Goal: Task Accomplishment & Management: Use online tool/utility

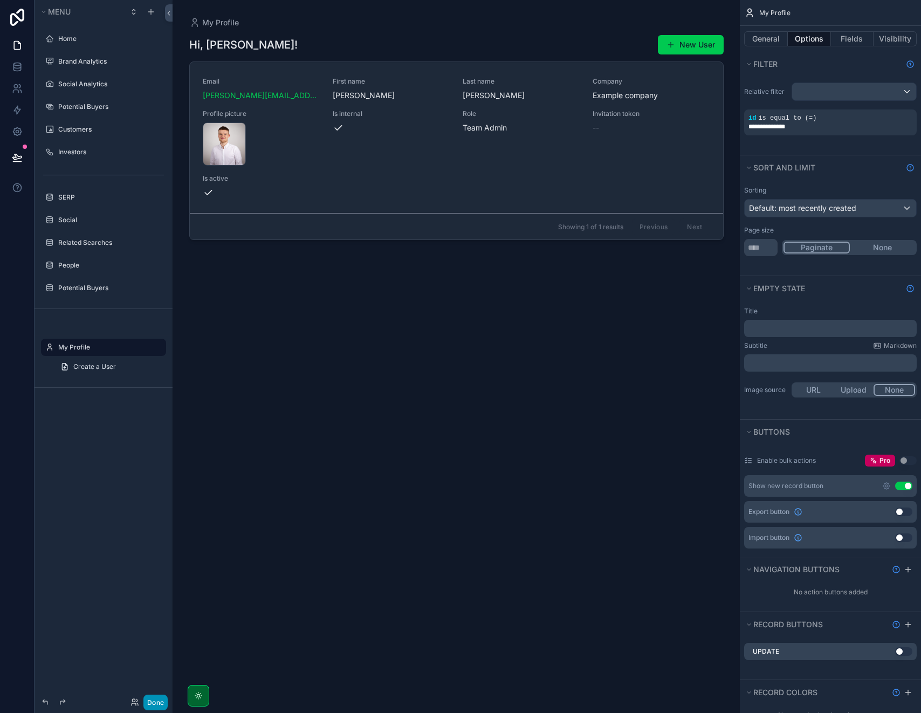
click at [149, 700] on button "Done" at bounding box center [155, 702] width 24 height 16
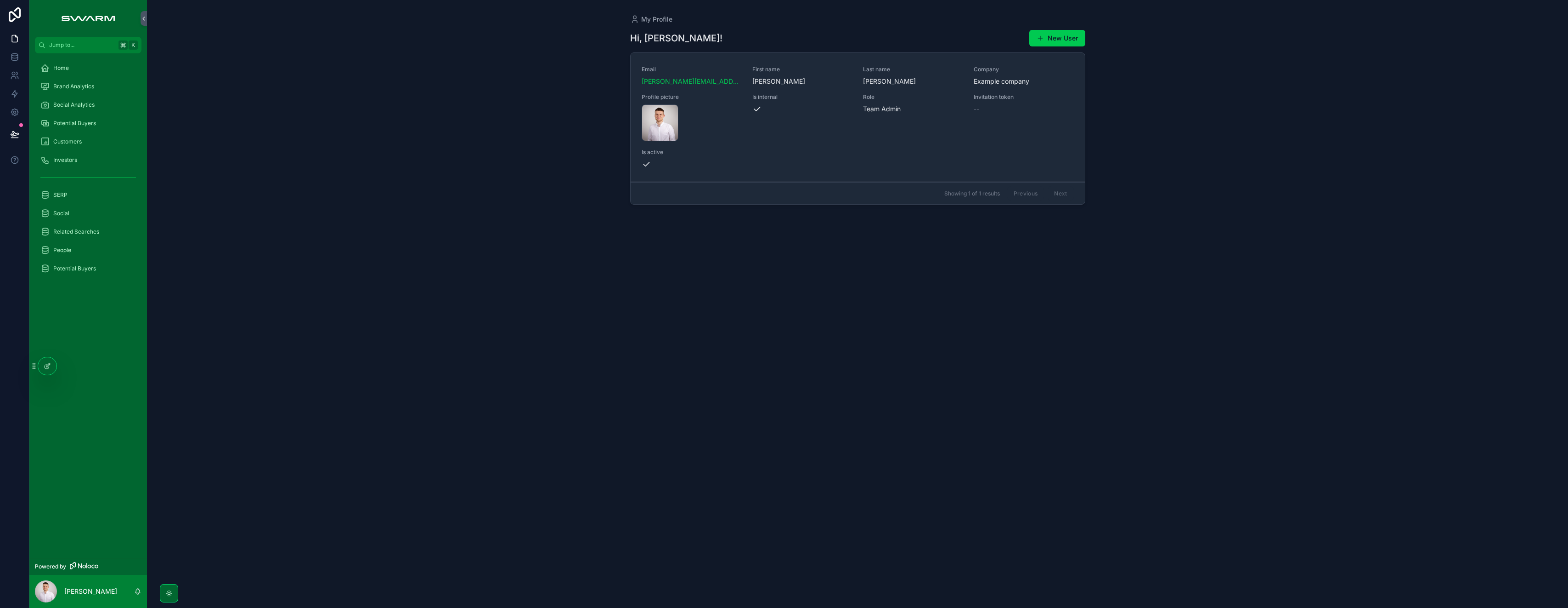
click at [106, 220] on div "Social" at bounding box center [88, 213] width 95 height 14
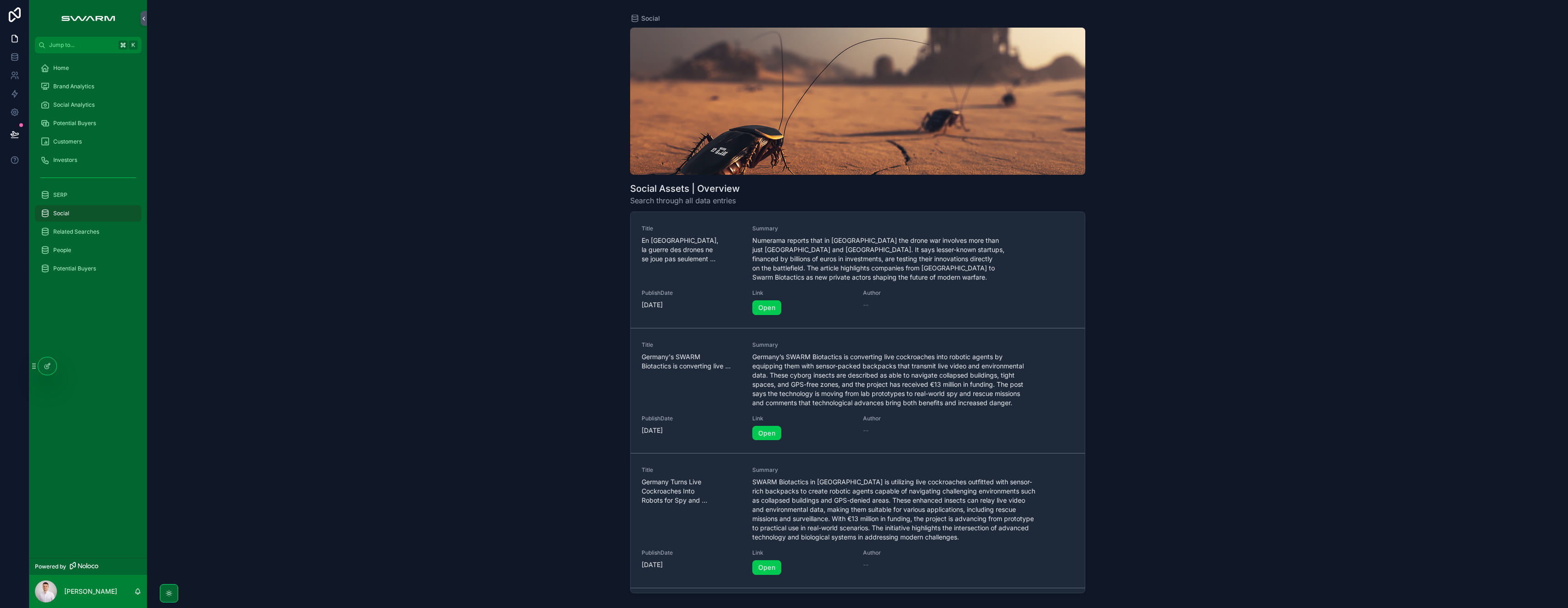
click at [87, 107] on span "Social Analytics" at bounding box center [74, 105] width 42 height 8
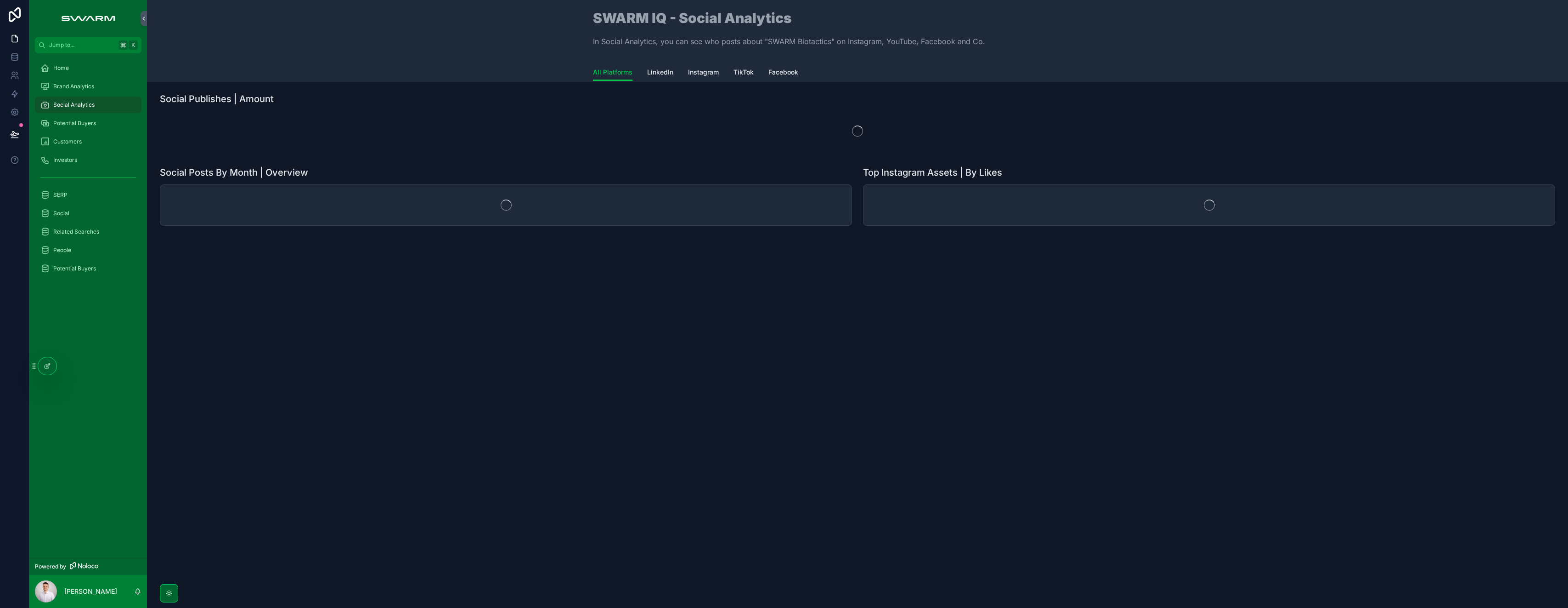
click at [92, 121] on span "Potential Buyers" at bounding box center [75, 123] width 43 height 8
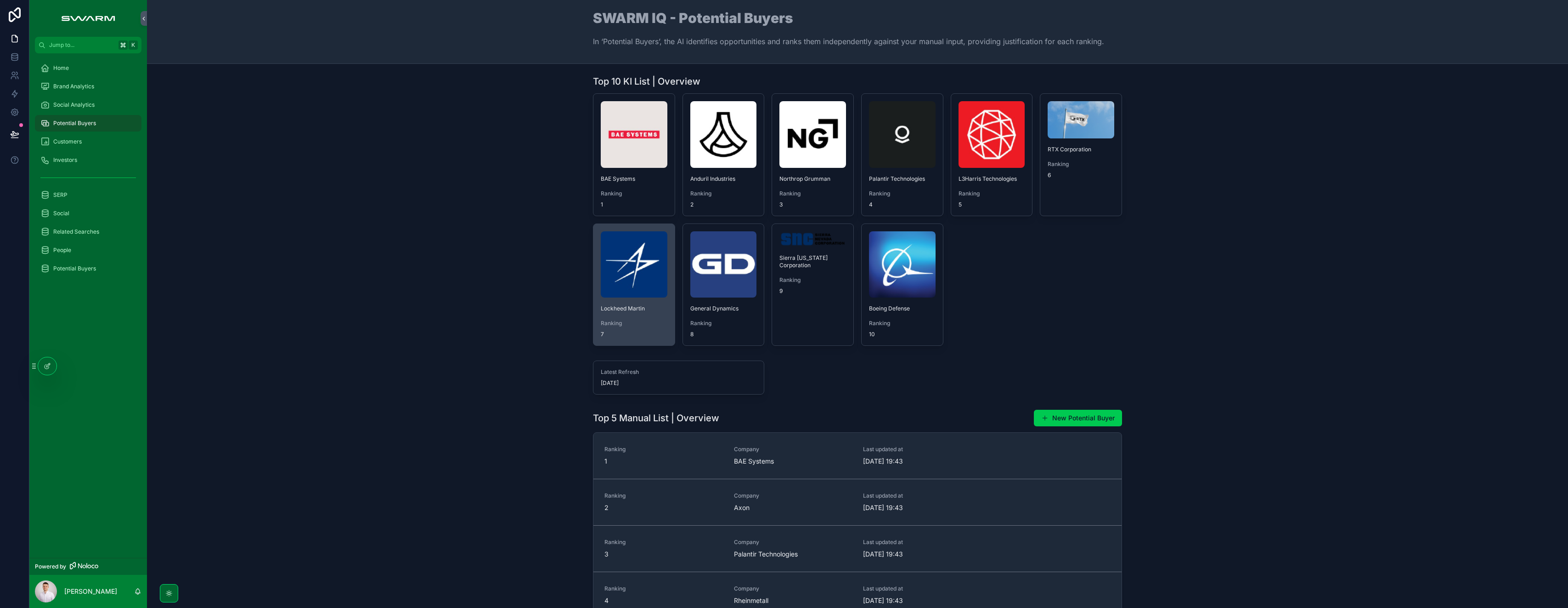
click at [631, 264] on img "scrollable content" at bounding box center [634, 264] width 66 height 67
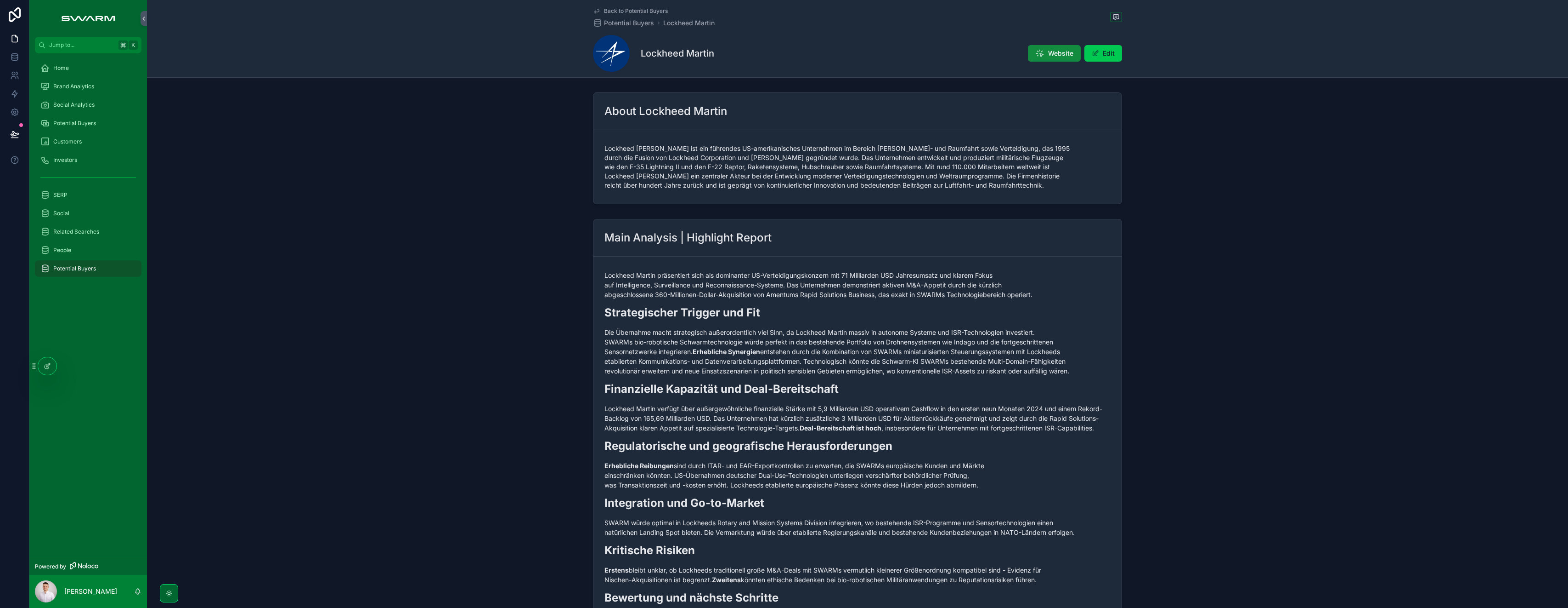
click at [98, 119] on div "Potential Buyers" at bounding box center [88, 123] width 95 height 14
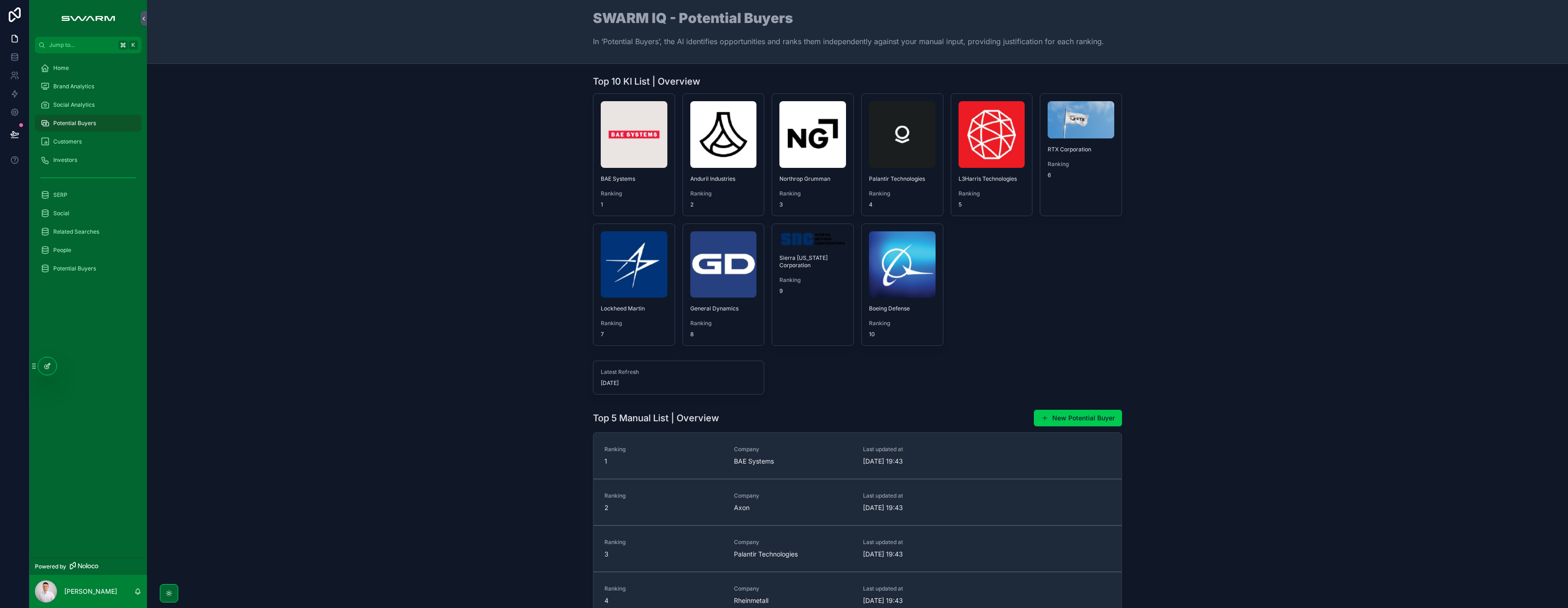
click at [45, 365] on icon at bounding box center [47, 366] width 8 height 8
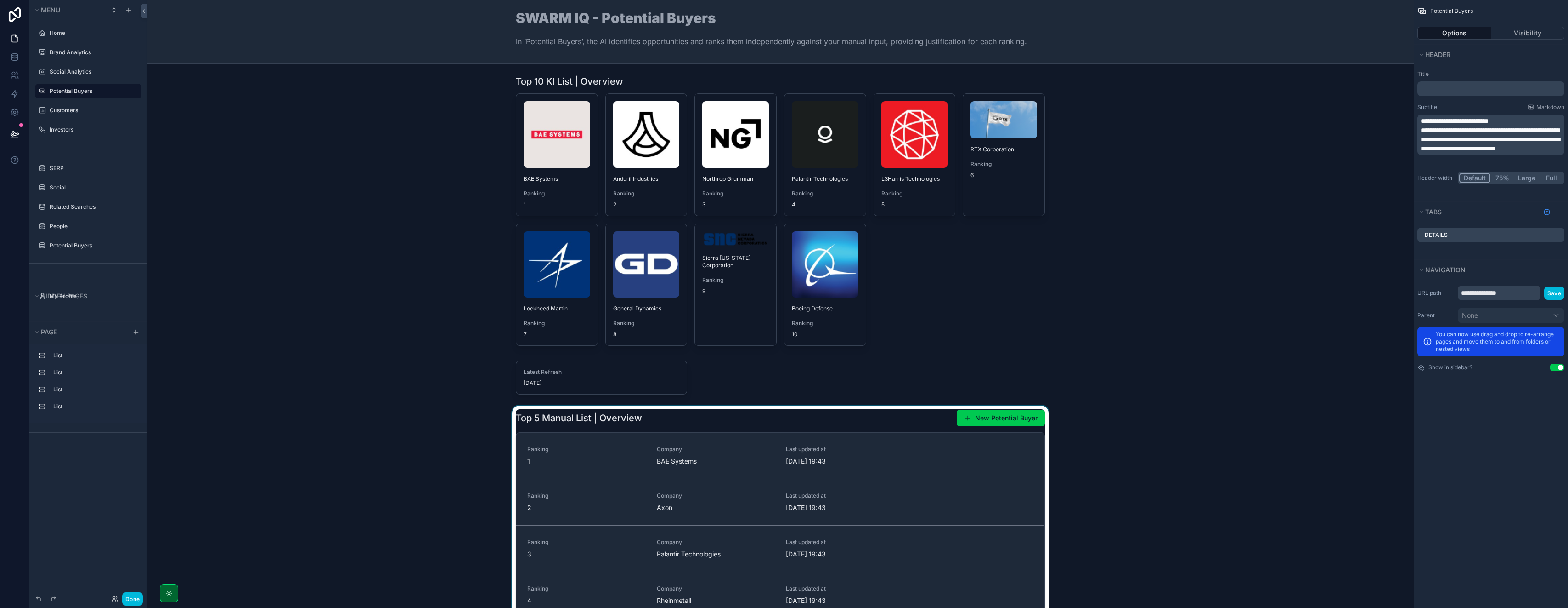
click at [758, 411] on div "scrollable content" at bounding box center [781, 538] width 1253 height 267
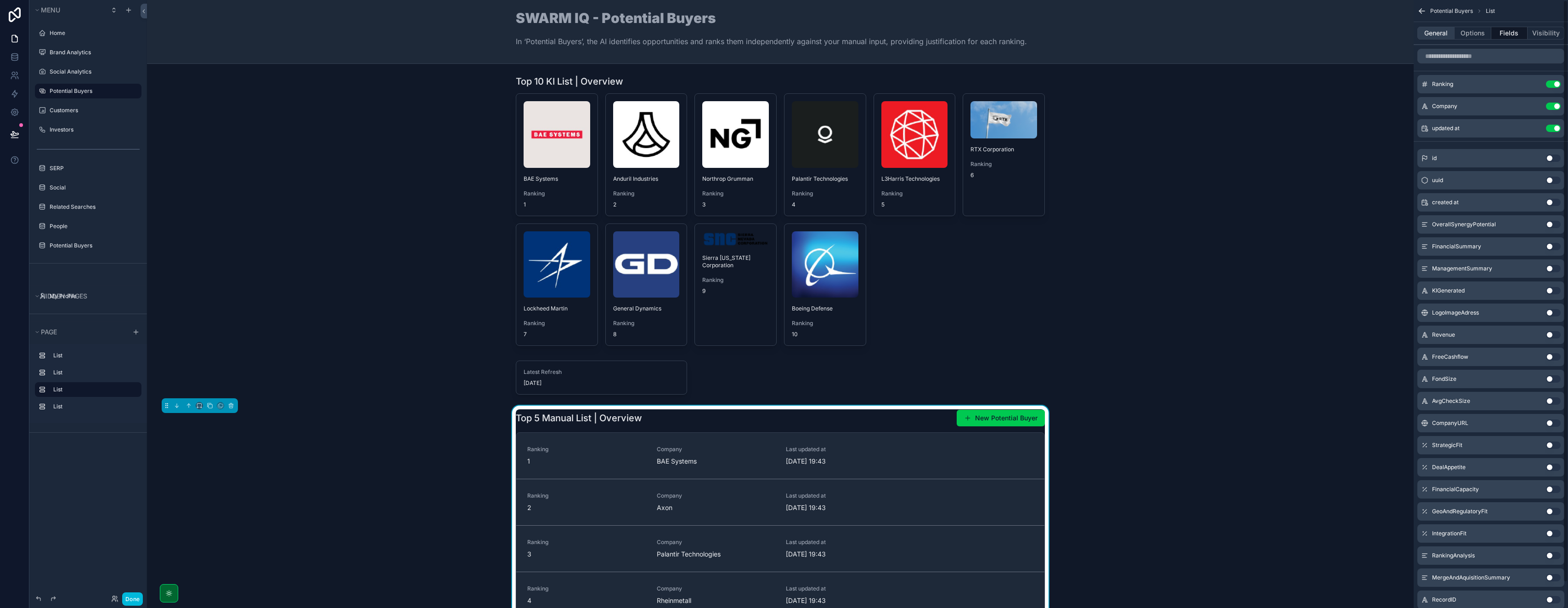
click at [784, 30] on button "General" at bounding box center [1437, 32] width 37 height 13
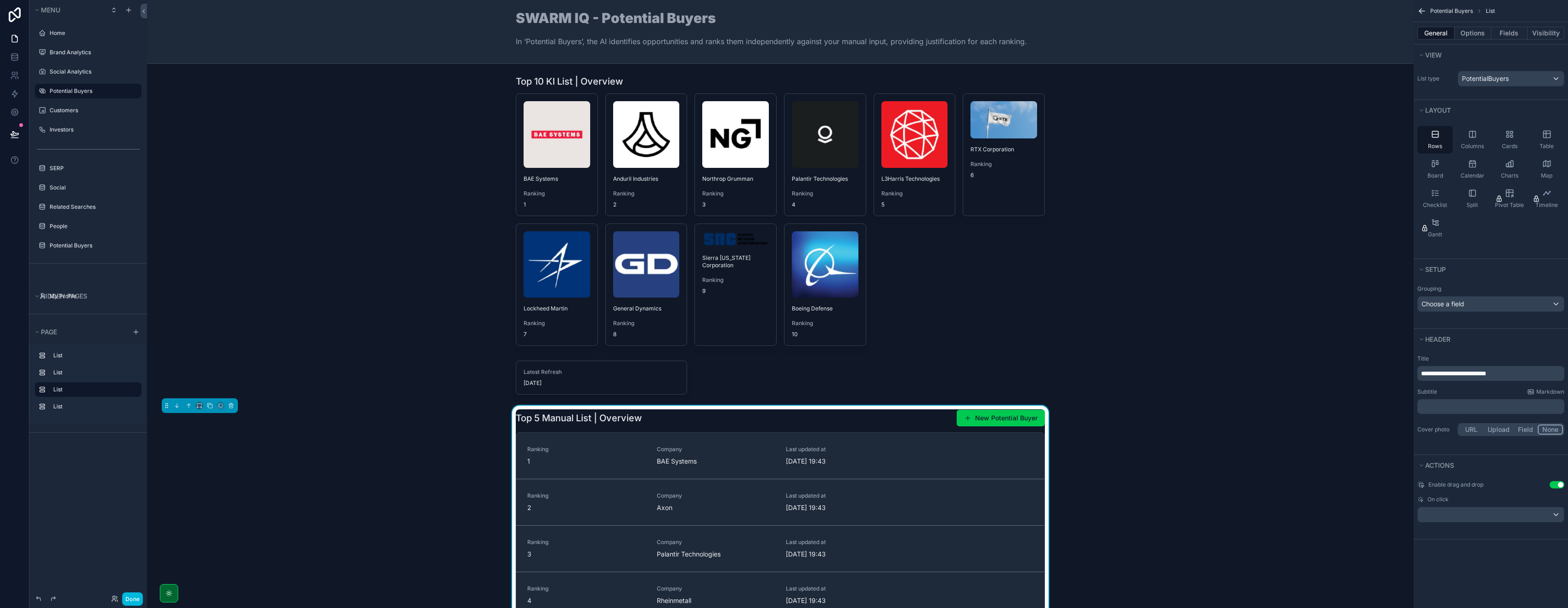
click at [100, 95] on div "Potential Buyers" at bounding box center [95, 90] width 90 height 11
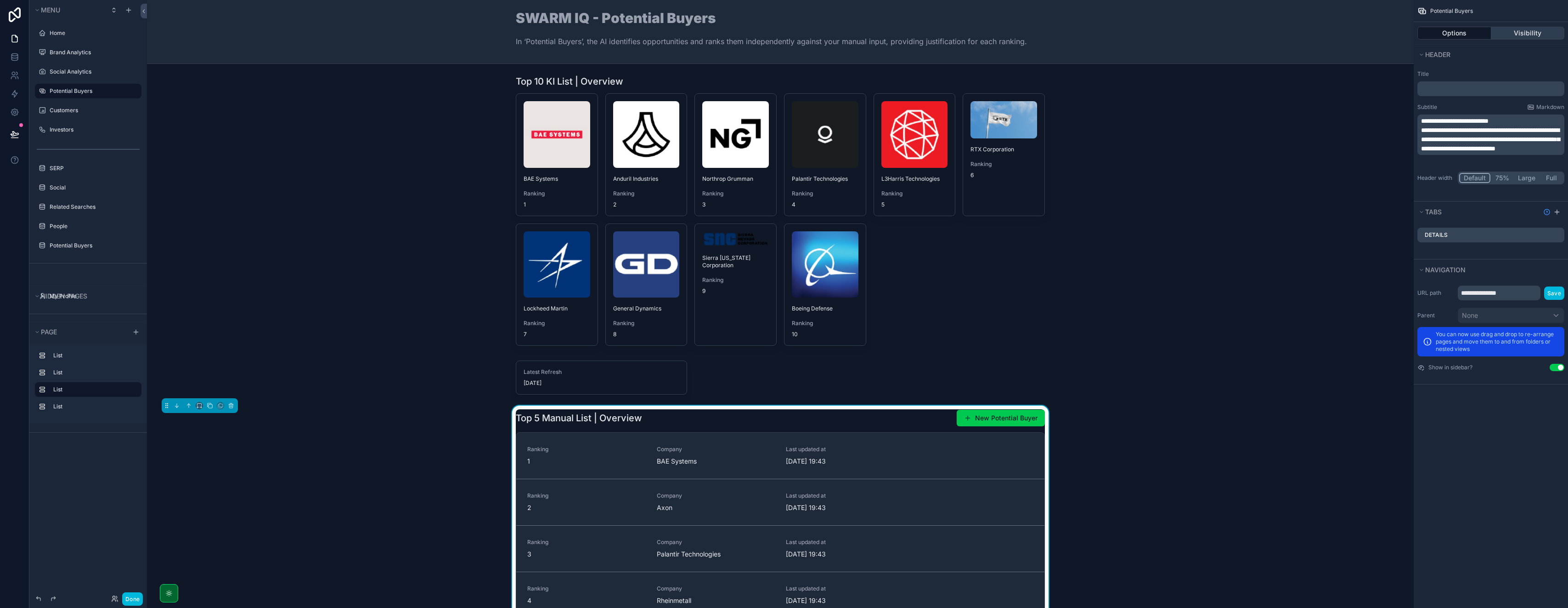
click at [784, 32] on button "Visibility" at bounding box center [1528, 32] width 73 height 13
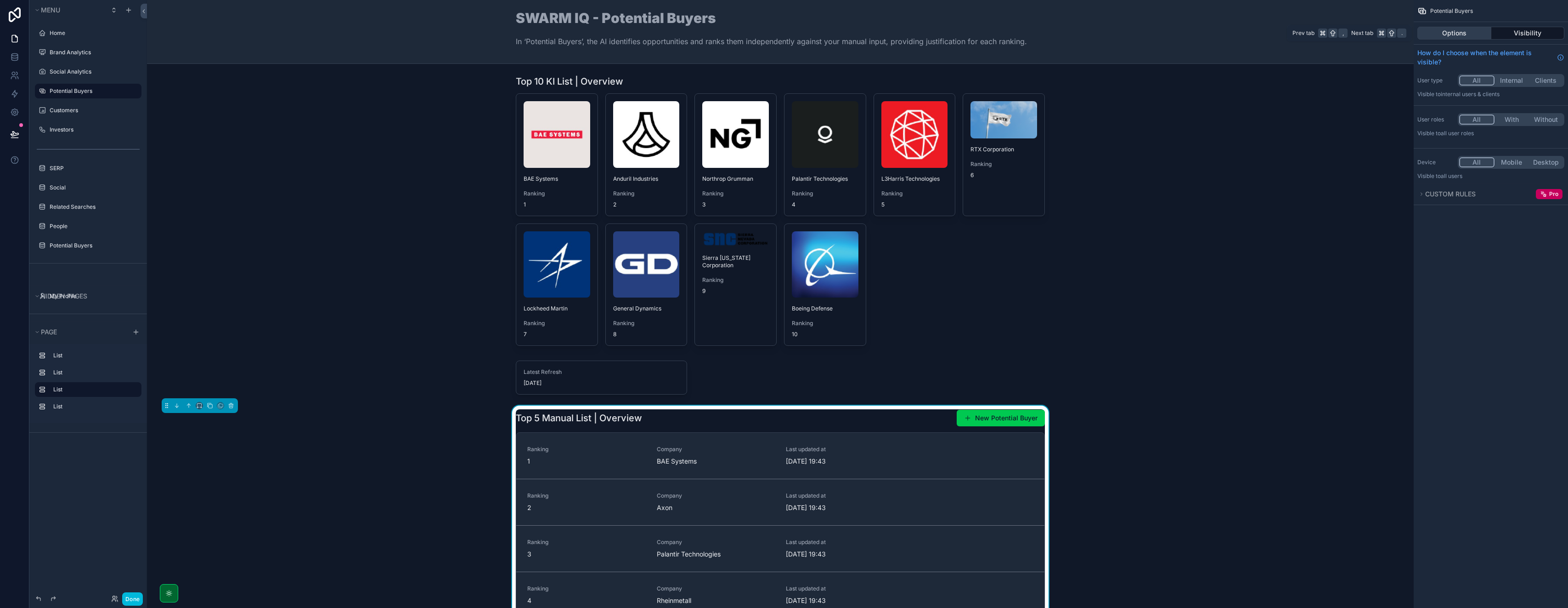
click at [784, 28] on button "Options" at bounding box center [1455, 32] width 74 height 13
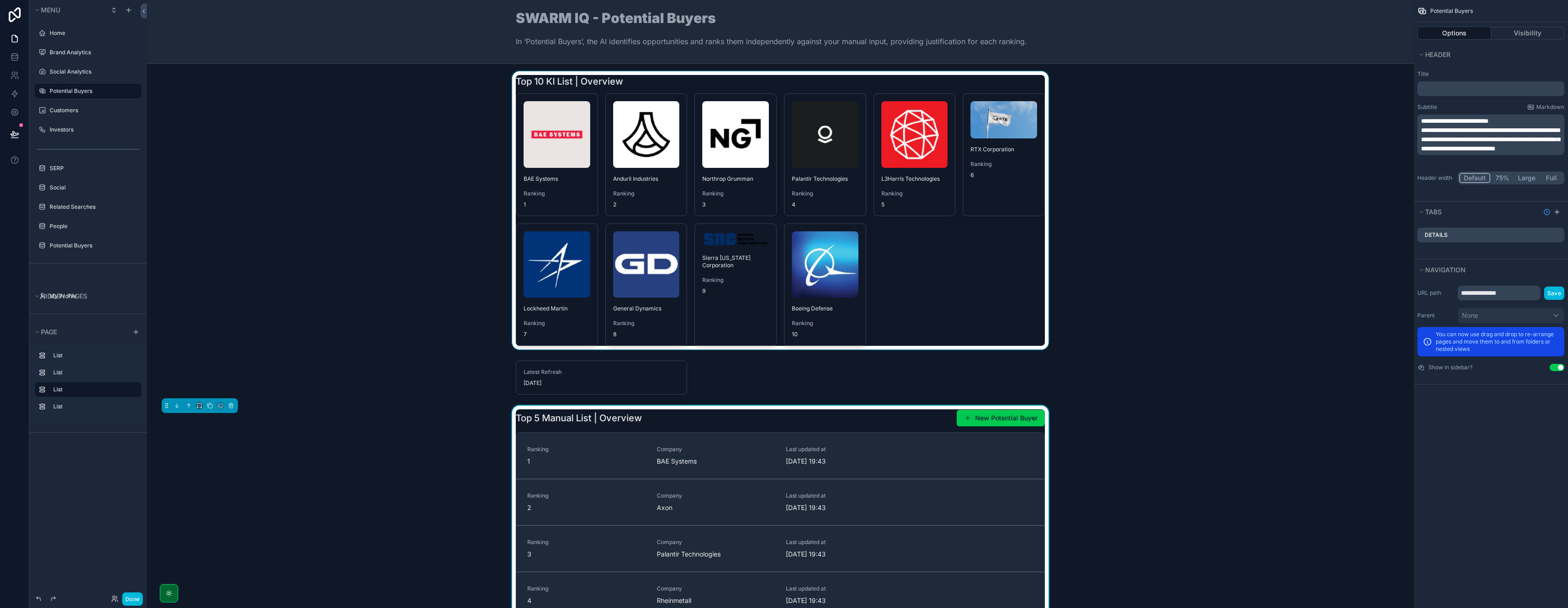
click at [784, 286] on div "scrollable content" at bounding box center [781, 211] width 1253 height 278
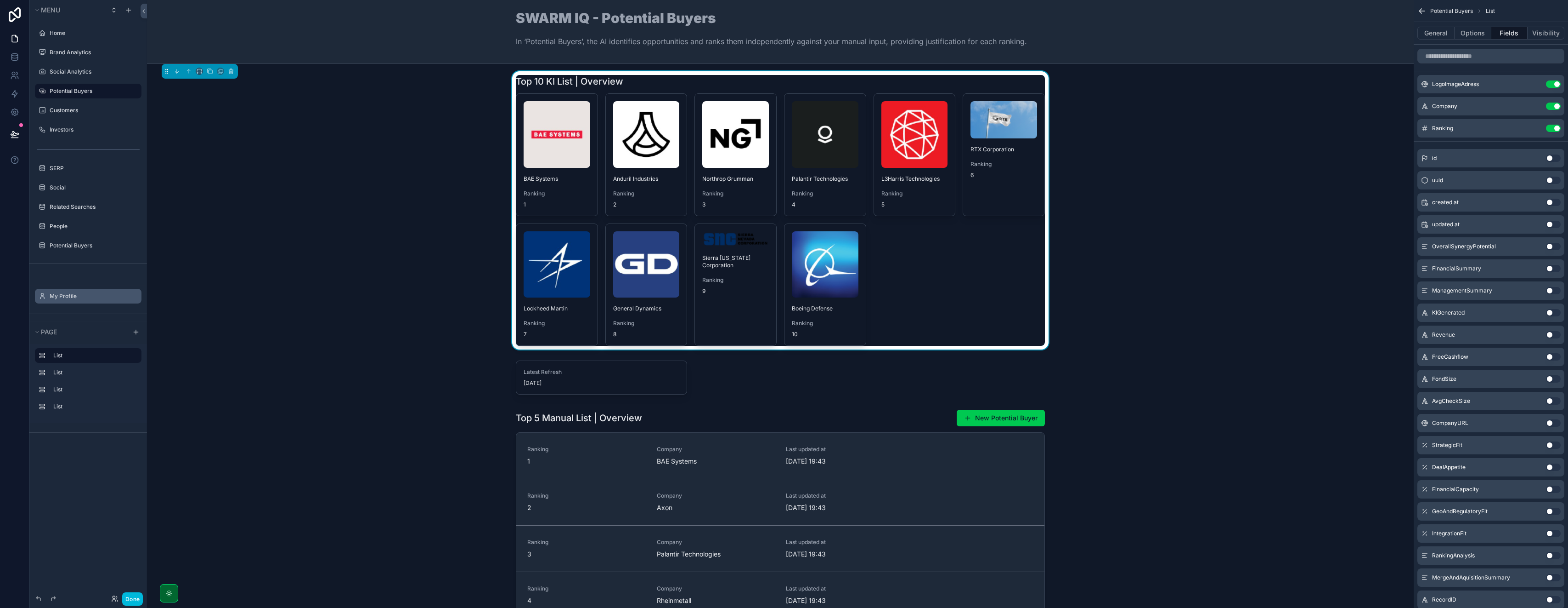
click at [0, 0] on icon "scrollable content" at bounding box center [0, 0] width 0 height 0
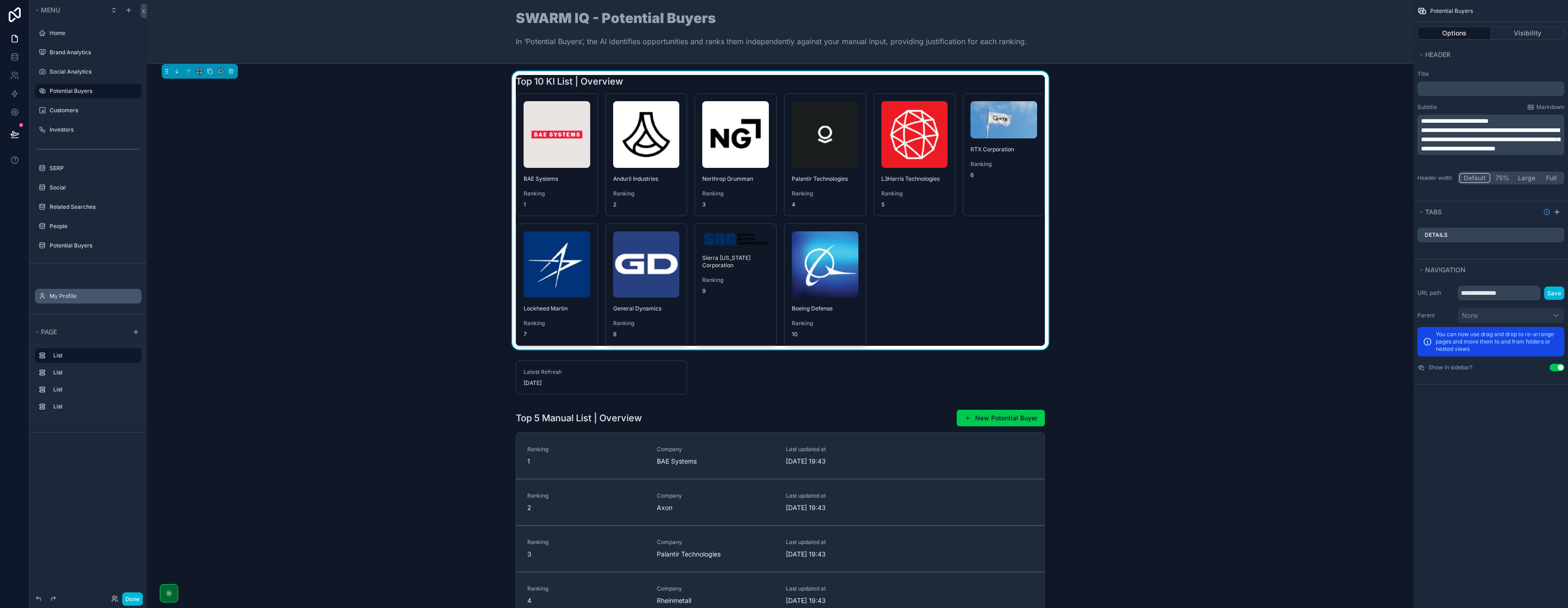
click at [92, 296] on label "My Profile" at bounding box center [92, 296] width 86 height 8
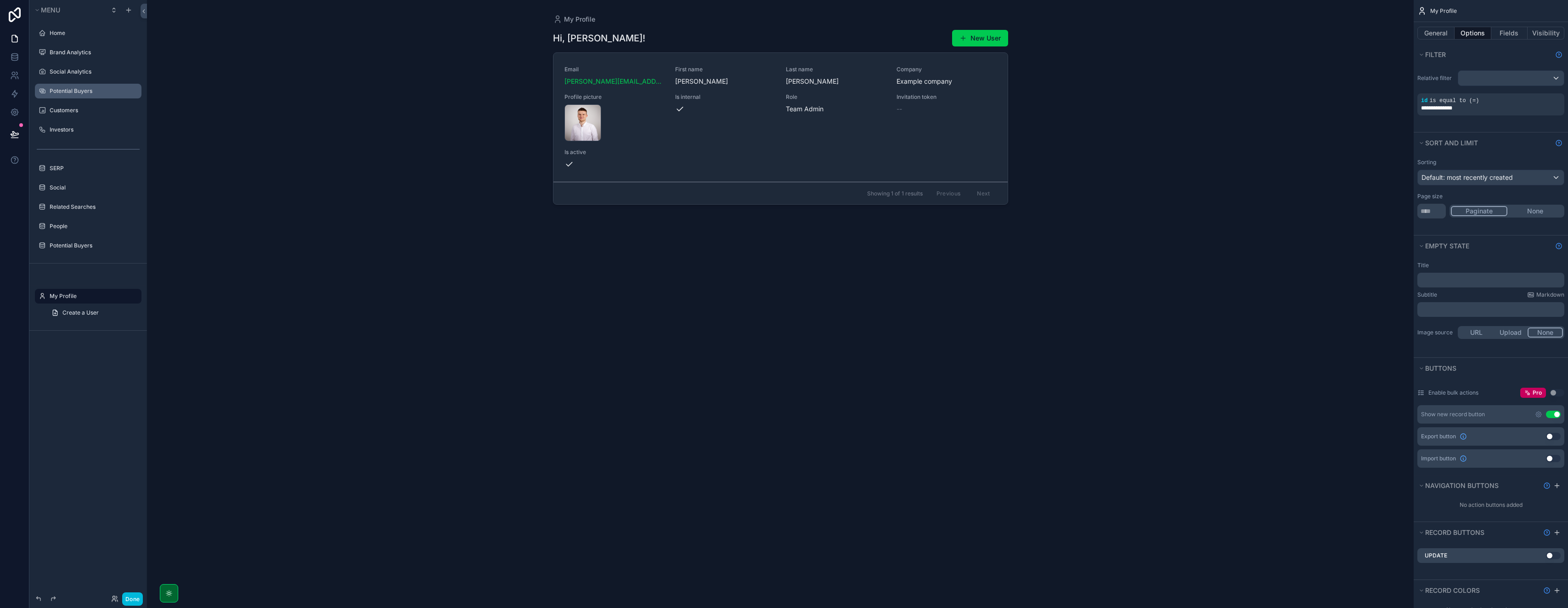
click at [84, 93] on label "Potential Buyers" at bounding box center [92, 90] width 86 height 8
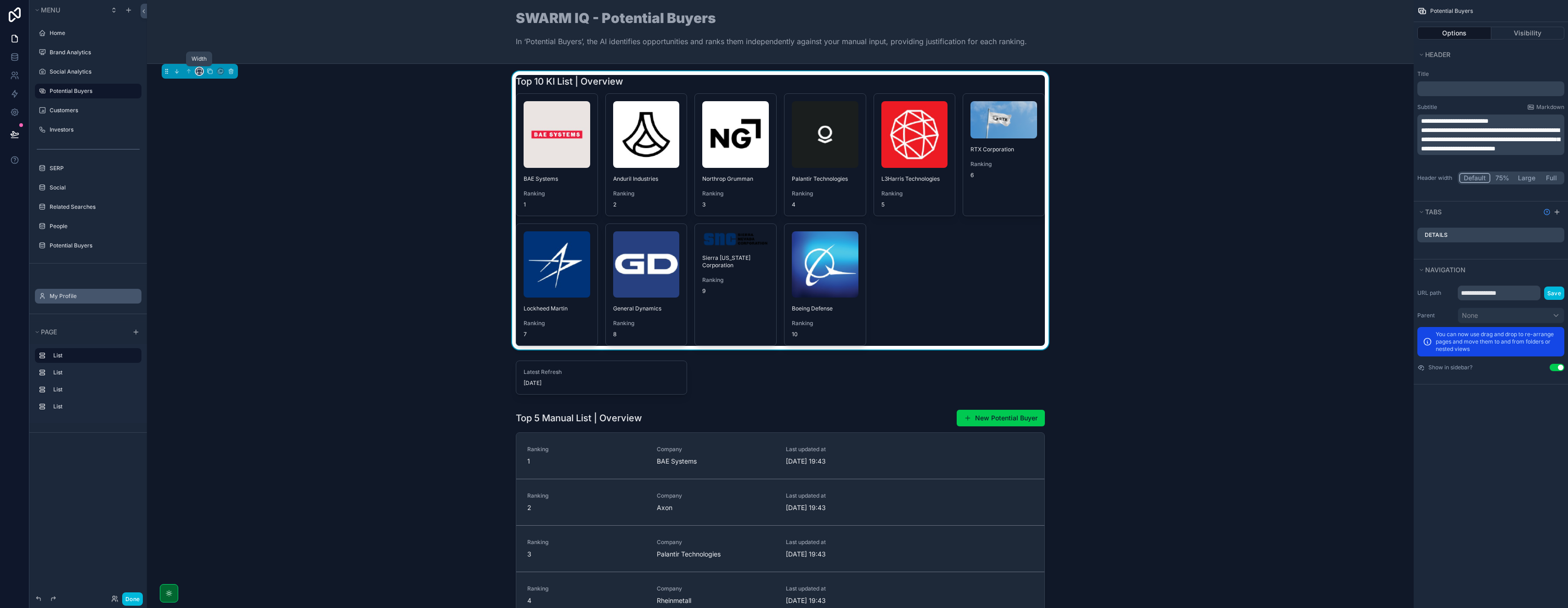
click at [199, 70] on icon "scrollable content" at bounding box center [199, 72] width 7 height 7
click at [214, 106] on span "25%" at bounding box center [210, 106] width 14 height 11
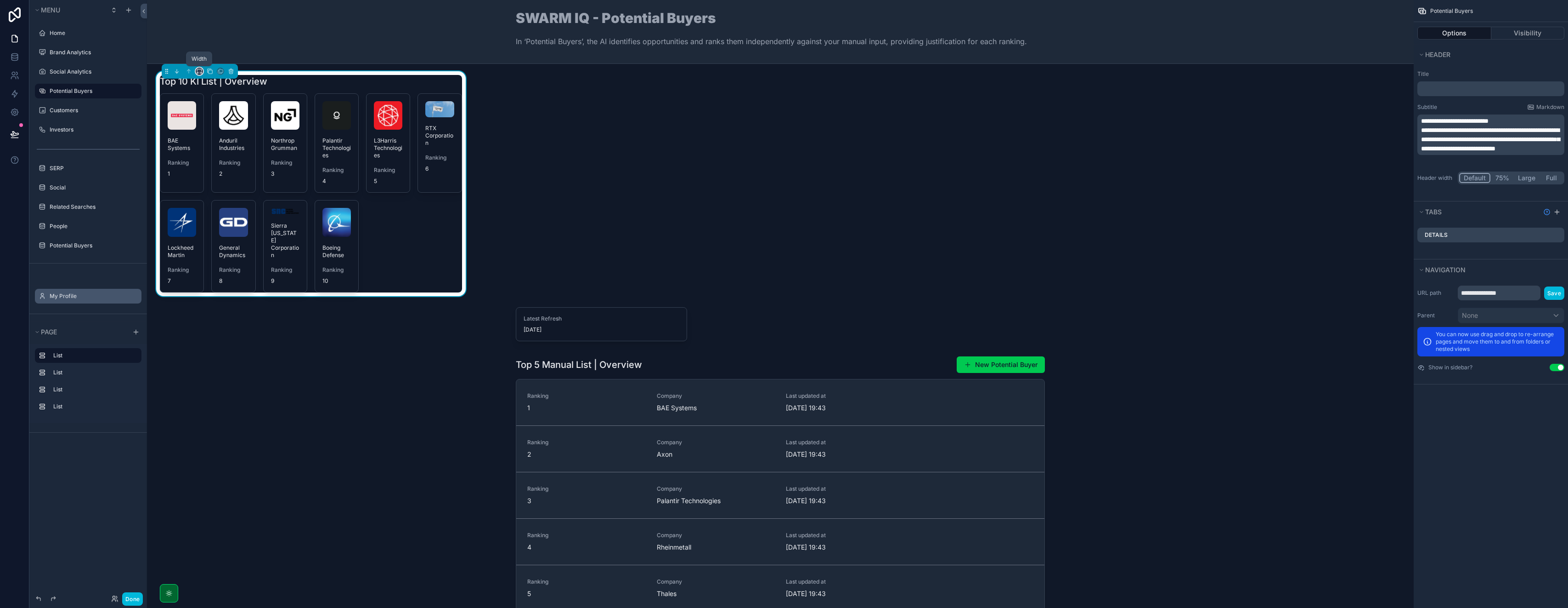
click at [202, 72] on icon "scrollable content" at bounding box center [199, 72] width 7 height 7
click at [221, 129] on div "33%" at bounding box center [217, 123] width 39 height 16
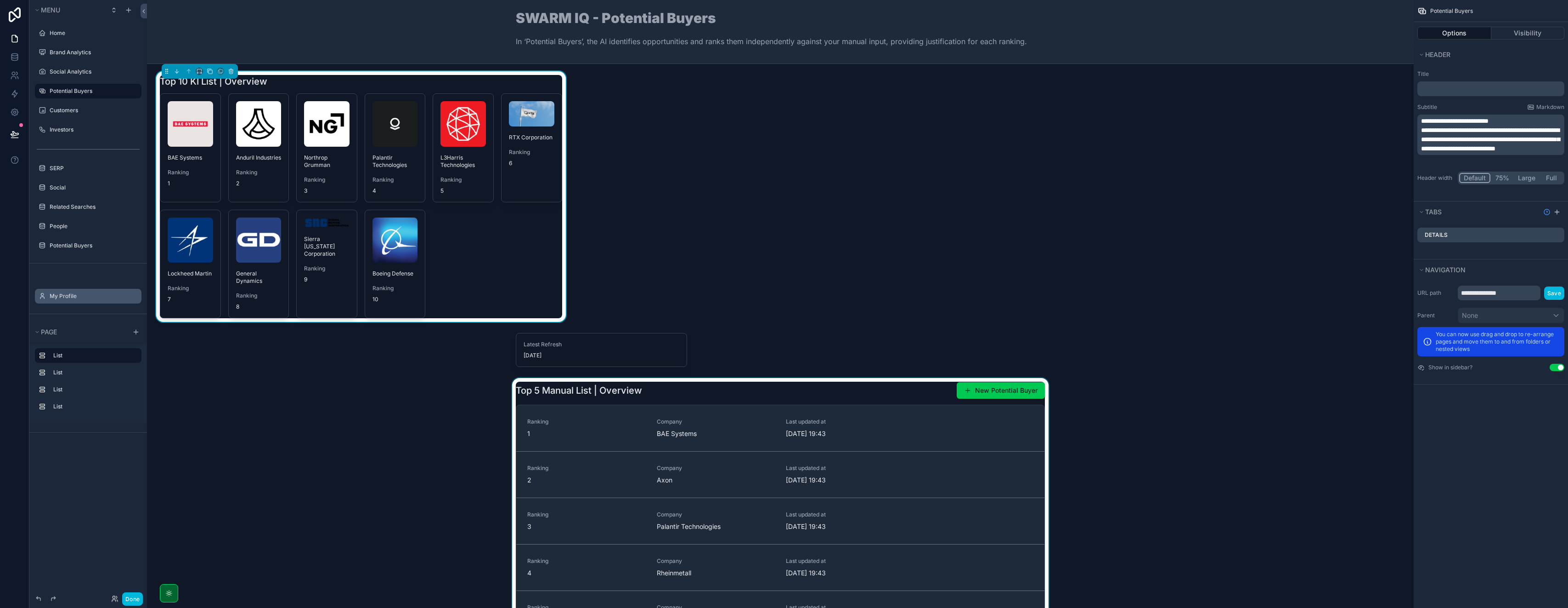
click at [685, 396] on div "scrollable content" at bounding box center [781, 511] width 1253 height 267
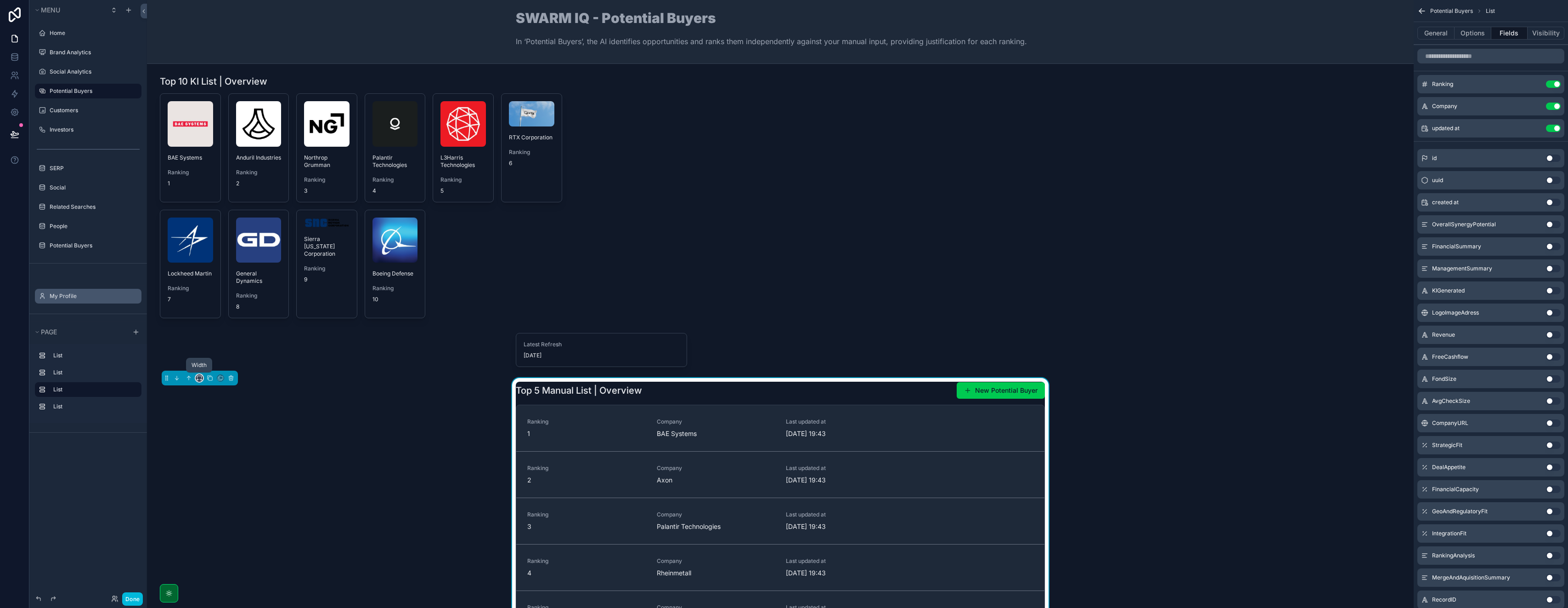
click at [199, 379] on icon "scrollable content" at bounding box center [199, 378] width 7 height 7
click at [209, 426] on span "33%" at bounding box center [210, 429] width 14 height 11
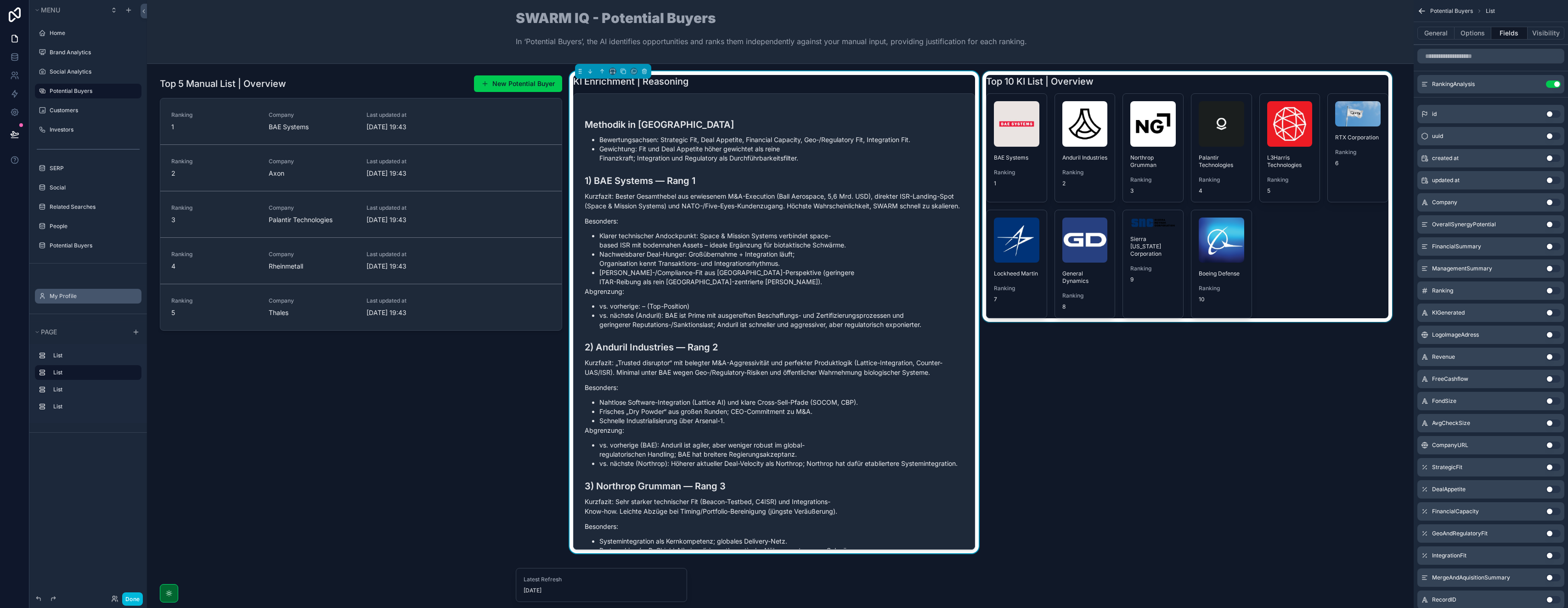
click at [784, 403] on div "scrollable content" at bounding box center [1187, 314] width 413 height 485
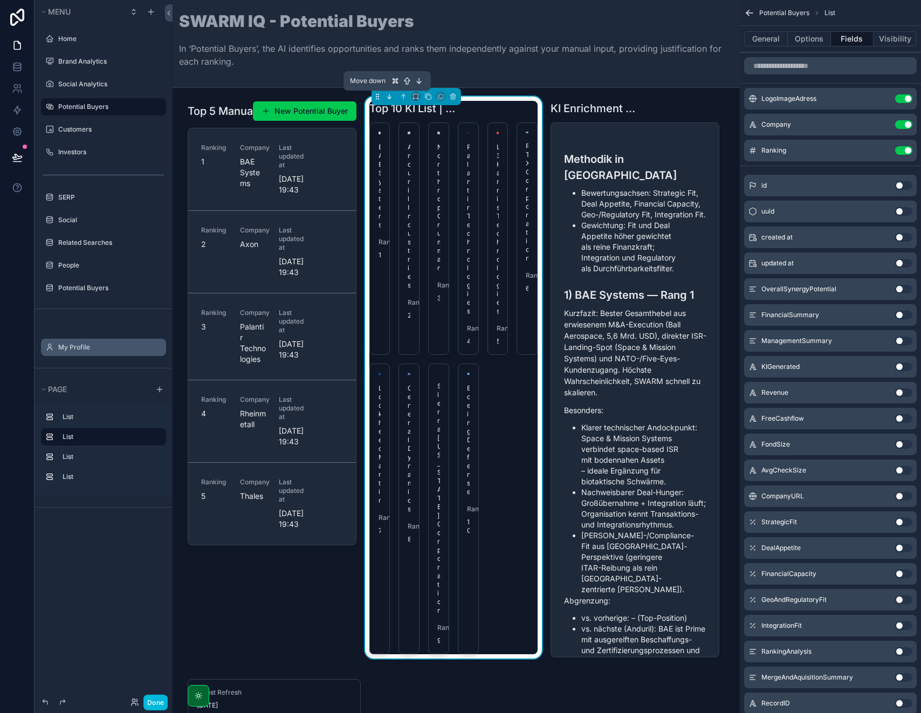
click at [389, 96] on icon "scrollable content" at bounding box center [389, 97] width 8 height 8
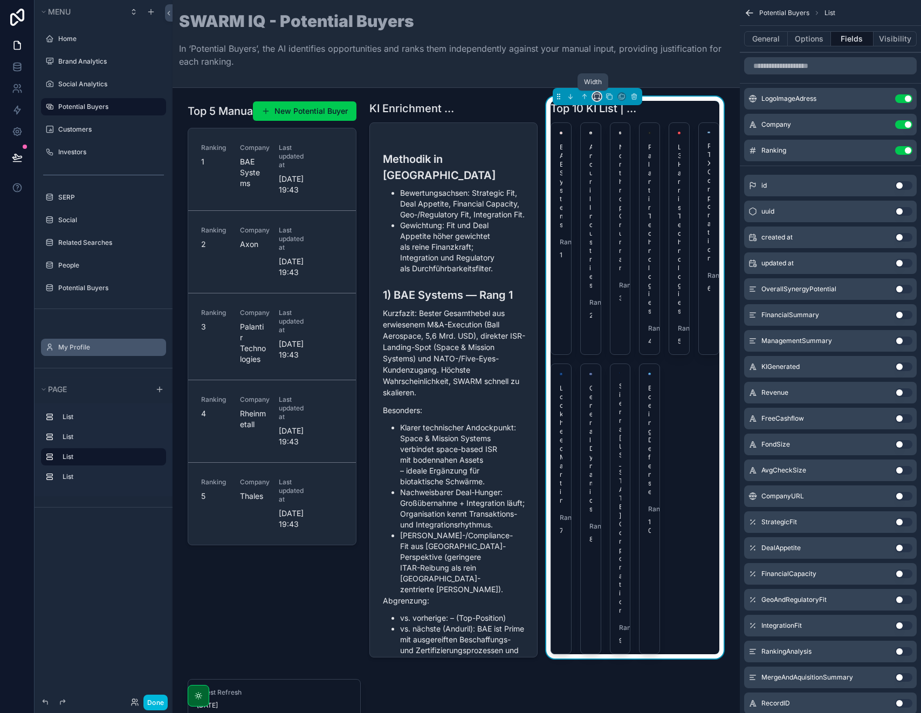
click at [593, 97] on icon "scrollable content" at bounding box center [597, 97] width 8 height 8
click at [615, 181] on div "50%" at bounding box center [614, 177] width 33 height 13
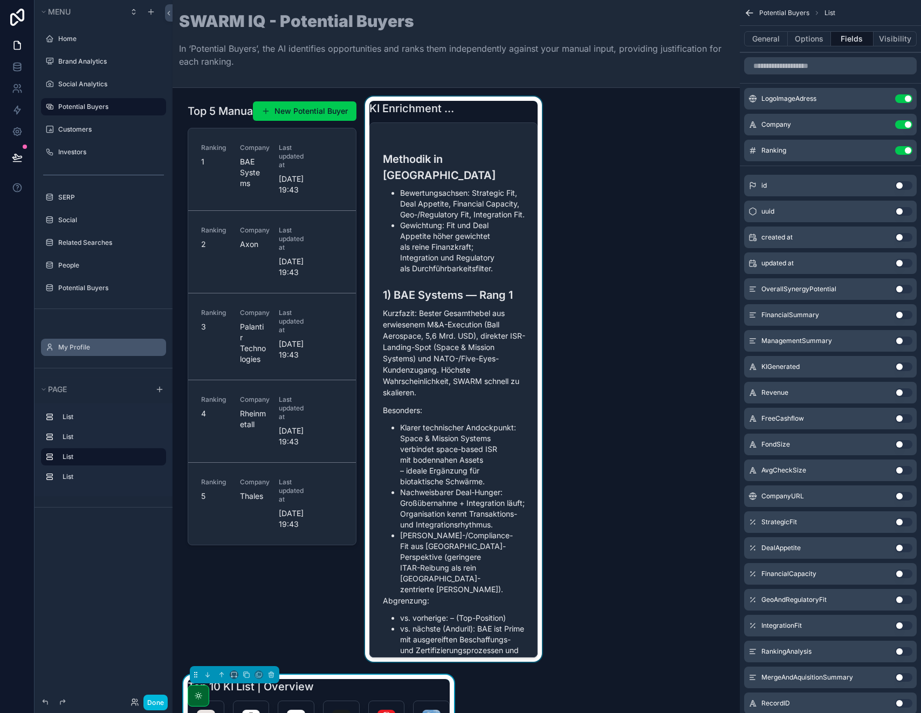
click at [430, 116] on div "scrollable content" at bounding box center [454, 380] width 182 height 569
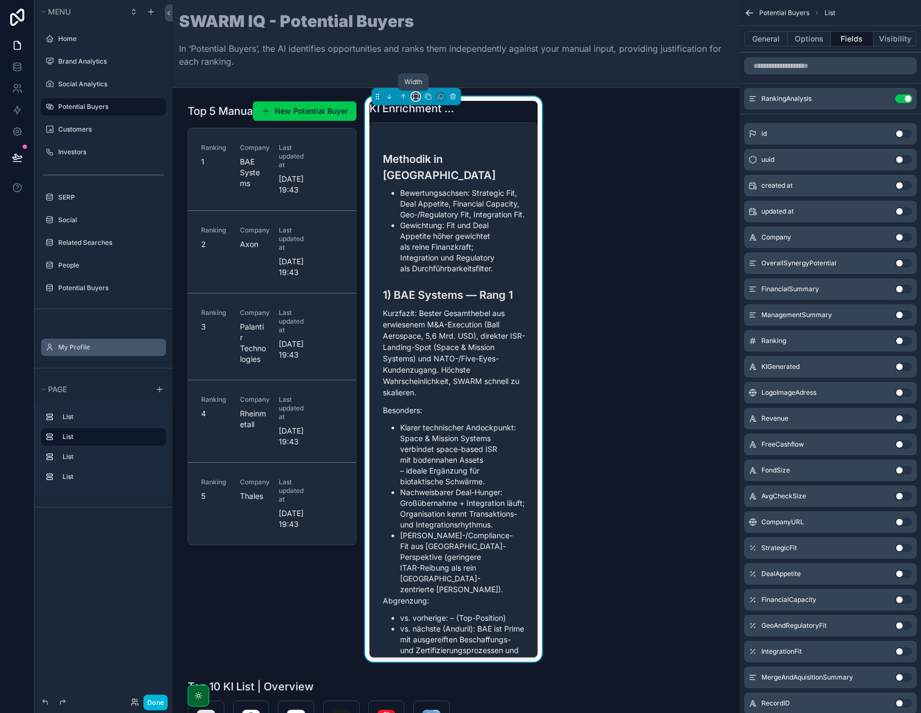
click at [416, 97] on icon "scrollable content" at bounding box center [416, 97] width 8 height 8
click at [431, 178] on span "50%" at bounding box center [426, 177] width 17 height 13
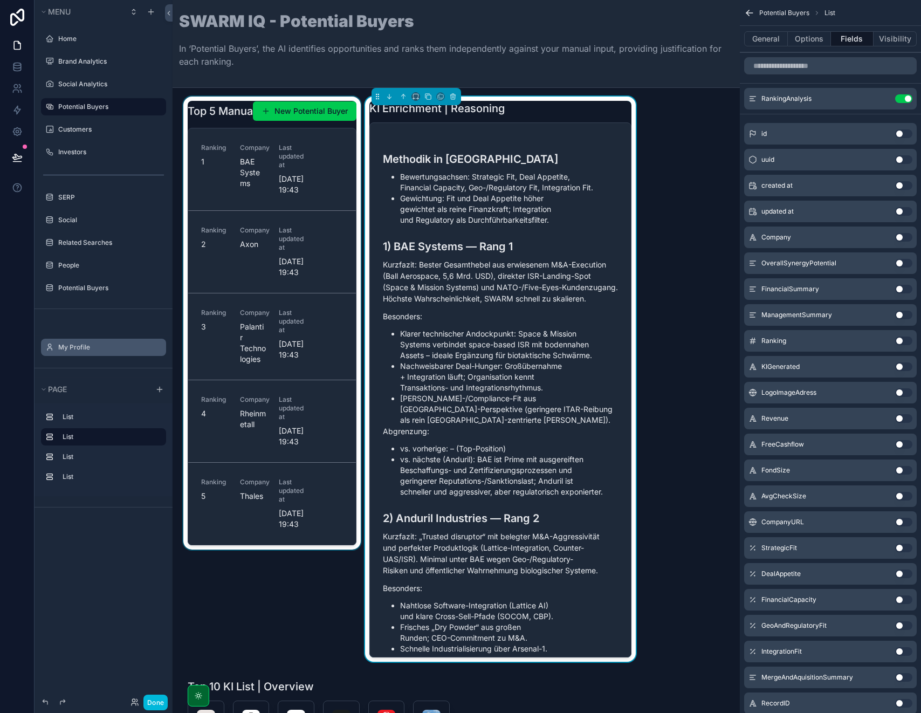
click at [213, 112] on div "scrollable content" at bounding box center [272, 380] width 182 height 569
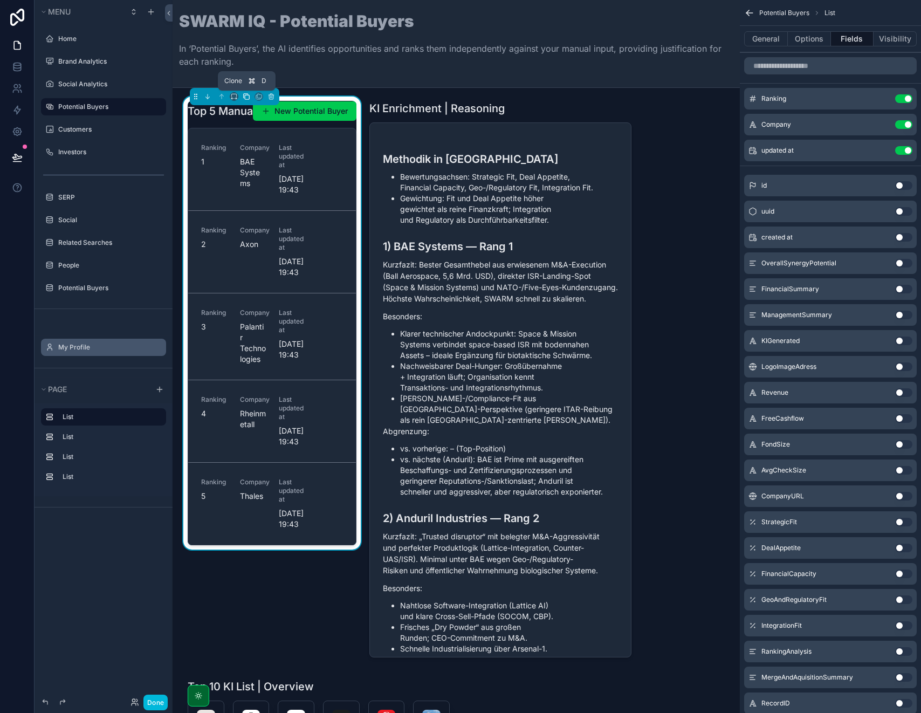
click at [247, 96] on icon "scrollable content" at bounding box center [247, 97] width 8 height 8
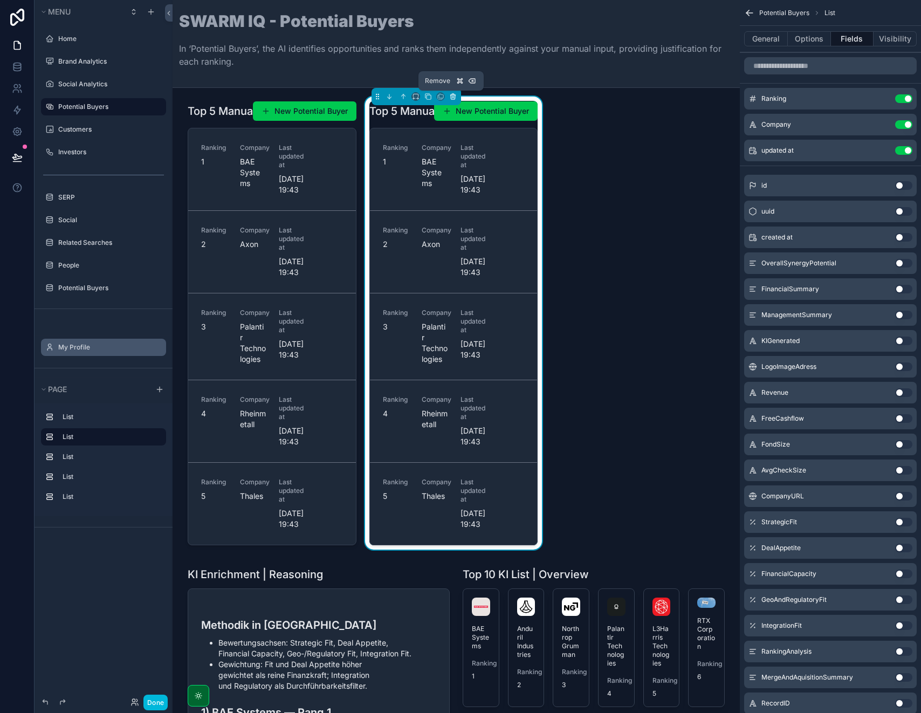
click at [453, 96] on icon "scrollable content" at bounding box center [453, 97] width 0 height 2
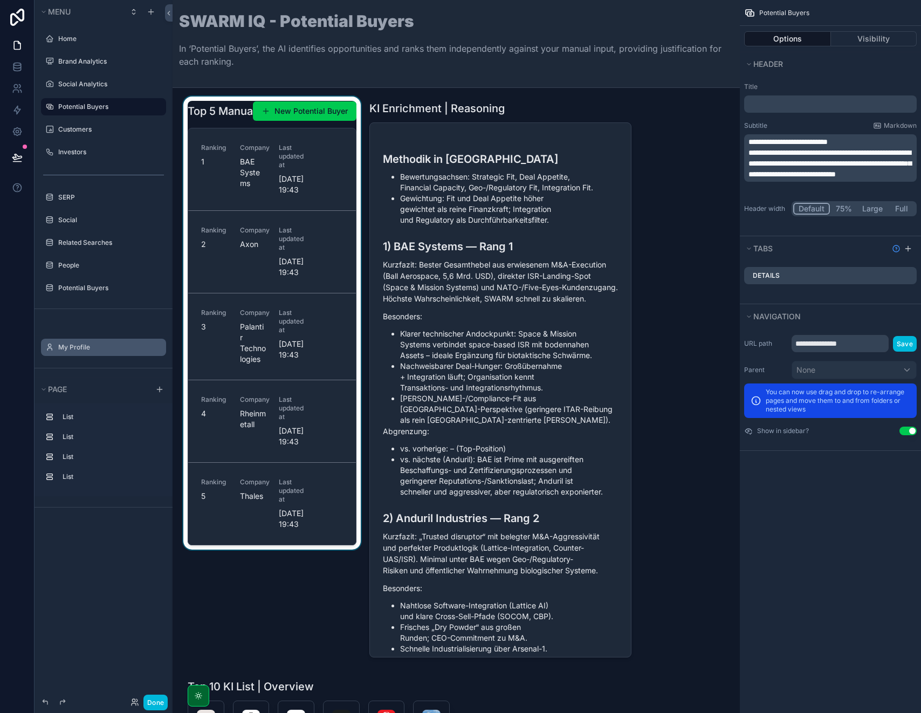
click at [222, 111] on div "scrollable content" at bounding box center [272, 380] width 182 height 569
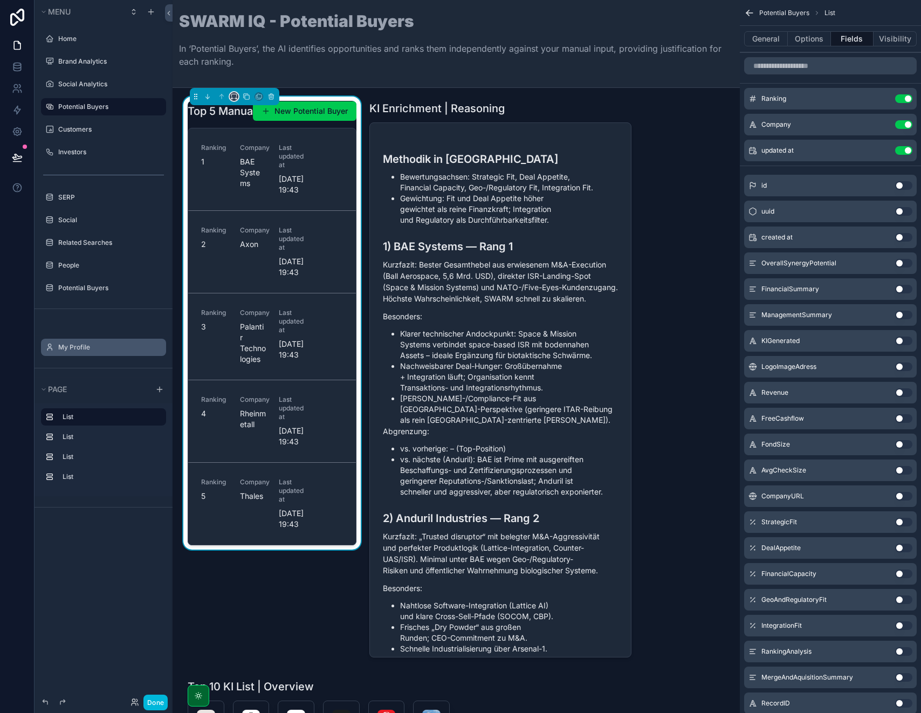
click at [234, 100] on button "scrollable content" at bounding box center [234, 96] width 9 height 9
click at [252, 183] on span "50%" at bounding box center [247, 177] width 17 height 13
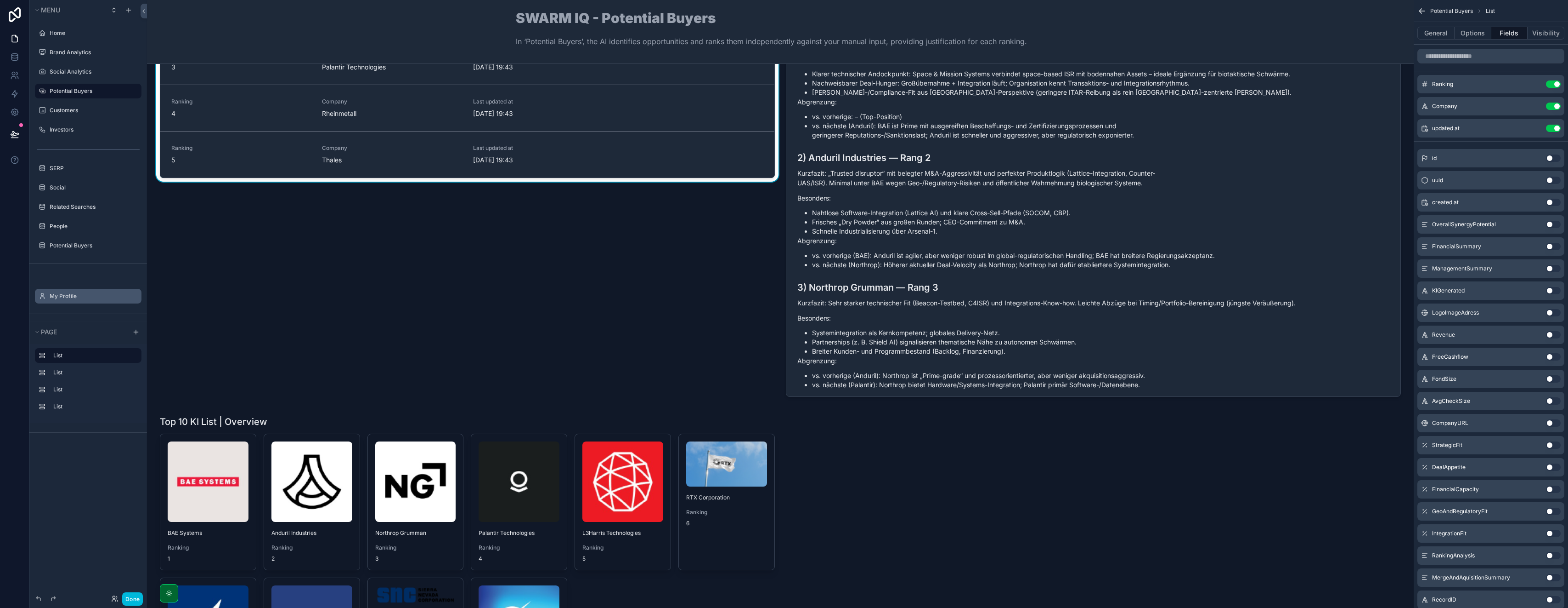
scroll to position [150, 0]
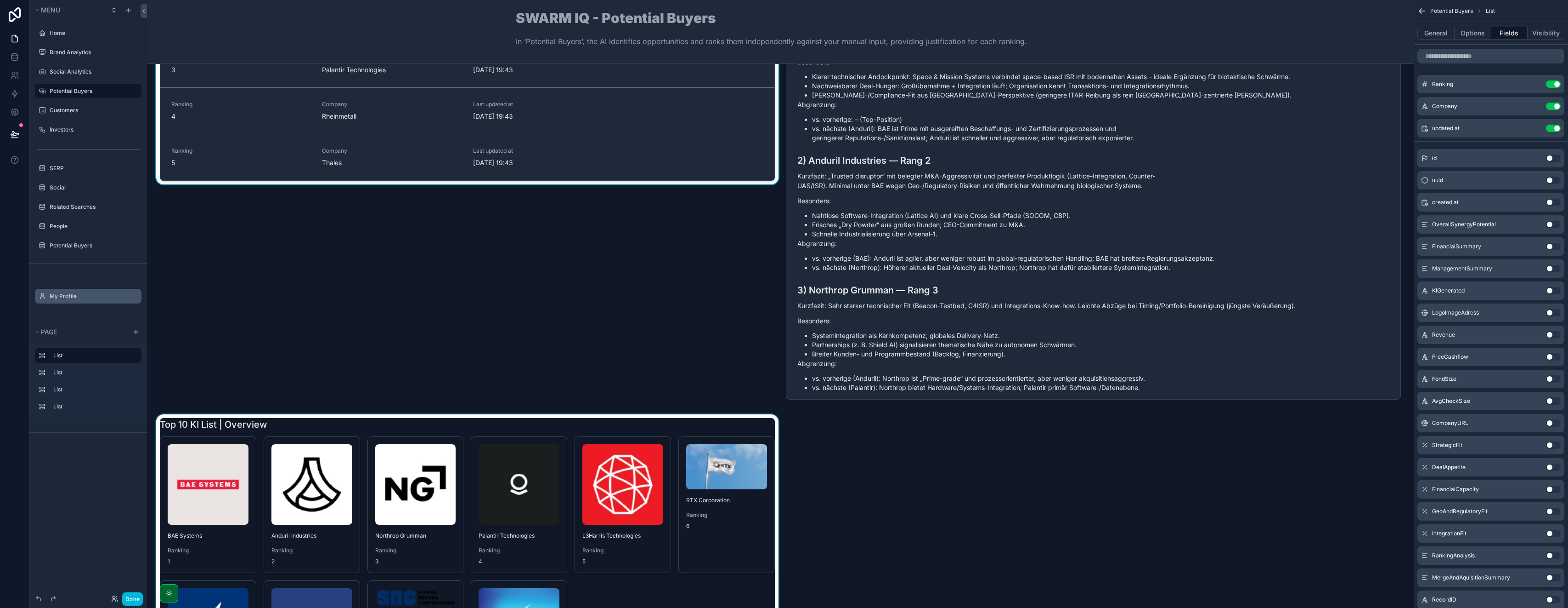
click at [287, 421] on div "scrollable content" at bounding box center [467, 568] width 626 height 307
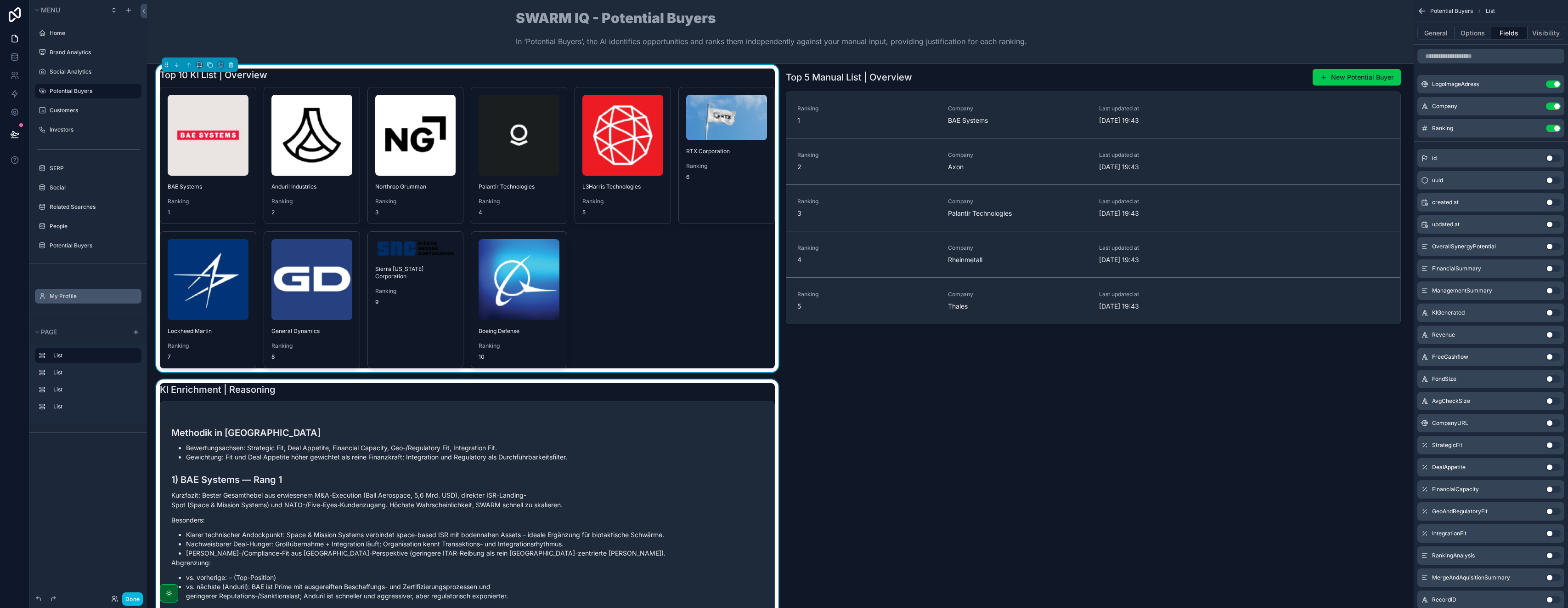
scroll to position [0, 0]
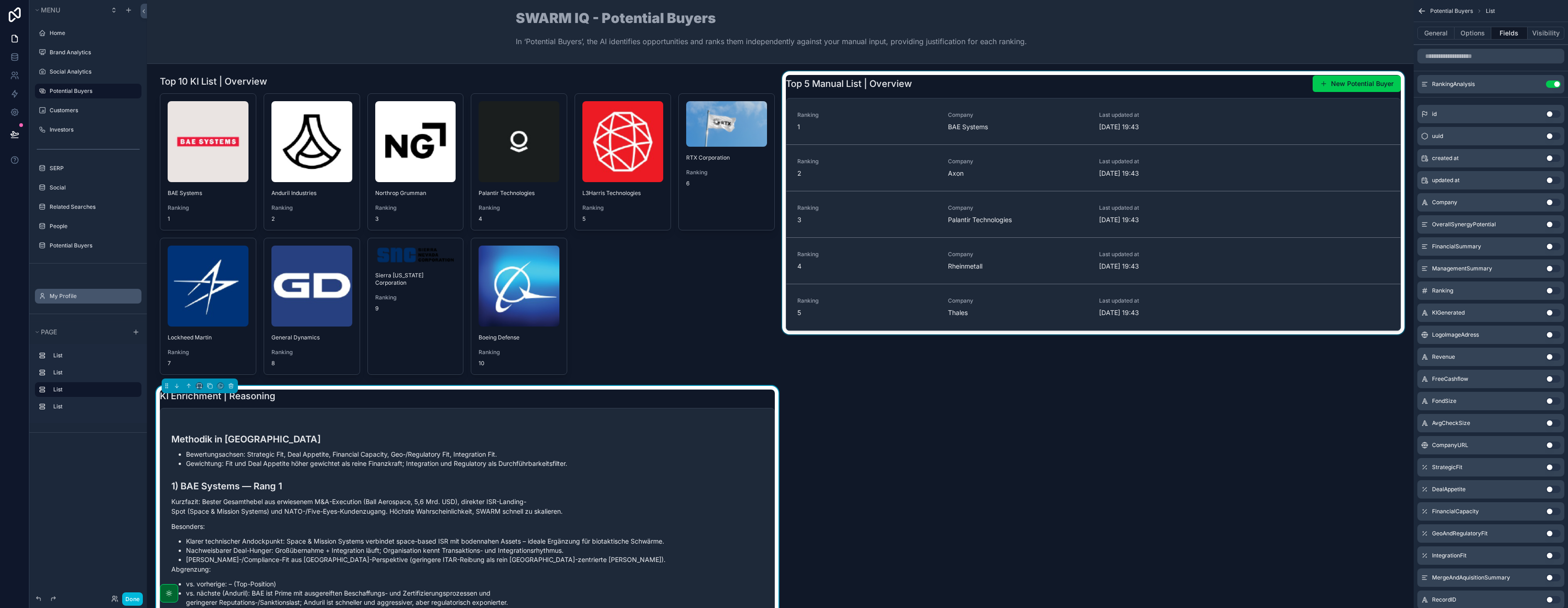
click at [784, 79] on div "scrollable content" at bounding box center [1093, 225] width 626 height 307
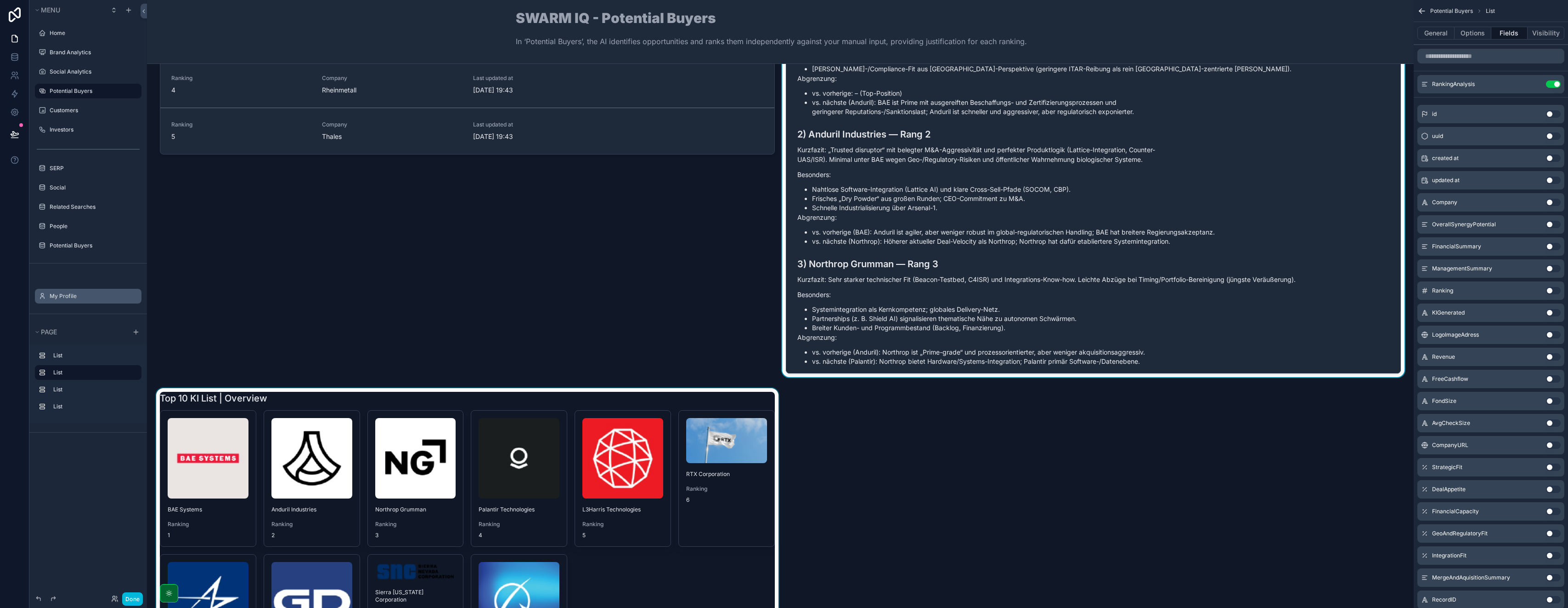
scroll to position [179, 0]
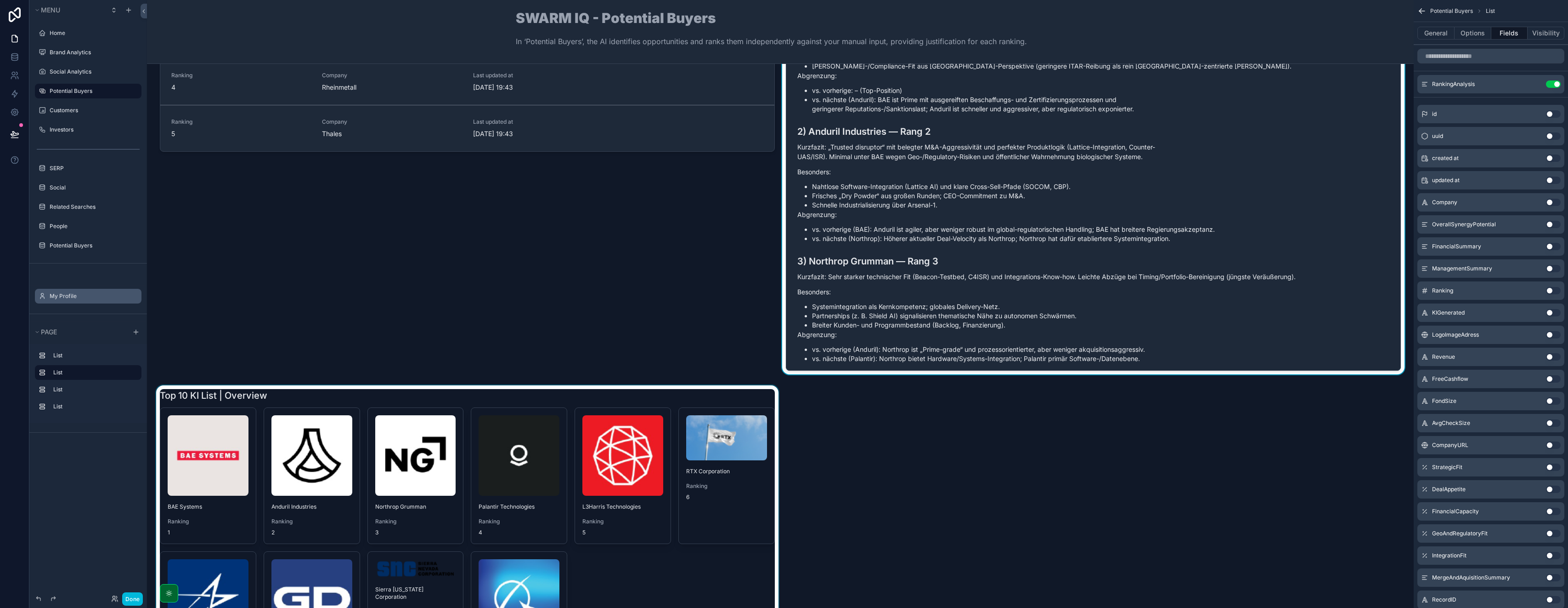
click at [651, 386] on div "scrollable content" at bounding box center [467, 539] width 626 height 307
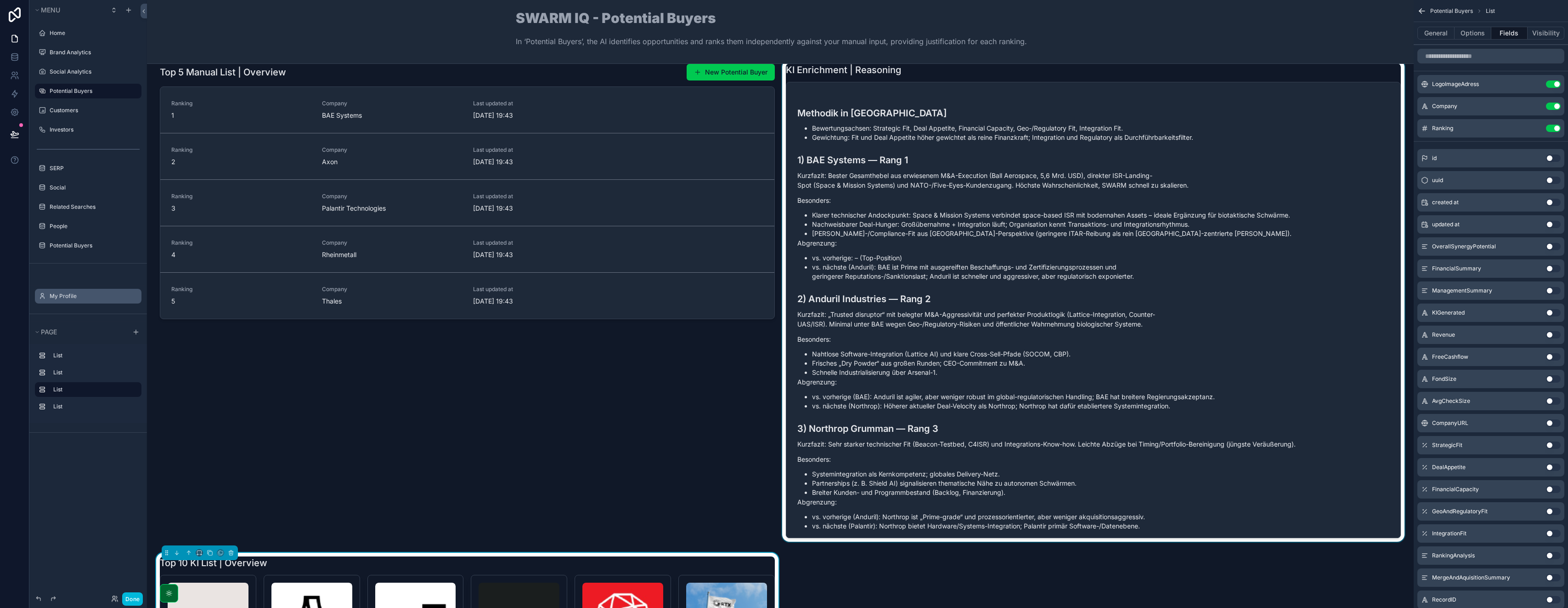
scroll to position [0, 0]
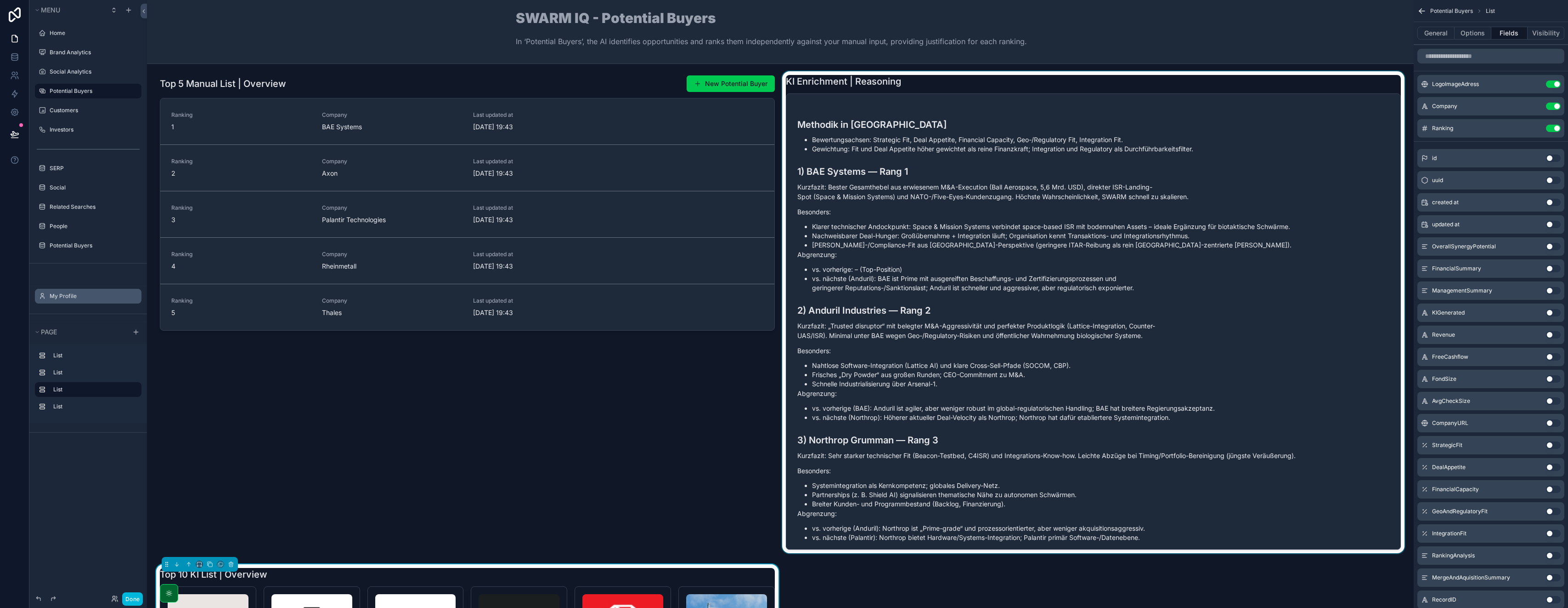
click at [784, 409] on div "scrollable content" at bounding box center [1093, 314] width 626 height 485
click at [784, 72] on icon "scrollable content" at bounding box center [826, 72] width 7 height 7
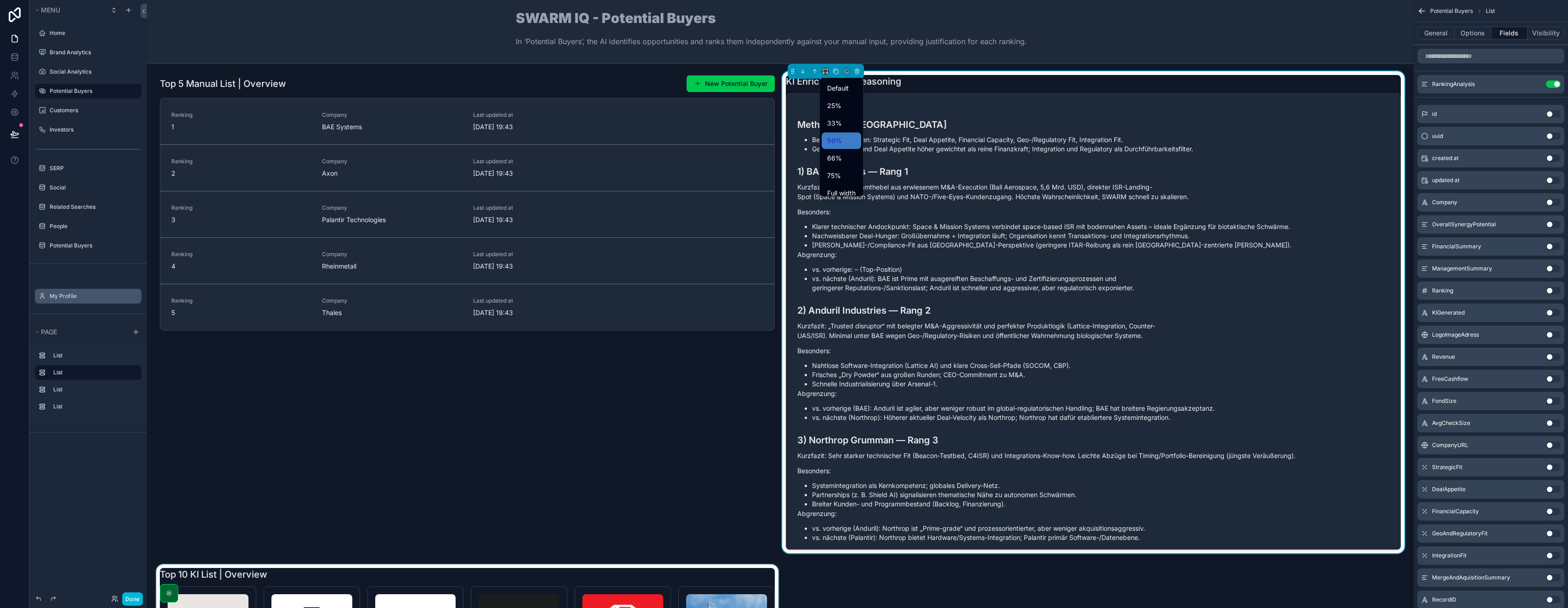
click at [784, 71] on div "scrollable content" at bounding box center [784, 304] width 1568 height 608
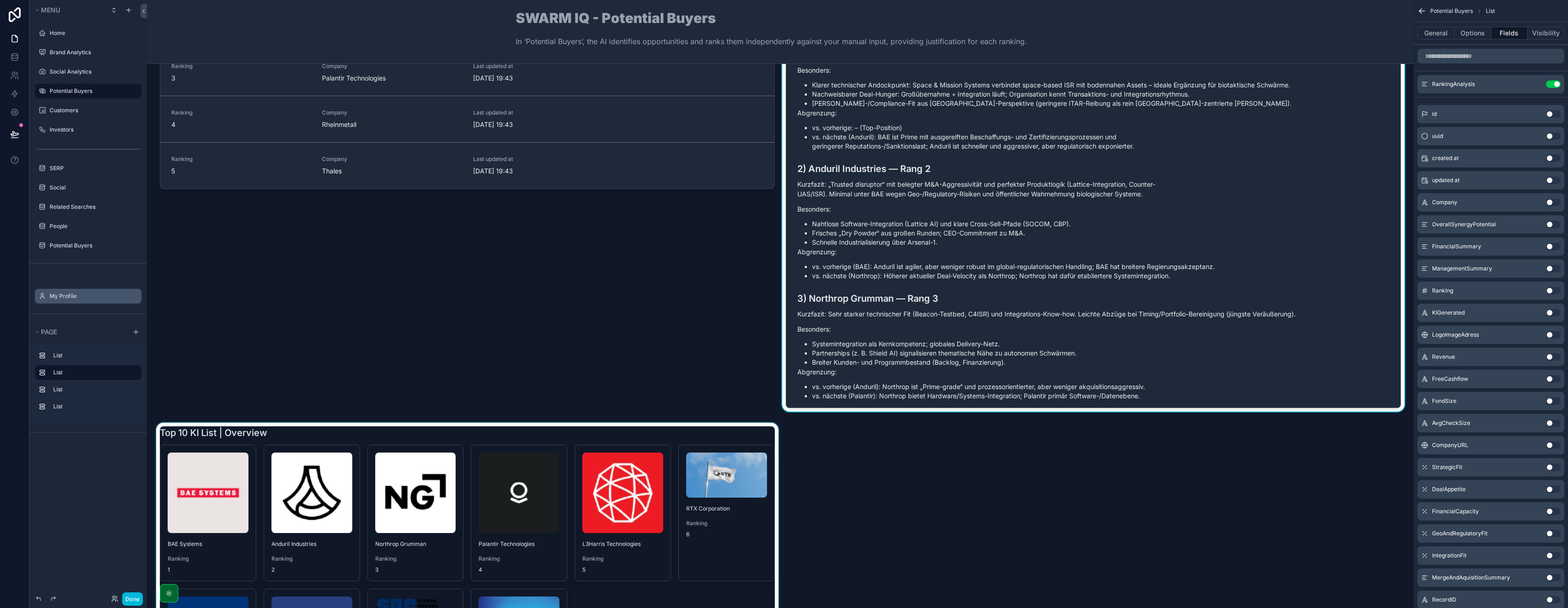
scroll to position [171, 0]
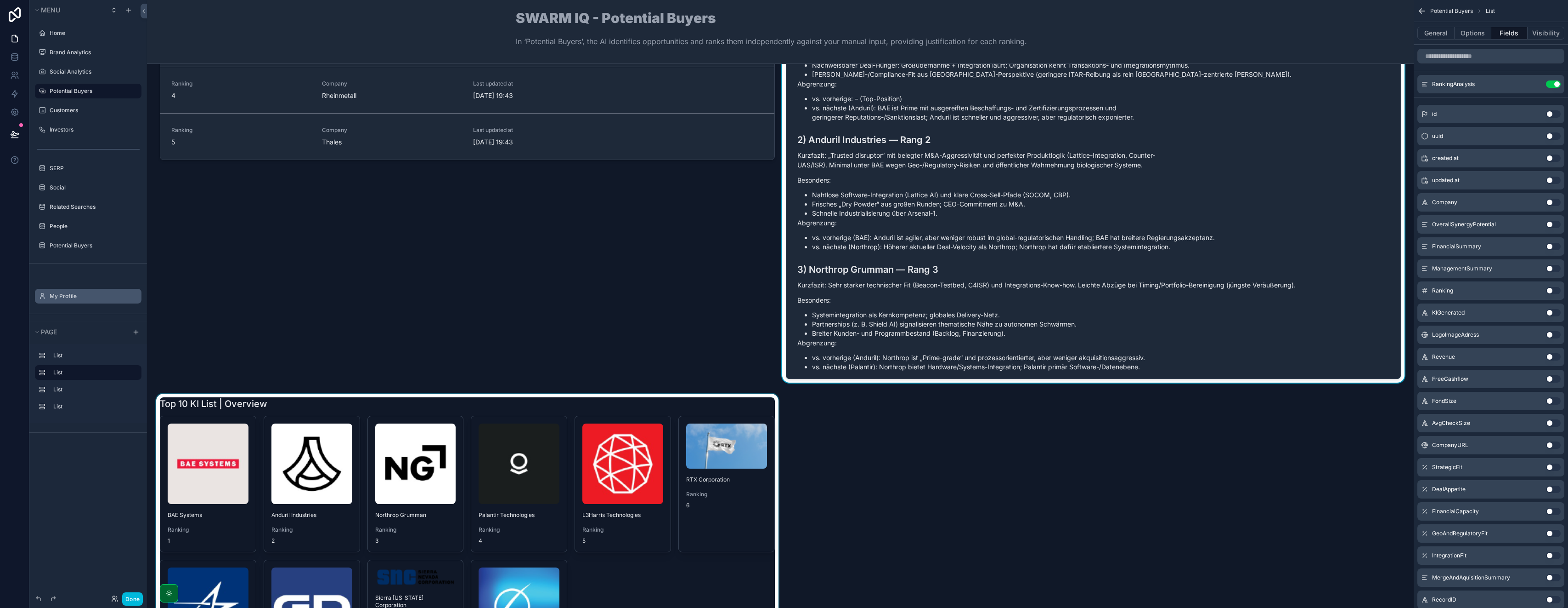
click at [687, 399] on div "scrollable content" at bounding box center [467, 547] width 626 height 307
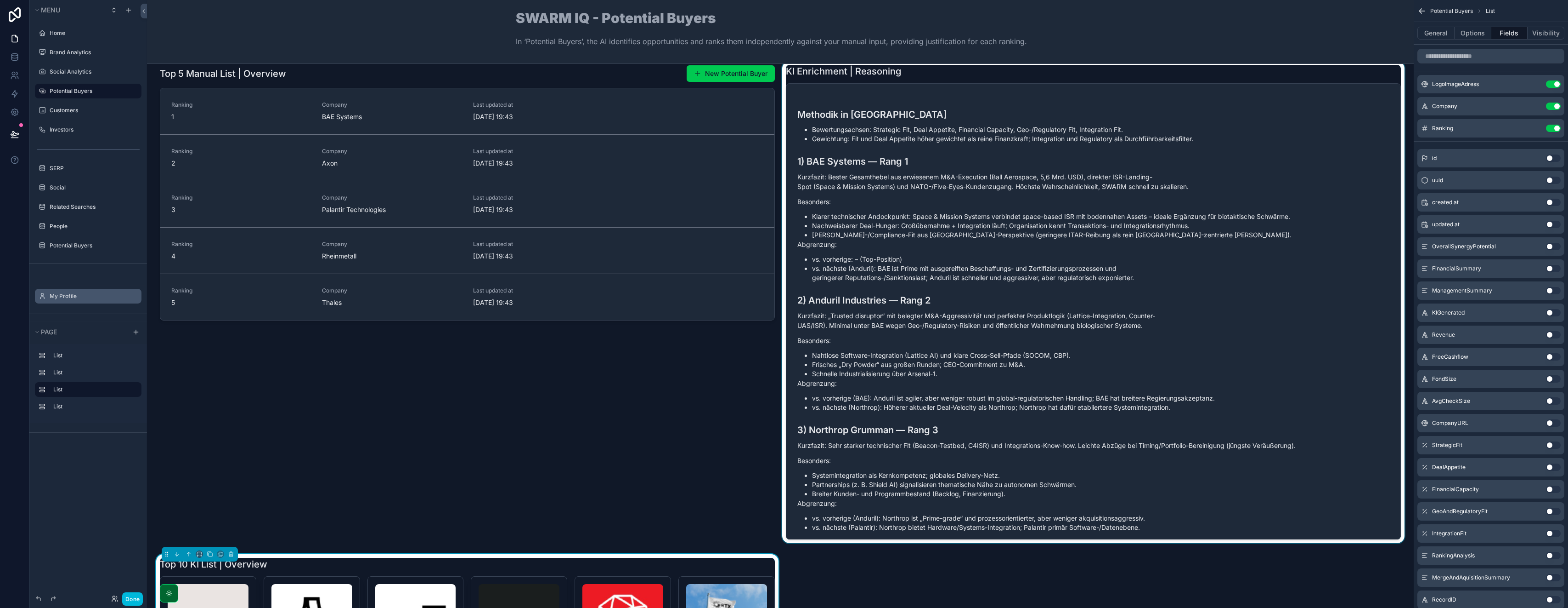
scroll to position [0, 0]
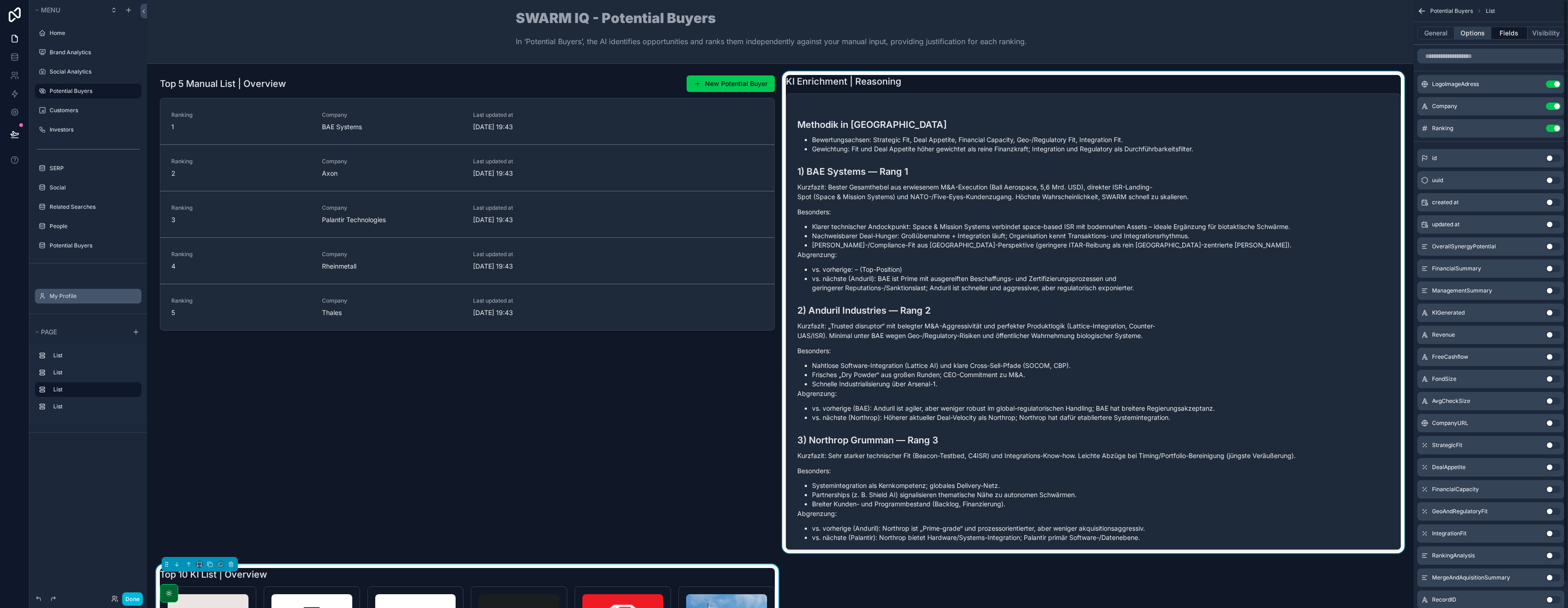
click at [784, 37] on button "Options" at bounding box center [1473, 32] width 37 height 13
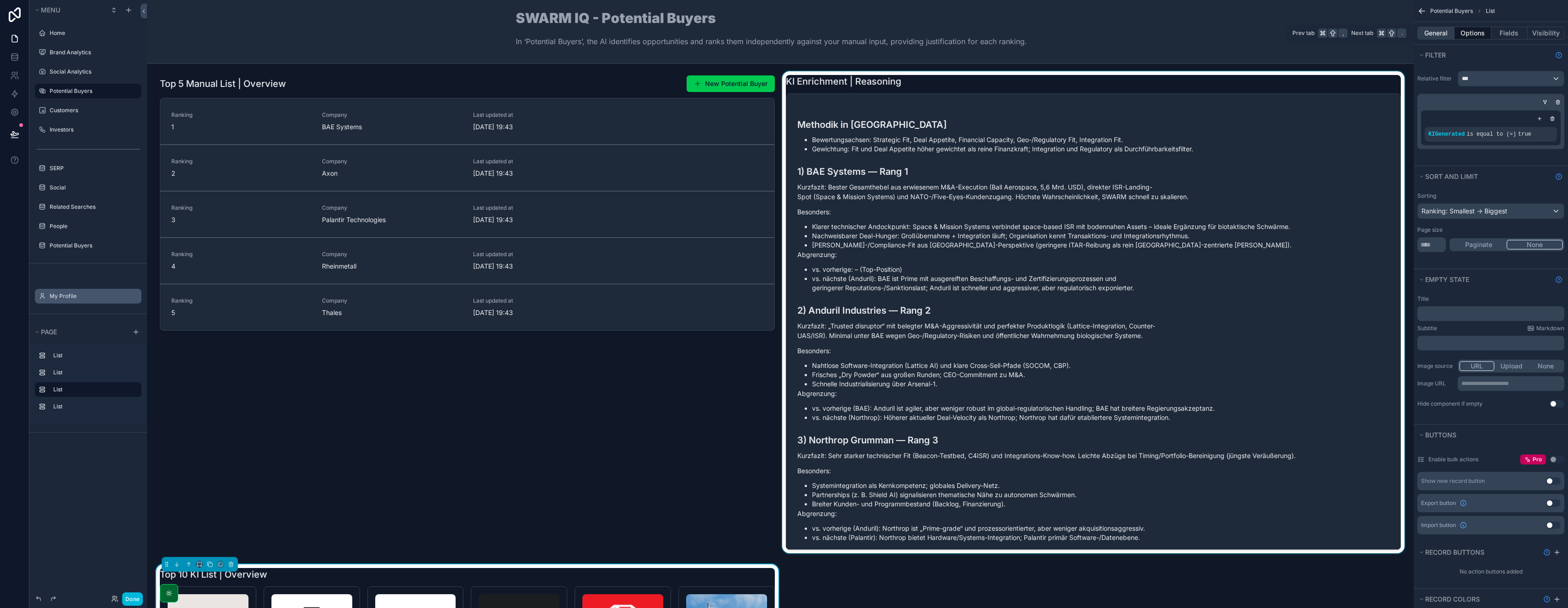
click at [784, 28] on button "General" at bounding box center [1437, 32] width 37 height 13
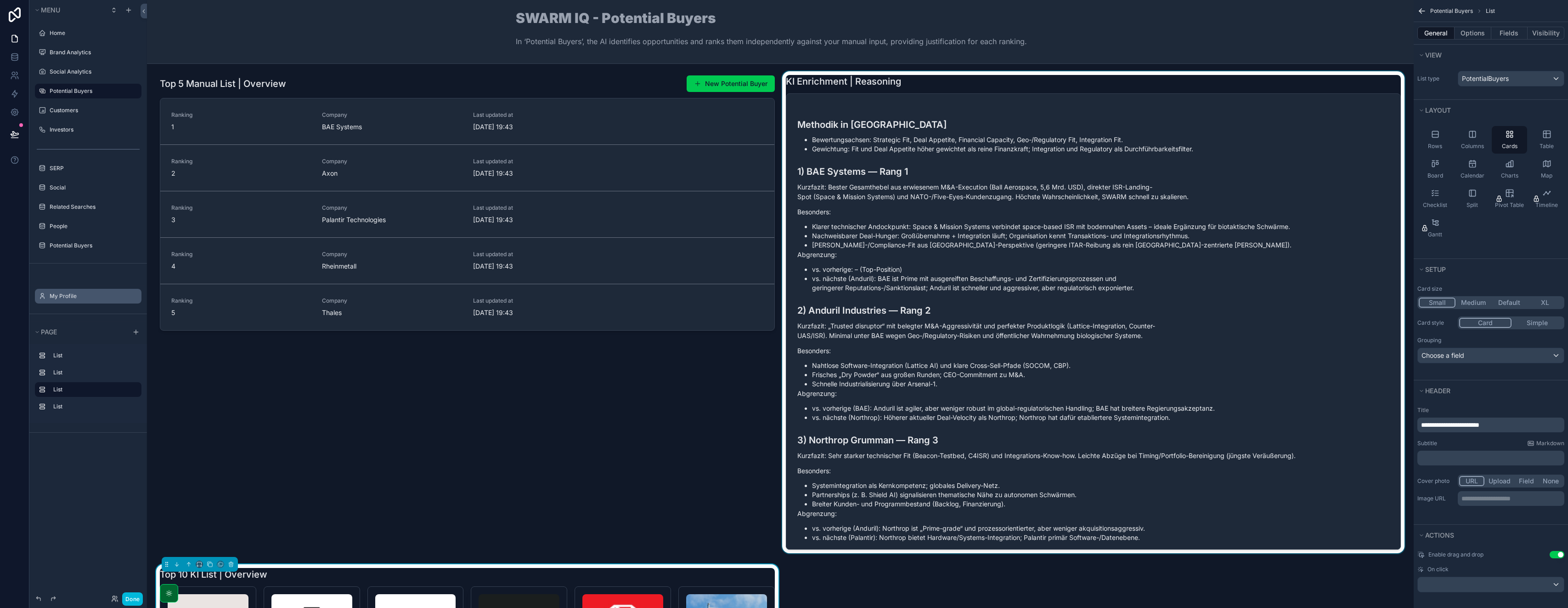
click at [784, 549] on div "scrollable content" at bounding box center [1093, 314] width 626 height 485
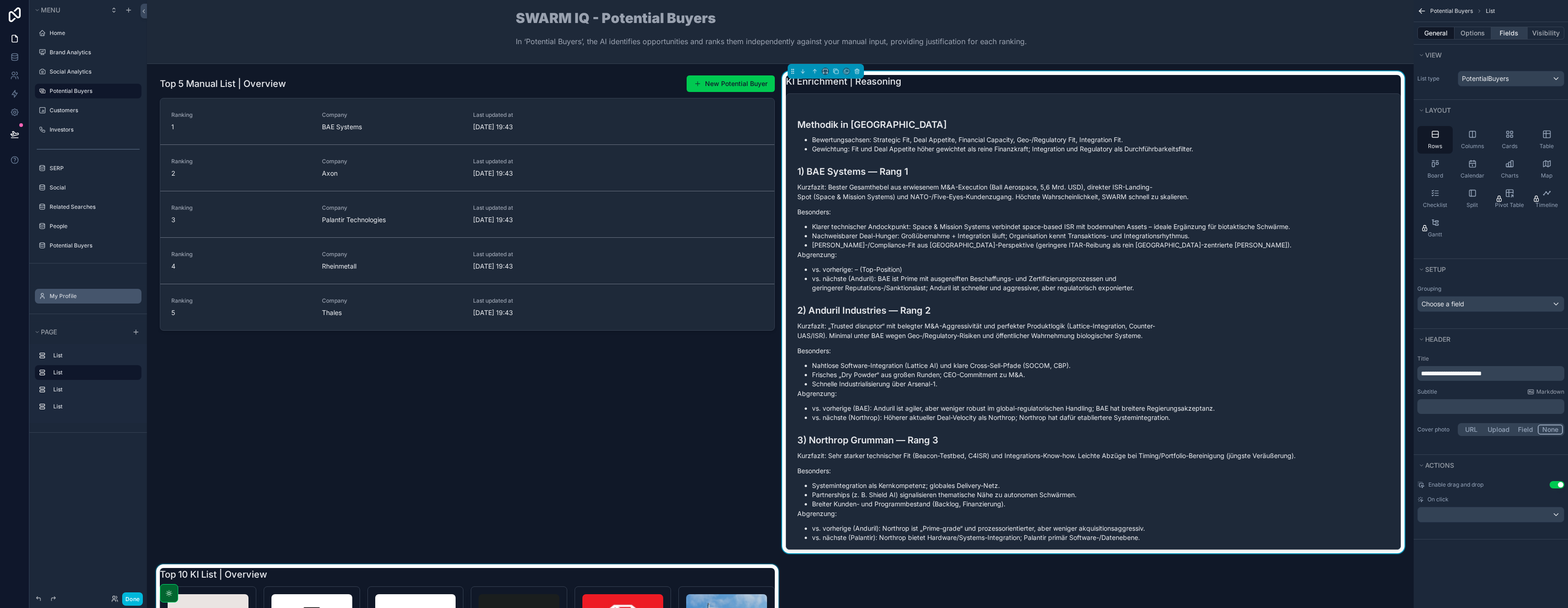
click at [784, 34] on button "Fields" at bounding box center [1509, 32] width 37 height 13
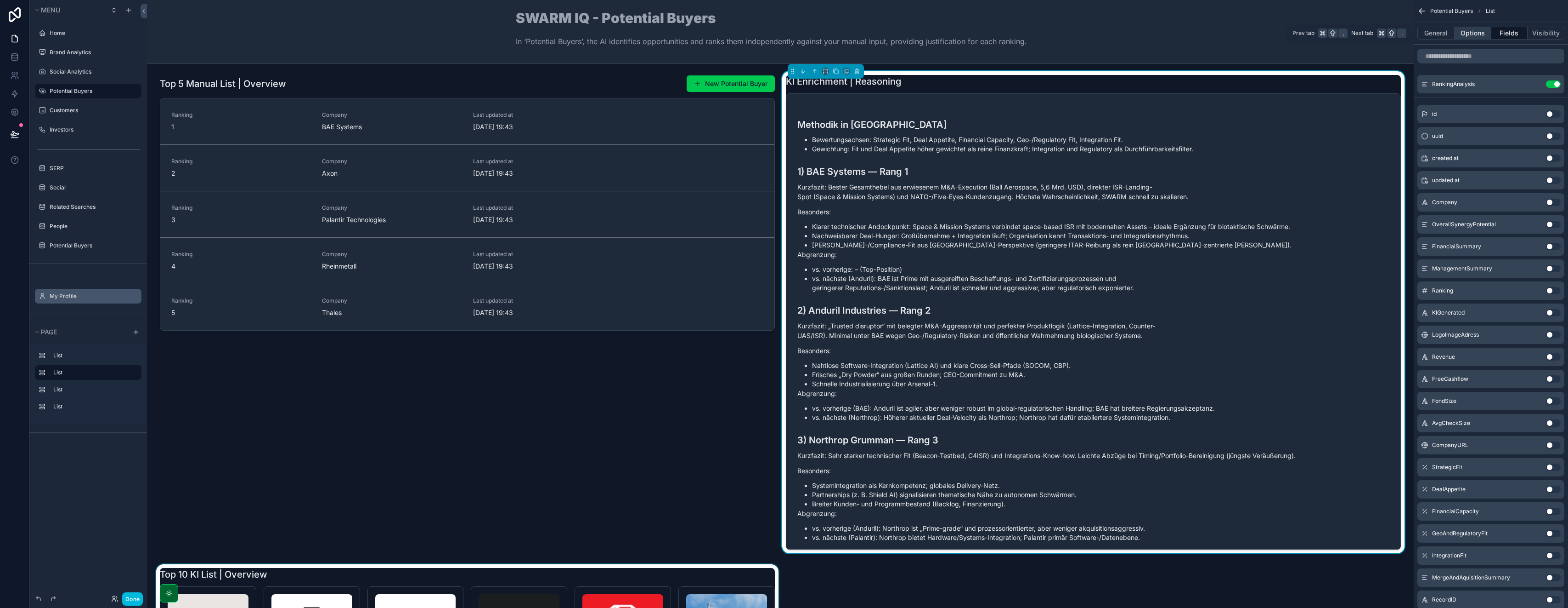
click at [784, 32] on button "Options" at bounding box center [1473, 32] width 37 height 13
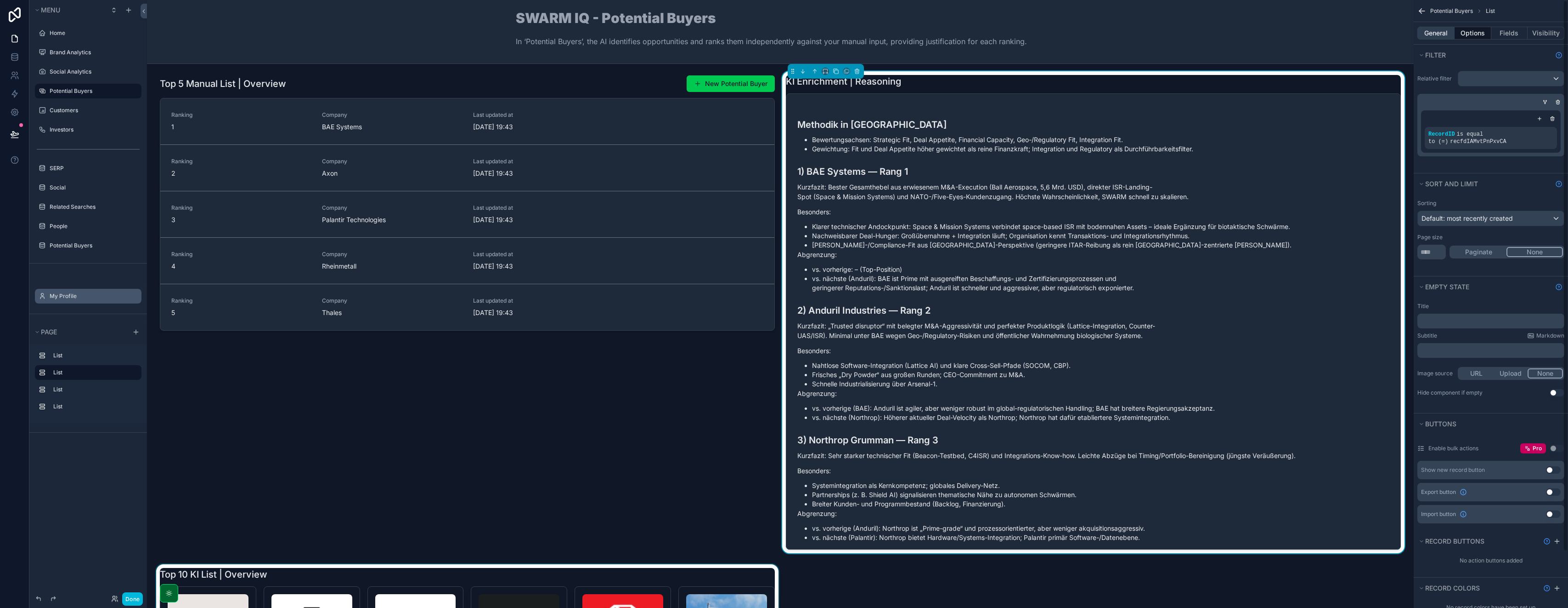
click at [784, 36] on button "General" at bounding box center [1437, 32] width 37 height 13
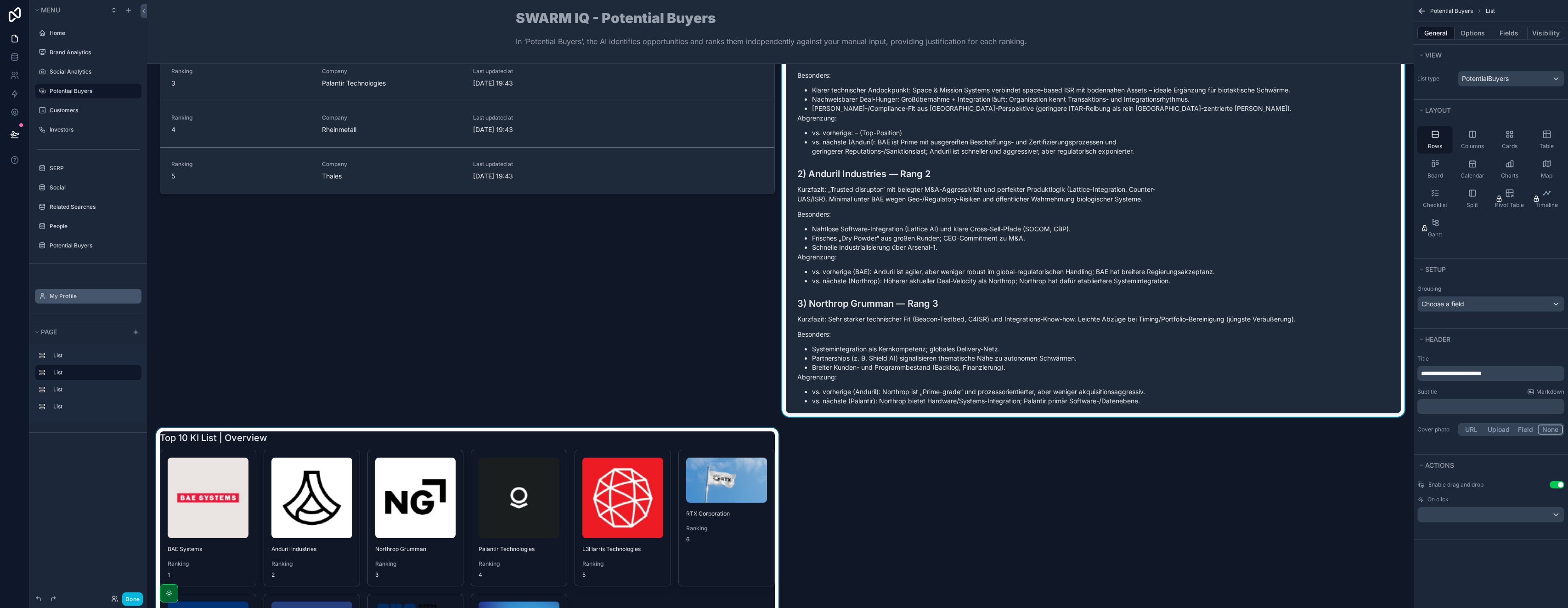
scroll to position [123, 0]
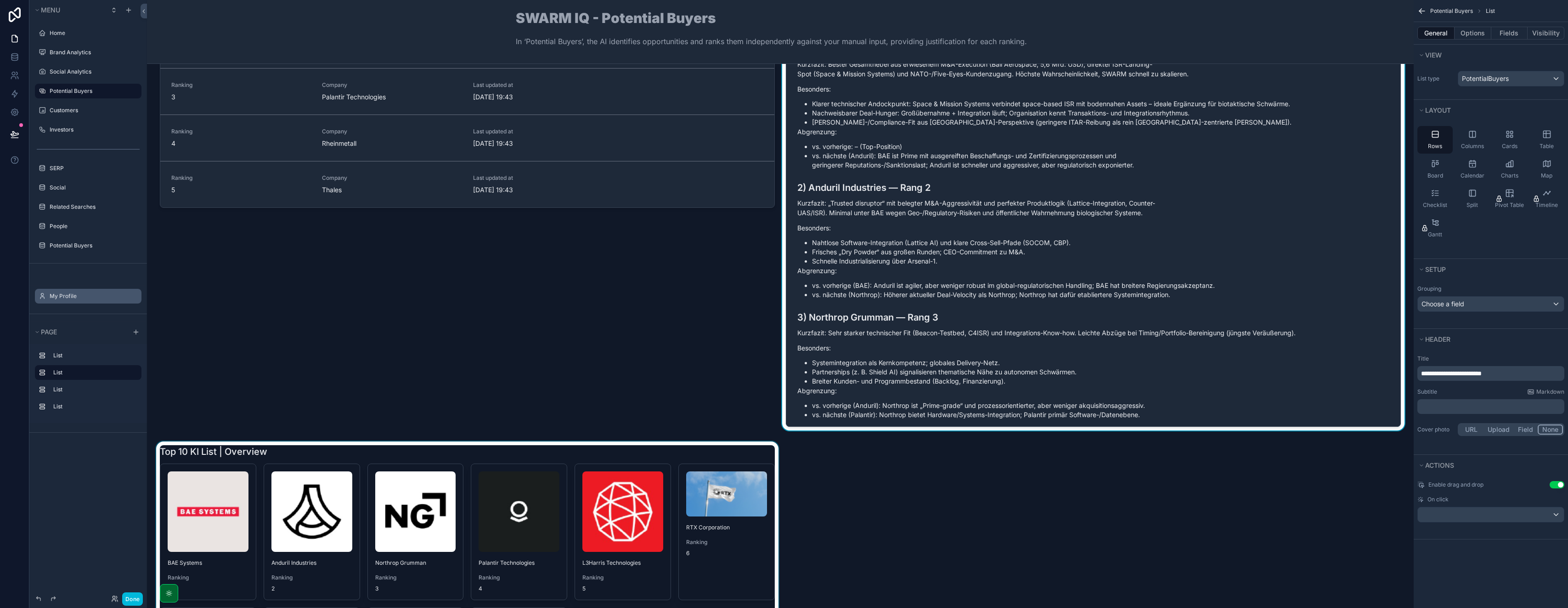
click at [372, 450] on div "scrollable content" at bounding box center [467, 595] width 626 height 307
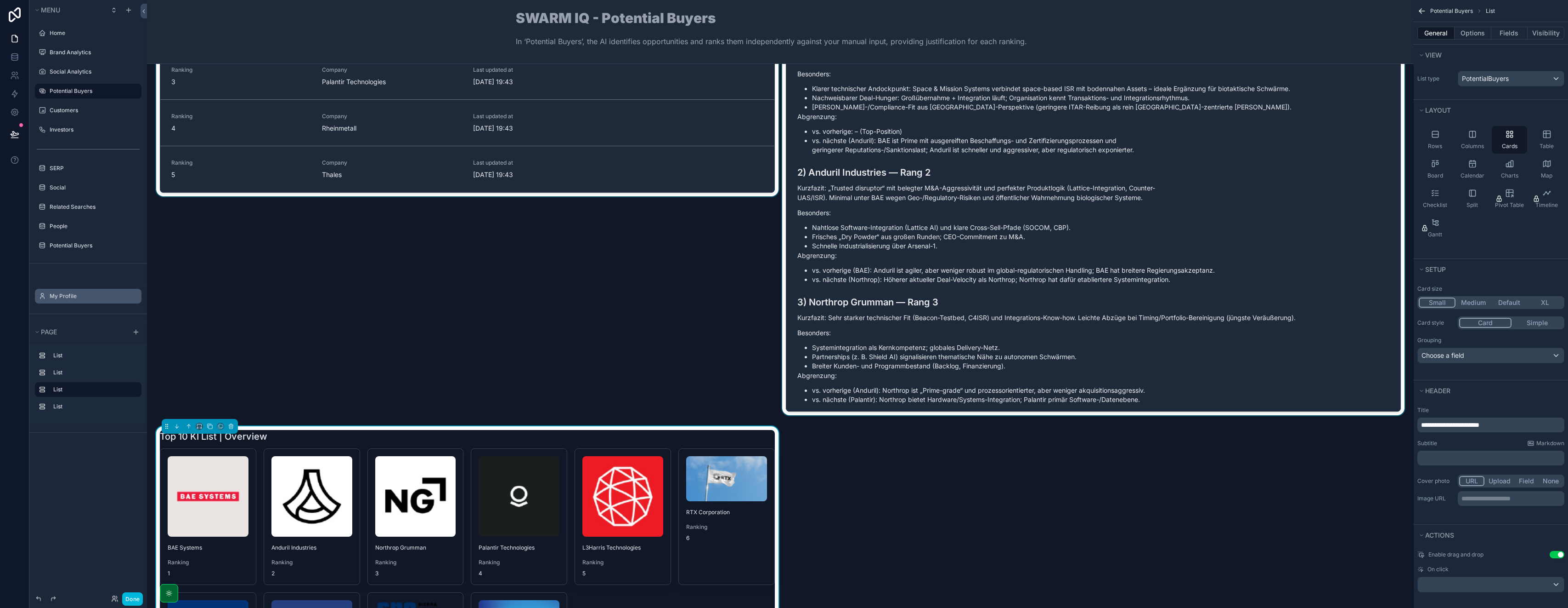
scroll to position [169, 0]
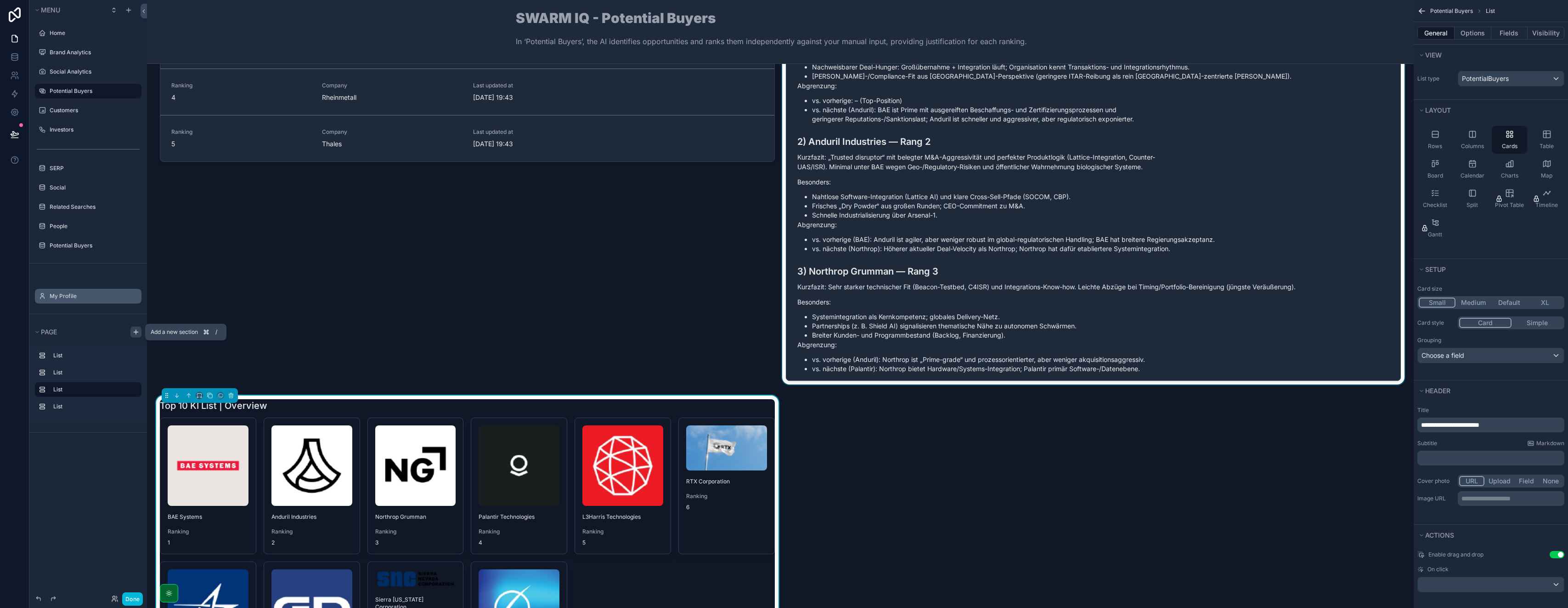
click at [137, 333] on icon "scrollable content" at bounding box center [135, 332] width 8 height 8
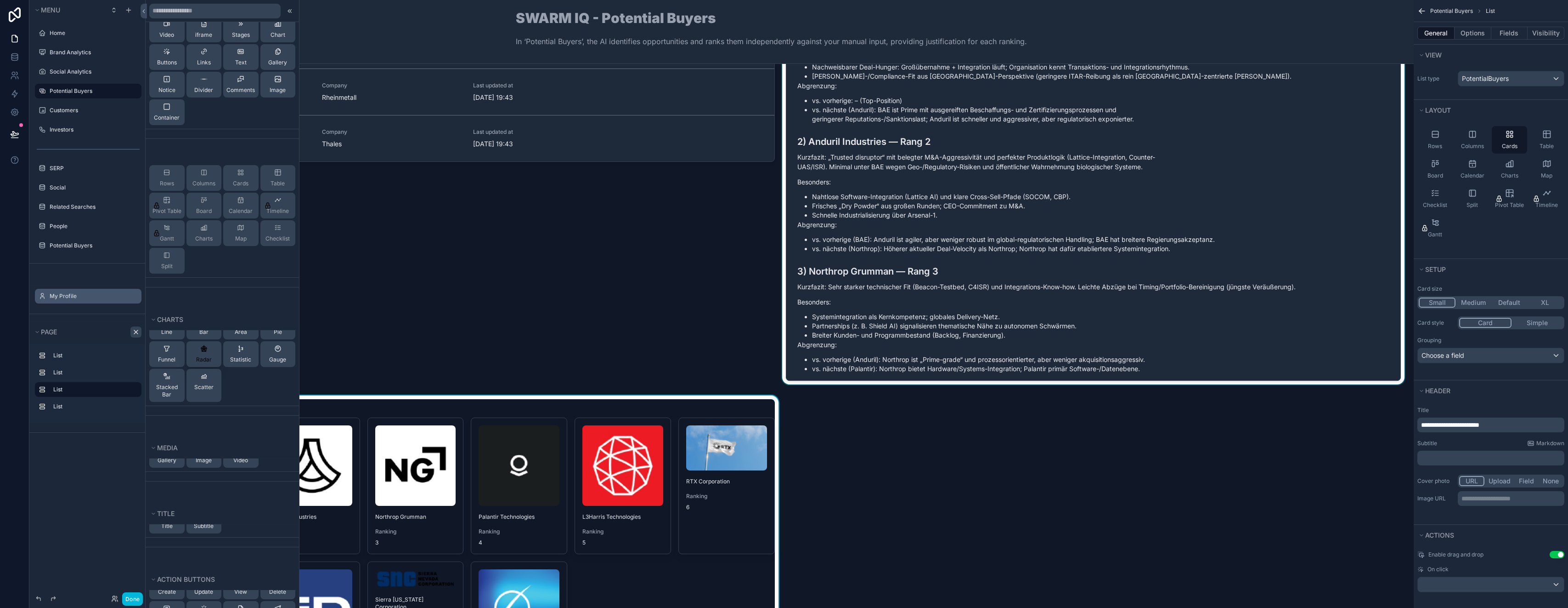
scroll to position [0, 0]
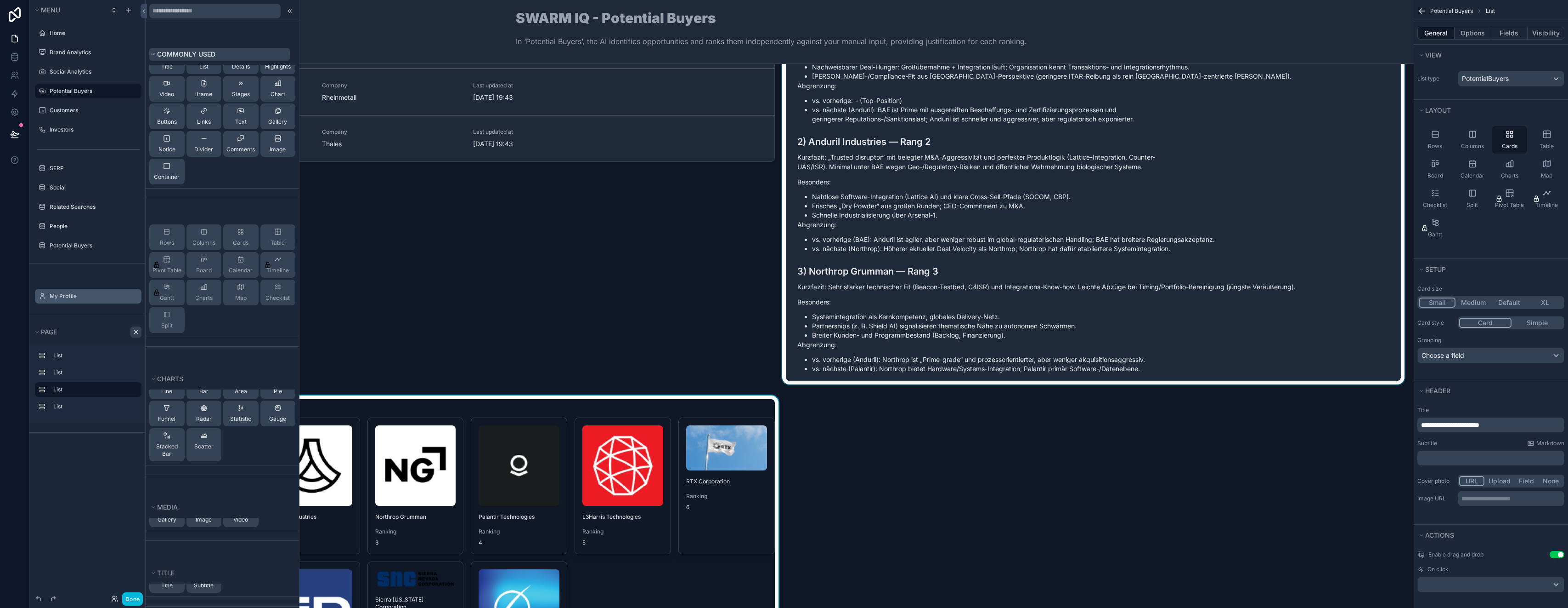
click at [154, 56] on icon at bounding box center [153, 54] width 5 height 5
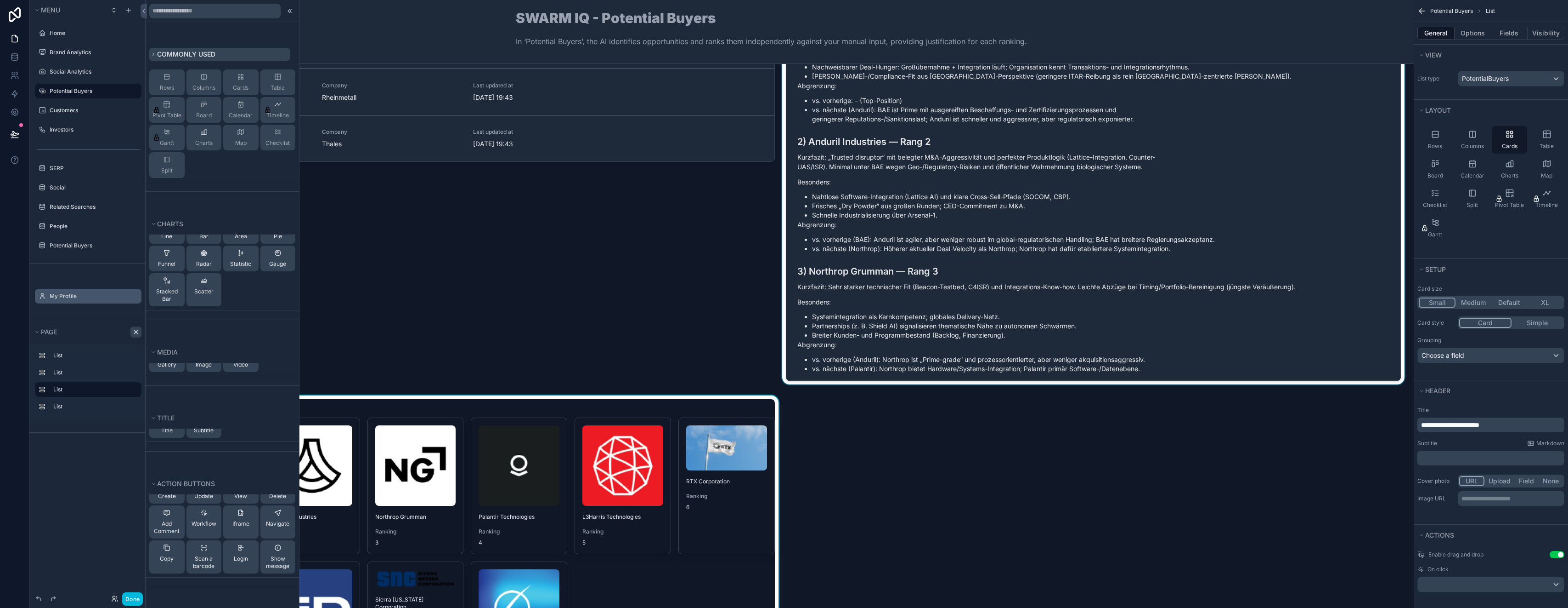
click at [154, 56] on icon at bounding box center [153, 54] width 5 height 5
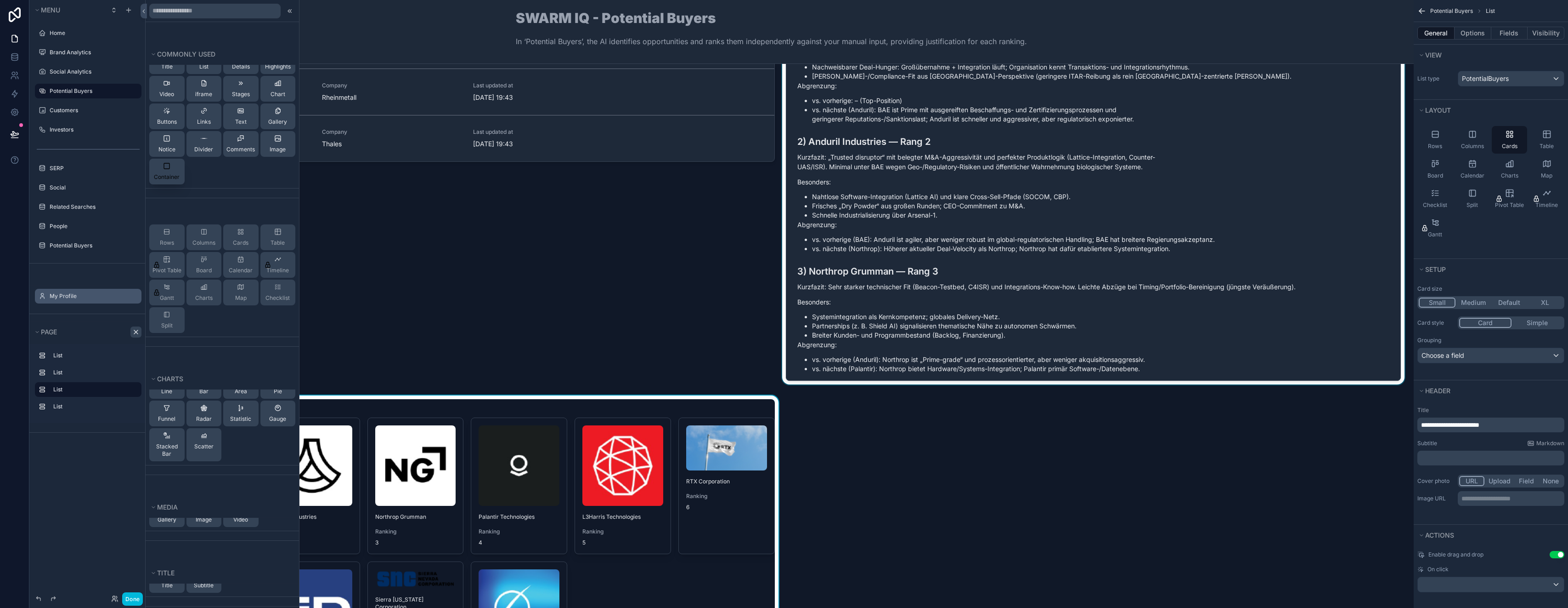
click at [167, 166] on icon at bounding box center [166, 165] width 8 height 8
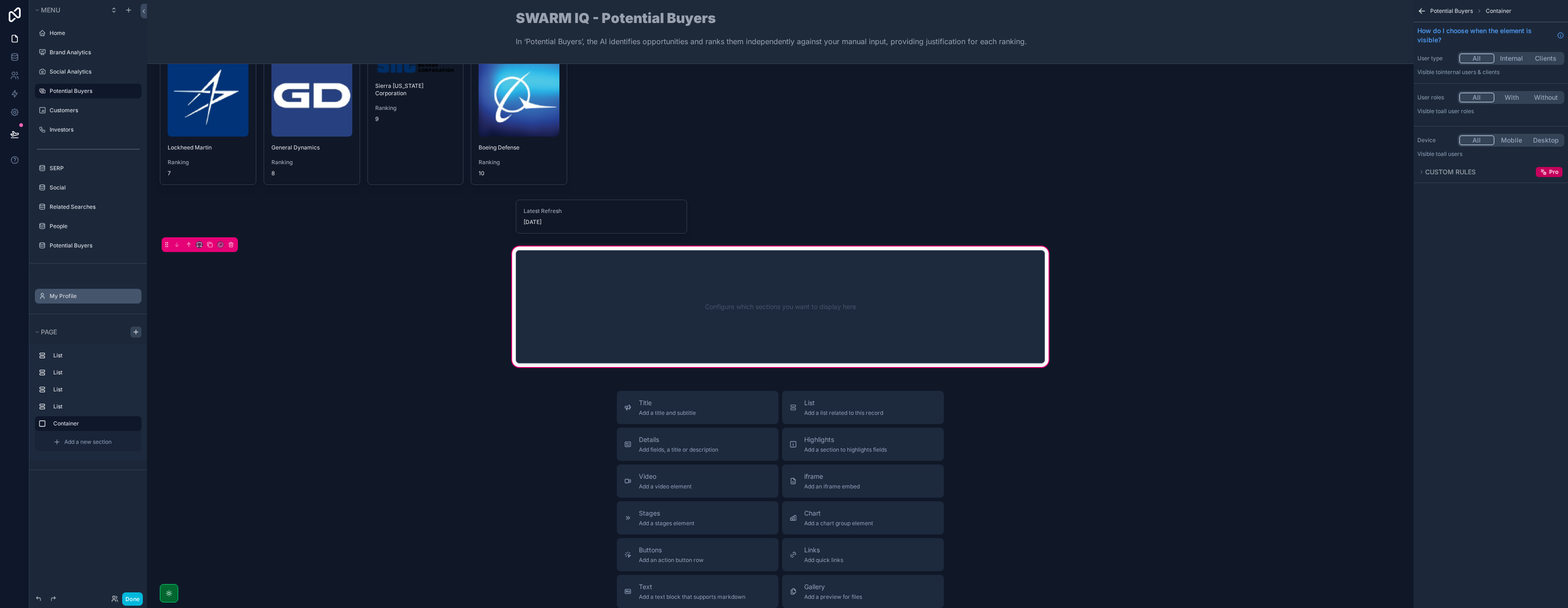
scroll to position [684, 0]
click at [549, 287] on div "Configure which sections you want to display here" at bounding box center [780, 304] width 499 height 83
click at [744, 316] on div "Configure which sections you want to display here" at bounding box center [780, 304] width 499 height 83
click at [772, 301] on div "Configure which sections you want to display here" at bounding box center [780, 304] width 499 height 83
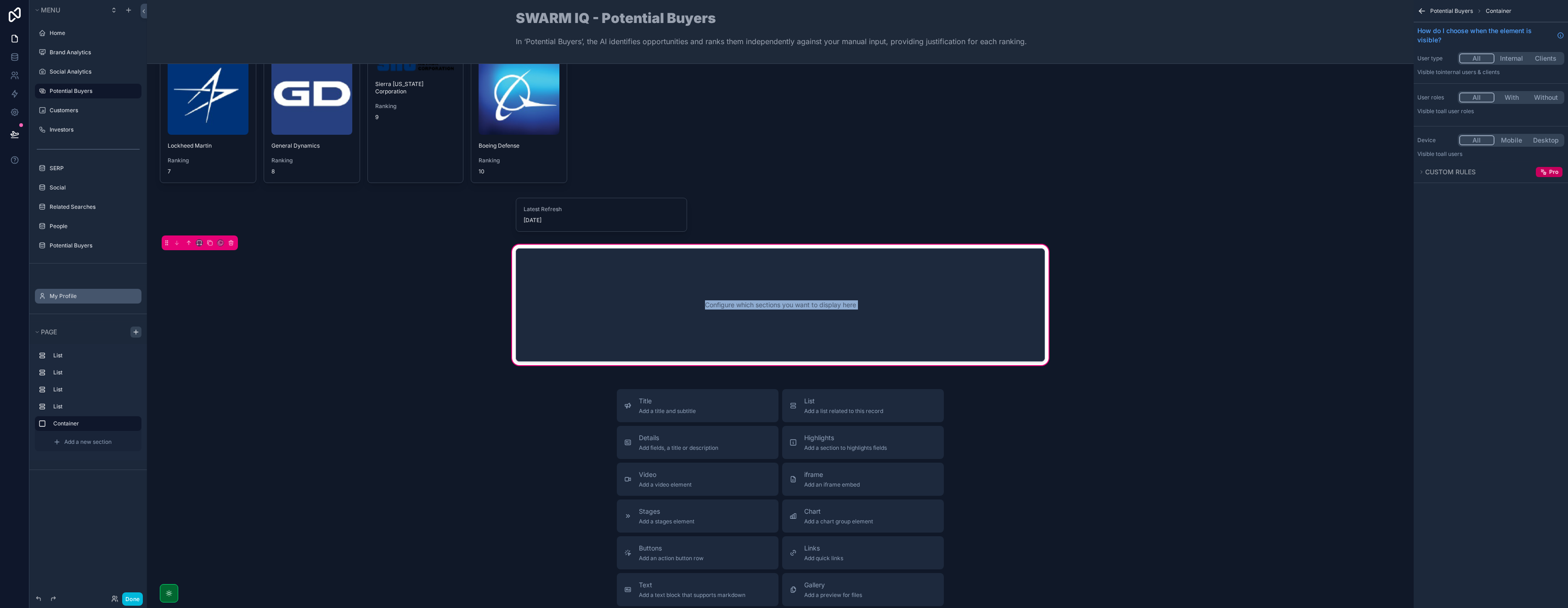
click at [772, 301] on div "Configure which sections you want to display here" at bounding box center [780, 304] width 499 height 83
click at [168, 240] on icon "scrollable content" at bounding box center [167, 243] width 7 height 7
click at [89, 444] on span "Add a new section" at bounding box center [88, 442] width 48 height 8
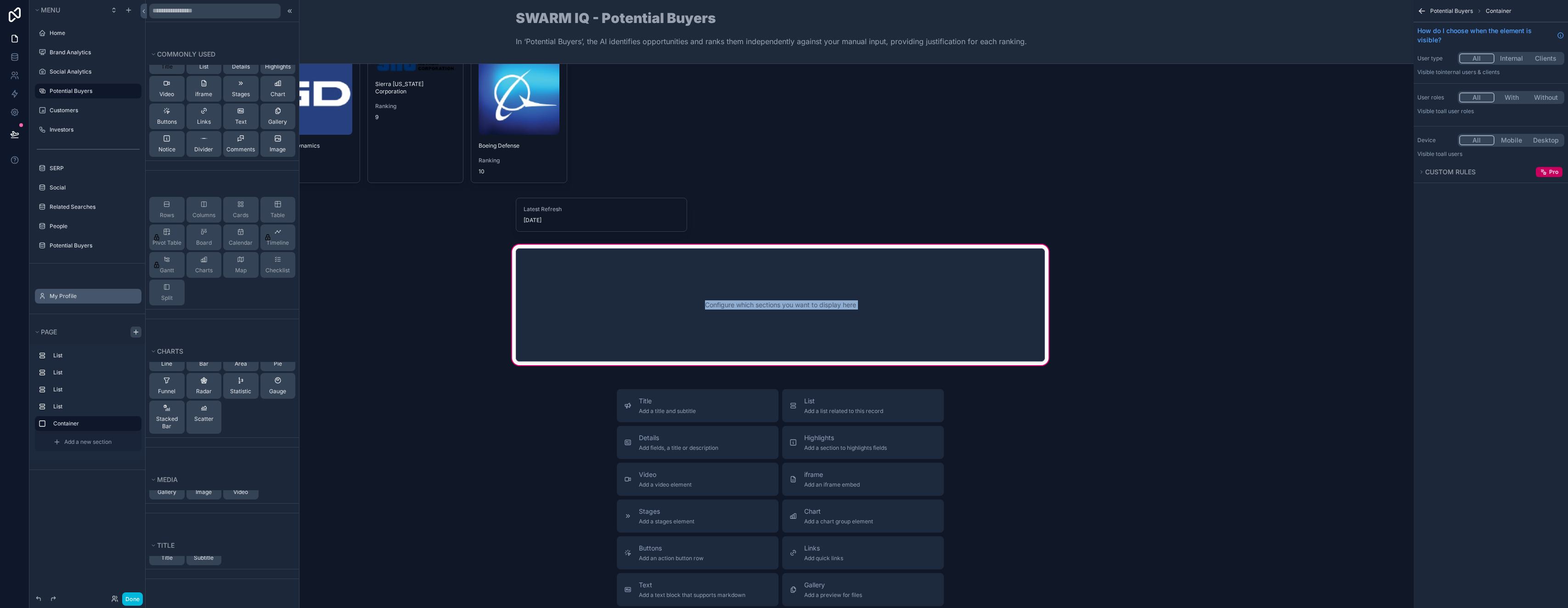
click at [170, 70] on button "Title" at bounding box center [167, 61] width 36 height 26
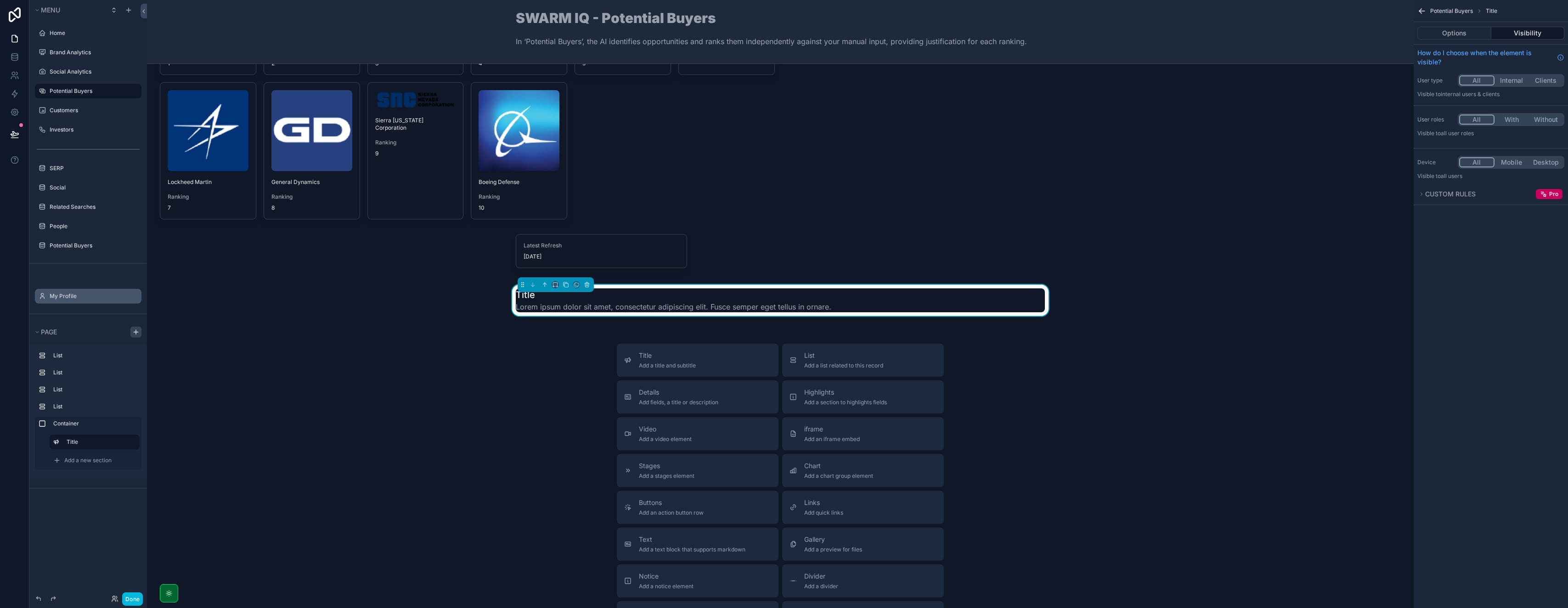
scroll to position [643, 0]
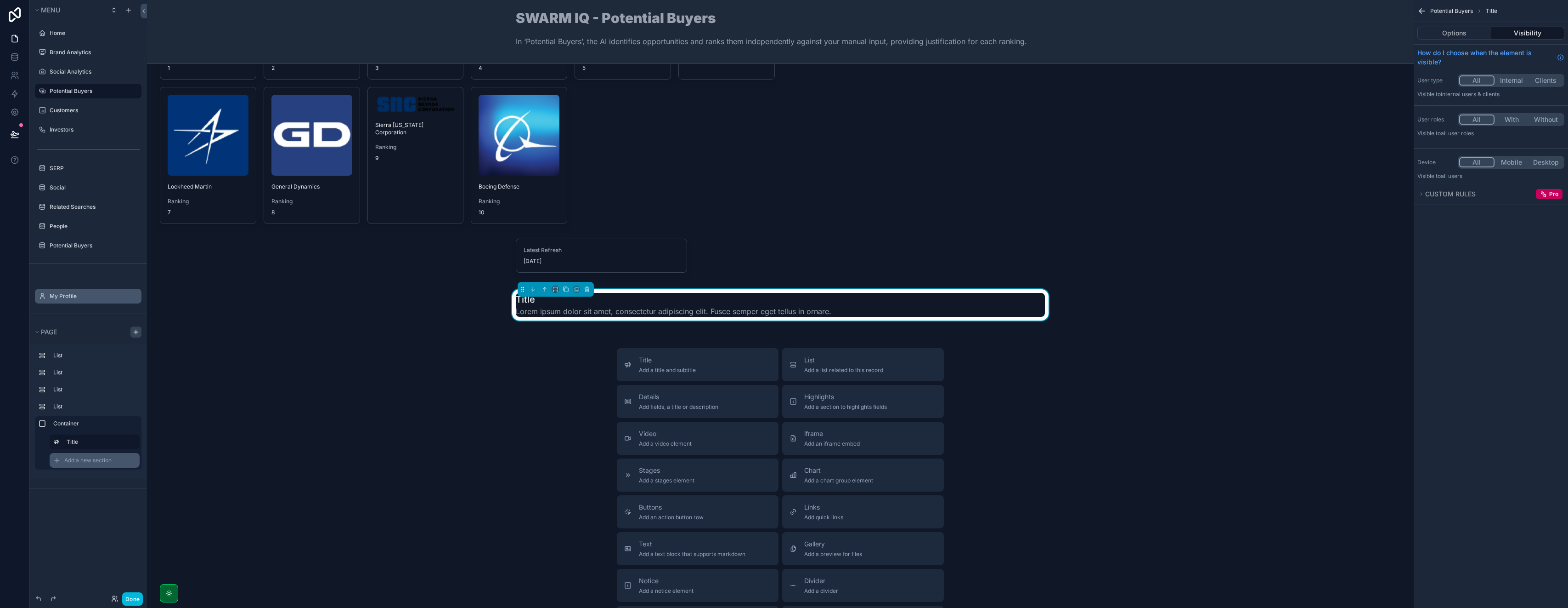
click at [84, 462] on span "Add a new section" at bounding box center [88, 460] width 48 height 8
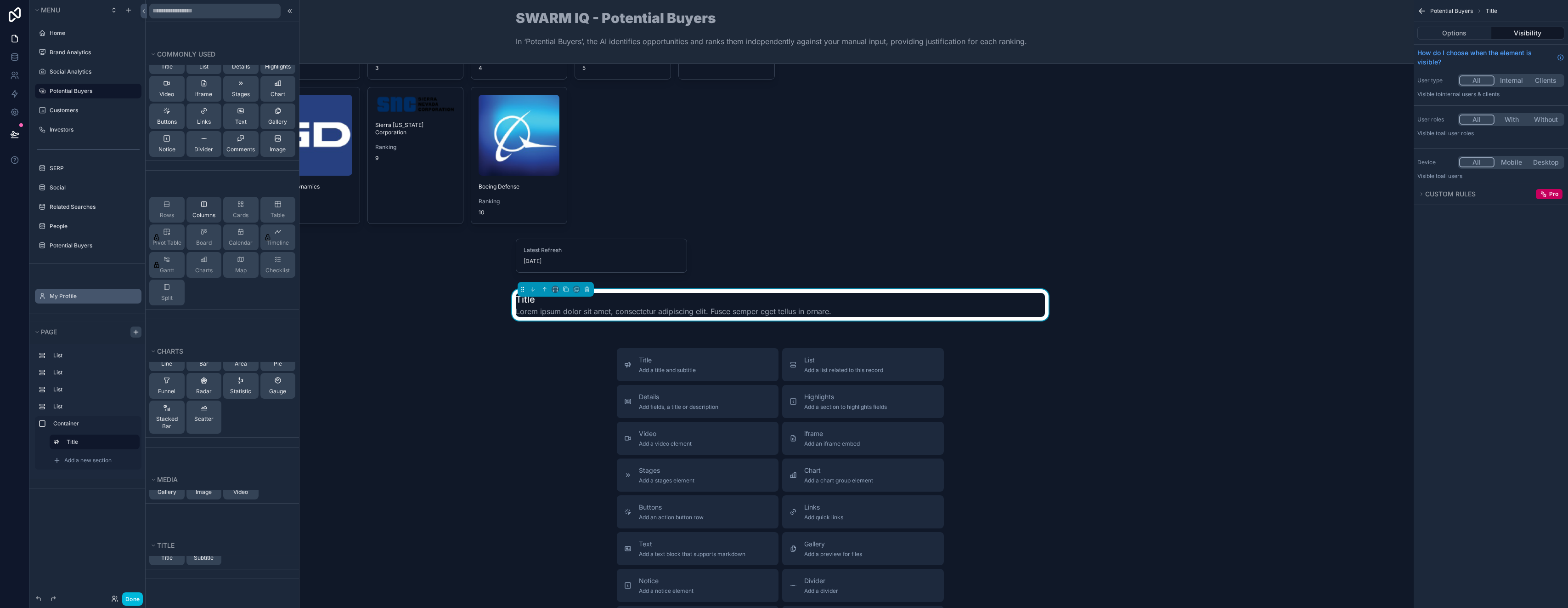
click at [193, 219] on div "Columns" at bounding box center [205, 210] width 36 height 26
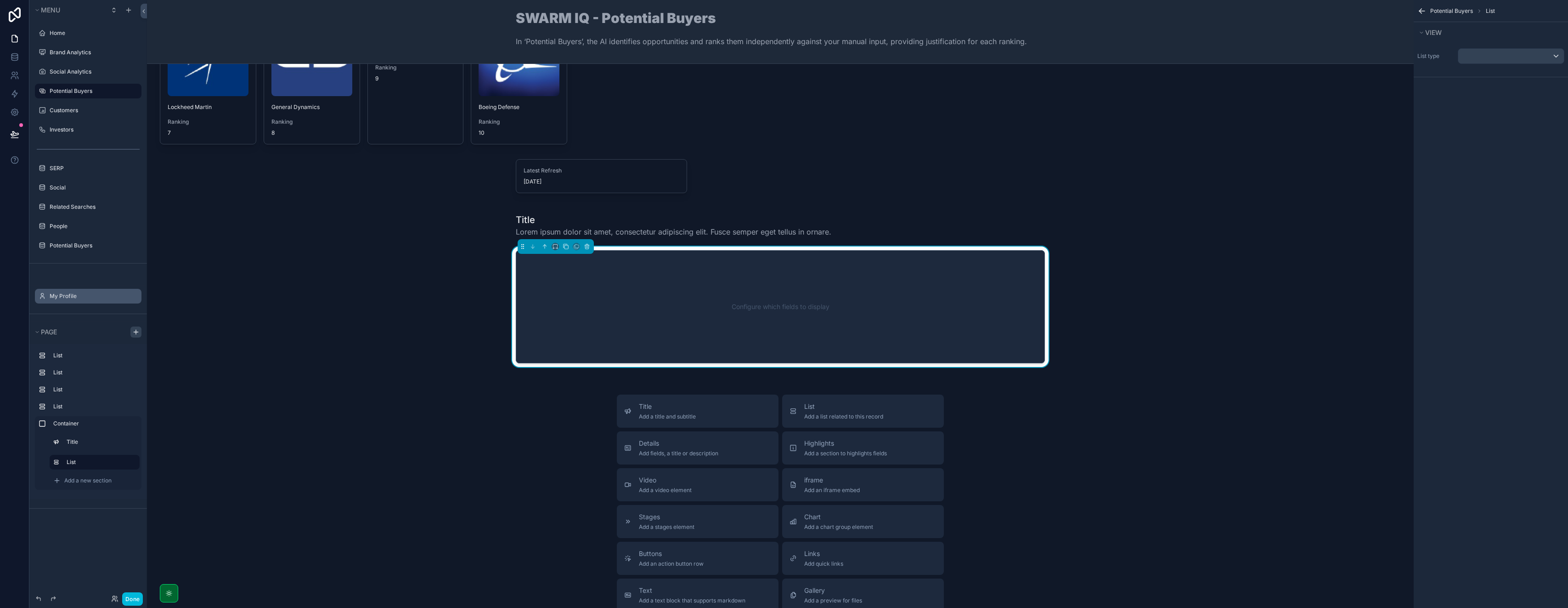
scroll to position [725, 0]
click at [85, 445] on div "Title" at bounding box center [101, 442] width 69 height 8
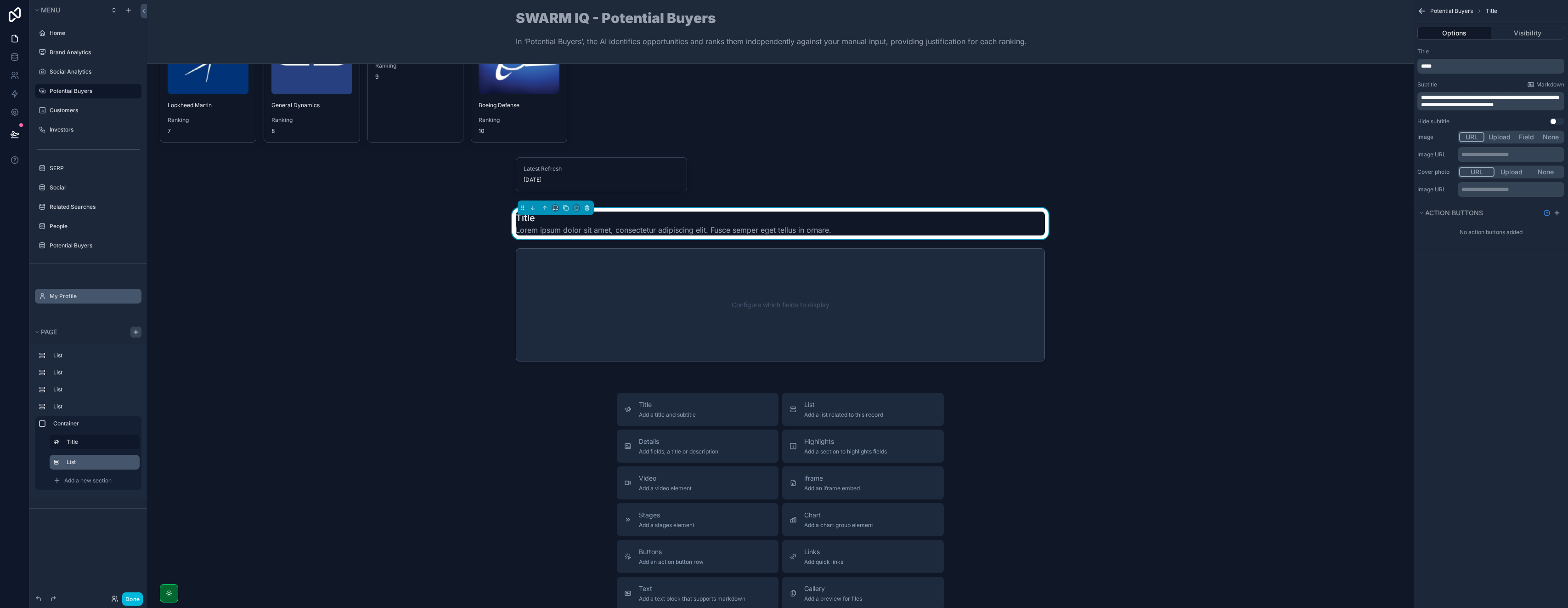
click at [86, 461] on label "List" at bounding box center [99, 461] width 66 height 8
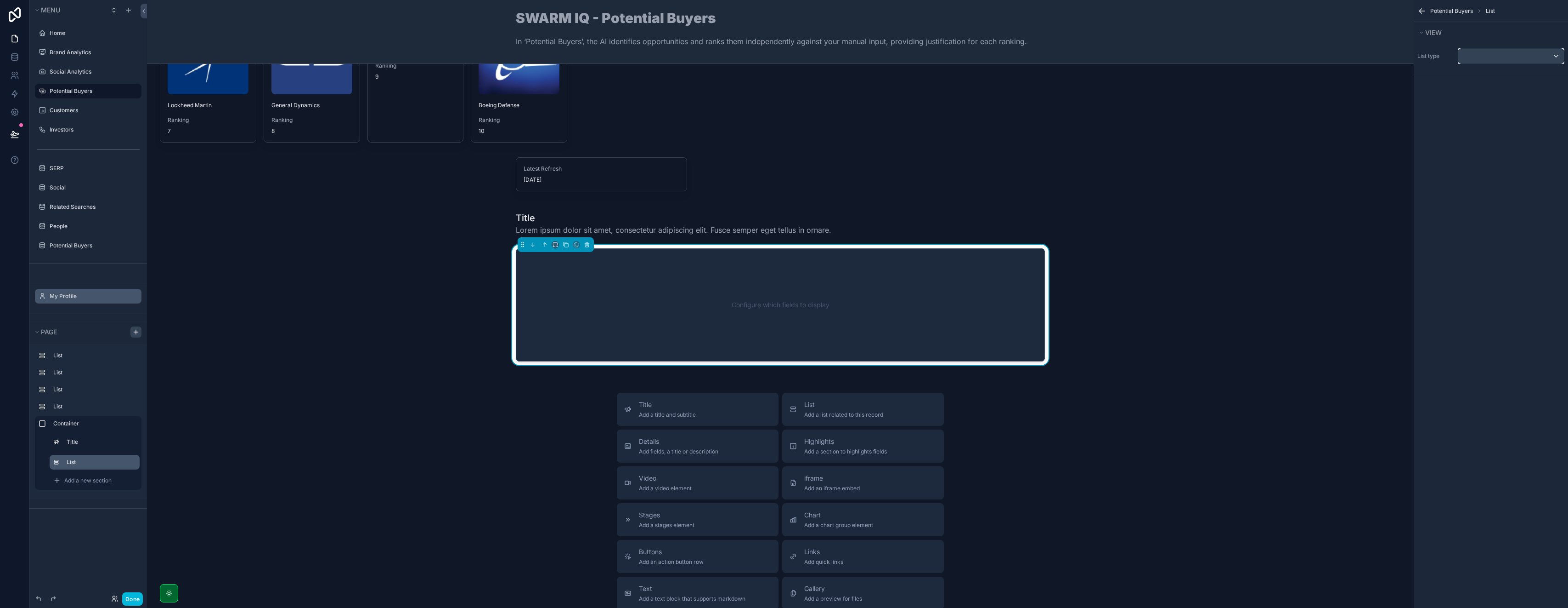
click at [784, 54] on div "scrollable content" at bounding box center [1512, 55] width 106 height 14
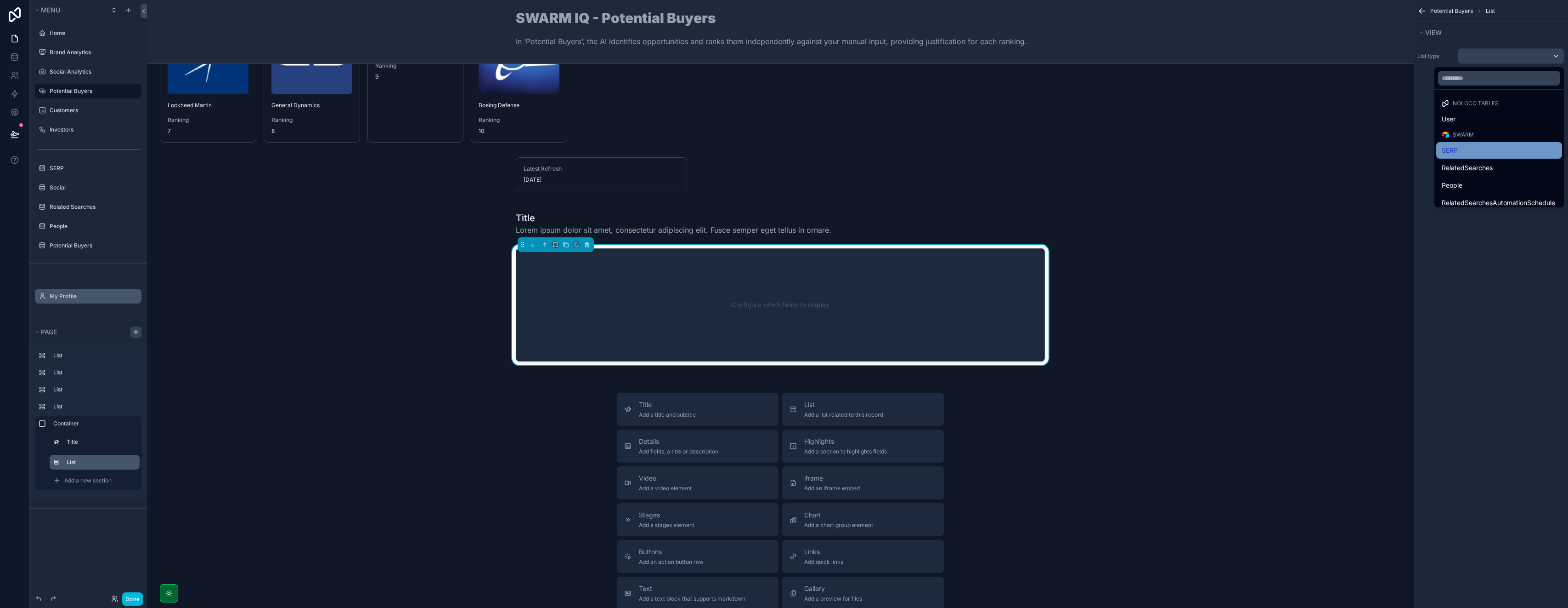
click at [784, 147] on div "SERP" at bounding box center [1499, 150] width 115 height 11
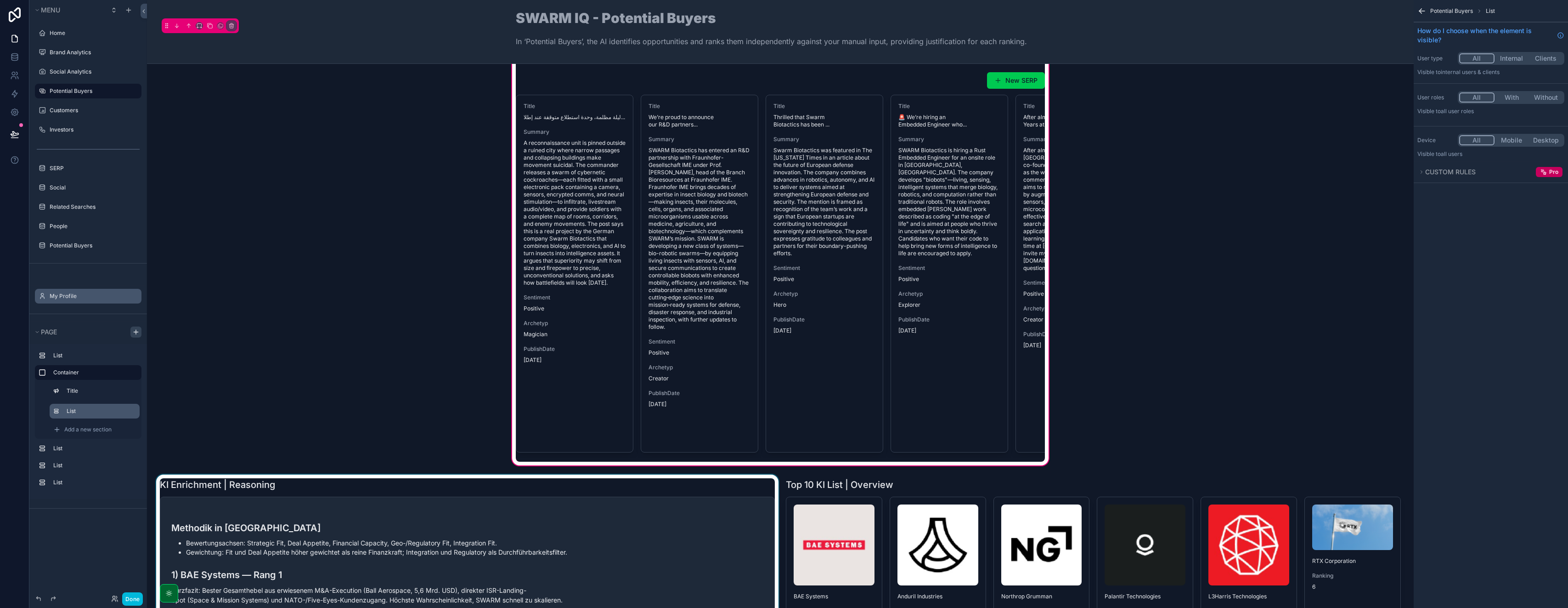
scroll to position [0, 0]
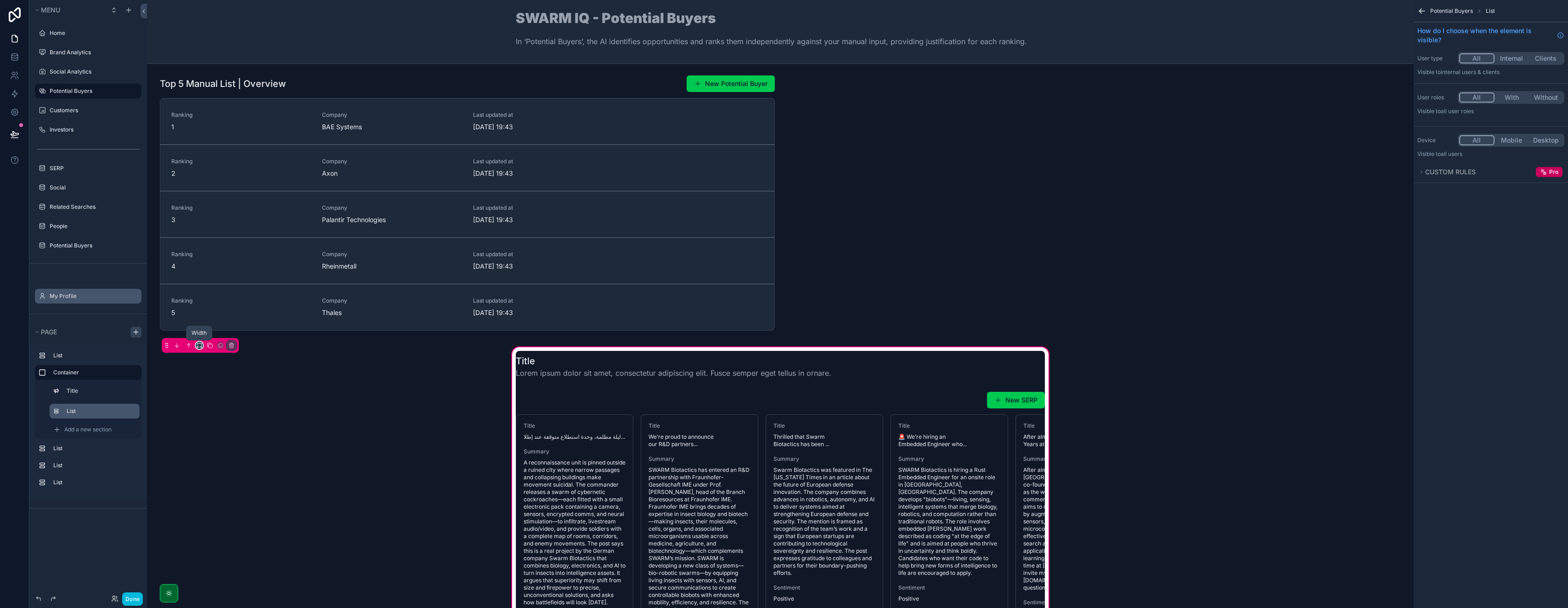
click at [199, 347] on icon "scrollable content" at bounding box center [199, 345] width 7 height 7
click at [219, 419] on div "50%" at bounding box center [217, 414] width 28 height 11
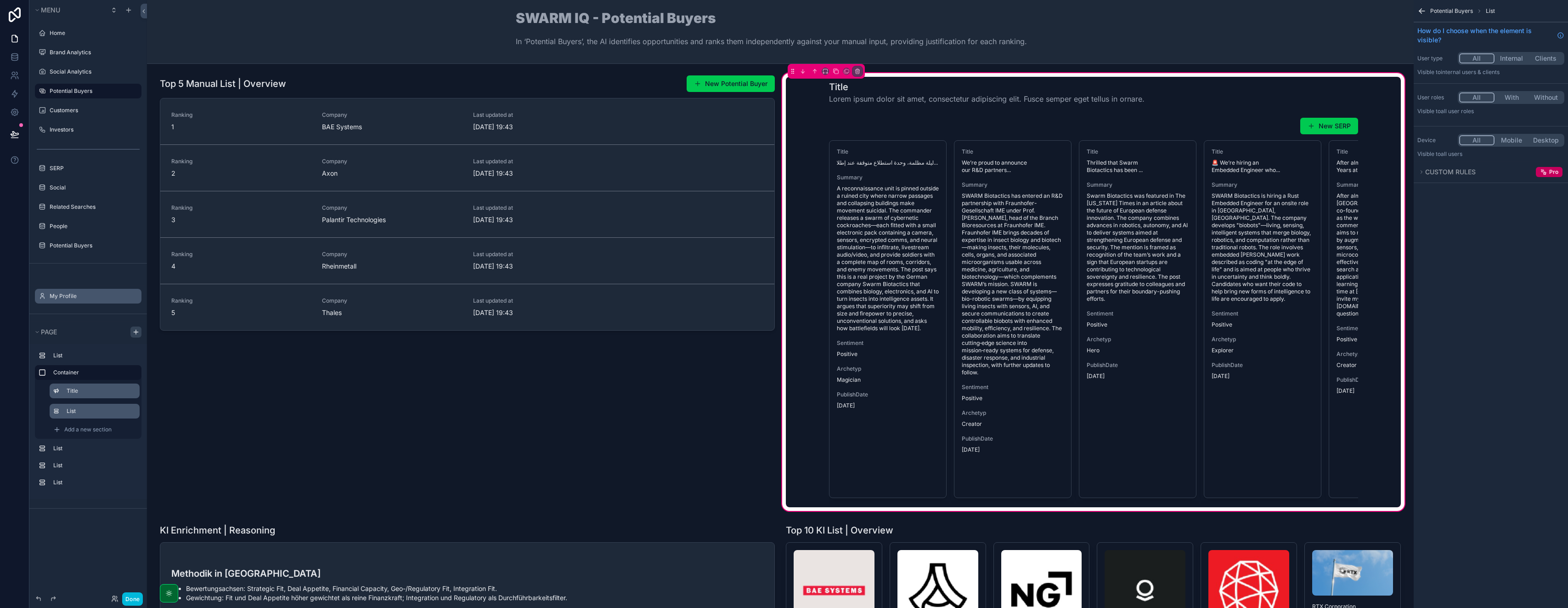
click at [90, 393] on label "Title" at bounding box center [99, 391] width 66 height 8
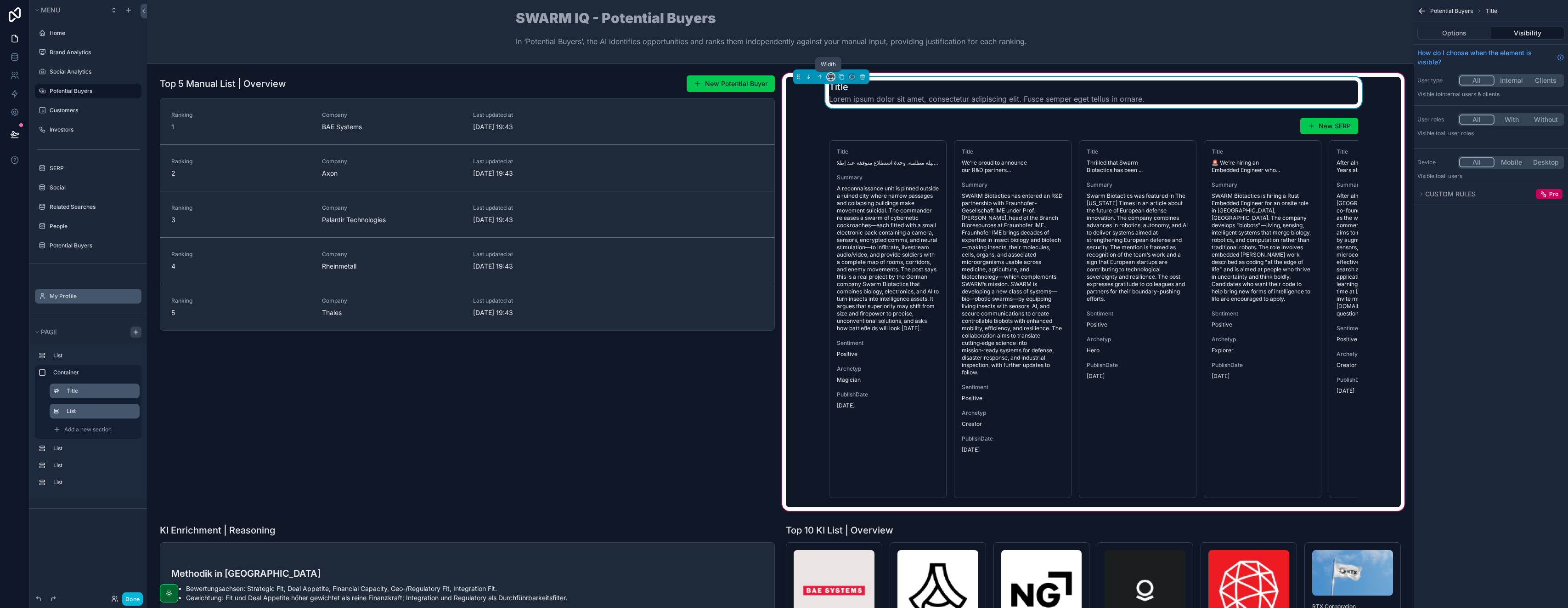
click at [784, 76] on icon "scrollable content" at bounding box center [831, 77] width 7 height 7
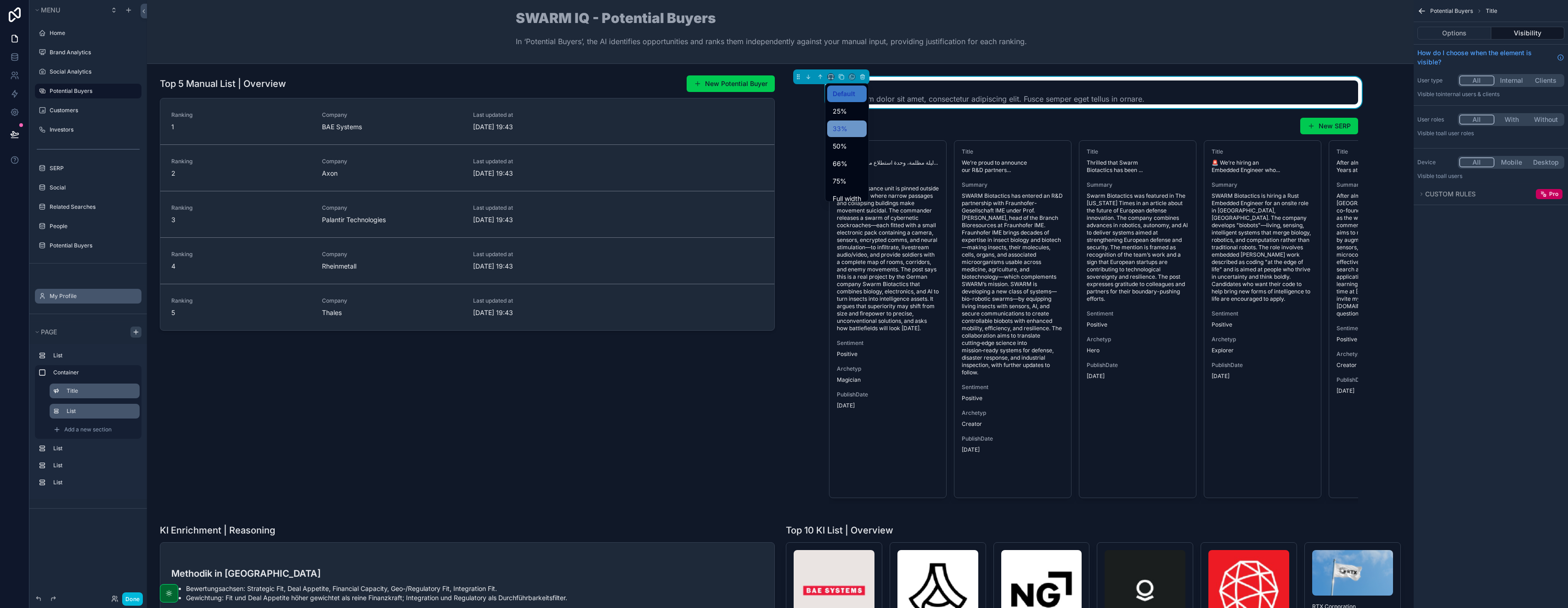
click at [784, 130] on span "33%" at bounding box center [839, 128] width 14 height 11
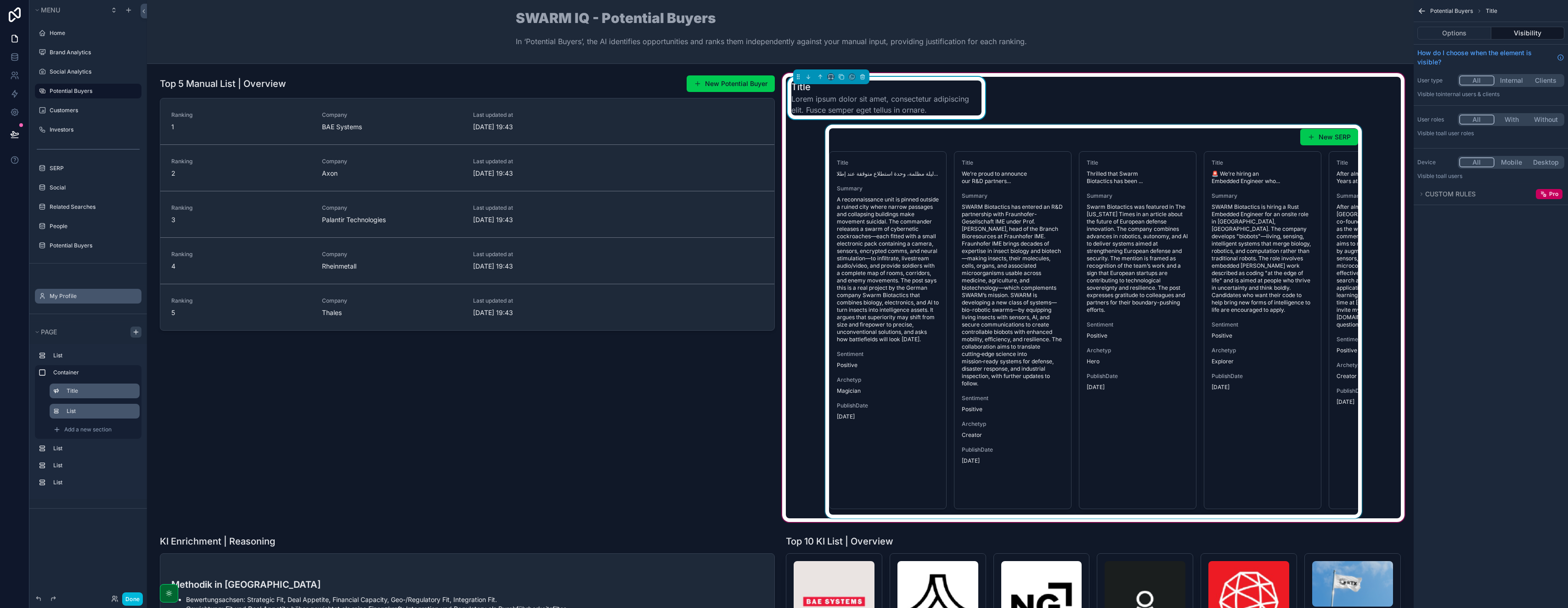
click at [784, 140] on div "scrollable content" at bounding box center [1093, 321] width 615 height 393
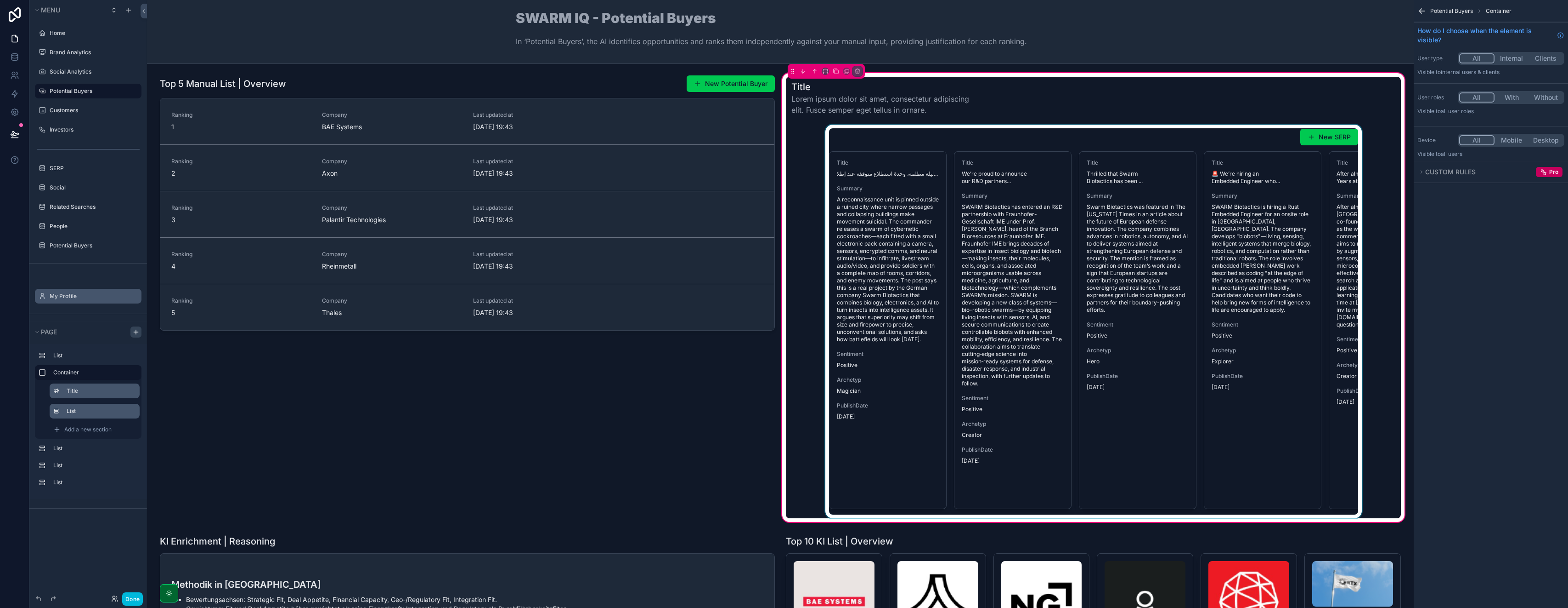
click at [784, 142] on div "scrollable content" at bounding box center [1093, 321] width 615 height 393
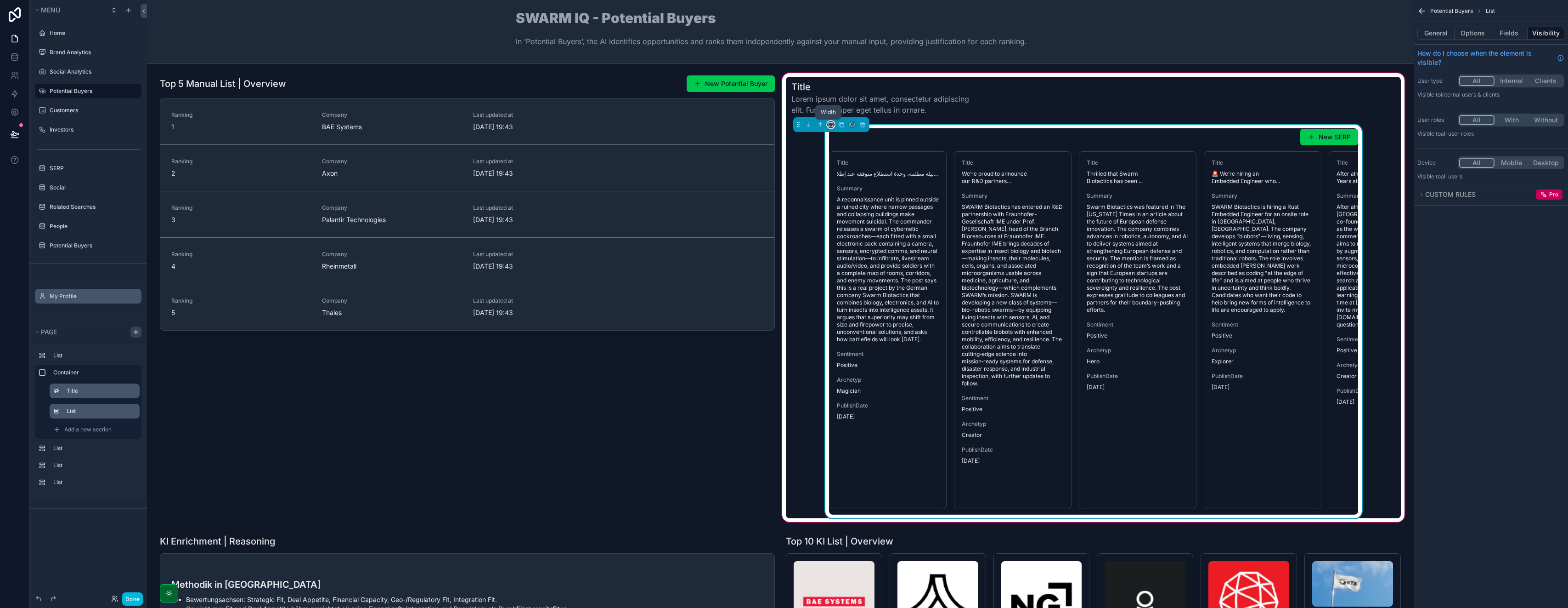
click at [784, 123] on icon "scrollable content" at bounding box center [831, 124] width 7 height 7
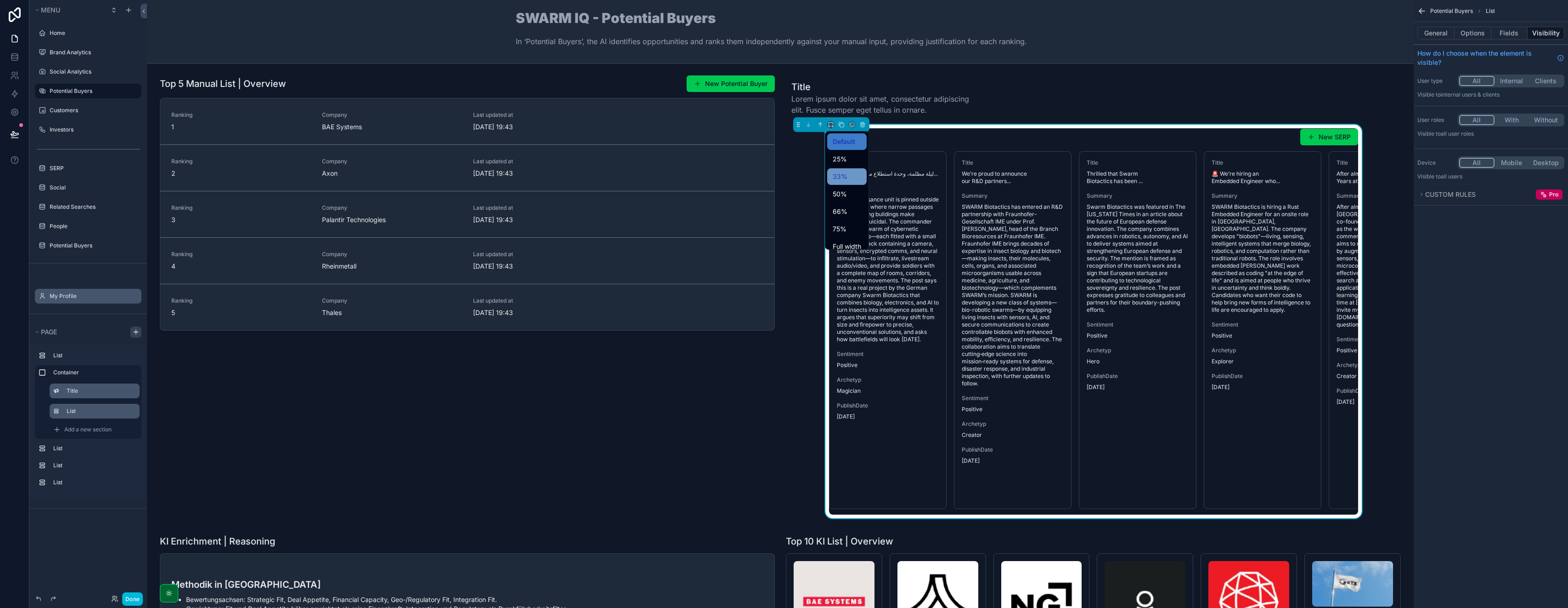
click at [784, 169] on div "33%" at bounding box center [847, 176] width 39 height 16
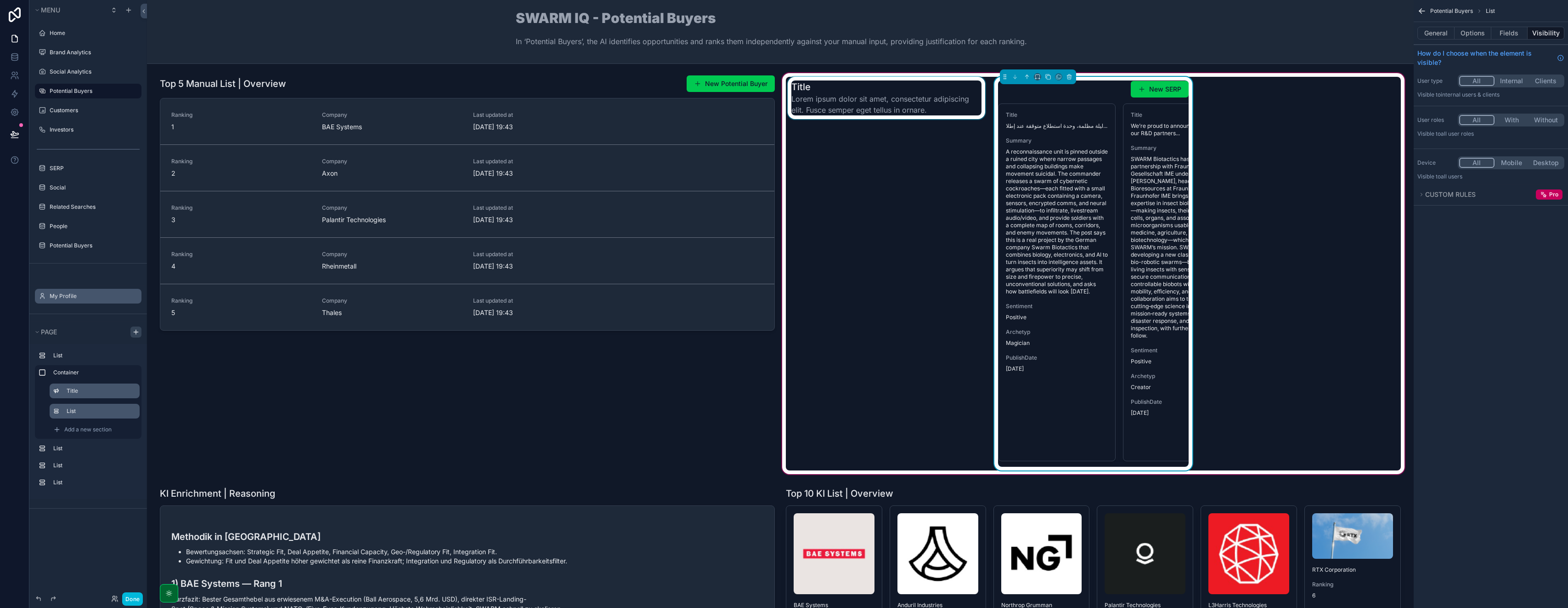
click at [784, 257] on div "scrollable content" at bounding box center [886, 273] width 201 height 393
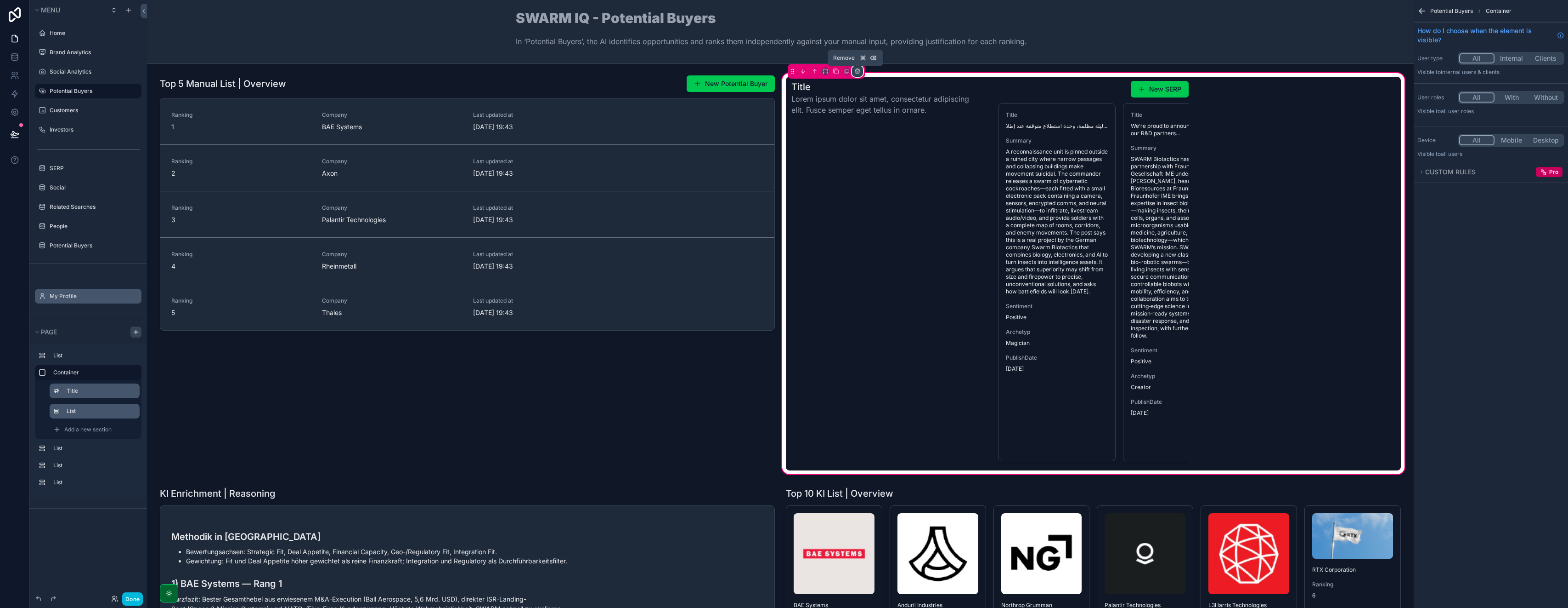
click at [784, 72] on icon "scrollable content" at bounding box center [858, 72] width 7 height 7
click at [784, 104] on span "Remove entire container" at bounding box center [894, 107] width 73 height 11
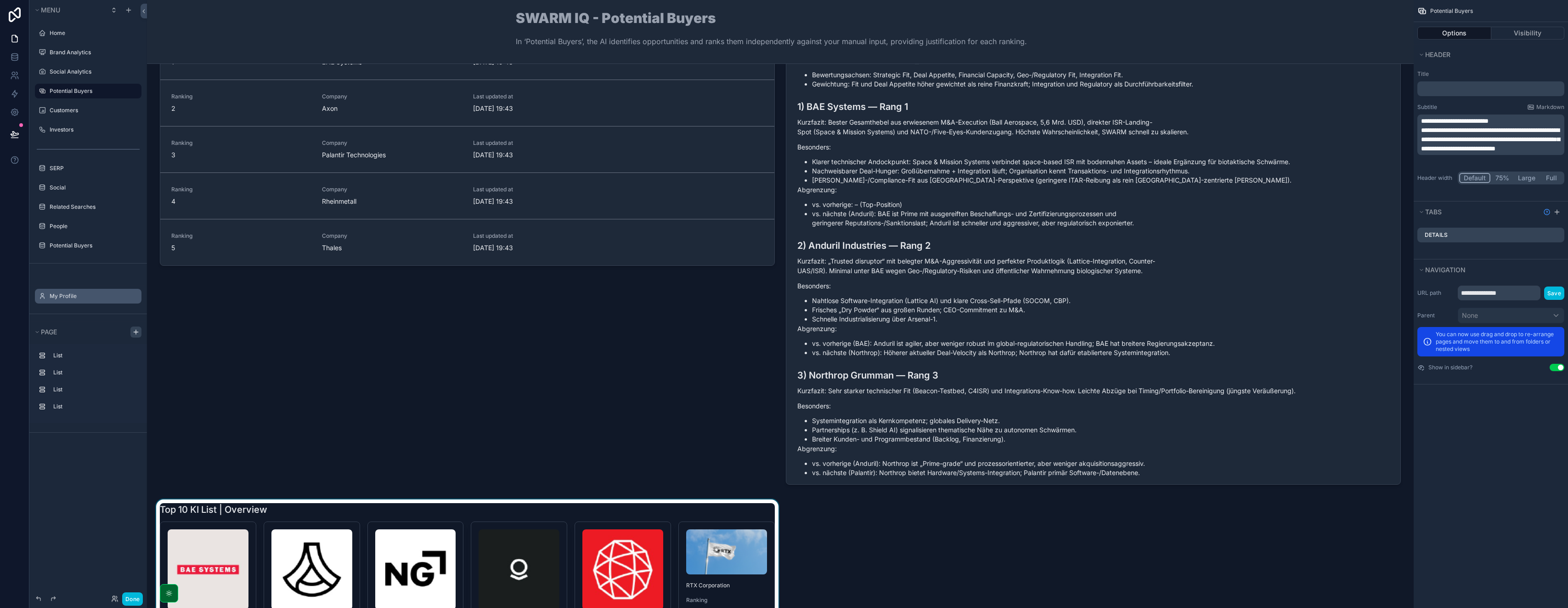
scroll to position [185, 0]
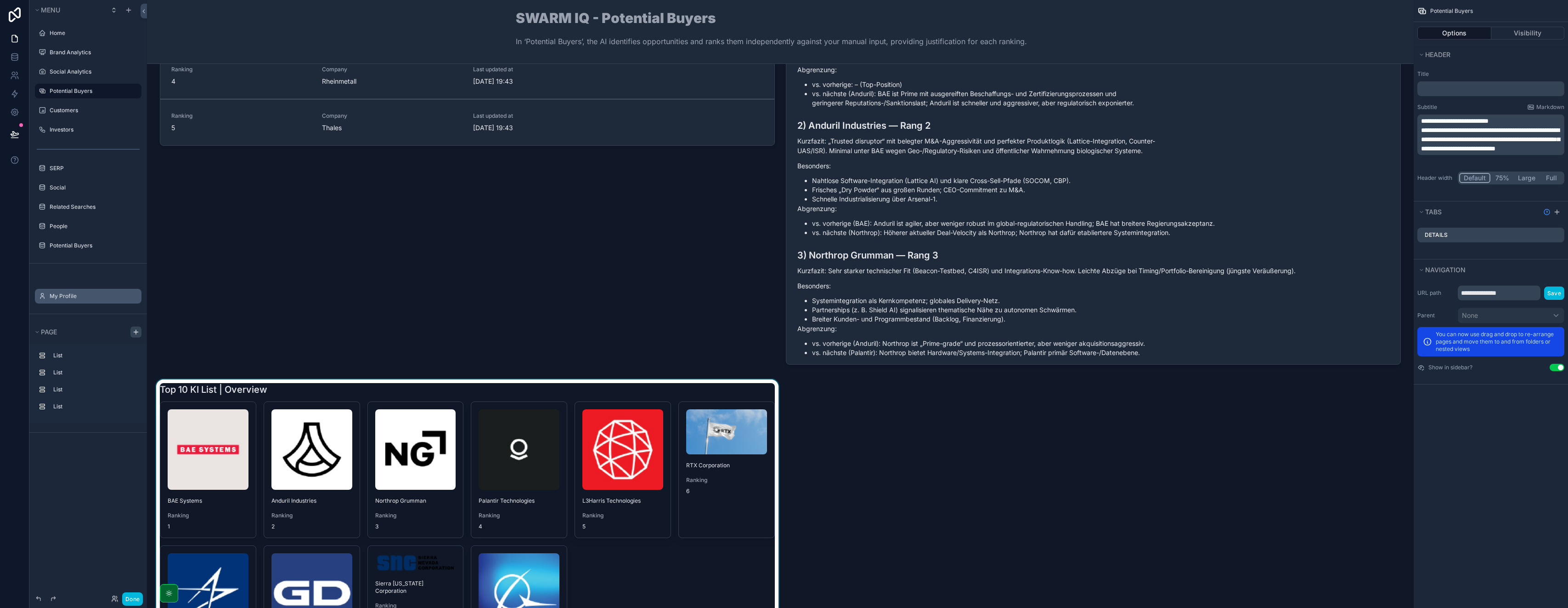
click at [363, 386] on div "scrollable content" at bounding box center [467, 533] width 626 height 307
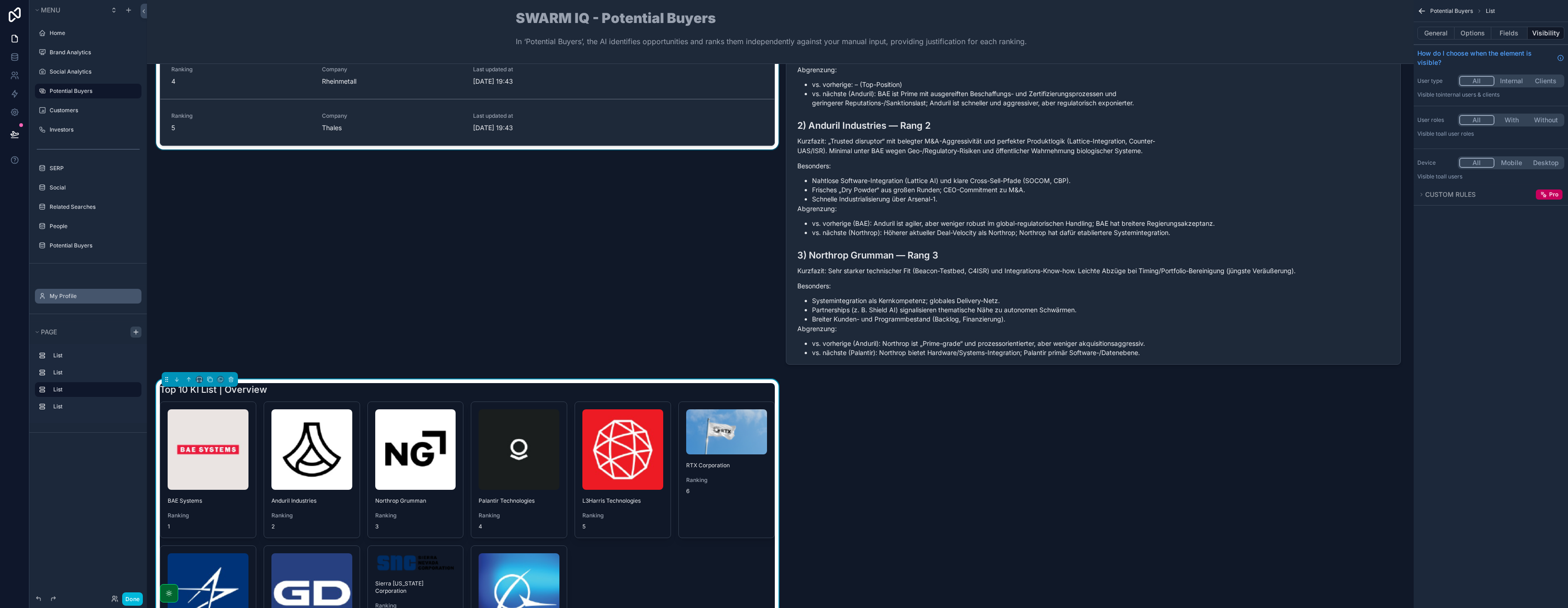
scroll to position [0, 0]
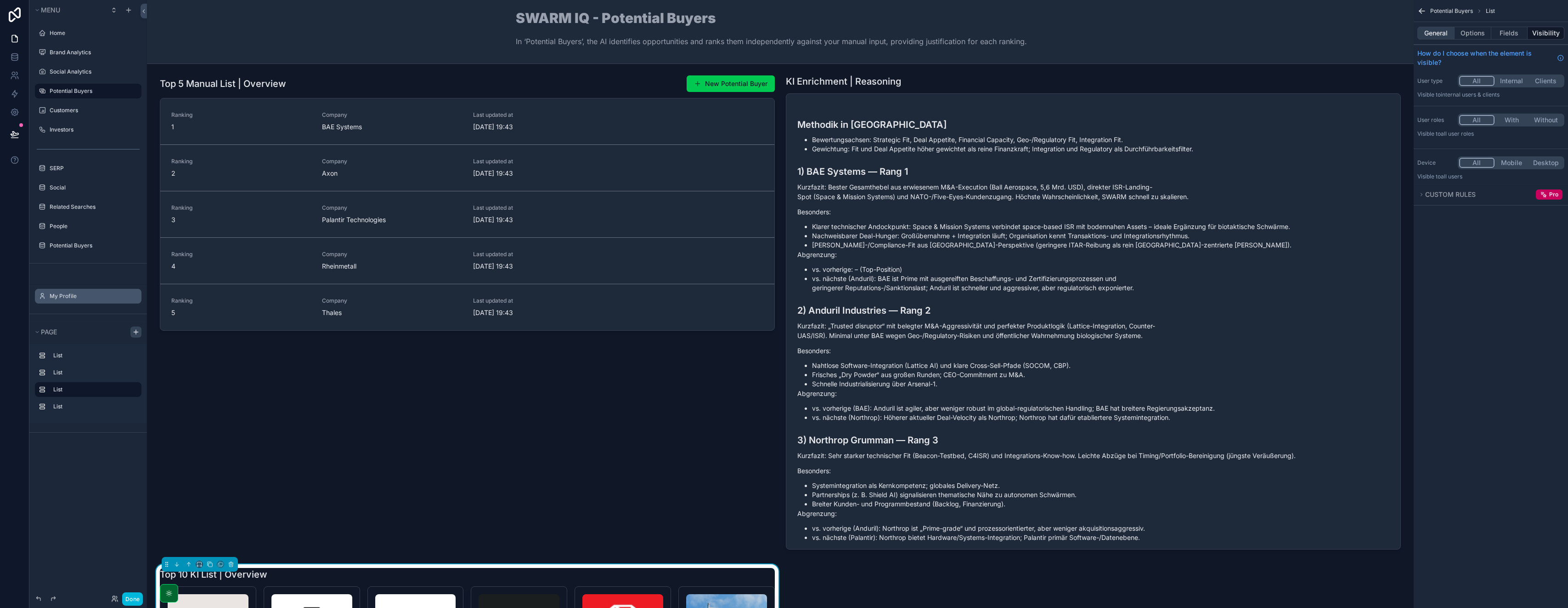
click at [784, 31] on button "General" at bounding box center [1437, 32] width 37 height 13
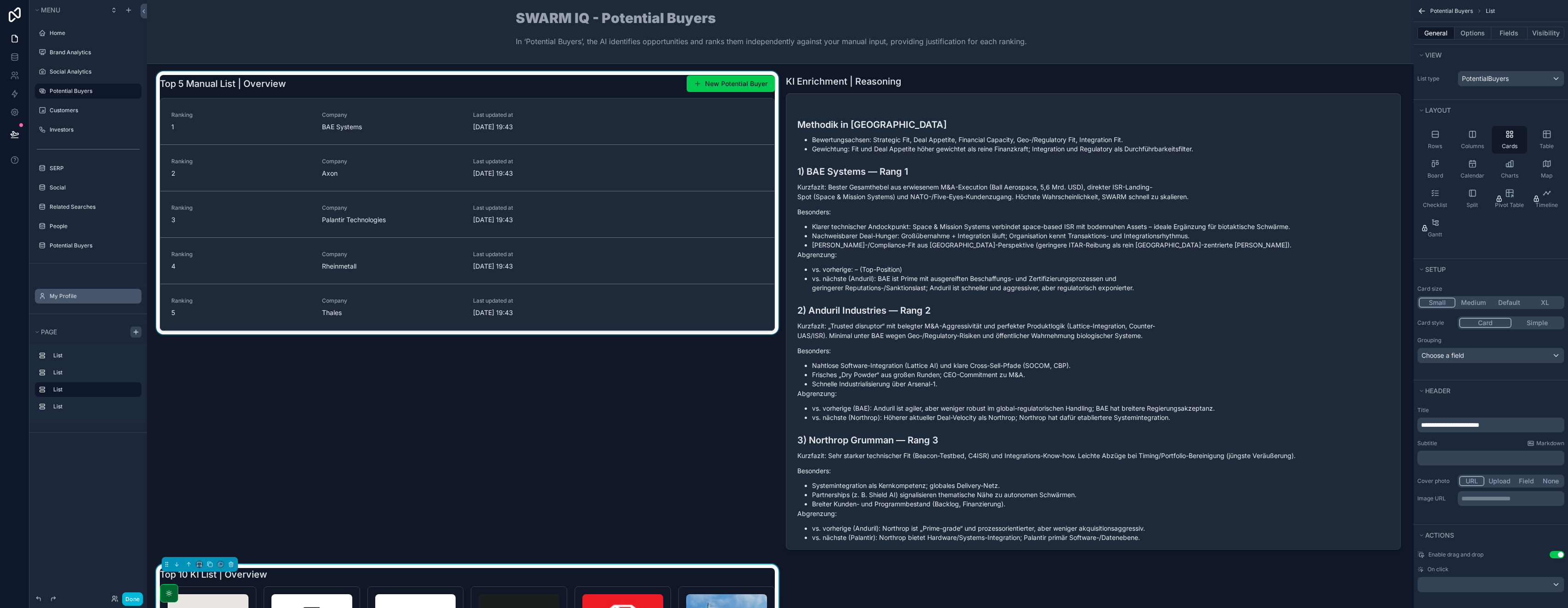
click at [337, 82] on div "scrollable content" at bounding box center [467, 314] width 626 height 485
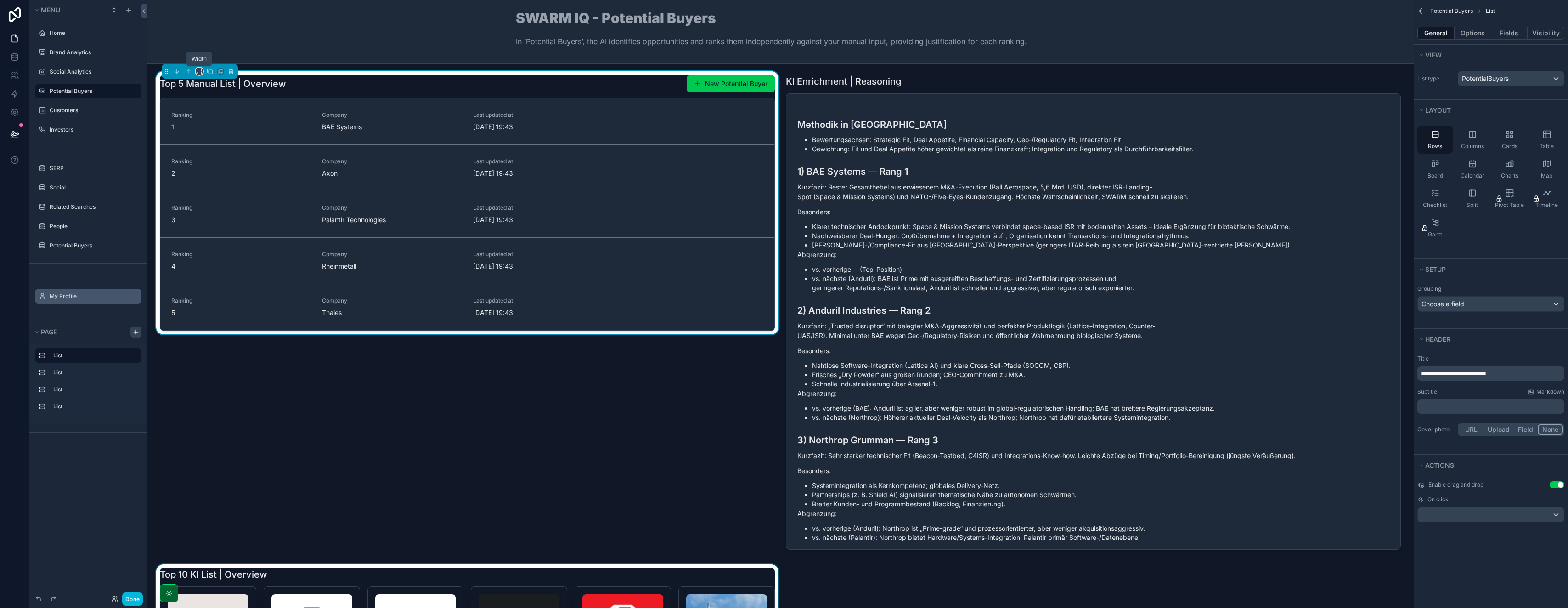
click at [197, 69] on icon "scrollable content" at bounding box center [199, 70] width 4 height 3
click at [784, 373] on div "scrollable content" at bounding box center [784, 304] width 1568 height 608
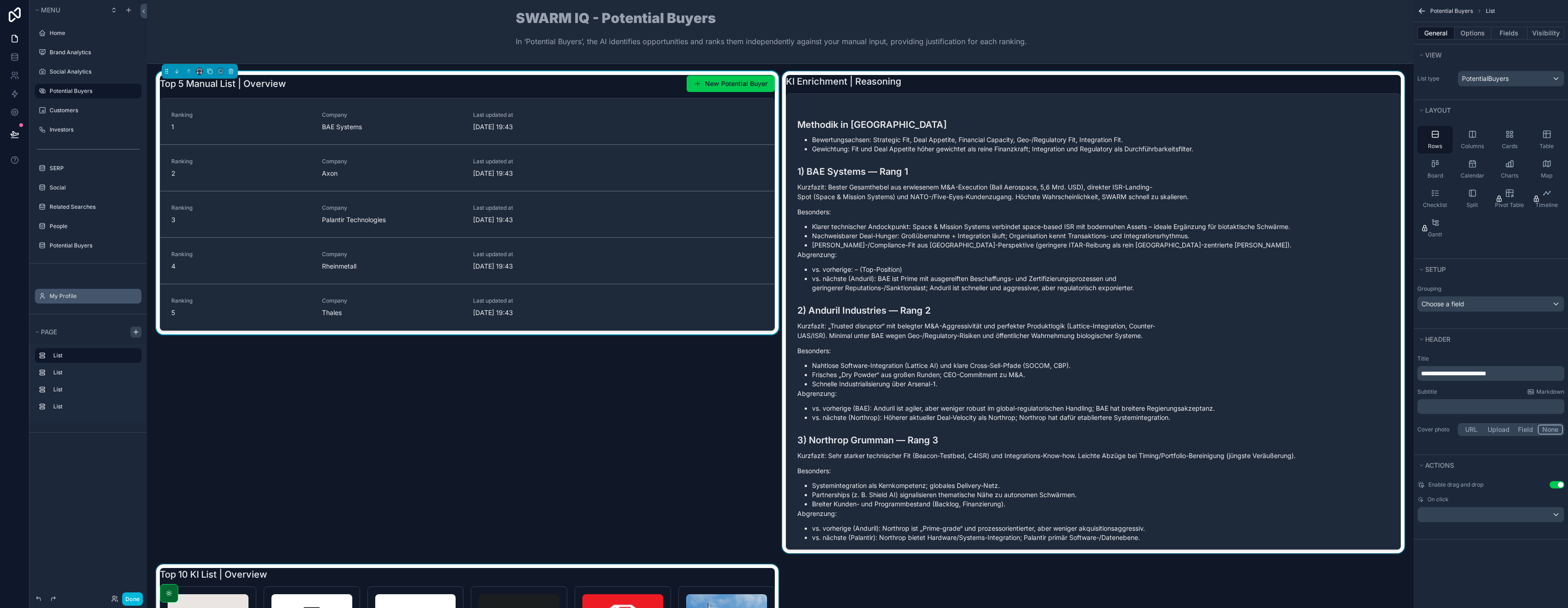
click at [784, 263] on div "scrollable content" at bounding box center [1093, 314] width 626 height 485
click at [784, 34] on button "Options" at bounding box center [1473, 32] width 37 height 13
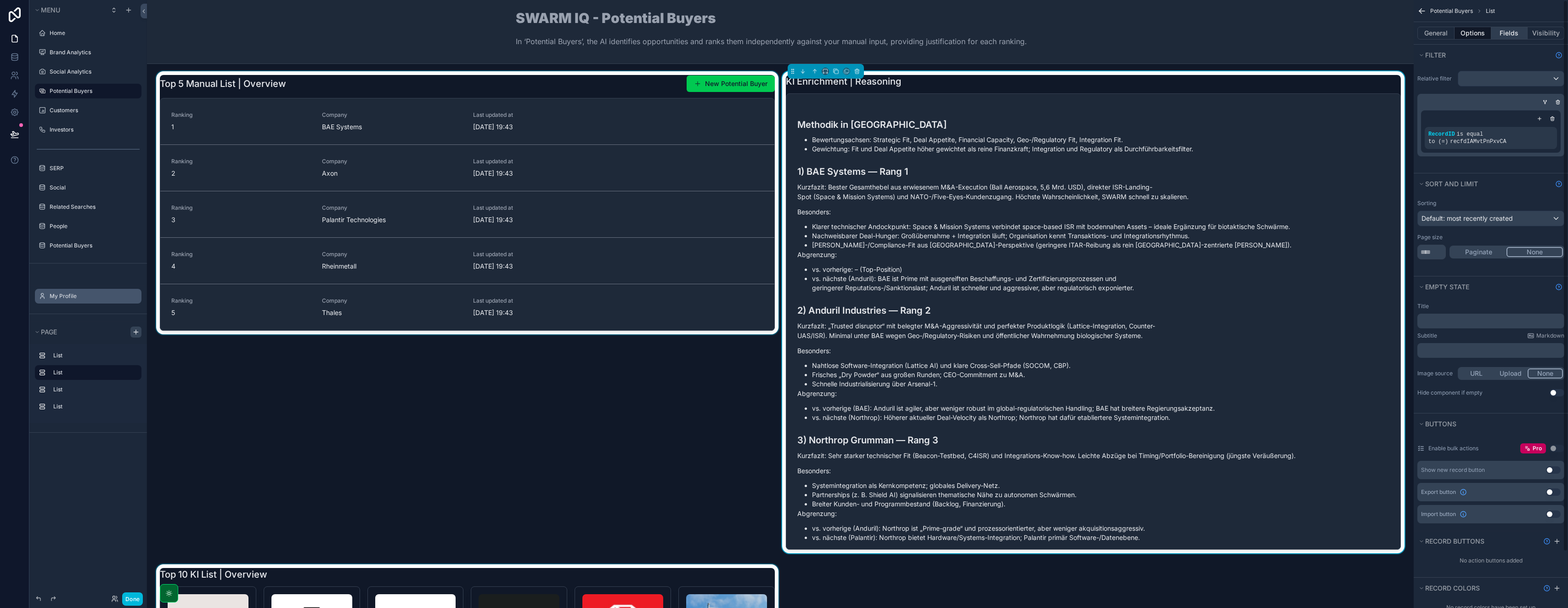
click at [784, 38] on button "Fields" at bounding box center [1509, 32] width 37 height 13
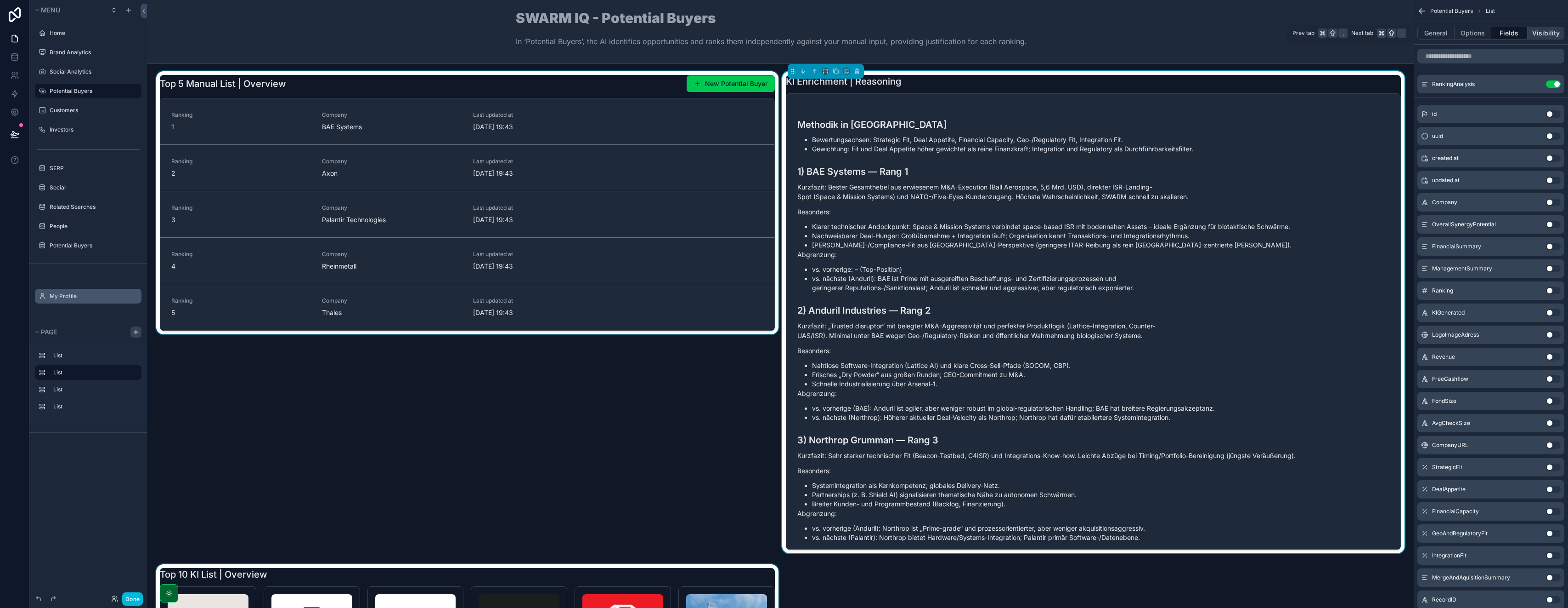
click at [784, 34] on button "Visibility" at bounding box center [1546, 32] width 37 height 13
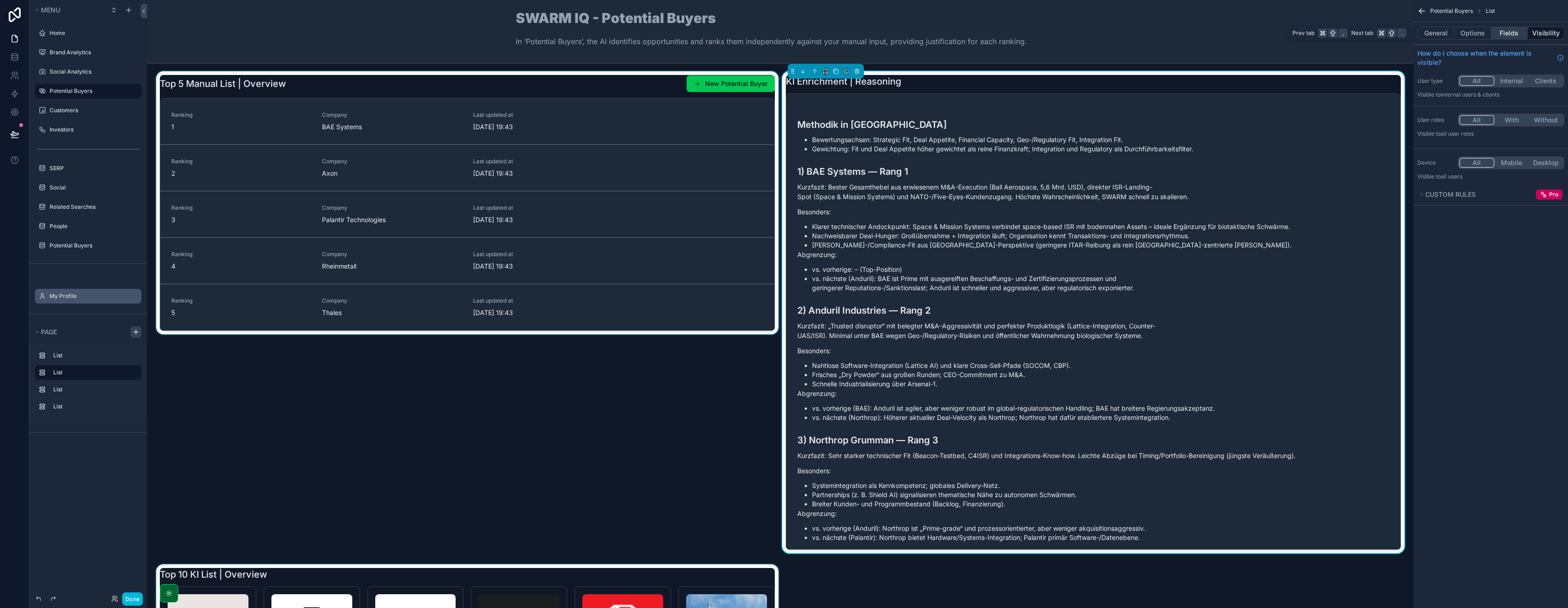
click at [784, 32] on button "Fields" at bounding box center [1509, 32] width 37 height 13
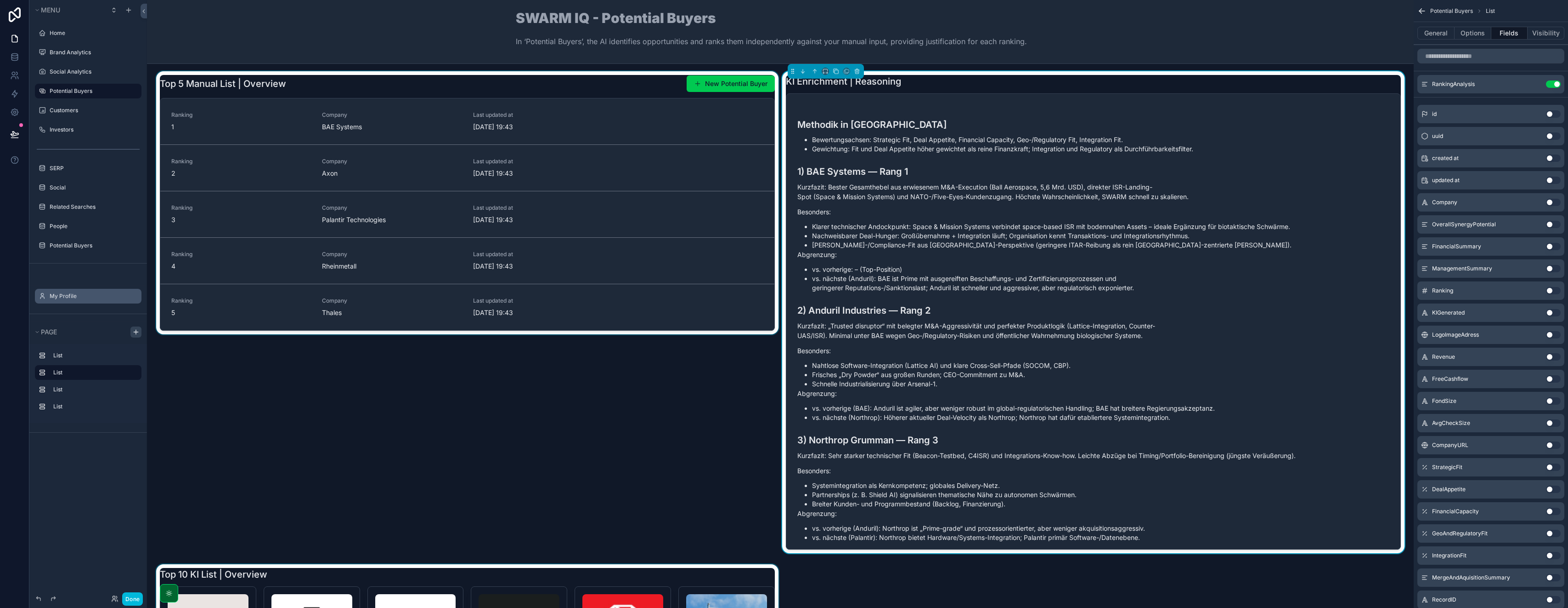
click at [0, 0] on icon "scrollable content" at bounding box center [0, 0] width 0 height 0
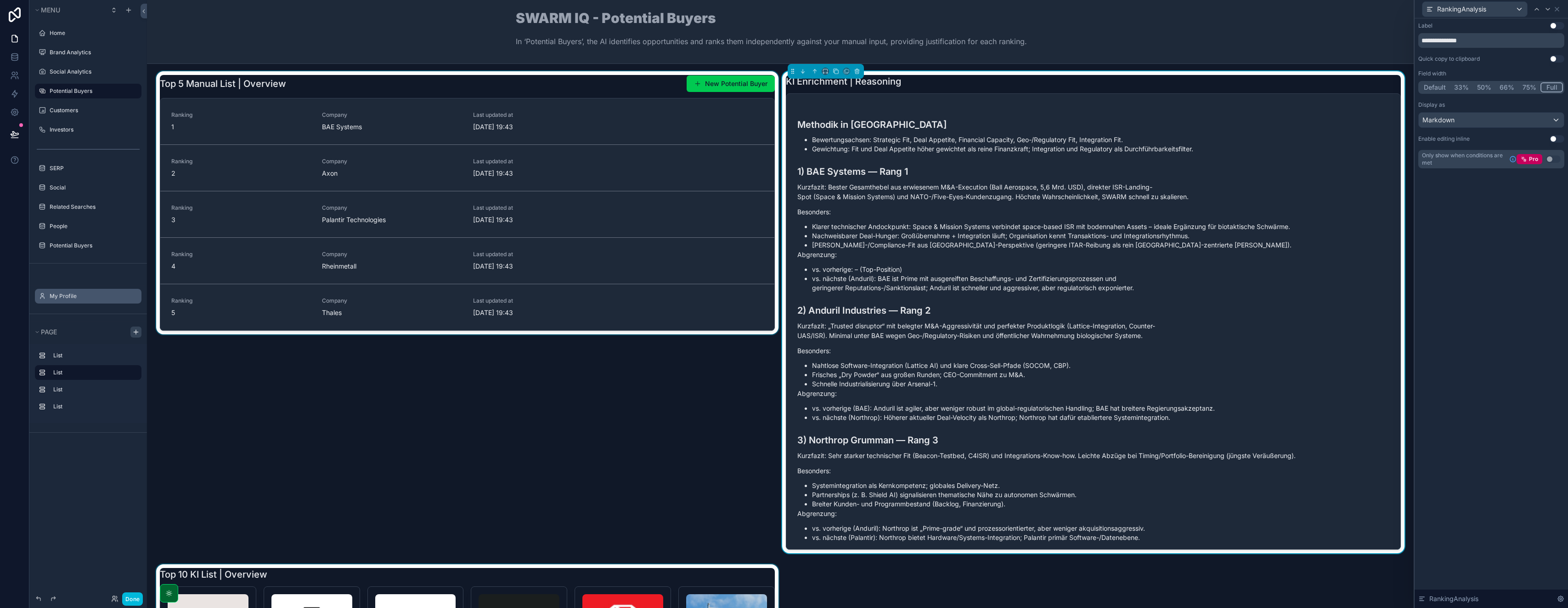
click at [784, 85] on button "75%" at bounding box center [1530, 87] width 22 height 10
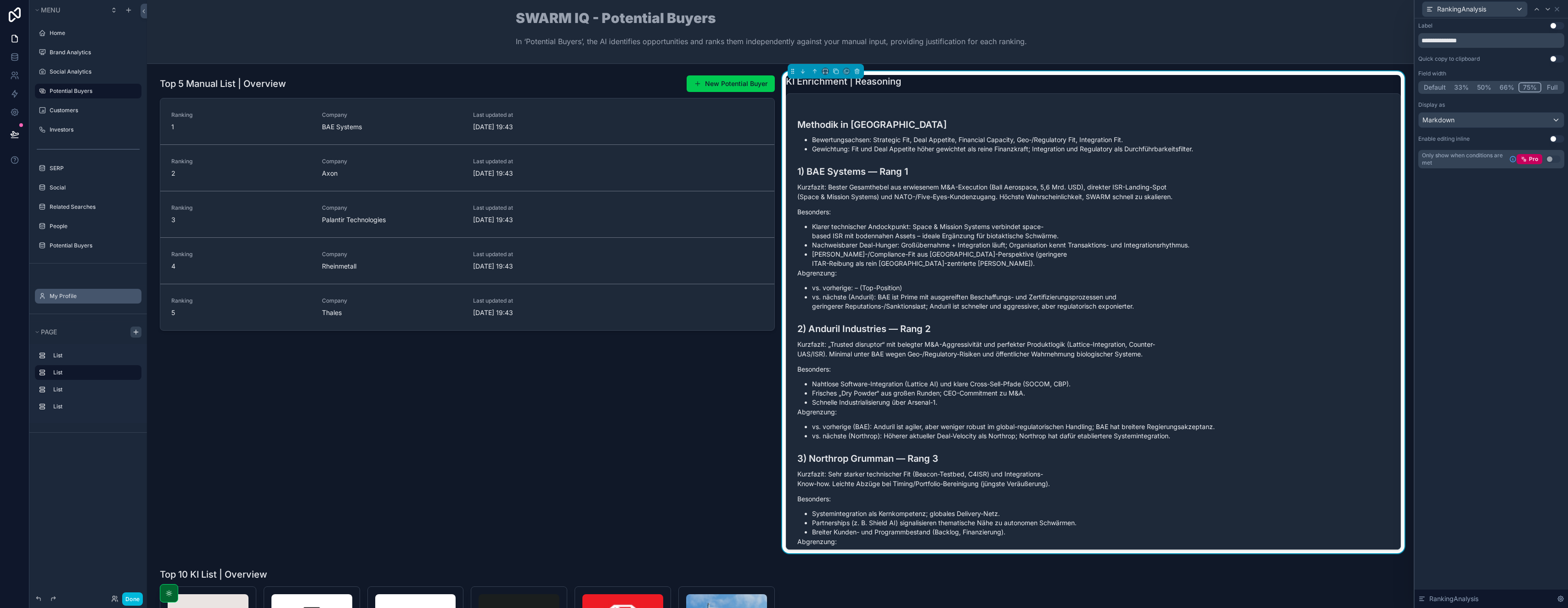
click at [784, 93] on div "Default 33% 50% 66% 75% Full" at bounding box center [1491, 87] width 146 height 13
click at [784, 87] on button "66%" at bounding box center [1507, 87] width 23 height 10
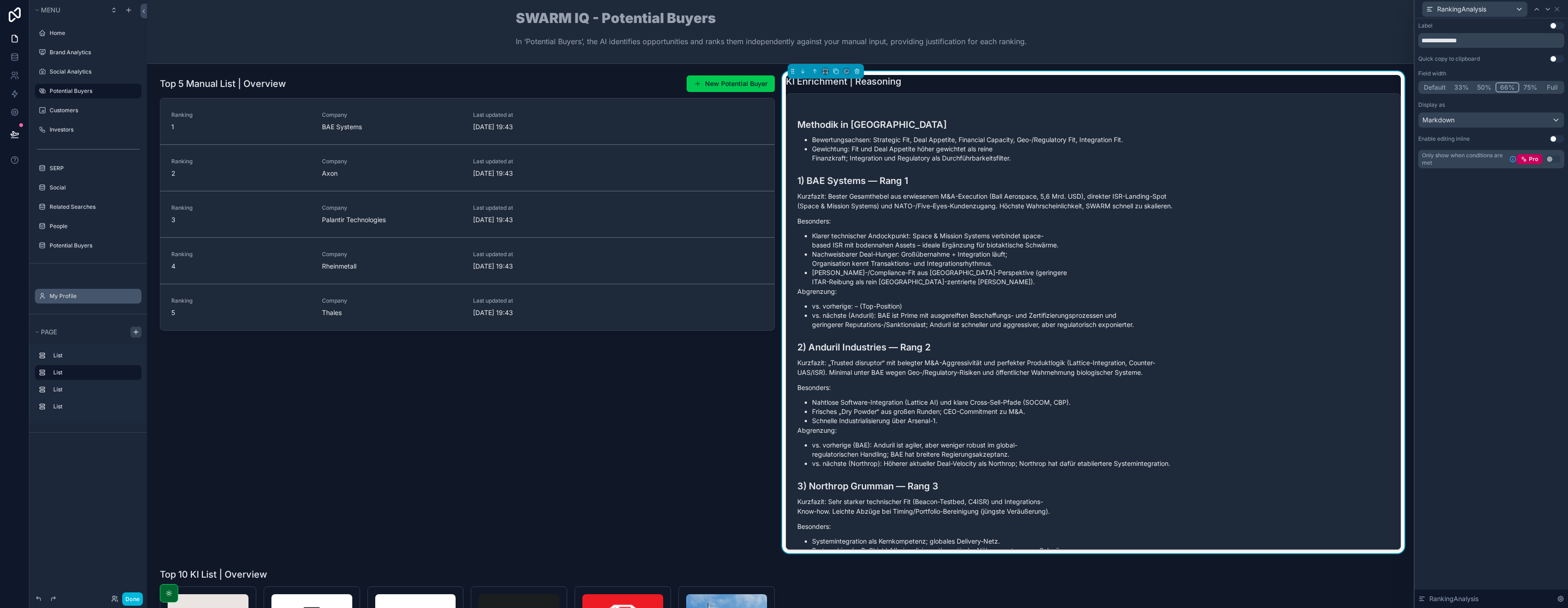
click at [784, 87] on button "50%" at bounding box center [1484, 87] width 22 height 10
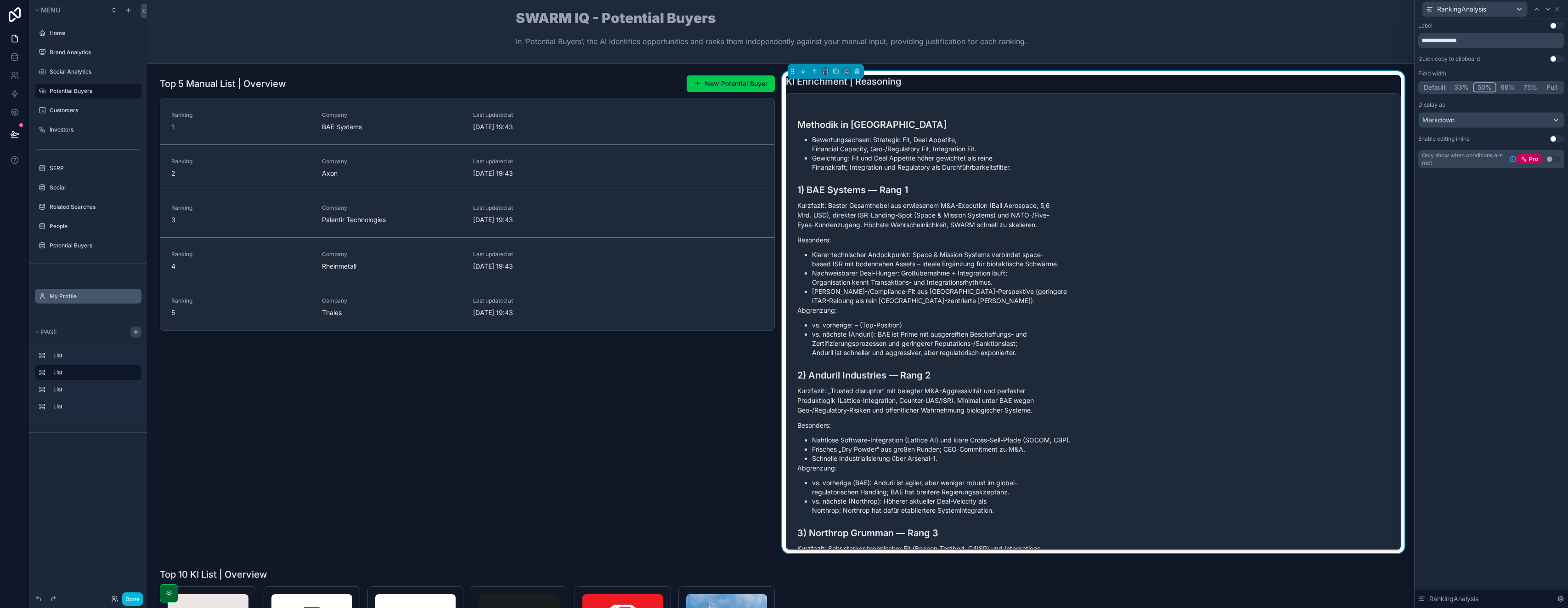
click at [784, 90] on button "33%" at bounding box center [1461, 87] width 23 height 10
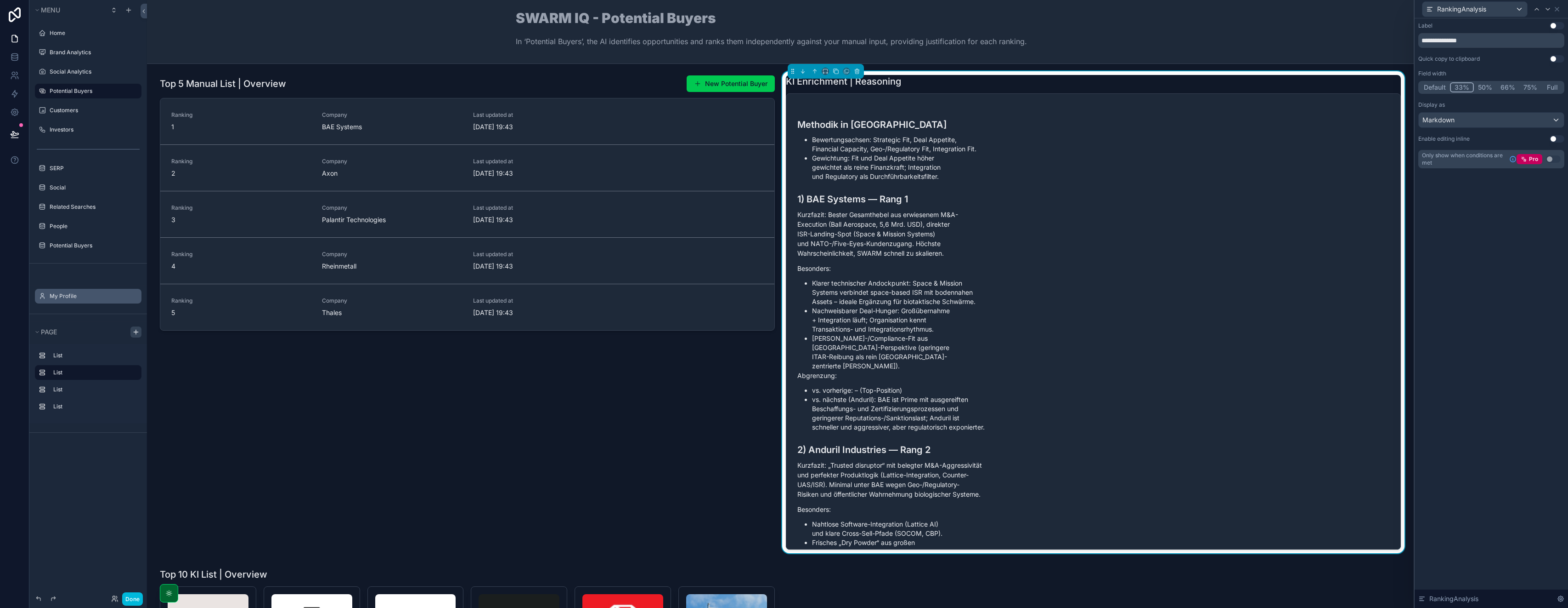
click at [784, 89] on button "Default" at bounding box center [1435, 87] width 31 height 10
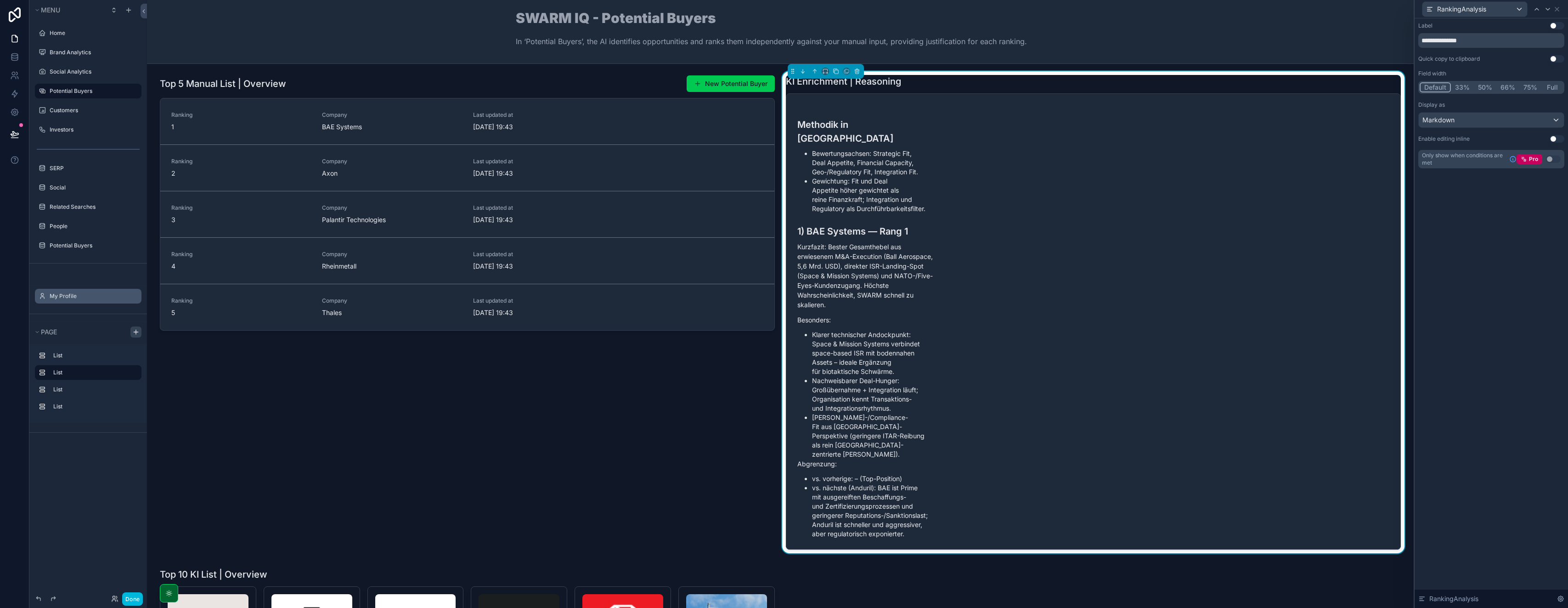
click at [784, 86] on button "33%" at bounding box center [1462, 87] width 23 height 10
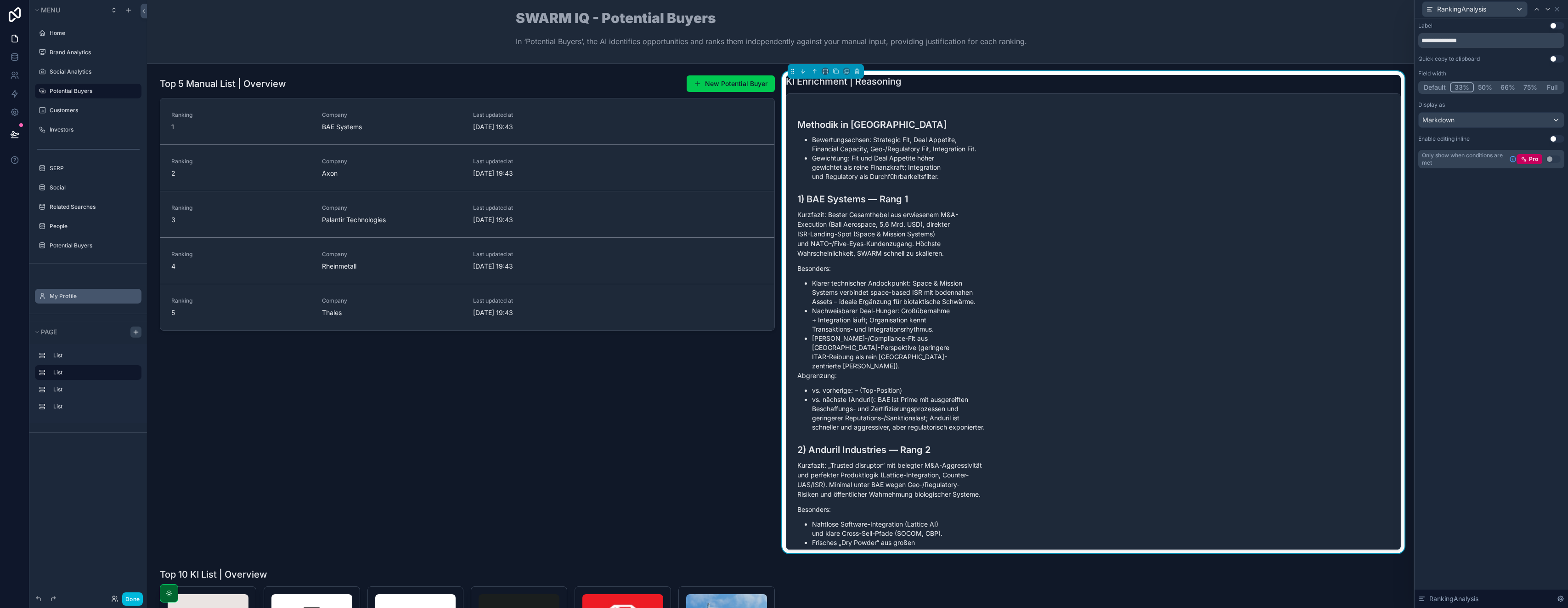
click at [784, 87] on button "66%" at bounding box center [1507, 87] width 23 height 10
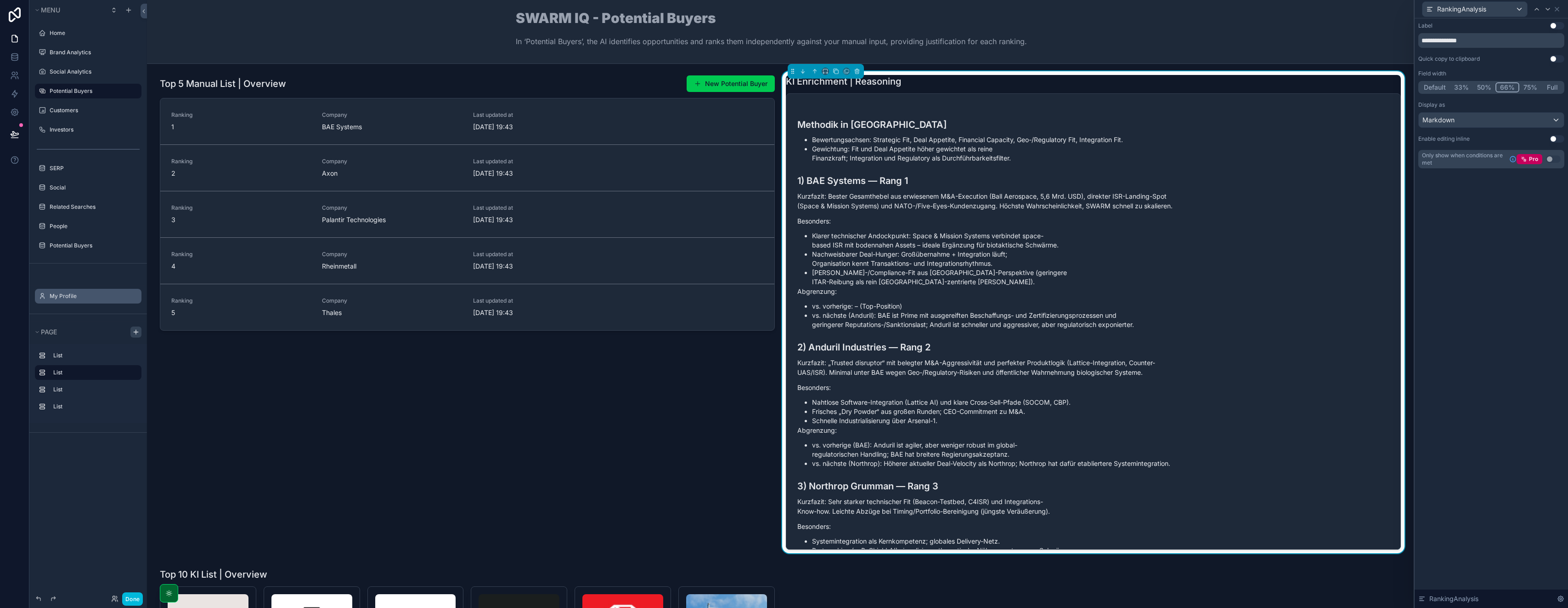
click at [784, 86] on button "75%" at bounding box center [1531, 87] width 22 height 10
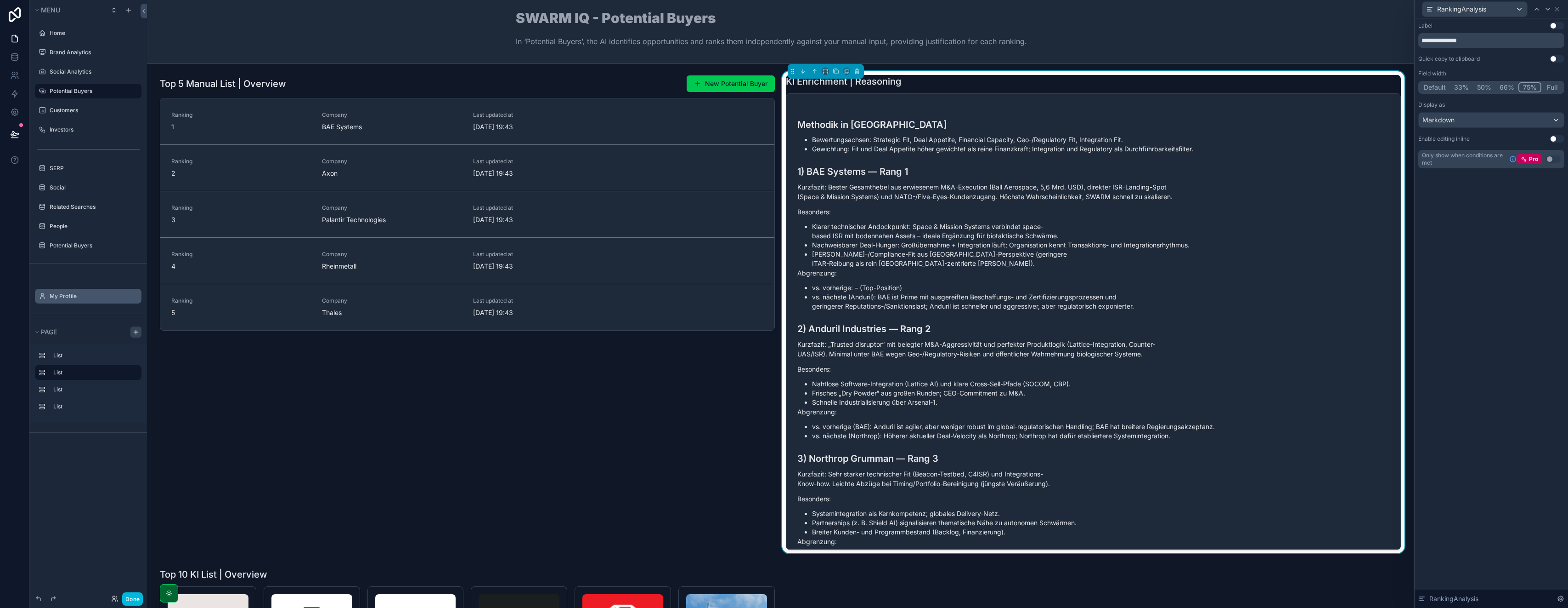
click at [784, 87] on button "Full" at bounding box center [1552, 87] width 21 height 10
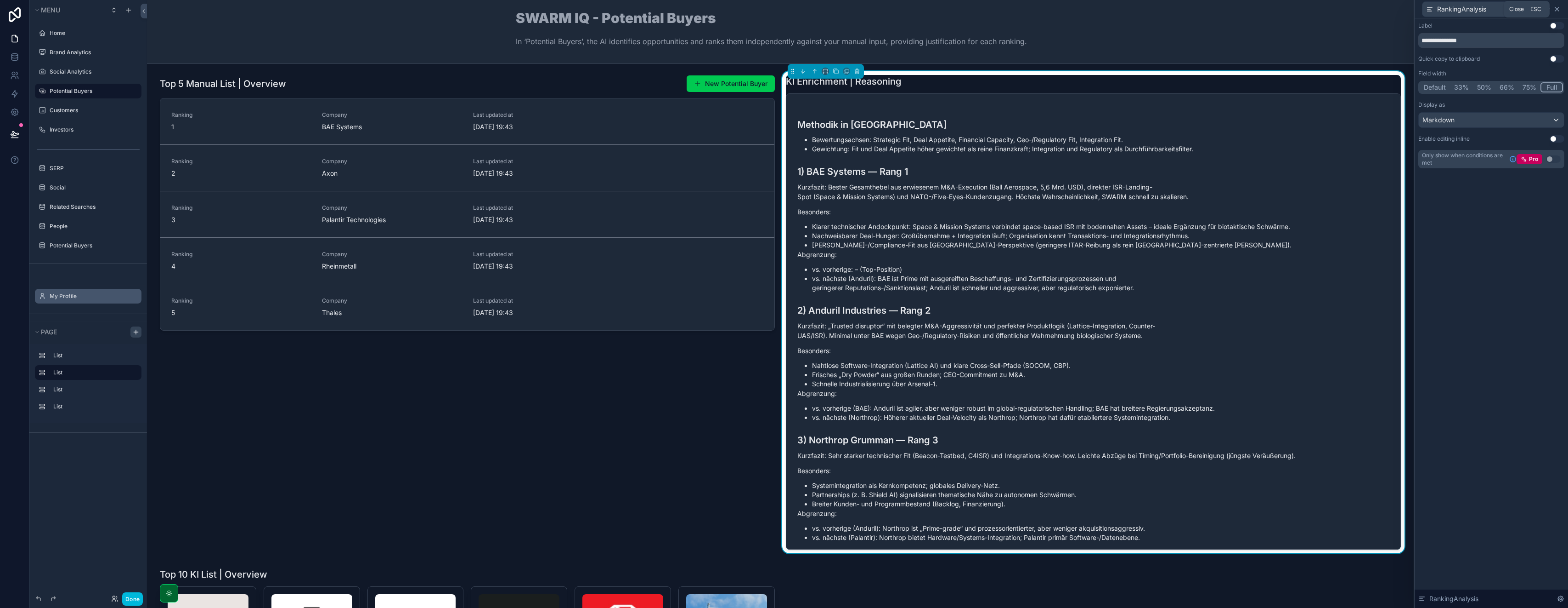
click at [784, 11] on icon at bounding box center [1557, 9] width 8 height 8
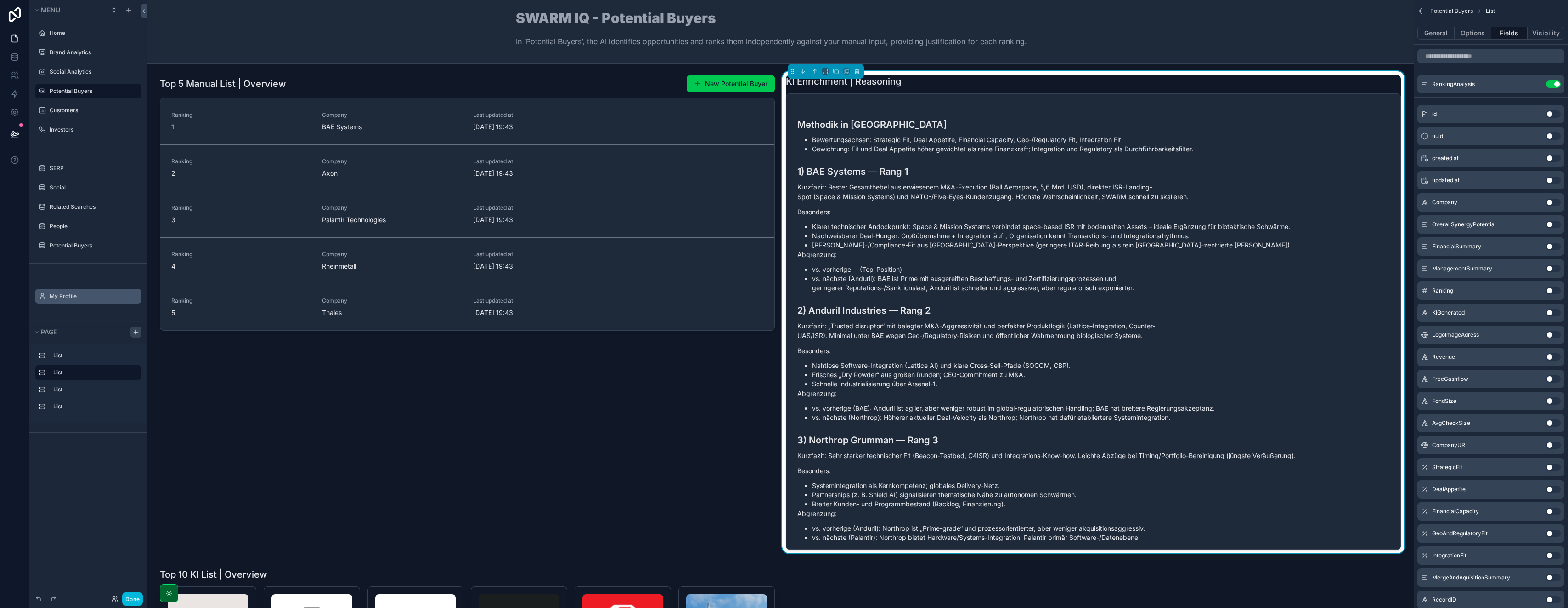
click at [784, 12] on icon "scrollable content" at bounding box center [1422, 11] width 9 height 9
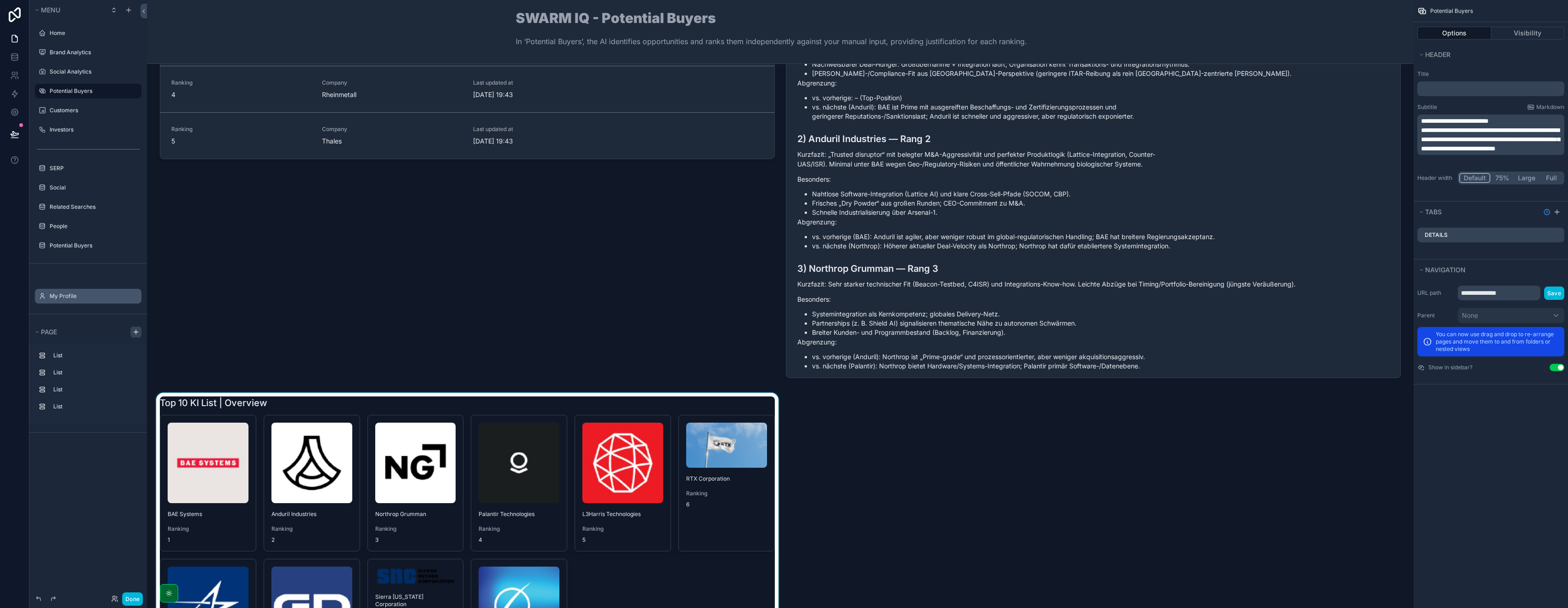
scroll to position [178, 0]
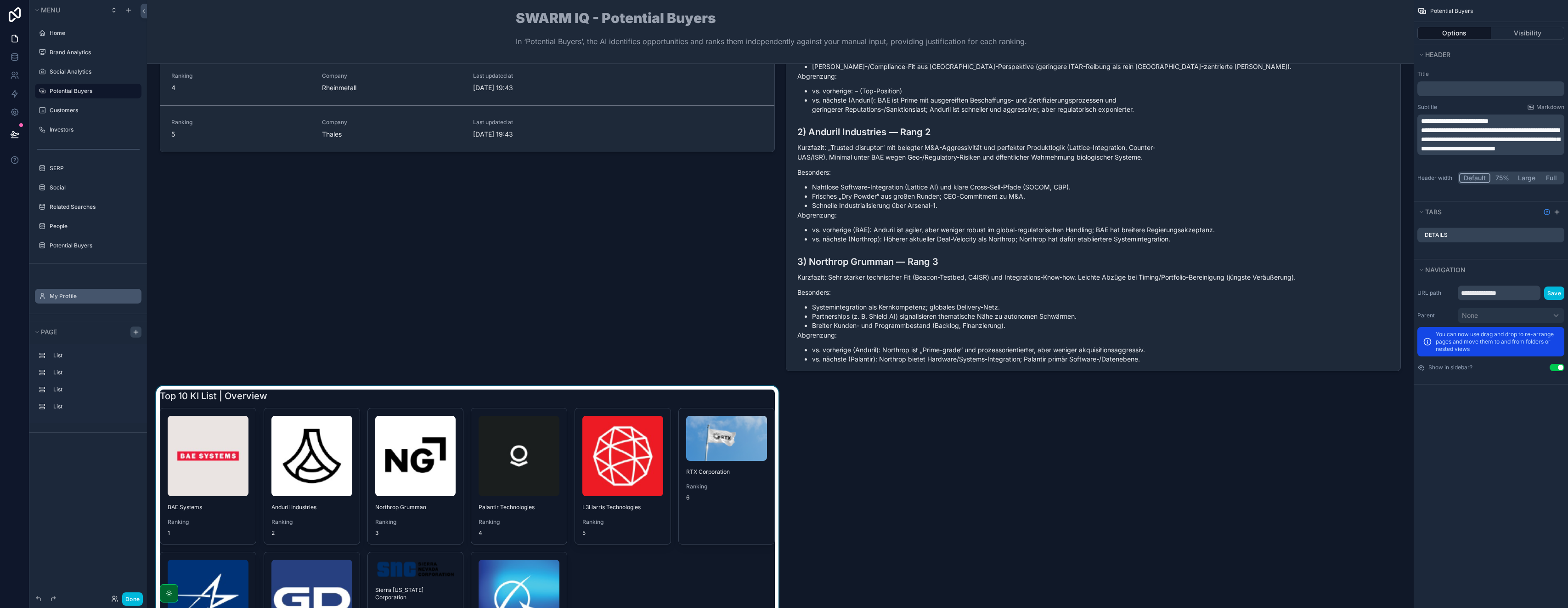
click at [421, 397] on div "scrollable content" at bounding box center [467, 539] width 626 height 307
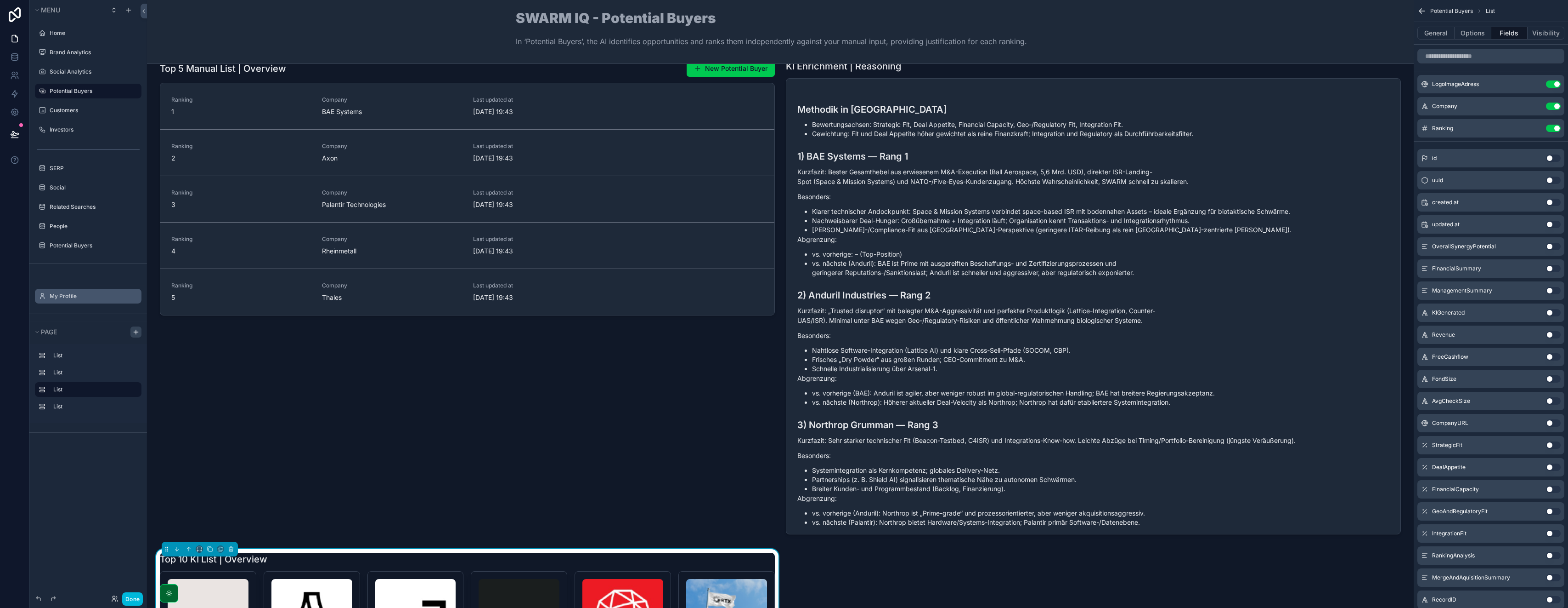
scroll to position [0, 0]
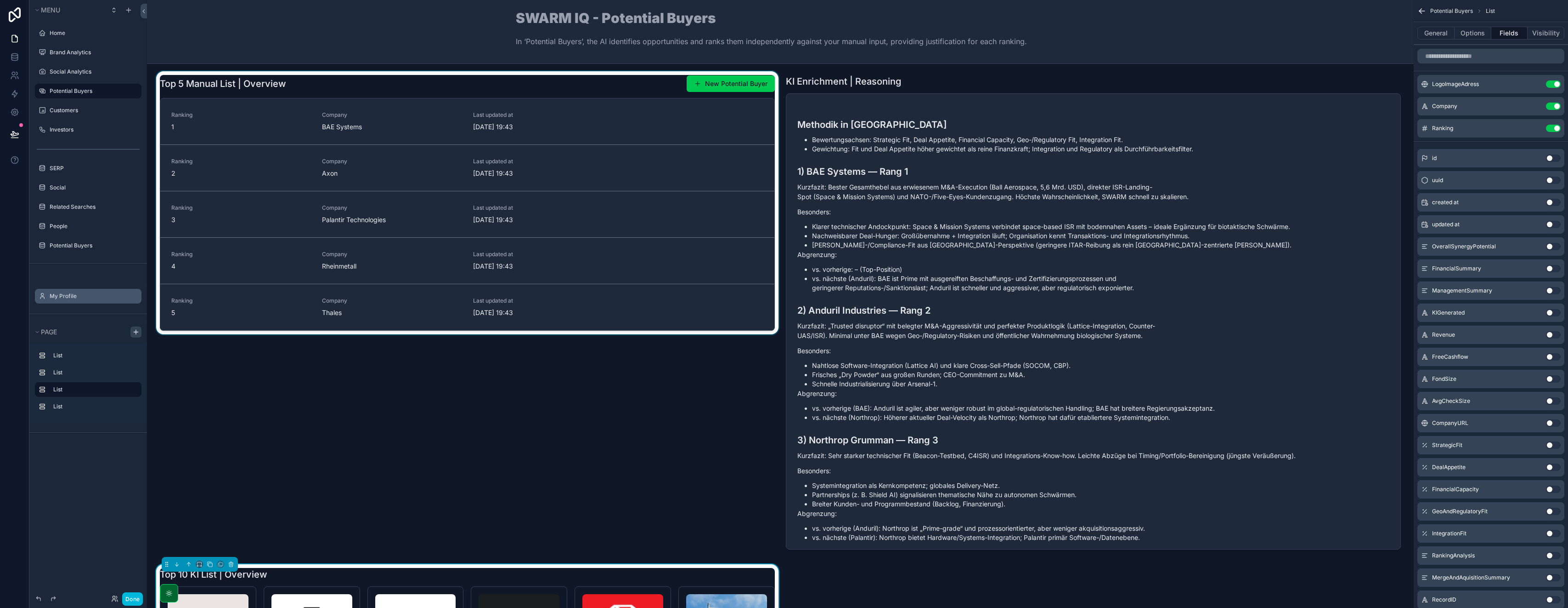
click at [555, 90] on div "scrollable content" at bounding box center [467, 314] width 626 height 485
click at [198, 72] on icon "scrollable content" at bounding box center [197, 73] width 1 height 2
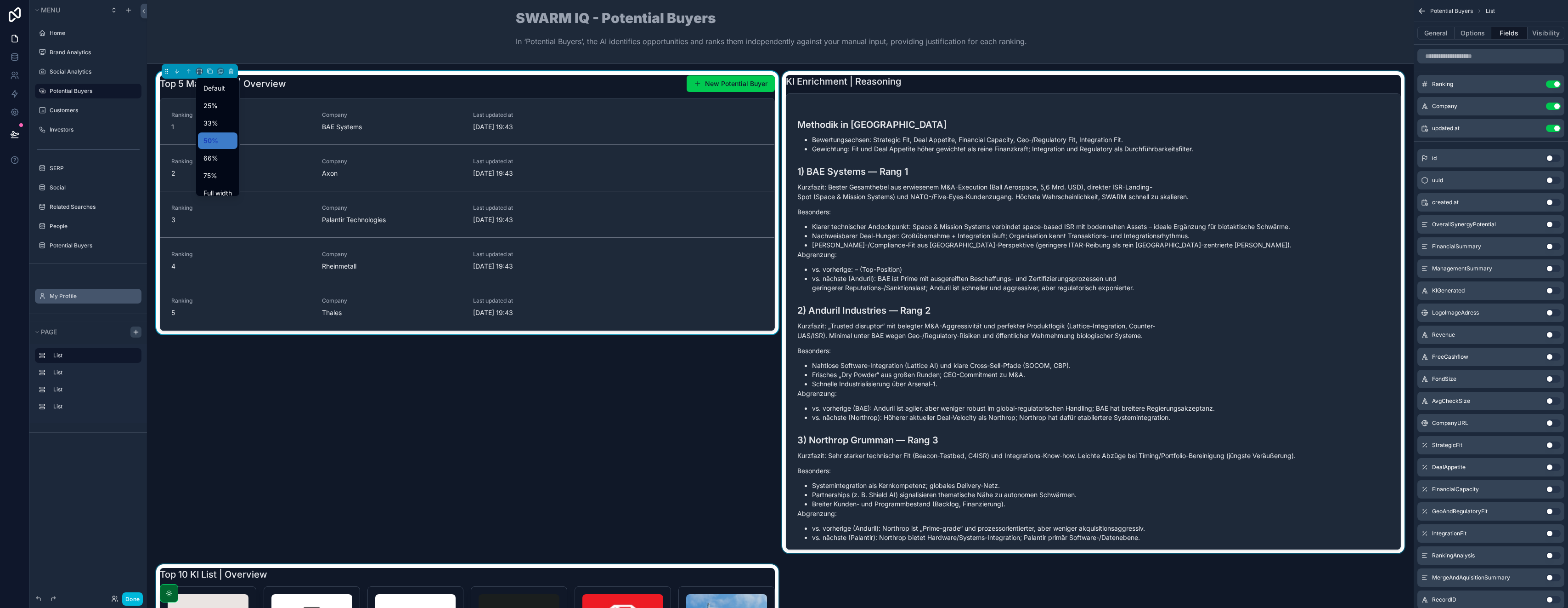
drag, startPoint x: 1005, startPoint y: 109, endPoint x: 971, endPoint y: 93, distance: 37.6
click at [784, 108] on div "scrollable content" at bounding box center [784, 304] width 1568 height 608
click at [784, 89] on div "scrollable content" at bounding box center [1093, 314] width 626 height 485
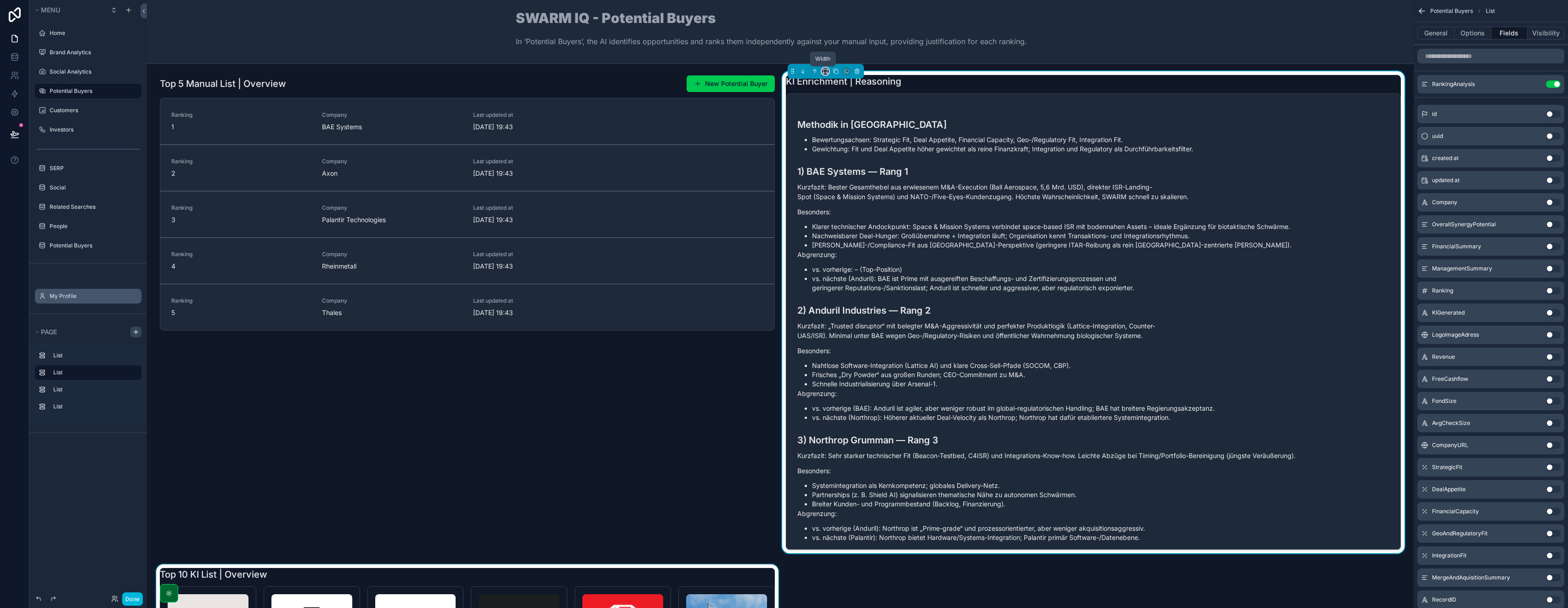
click at [784, 72] on icon "scrollable content" at bounding box center [826, 72] width 7 height 7
click at [784, 72] on div "scrollable content" at bounding box center [784, 304] width 1568 height 608
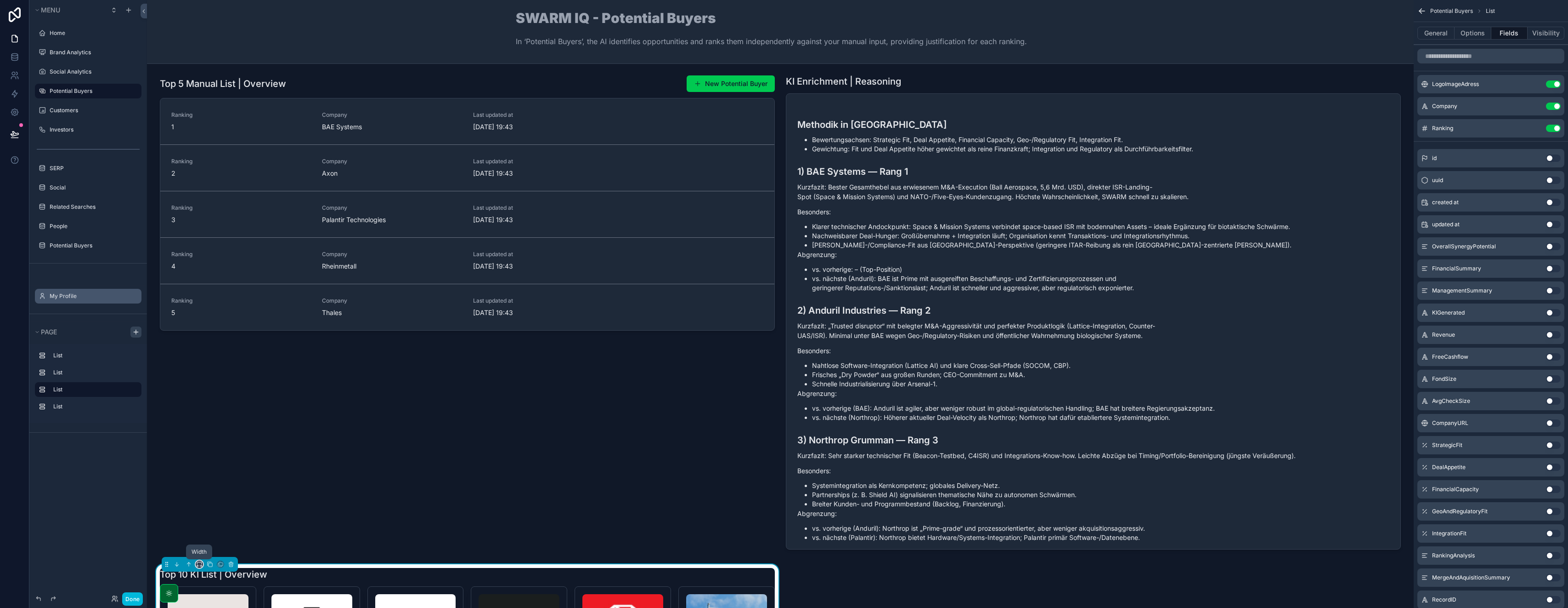
click at [201, 565] on icon "scrollable content" at bounding box center [199, 565] width 7 height 7
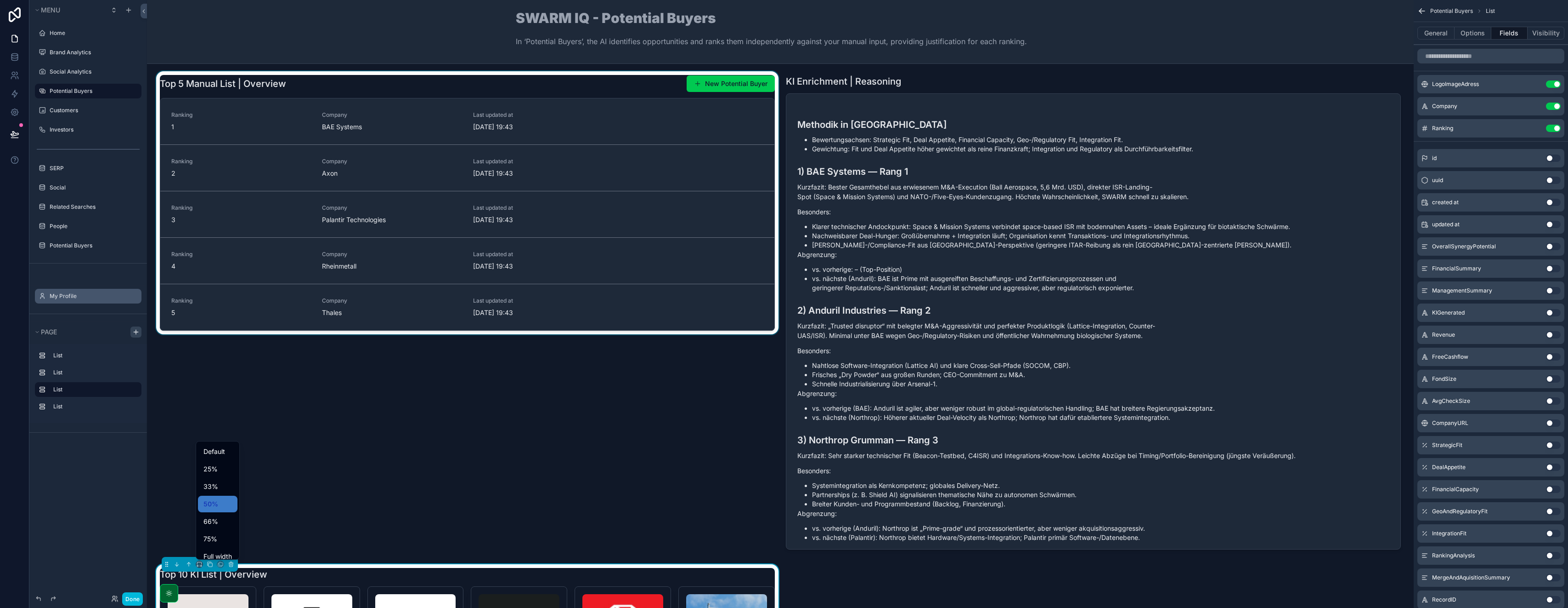
click at [213, 510] on div "50%" at bounding box center [217, 503] width 39 height 16
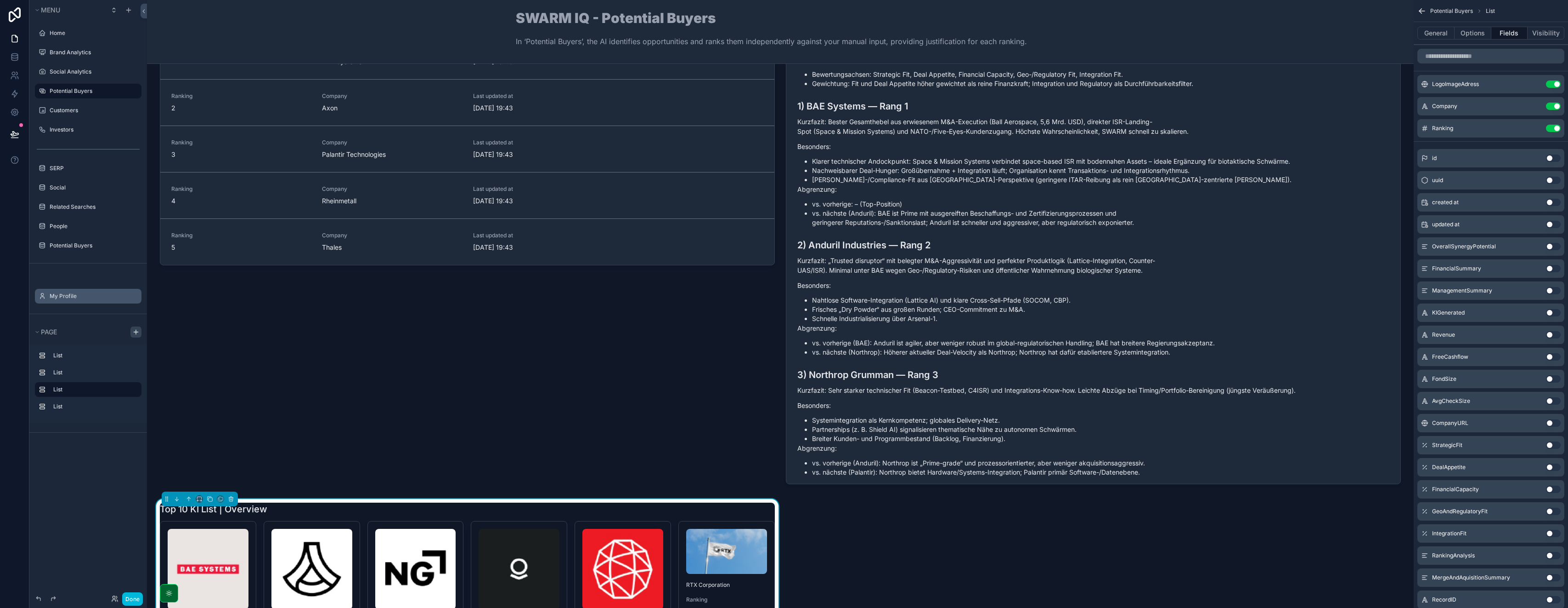
scroll to position [73, 0]
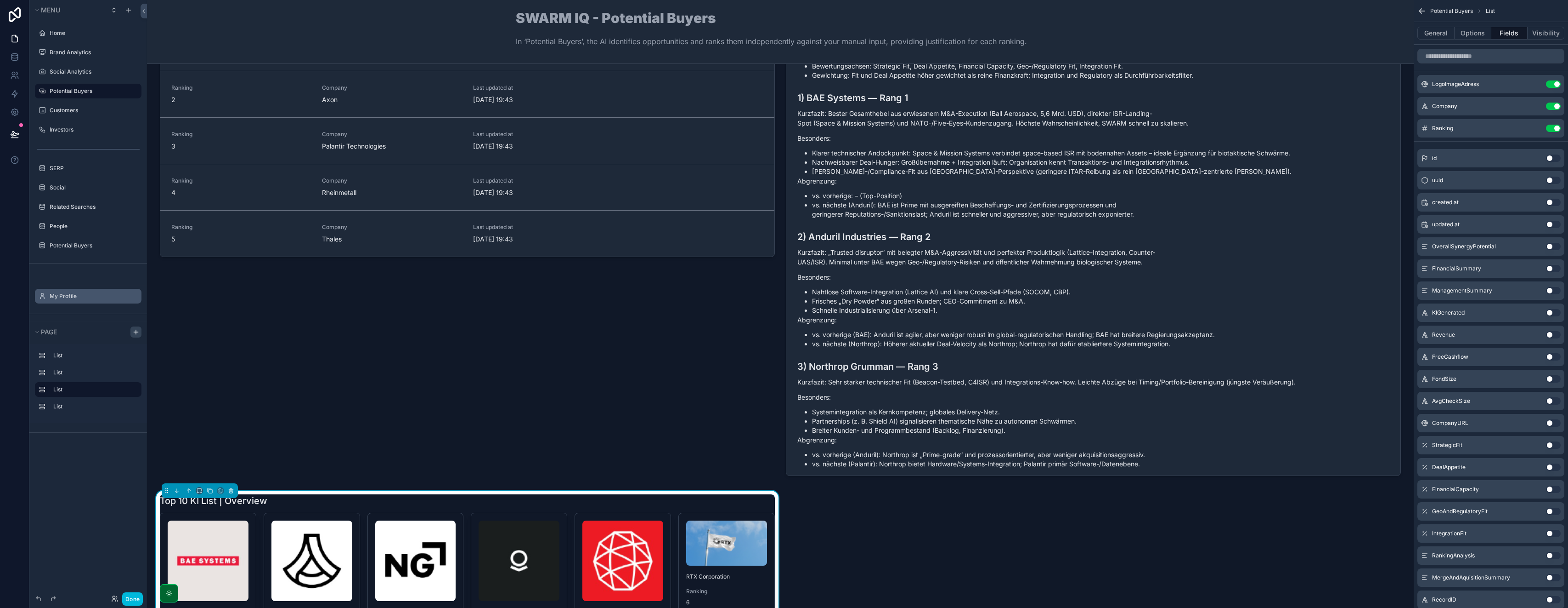
click at [262, 502] on h1 "Top 10 KI List | Overview" at bounding box center [214, 501] width 107 height 13
click at [199, 492] on icon "scrollable content" at bounding box center [198, 492] width 2 height 0
click at [219, 427] on div "50%" at bounding box center [217, 430] width 28 height 11
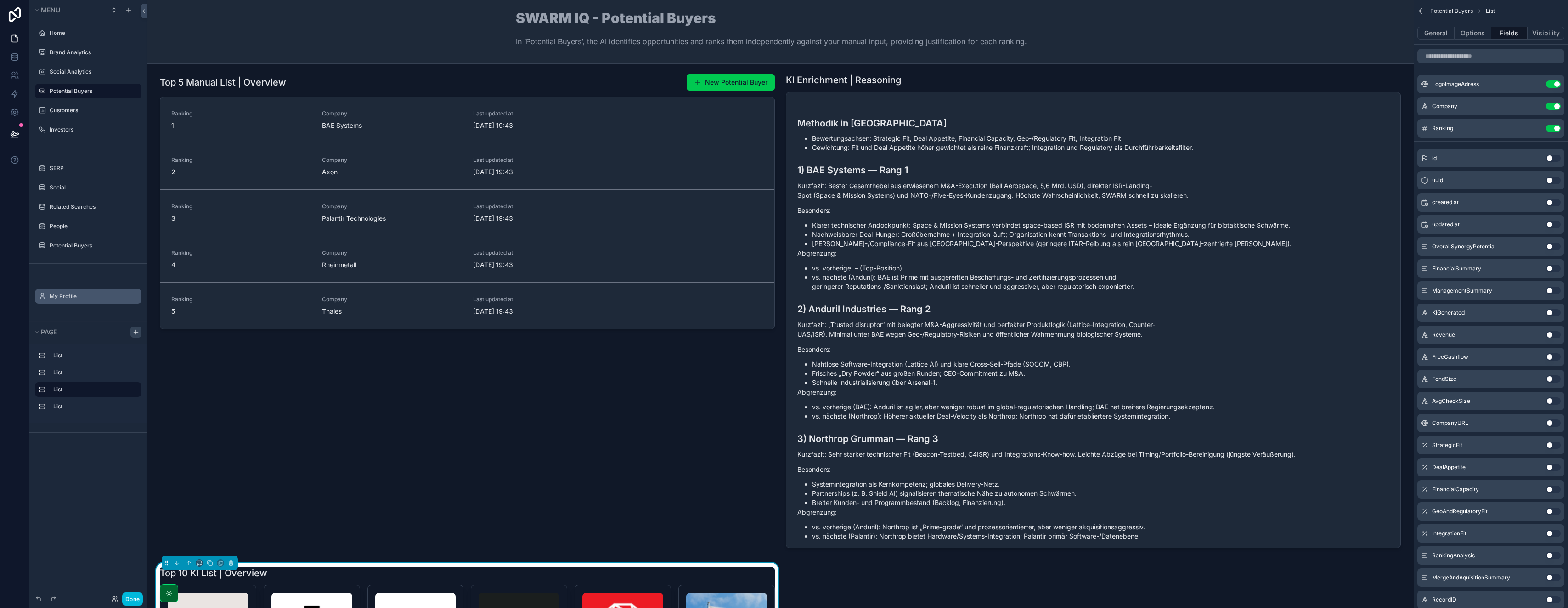
scroll to position [0, 0]
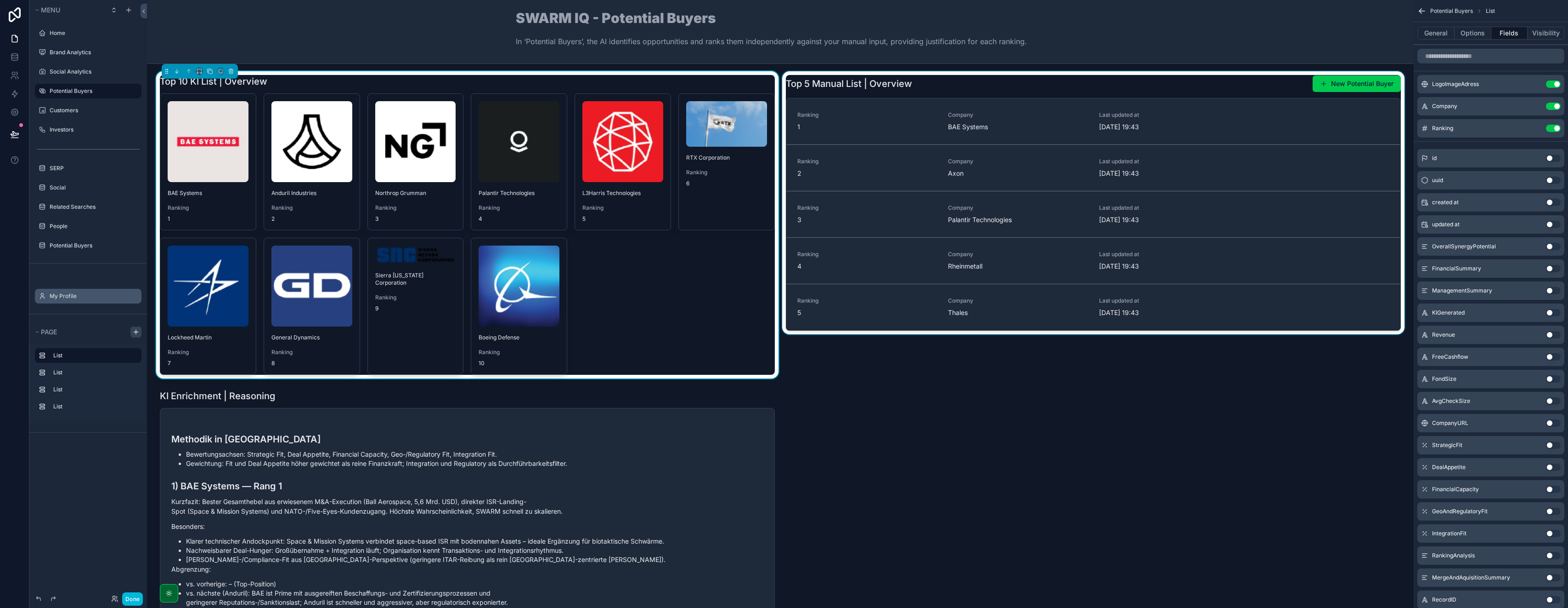
click at [784, 289] on div "scrollable content" at bounding box center [1093, 225] width 626 height 307
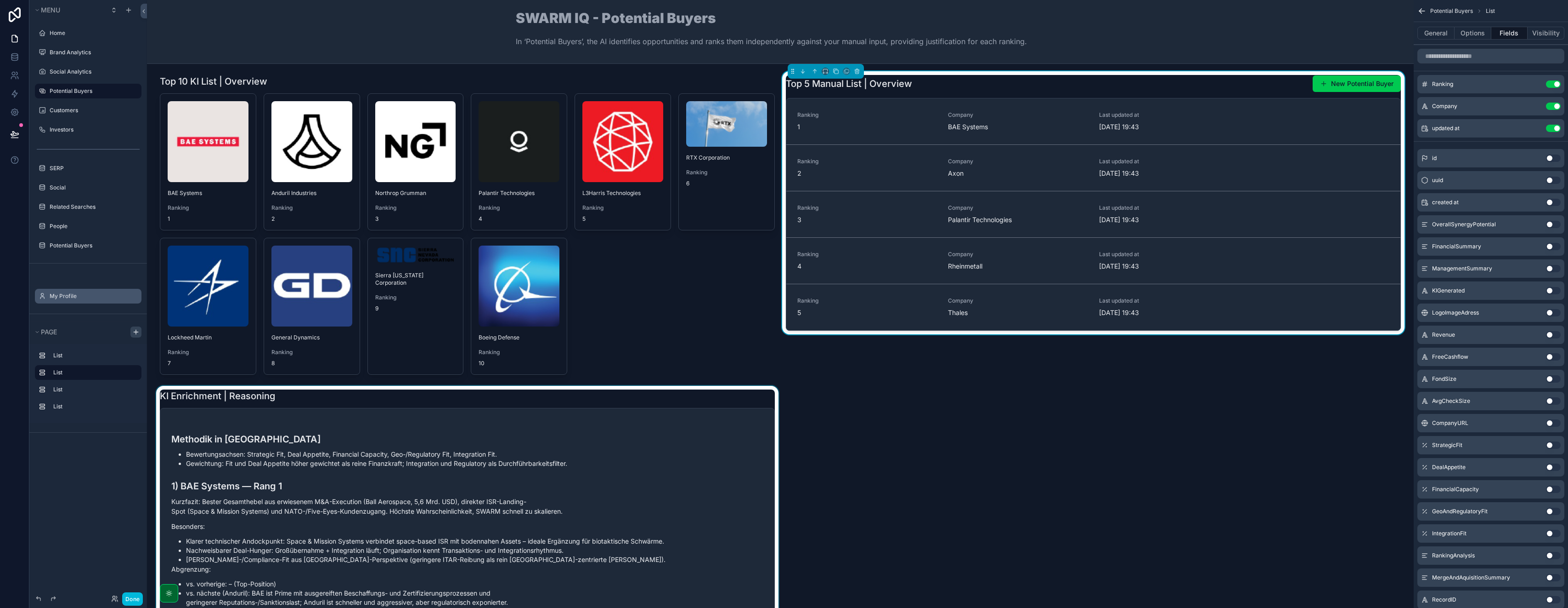
click at [784, 313] on div "scrollable content" at bounding box center [1093, 225] width 626 height 307
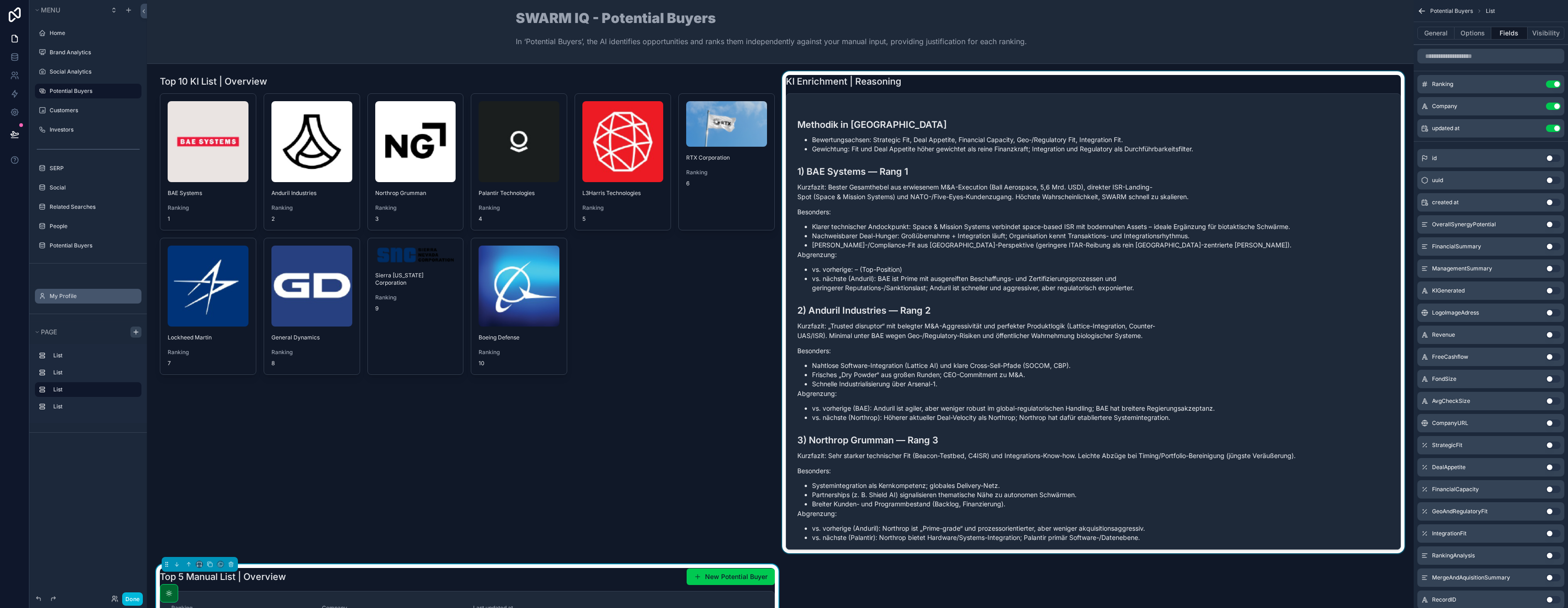
click at [784, 84] on div "scrollable content" at bounding box center [1093, 314] width 626 height 485
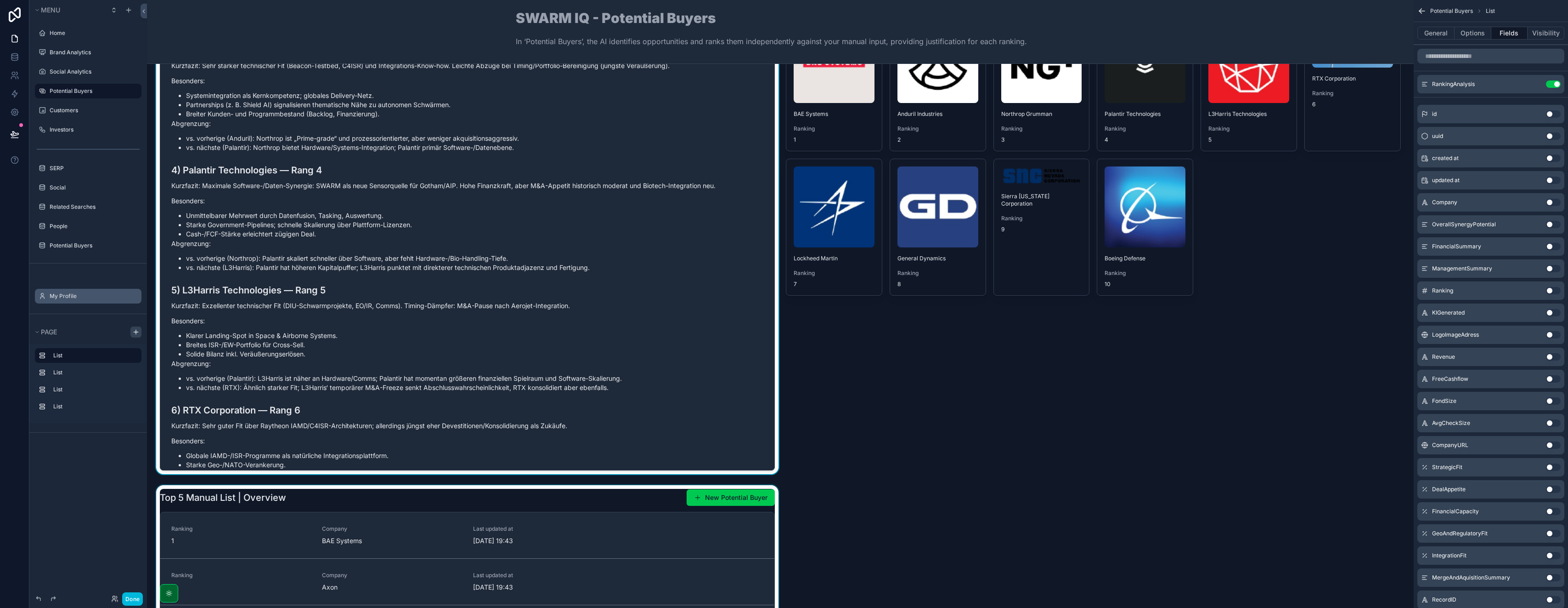
scroll to position [153, 0]
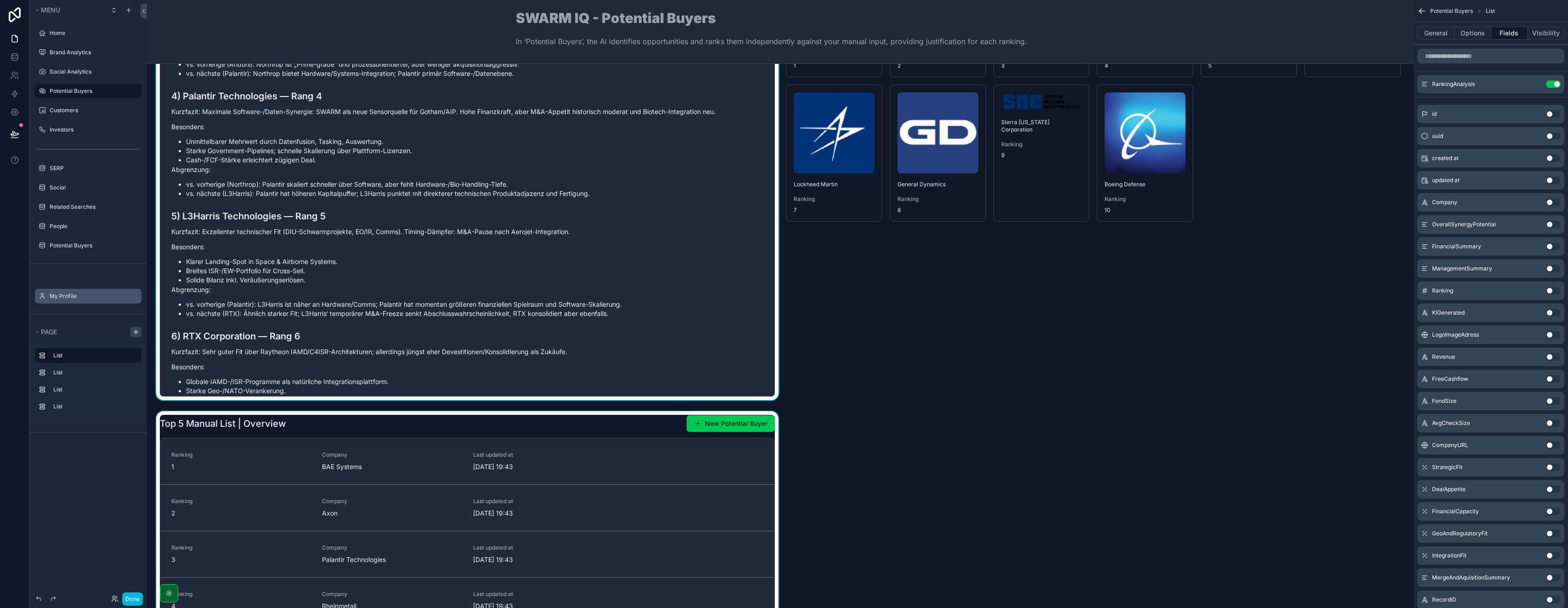
click at [199, 414] on div "scrollable content" at bounding box center [467, 544] width 626 height 267
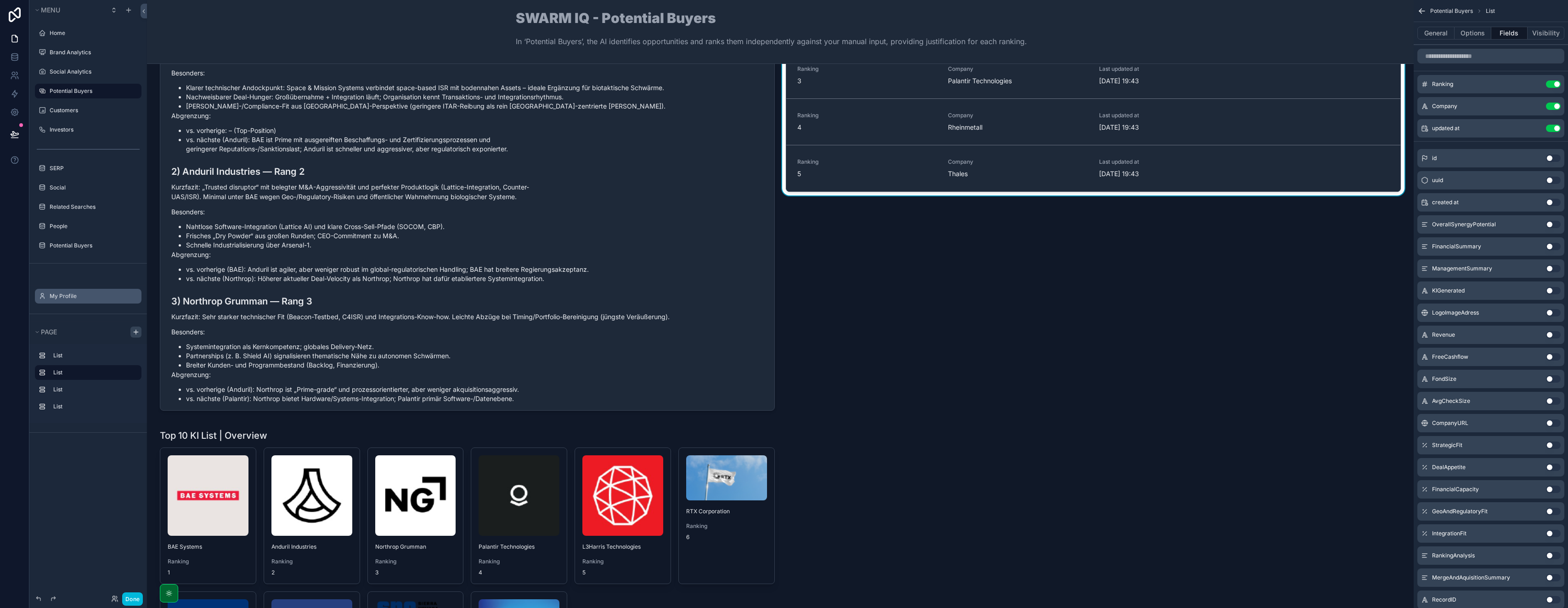
scroll to position [0, 0]
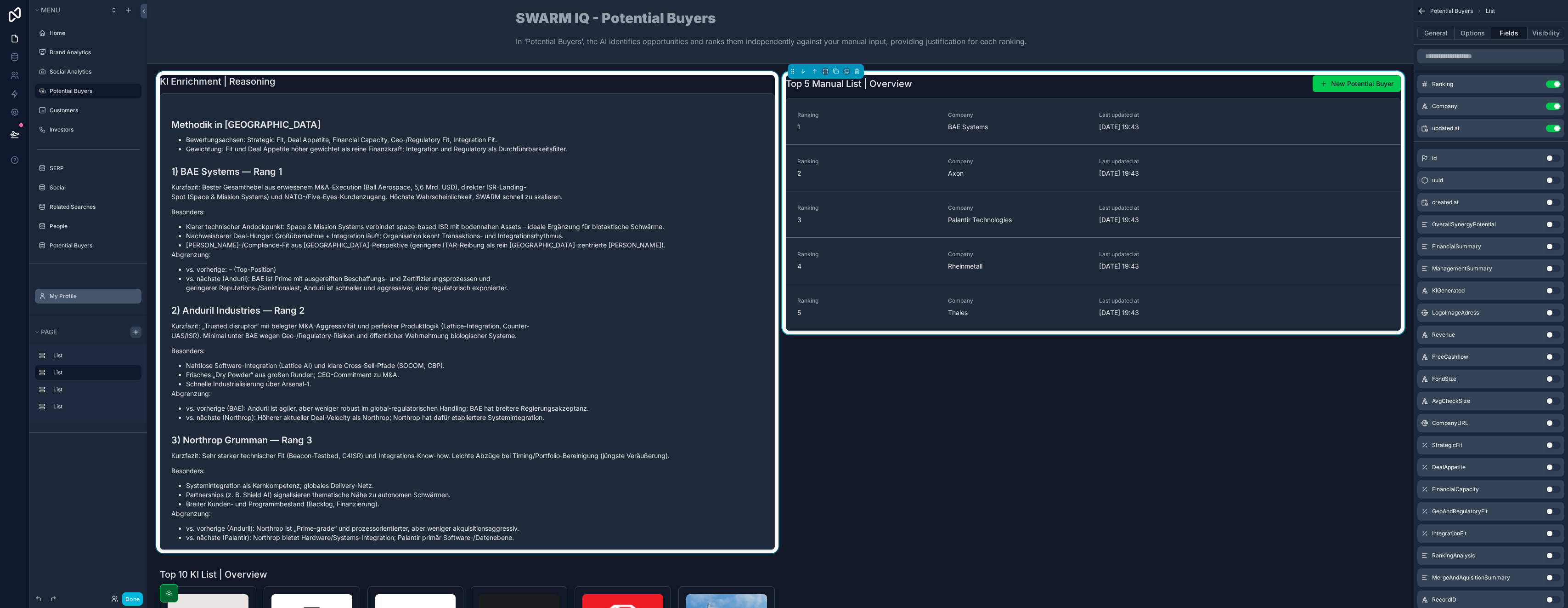
click at [209, 131] on div "scrollable content" at bounding box center [467, 314] width 626 height 485
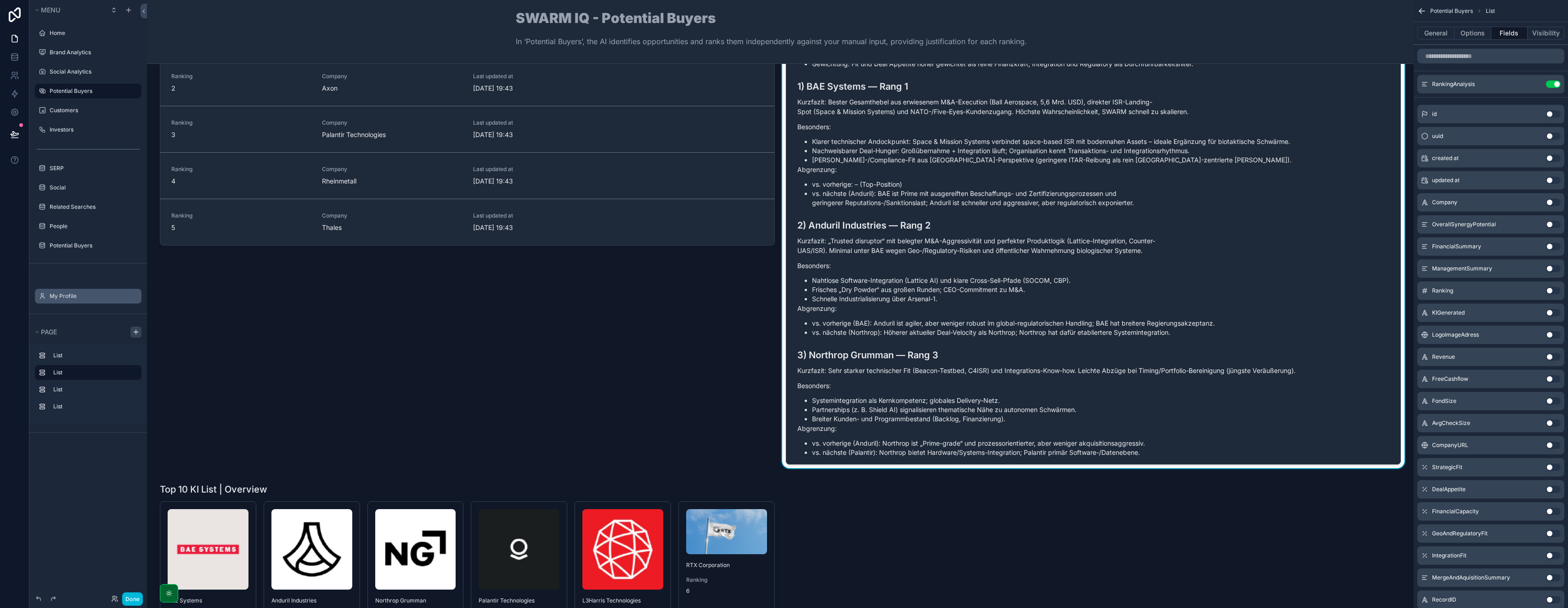
scroll to position [150, 0]
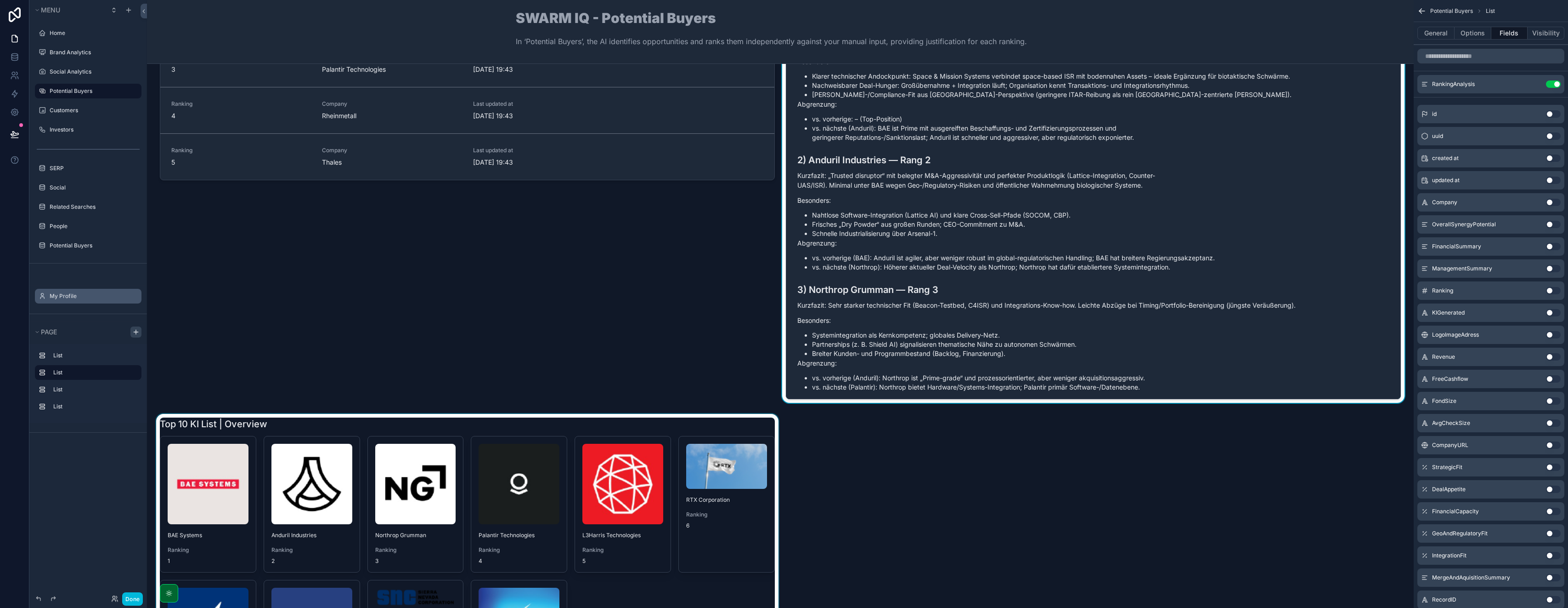
click at [190, 433] on div "scrollable content" at bounding box center [467, 567] width 626 height 307
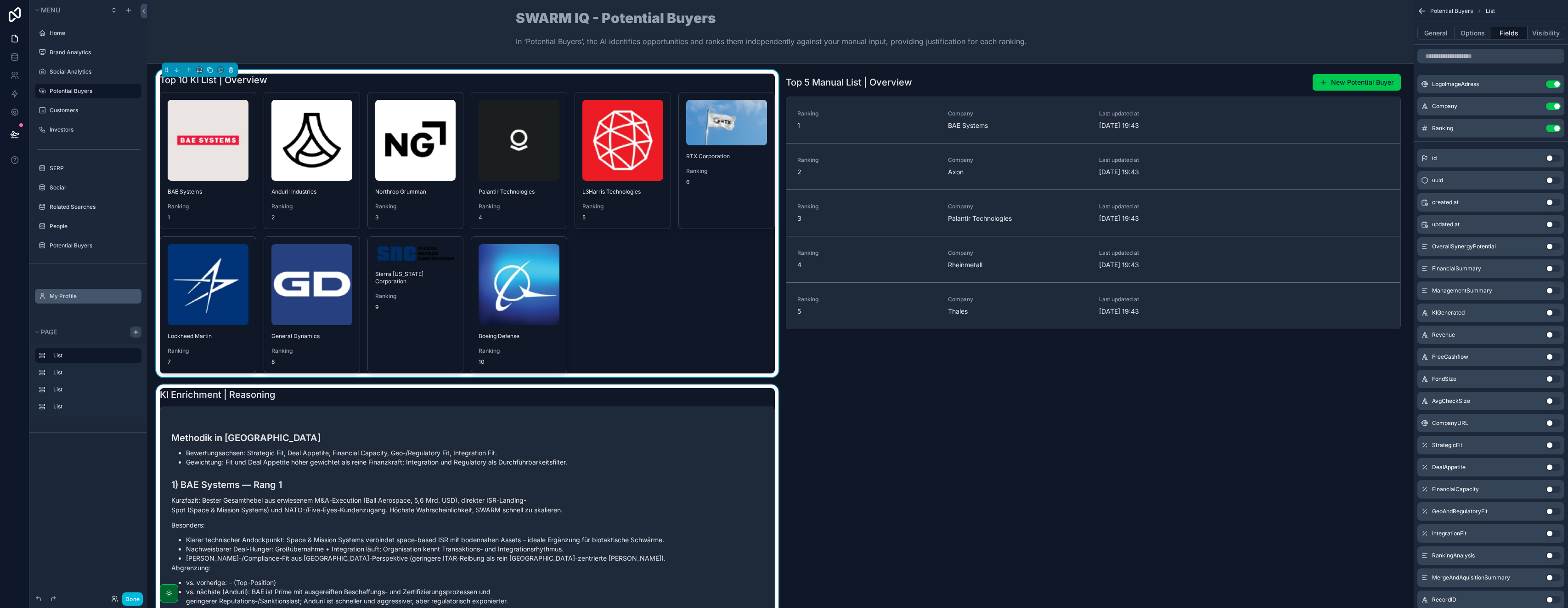
scroll to position [0, 0]
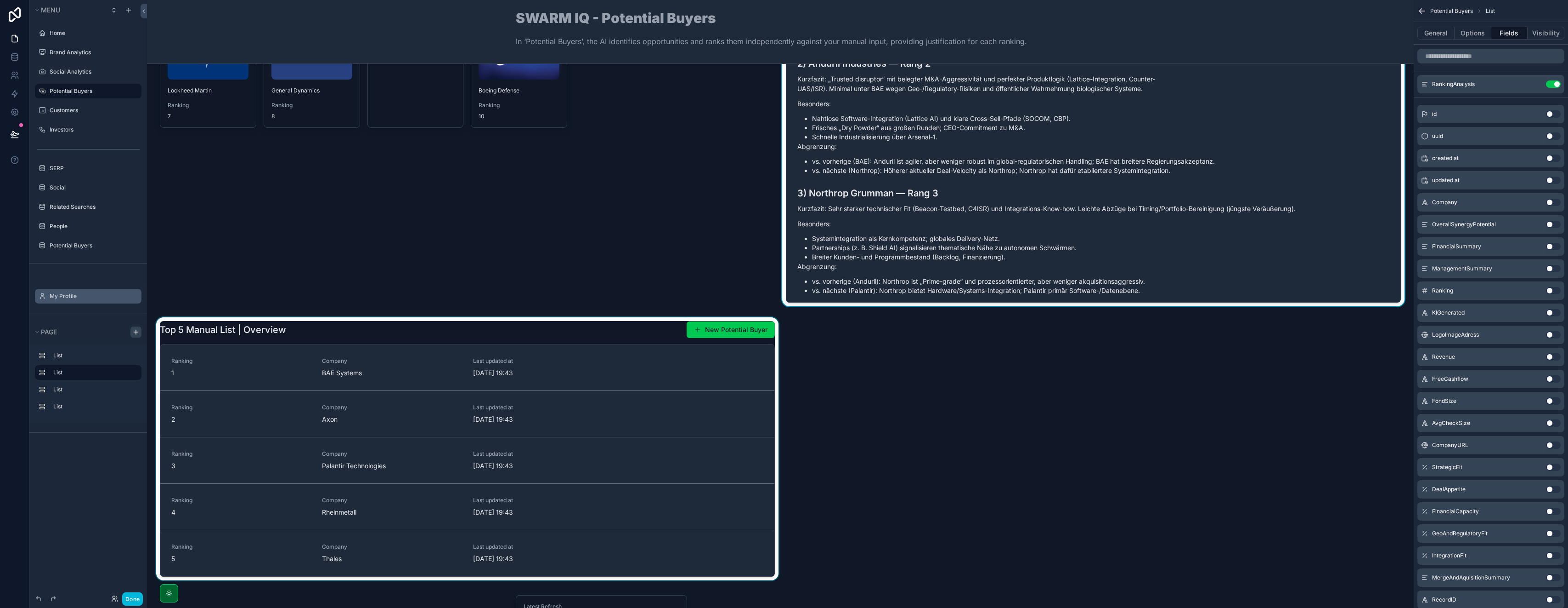
scroll to position [292, 0]
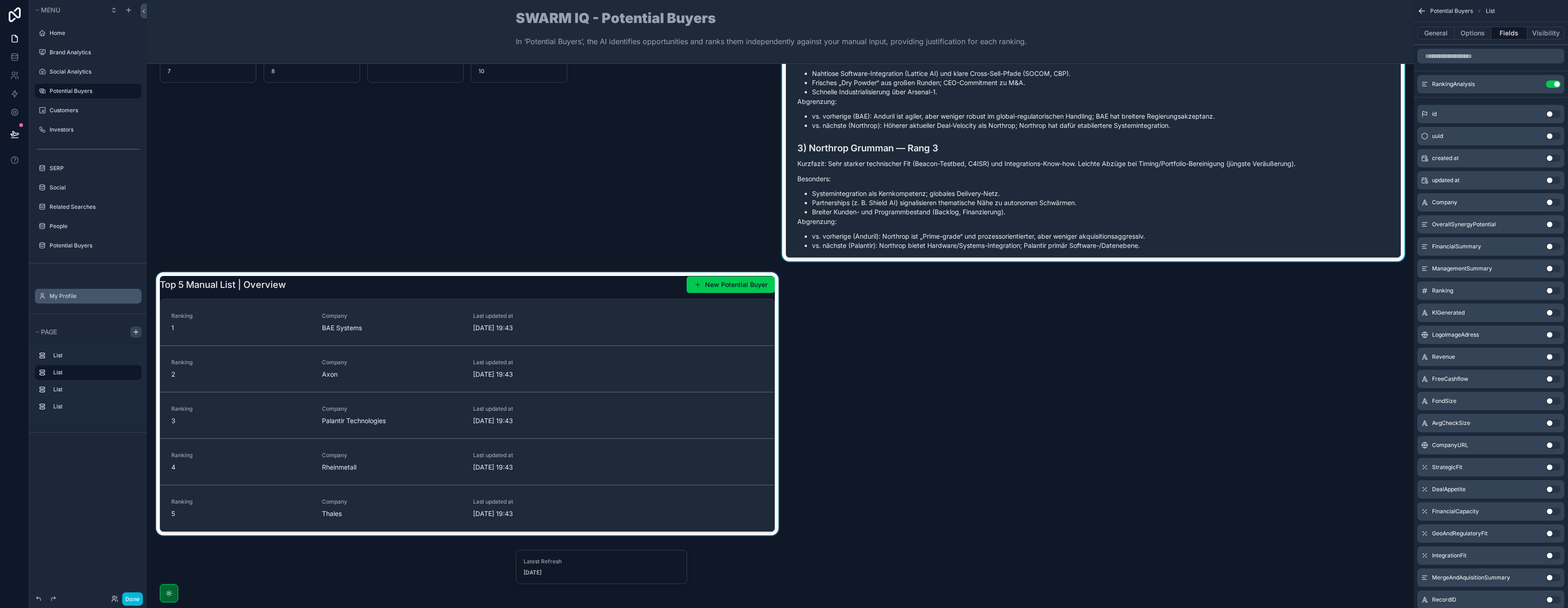
click at [274, 283] on div "scrollable content" at bounding box center [467, 405] width 626 height 267
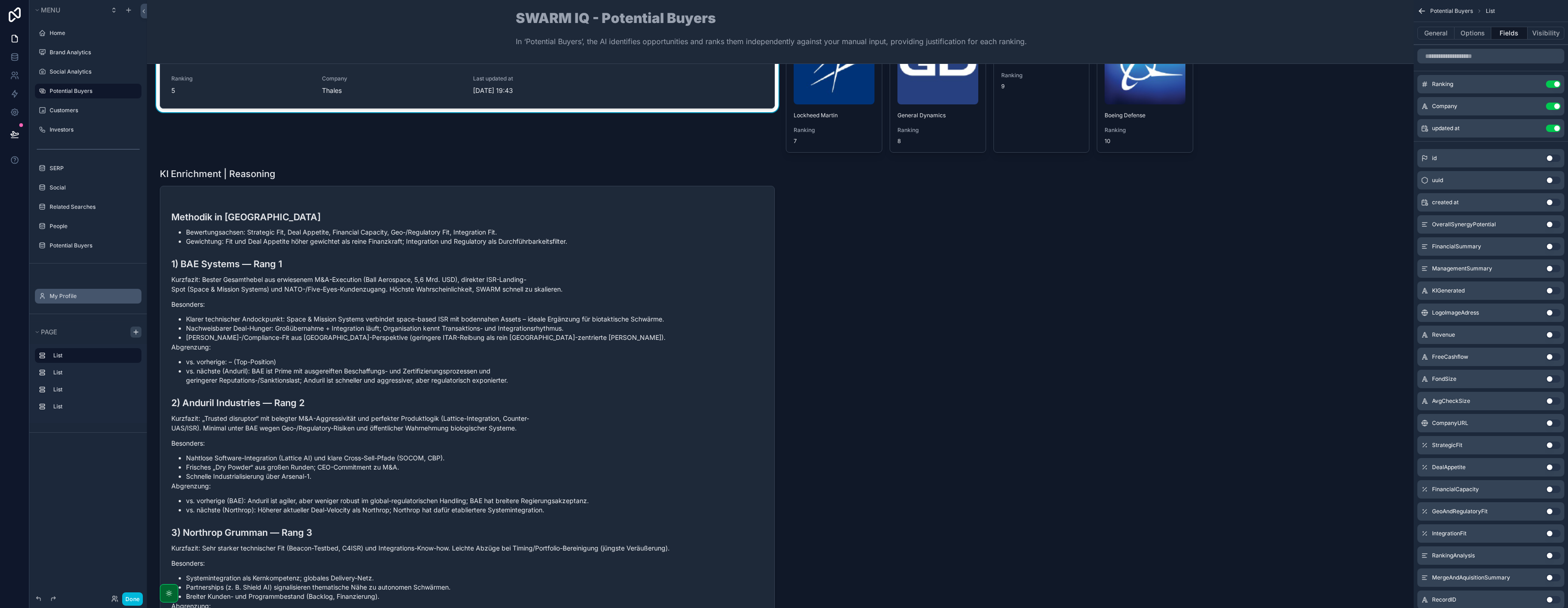
scroll to position [0, 0]
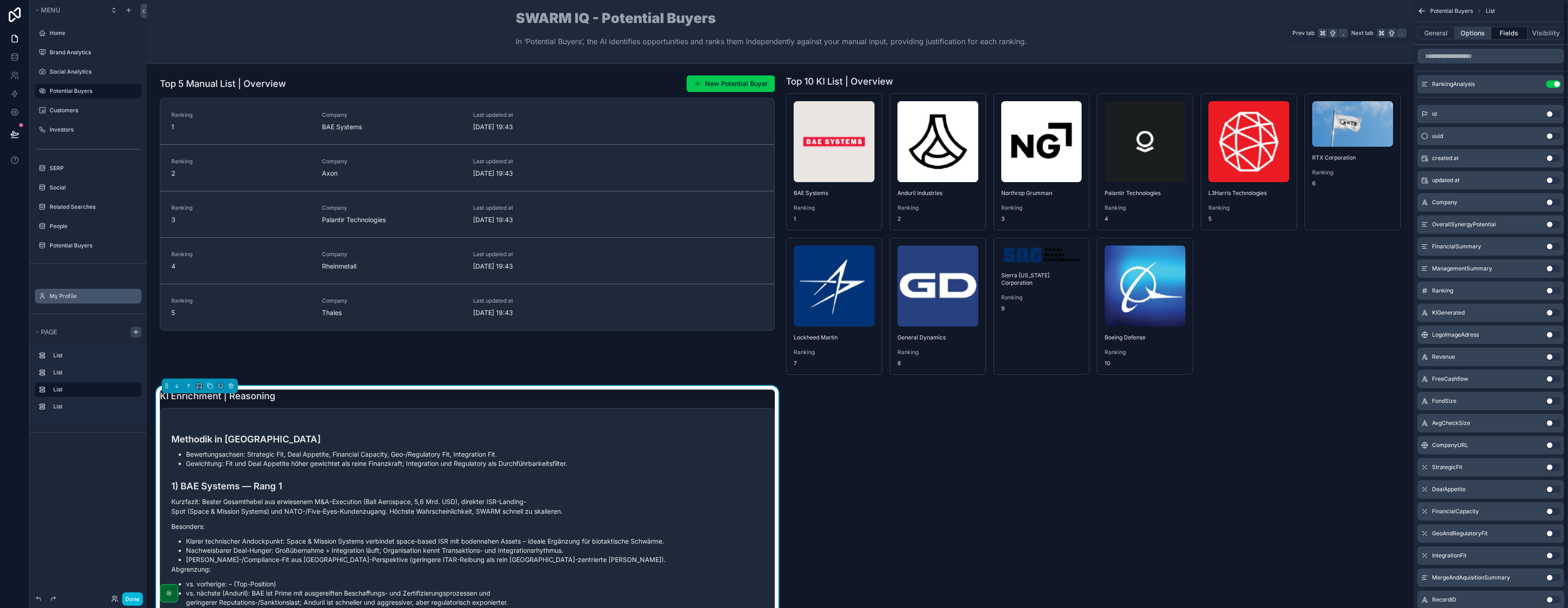
click at [784, 35] on button "Options" at bounding box center [1473, 32] width 37 height 13
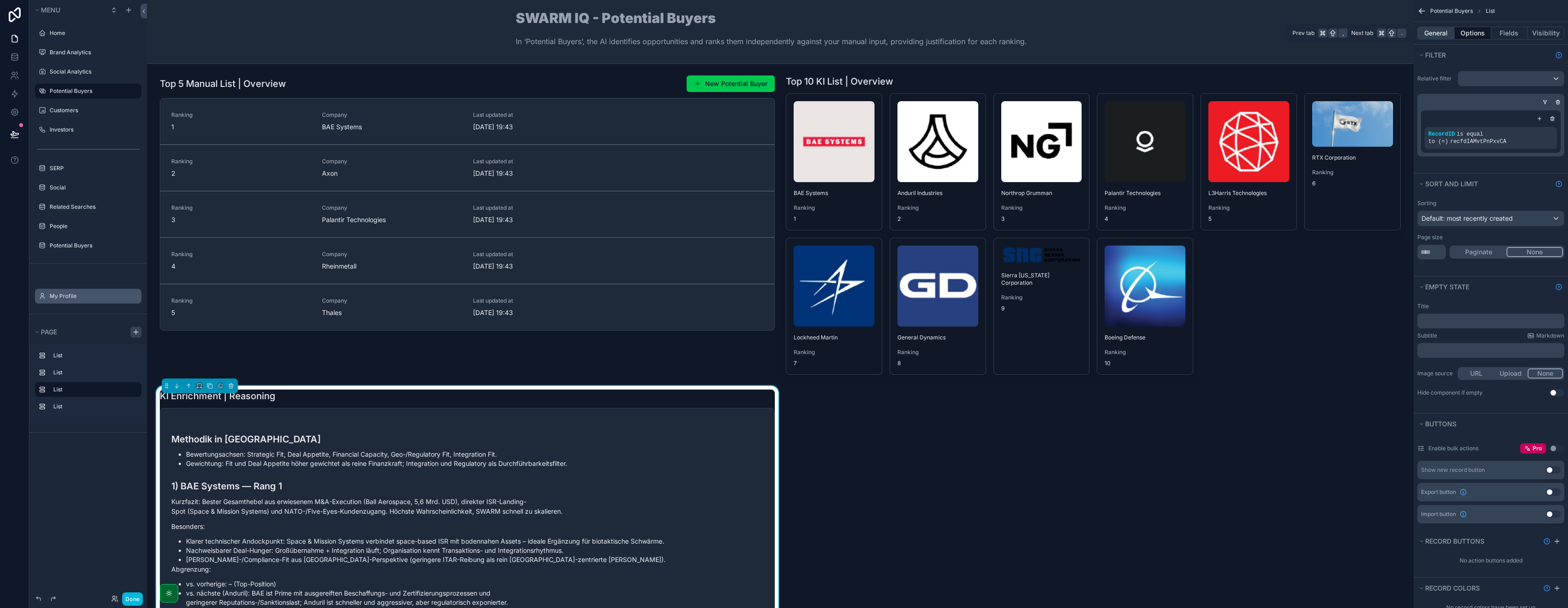
click at [784, 33] on button "General" at bounding box center [1437, 32] width 37 height 13
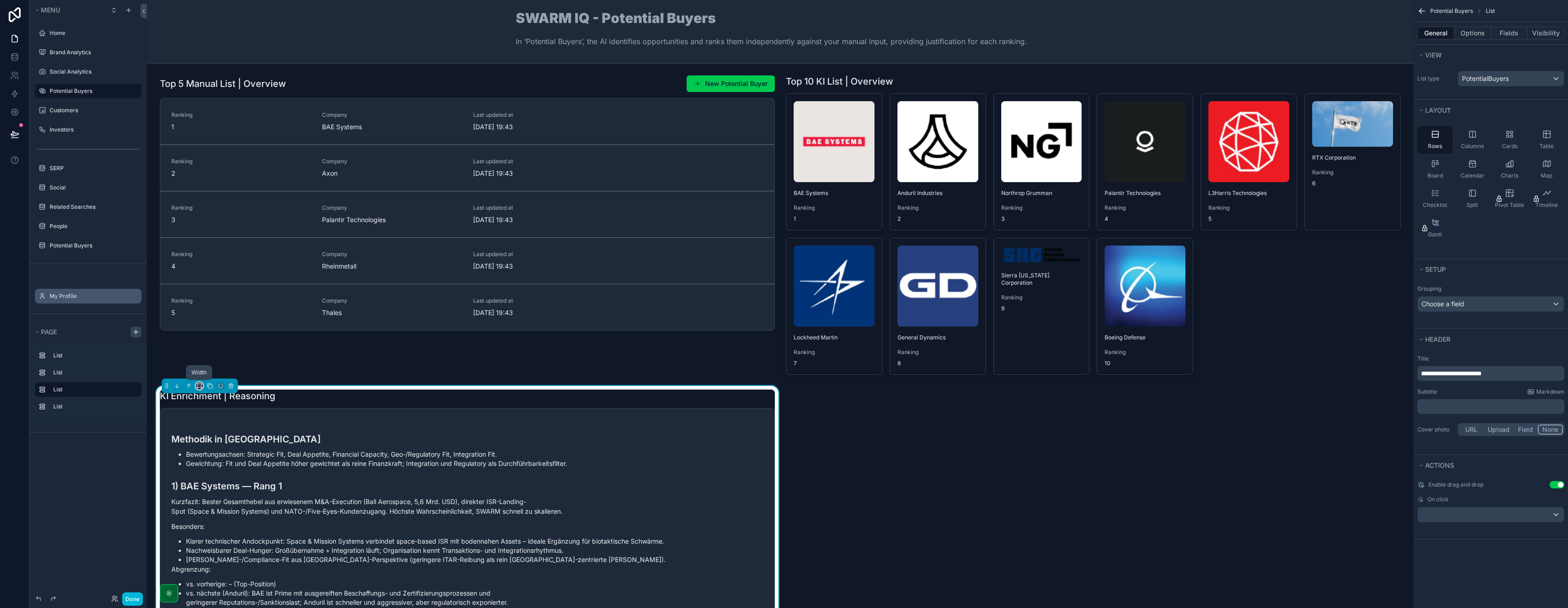
click at [199, 385] on icon "scrollable content" at bounding box center [199, 386] width 7 height 7
click at [216, 501] on span "Full width" at bounding box center [217, 507] width 28 height 11
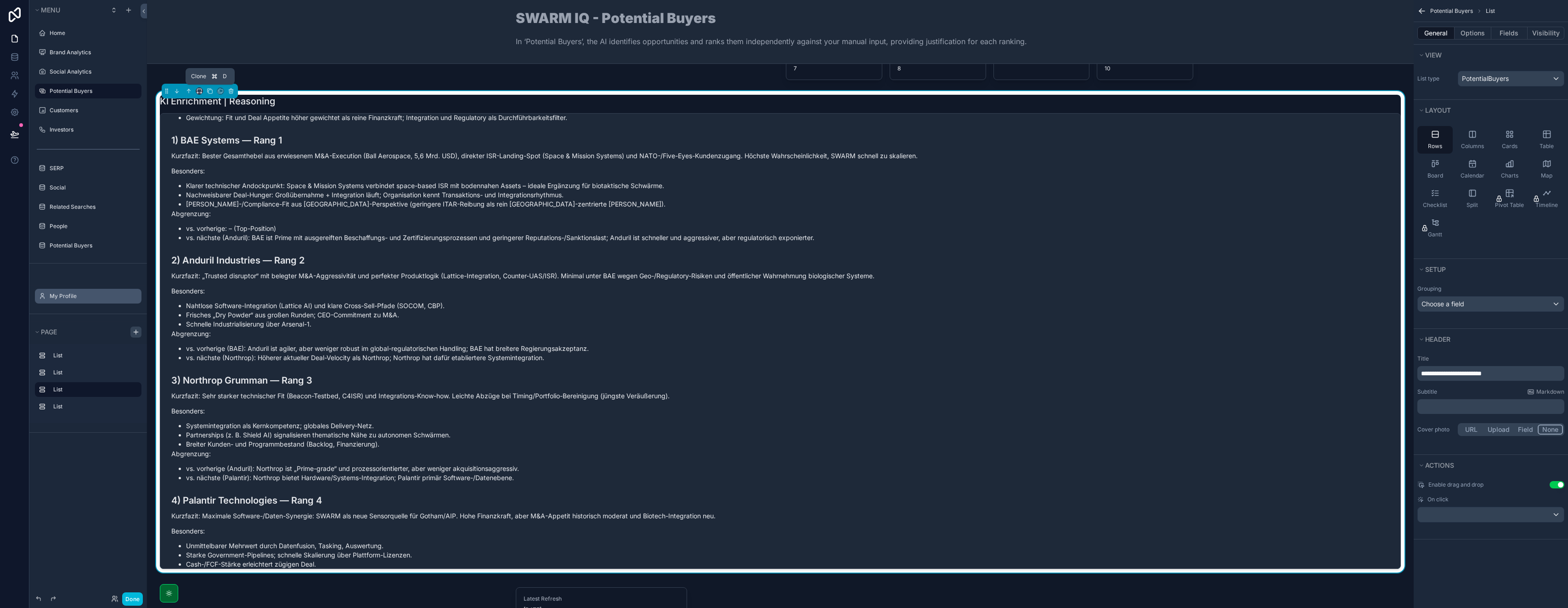
scroll to position [293, 0]
click at [199, 90] on icon "scrollable content" at bounding box center [199, 90] width 4 height 3
click at [222, 165] on div "50%" at bounding box center [219, 160] width 32 height 11
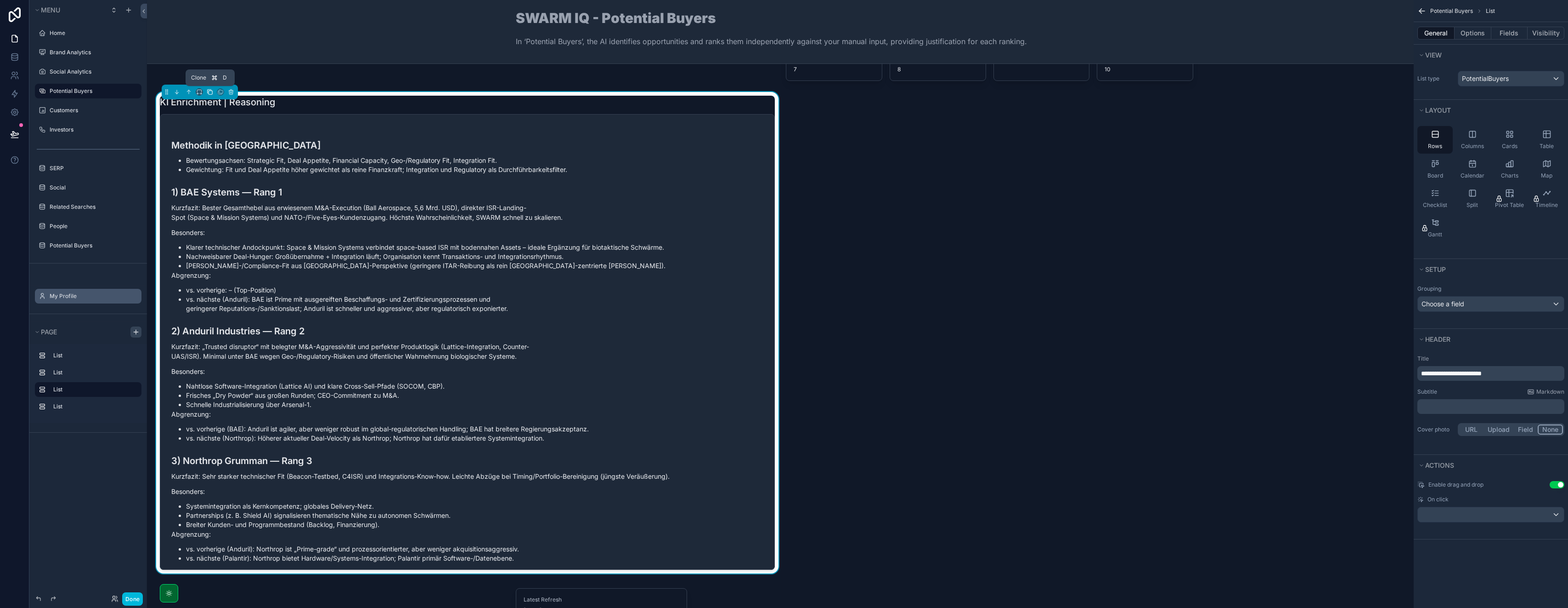
click at [208, 93] on icon "scrollable content" at bounding box center [210, 92] width 7 height 7
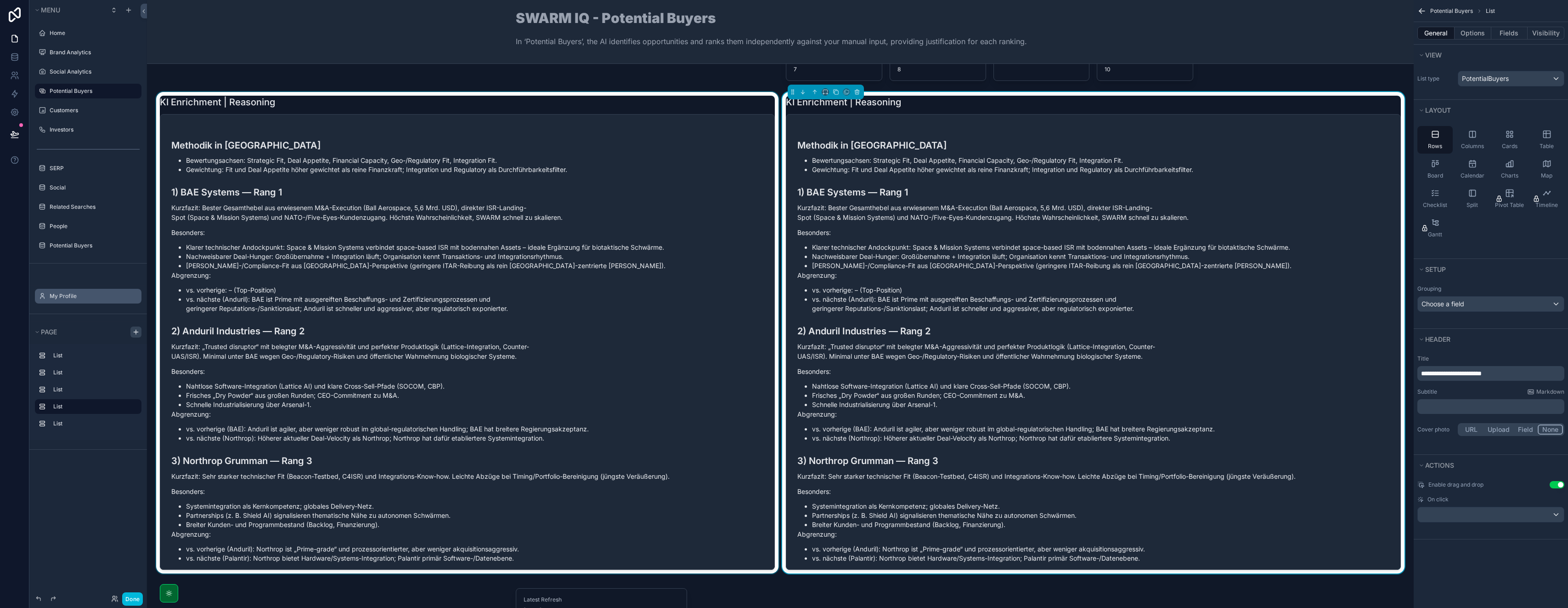
scroll to position [0, 0]
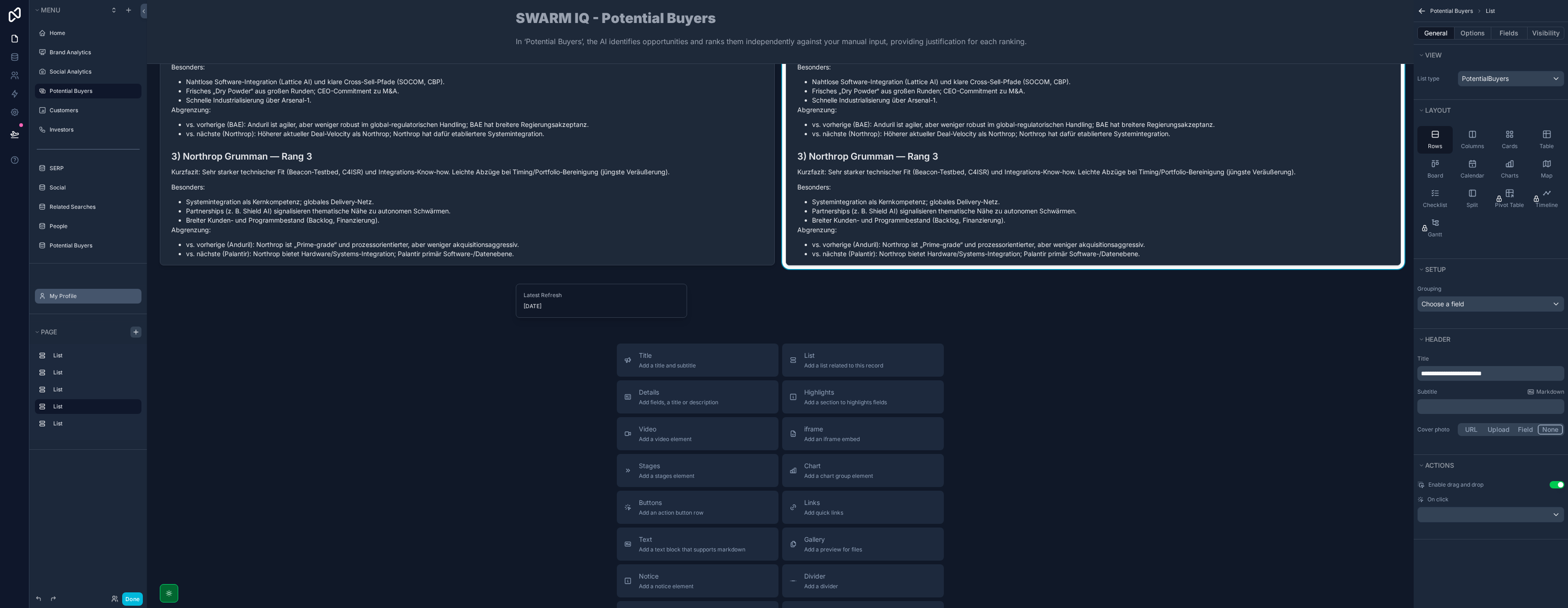
click at [784, 357] on div "Title Add a title and subtitle List Add a list related to this record Details A…" at bounding box center [781, 507] width 1253 height 327
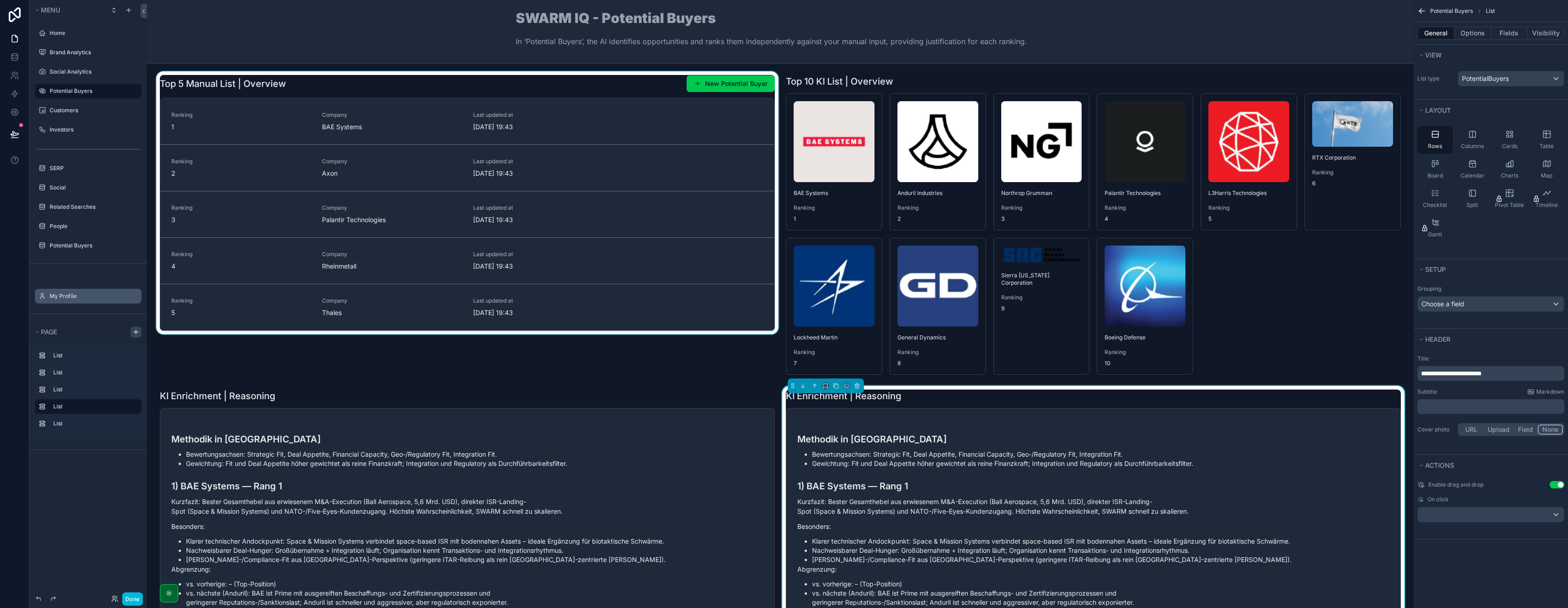
click at [597, 85] on div "scrollable content" at bounding box center [467, 225] width 626 height 307
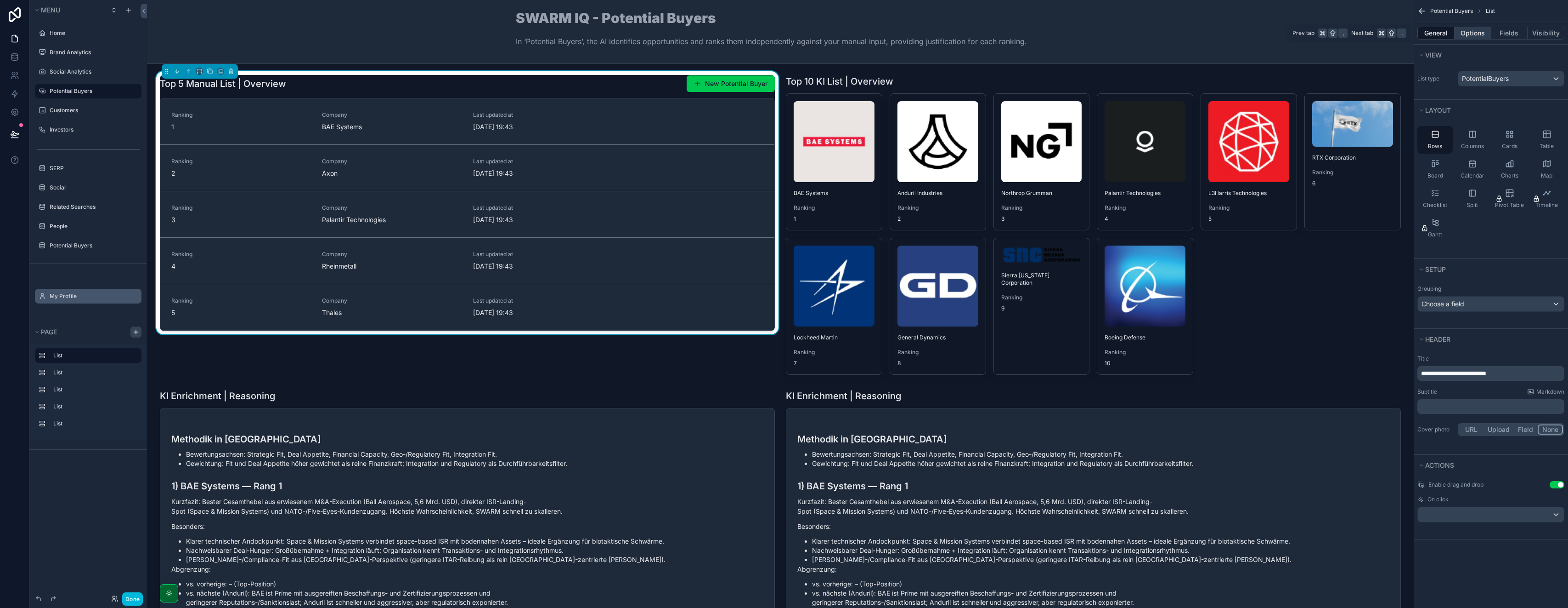
click at [784, 32] on button "Options" at bounding box center [1473, 32] width 37 height 13
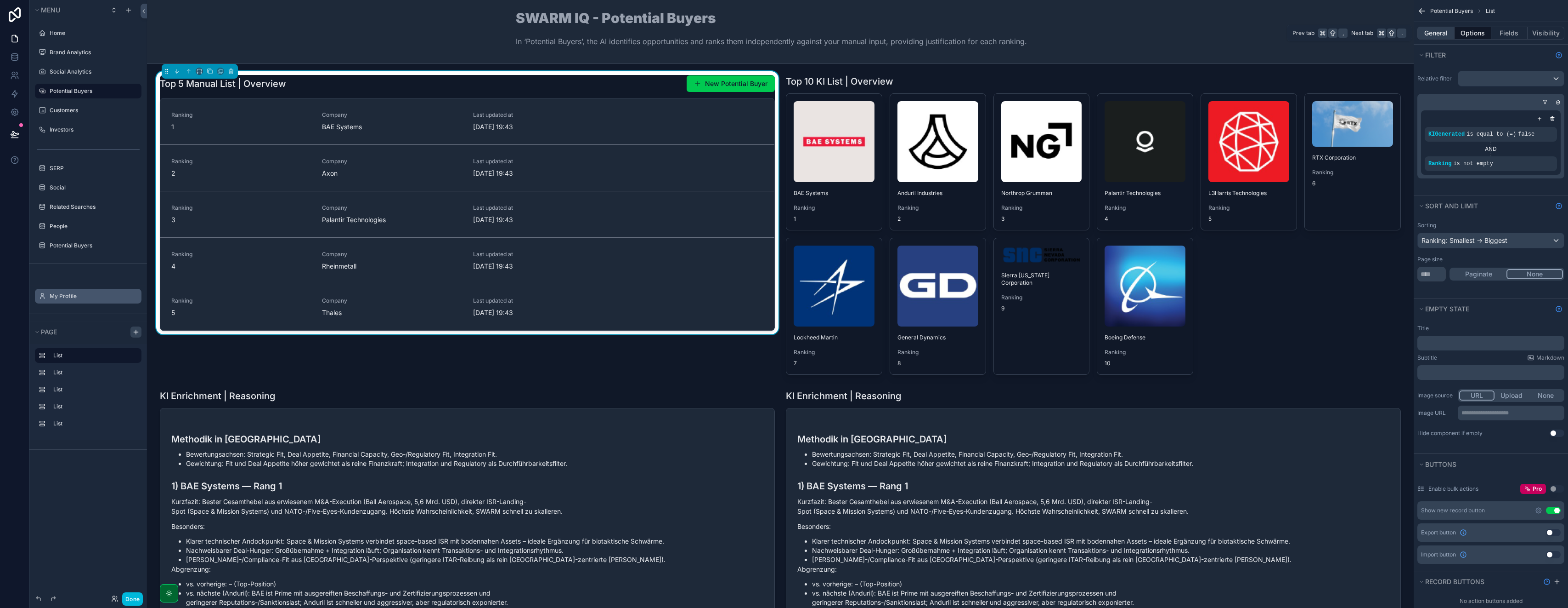
click at [784, 34] on button "General" at bounding box center [1437, 32] width 37 height 13
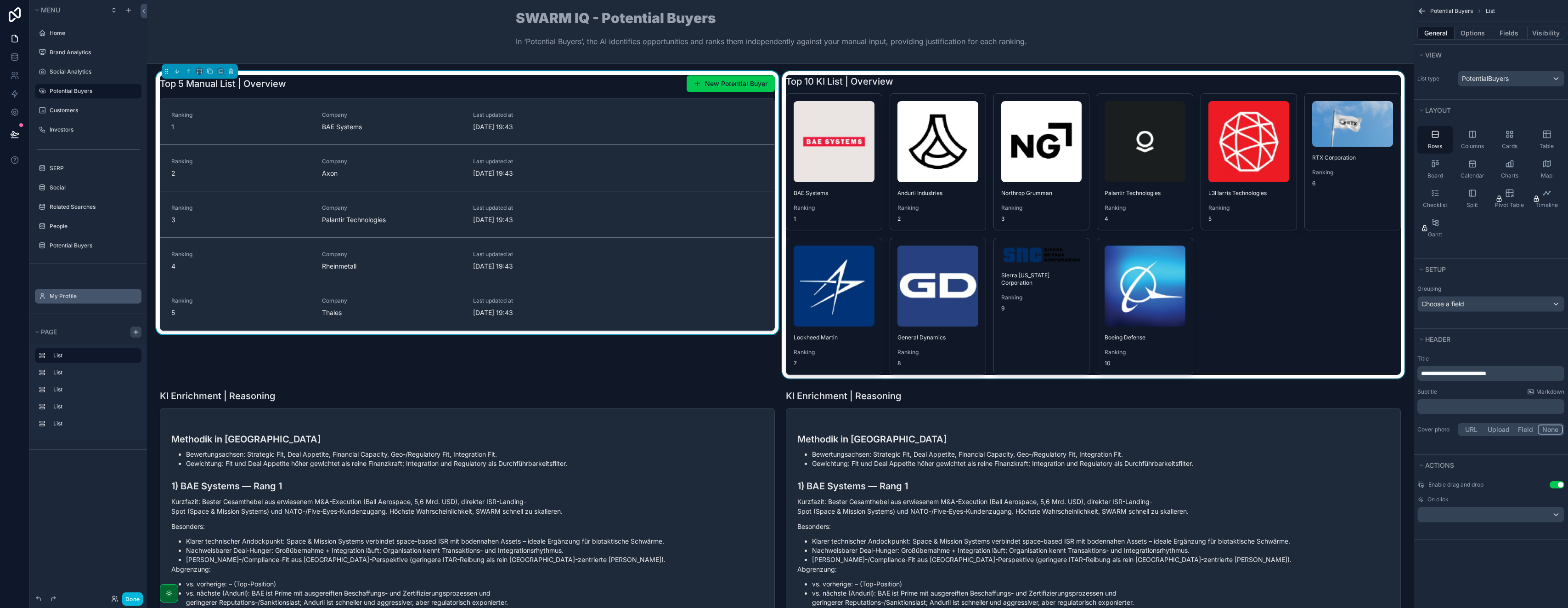
click at [784, 82] on div "scrollable content" at bounding box center [1093, 225] width 626 height 307
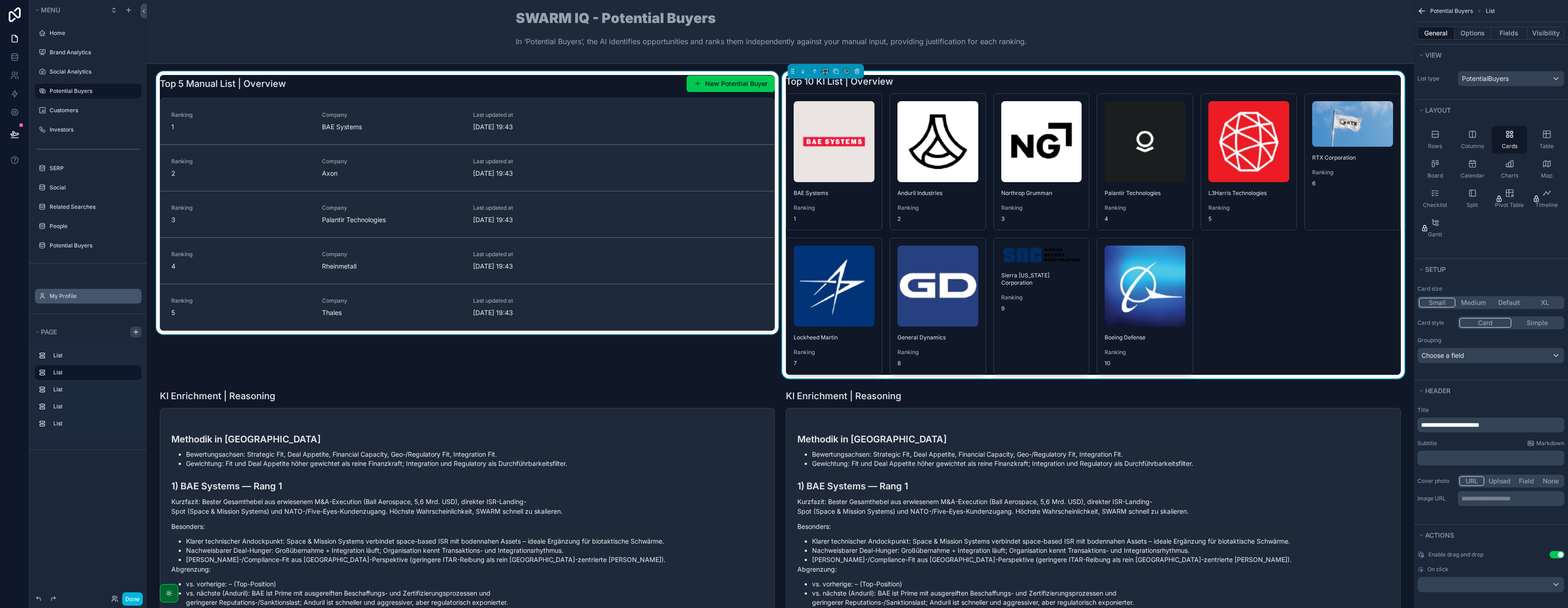
click at [613, 90] on div "scrollable content" at bounding box center [467, 225] width 626 height 307
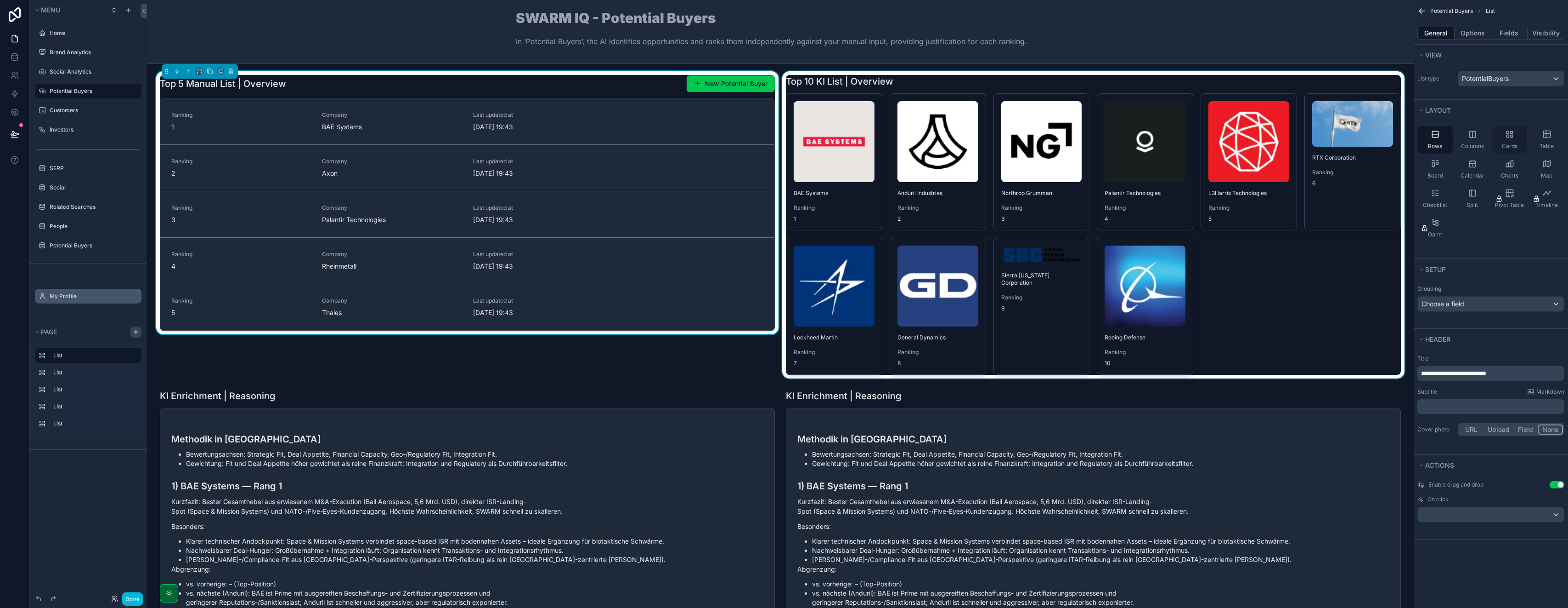
click at [784, 140] on div "Cards" at bounding box center [1510, 140] width 36 height 27
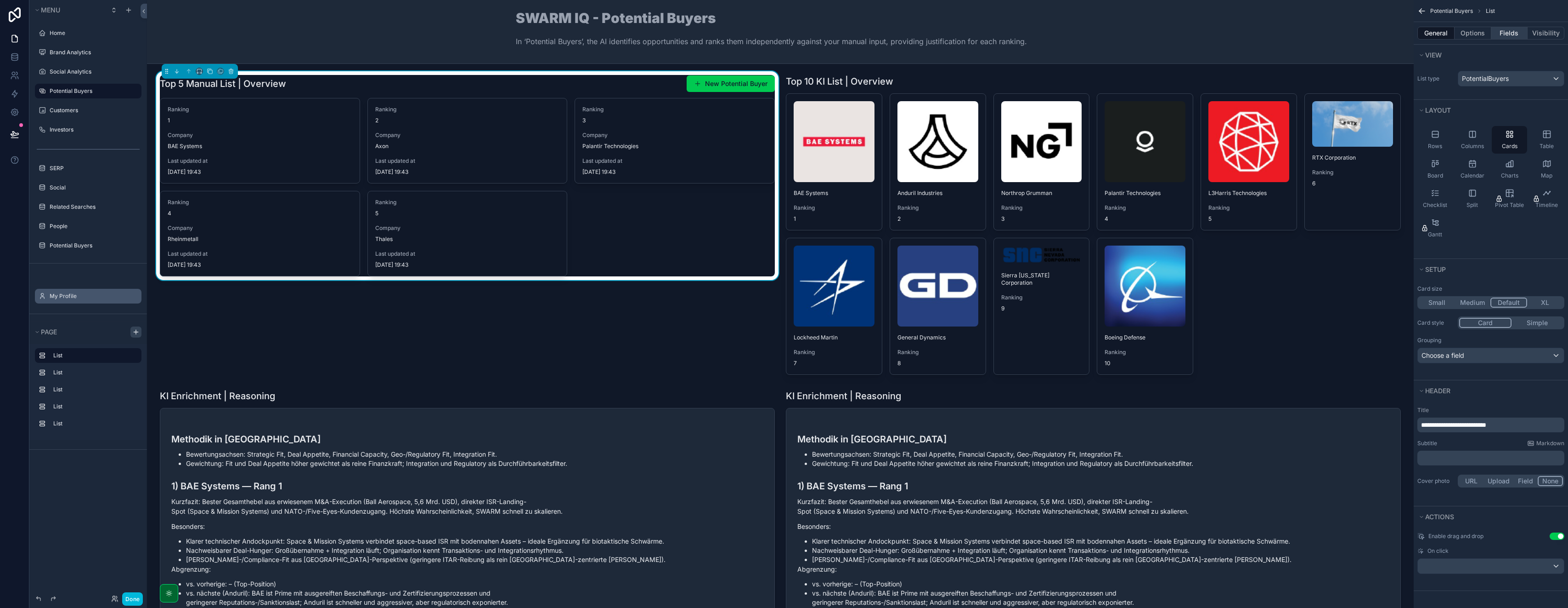
click at [784, 30] on button "Fields" at bounding box center [1509, 32] width 37 height 13
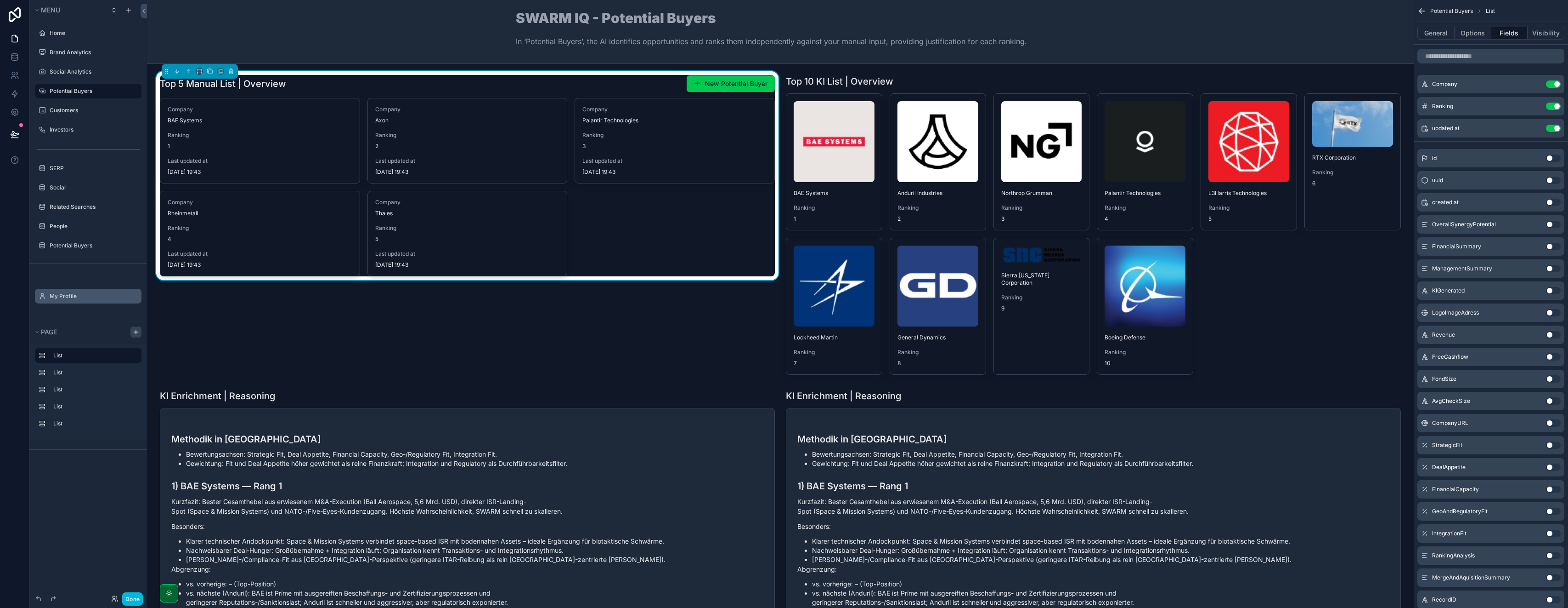
click at [784, 128] on button "Use setting" at bounding box center [1554, 128] width 14 height 8
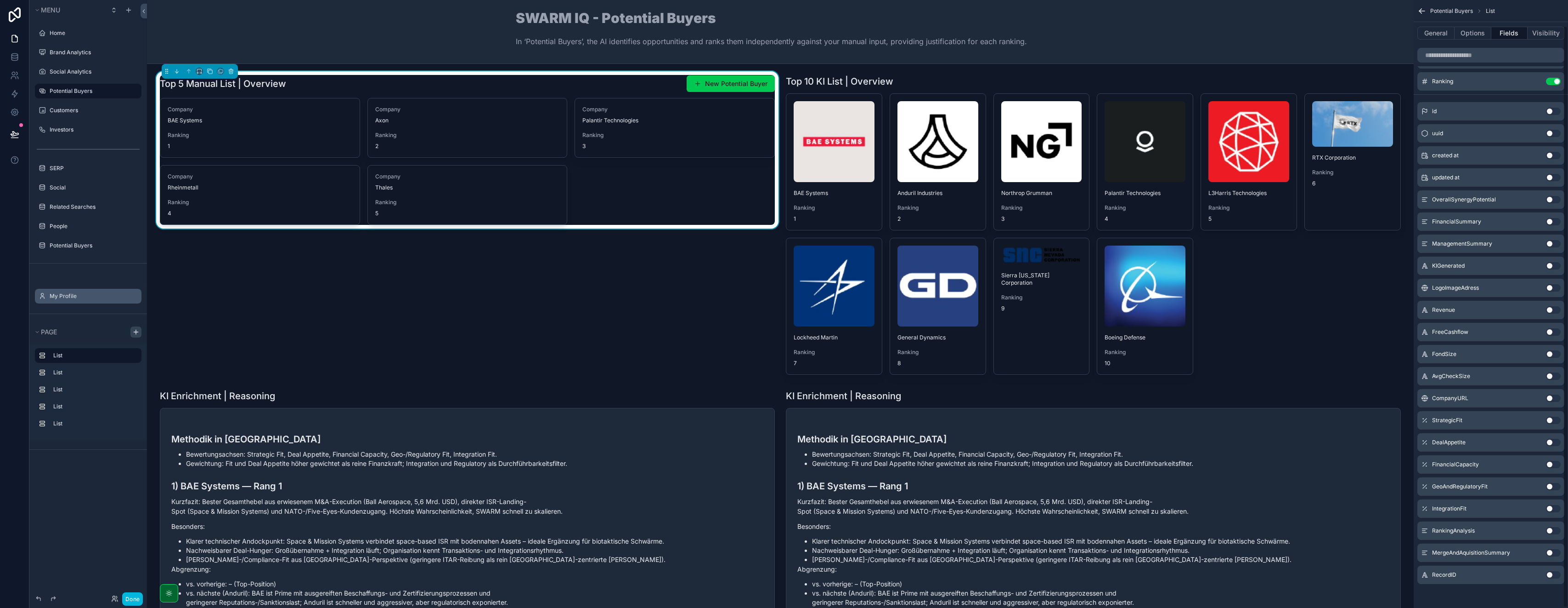
scroll to position [26, 0]
click at [784, 289] on div "LogoImageAdress Use setting" at bounding box center [1491, 287] width 147 height 19
click at [784, 287] on button "Use setting" at bounding box center [1554, 286] width 14 height 8
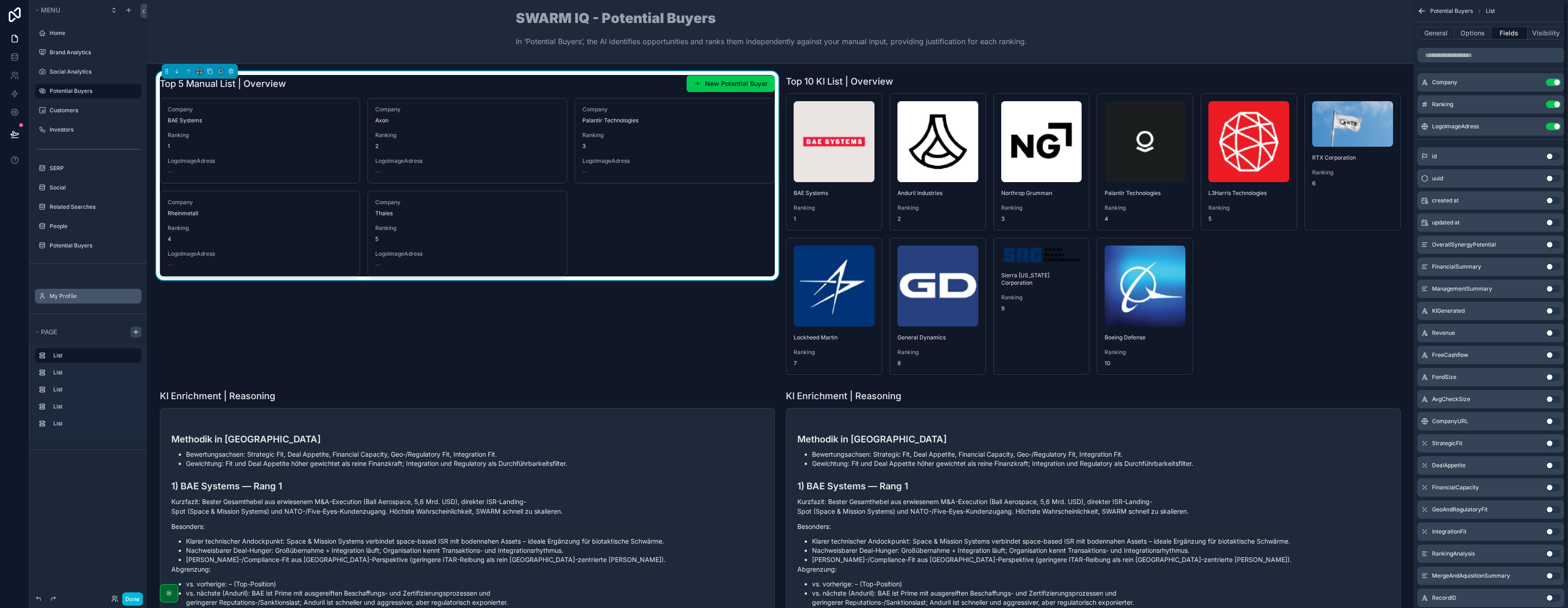
scroll to position [0, 0]
click at [0, 0] on icon "scrollable content" at bounding box center [0, 0] width 0 height 0
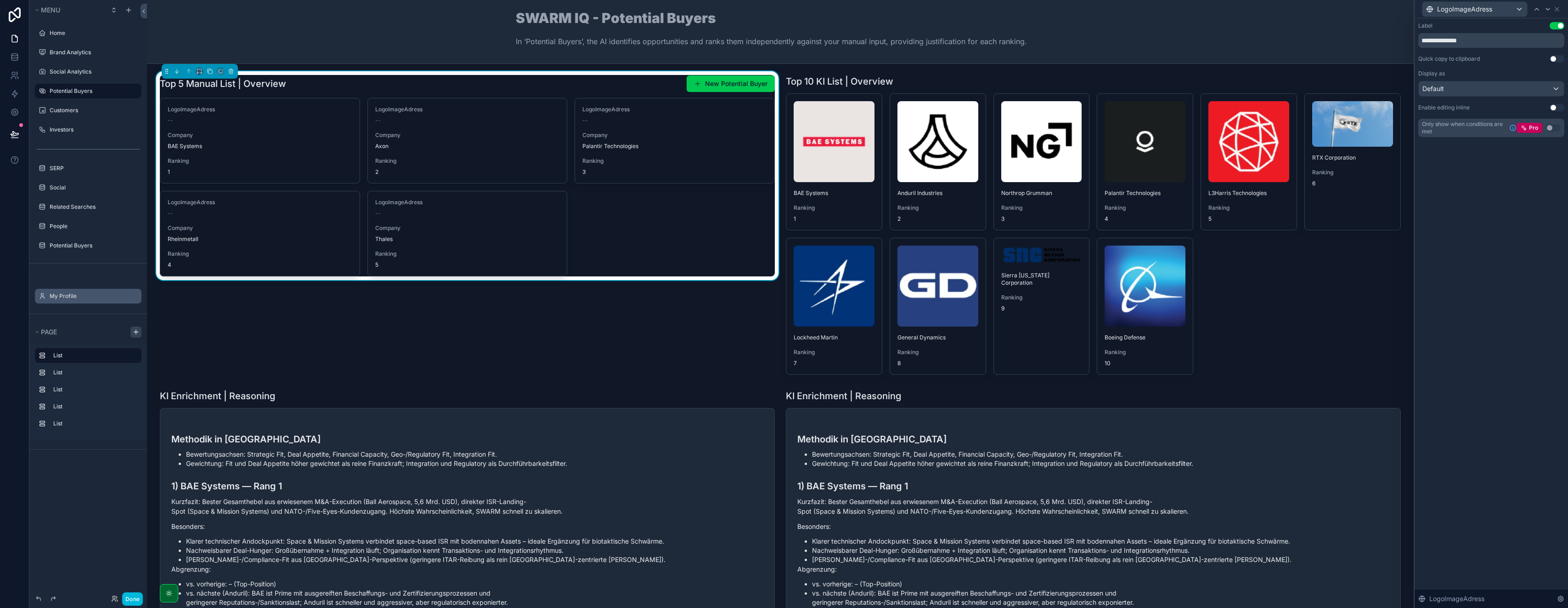
drag, startPoint x: 1557, startPoint y: 26, endPoint x: 1502, endPoint y: 58, distance: 63.6
click at [784, 26] on button "Use setting" at bounding box center [1557, 26] width 14 height 8
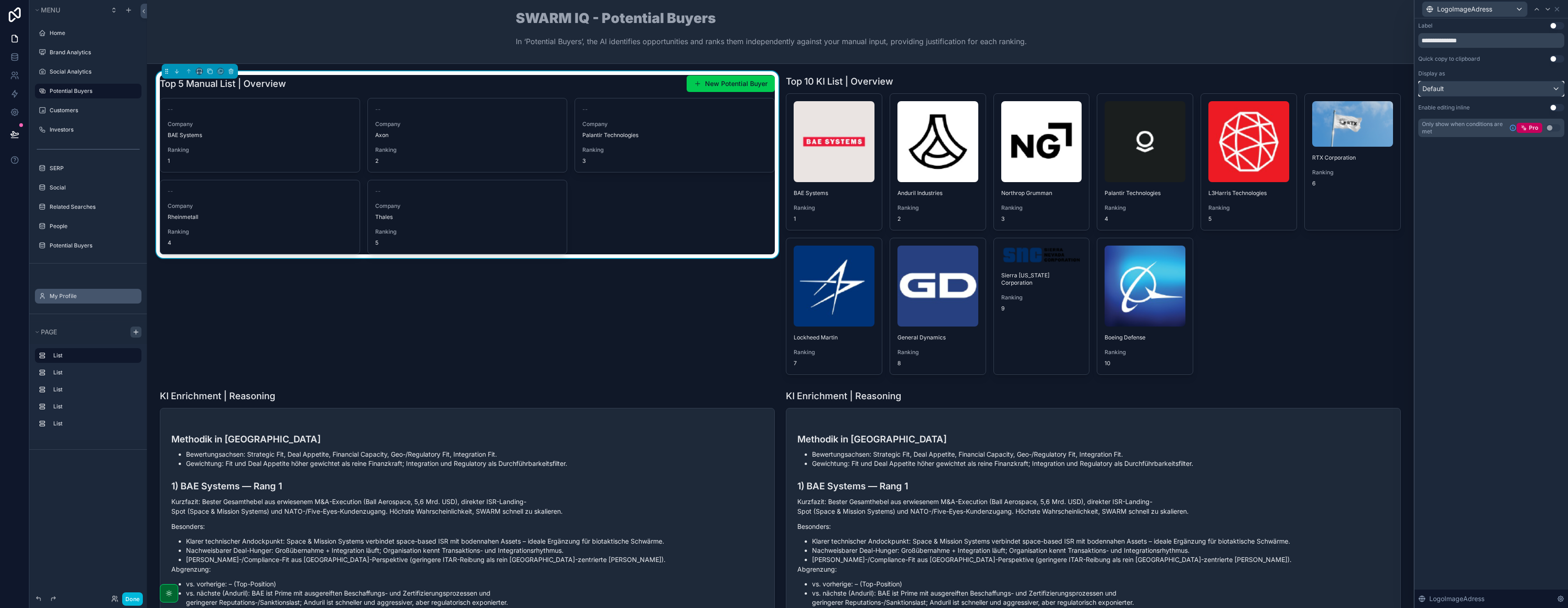
click at [784, 90] on div "Default" at bounding box center [1491, 88] width 145 height 14
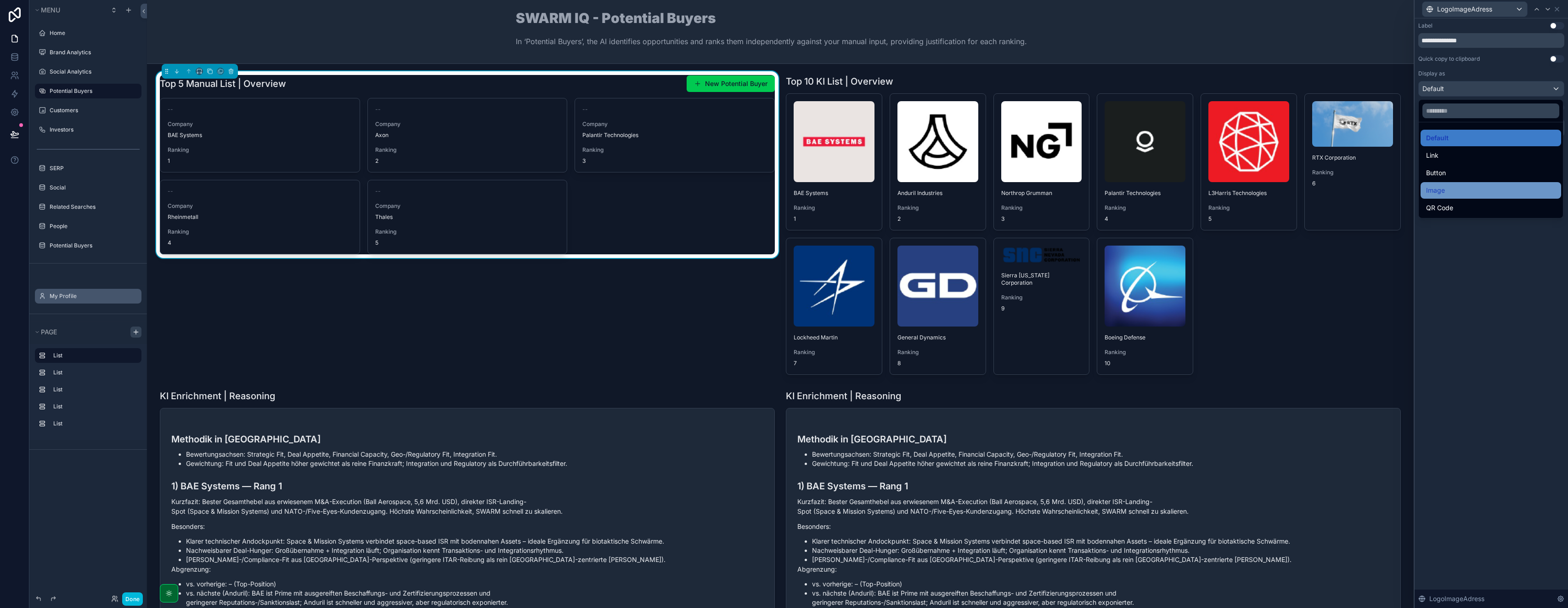
click at [784, 194] on div "Image" at bounding box center [1491, 190] width 130 height 11
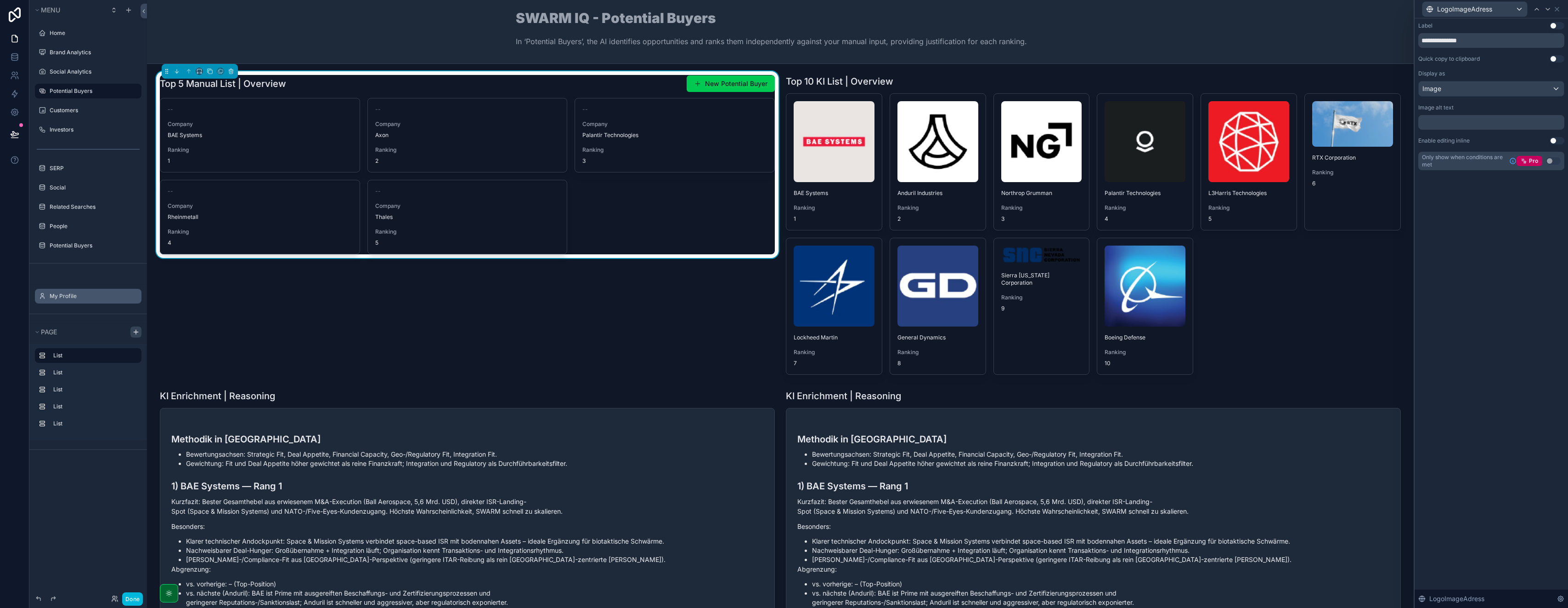
click at [784, 228] on div "**********" at bounding box center [1491, 313] width 153 height 589
click at [784, 10] on icon at bounding box center [1557, 9] width 8 height 8
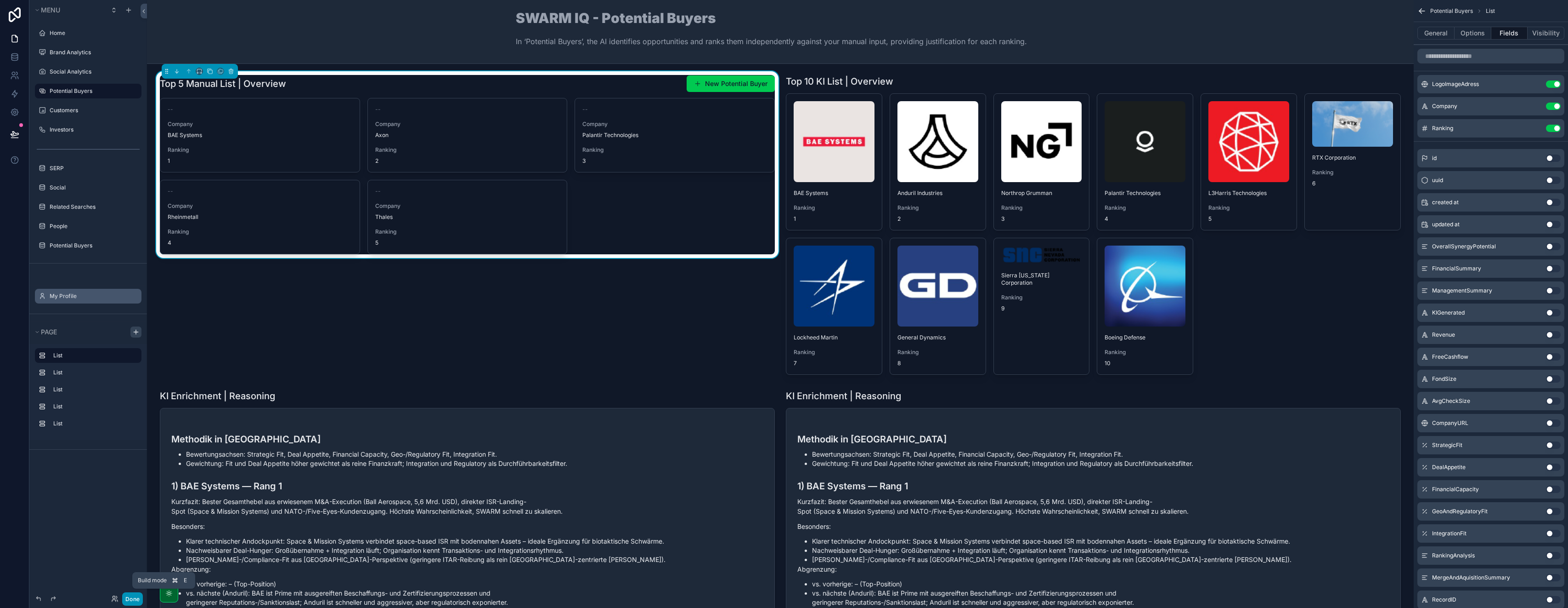
click at [128, 599] on button "Done" at bounding box center [132, 599] width 20 height 14
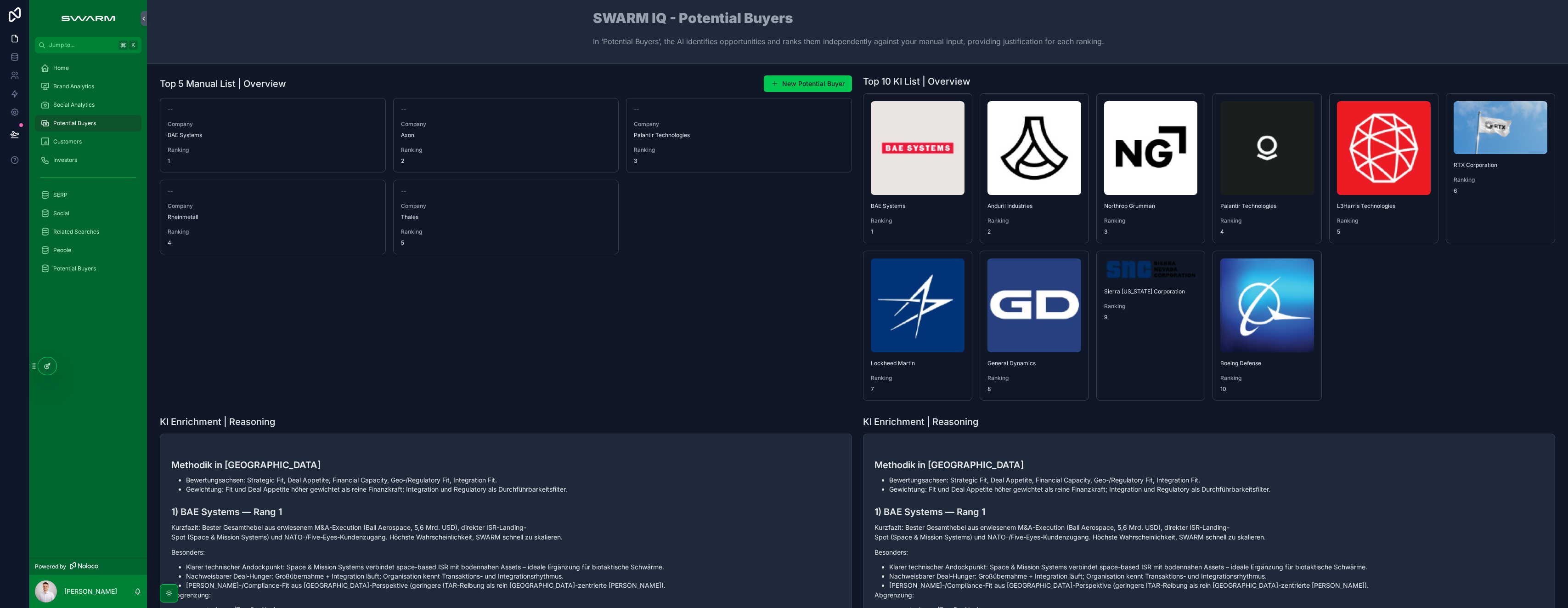
click at [46, 368] on icon at bounding box center [47, 366] width 8 height 8
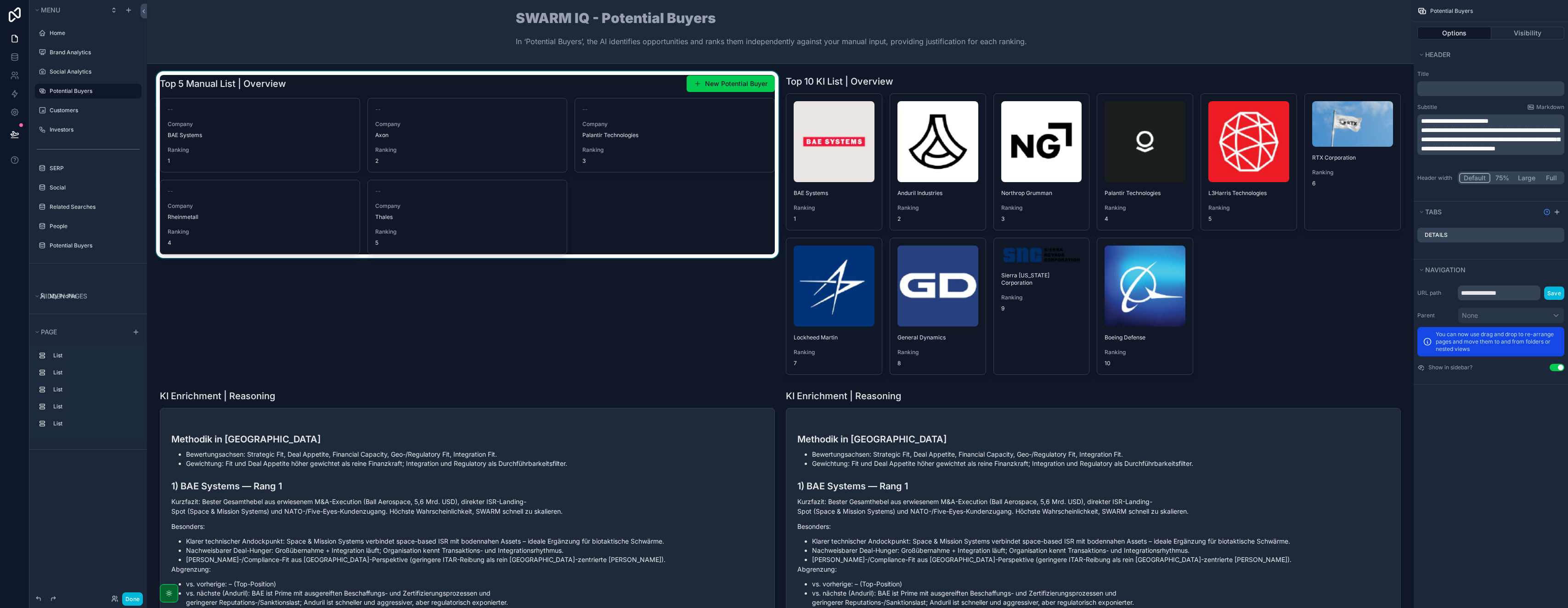
click at [267, 85] on div "scrollable content" at bounding box center [467, 225] width 626 height 307
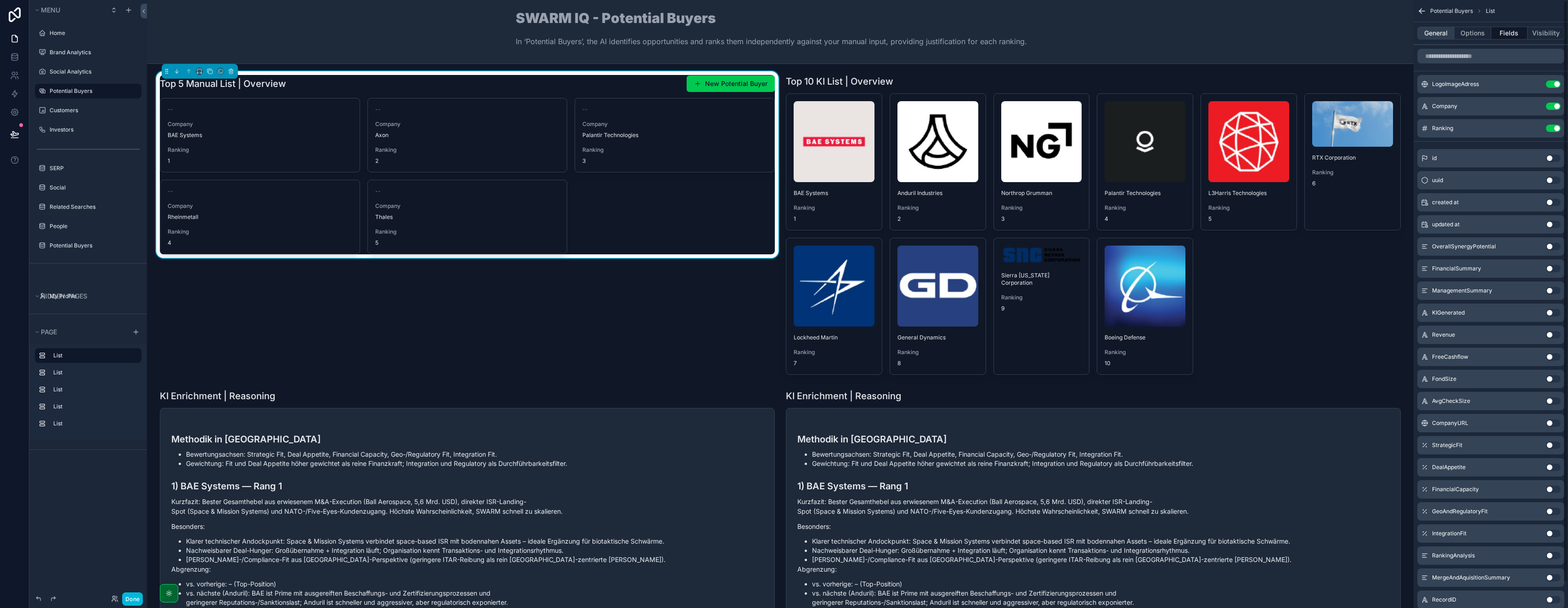
click at [784, 32] on button "General" at bounding box center [1437, 32] width 37 height 13
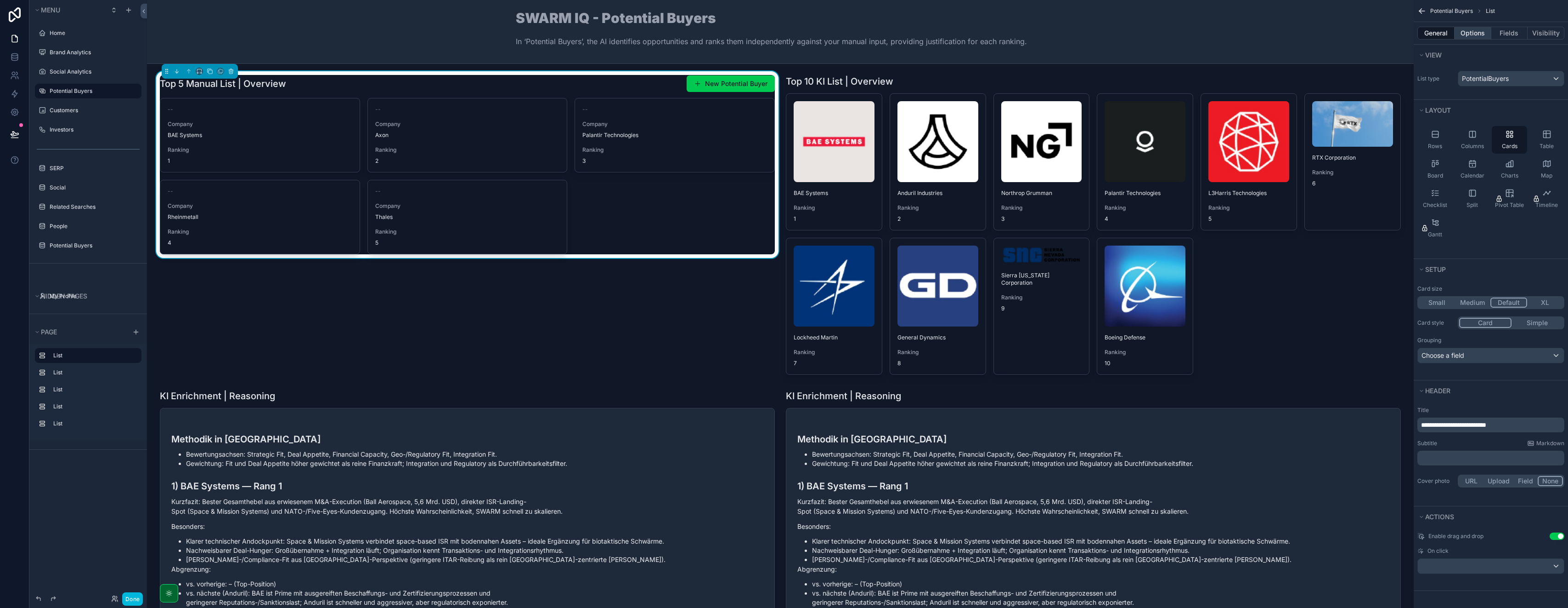
click at [784, 33] on button "Options" at bounding box center [1473, 32] width 37 height 13
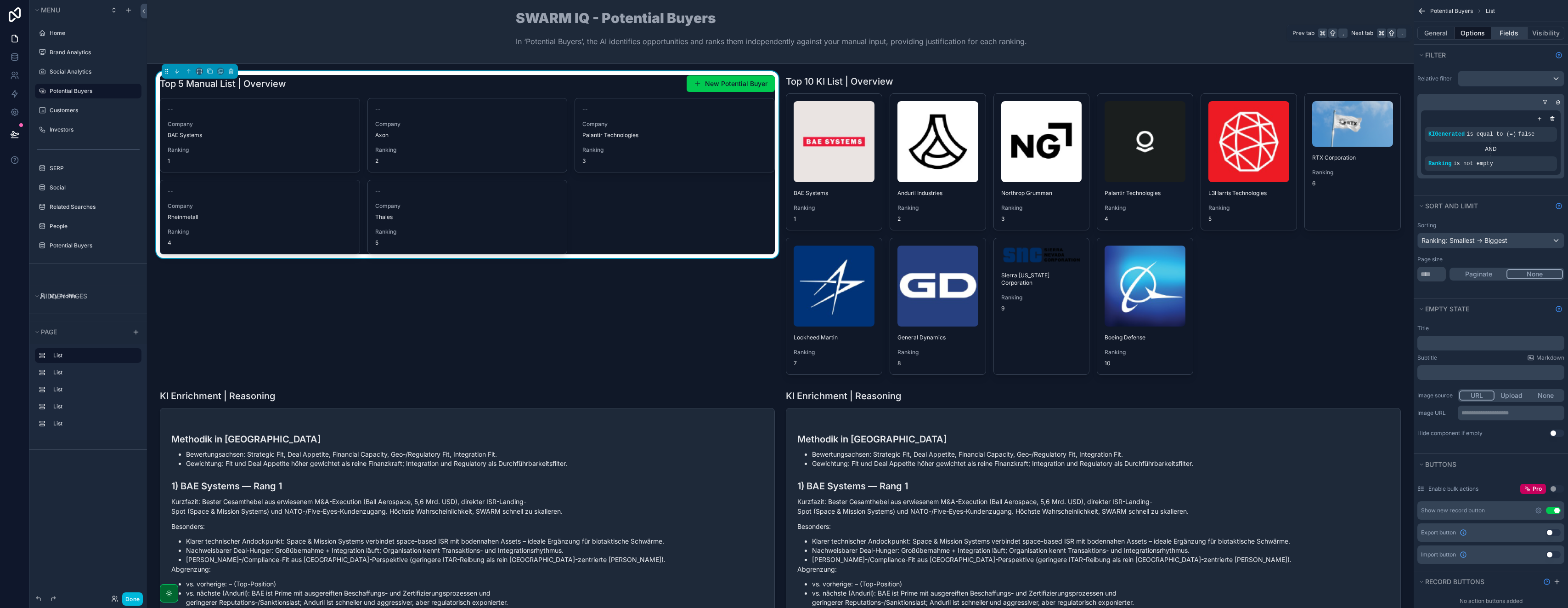
click at [784, 32] on button "Fields" at bounding box center [1509, 32] width 37 height 13
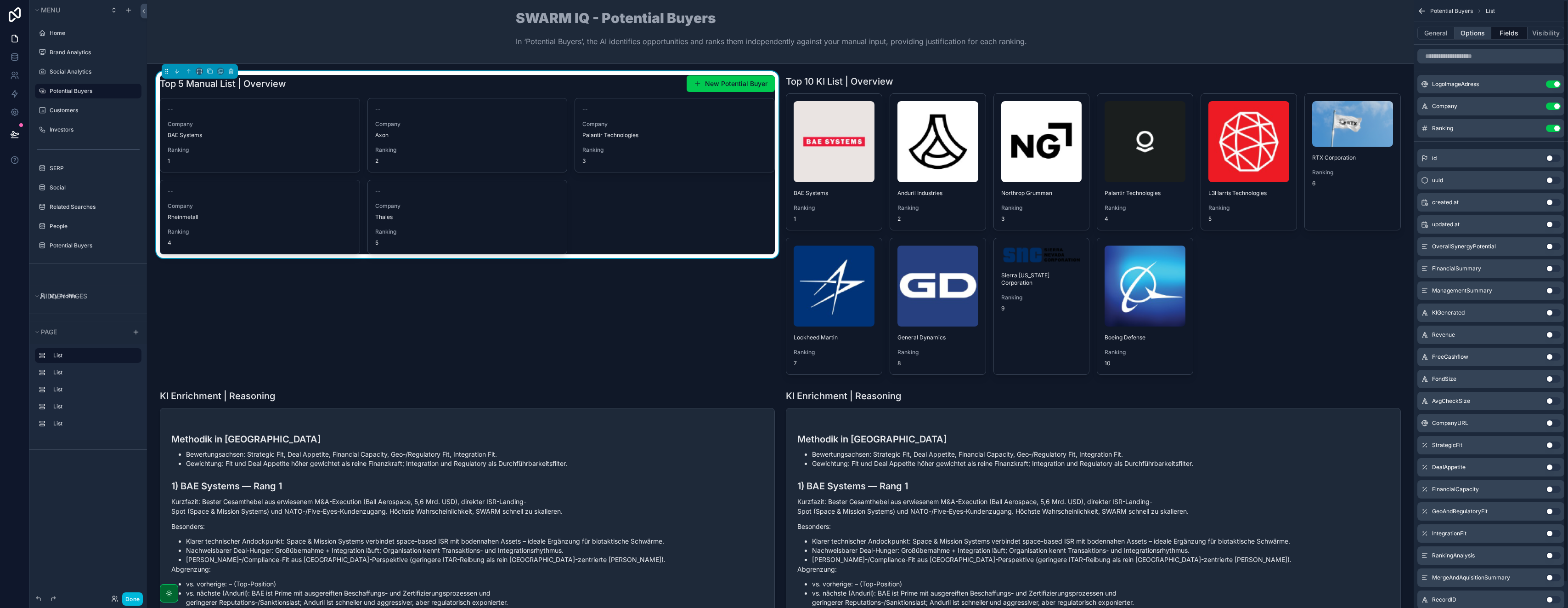
click at [784, 33] on button "Options" at bounding box center [1473, 32] width 37 height 13
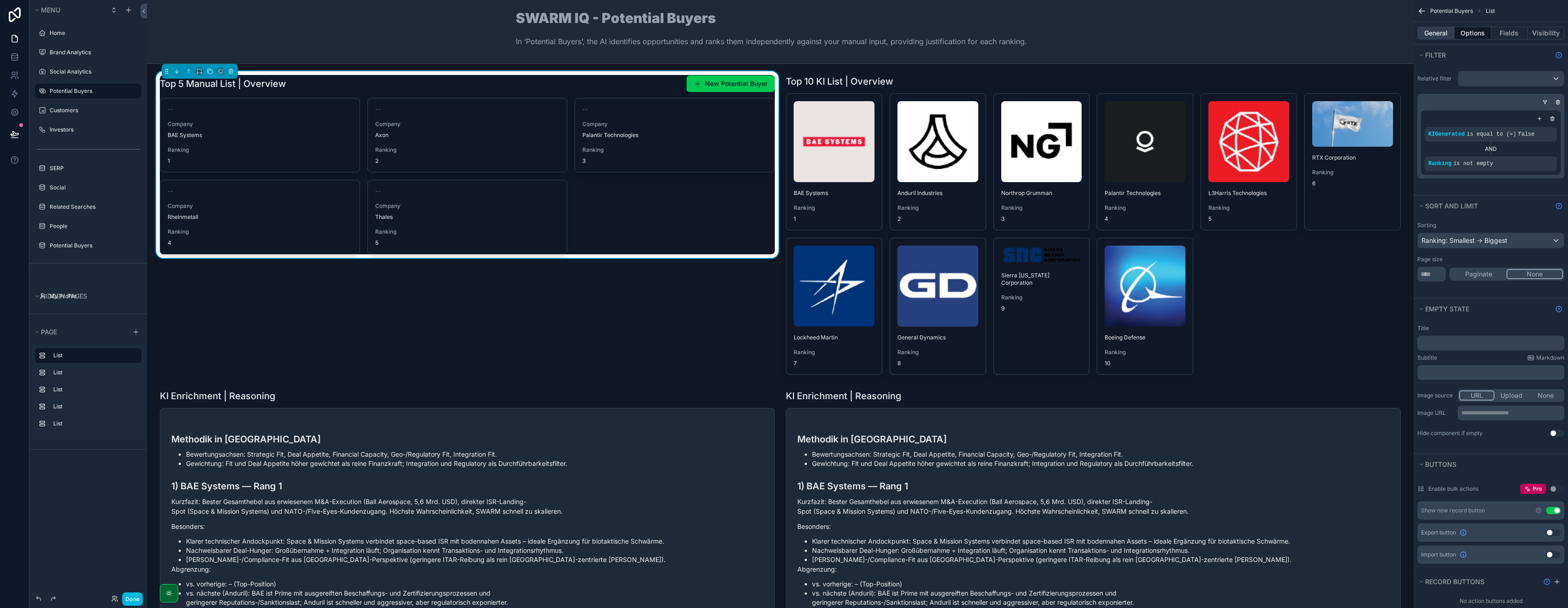
click at [784, 34] on button "General" at bounding box center [1437, 32] width 37 height 13
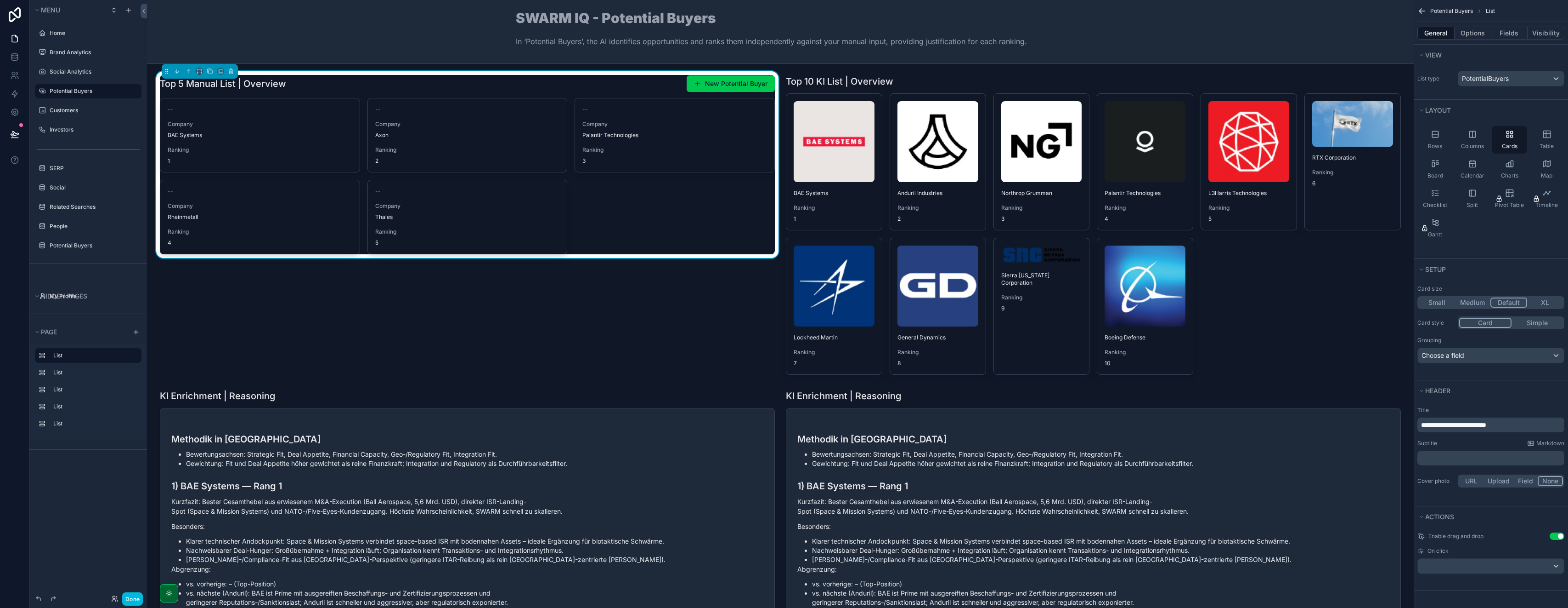
click at [588, 89] on div "Top 5 Manual List | Overview New Potential Buyer" at bounding box center [468, 84] width 615 height 17
click at [784, 569] on div "scrollable content" at bounding box center [1490, 565] width 146 height 14
click at [784, 568] on div "scrollable content" at bounding box center [784, 304] width 1568 height 608
click at [784, 34] on button "Options" at bounding box center [1473, 32] width 37 height 13
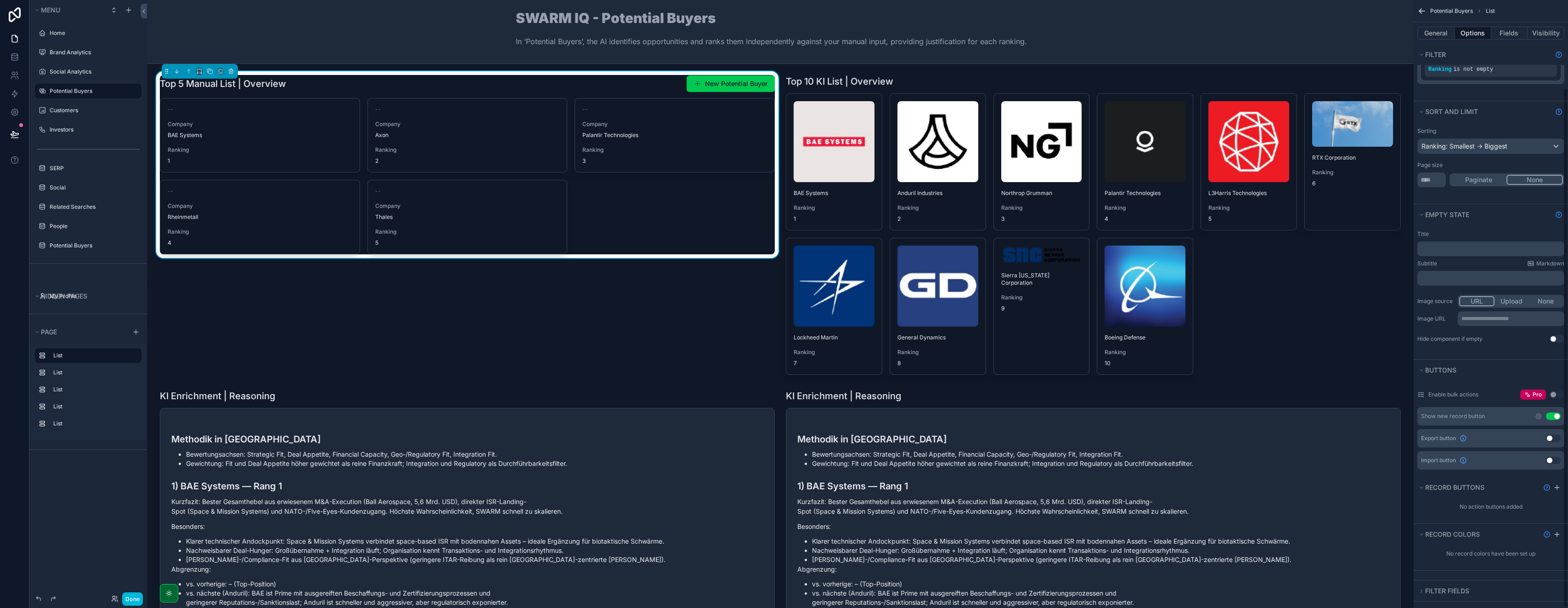
scroll to position [102, 0]
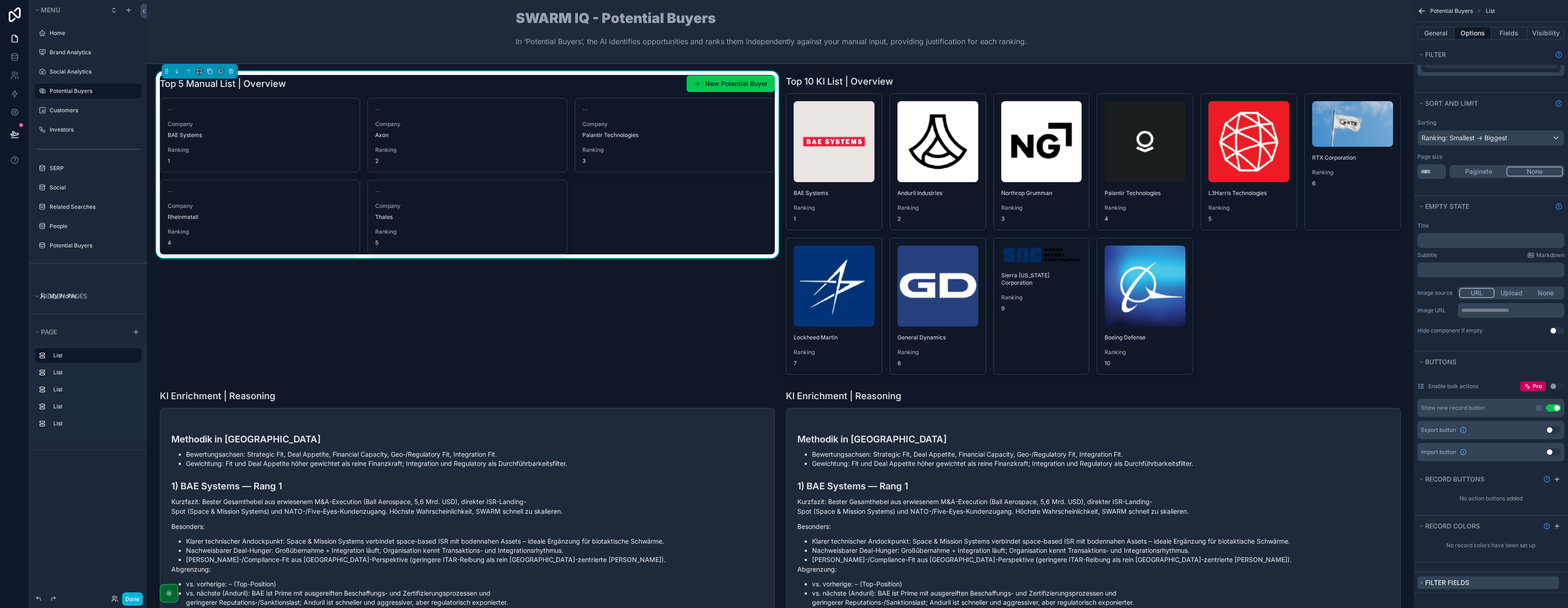
click at [784, 581] on icon "scrollable content" at bounding box center [1422, 582] width 2 height 3
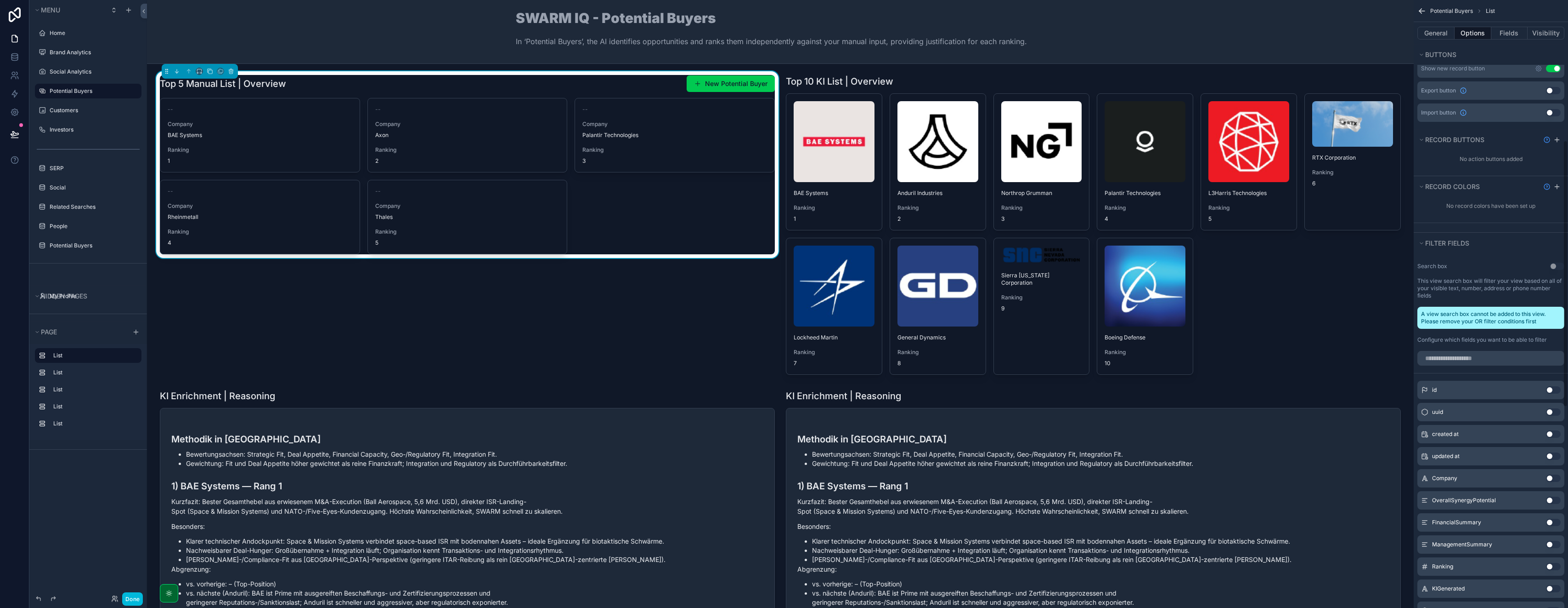
scroll to position [518, 0]
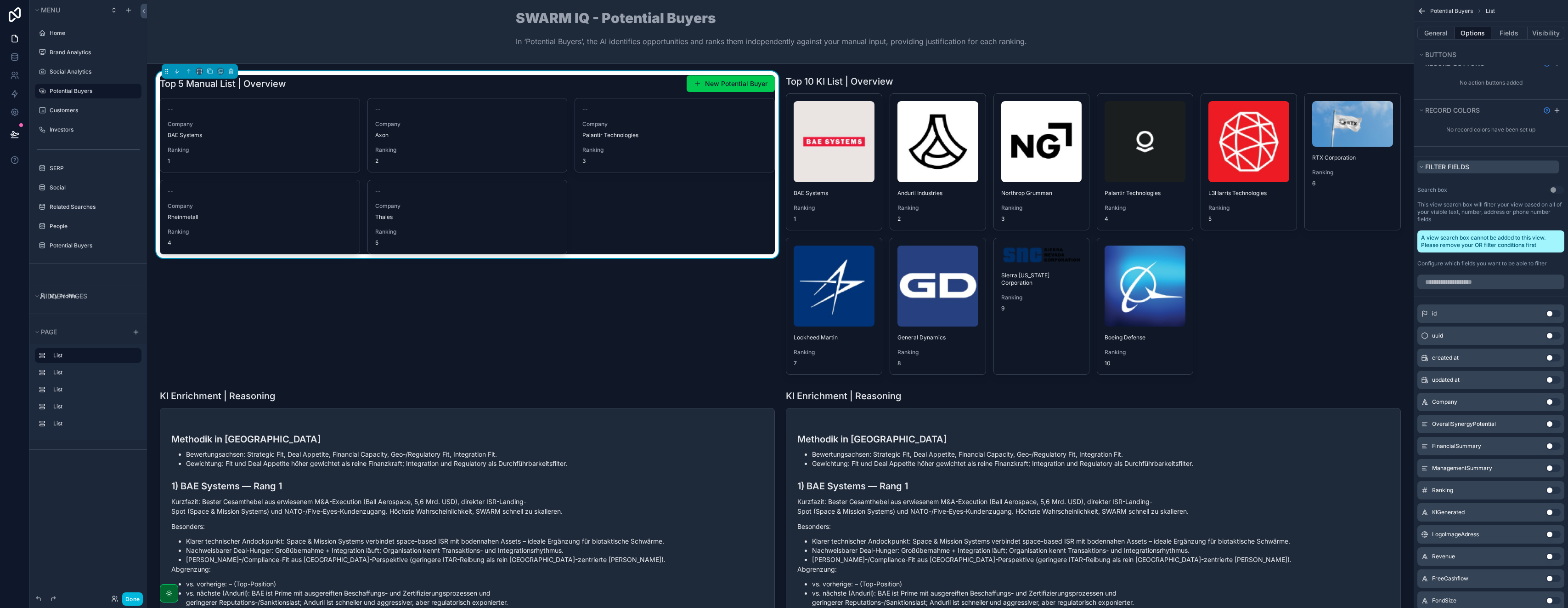
click at [784, 168] on icon "scrollable content" at bounding box center [1421, 166] width 5 height 5
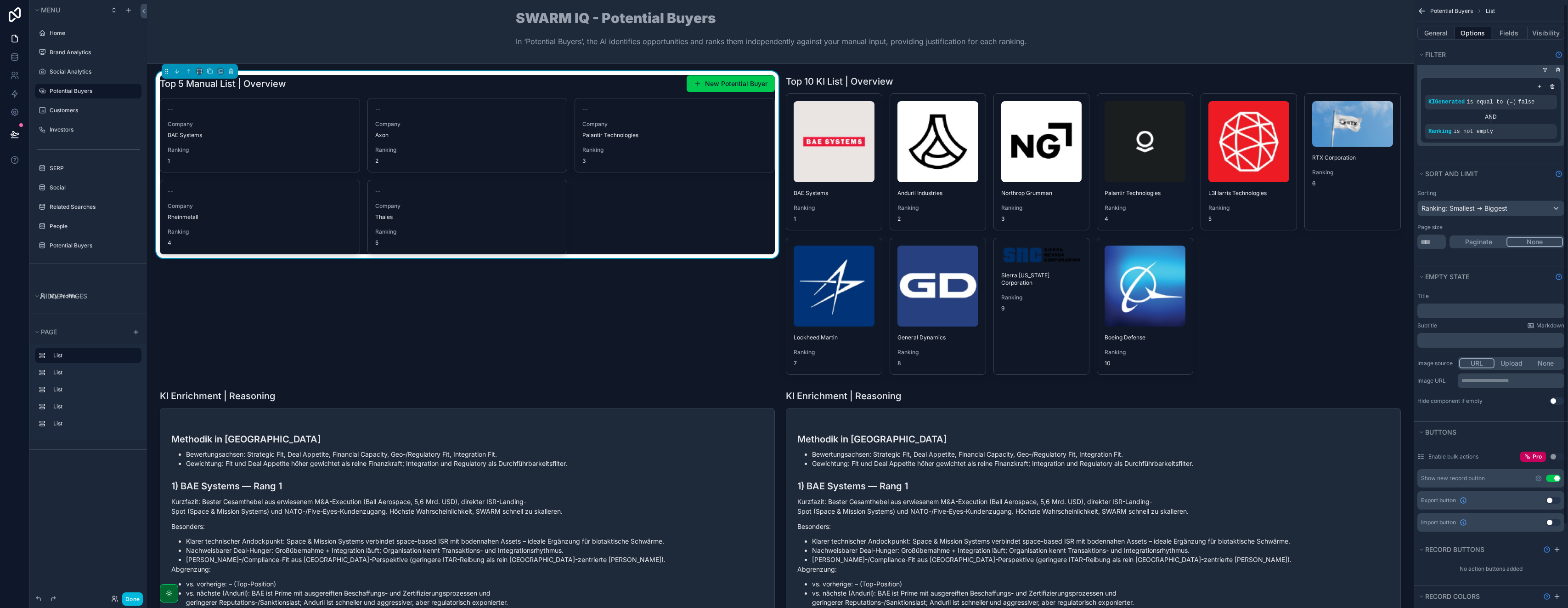
scroll to position [0, 0]
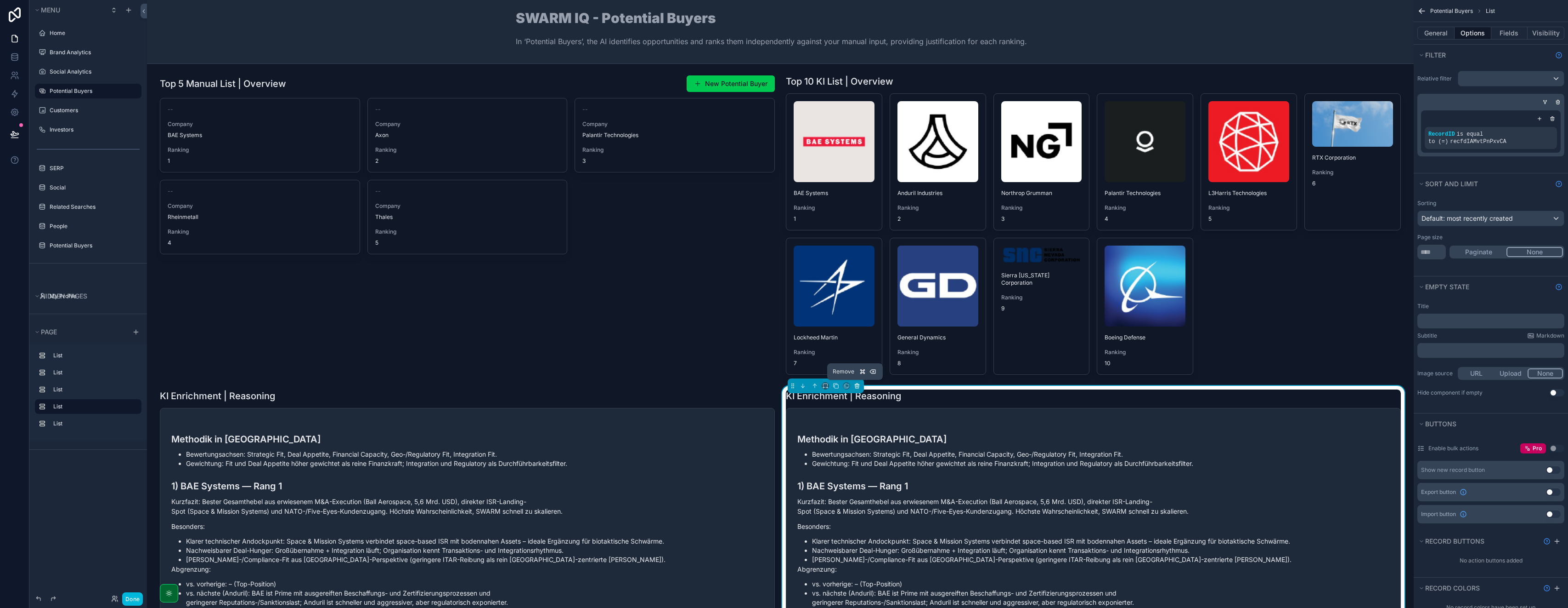
click at [784, 386] on icon "scrollable content" at bounding box center [857, 386] width 7 height 7
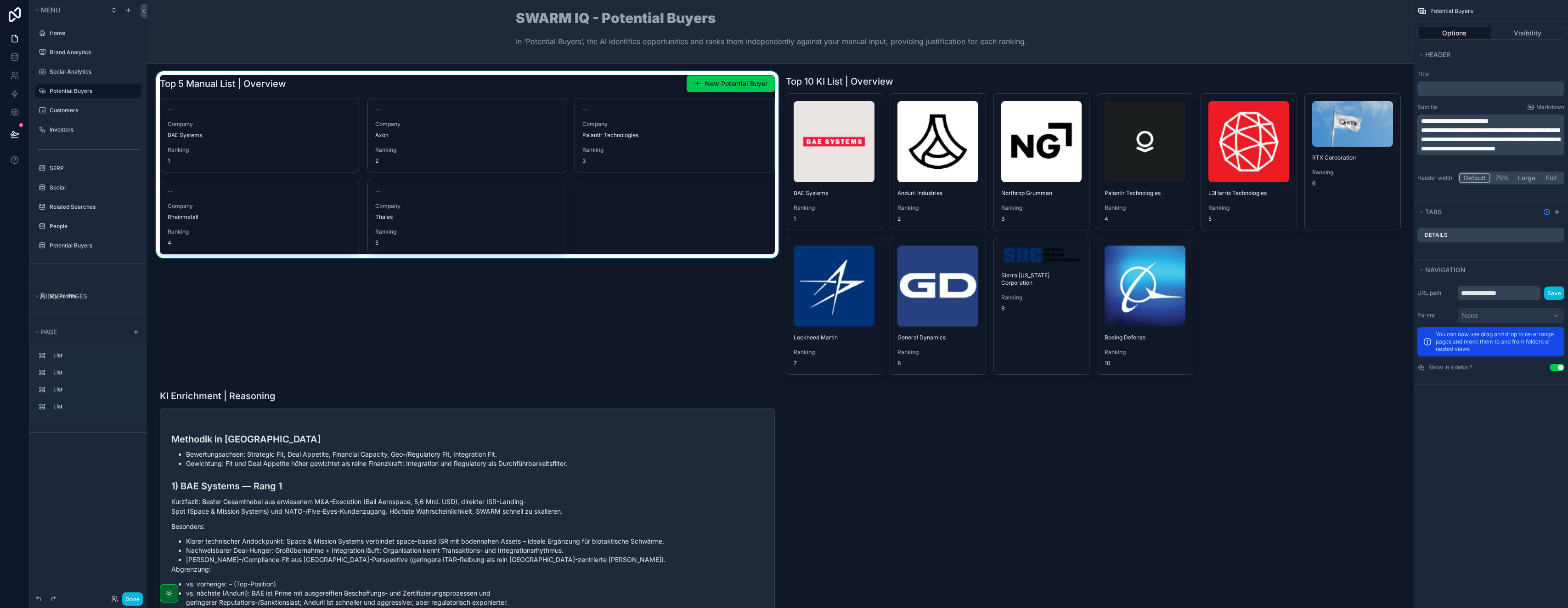
click at [578, 95] on div "scrollable content" at bounding box center [467, 225] width 626 height 307
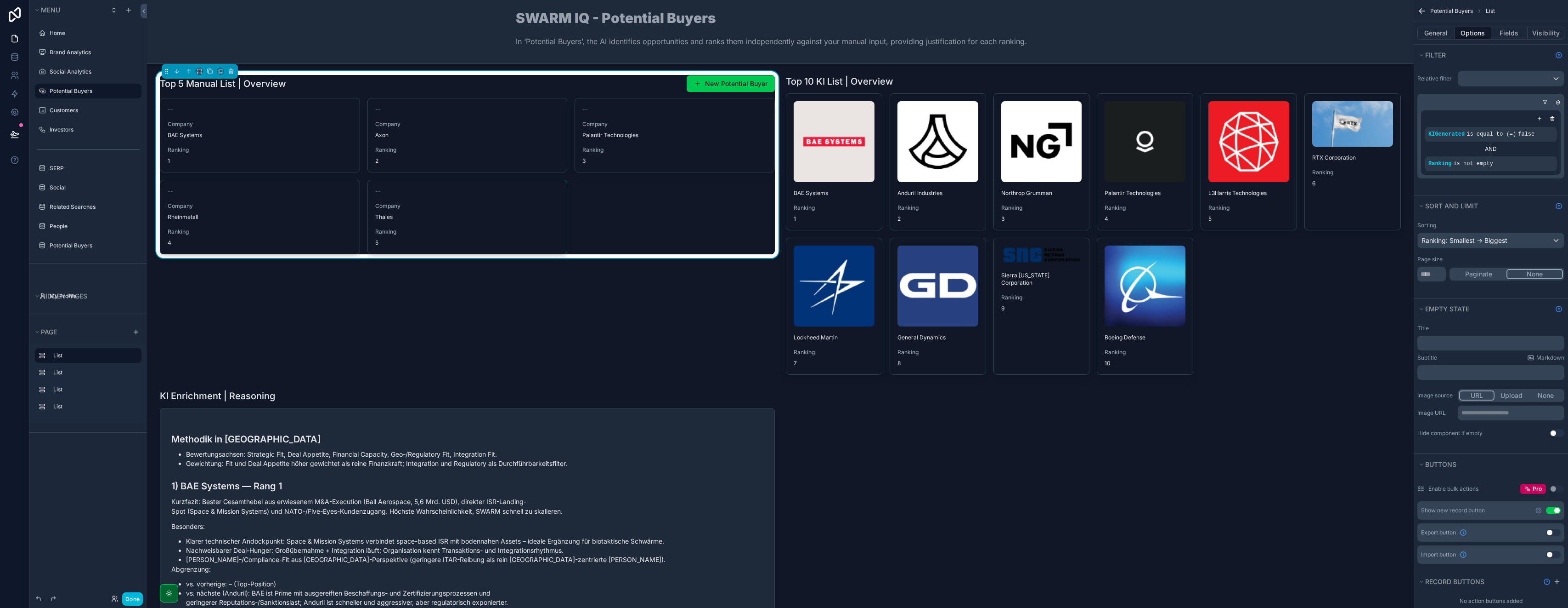
click at [201, 75] on div "scrollable content" at bounding box center [199, 71] width 76 height 14
click at [201, 73] on icon "scrollable content" at bounding box center [200, 73] width 2 height 0
click at [214, 92] on span "Default" at bounding box center [214, 88] width 21 height 11
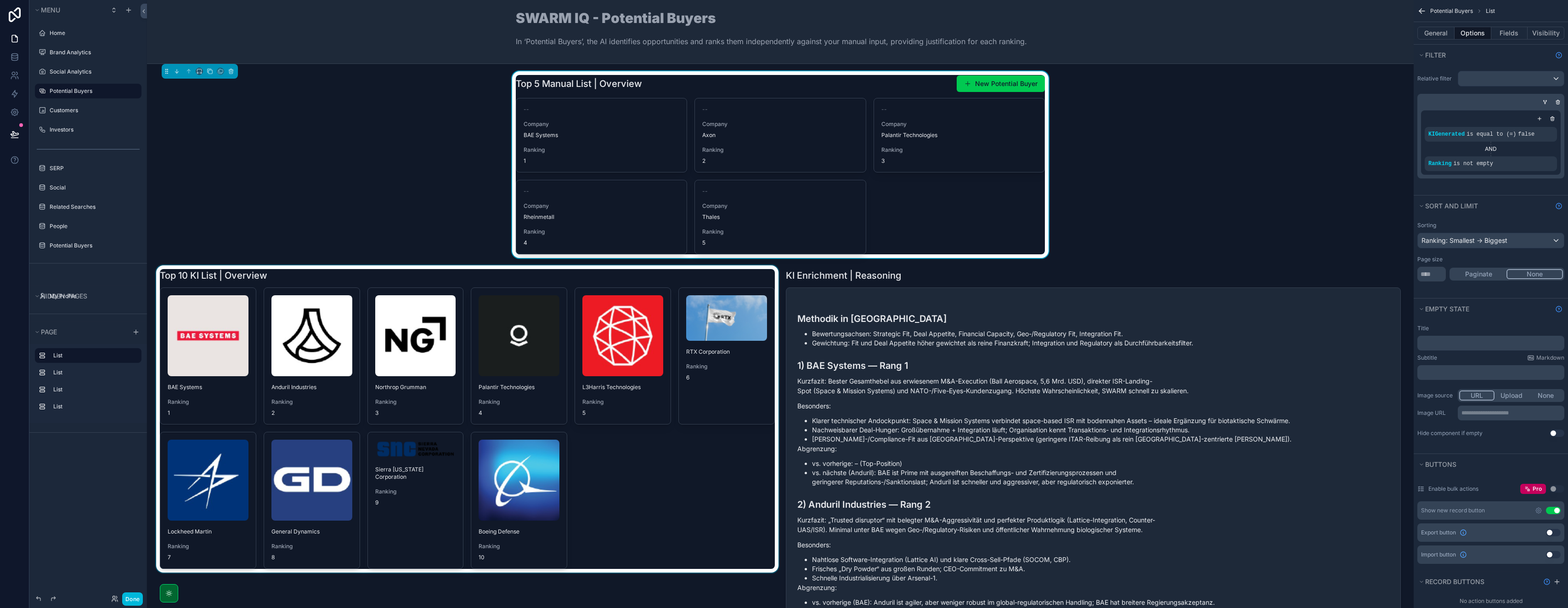
click at [669, 286] on div "scrollable content" at bounding box center [467, 507] width 626 height 485
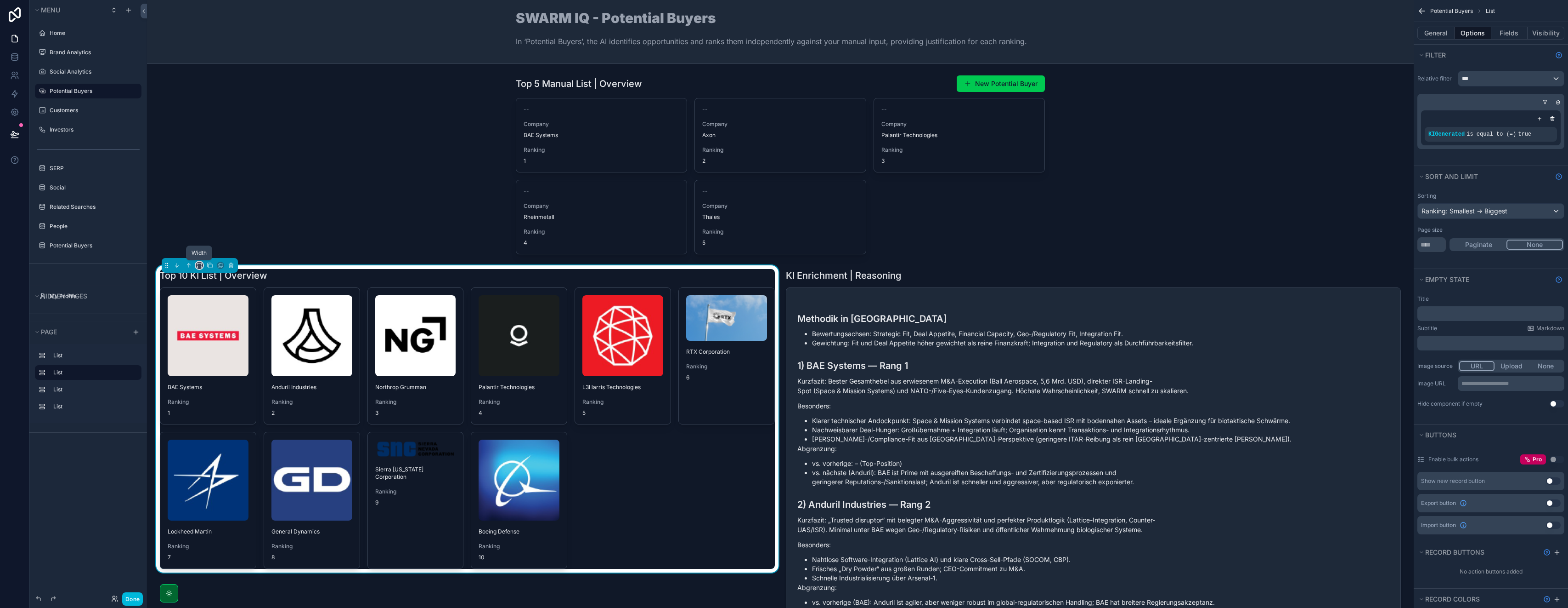
click at [196, 265] on icon "scrollable content" at bounding box center [199, 265] width 7 height 7
click at [205, 287] on span "Default" at bounding box center [214, 282] width 21 height 11
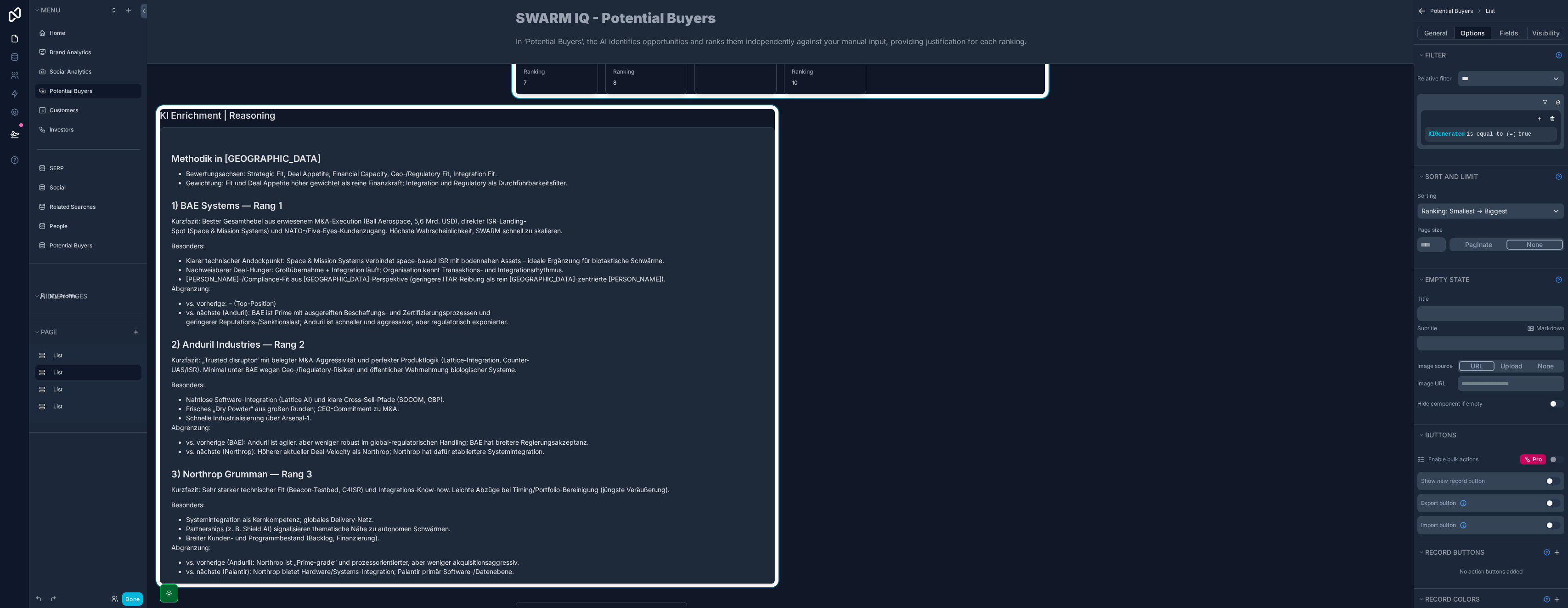
scroll to position [445, 0]
click at [355, 122] on div "scrollable content" at bounding box center [467, 348] width 626 height 485
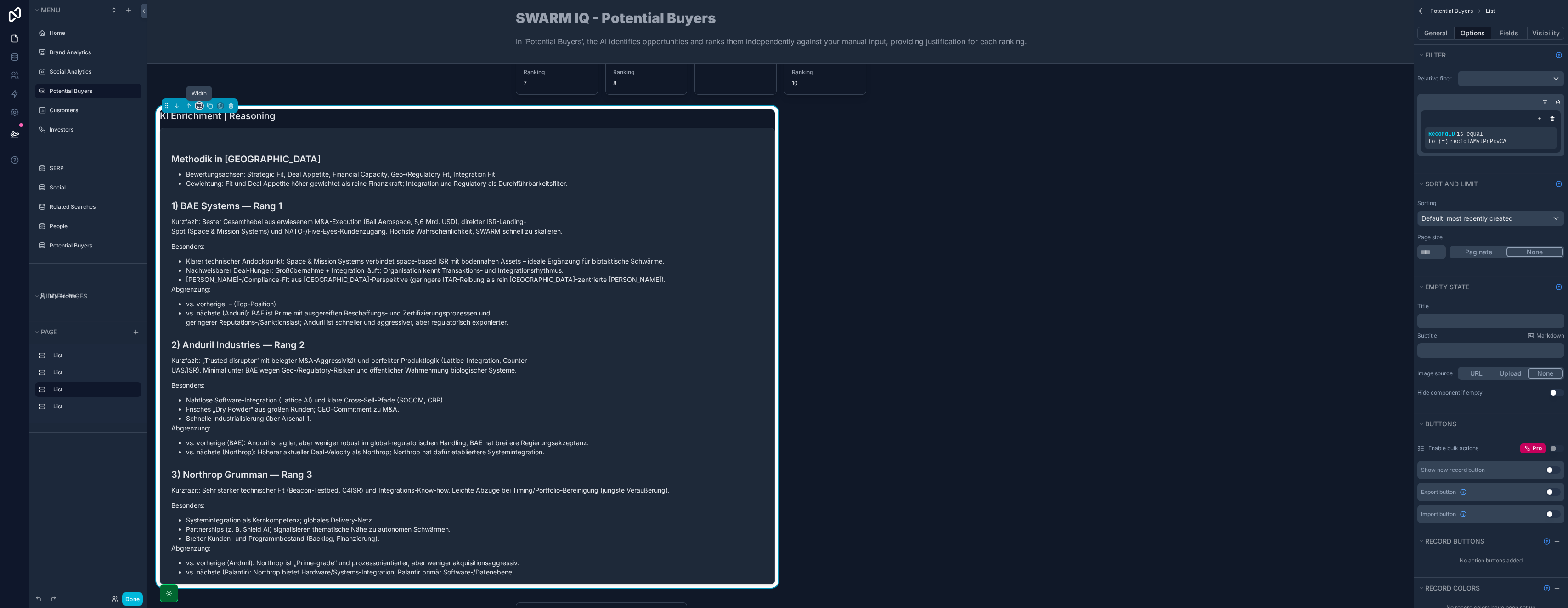
click at [197, 107] on icon "scrollable content" at bounding box center [197, 107] width 1 height 2
click at [207, 120] on span "Default" at bounding box center [214, 122] width 21 height 11
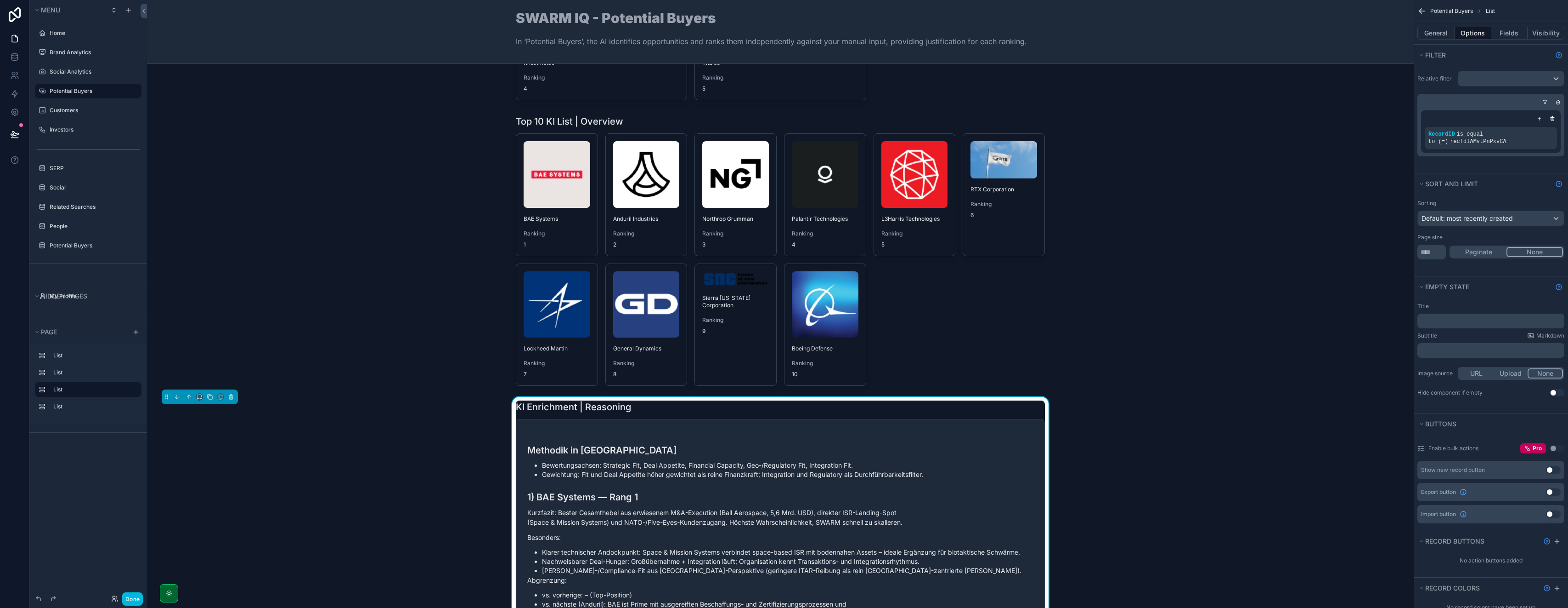
scroll to position [0, 0]
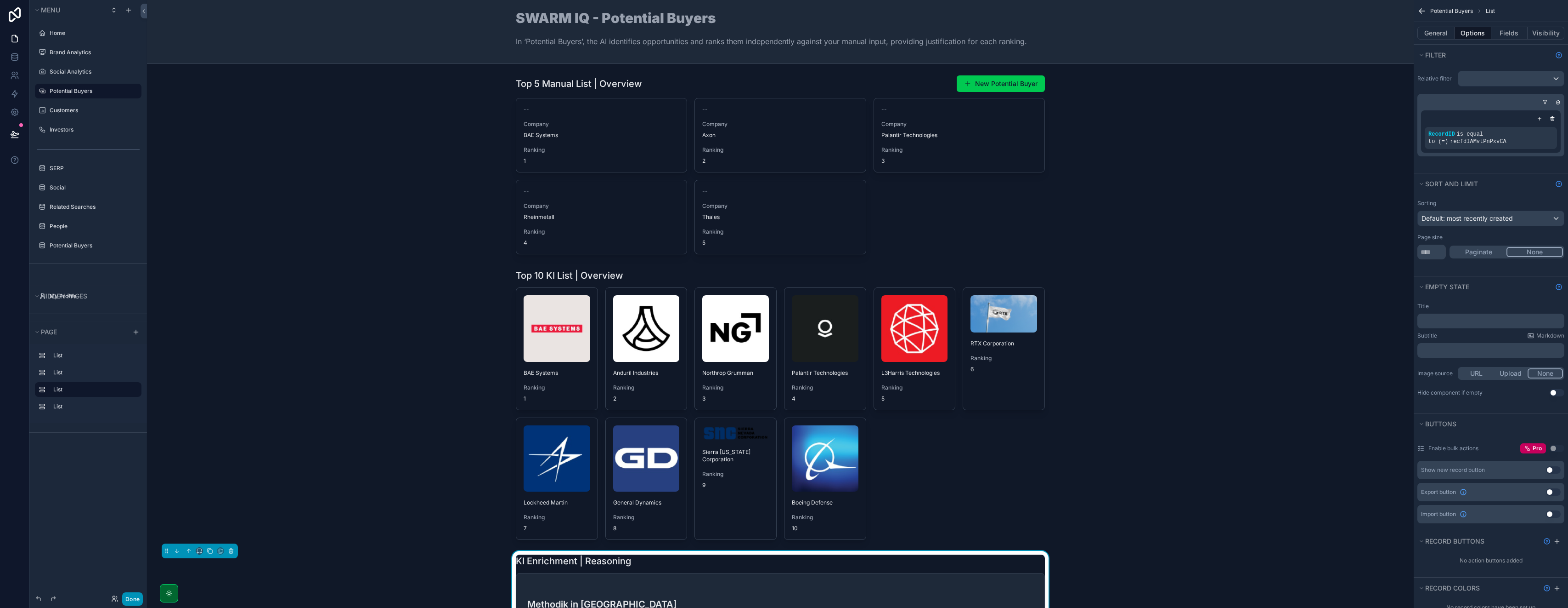
click at [140, 598] on button "Done" at bounding box center [132, 599] width 20 height 14
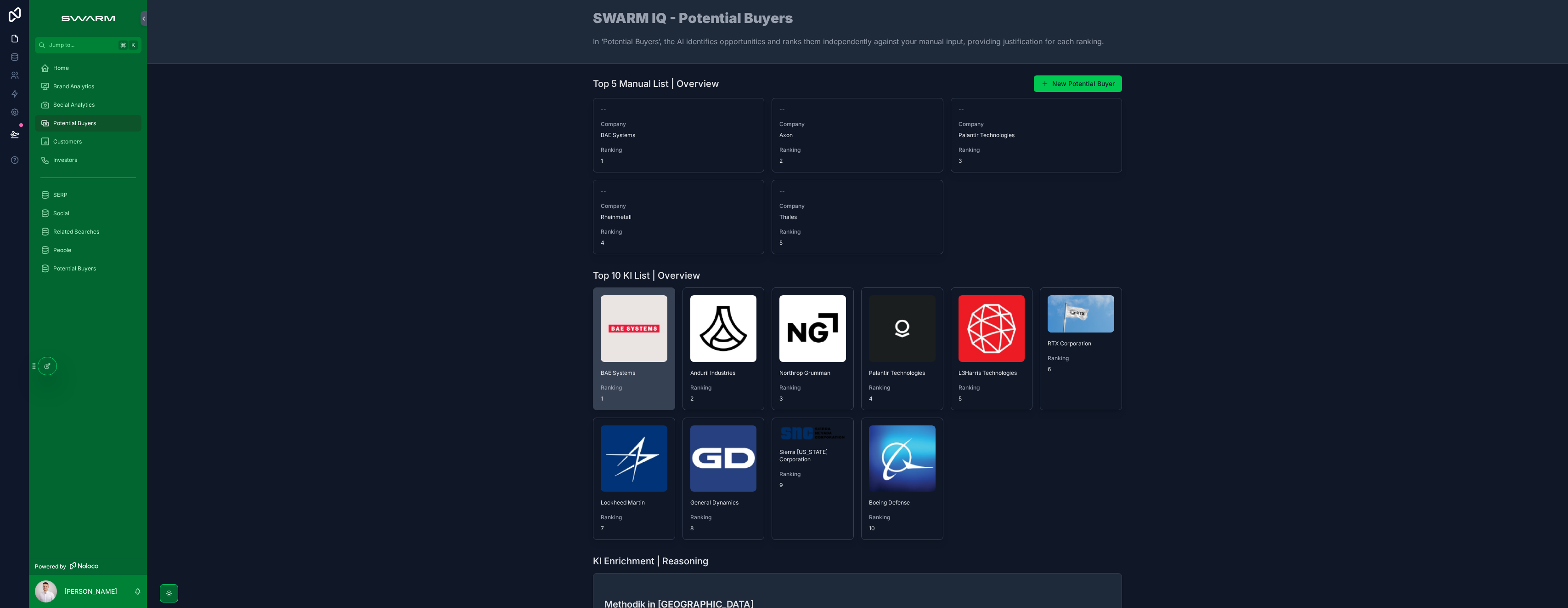
click at [648, 342] on img "scrollable content" at bounding box center [634, 328] width 66 height 67
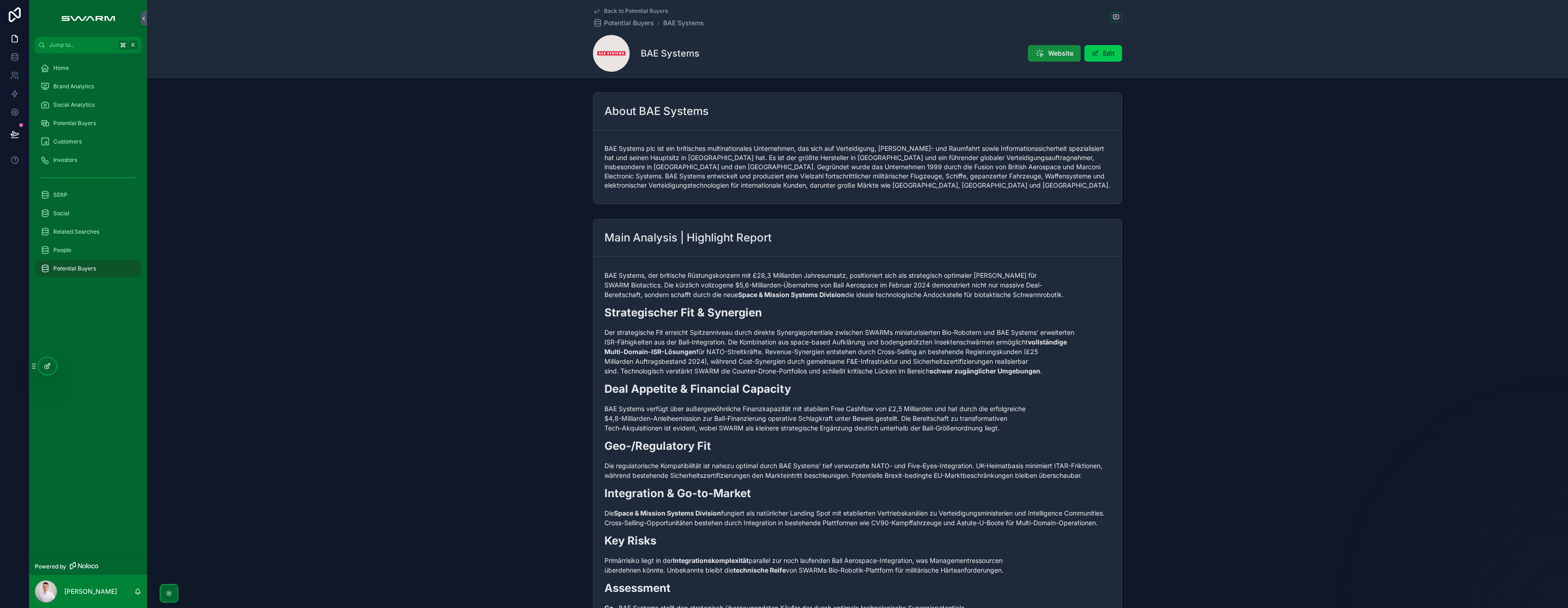
click at [45, 366] on icon at bounding box center [47, 366] width 8 height 8
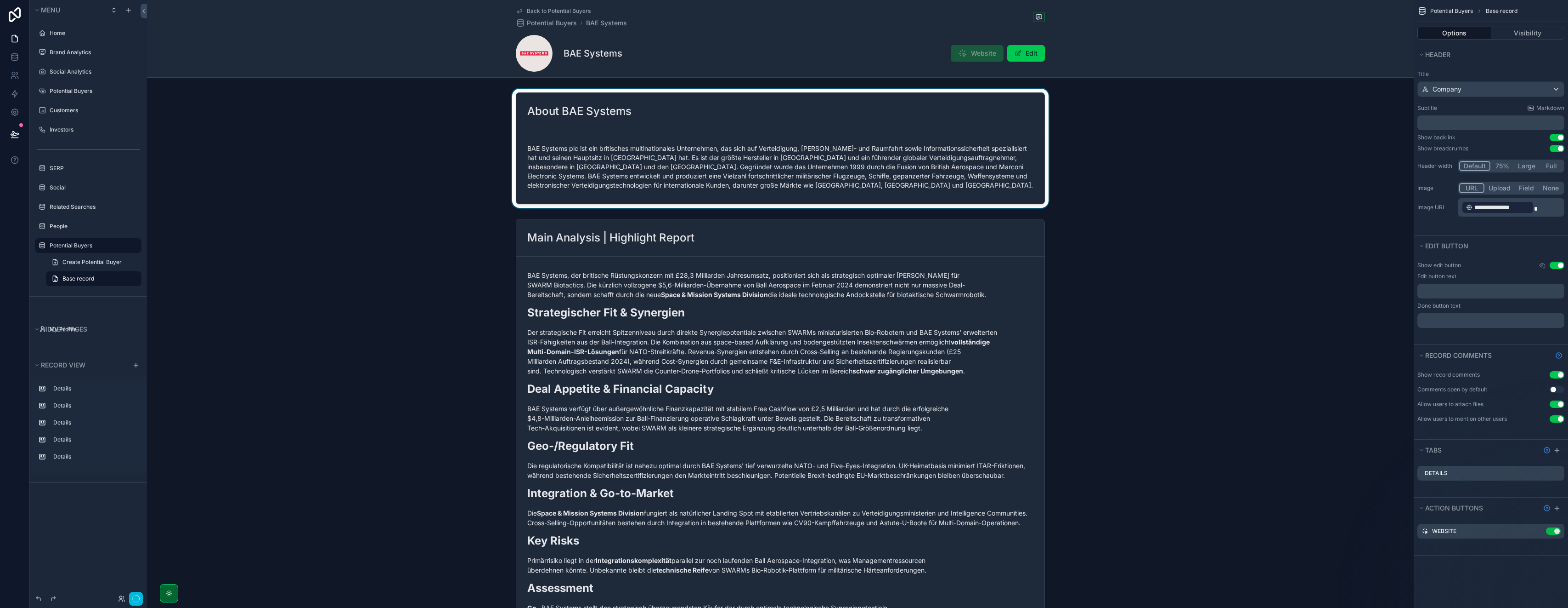
click at [639, 99] on div "scrollable content" at bounding box center [781, 148] width 1267 height 119
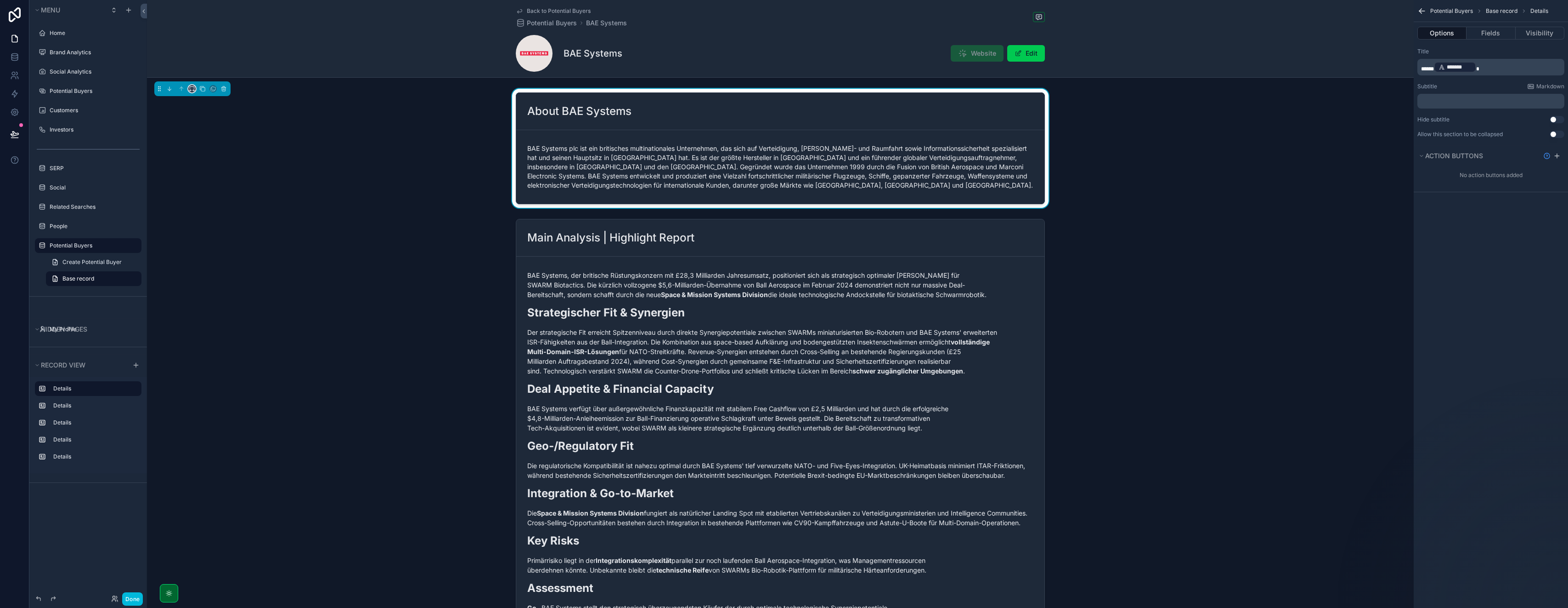
click at [193, 90] on icon "scrollable content" at bounding box center [193, 89] width 7 height 7
click at [208, 159] on span "50%" at bounding box center [203, 158] width 14 height 11
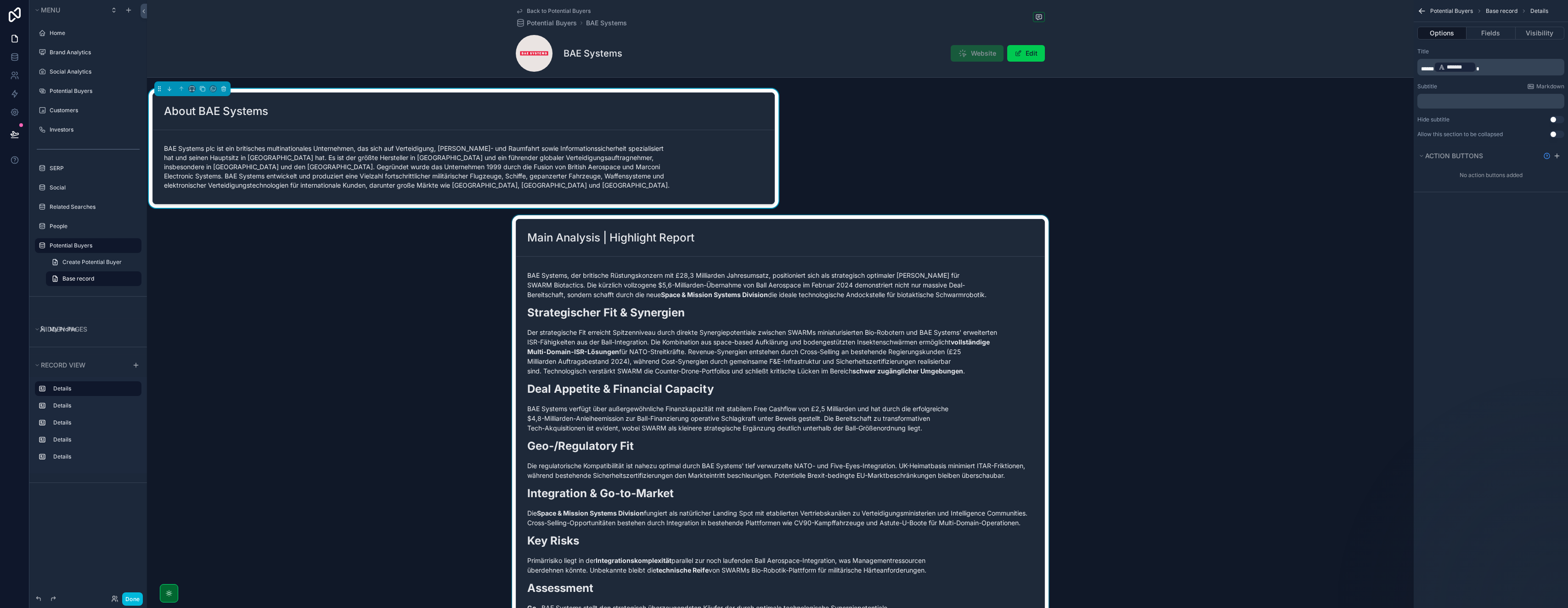
click at [597, 215] on div "scrollable content" at bounding box center [781, 435] width 1267 height 440
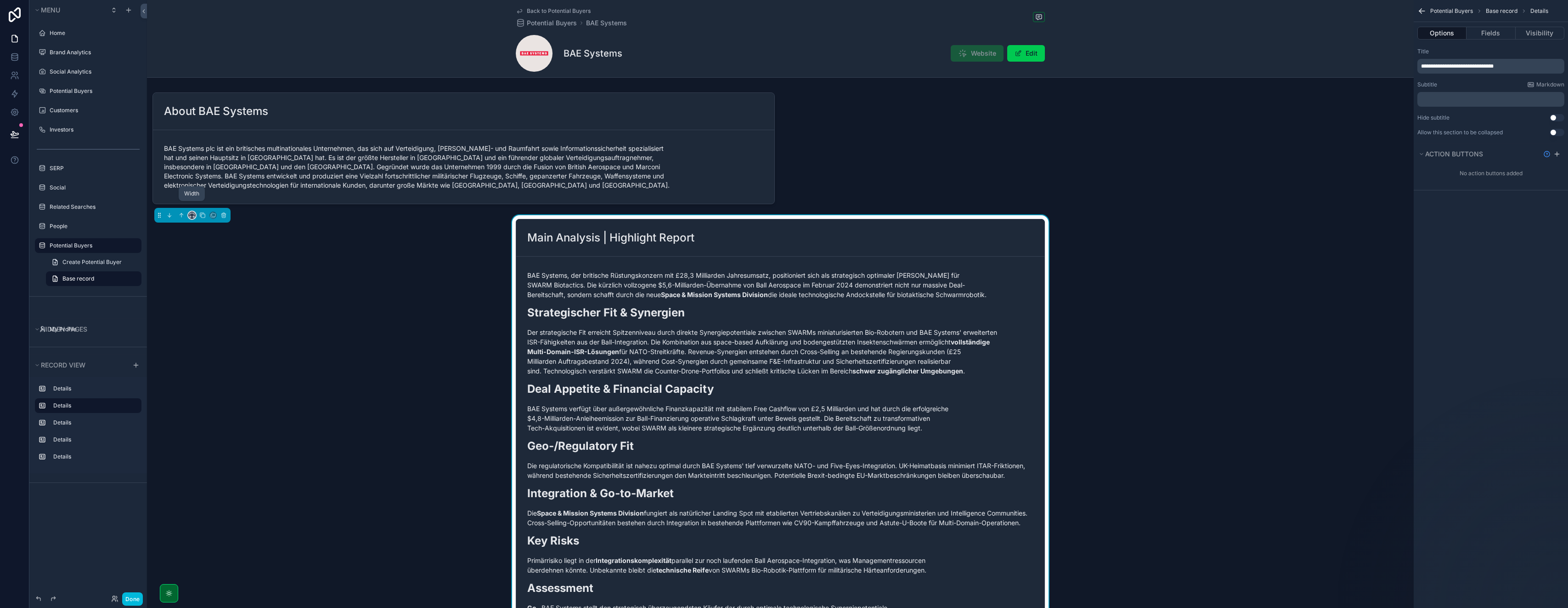
click at [191, 212] on icon "scrollable content" at bounding box center [193, 216] width 7 height 7
click at [208, 276] on span "50%" at bounding box center [203, 275] width 14 height 11
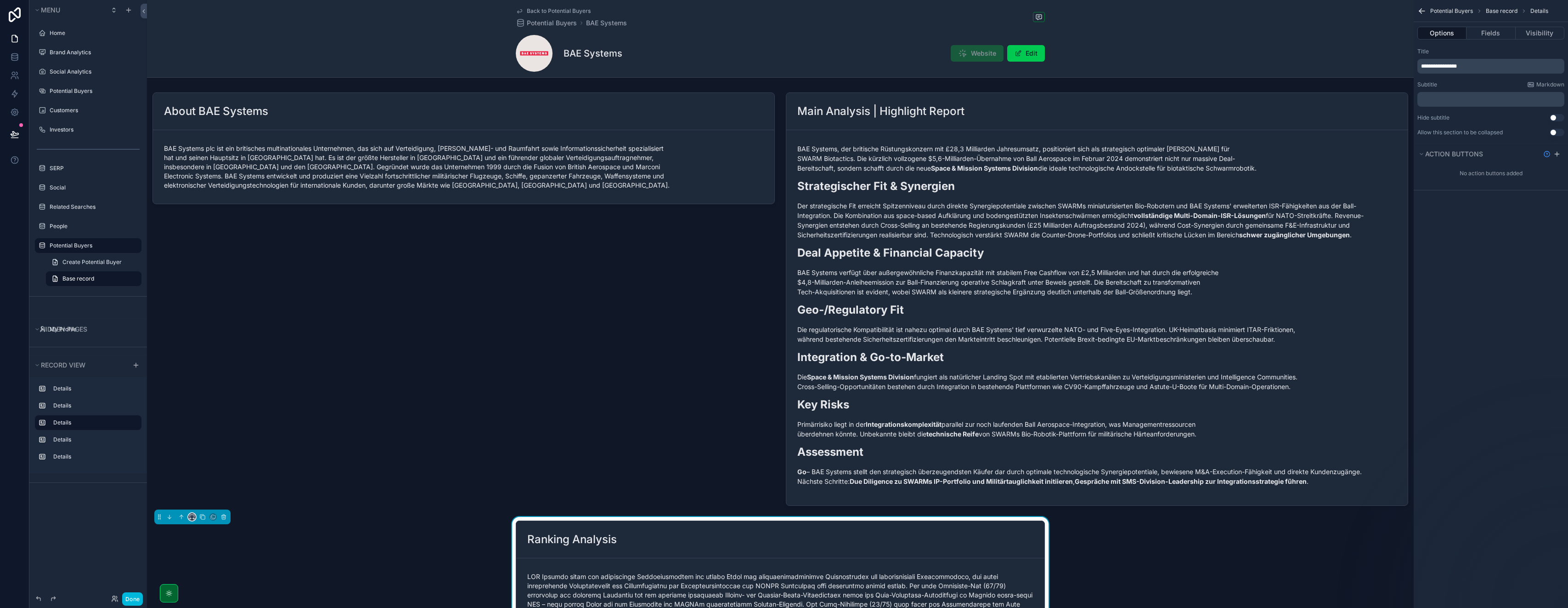
click at [189, 516] on icon "scrollable content" at bounding box center [193, 517] width 7 height 7
click at [215, 460] on div "50%" at bounding box center [210, 456] width 28 height 11
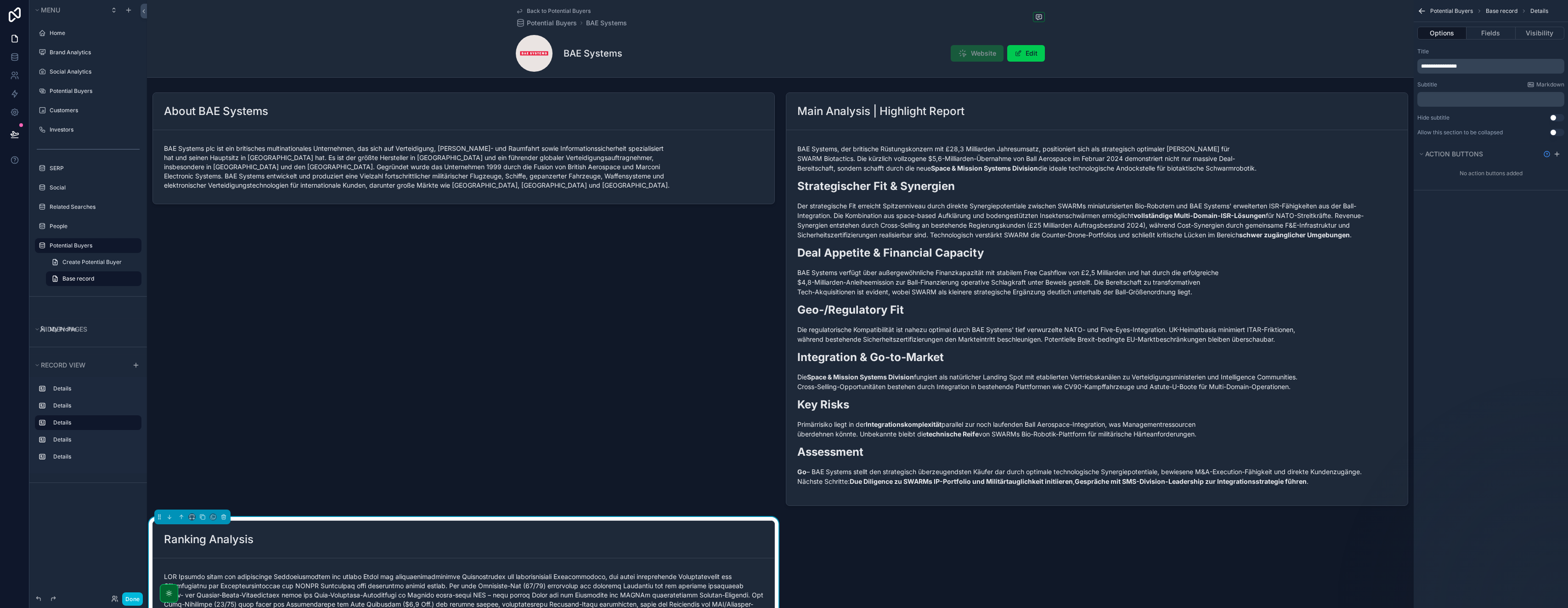
click at [192, 521] on div "scrollable content" at bounding box center [192, 516] width 76 height 14
click at [192, 517] on icon "scrollable content" at bounding box center [193, 517] width 7 height 7
click at [207, 440] on span "33%" at bounding box center [203, 438] width 14 height 11
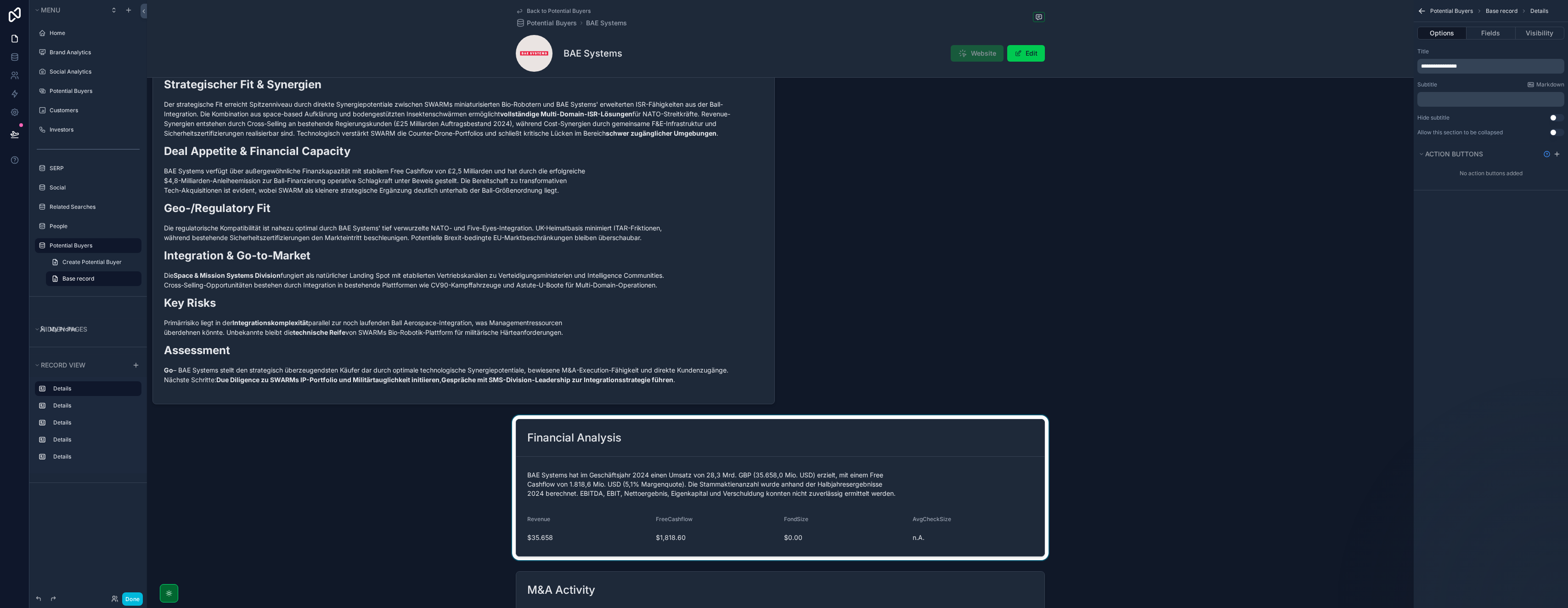
scroll to position [461, 0]
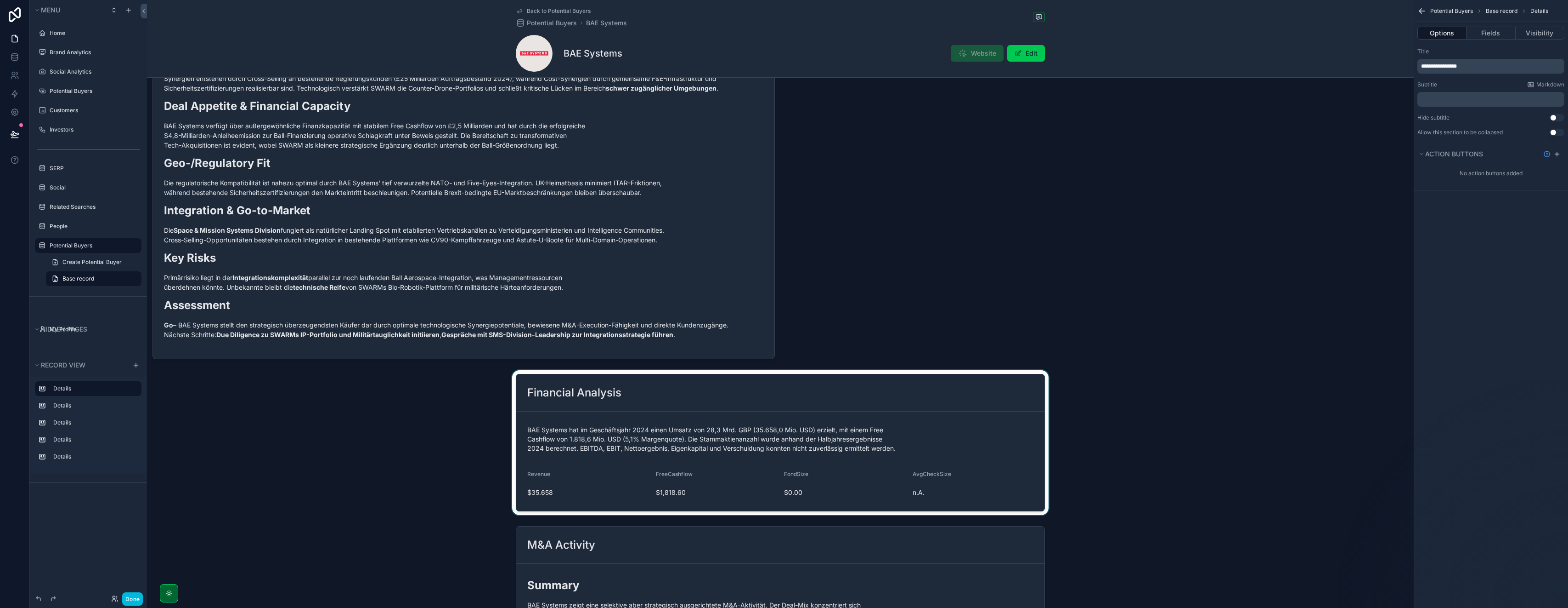
click at [582, 386] on div "scrollable content" at bounding box center [781, 443] width 1267 height 145
click at [190, 370] on icon "scrollable content" at bounding box center [193, 370] width 7 height 7
click at [209, 434] on span "50%" at bounding box center [203, 439] width 14 height 11
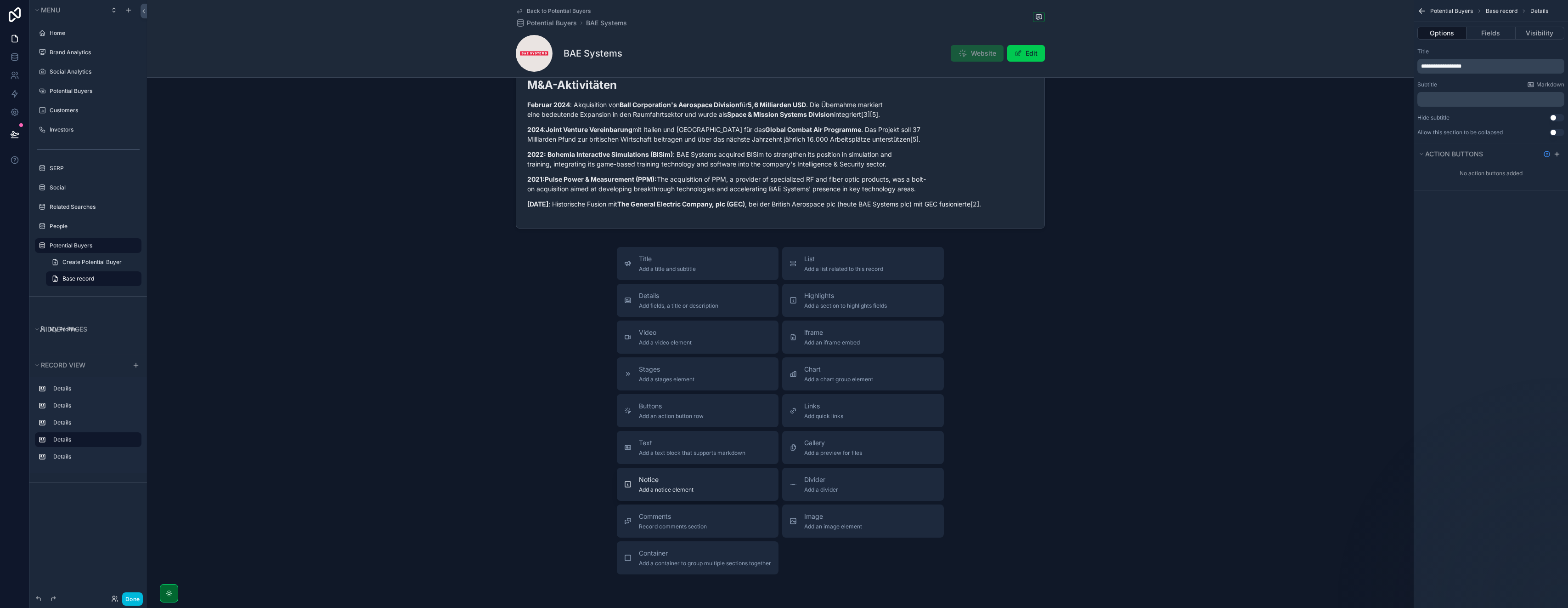
scroll to position [867, 0]
click at [718, 552] on span "Container" at bounding box center [705, 553] width 132 height 9
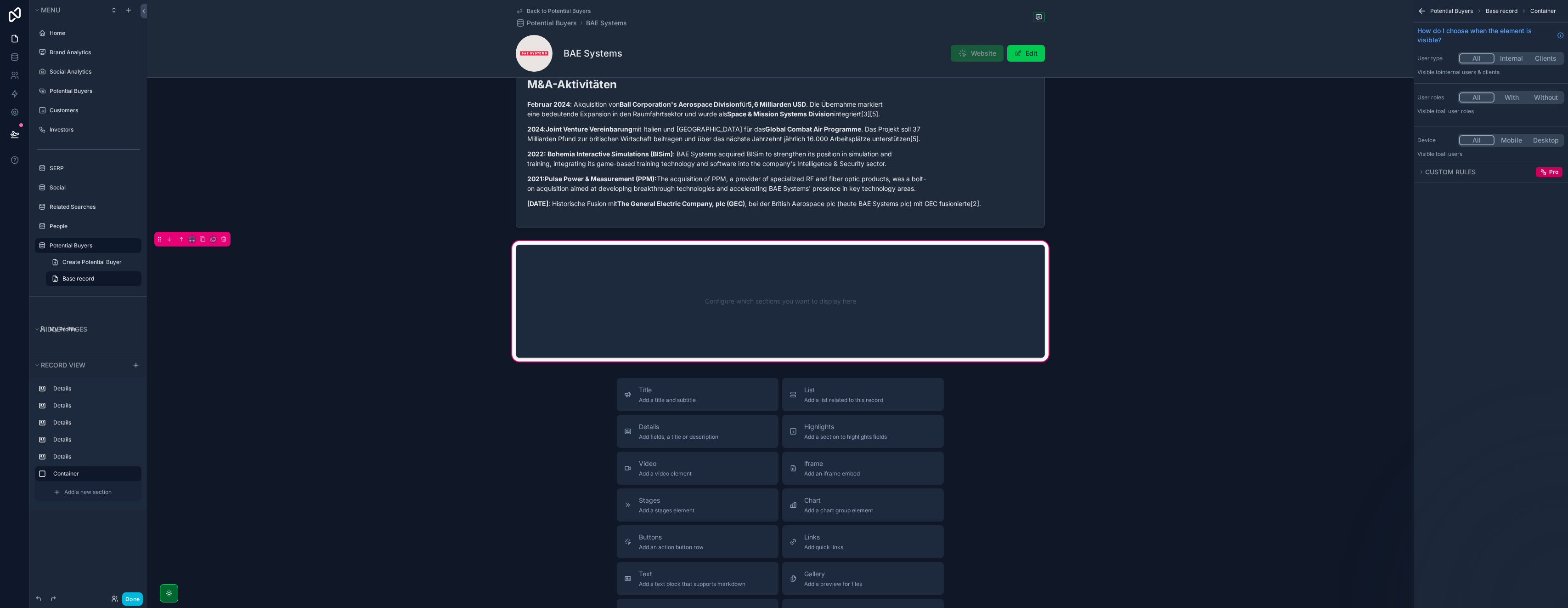
scroll to position [864, 0]
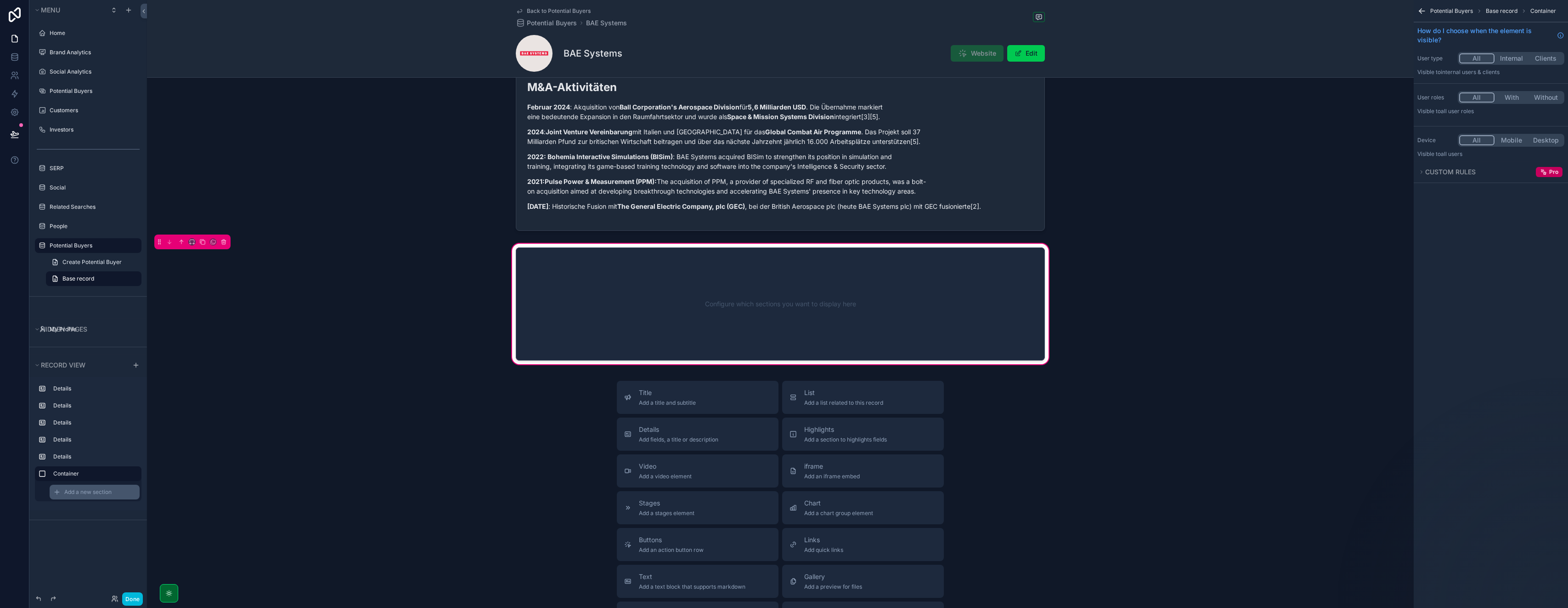
click at [91, 495] on span "Add a new section" at bounding box center [88, 491] width 48 height 8
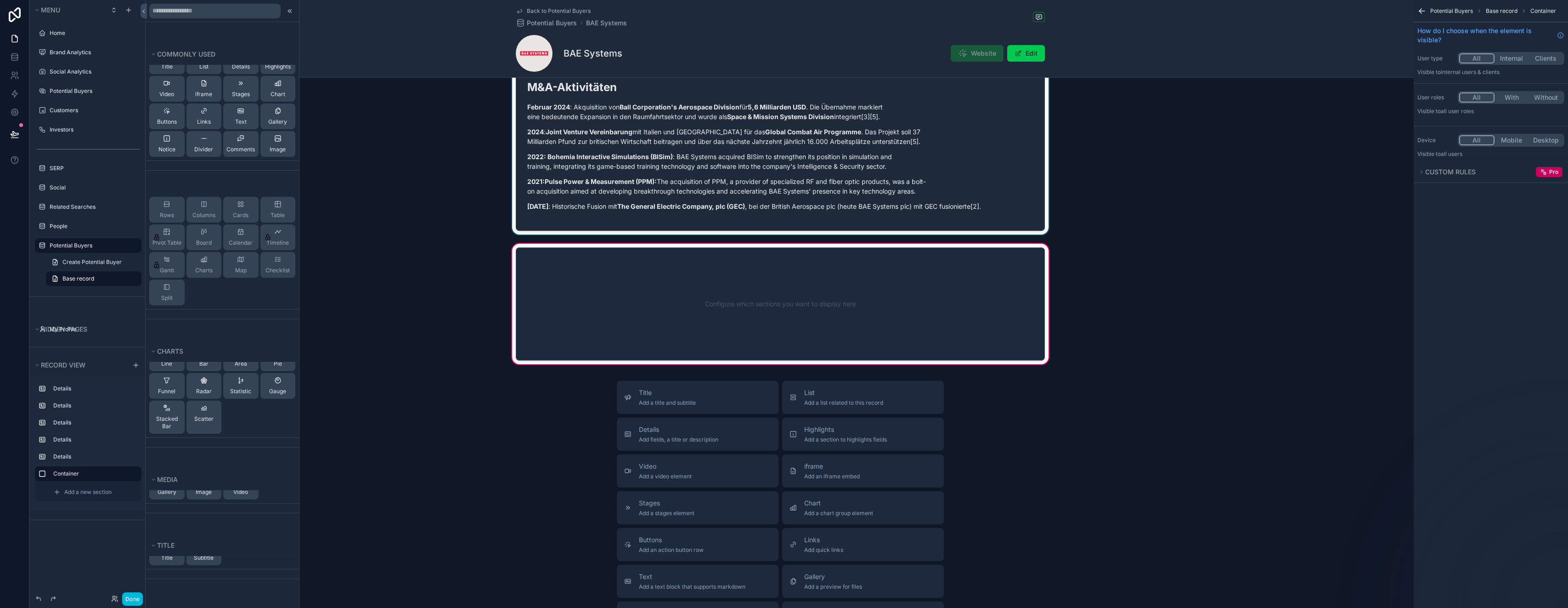
click at [544, 169] on div "scrollable content" at bounding box center [781, 101] width 1267 height 267
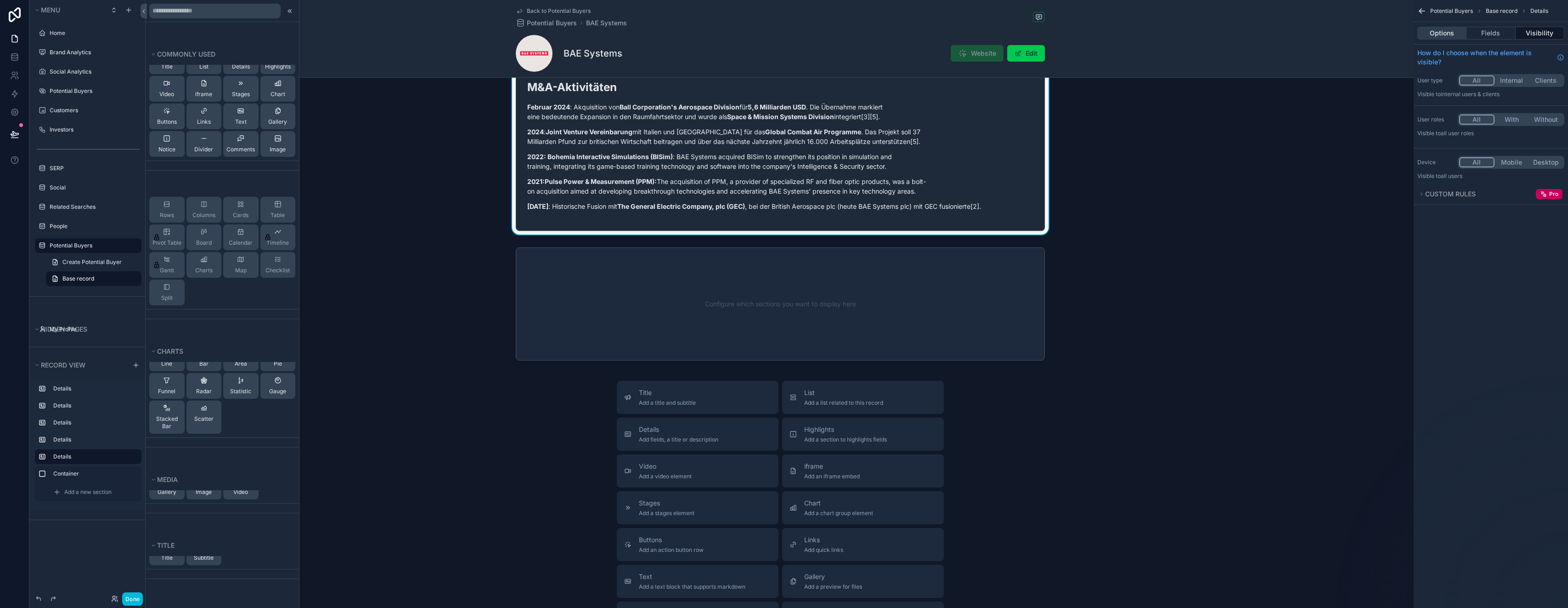
click at [784, 33] on button "Options" at bounding box center [1443, 32] width 49 height 13
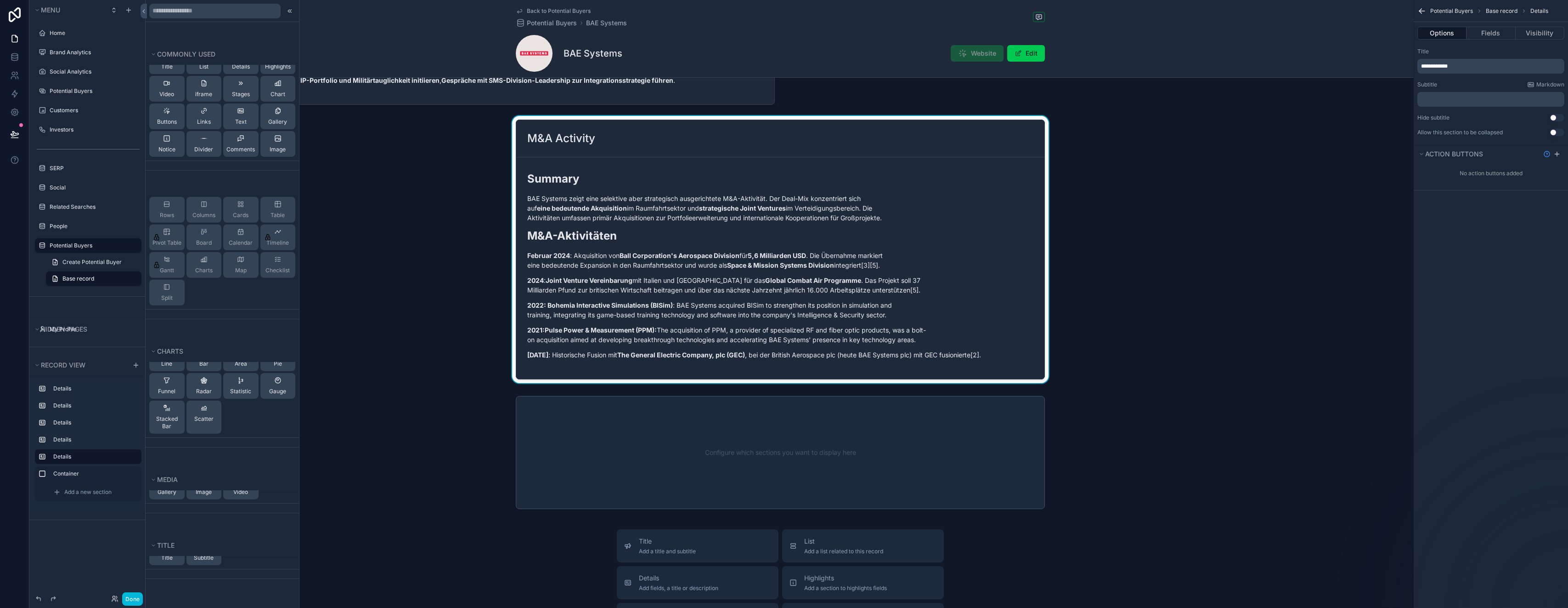
scroll to position [554, 0]
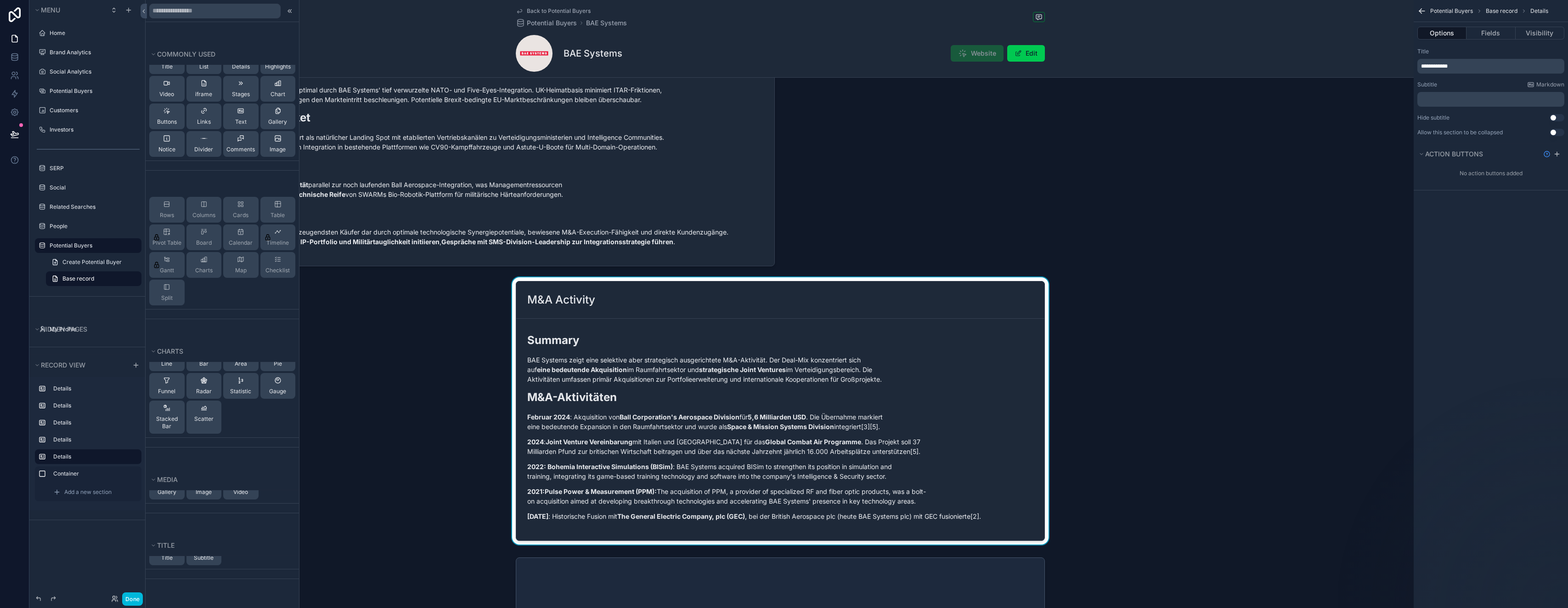
click at [784, 290] on div "M&A Activity" at bounding box center [781, 300] width 528 height 38
click at [784, 32] on button "Fields" at bounding box center [1490, 32] width 49 height 13
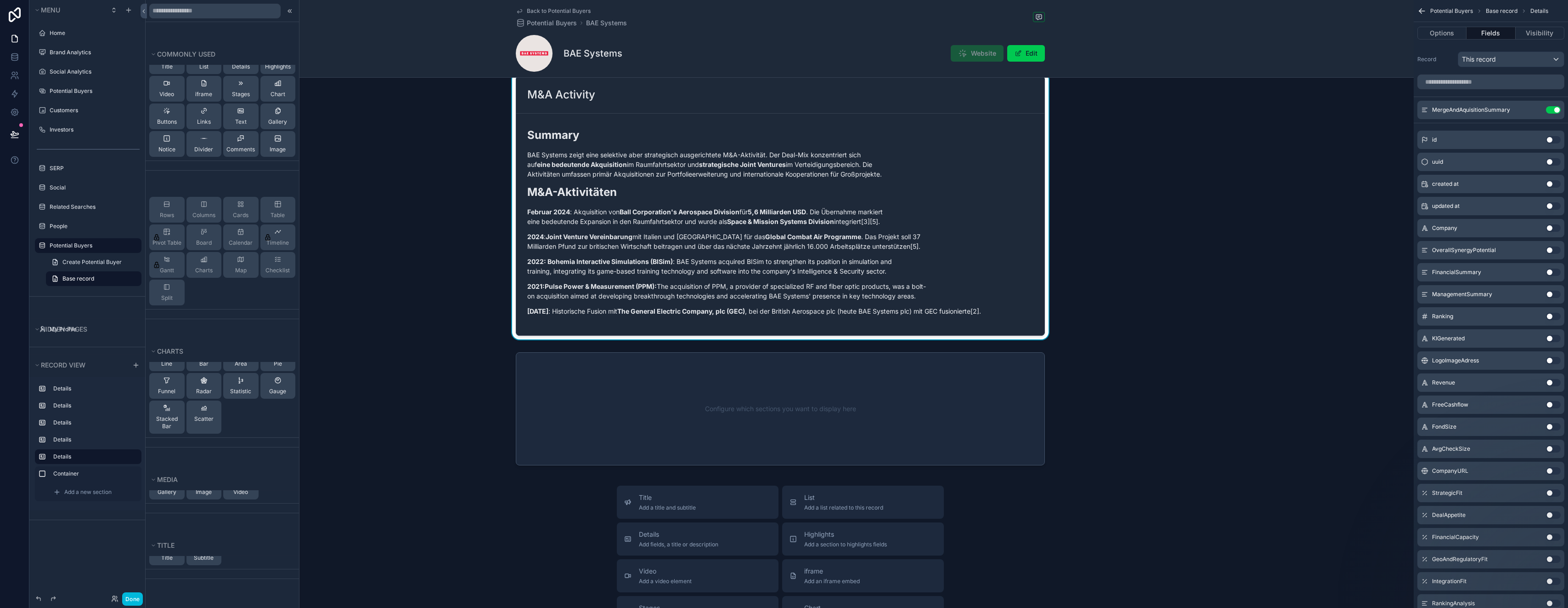
scroll to position [767, 0]
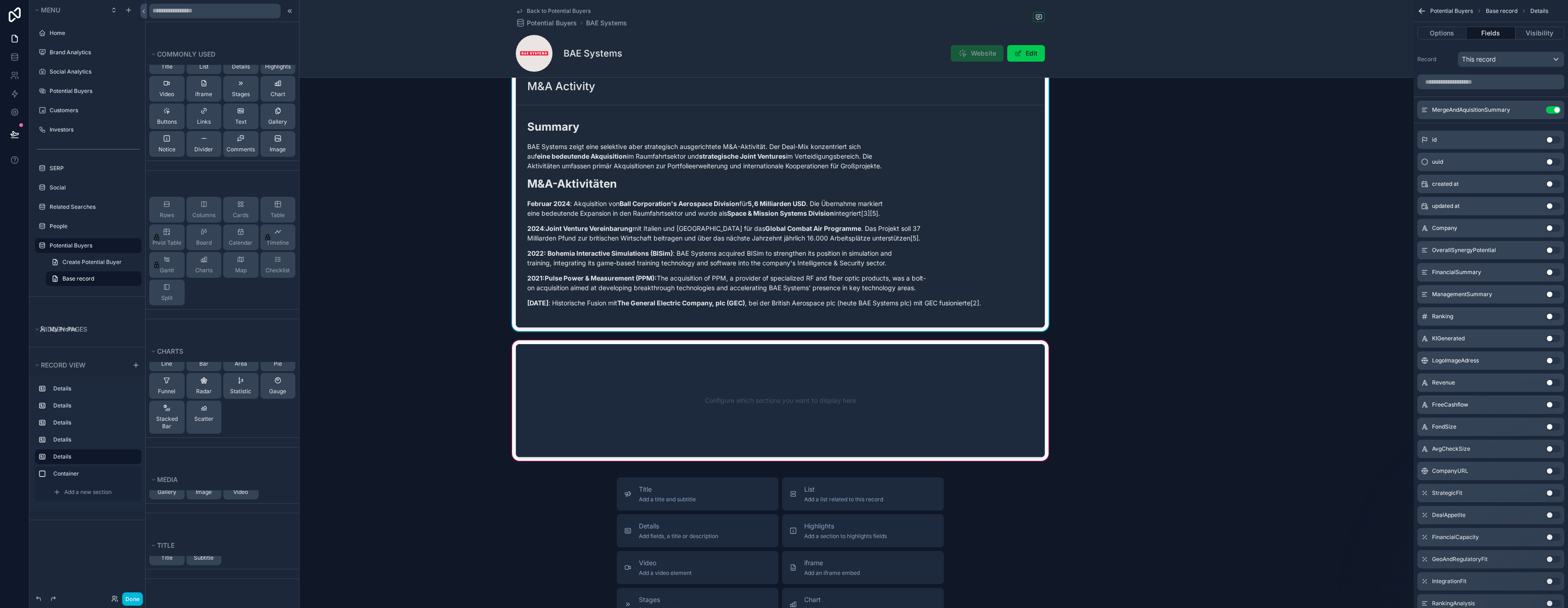
click at [614, 396] on div "scrollable content" at bounding box center [781, 401] width 1267 height 124
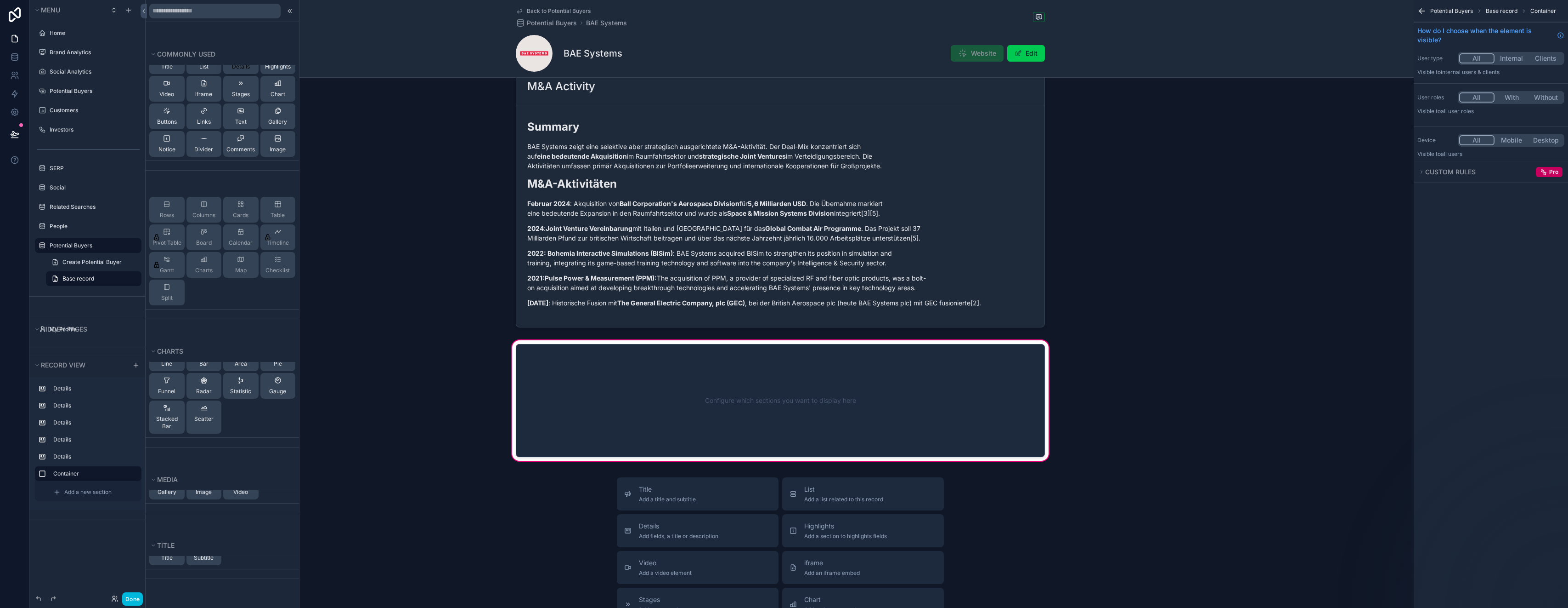
click at [237, 69] on span "Details" at bounding box center [240, 67] width 18 height 8
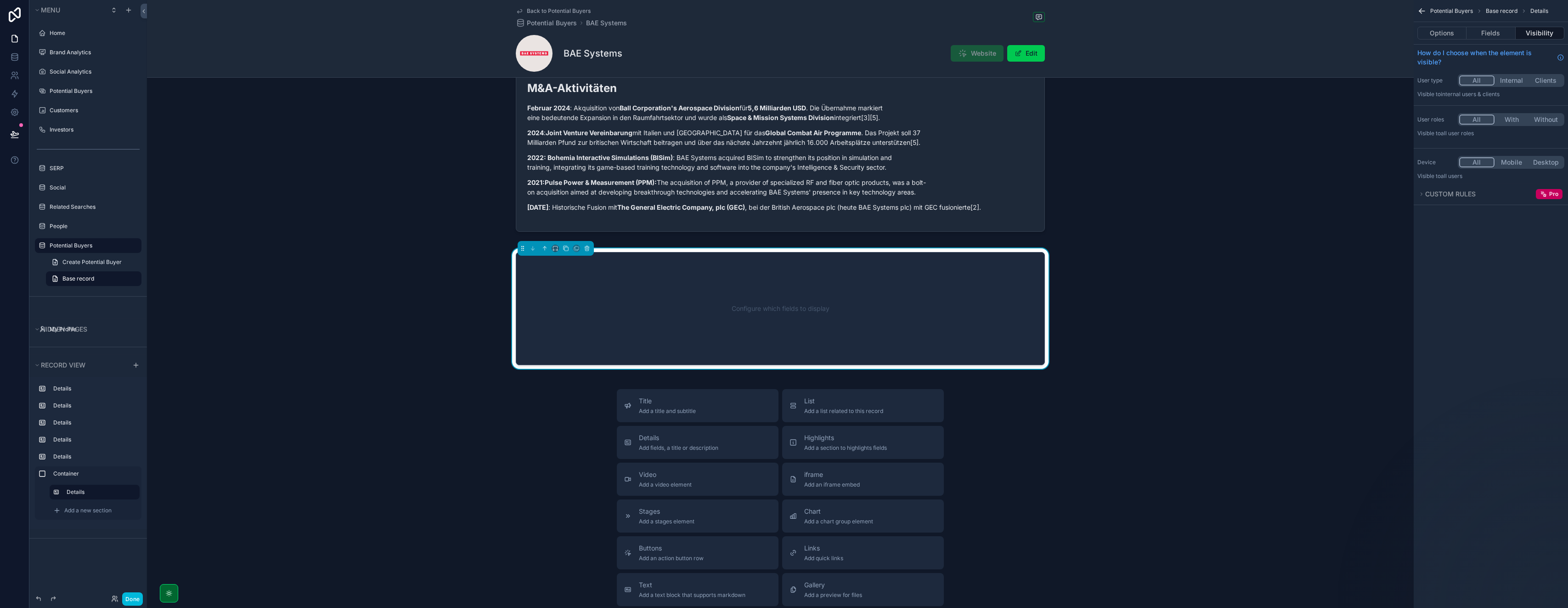
scroll to position [868, 0]
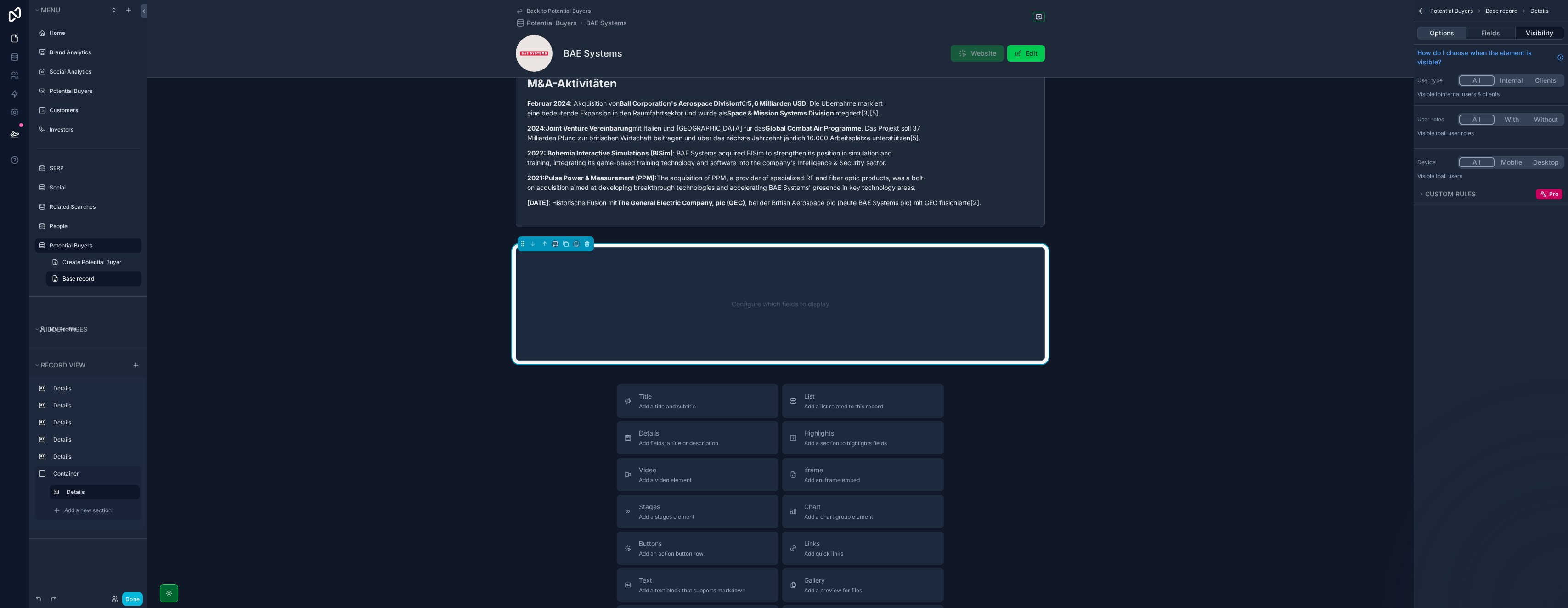
click at [784, 32] on button "Options" at bounding box center [1443, 32] width 49 height 13
click at [784, 29] on button "Fields" at bounding box center [1490, 32] width 49 height 13
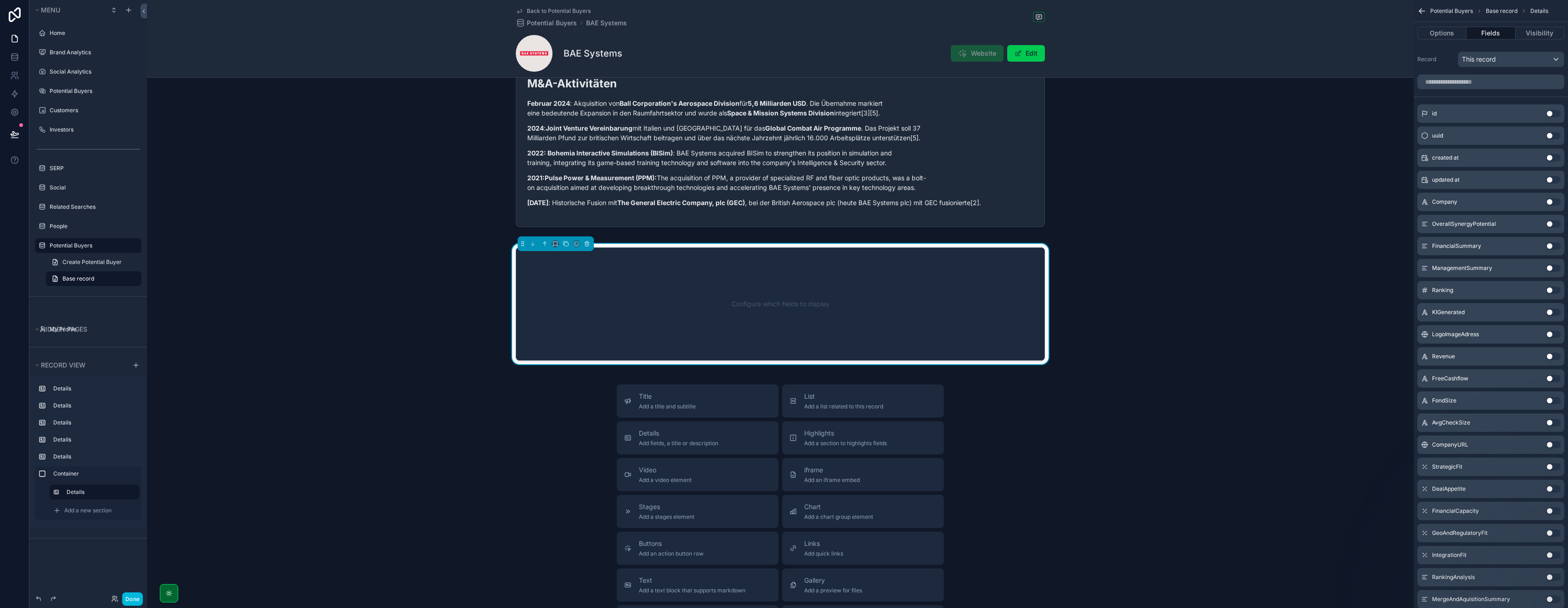
click at [784, 246] on button "Use setting" at bounding box center [1554, 246] width 14 height 8
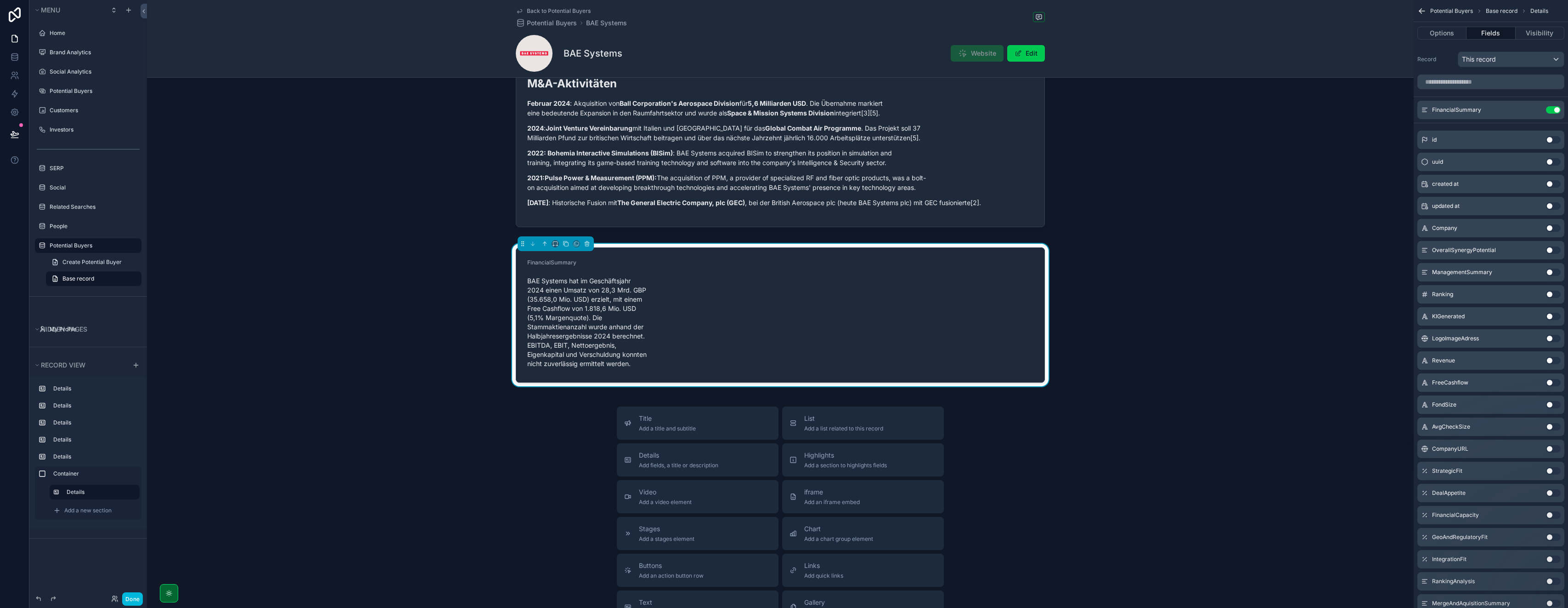
click at [0, 0] on icon "scrollable content" at bounding box center [0, 0] width 0 height 0
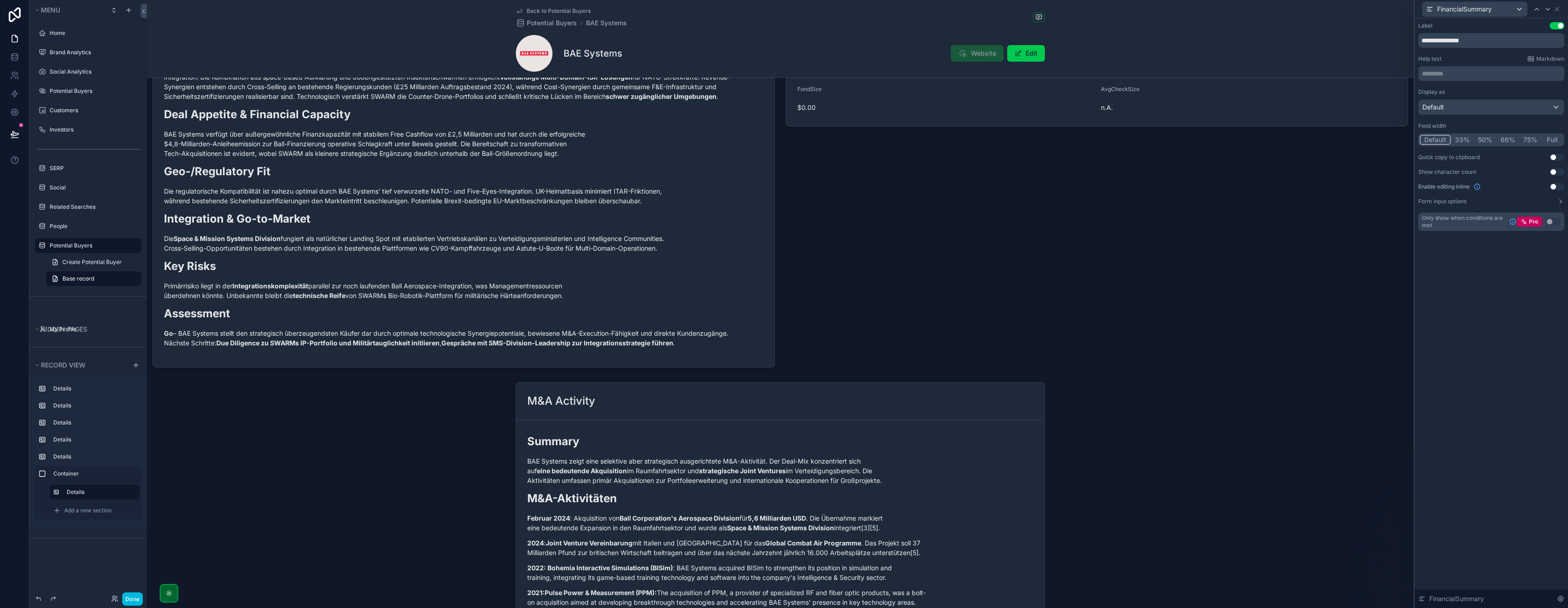
scroll to position [447, 0]
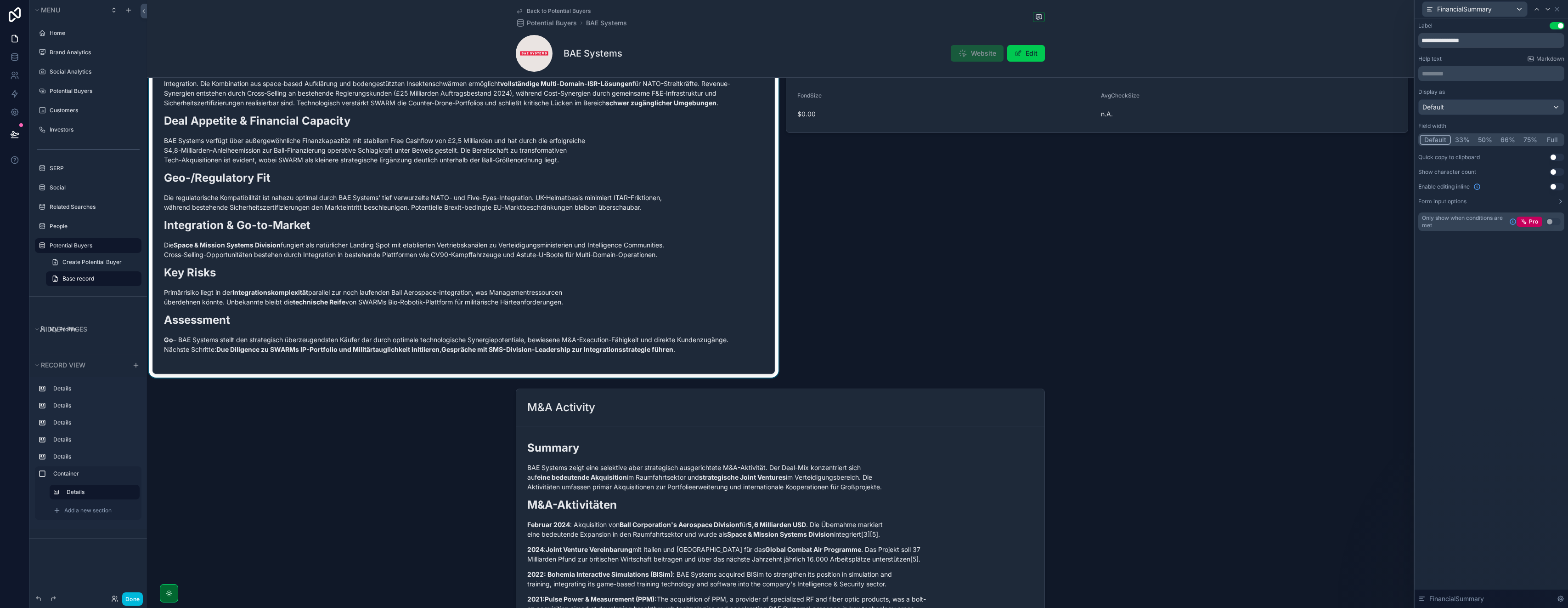
click at [423, 228] on div "scrollable content" at bounding box center [464, 166] width 633 height 420
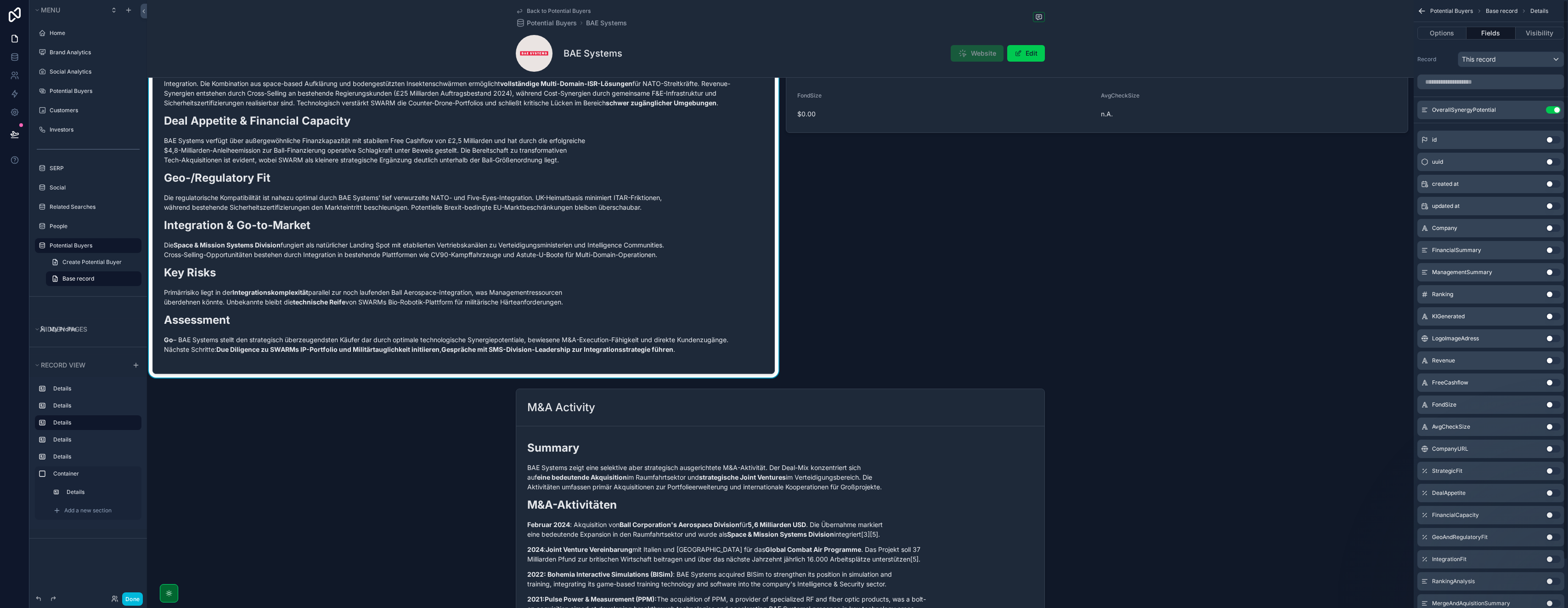
click at [0, 0] on icon "scrollable content" at bounding box center [0, 0] width 0 height 0
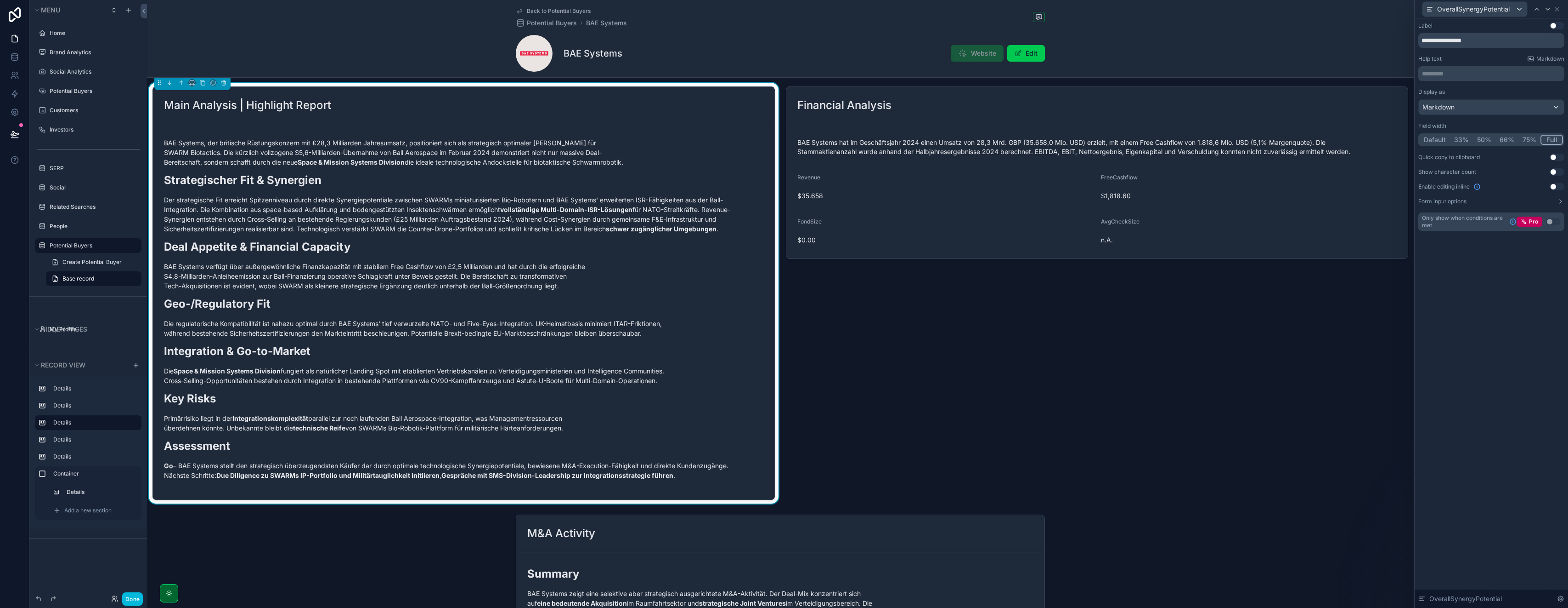
scroll to position [0, 0]
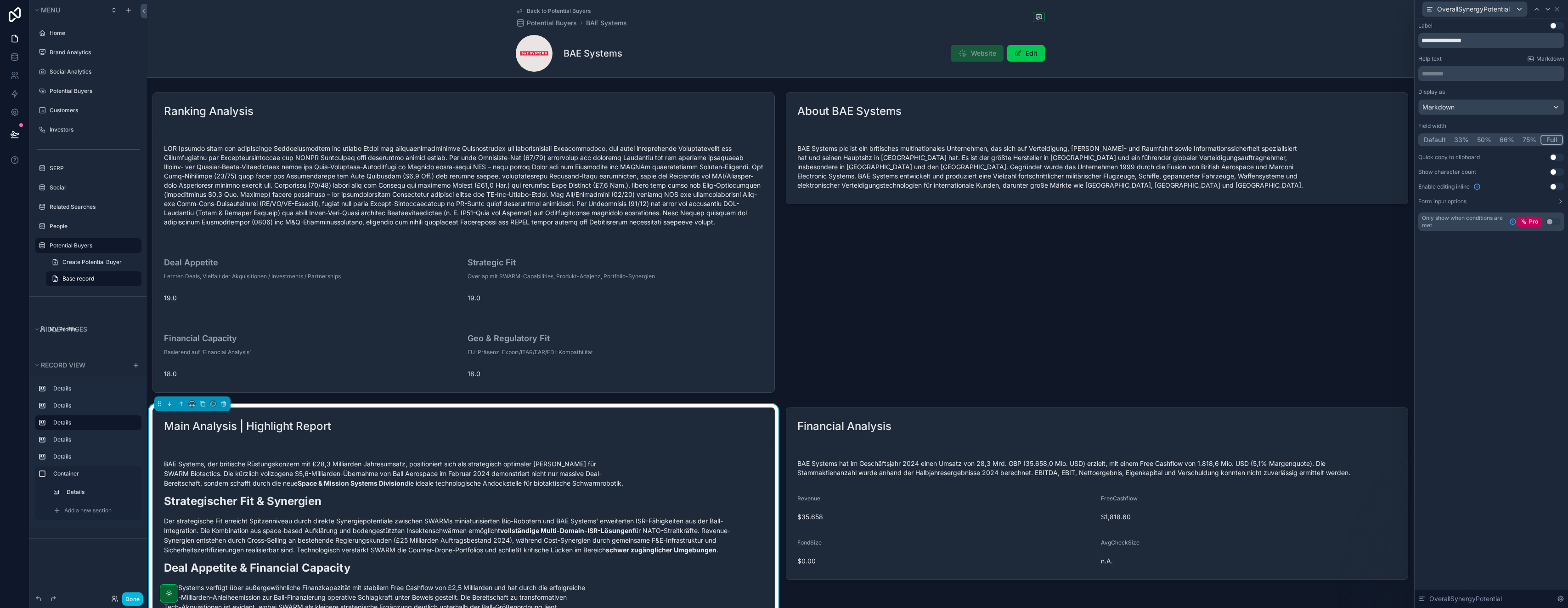
click at [784, 139] on button "50%" at bounding box center [1484, 140] width 22 height 10
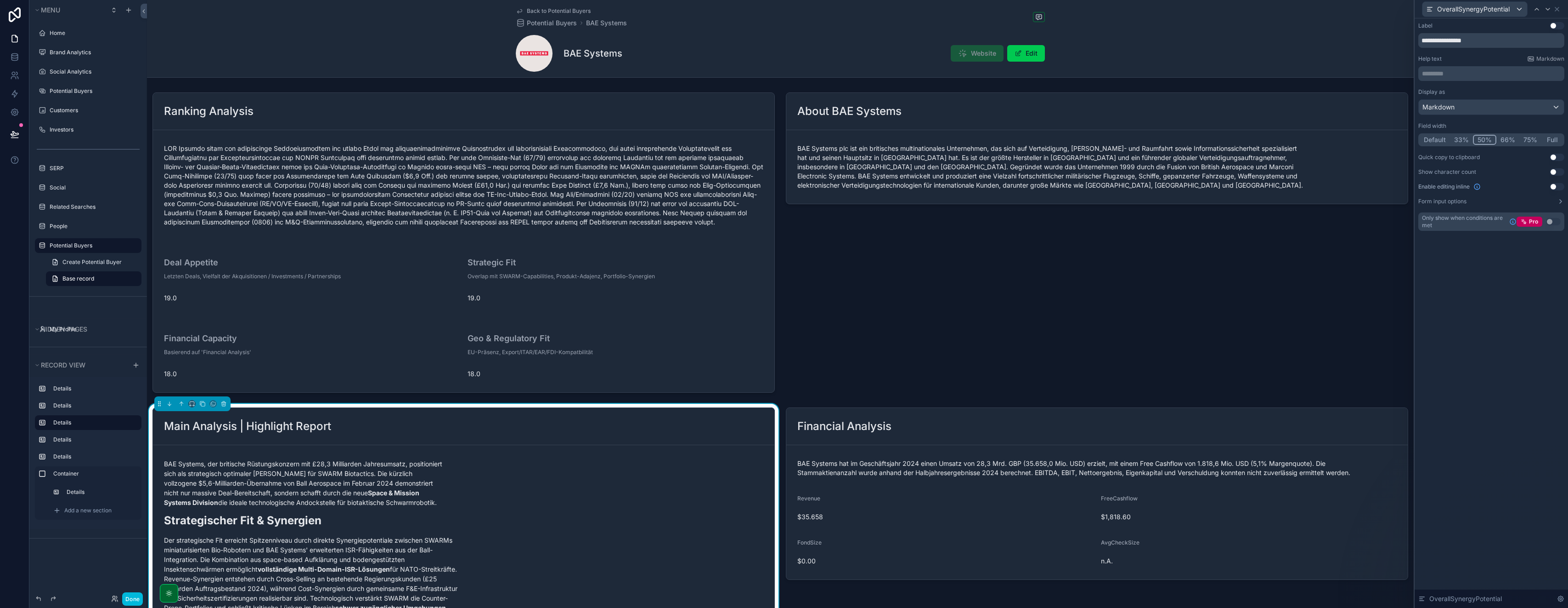
click at [784, 139] on button "Full" at bounding box center [1552, 140] width 21 height 10
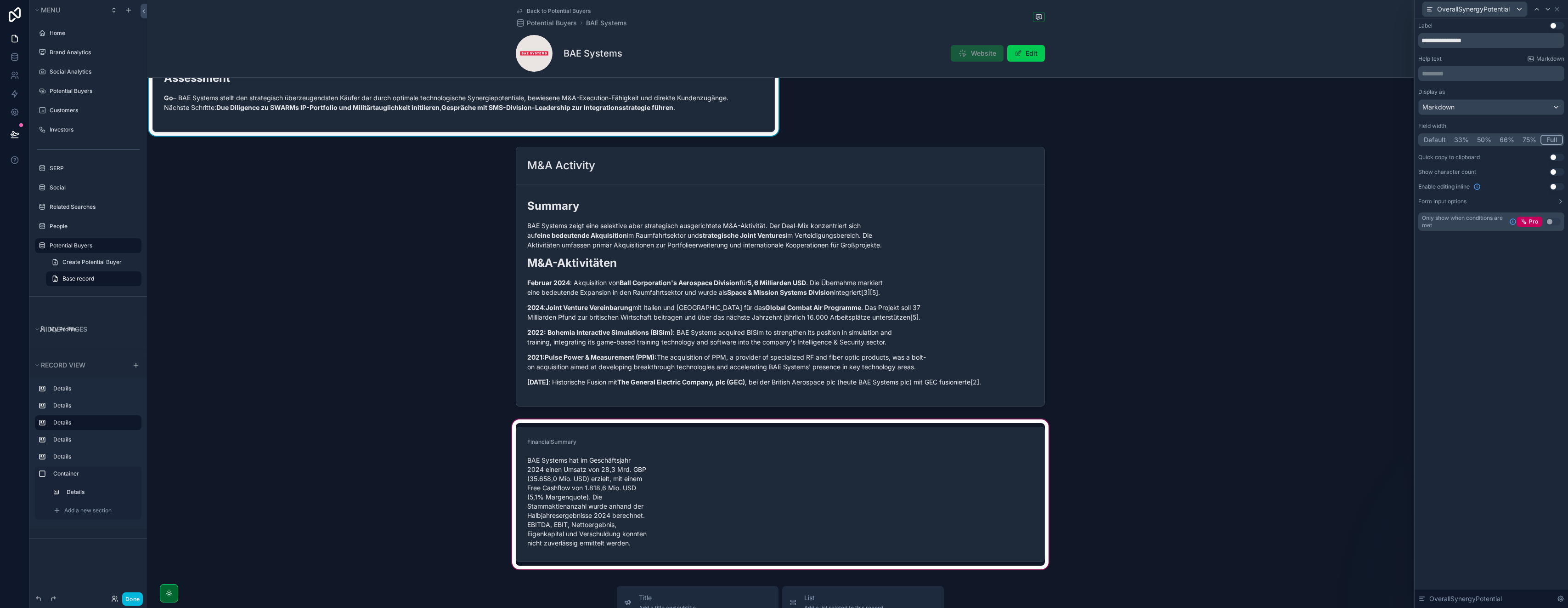
scroll to position [692, 0]
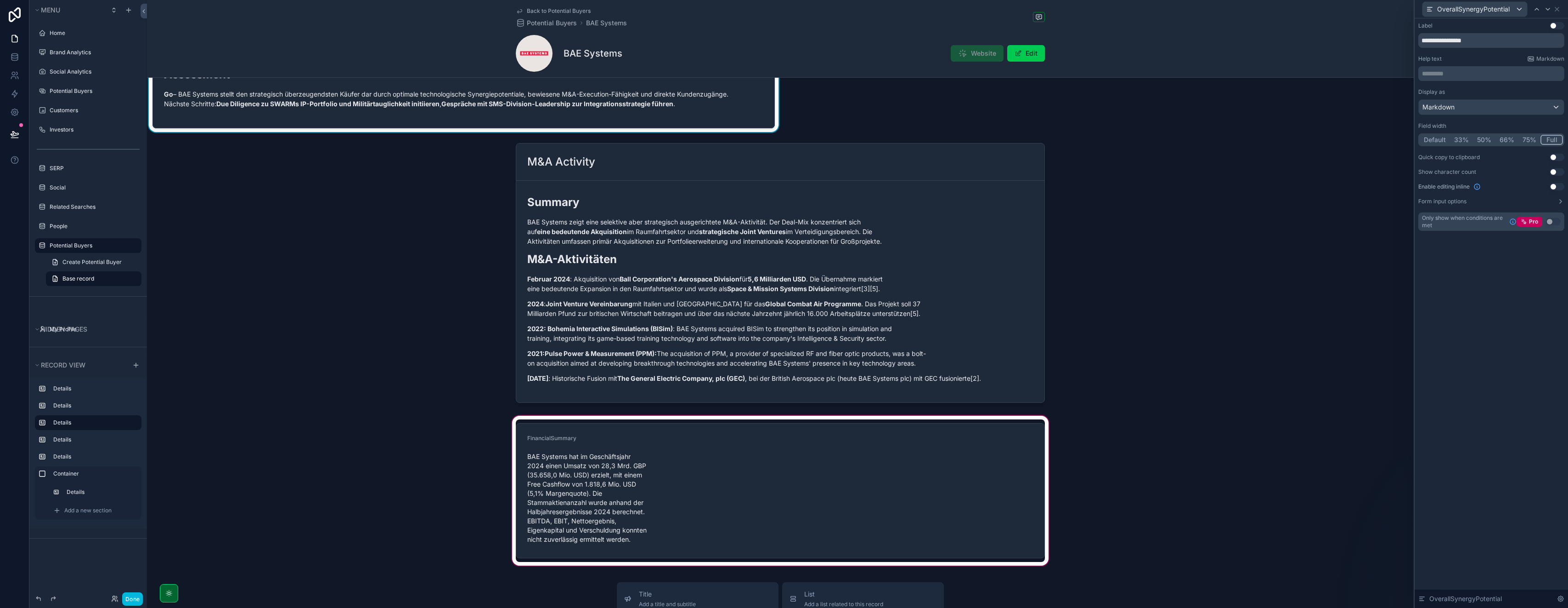
click at [784, 438] on div "scrollable content" at bounding box center [781, 490] width 1267 height 153
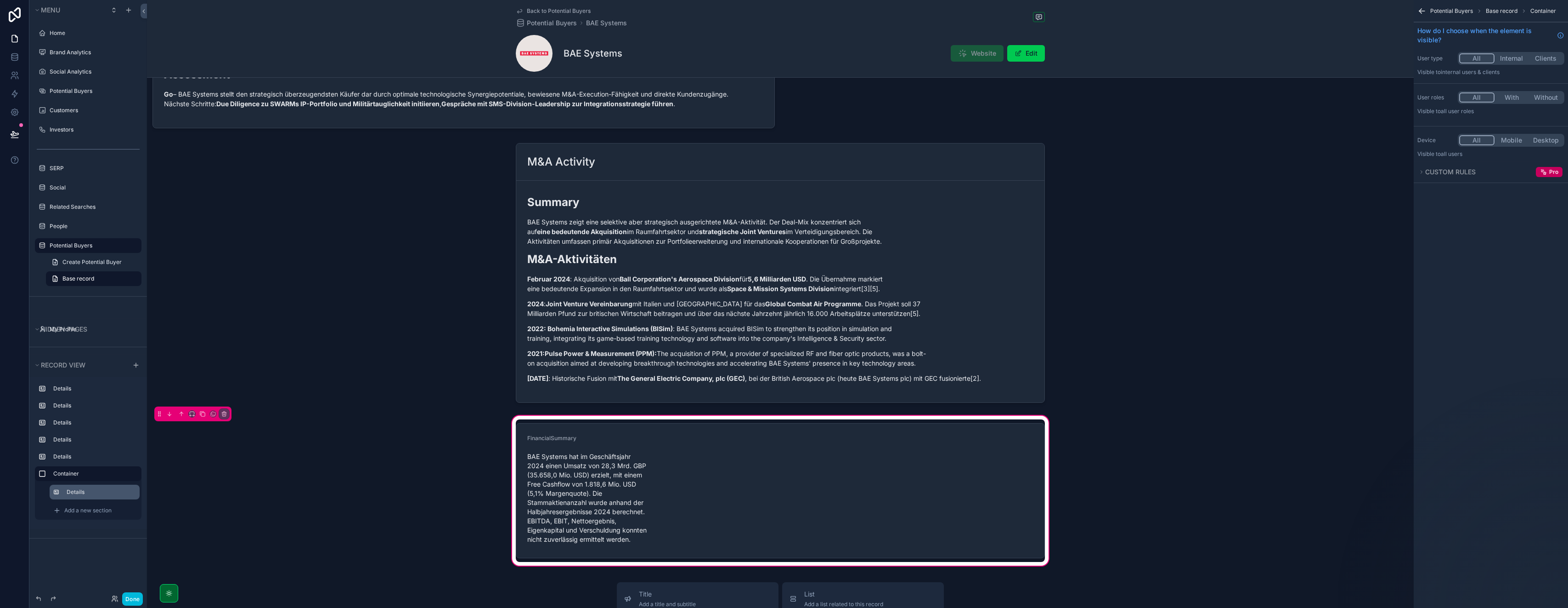
click at [84, 495] on label "Details" at bounding box center [99, 491] width 66 height 8
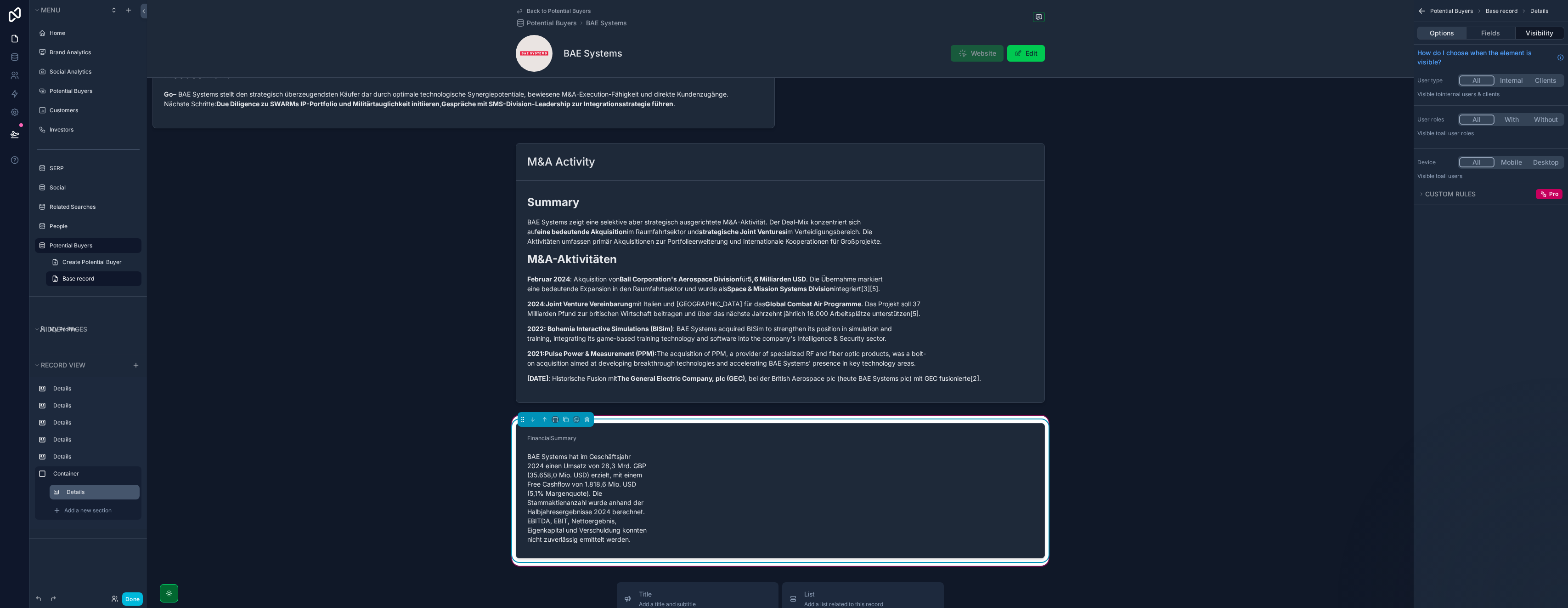
click at [784, 30] on button "Options" at bounding box center [1443, 32] width 49 height 13
click at [784, 33] on button "Fields" at bounding box center [1490, 32] width 49 height 13
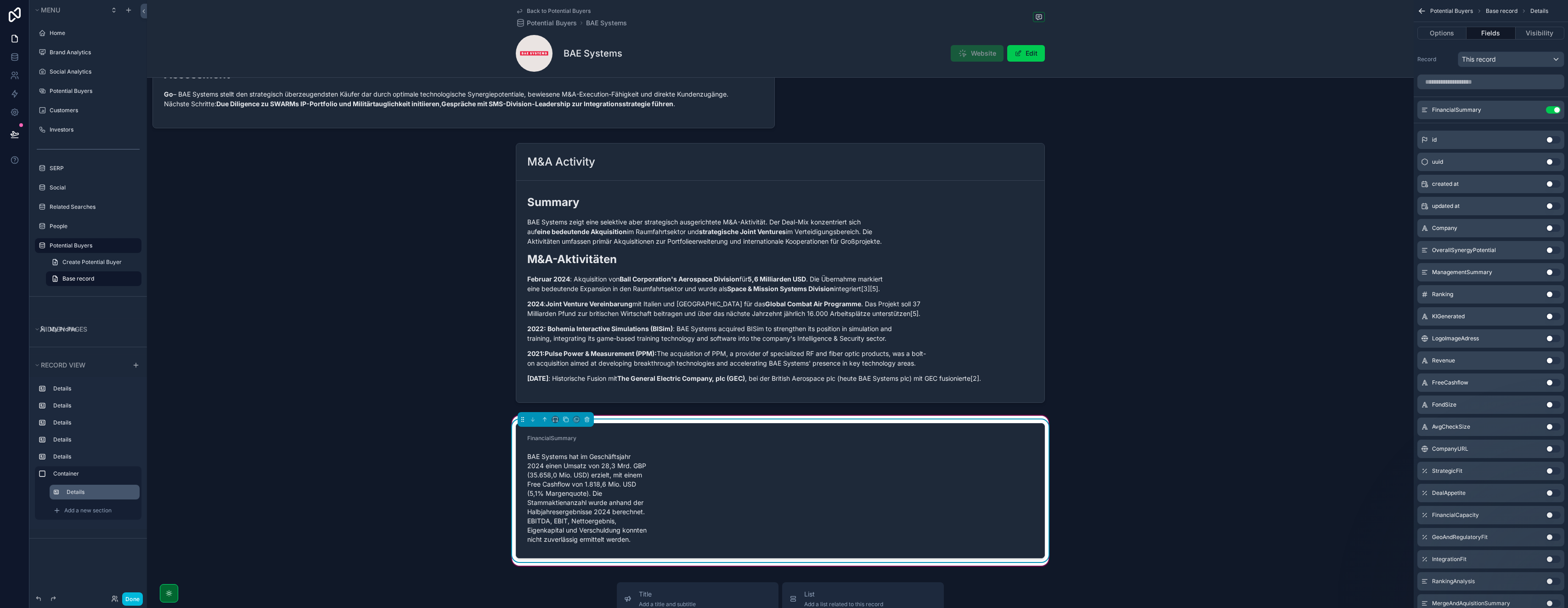
click at [0, 0] on icon "scrollable content" at bounding box center [0, 0] width 0 height 0
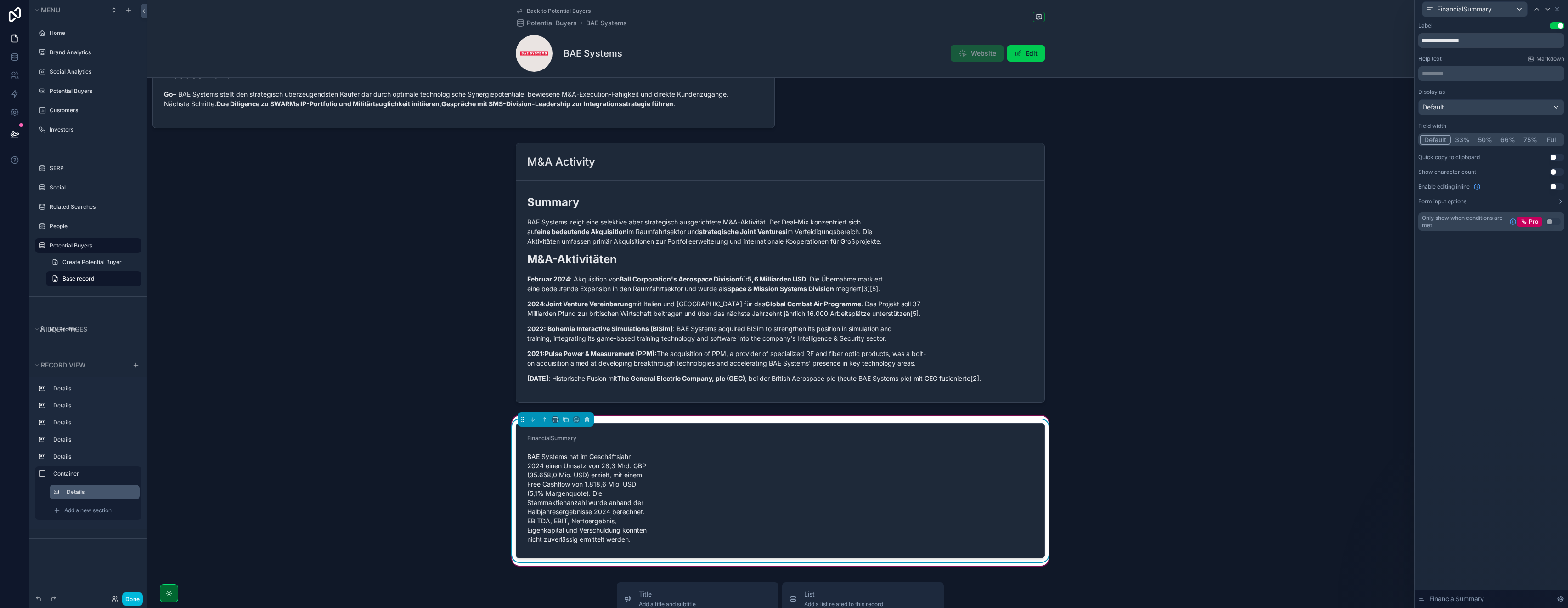
click at [784, 139] on button "Full" at bounding box center [1552, 140] width 21 height 10
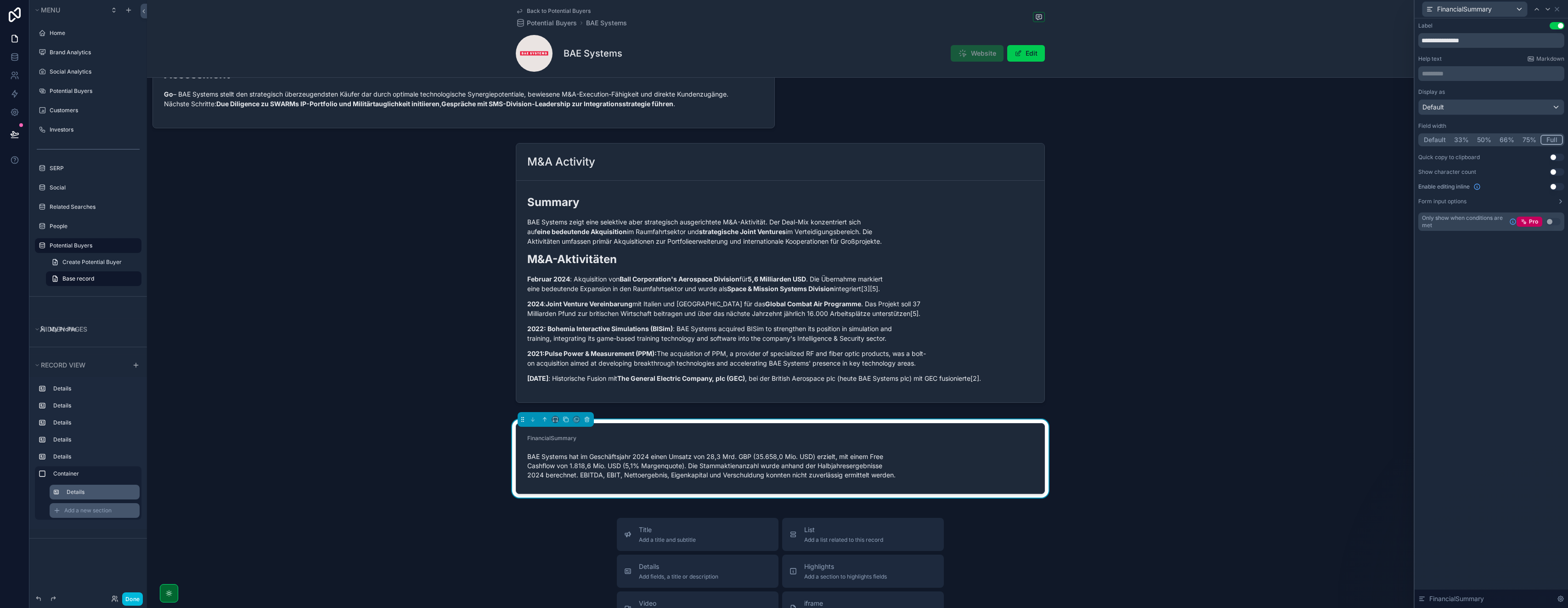
click at [84, 507] on span "Add a new section" at bounding box center [88, 510] width 48 height 8
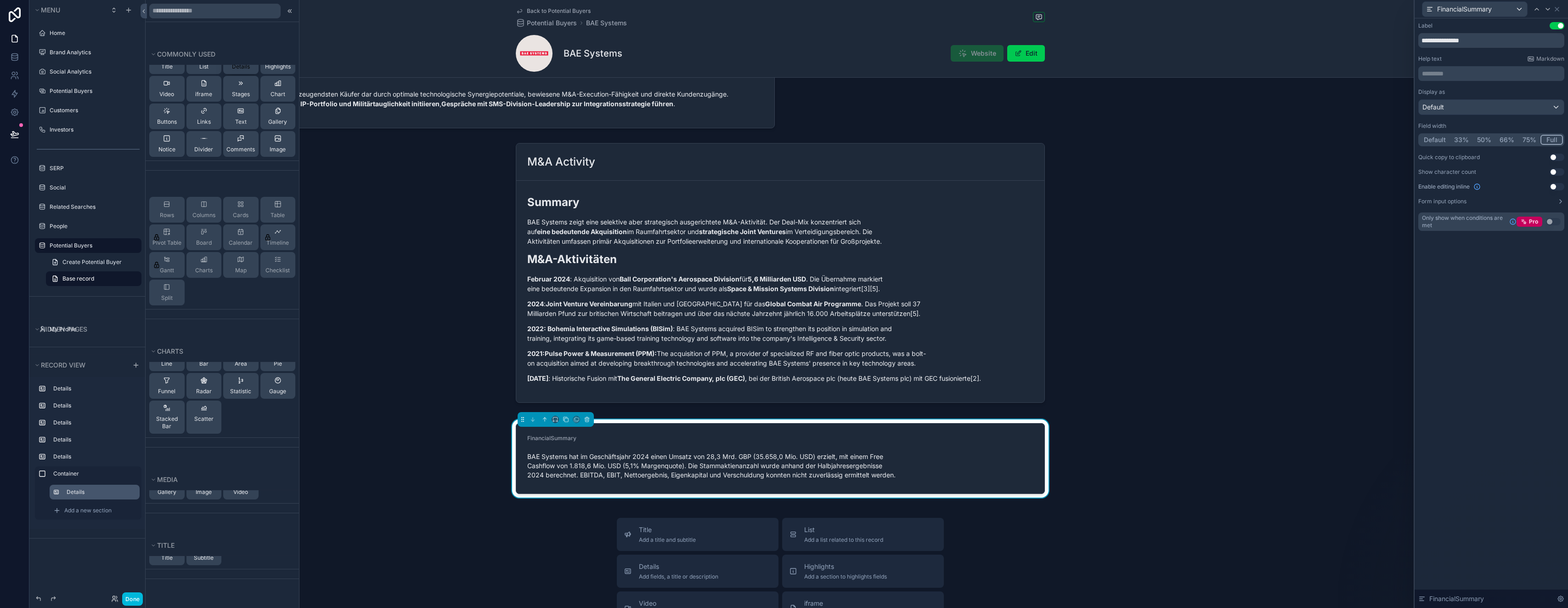
click at [232, 68] on span "Details" at bounding box center [240, 67] width 18 height 8
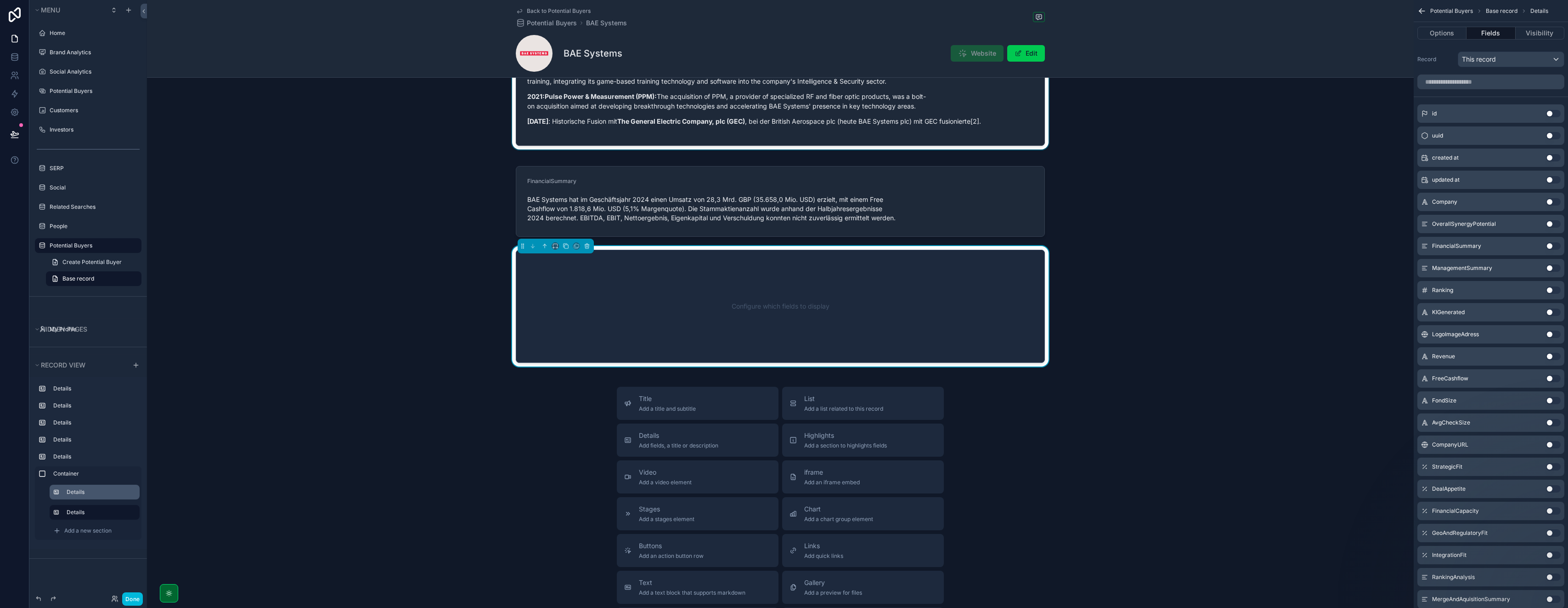
scroll to position [952, 0]
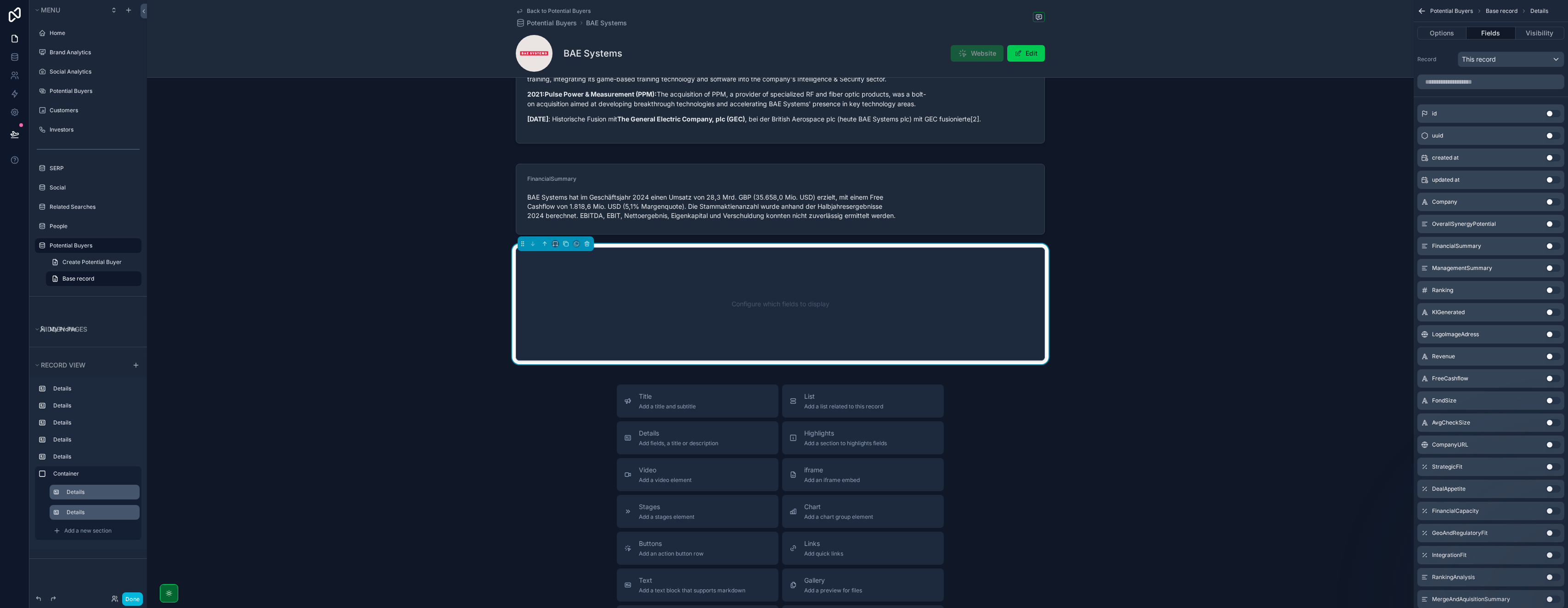
click at [89, 514] on label "Details" at bounding box center [99, 512] width 66 height 8
click at [784, 224] on button "Use setting" at bounding box center [1554, 223] width 14 height 8
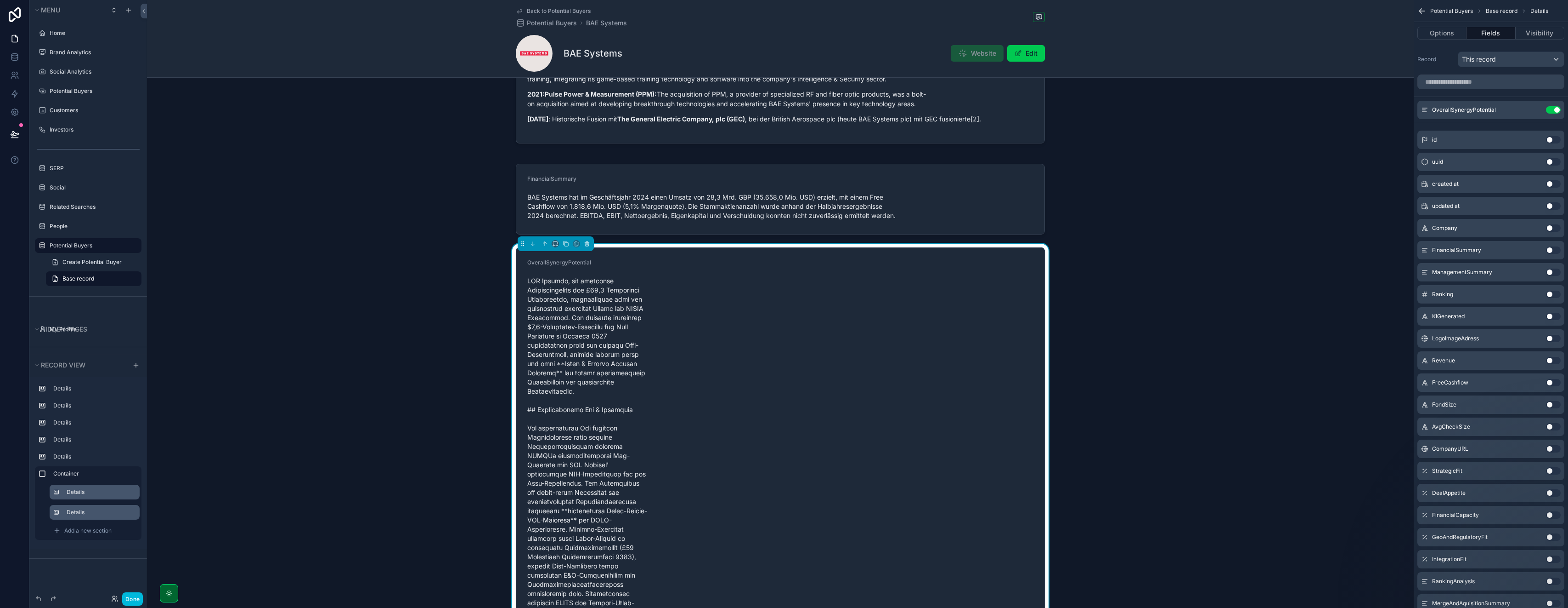
click at [0, 0] on icon "scrollable content" at bounding box center [0, 0] width 0 height 0
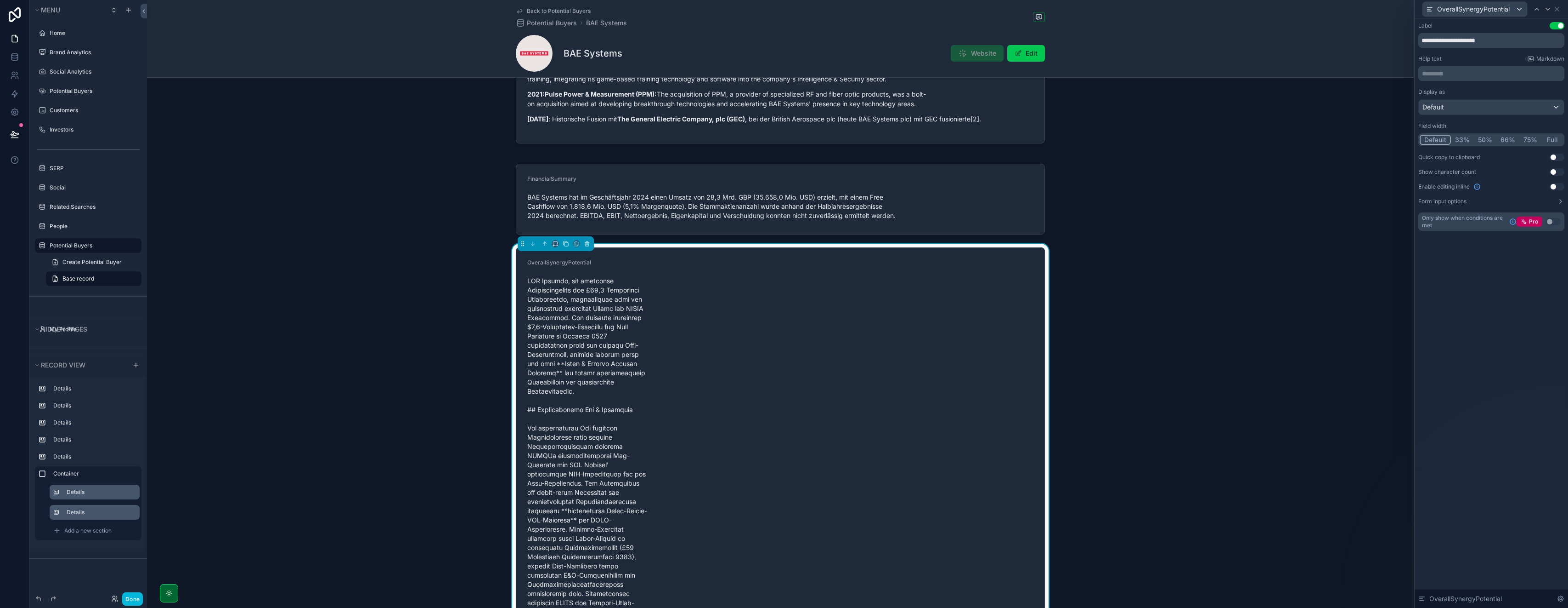
click at [784, 139] on button "75%" at bounding box center [1531, 140] width 22 height 10
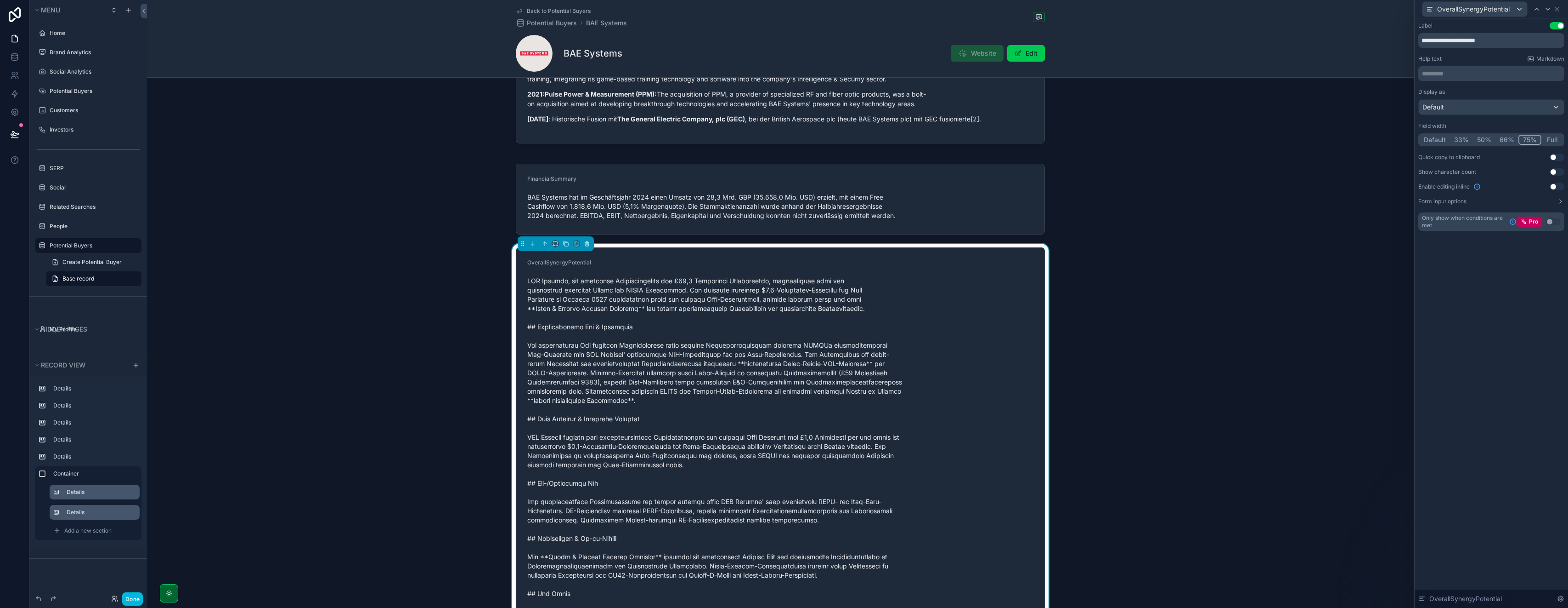
click at [784, 137] on button "Full" at bounding box center [1552, 140] width 21 height 10
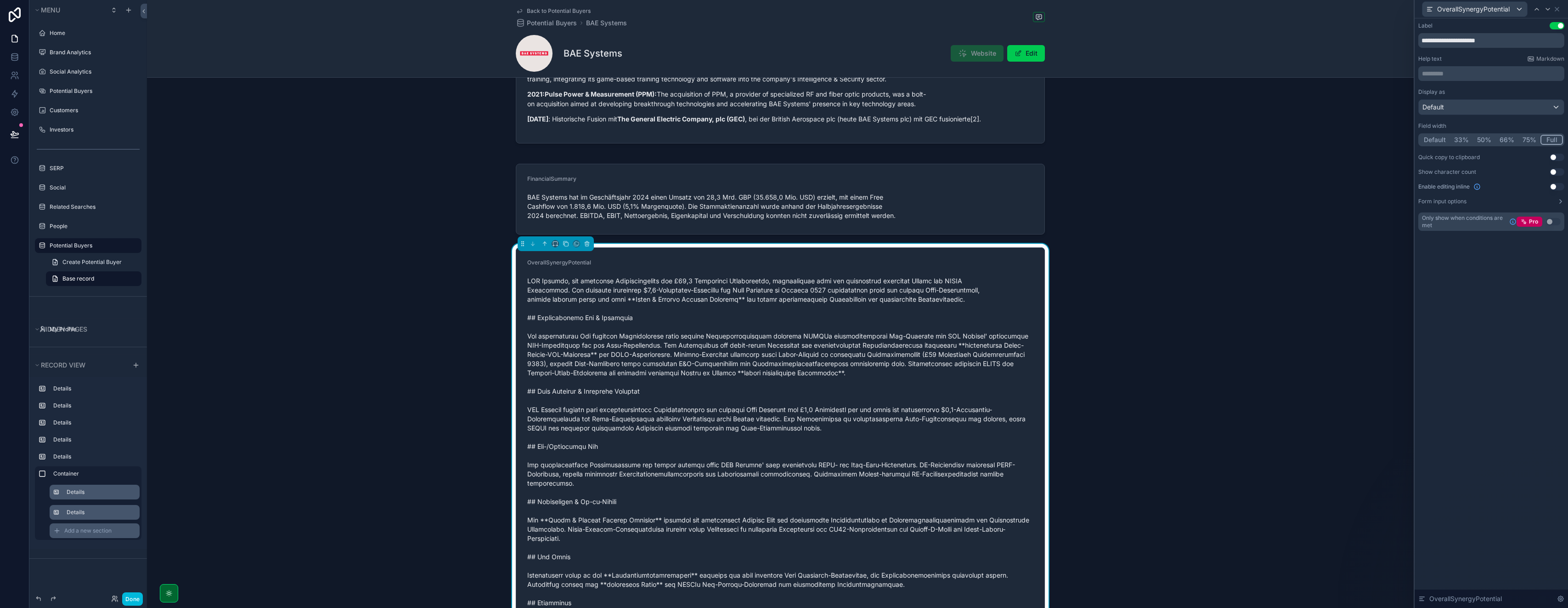
click at [81, 528] on span "Add a new section" at bounding box center [88, 530] width 48 height 8
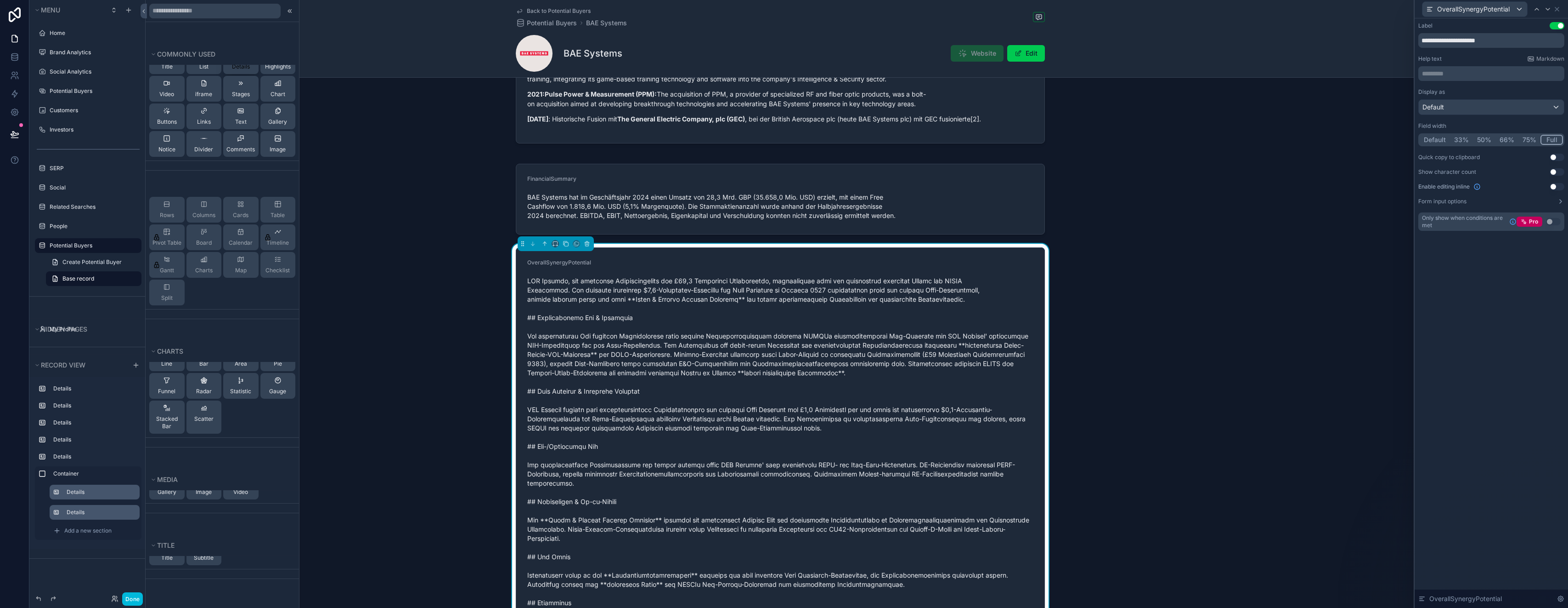
click at [234, 68] on span "Details" at bounding box center [240, 67] width 18 height 8
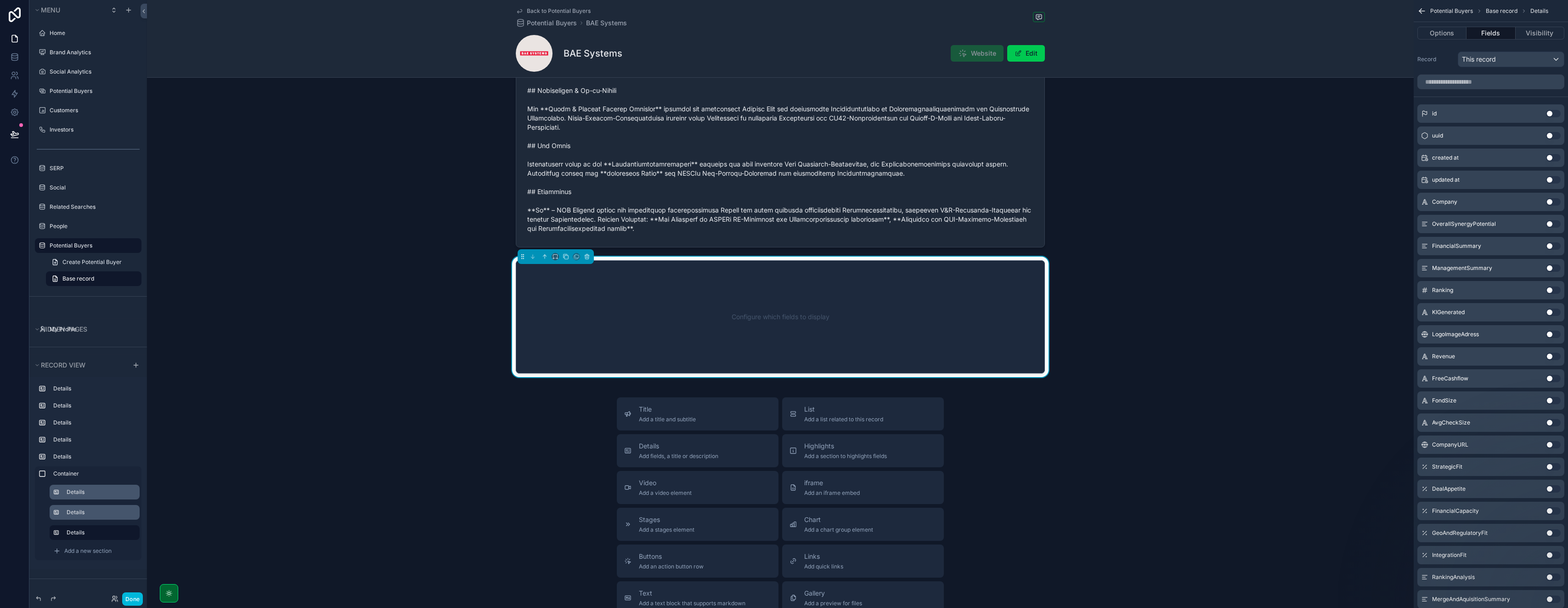
scroll to position [1366, 0]
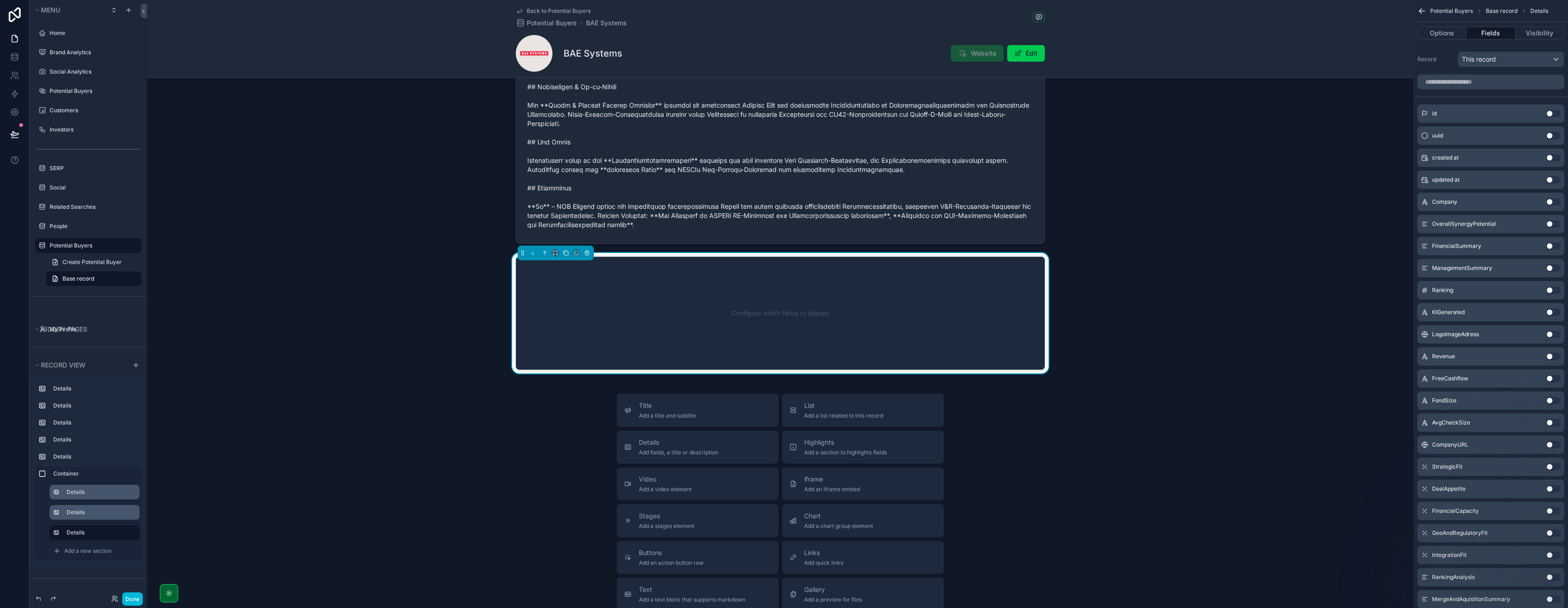
click at [784, 267] on button "Use setting" at bounding box center [1554, 268] width 14 height 8
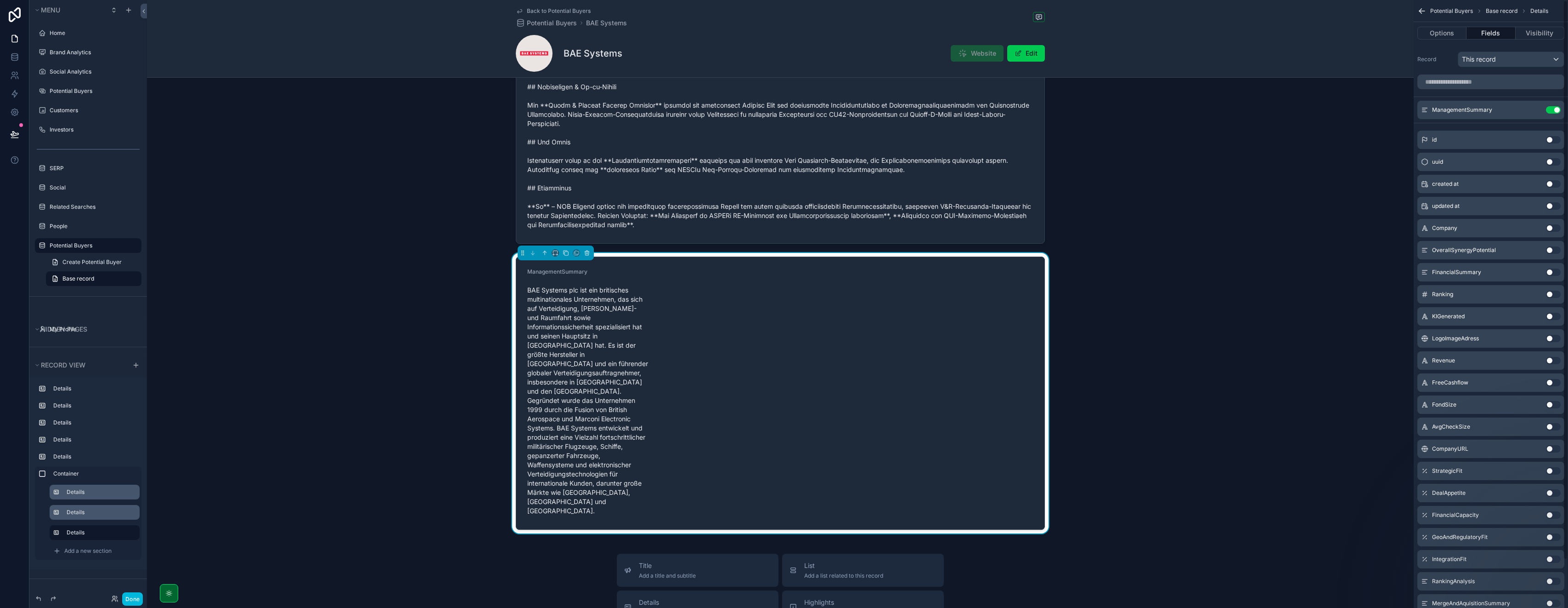
click at [0, 0] on icon "scrollable content" at bounding box center [0, 0] width 0 height 0
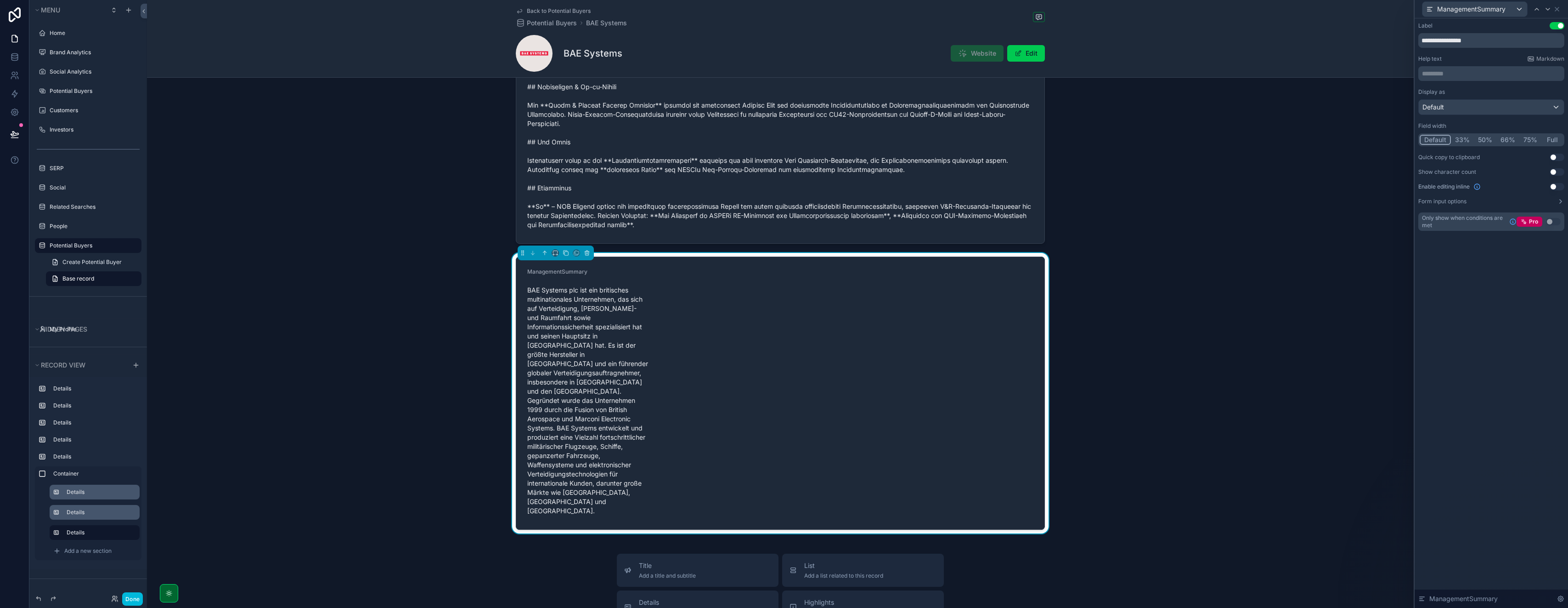
click at [784, 138] on button "Full" at bounding box center [1552, 140] width 21 height 10
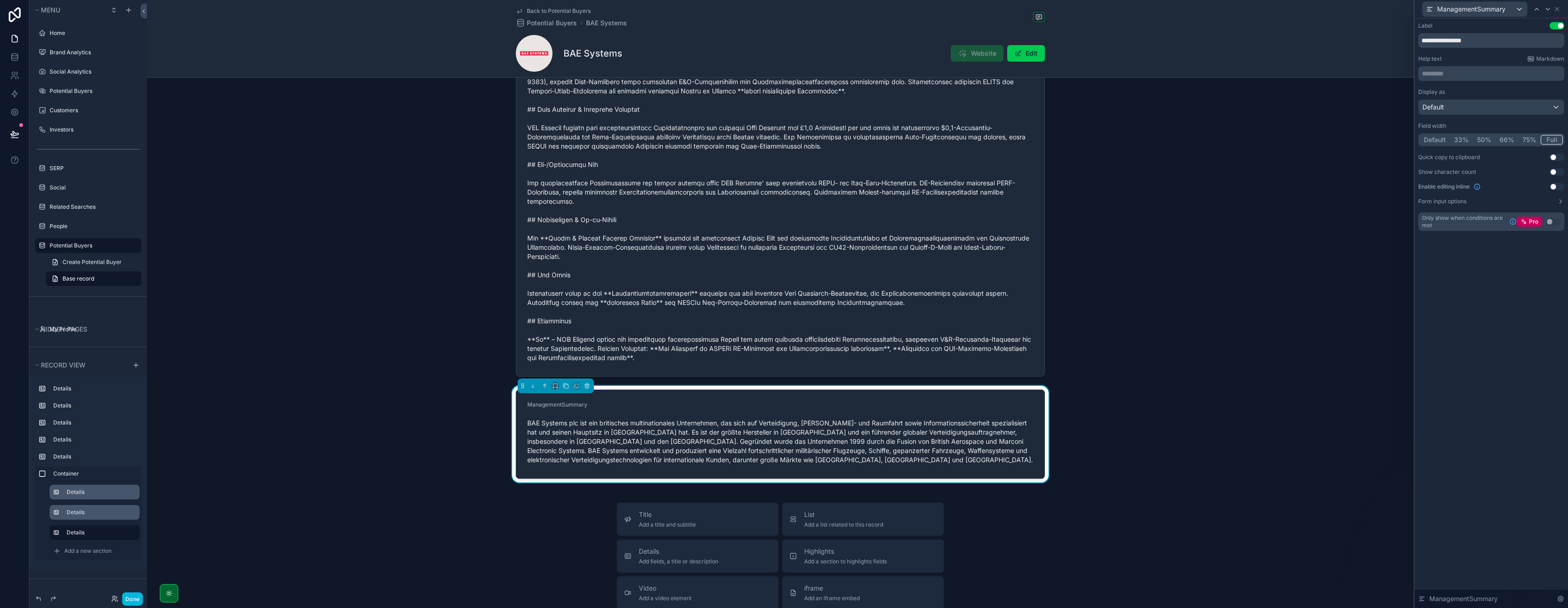
scroll to position [1202, 0]
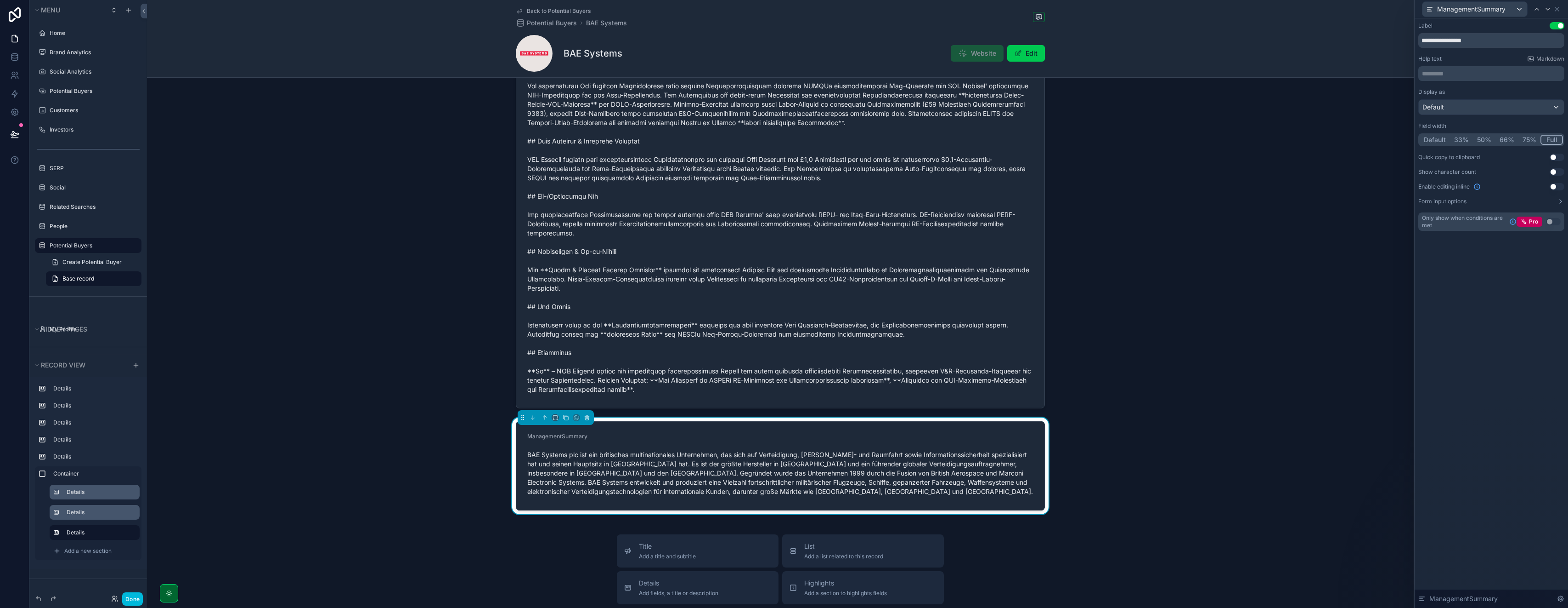
click at [83, 490] on label "Details" at bounding box center [99, 491] width 66 height 8
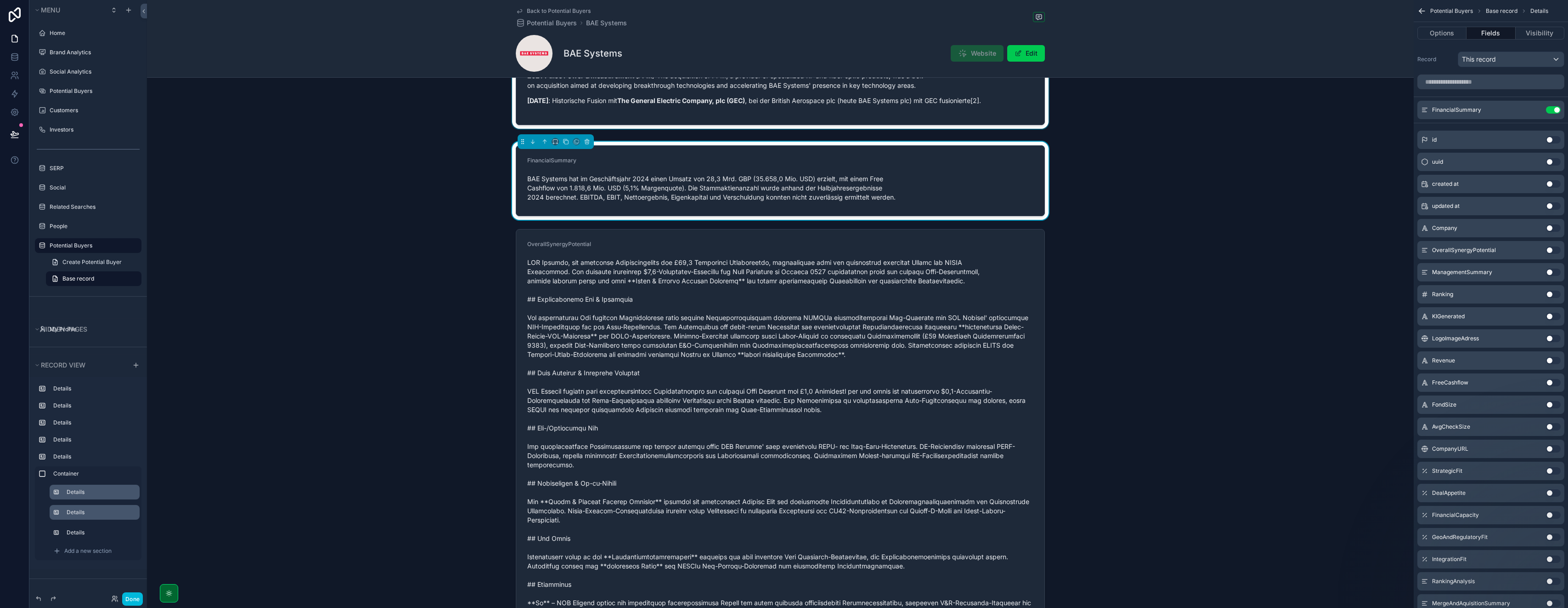
scroll to position [739, 0]
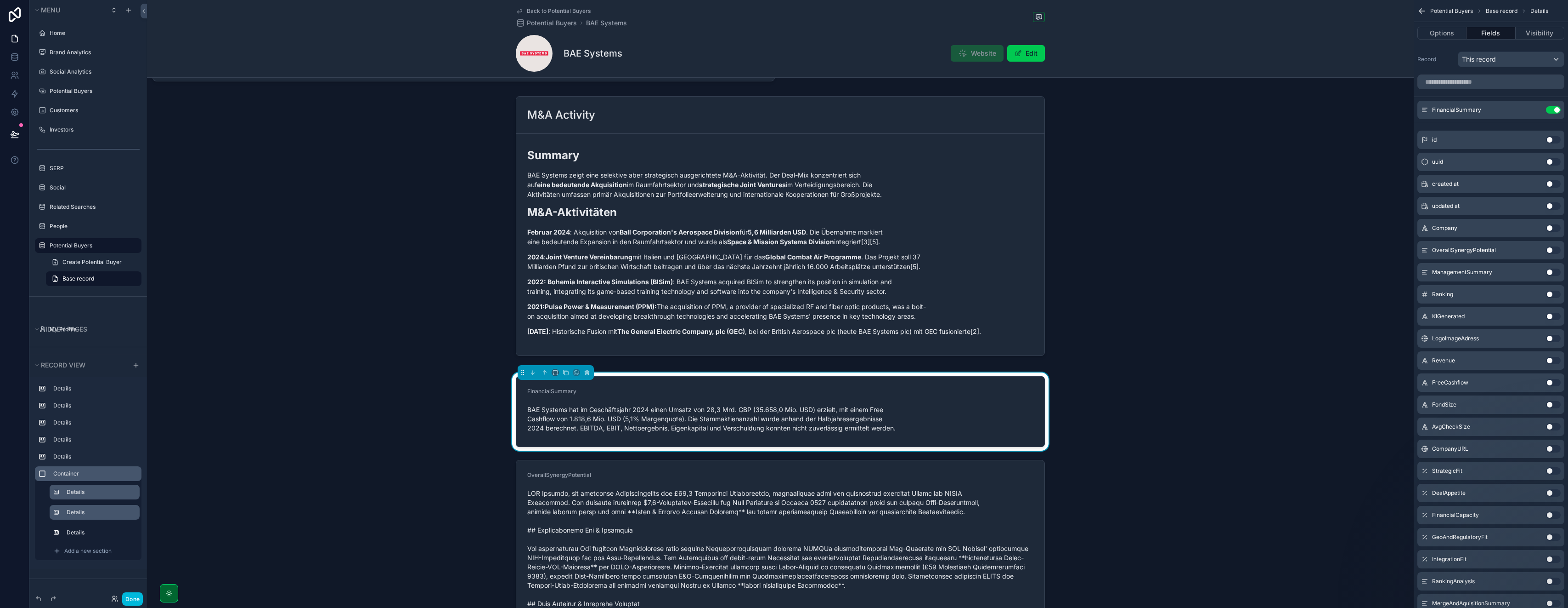
click at [90, 478] on div "Container" at bounding box center [95, 473] width 84 height 8
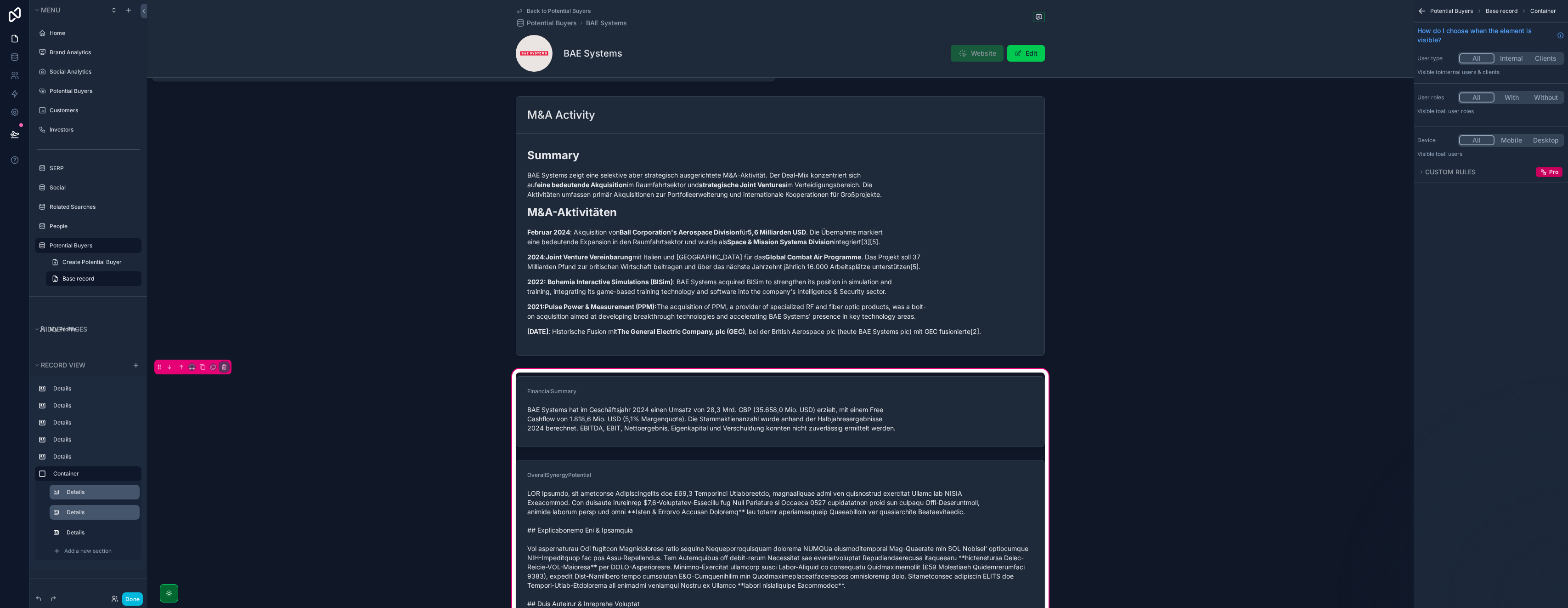
click at [193, 362] on div "scrollable content" at bounding box center [193, 367] width 78 height 14
click at [192, 364] on icon "scrollable content" at bounding box center [193, 367] width 7 height 7
click at [206, 482] on div "Full width" at bounding box center [210, 488] width 39 height 16
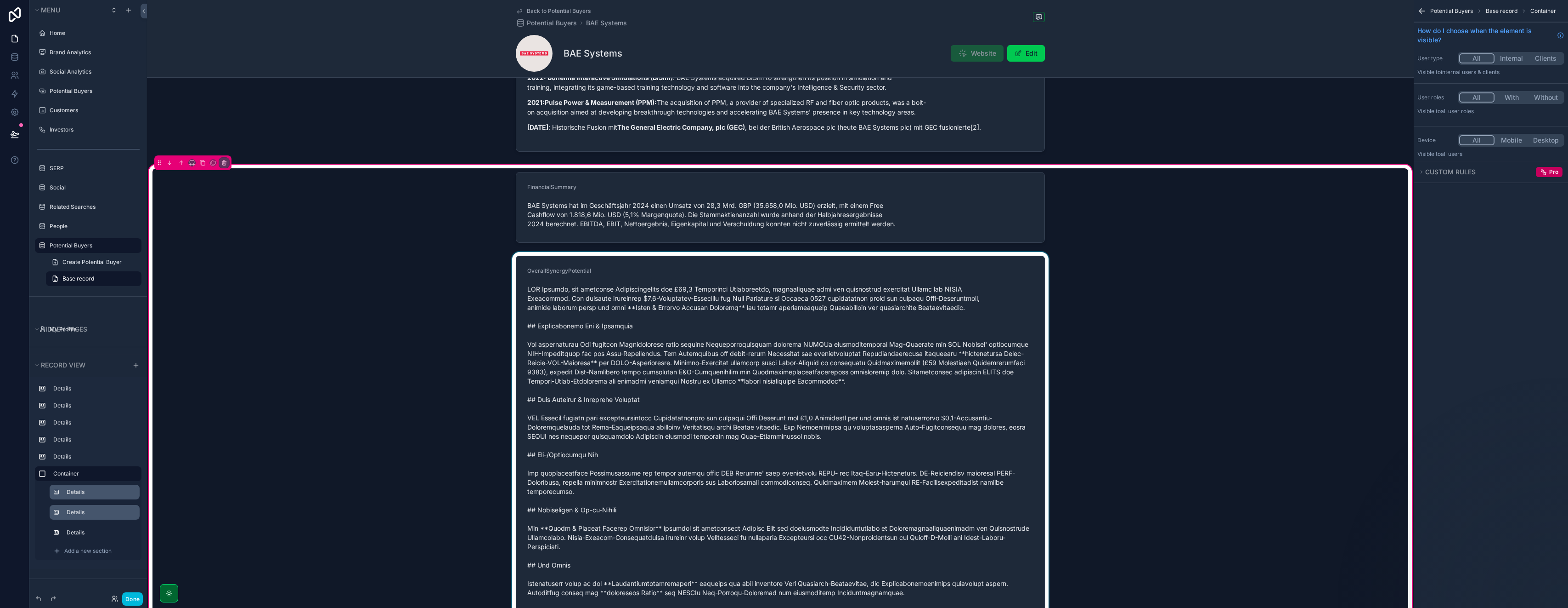
scroll to position [973, 0]
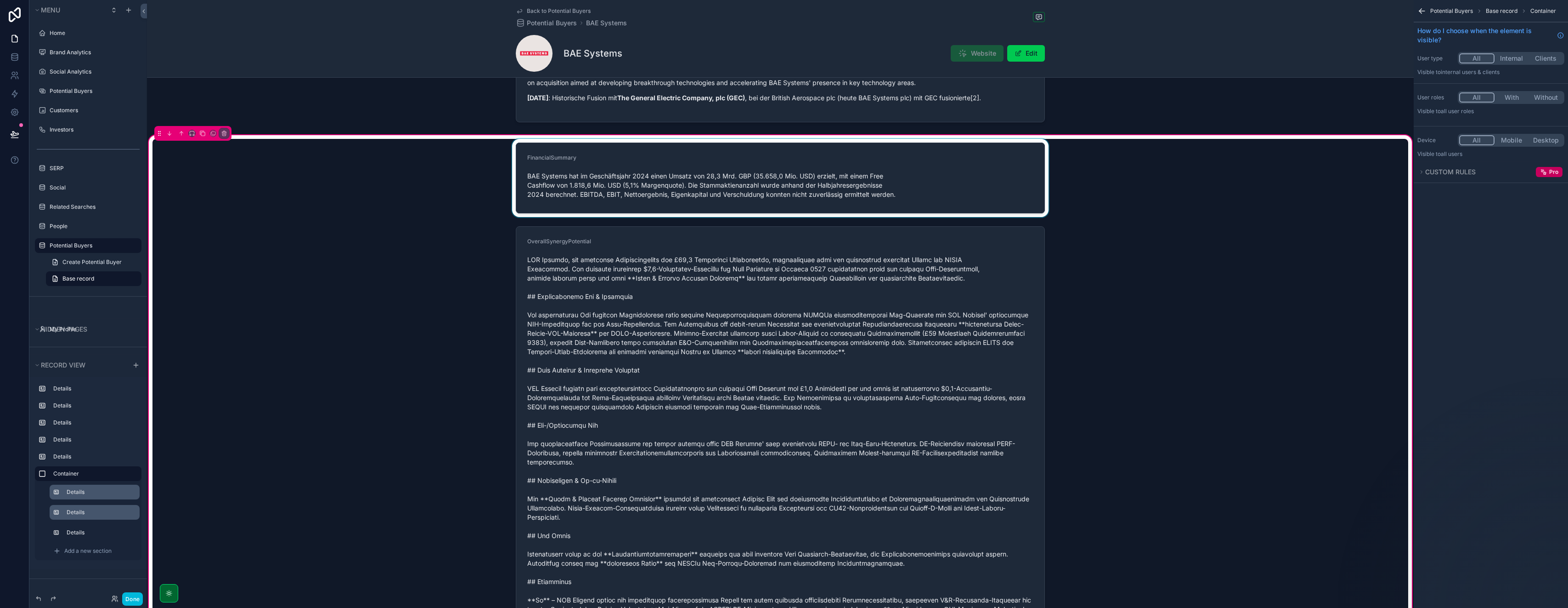
click at [631, 199] on div "scrollable content" at bounding box center [781, 178] width 1256 height 78
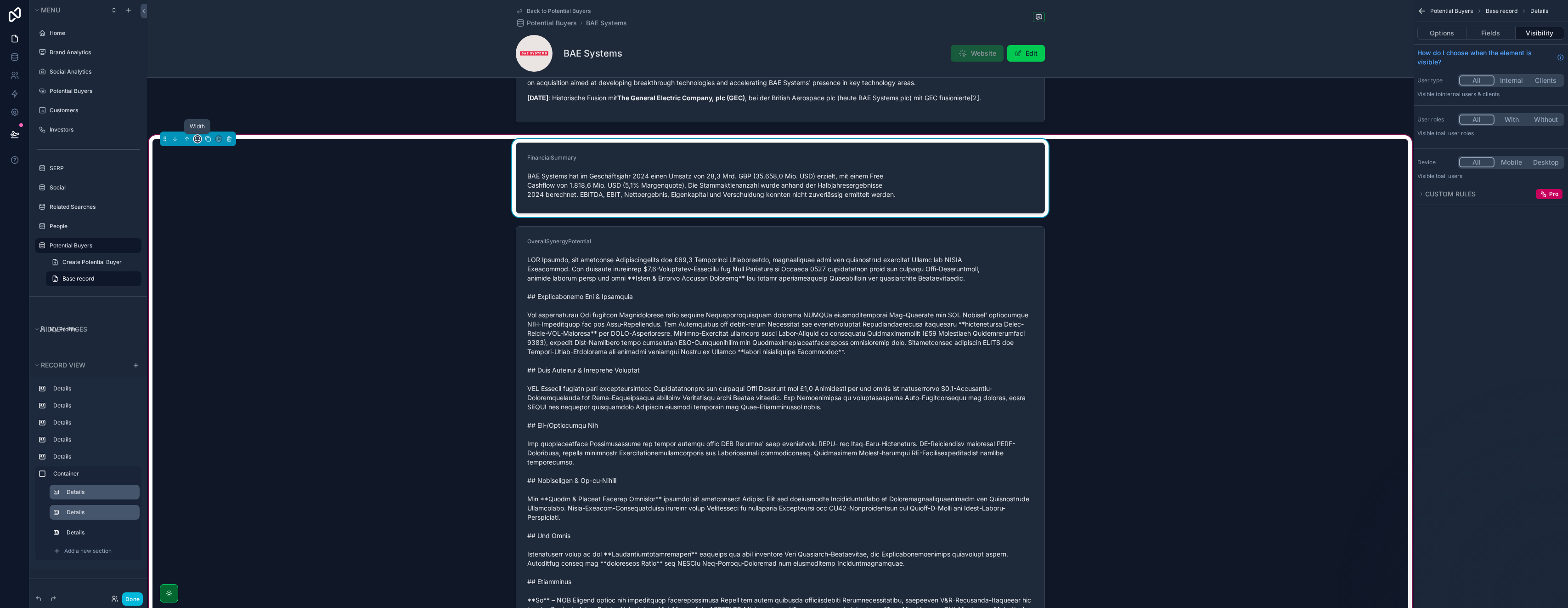
click at [198, 141] on icon "scrollable content" at bounding box center [198, 139] width 7 height 7
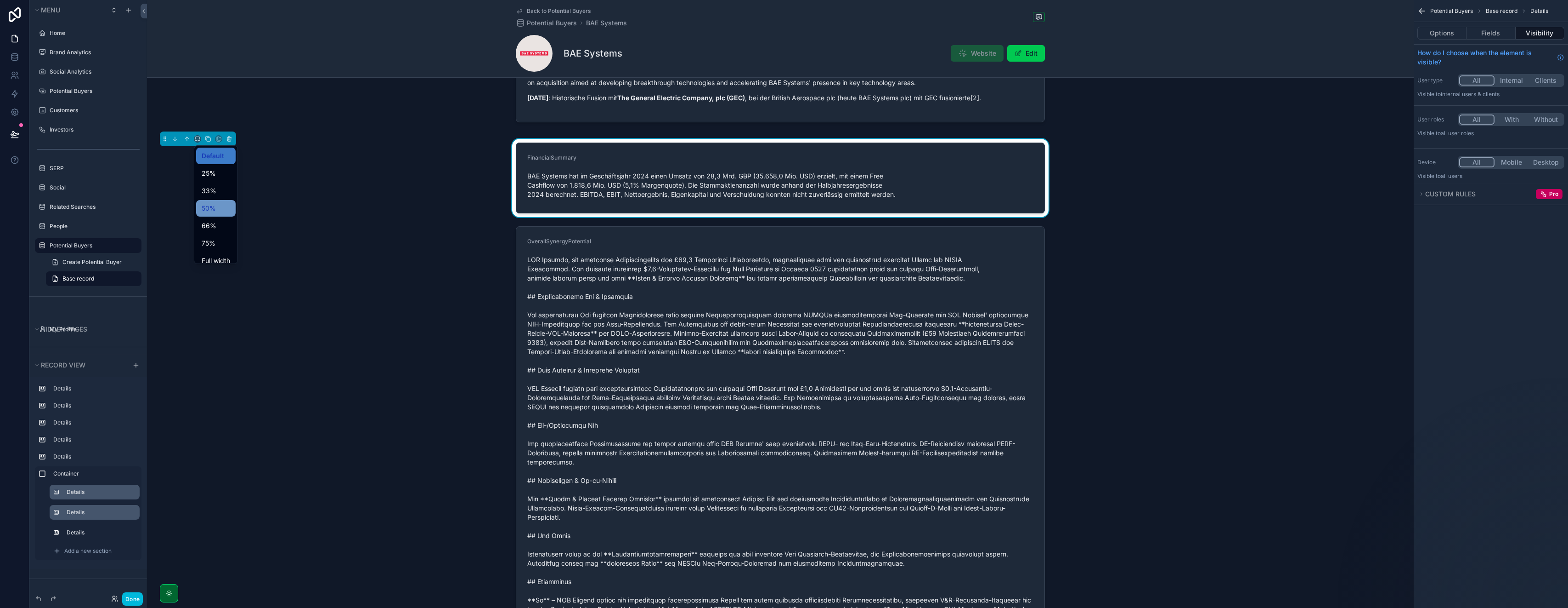
click at [210, 203] on span "50%" at bounding box center [209, 208] width 14 height 11
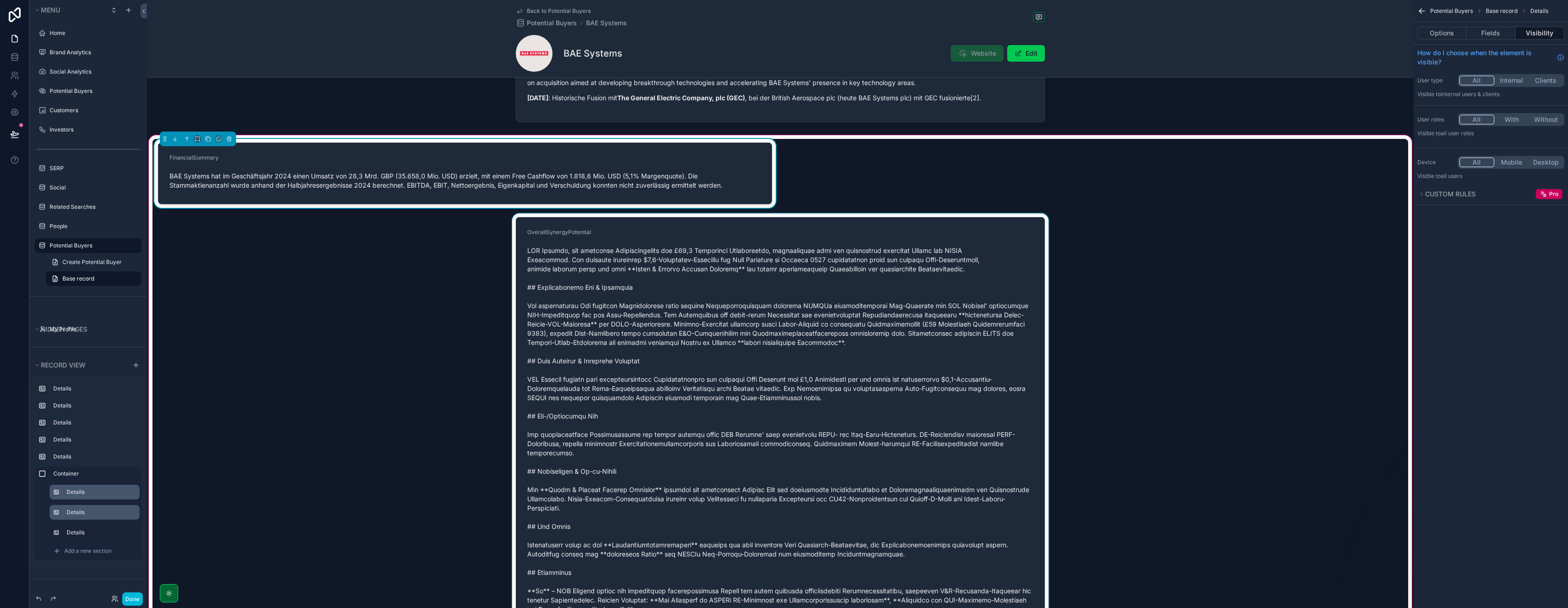
click at [740, 254] on div "scrollable content" at bounding box center [781, 422] width 1256 height 419
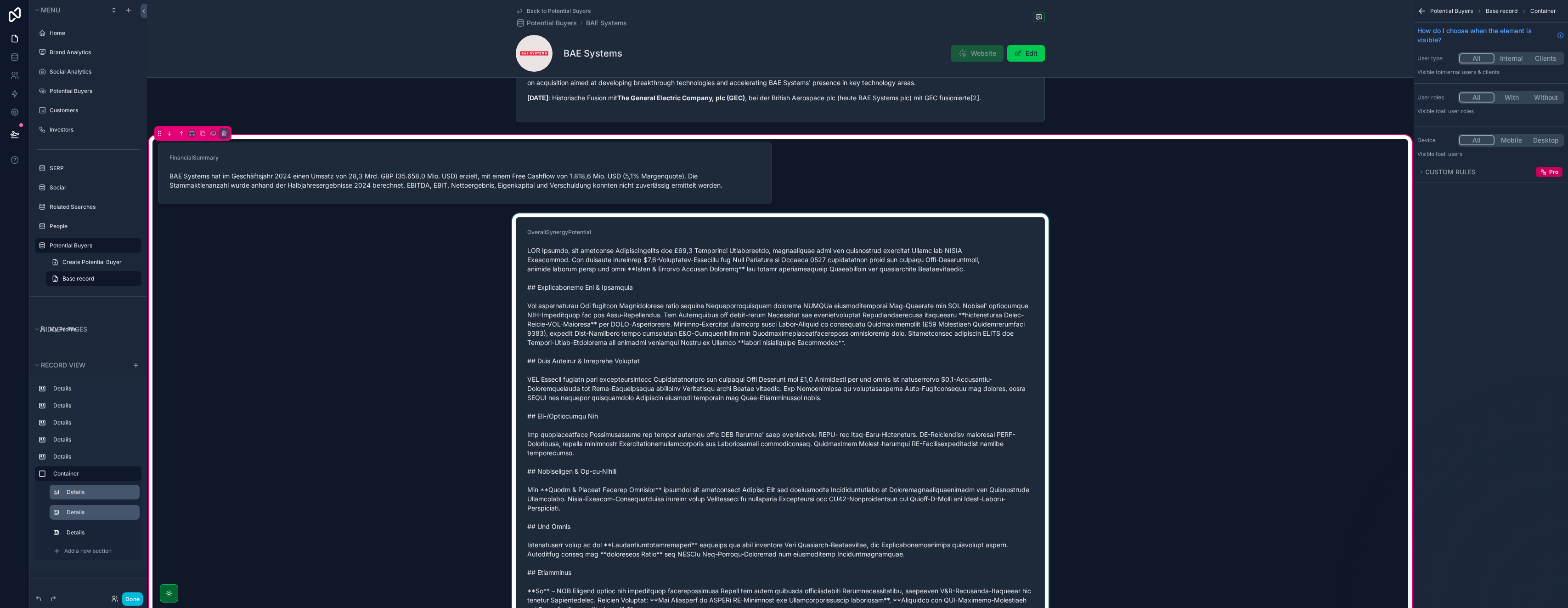
click at [534, 266] on div "scrollable content" at bounding box center [781, 422] width 1256 height 419
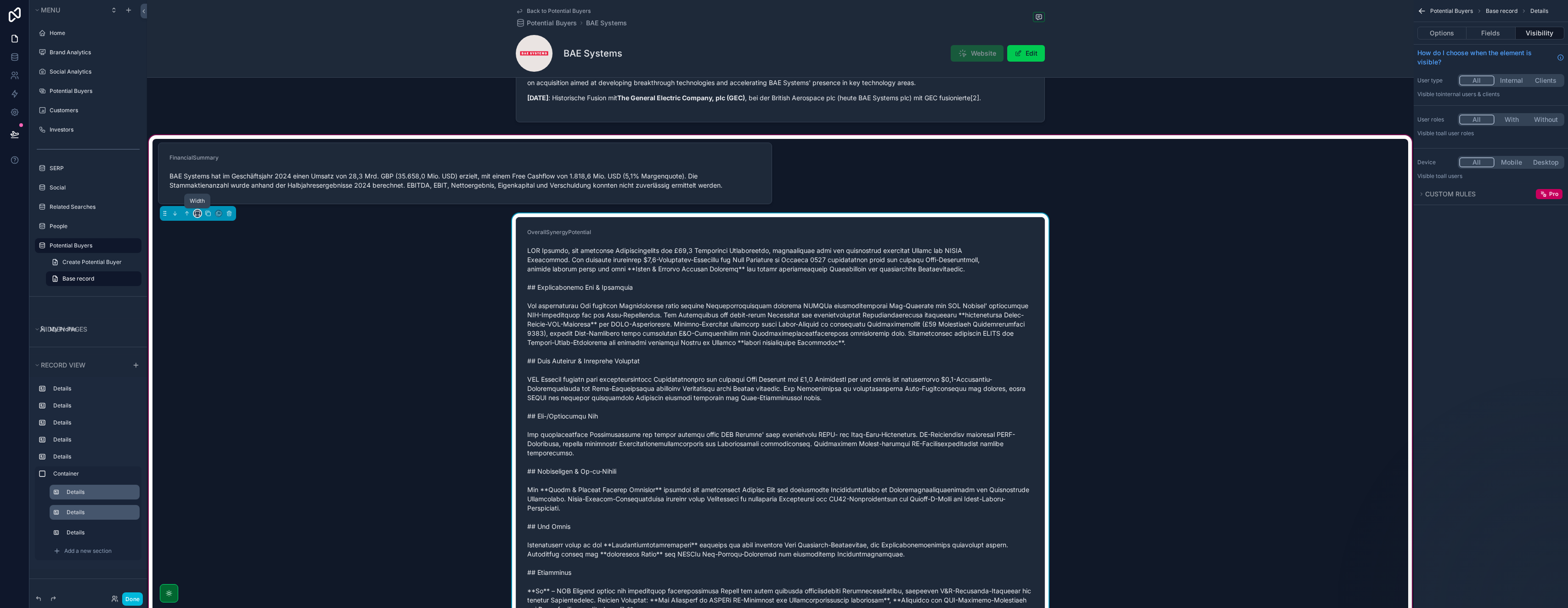
click at [194, 213] on icon "scrollable content" at bounding box center [198, 213] width 7 height 7
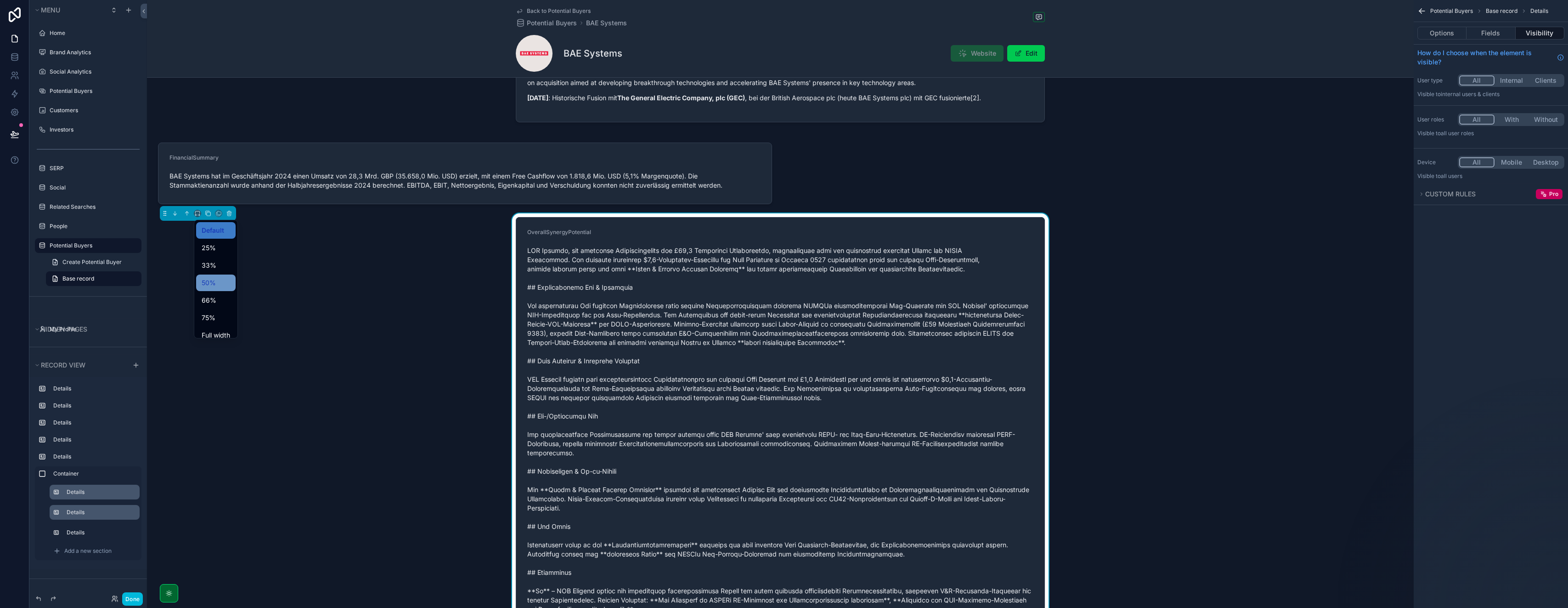
click at [216, 277] on div "50%" at bounding box center [216, 282] width 28 height 11
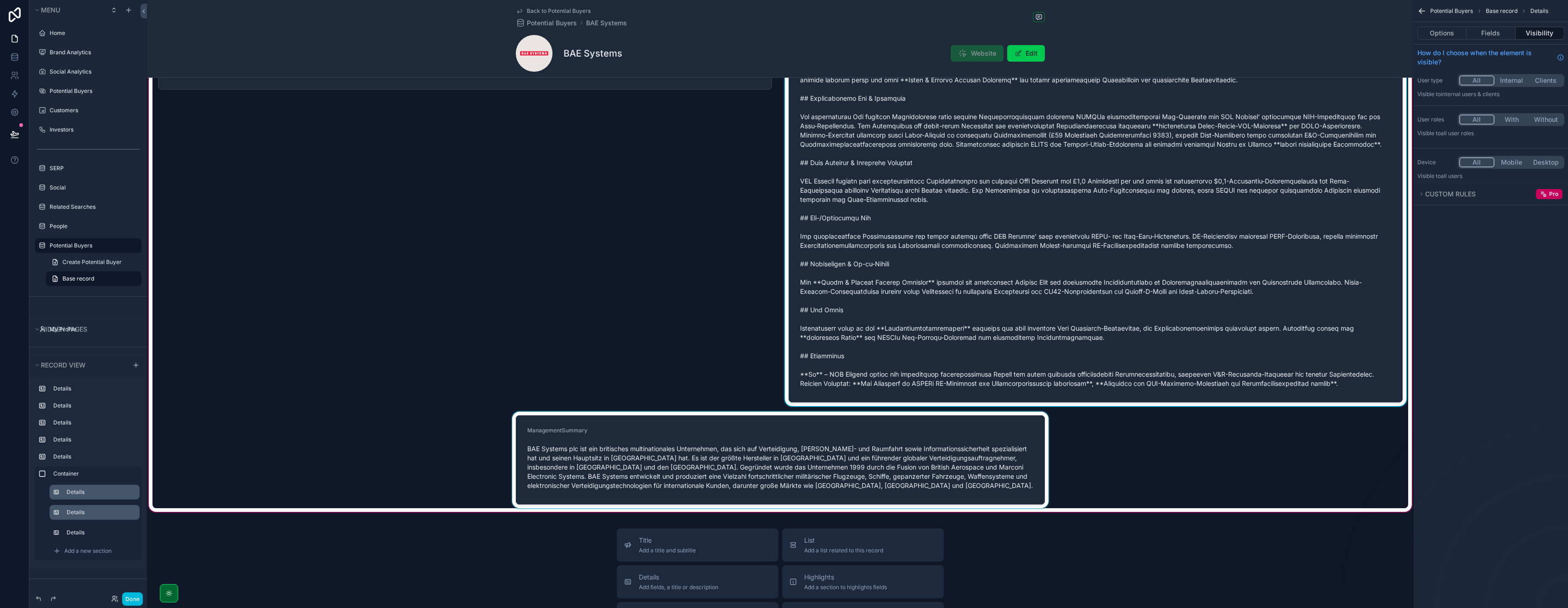
scroll to position [1144, 0]
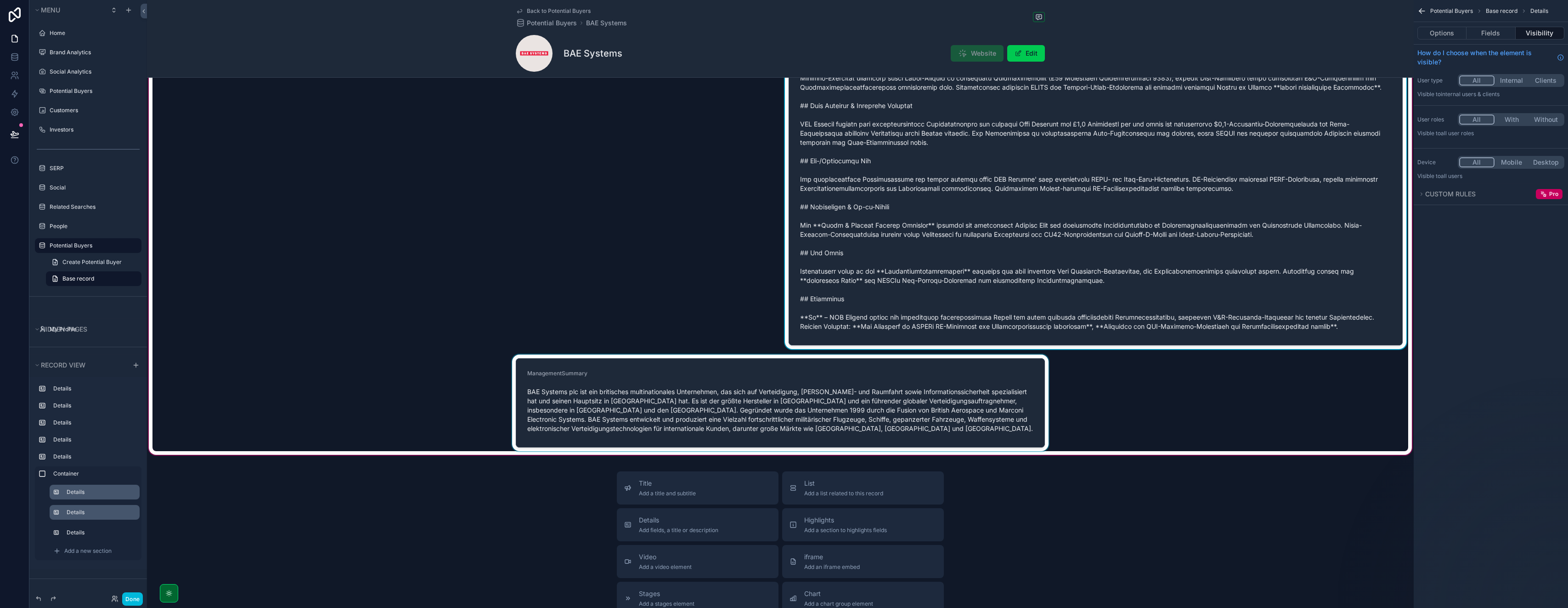
click at [626, 390] on div "scrollable content" at bounding box center [781, 402] width 1256 height 96
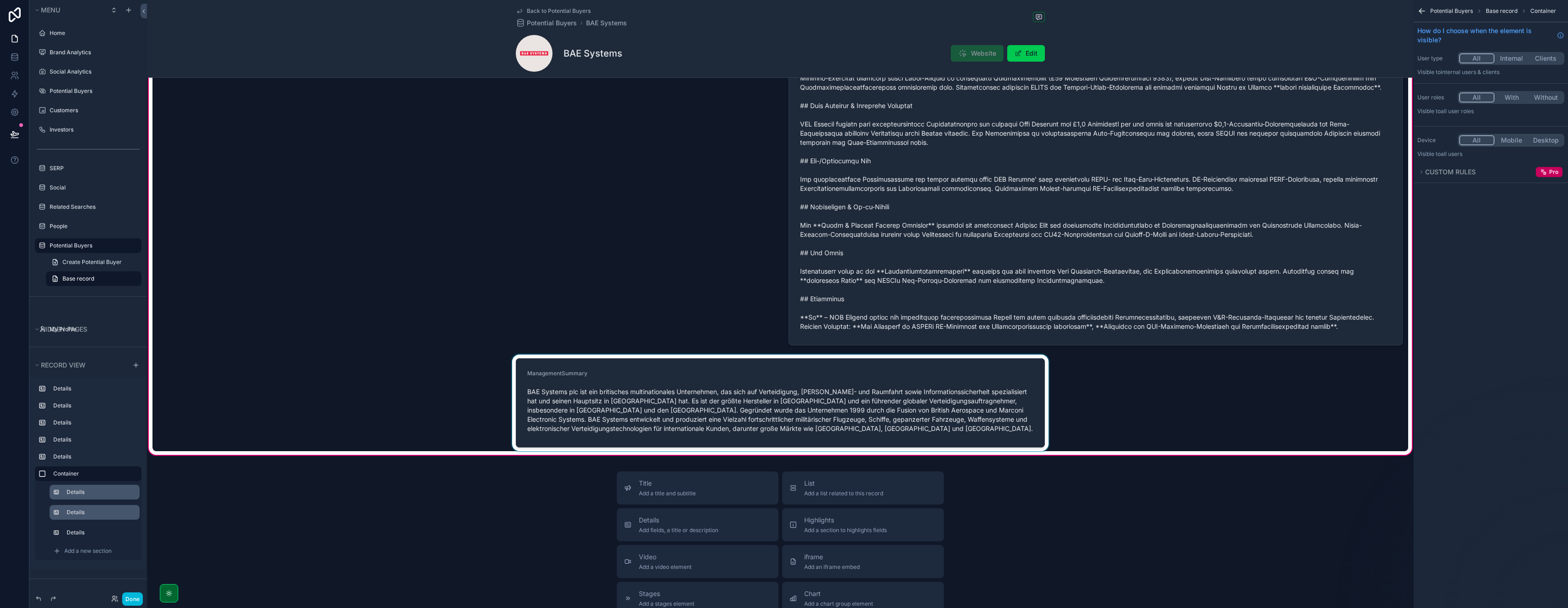
click at [596, 383] on div "scrollable content" at bounding box center [781, 402] width 1256 height 96
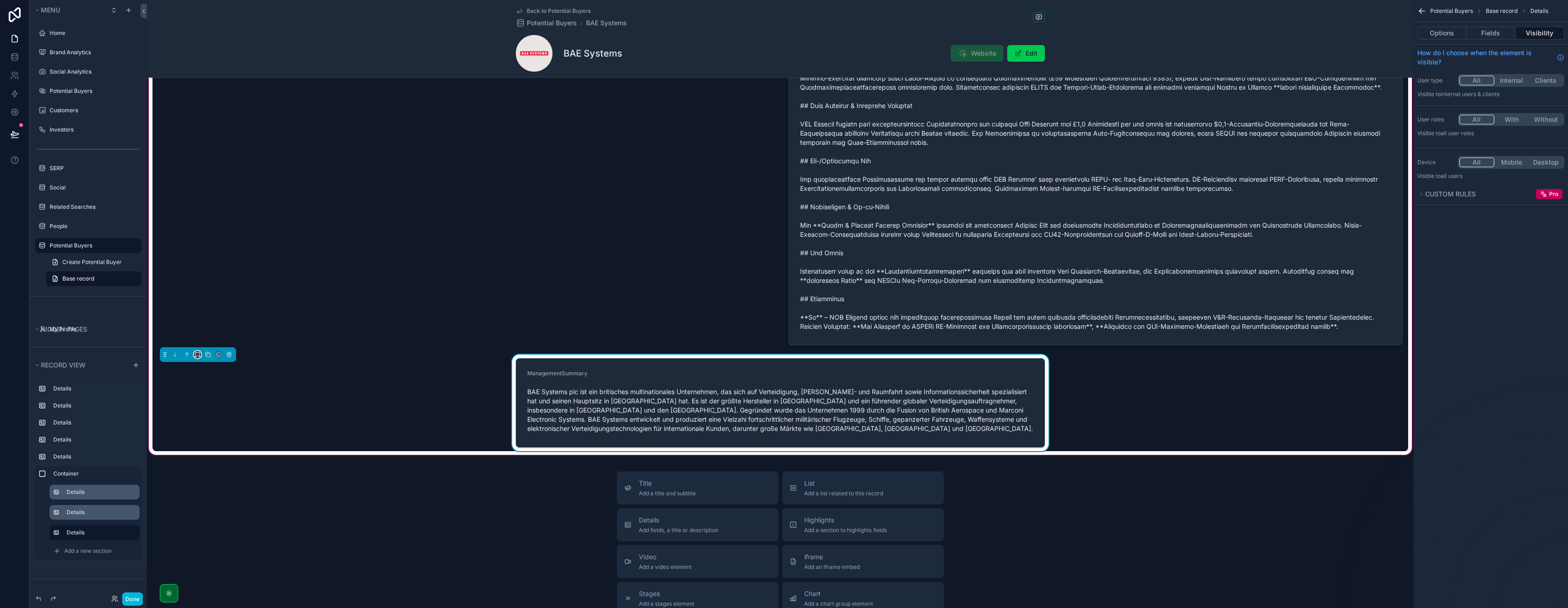
click at [198, 357] on button "scrollable content" at bounding box center [197, 354] width 8 height 8
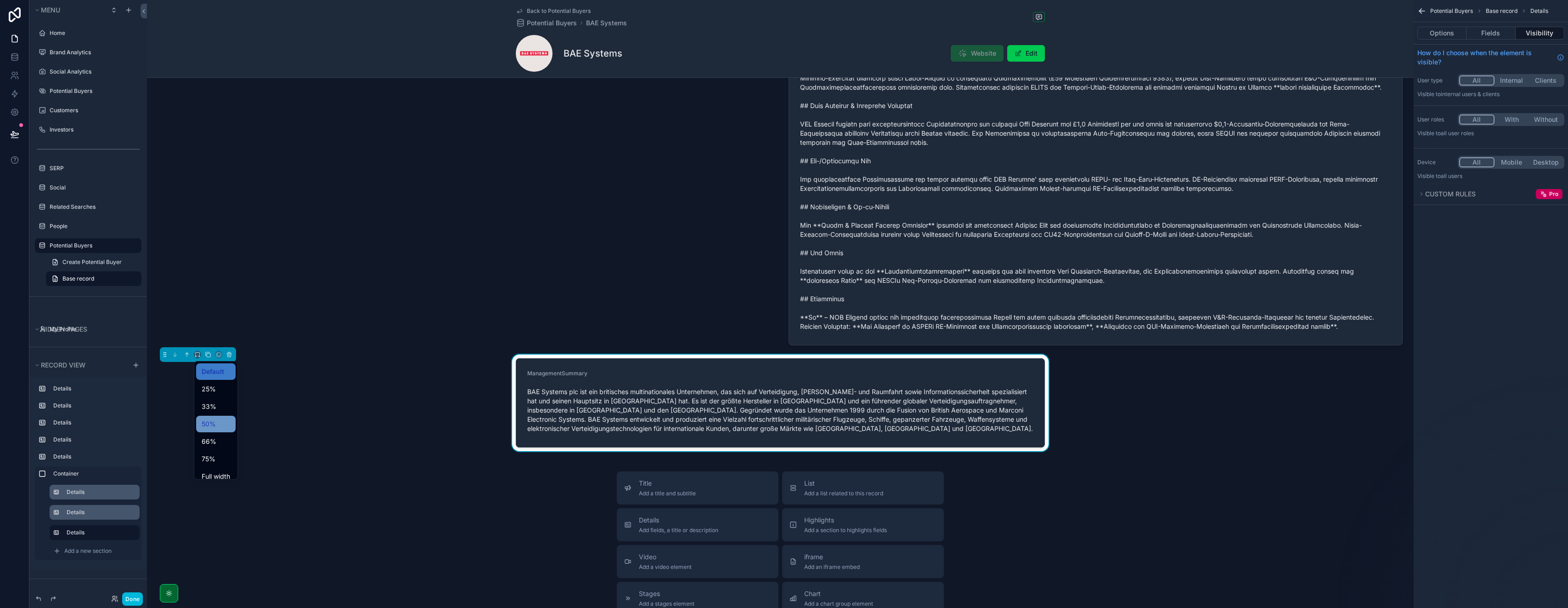
click at [214, 427] on span "50%" at bounding box center [209, 424] width 14 height 11
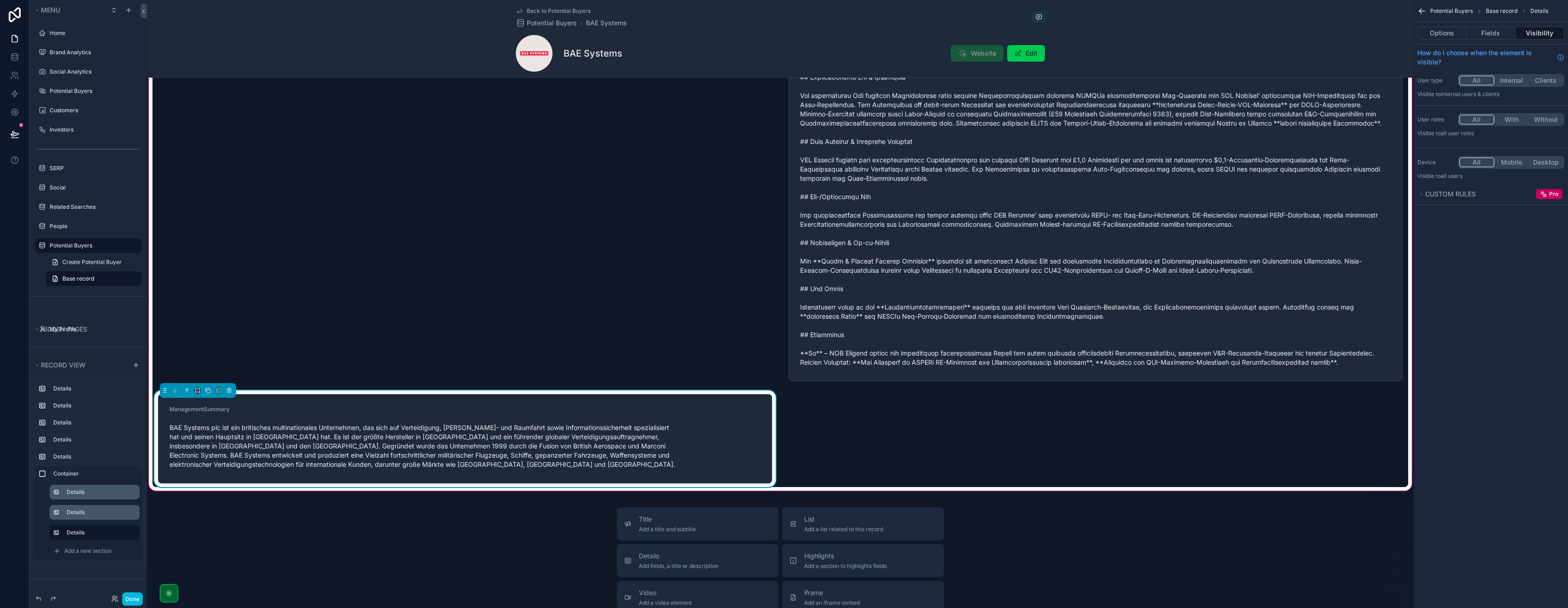
scroll to position [1119, 0]
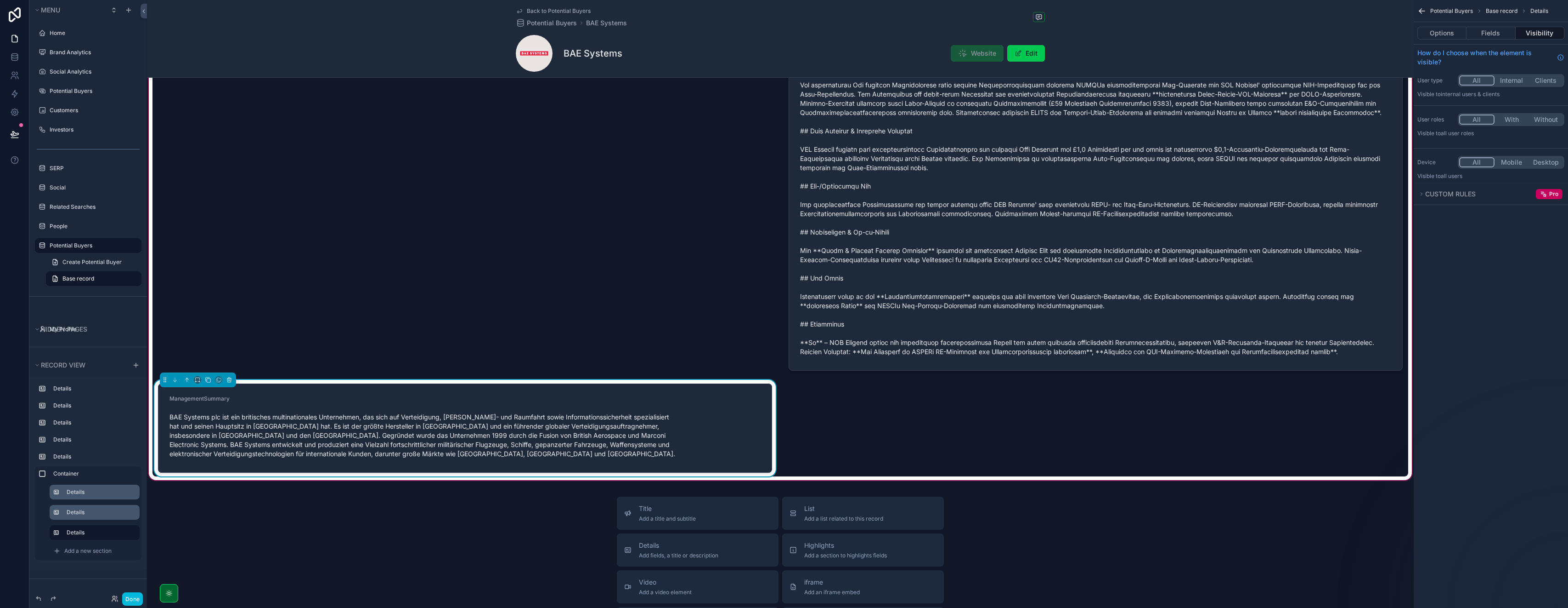
click at [612, 411] on div "BAE Systems plc ist ein britisches multinationales Unternehmen, das sich auf Ve…" at bounding box center [465, 435] width 591 height 51
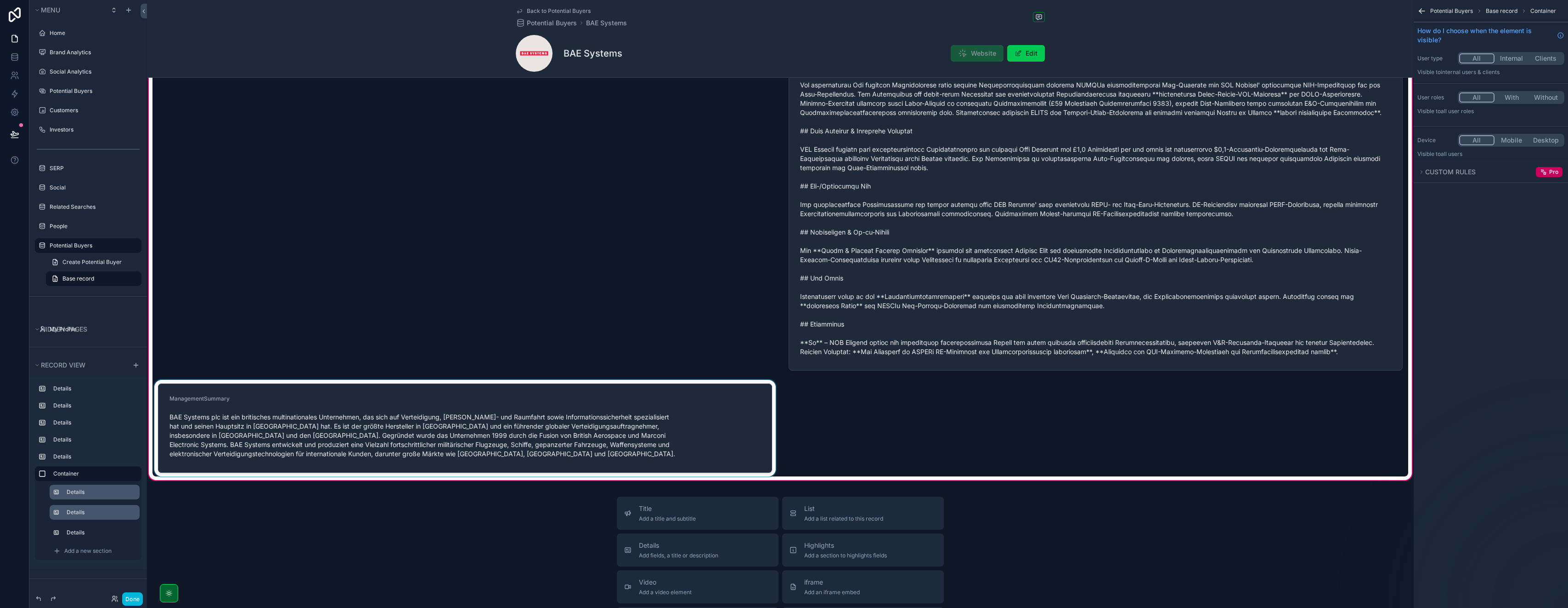
click at [219, 390] on div "scrollable content" at bounding box center [465, 427] width 625 height 96
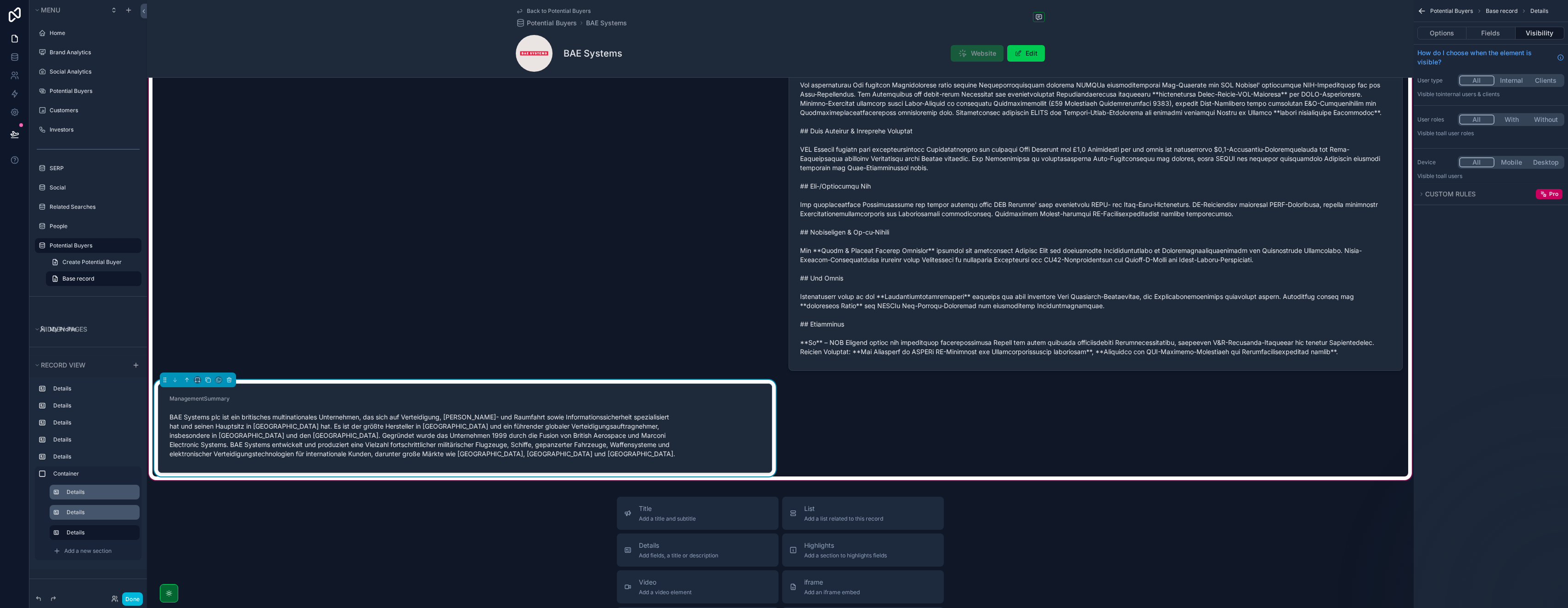
click at [424, 407] on div "ManagementSummary BAE Systems plc ist ein britisches multinationales Unternehme…" at bounding box center [465, 428] width 591 height 67
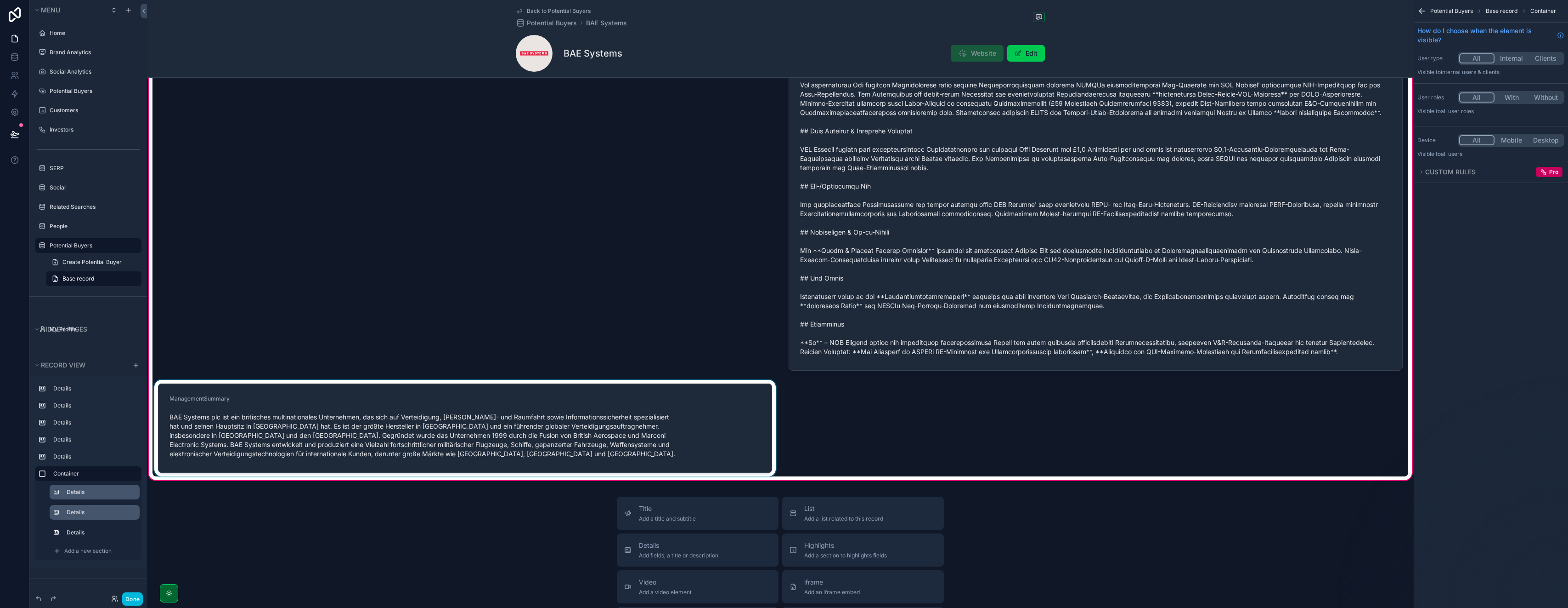
click at [568, 397] on div "scrollable content" at bounding box center [465, 427] width 625 height 96
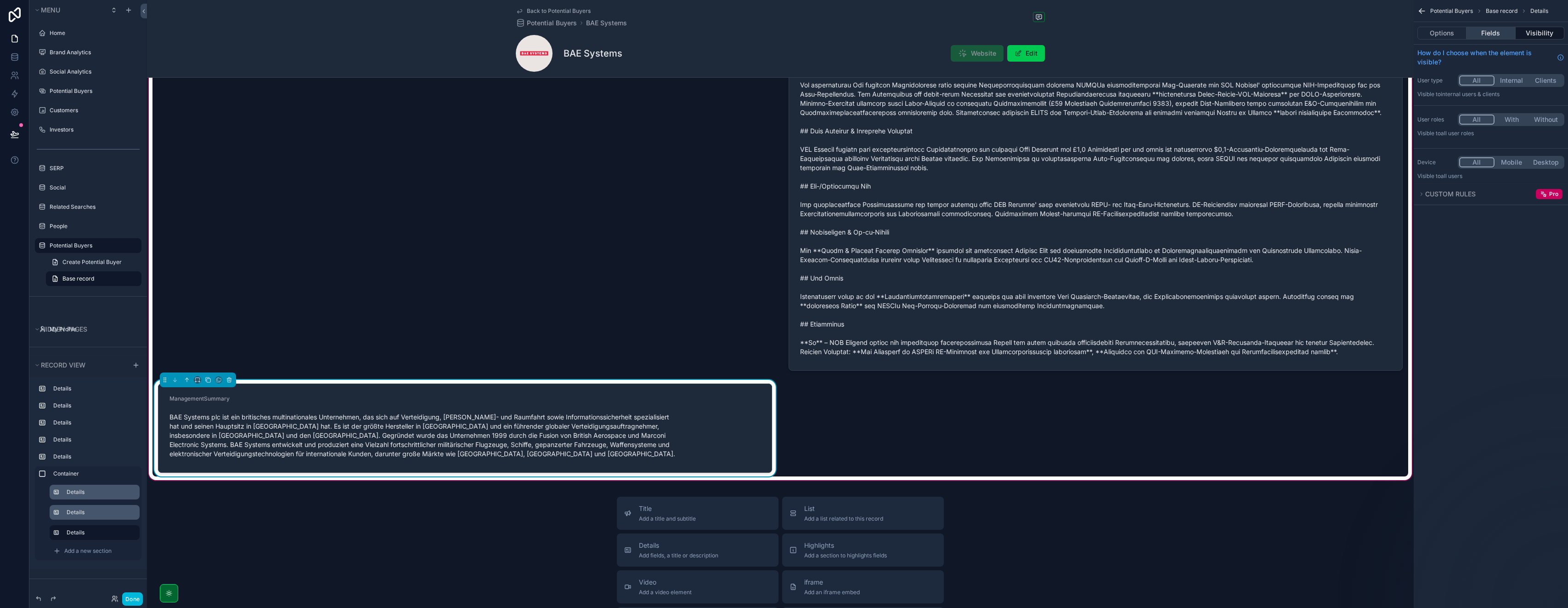
click at [784, 33] on button "Fields" at bounding box center [1490, 32] width 49 height 13
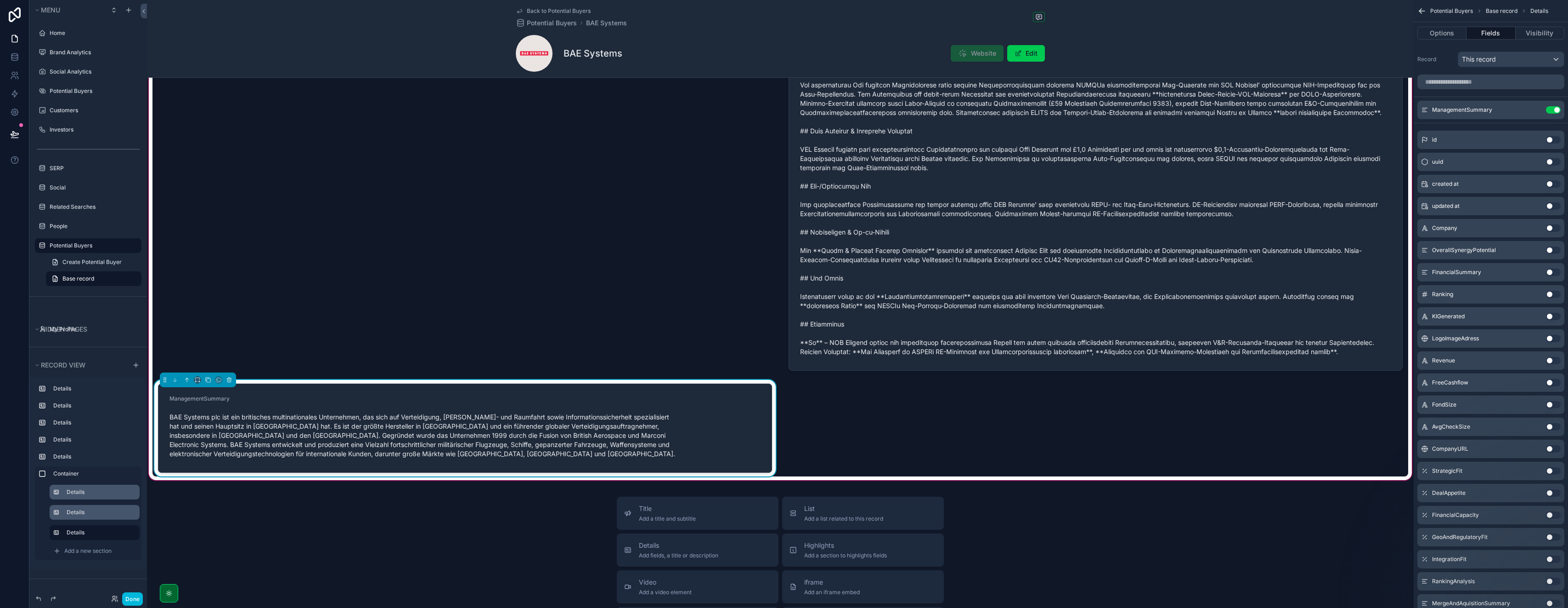
click at [0, 0] on button "scrollable content" at bounding box center [0, 0] width 0 height 0
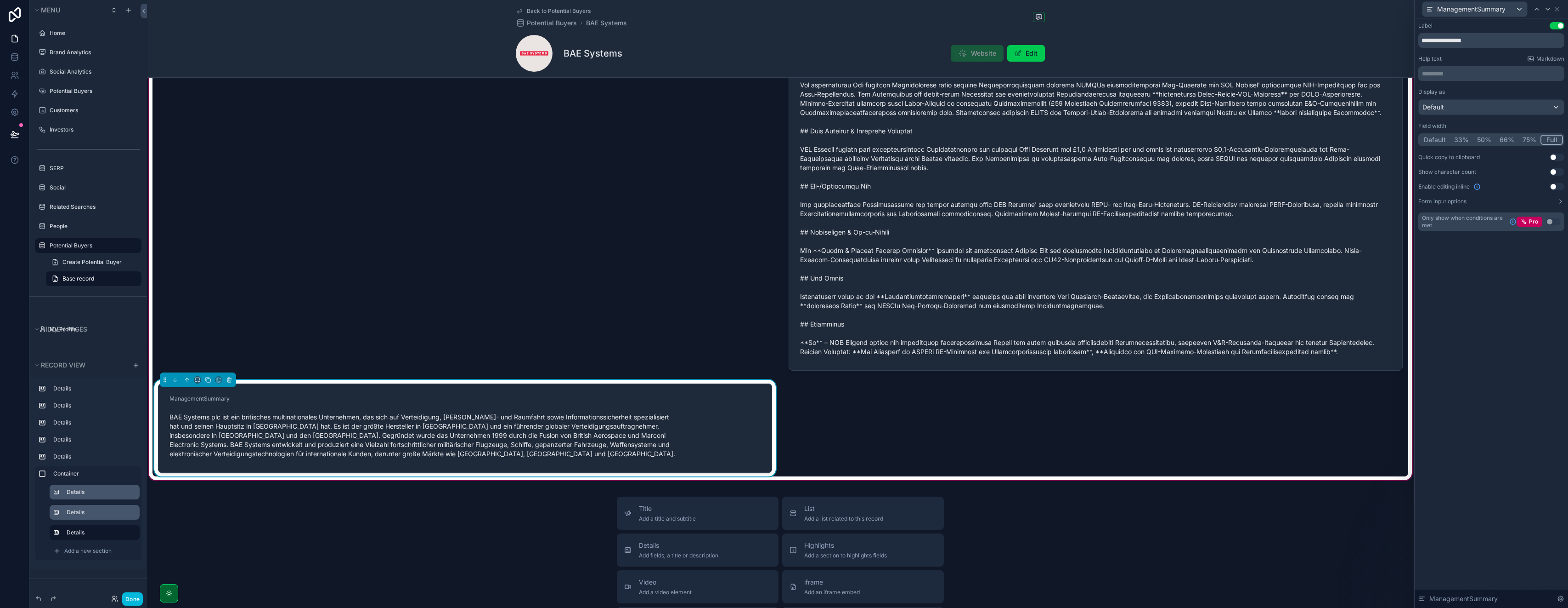
click at [784, 139] on button "Default" at bounding box center [1435, 140] width 31 height 10
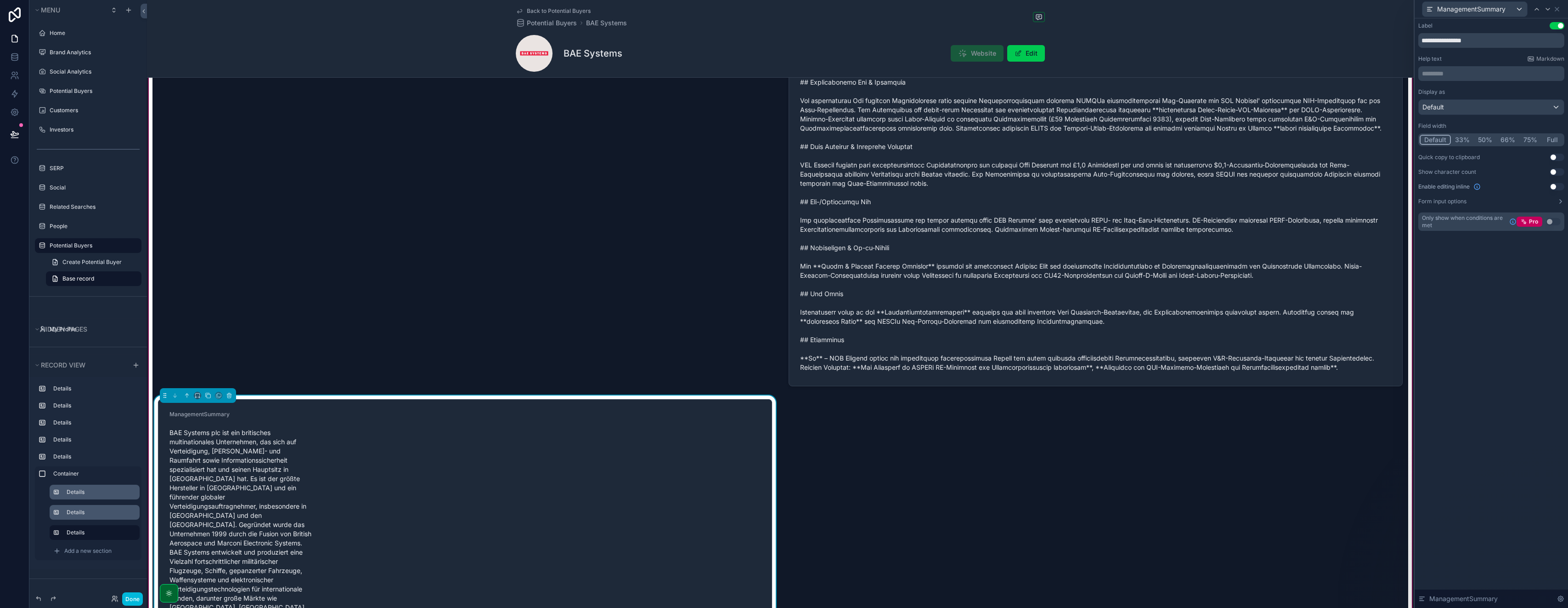
scroll to position [1111, 0]
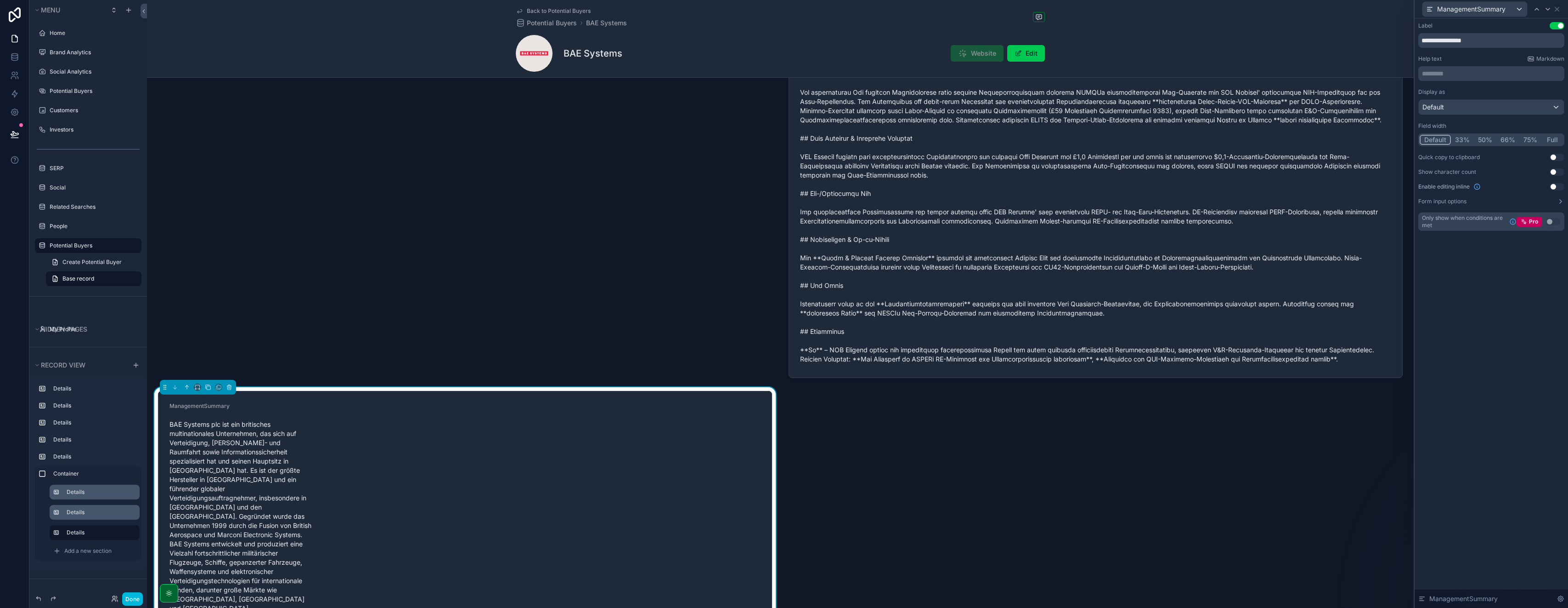
click at [784, 142] on button "75%" at bounding box center [1531, 140] width 22 height 10
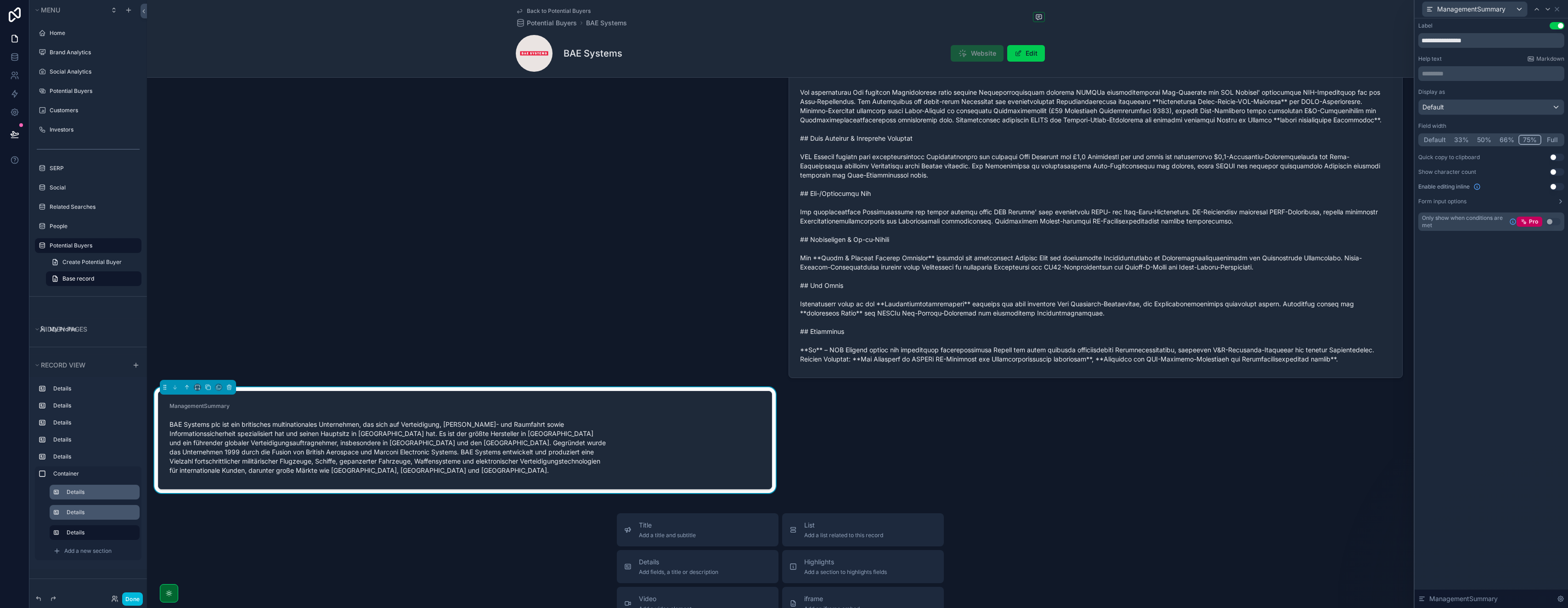
click at [784, 140] on button "Full" at bounding box center [1552, 140] width 21 height 10
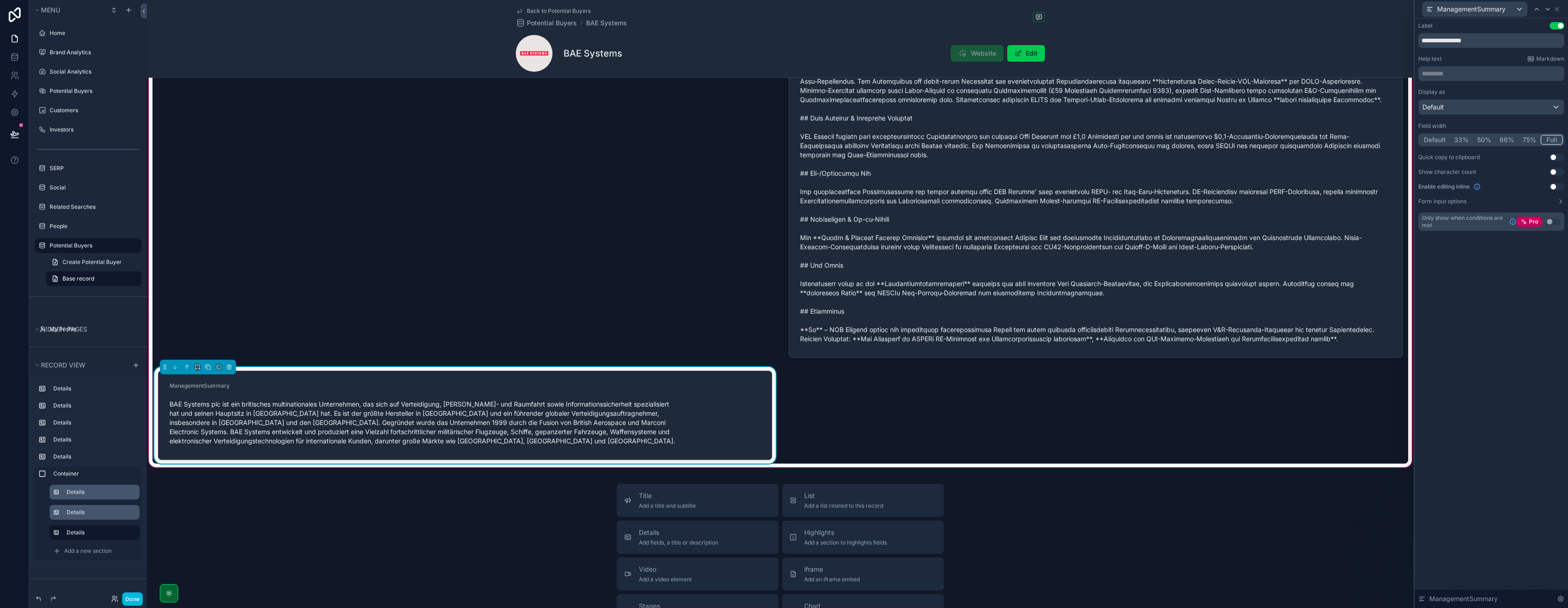
scroll to position [1138, 0]
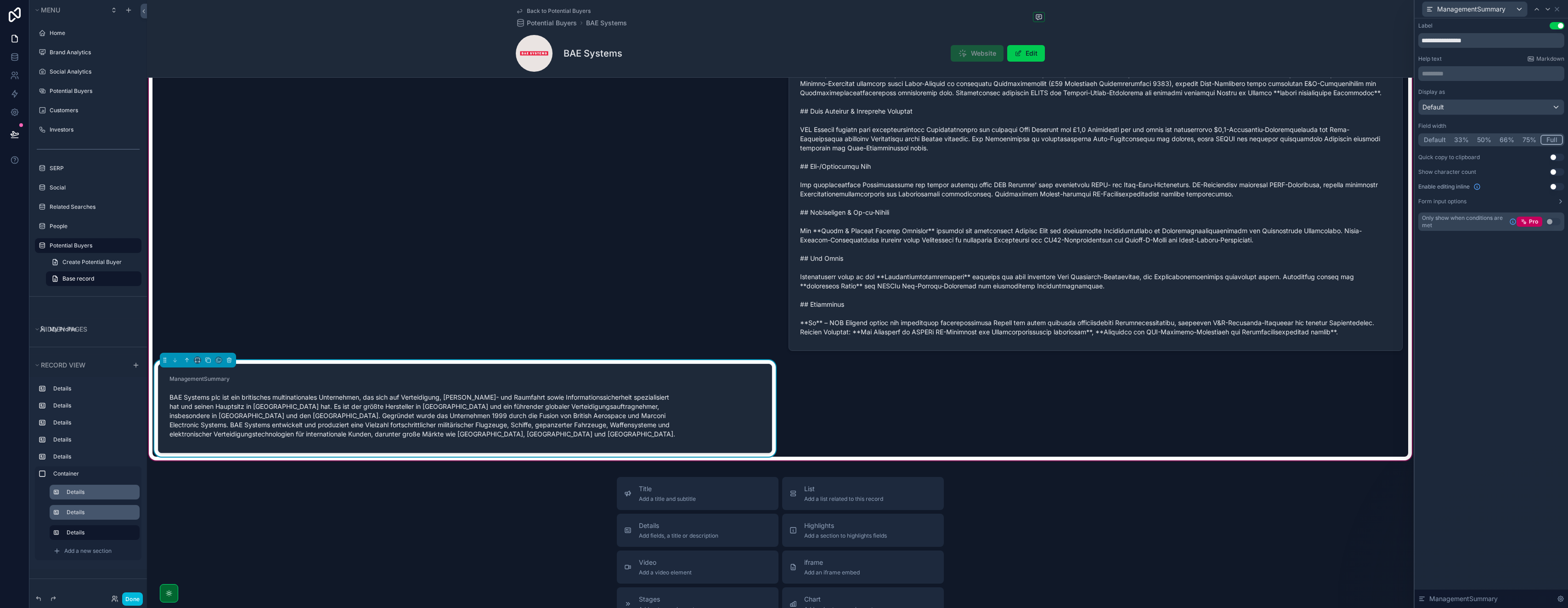
click at [679, 373] on form "ManagementSummary BAE Systems plc ist ein britisches multinationales Unternehme…" at bounding box center [465, 408] width 614 height 89
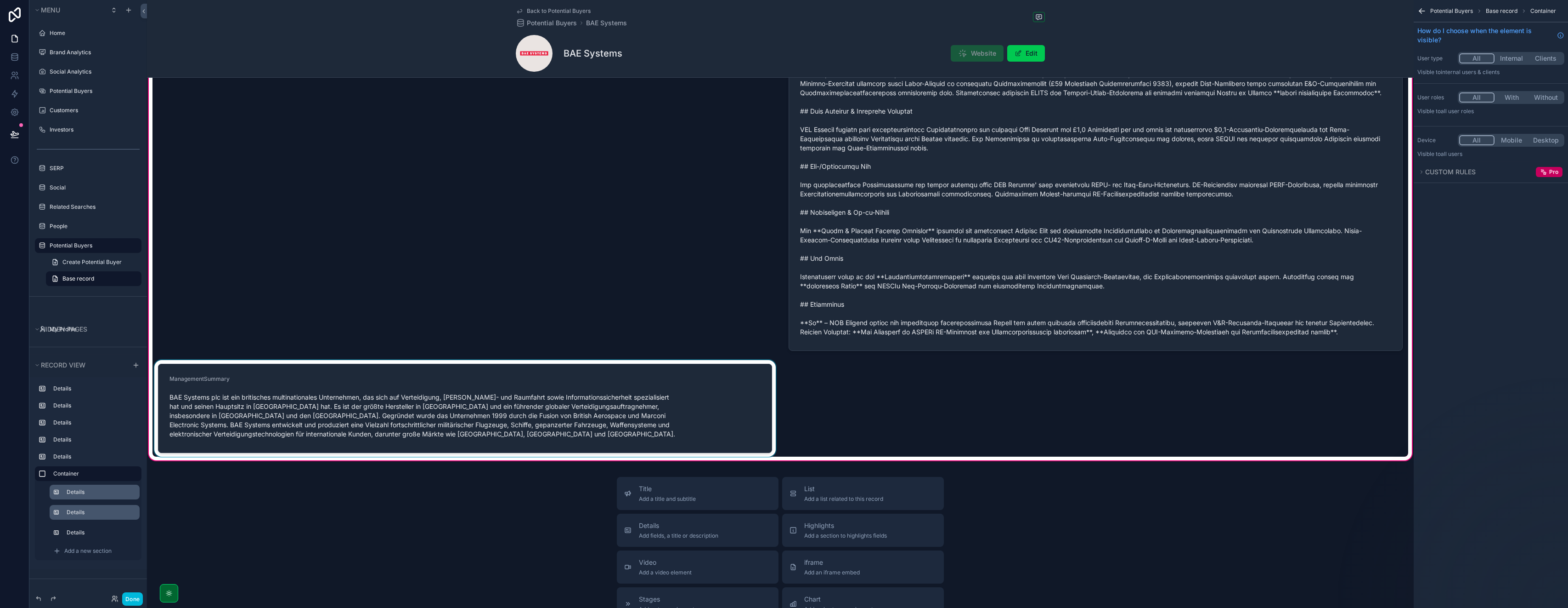
click at [679, 373] on div "scrollable content" at bounding box center [465, 408] width 625 height 96
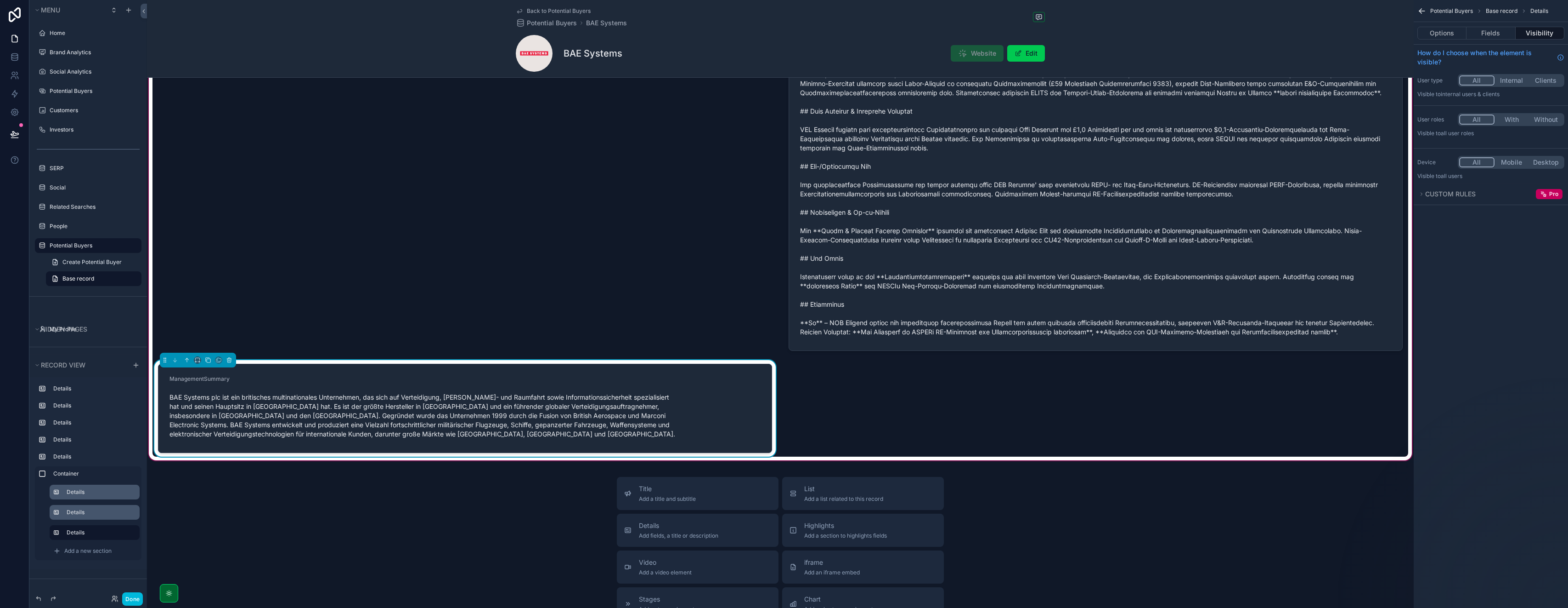
click at [679, 373] on form "ManagementSummary BAE Systems plc ist ein britisches multinationales Unternehme…" at bounding box center [465, 408] width 614 height 89
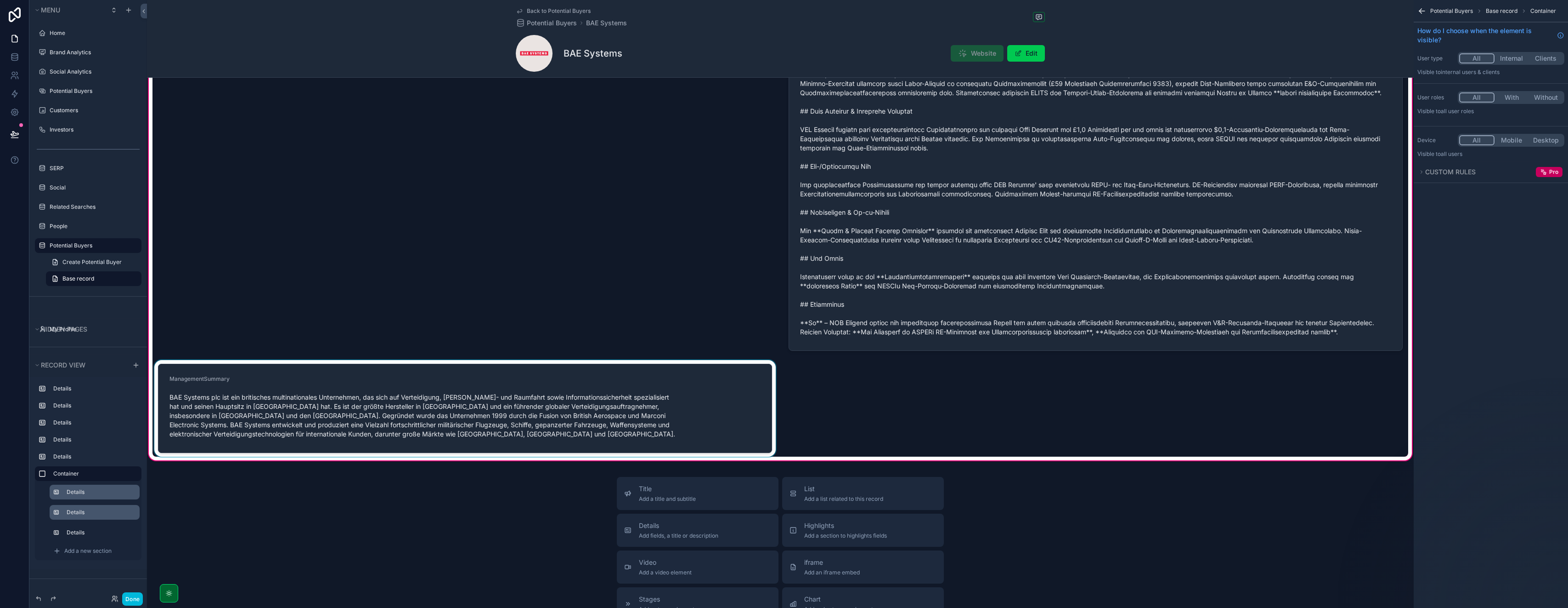
click at [655, 385] on div "scrollable content" at bounding box center [465, 408] width 625 height 96
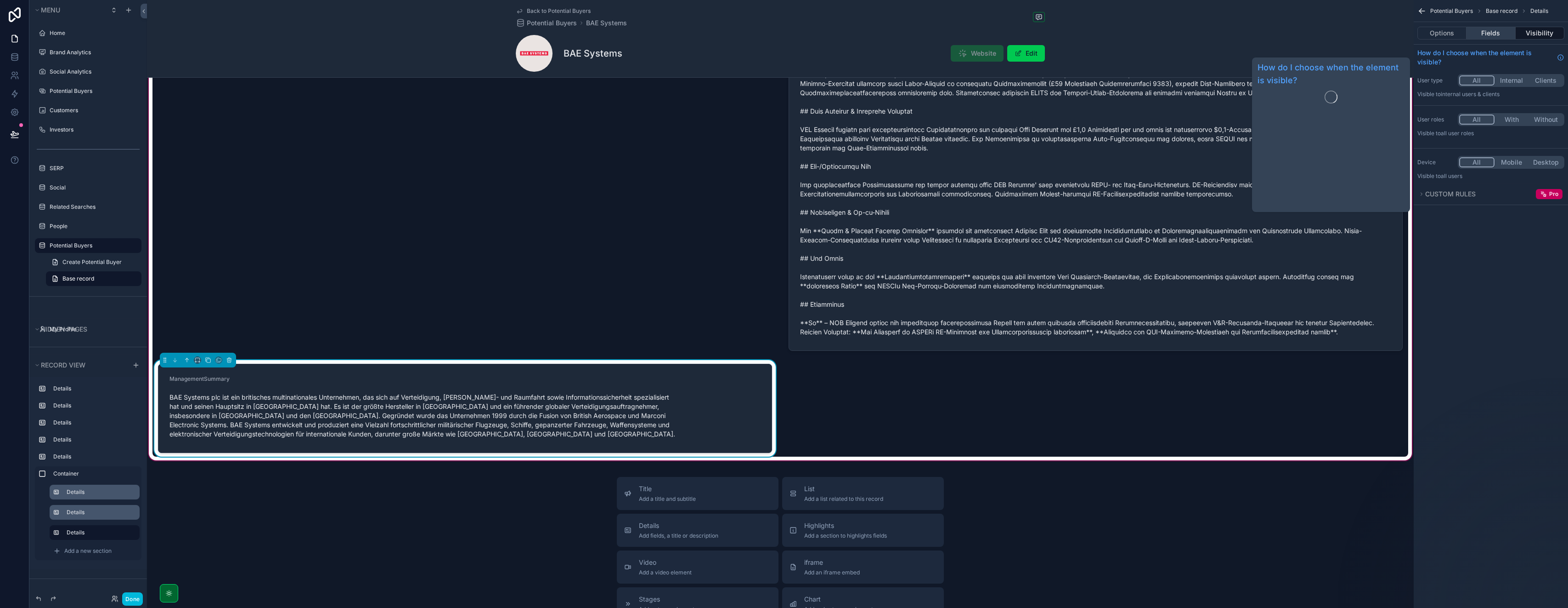
click at [784, 35] on button "Fields" at bounding box center [1490, 32] width 49 height 13
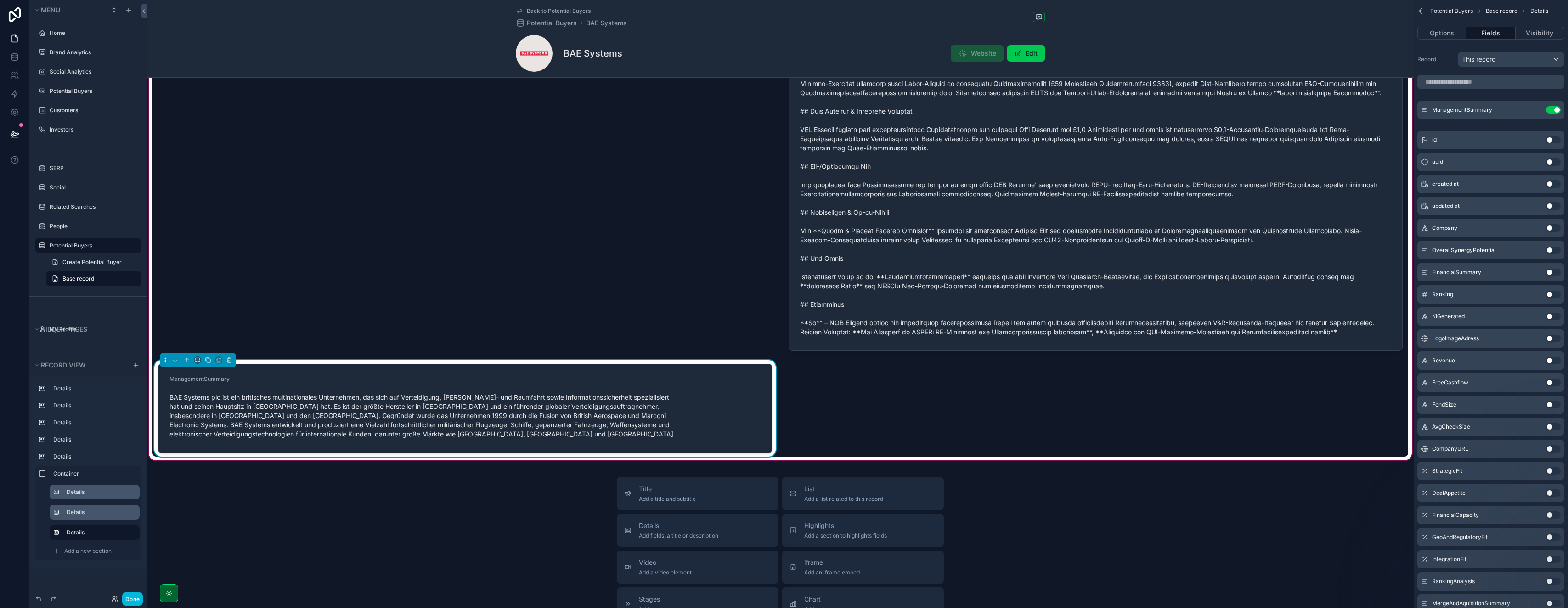
click at [0, 0] on icon "scrollable content" at bounding box center [0, 0] width 0 height 0
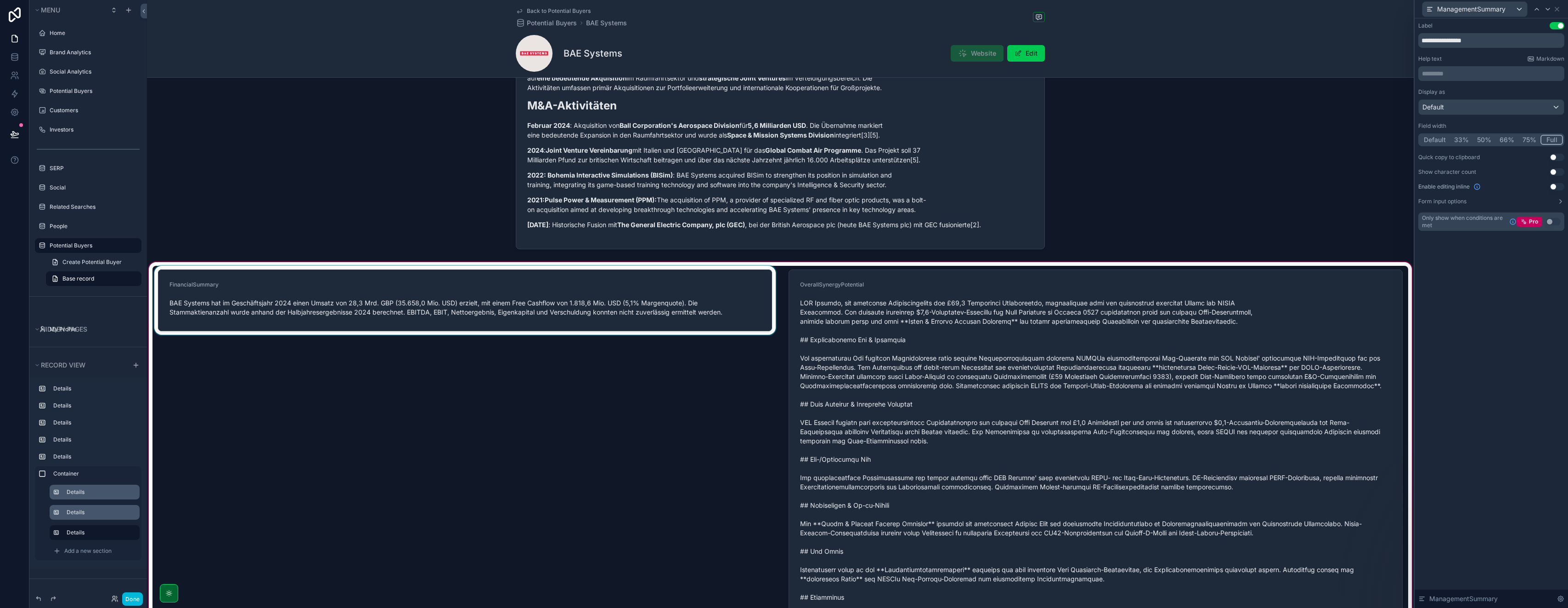
scroll to position [848, 0]
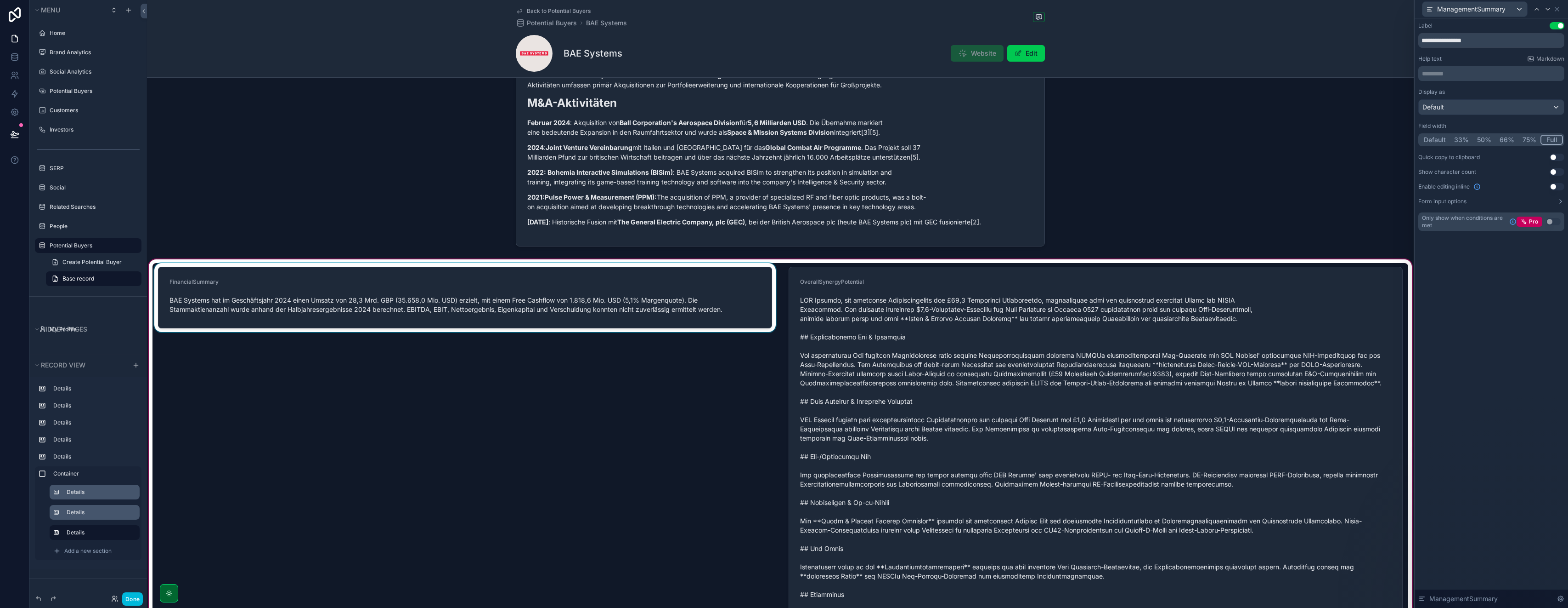
click at [493, 431] on div "scrollable content" at bounding box center [465, 453] width 625 height 381
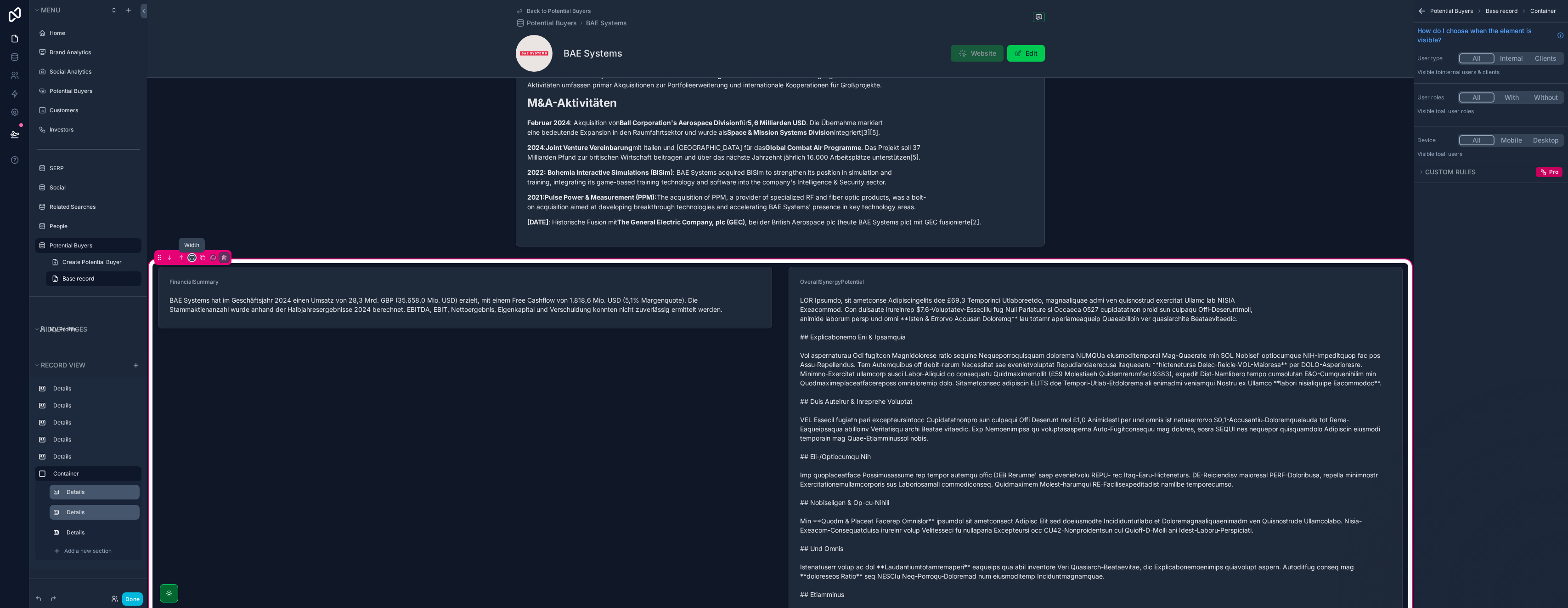
click at [190, 258] on icon "scrollable content" at bounding box center [193, 258] width 7 height 7
click at [194, 270] on div "Default" at bounding box center [212, 274] width 43 height 16
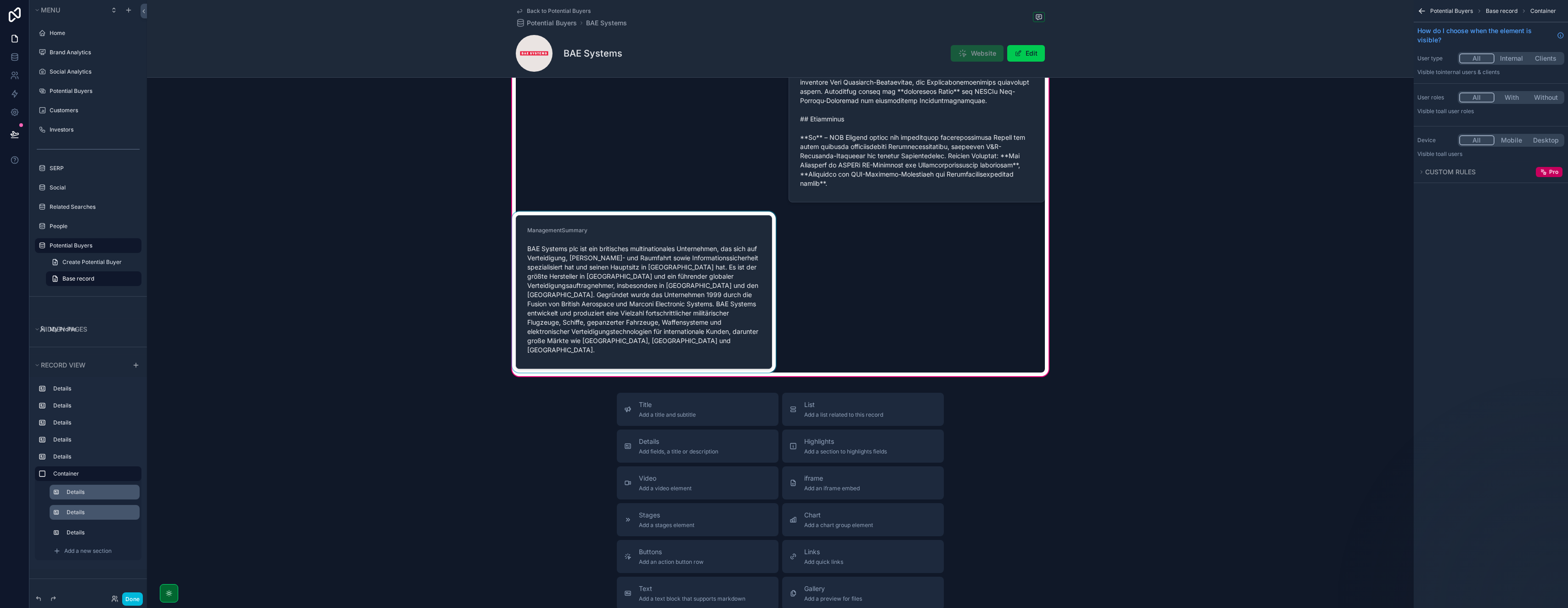
click at [708, 277] on div "scrollable content" at bounding box center [644, 292] width 268 height 161
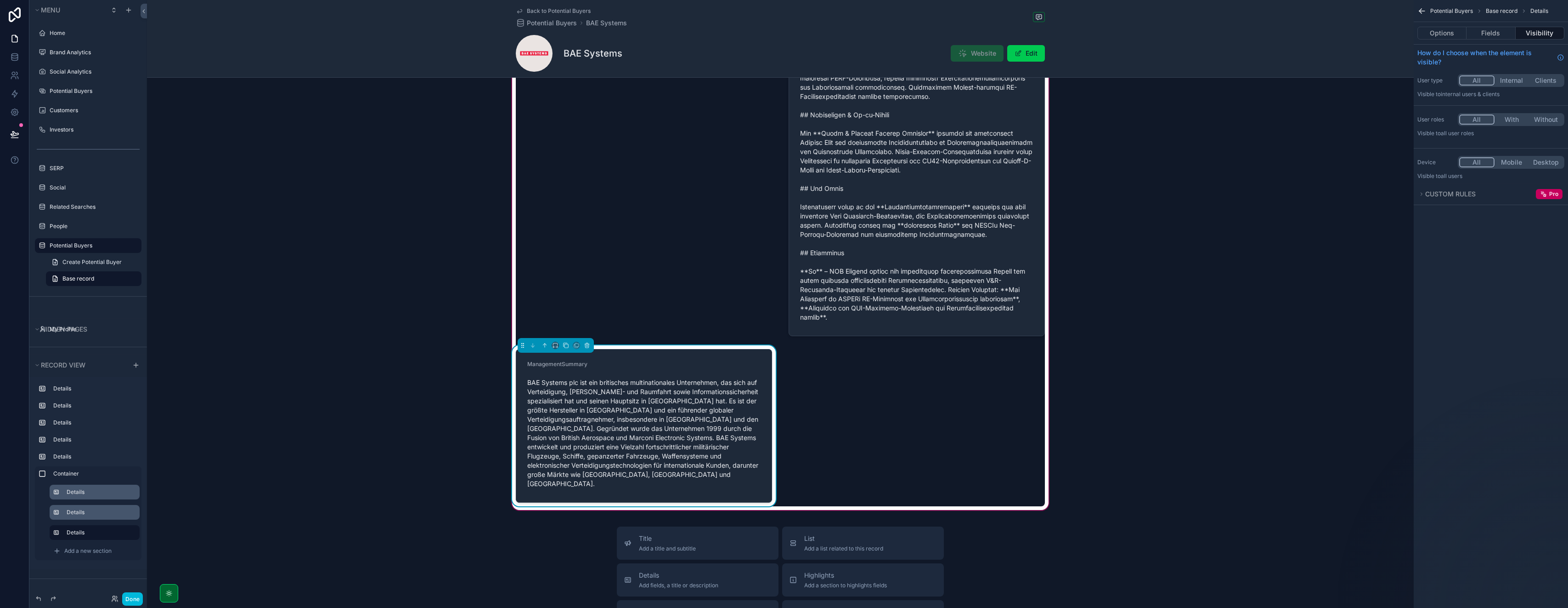
scroll to position [1352, 0]
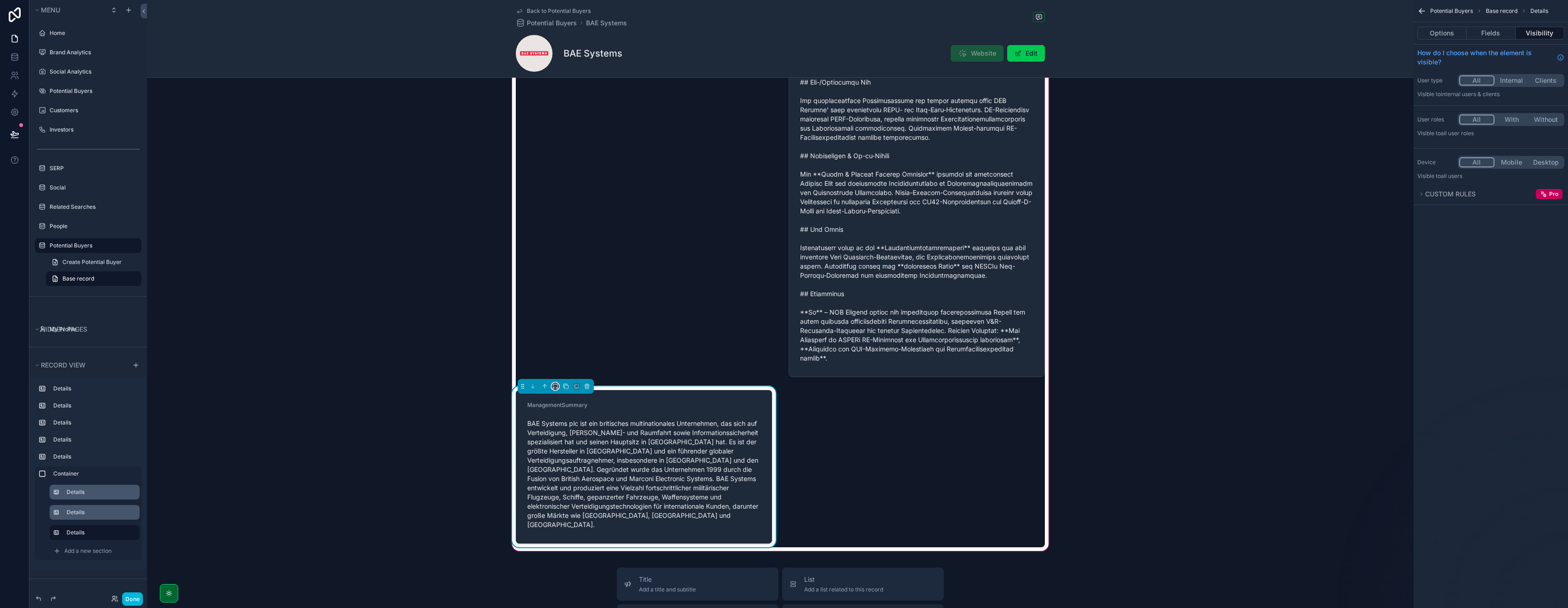
click at [556, 386] on icon "scrollable content" at bounding box center [556, 386] width 7 height 7
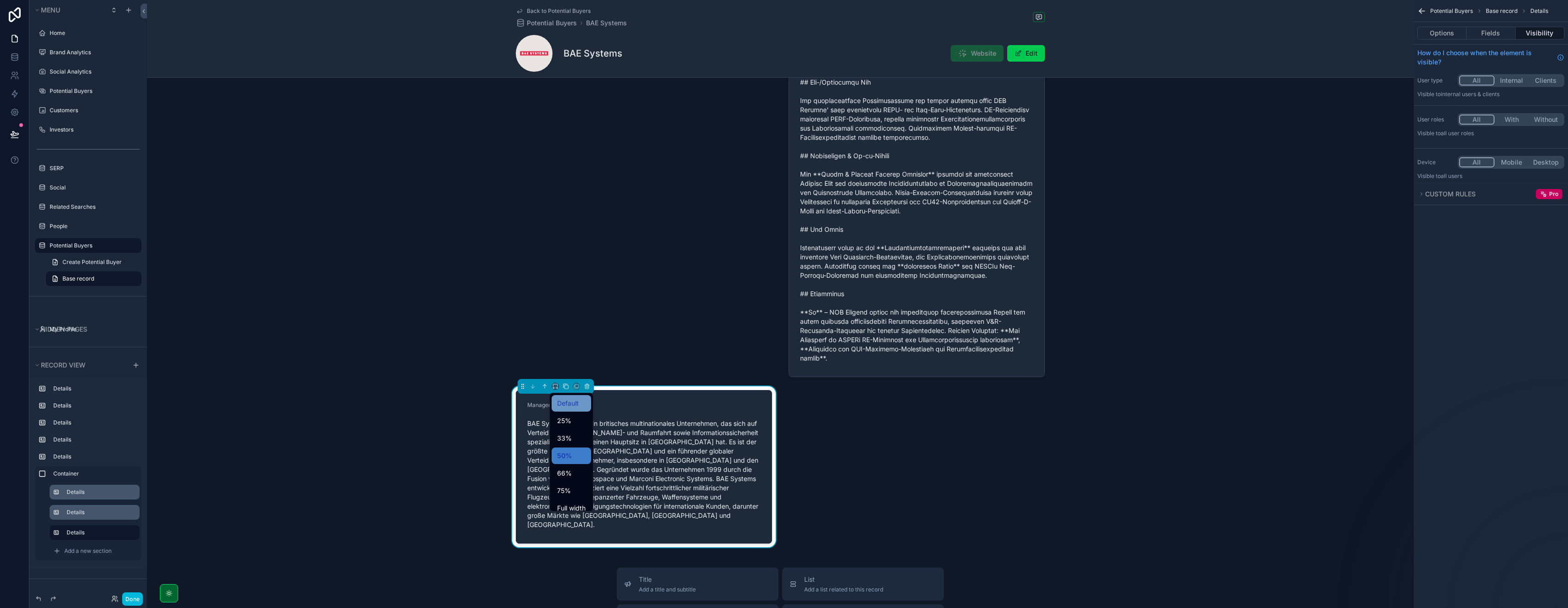
click at [562, 404] on span "Default" at bounding box center [568, 402] width 21 height 11
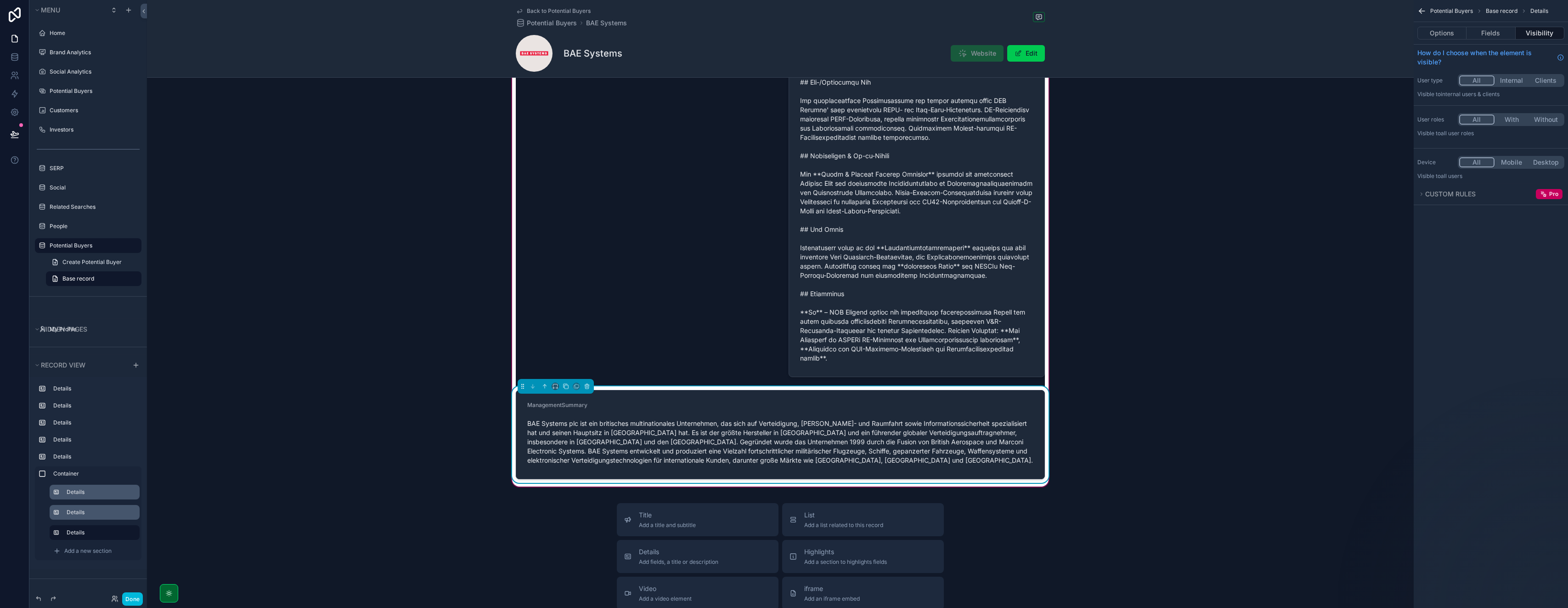
click at [556, 390] on div "scrollable content" at bounding box center [556, 385] width 76 height 14
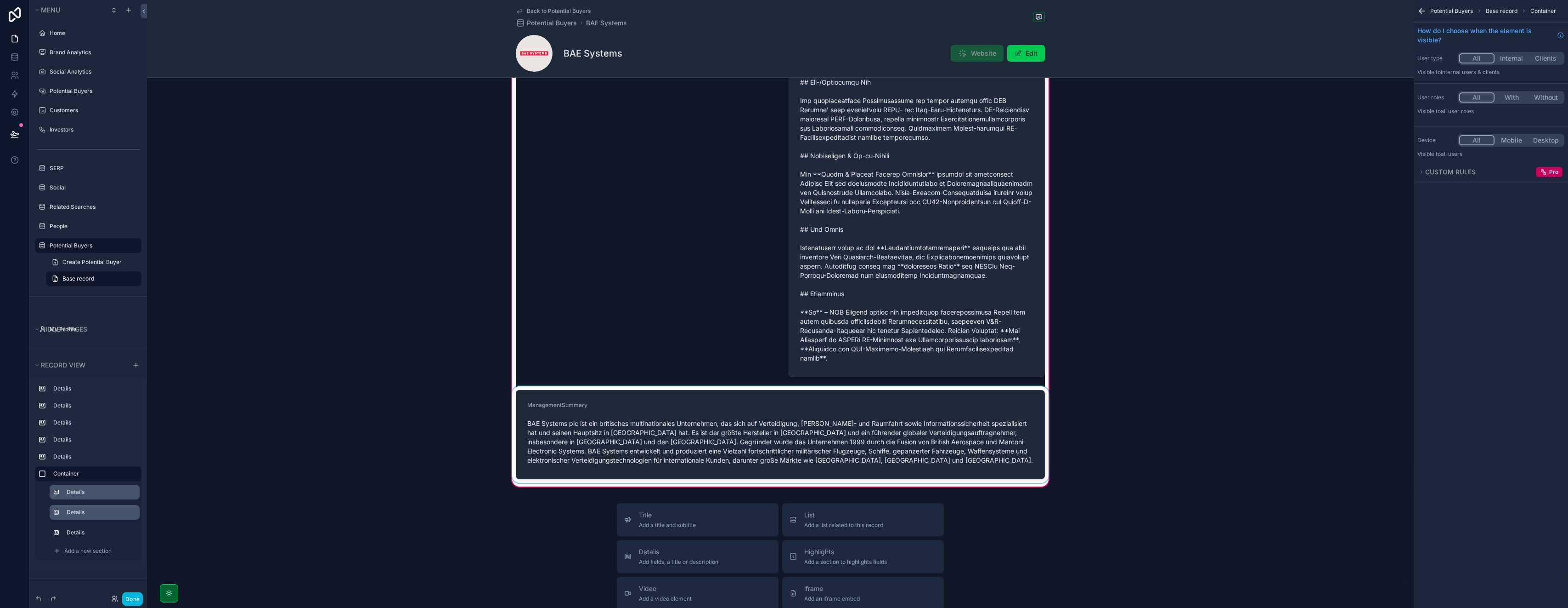
click at [556, 408] on div "scrollable content" at bounding box center [781, 434] width 540 height 96
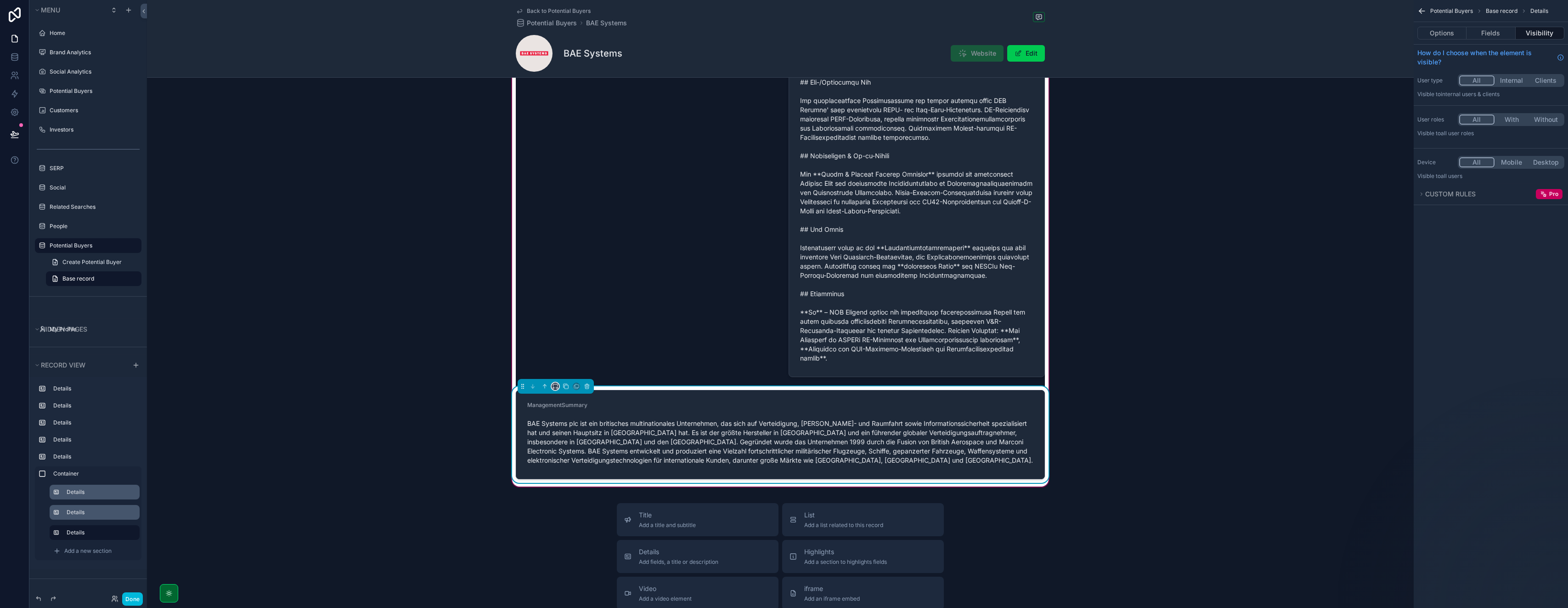
click at [555, 390] on button "scrollable content" at bounding box center [555, 386] width 8 height 8
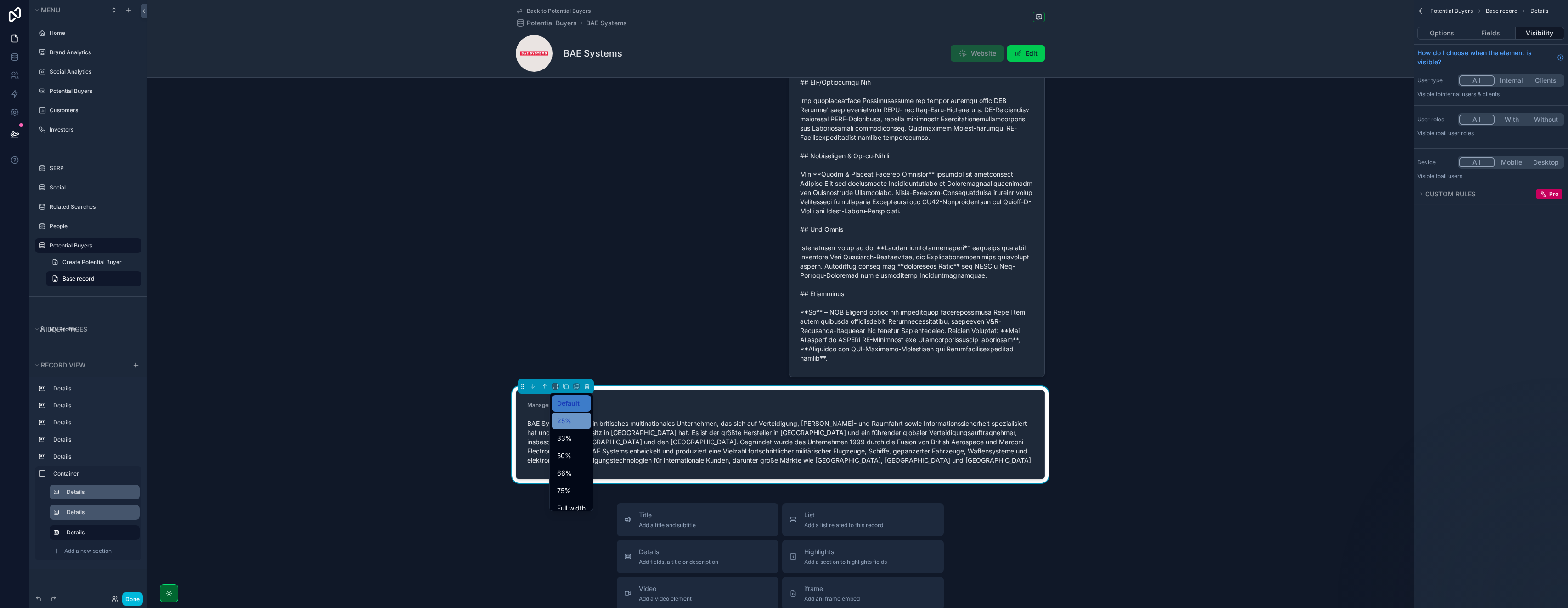
click at [559, 420] on span "25%" at bounding box center [564, 420] width 14 height 11
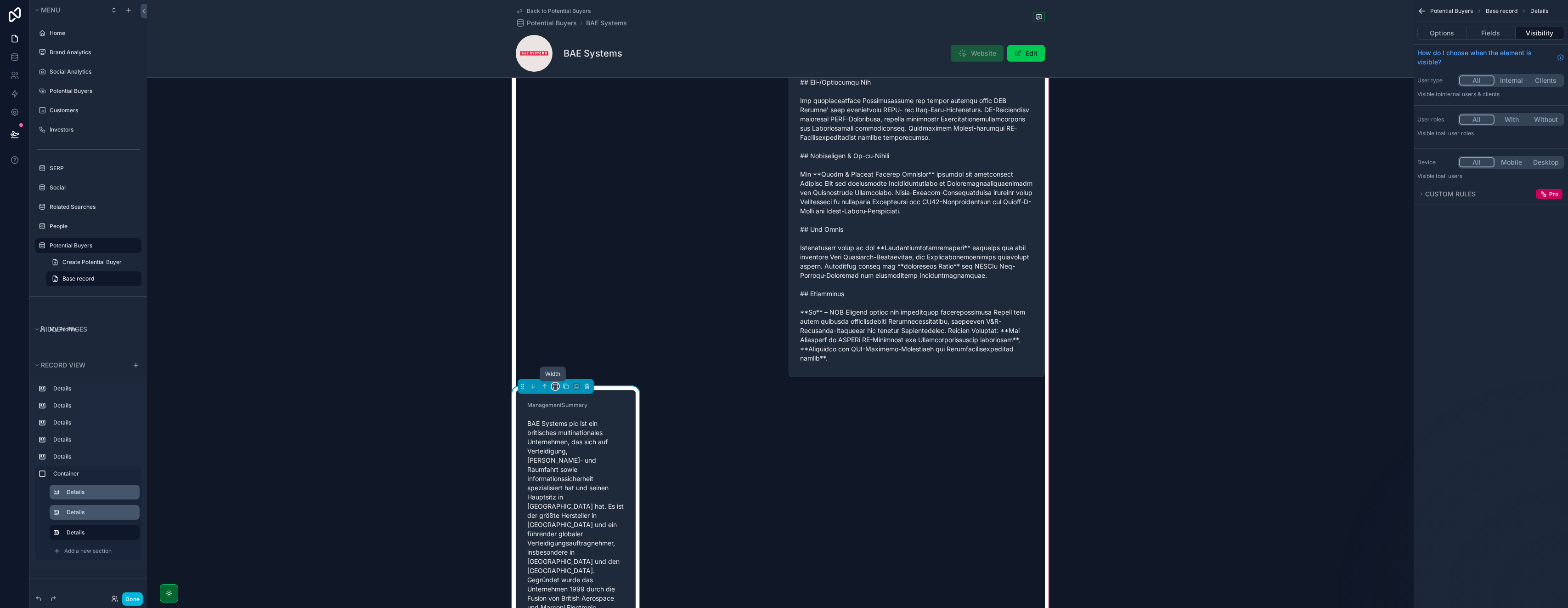
click at [554, 388] on icon "scrollable content" at bounding box center [556, 386] width 7 height 7
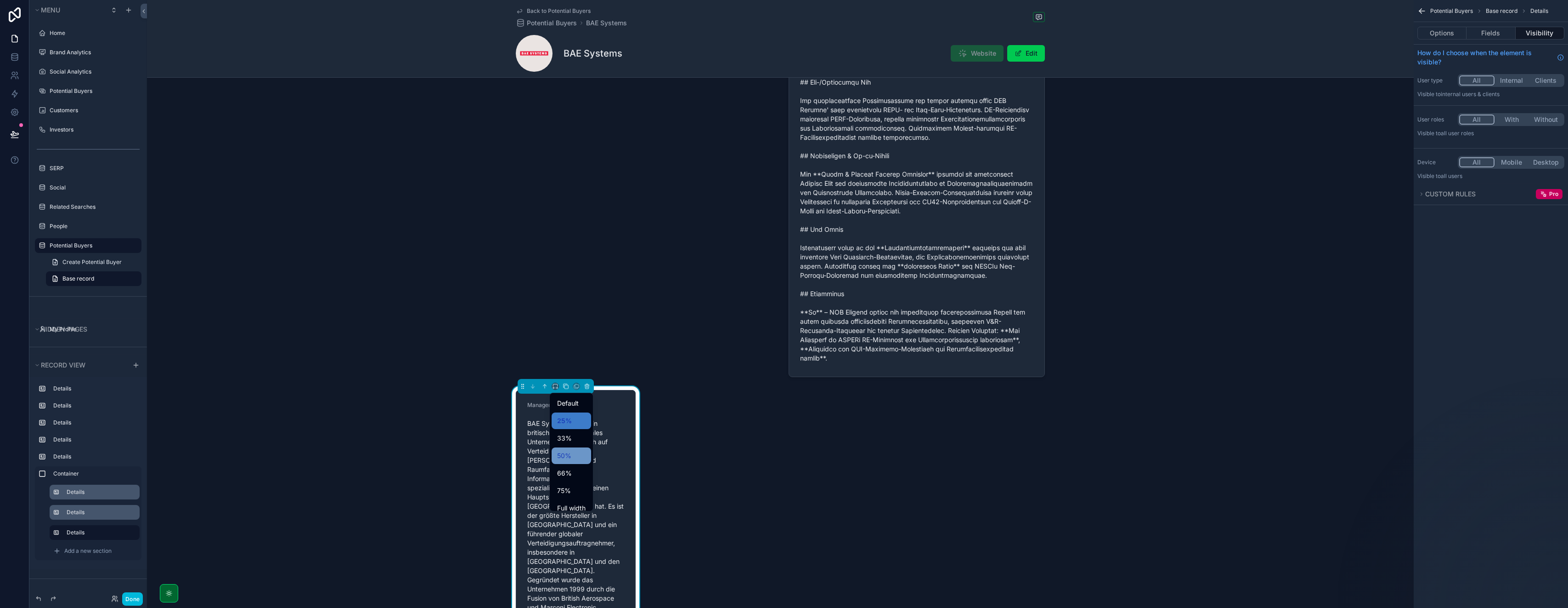
click at [562, 455] on span "50%" at bounding box center [564, 455] width 14 height 11
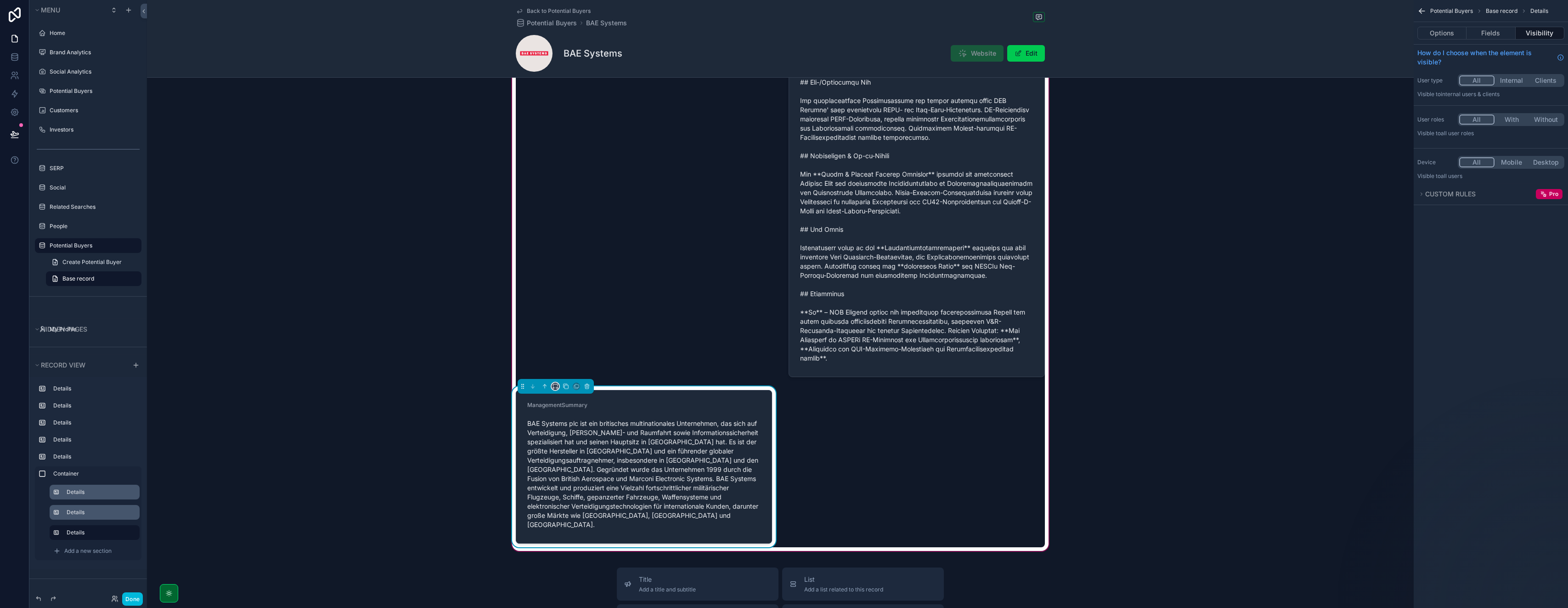
click at [554, 389] on icon "scrollable content" at bounding box center [556, 386] width 7 height 7
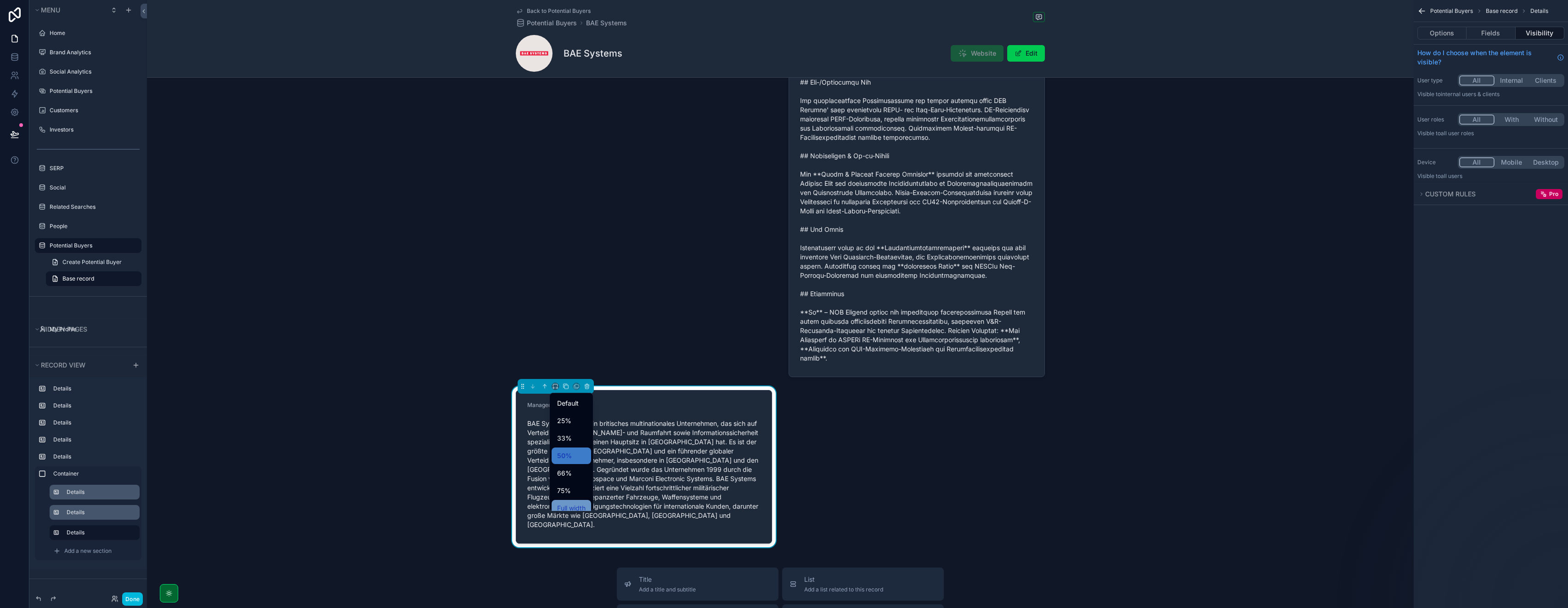
click at [569, 505] on span "Full width" at bounding box center [571, 507] width 28 height 11
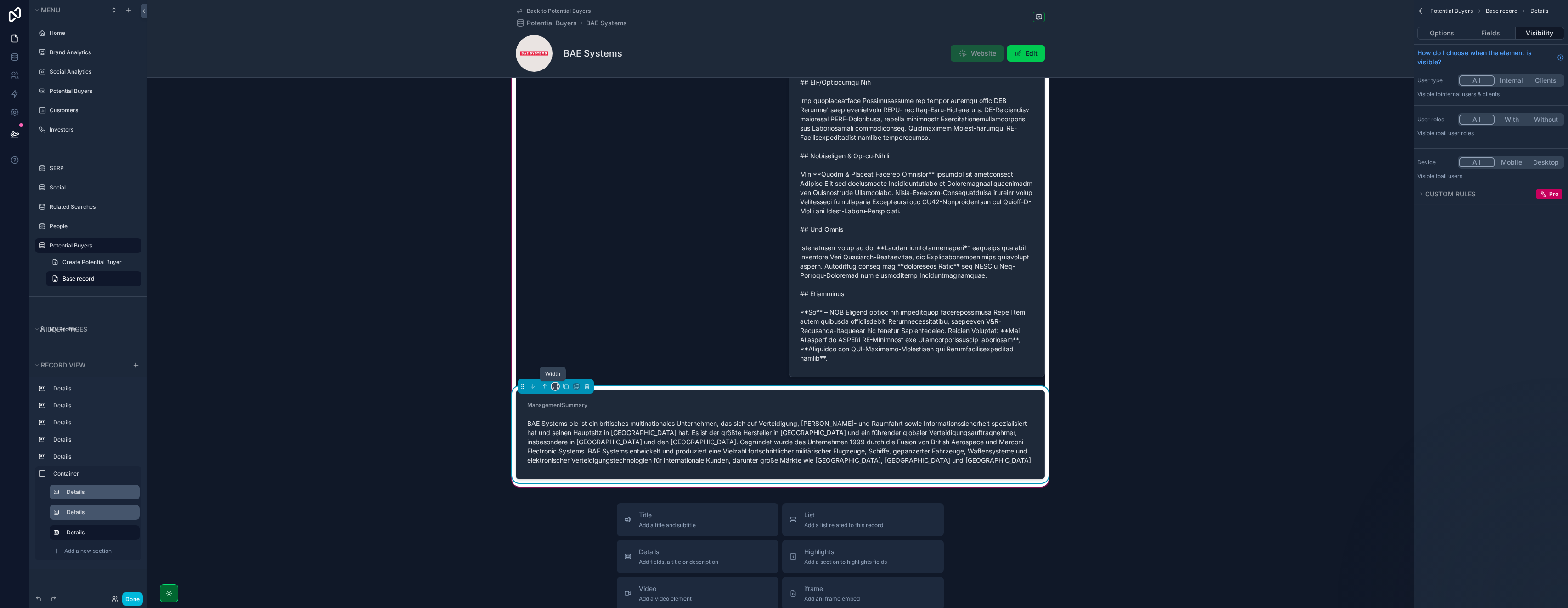
click at [556, 388] on icon "scrollable content" at bounding box center [556, 388] width 2 height 0
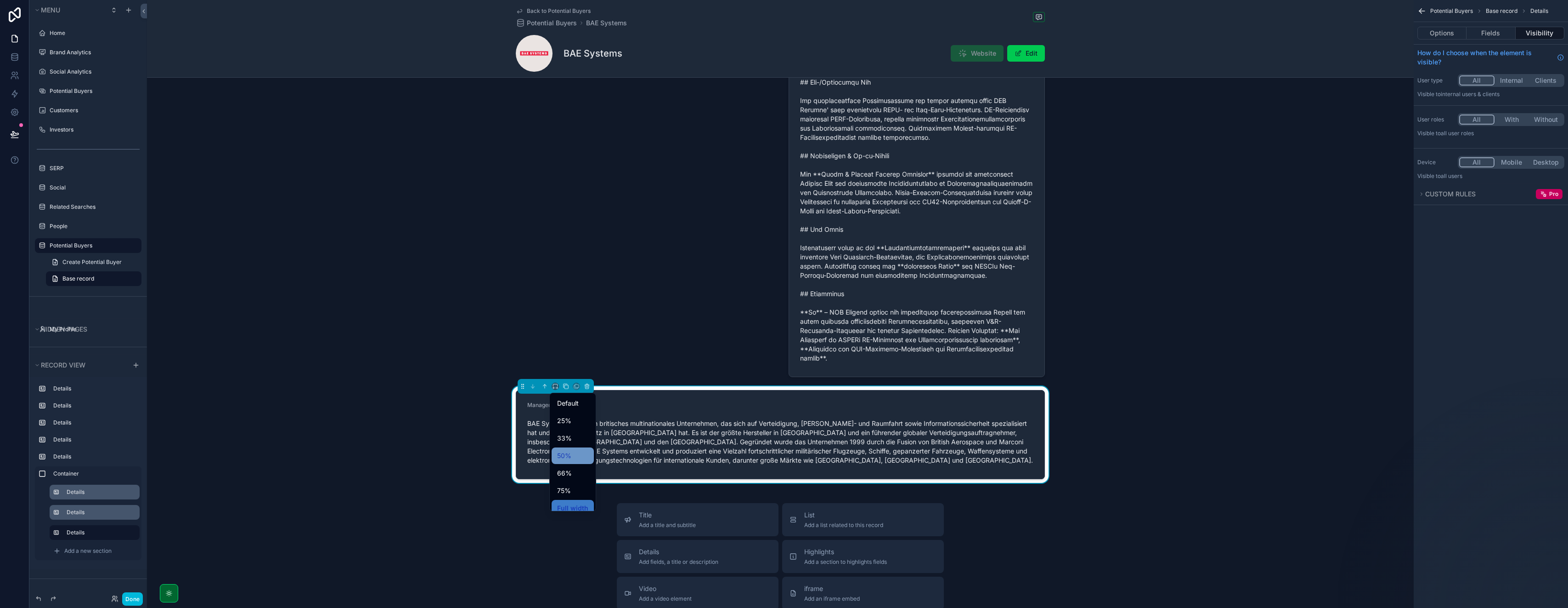
click at [565, 451] on span "50%" at bounding box center [564, 455] width 14 height 11
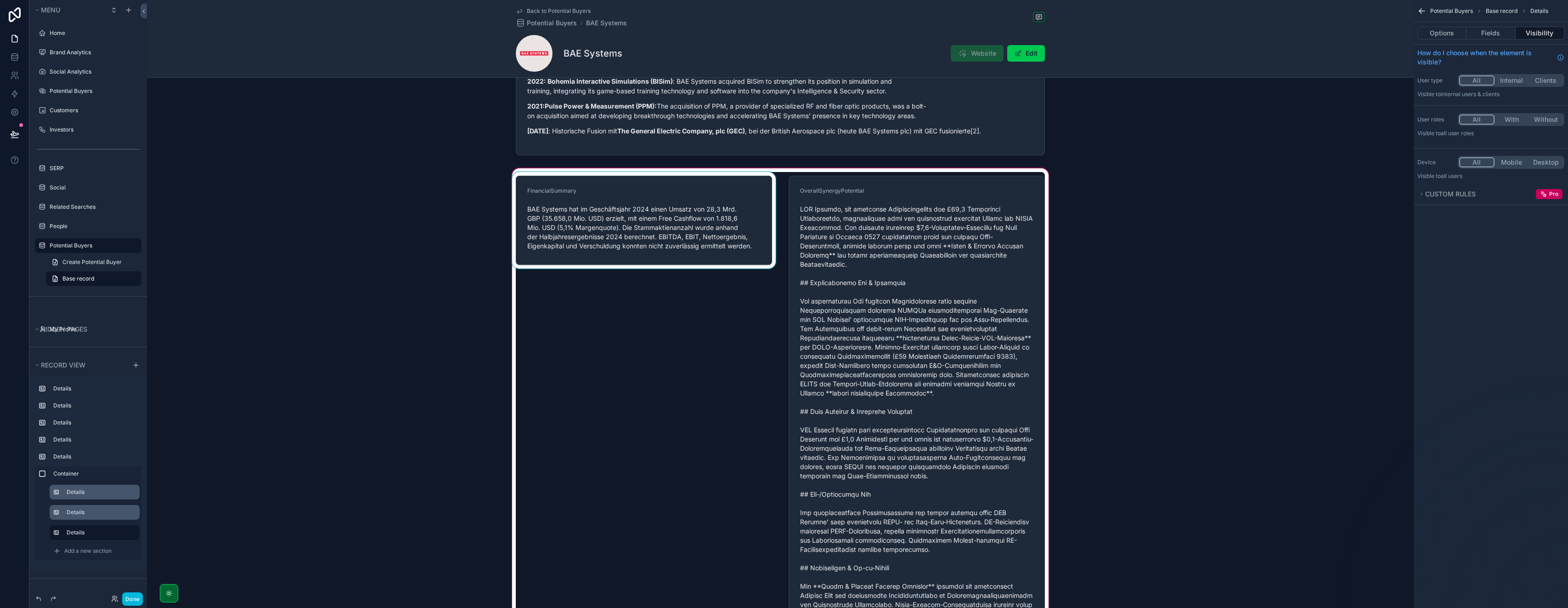
scroll to position [930, 0]
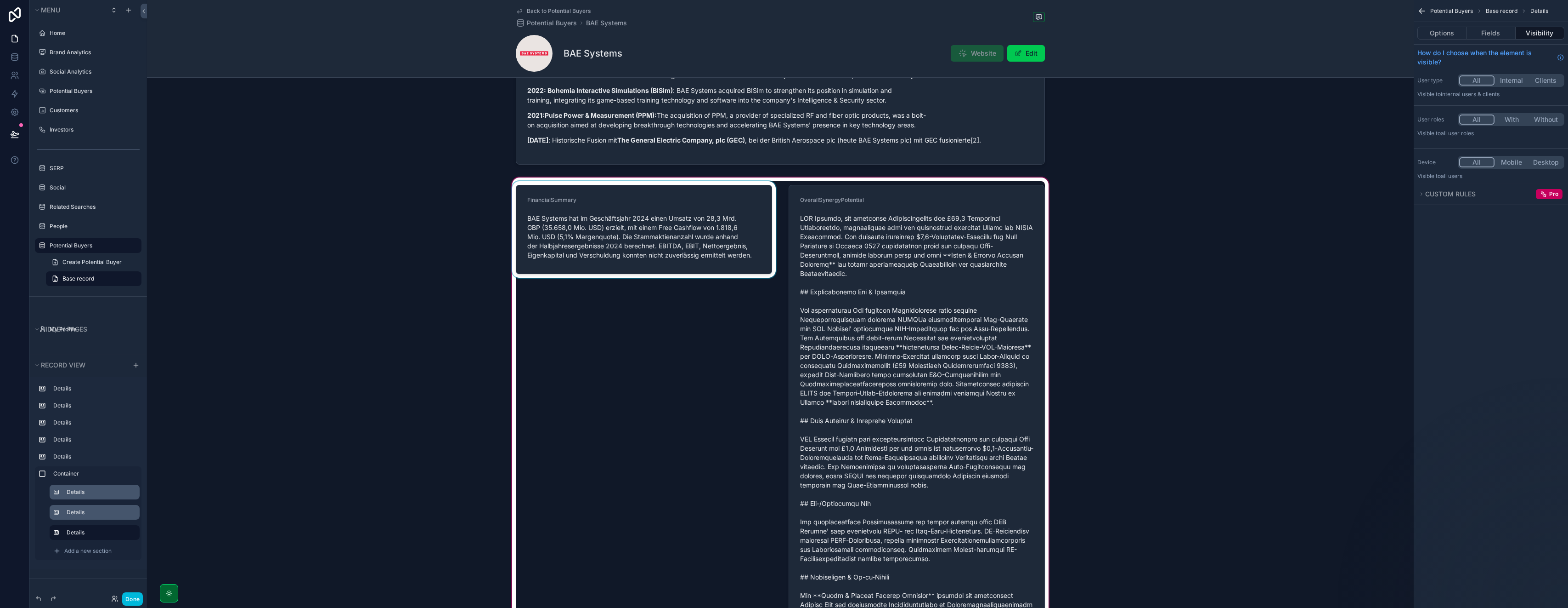
click at [691, 378] on div "scrollable content" at bounding box center [644, 491] width 268 height 621
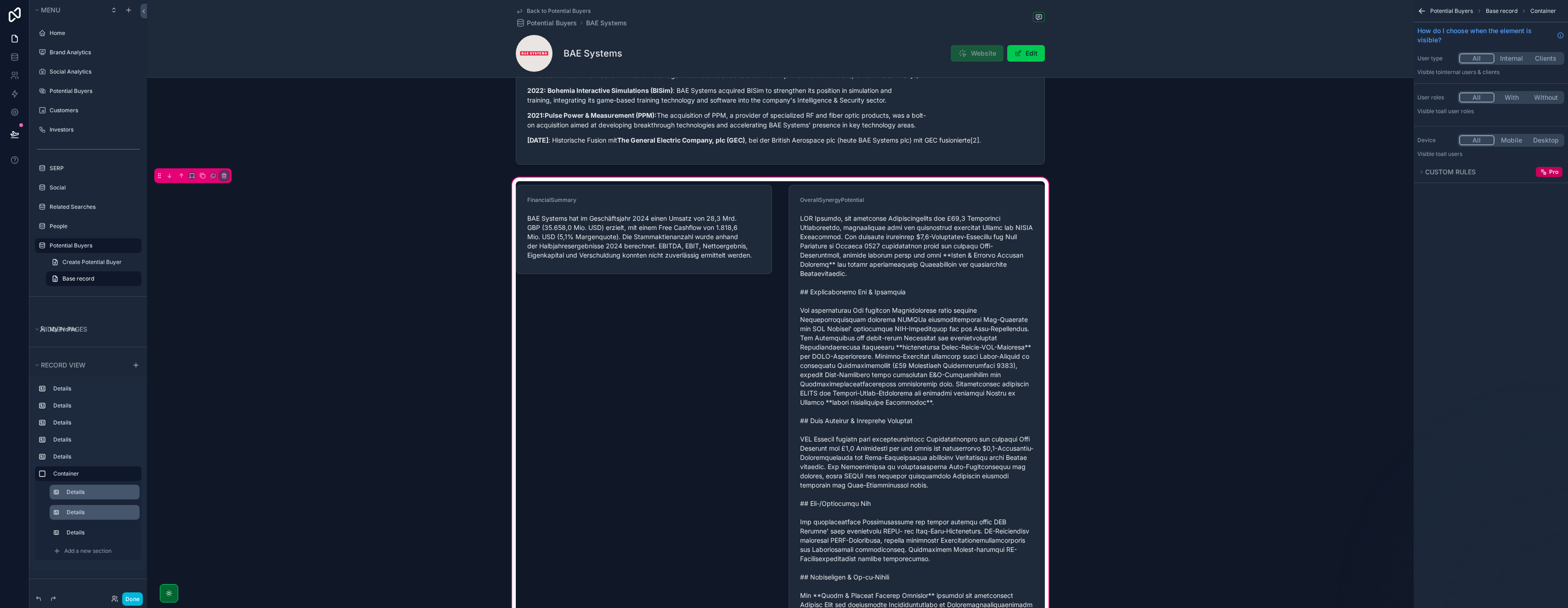
click at [784, 11] on icon "scrollable content" at bounding box center [1422, 11] width 5 height 0
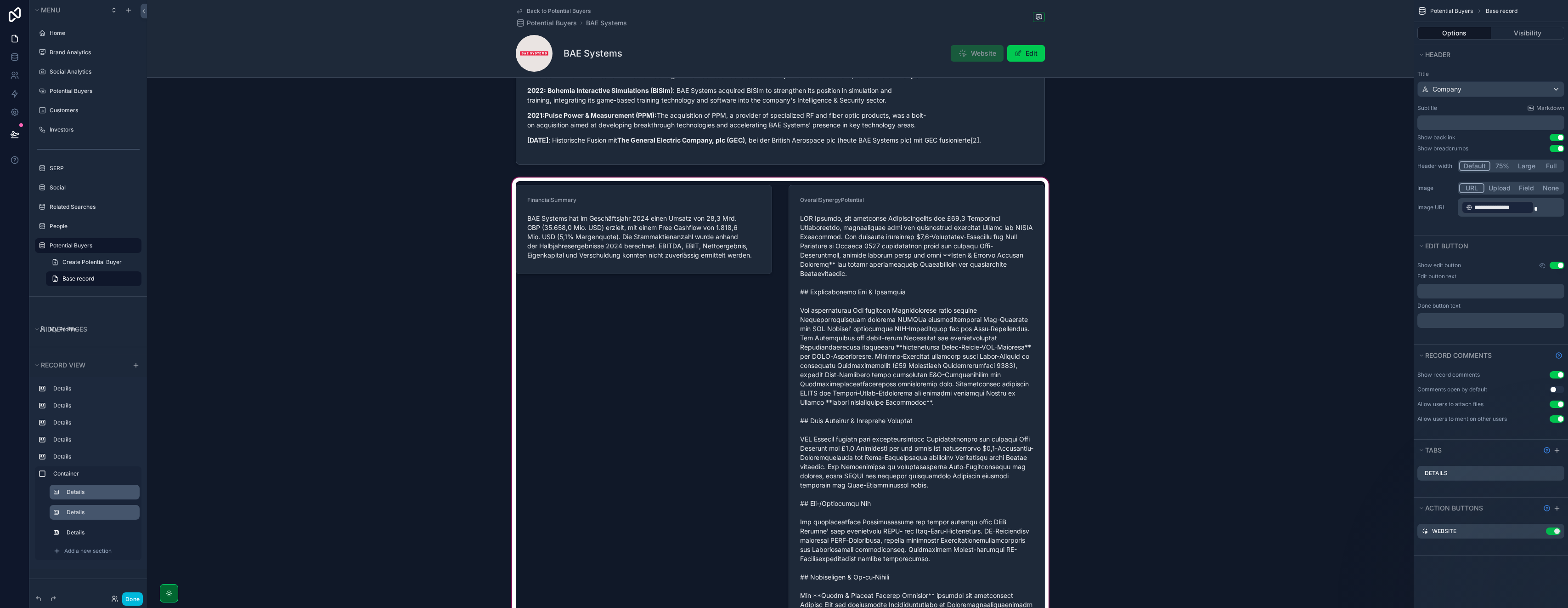
click at [569, 393] on div "scrollable content" at bounding box center [781, 575] width 1267 height 798
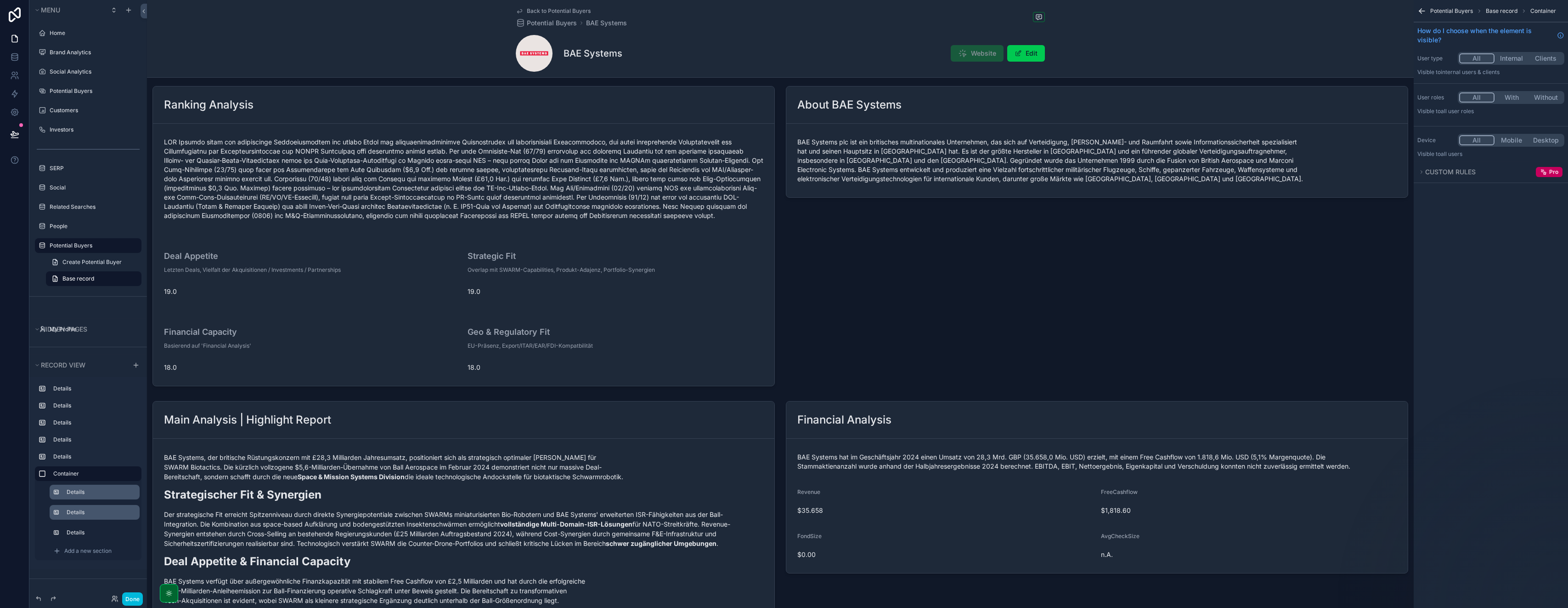
scroll to position [0, 0]
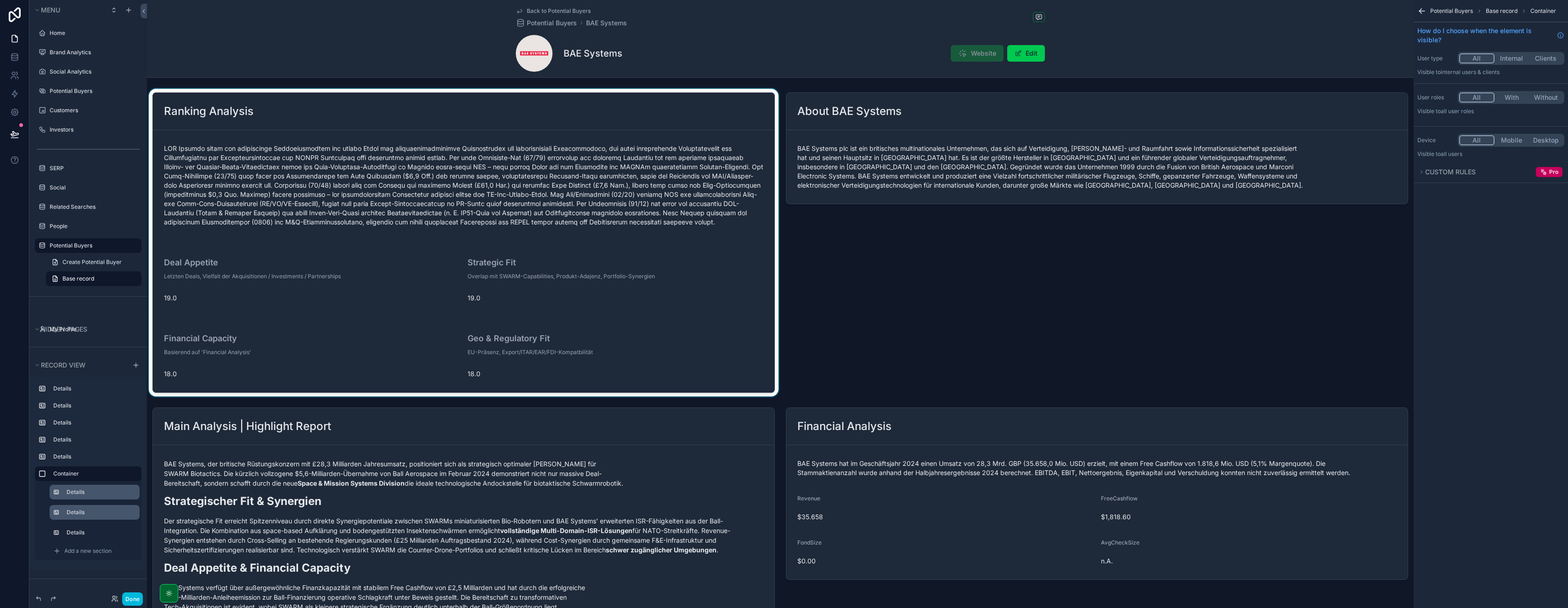
click at [615, 229] on div "scrollable content" at bounding box center [464, 242] width 633 height 308
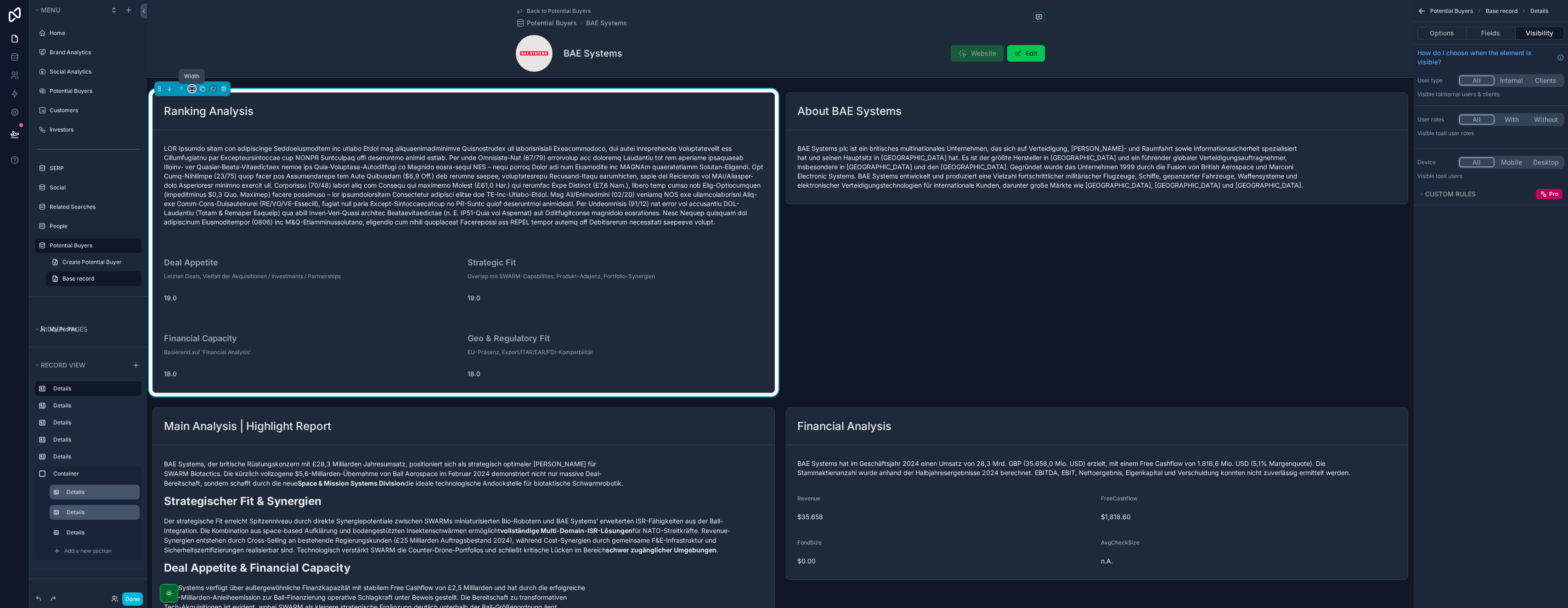
click at [194, 90] on icon "scrollable content" at bounding box center [193, 90] width 1 height 2
click at [201, 204] on div "Full width" at bounding box center [210, 210] width 39 height 16
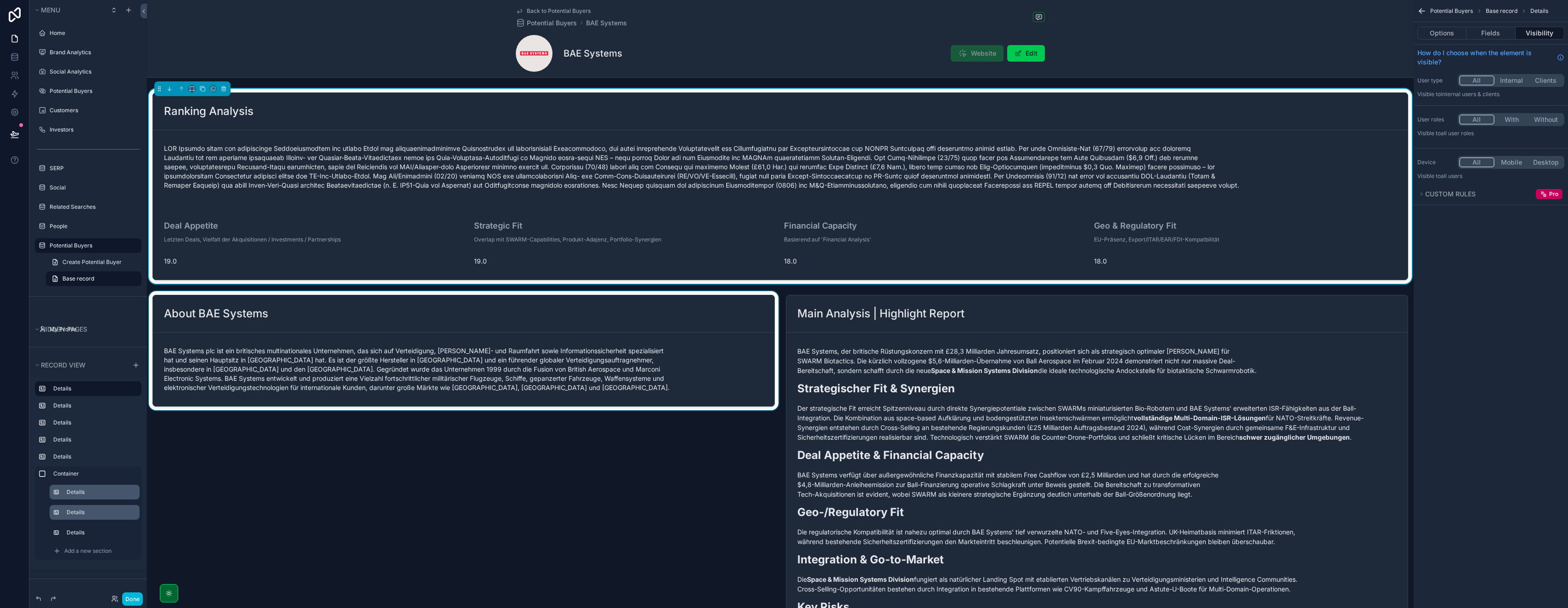
click at [303, 325] on div "scrollable content" at bounding box center [464, 501] width 633 height 420
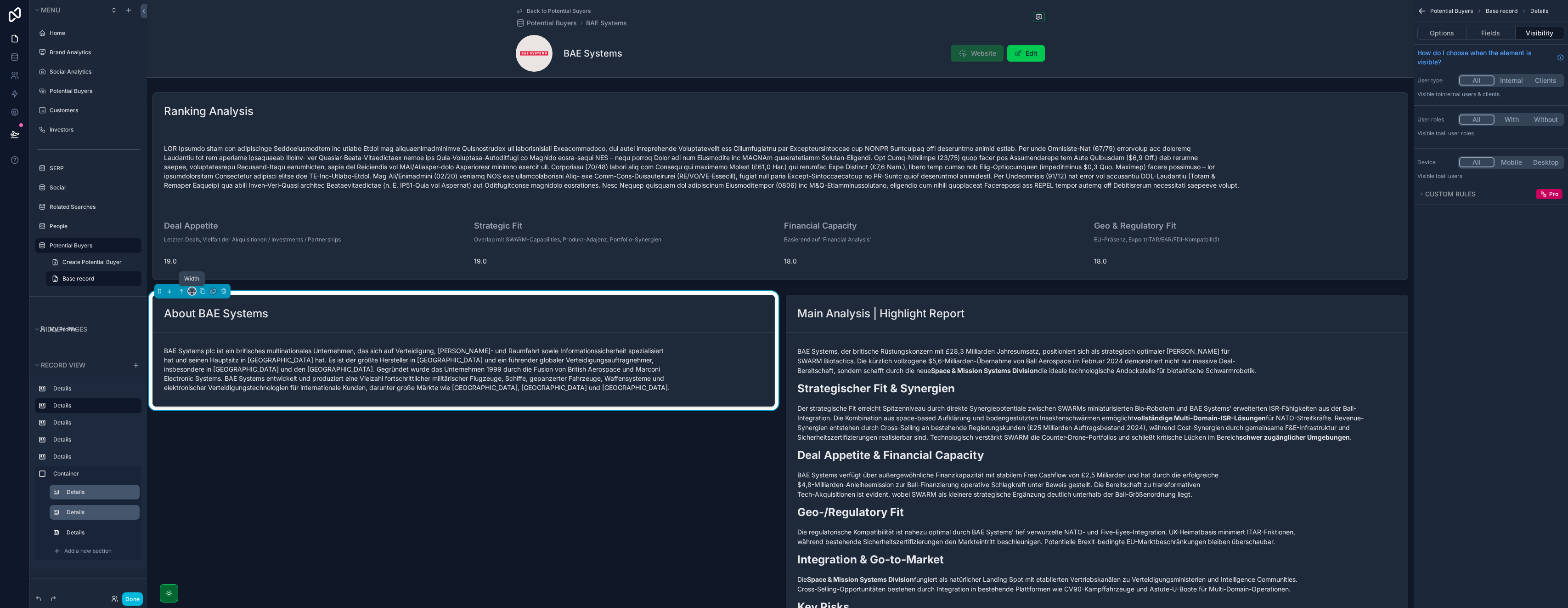
click at [191, 290] on icon "scrollable content" at bounding box center [193, 291] width 7 height 7
click at [656, 411] on div "scrollable content" at bounding box center [784, 304] width 1568 height 608
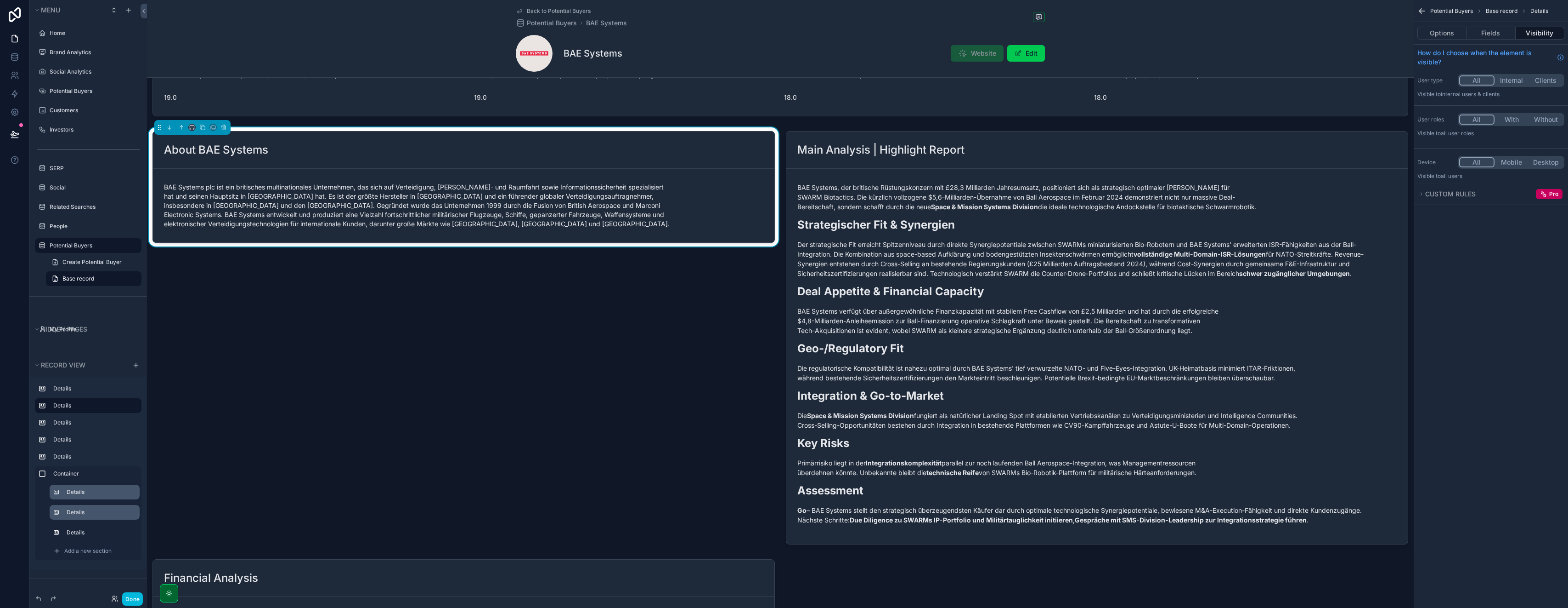
scroll to position [172, 0]
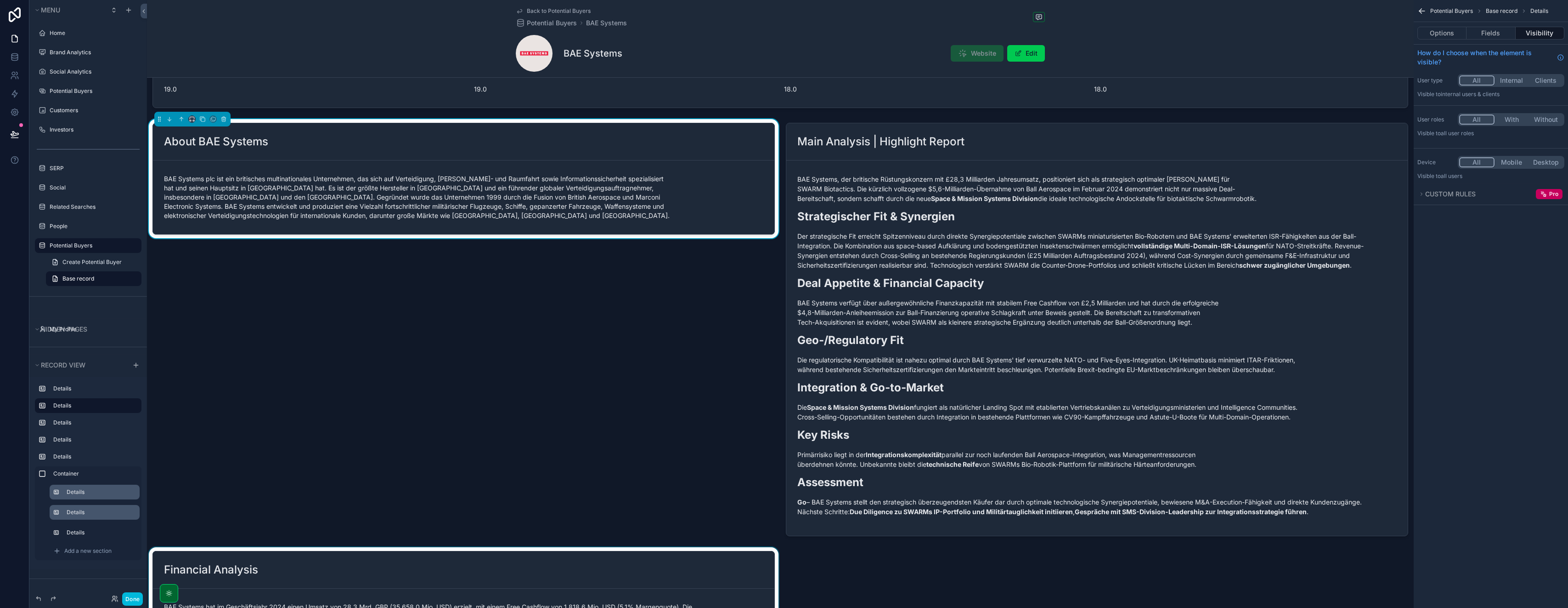
click at [193, 549] on icon "scrollable content" at bounding box center [193, 549] width 2 height 0
click at [209, 538] on span "Full width" at bounding box center [210, 539] width 28 height 11
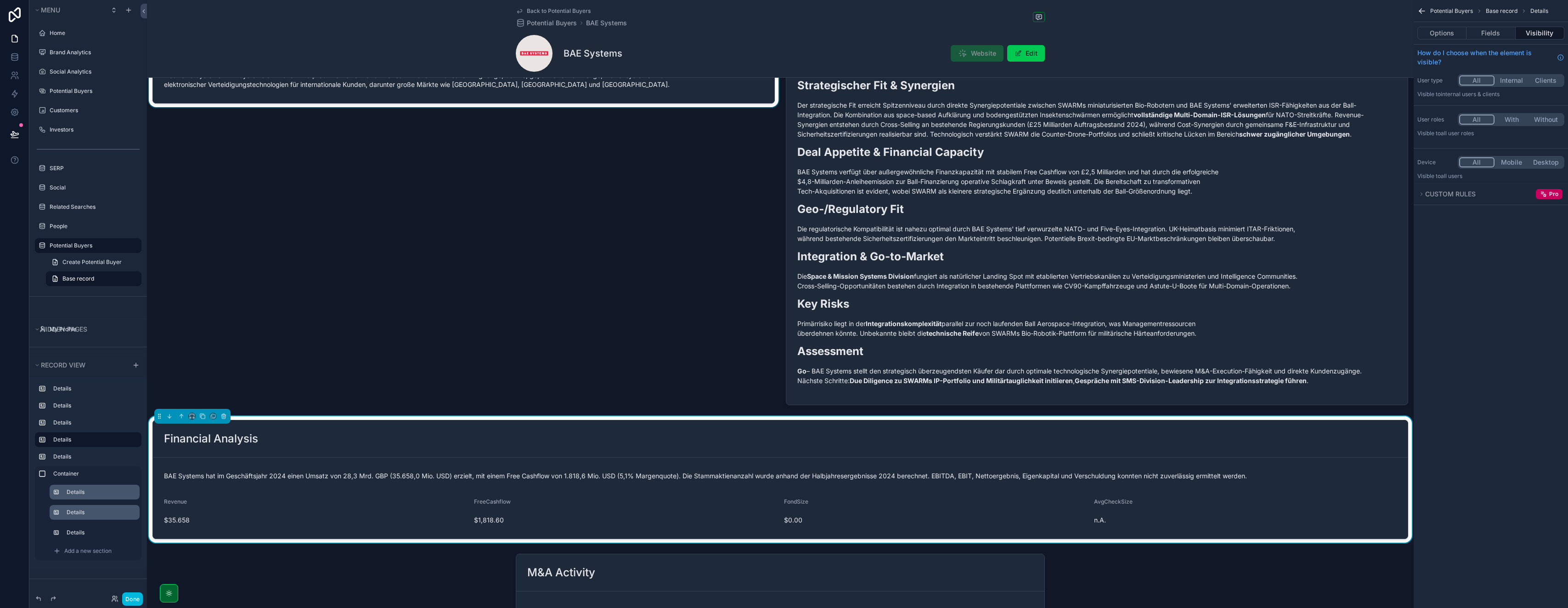
scroll to position [292, 0]
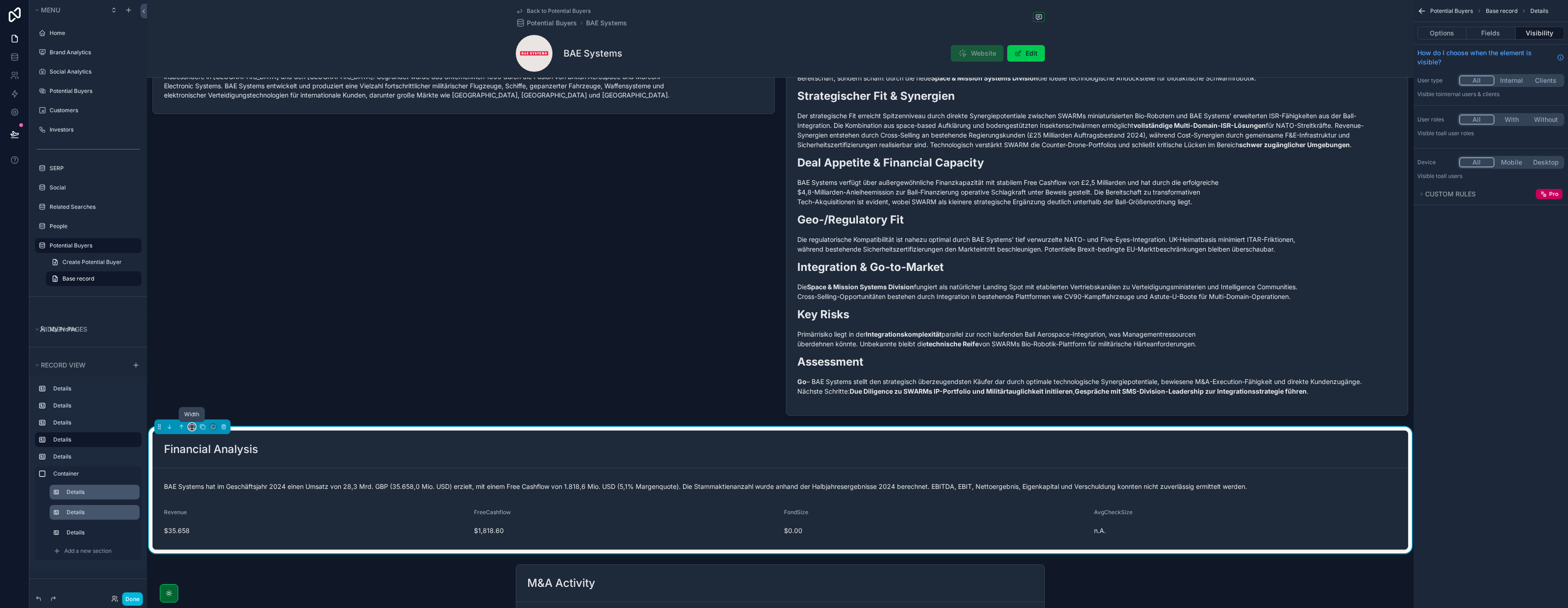
click at [191, 427] on icon "scrollable content" at bounding box center [193, 426] width 7 height 7
click at [203, 492] on span "50%" at bounding box center [203, 495] width 14 height 11
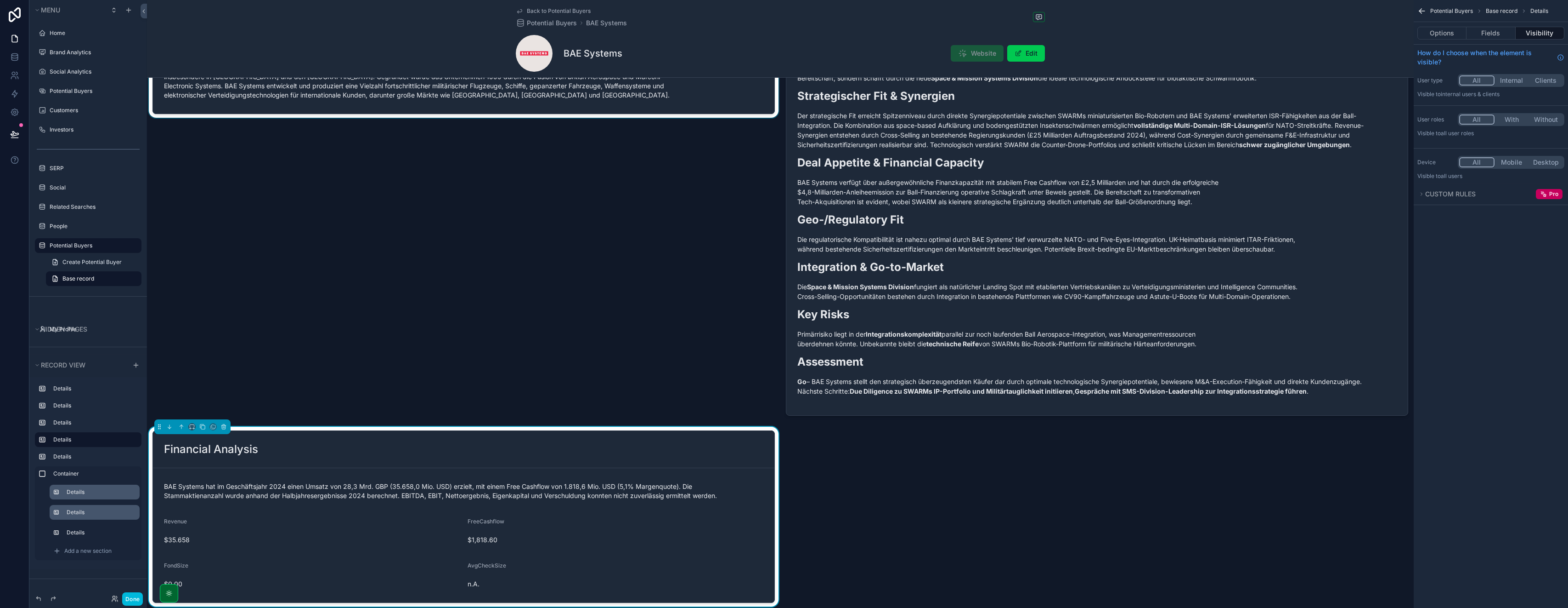
scroll to position [0, 0]
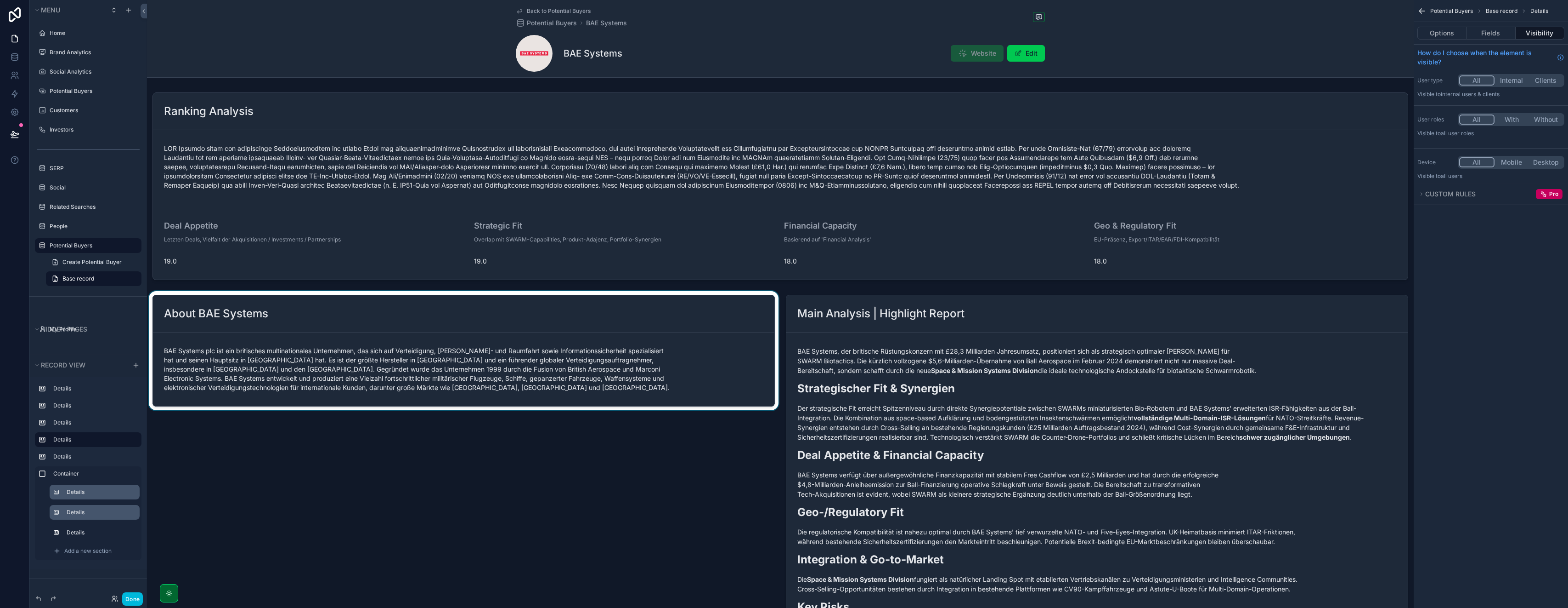
click at [504, 325] on div "scrollable content" at bounding box center [464, 501] width 633 height 420
click at [192, 292] on icon "scrollable content" at bounding box center [193, 291] width 7 height 7
click at [217, 362] on div "50%" at bounding box center [210, 360] width 28 height 11
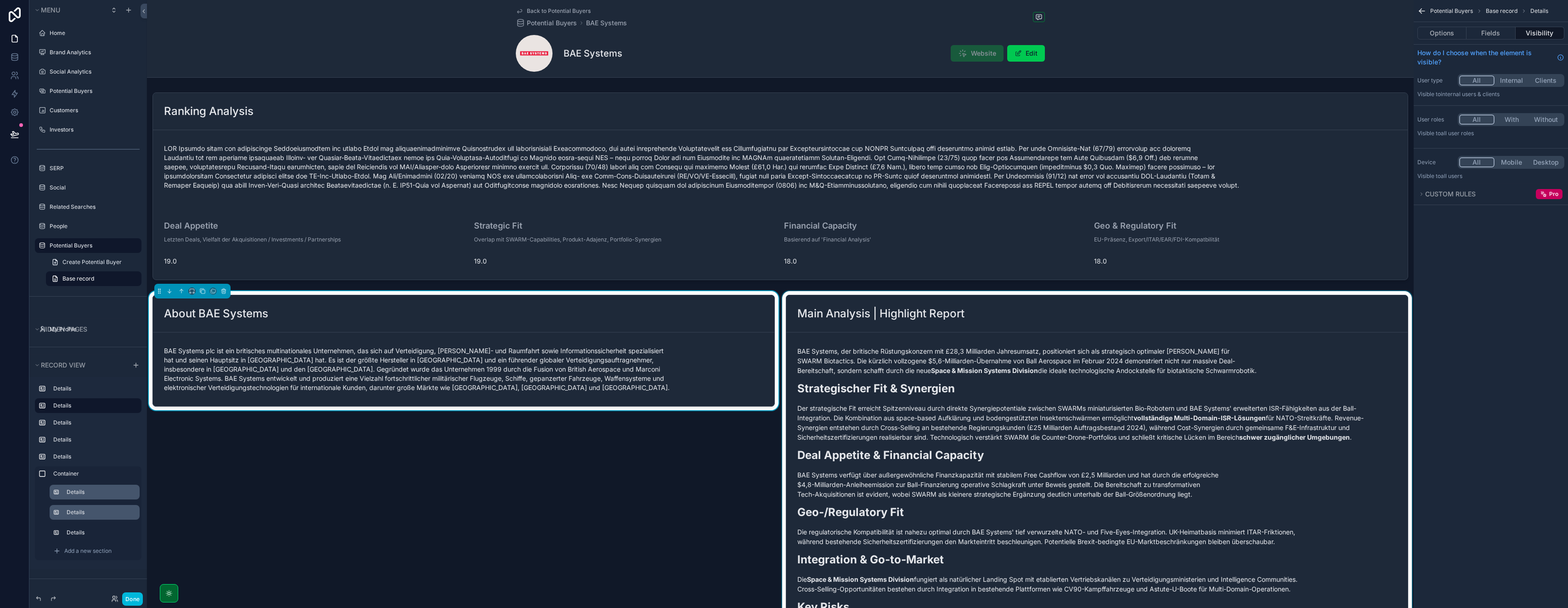
click at [784, 308] on div "scrollable content" at bounding box center [1097, 501] width 633 height 420
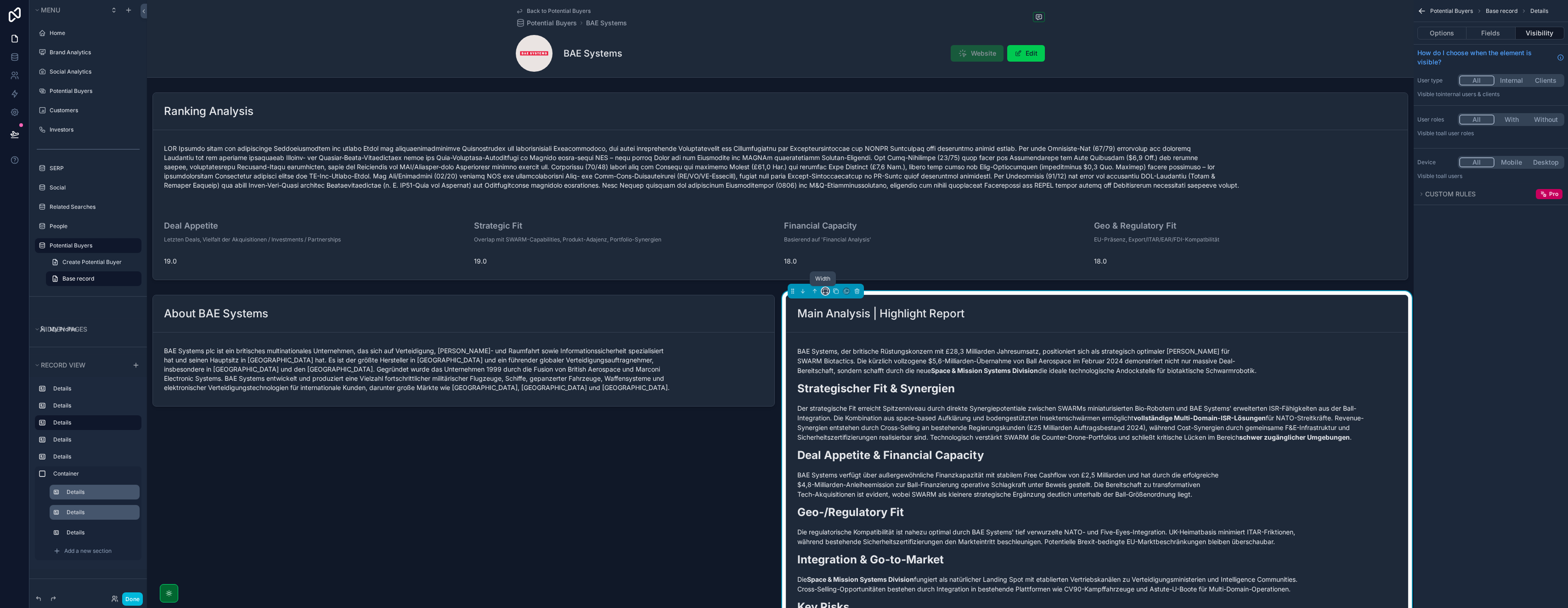
click at [784, 291] on icon "scrollable content" at bounding box center [826, 291] width 7 height 7
click at [784, 360] on span "50%" at bounding box center [834, 360] width 14 height 11
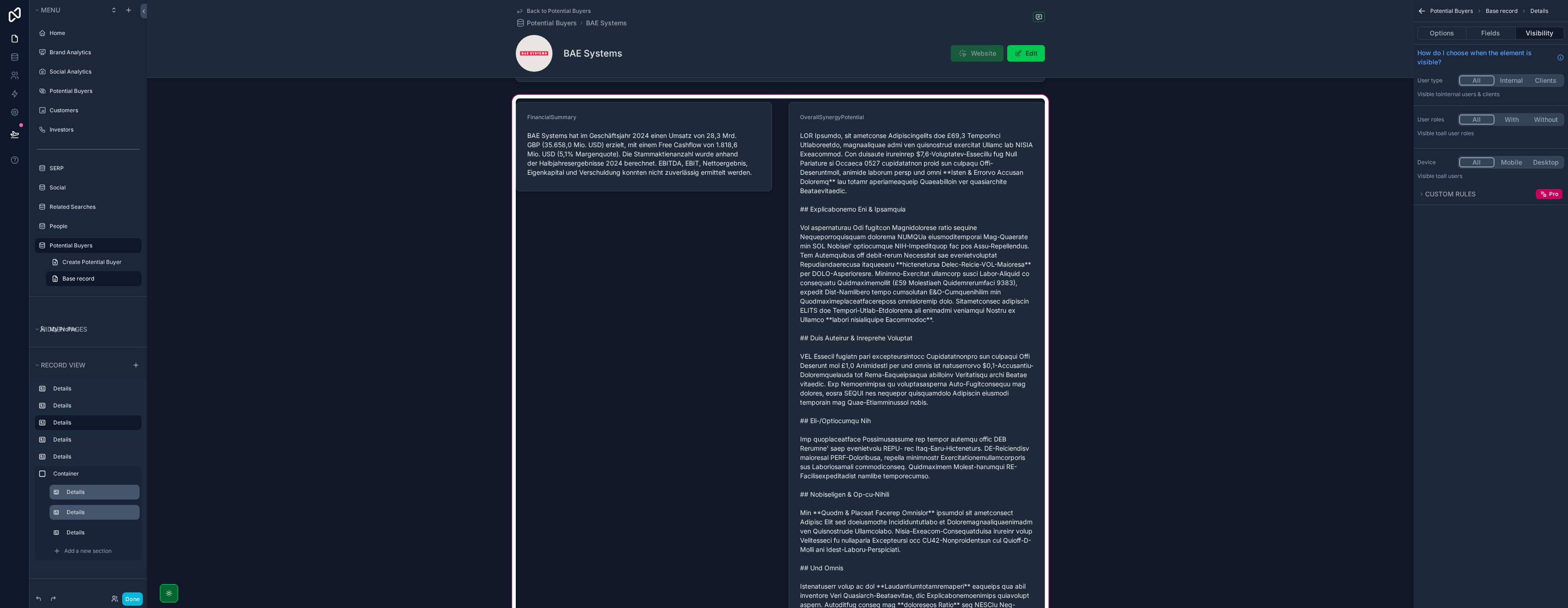
scroll to position [1155, 0]
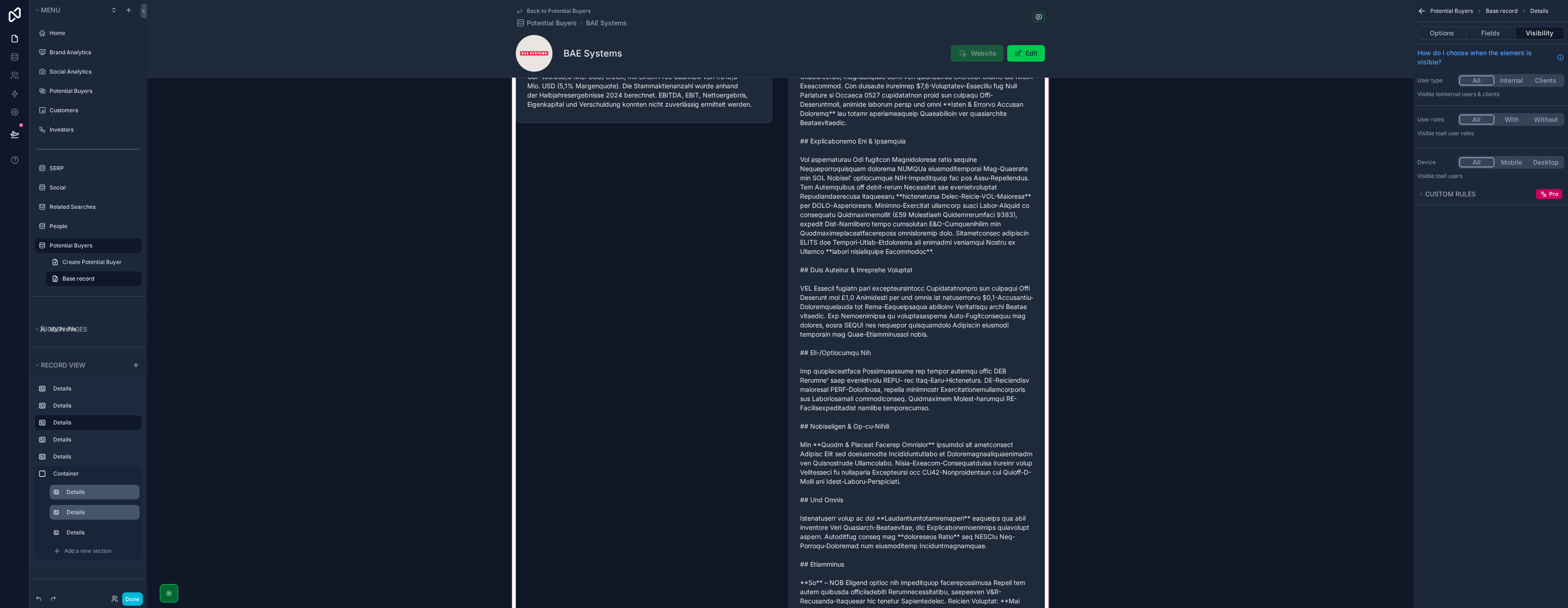
click at [650, 350] on div "scrollable content" at bounding box center [781, 424] width 1267 height 798
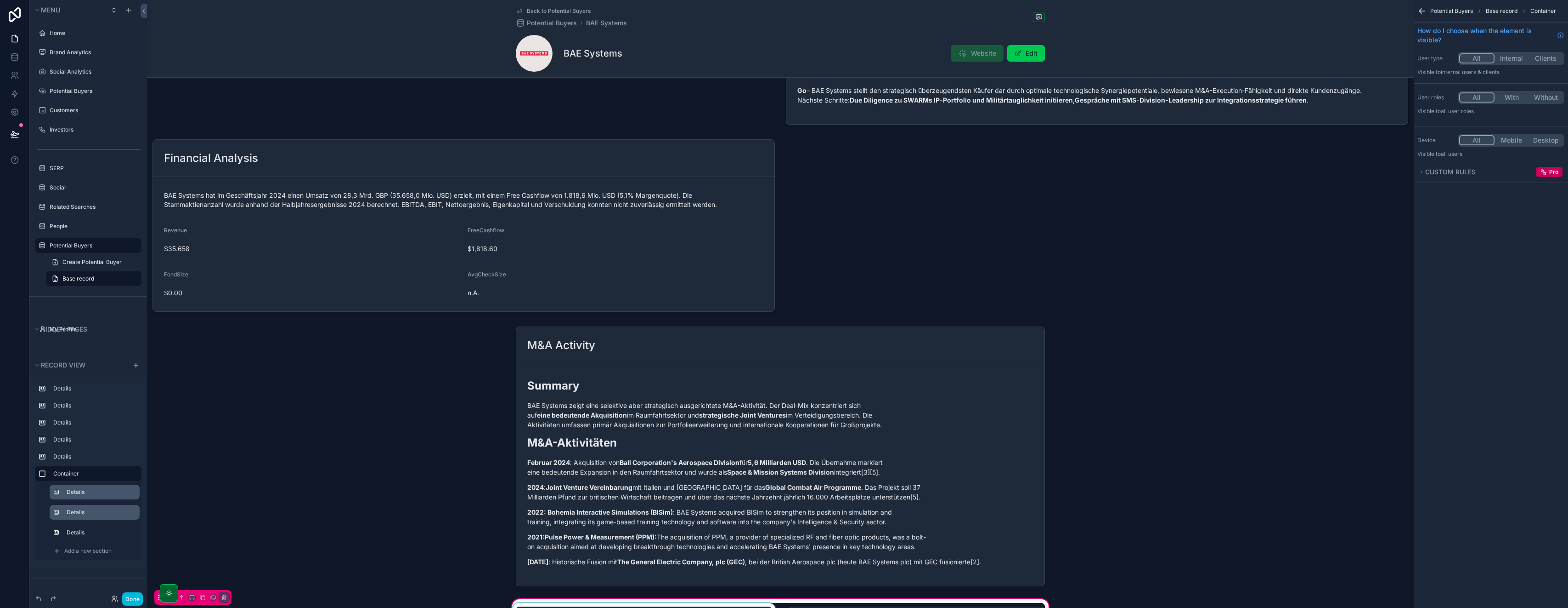
scroll to position [871, 0]
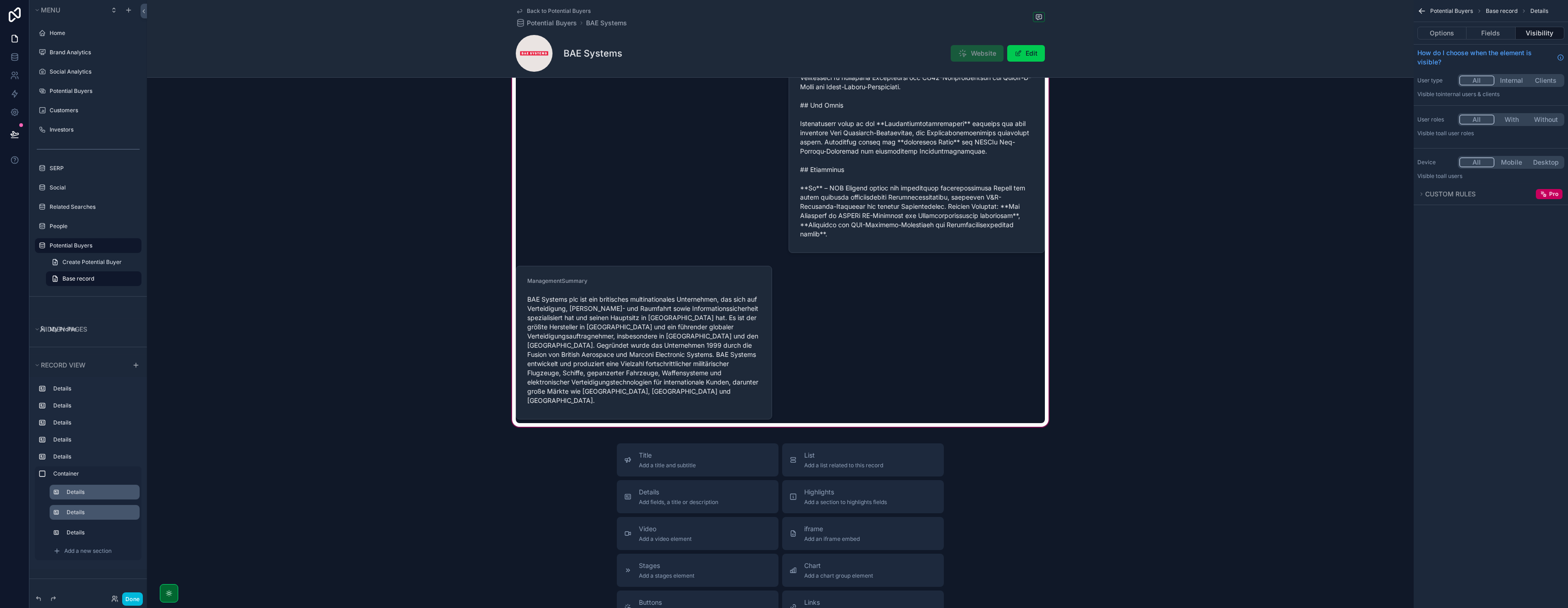
scroll to position [1550, 0]
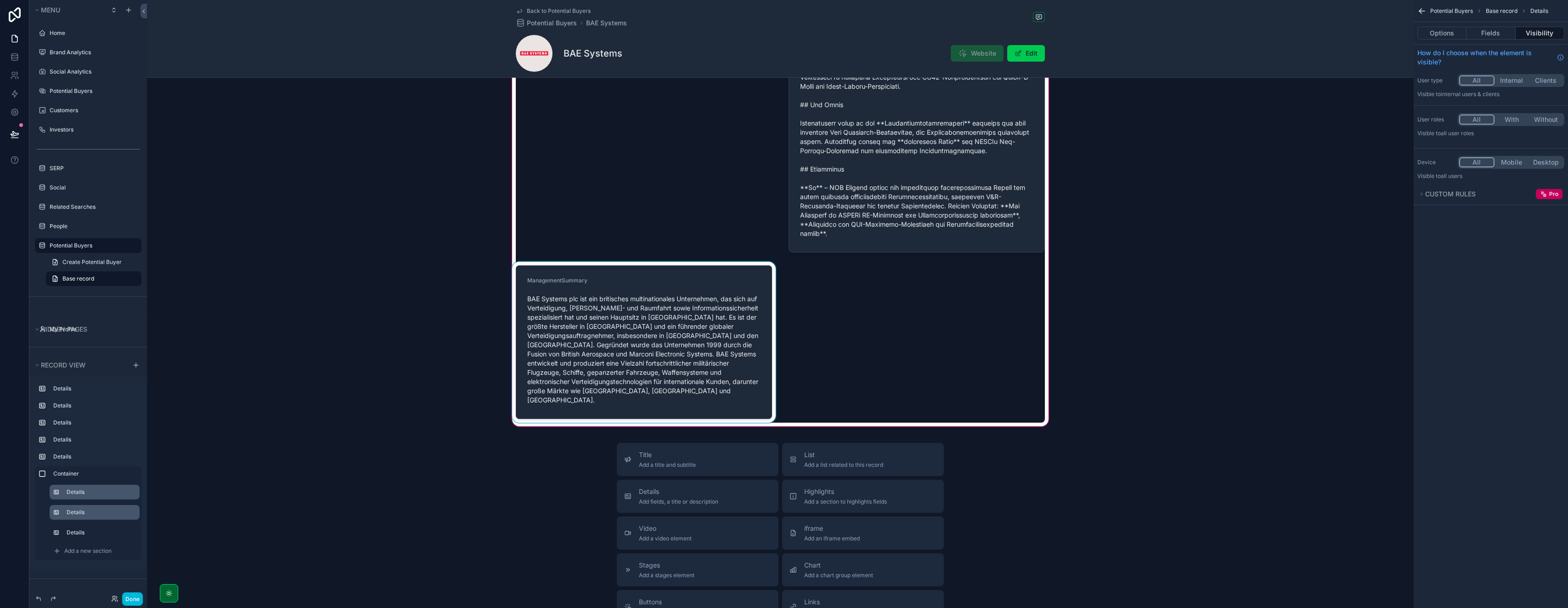
click at [644, 271] on div "scrollable content" at bounding box center [644, 342] width 268 height 161
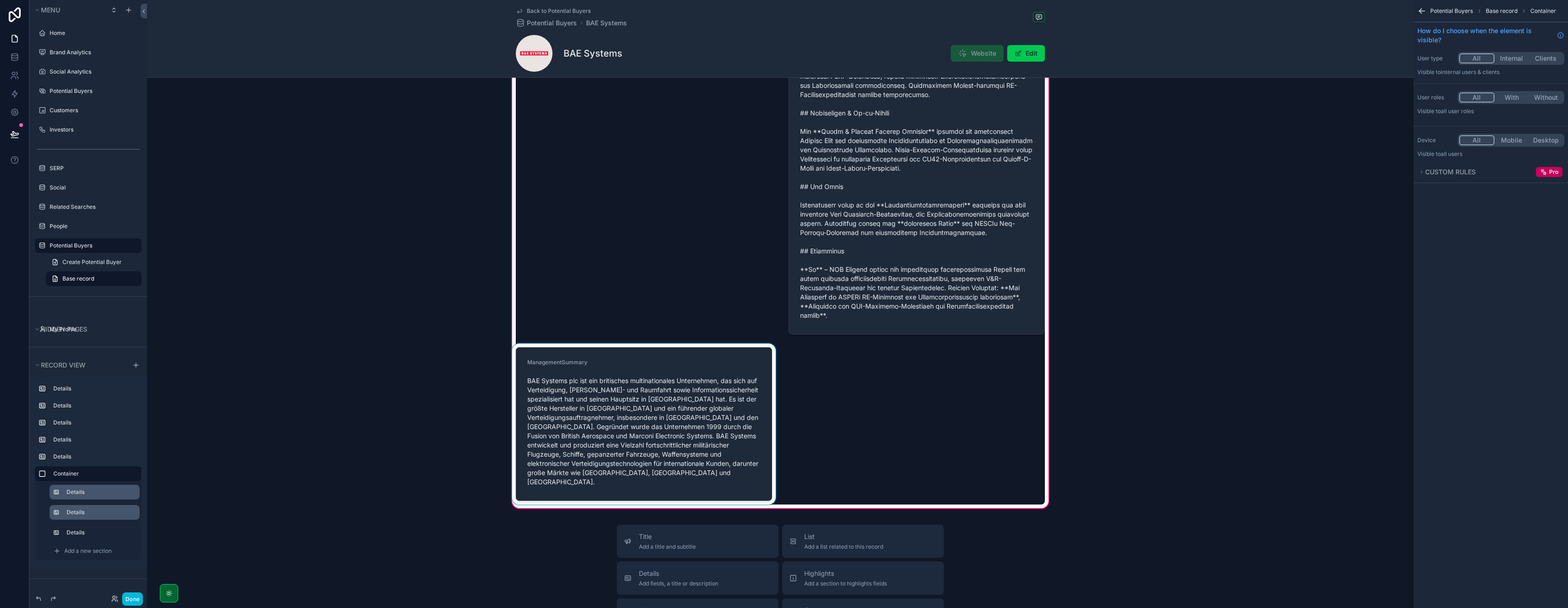
scroll to position [1469, 0]
click at [616, 351] on div "scrollable content" at bounding box center [644, 423] width 268 height 161
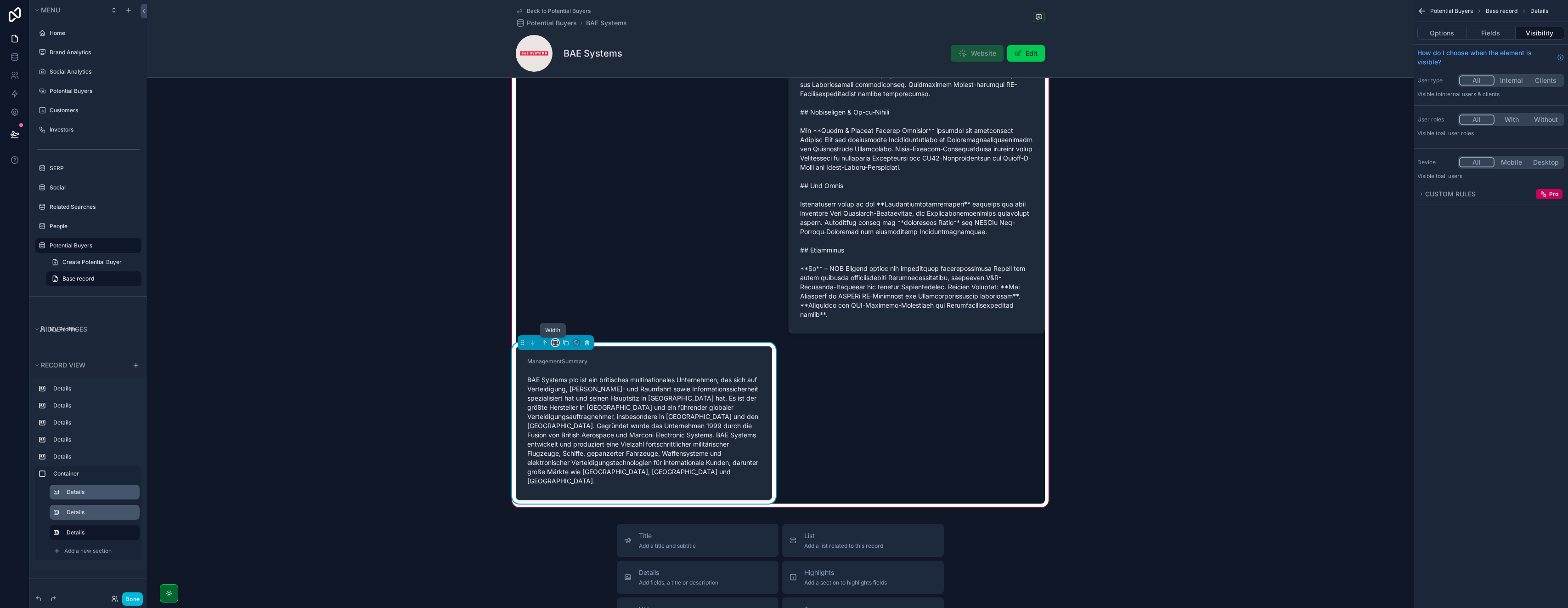
click at [552, 342] on icon "scrollable content" at bounding box center [556, 343] width 7 height 7
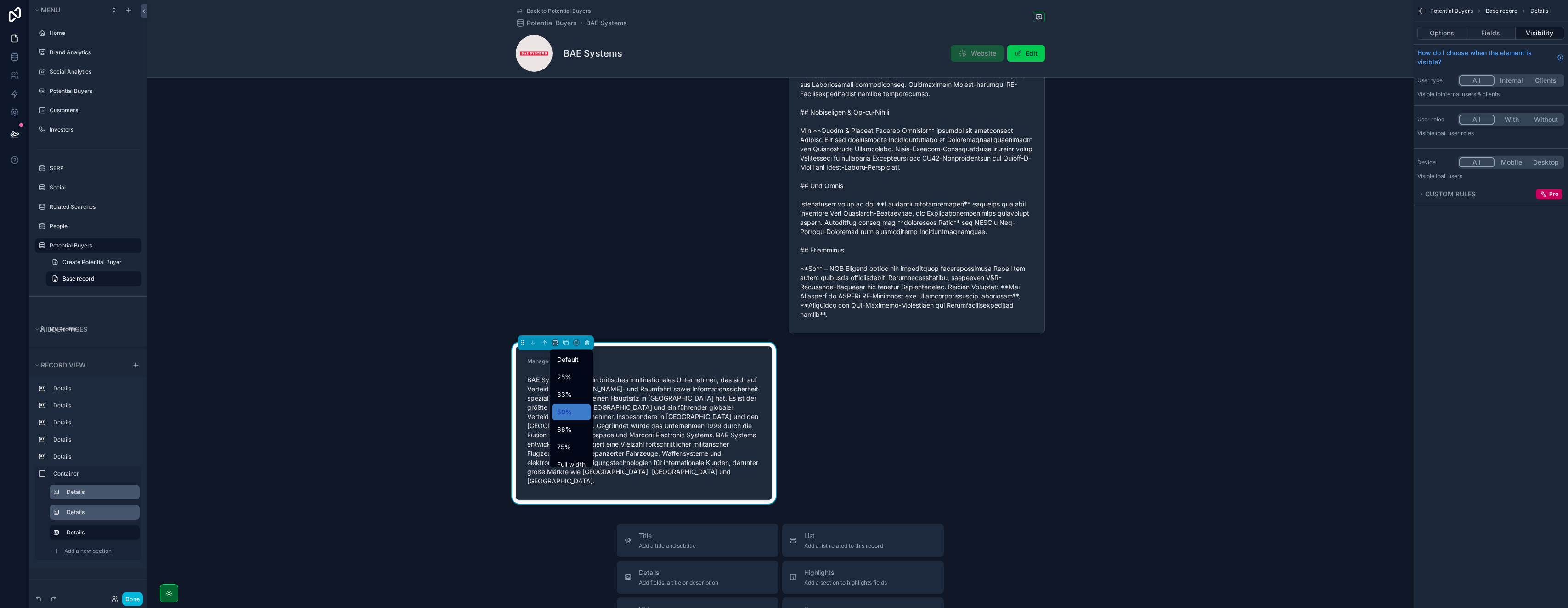
click at [784, 336] on div "scrollable content" at bounding box center [784, 304] width 1568 height 608
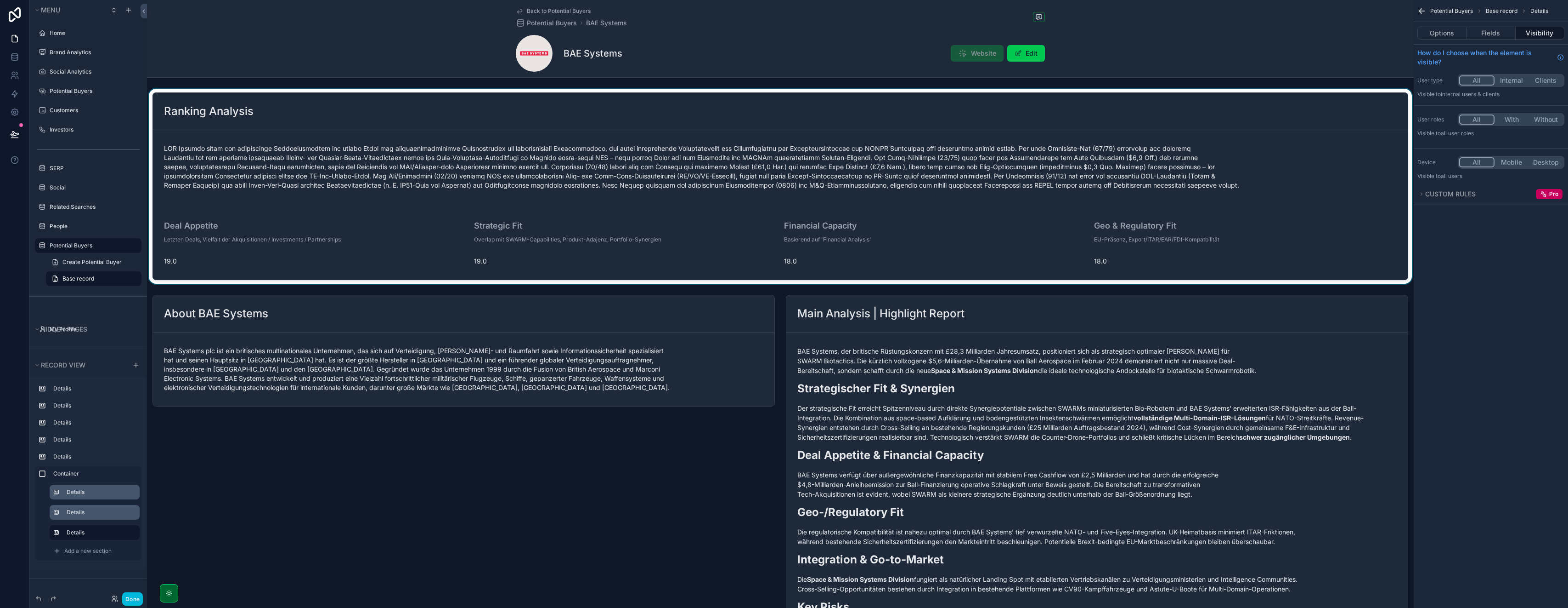
click at [784, 131] on div "scrollable content" at bounding box center [781, 186] width 1267 height 195
click at [784, 111] on div "Ranking Analysis" at bounding box center [780, 111] width 1233 height 14
click at [784, 142] on div "scrollable content" at bounding box center [780, 166] width 1233 height 51
click at [784, 113] on div "Ranking Analysis" at bounding box center [780, 111] width 1233 height 14
click at [784, 31] on button "Fields" at bounding box center [1490, 32] width 49 height 13
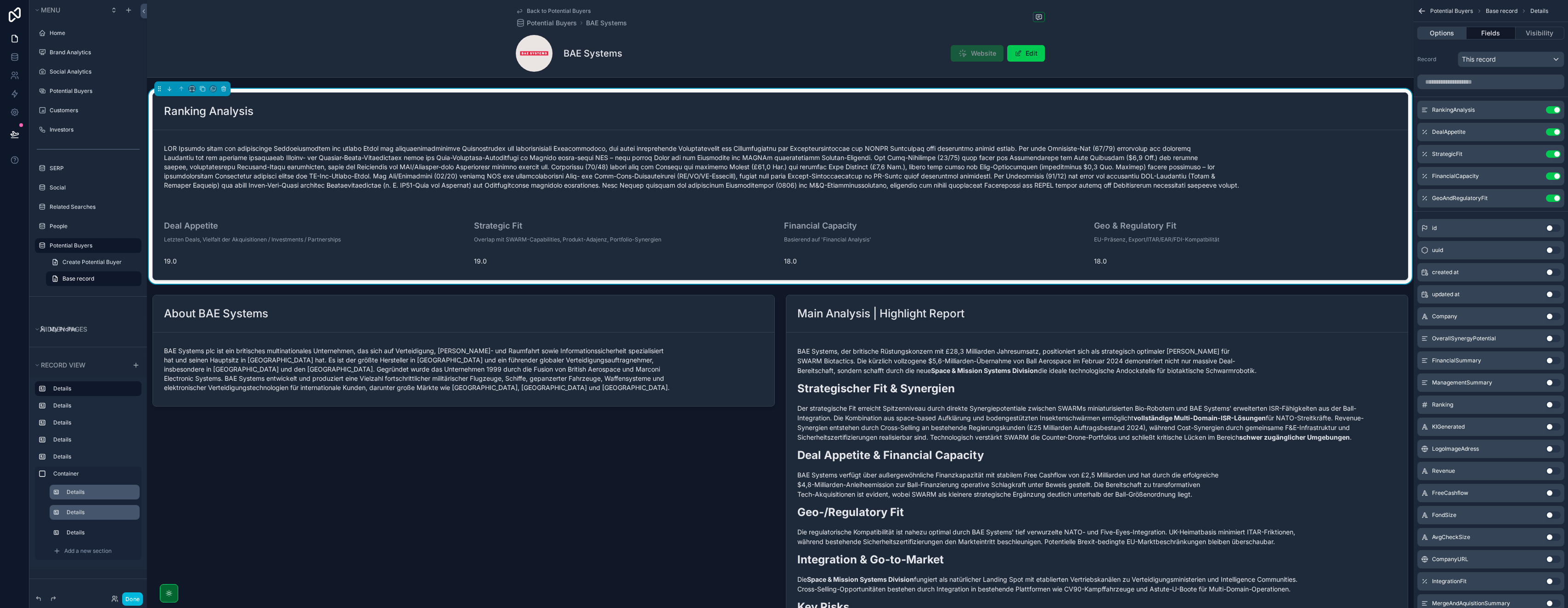
click at [784, 29] on button "Options" at bounding box center [1443, 32] width 49 height 13
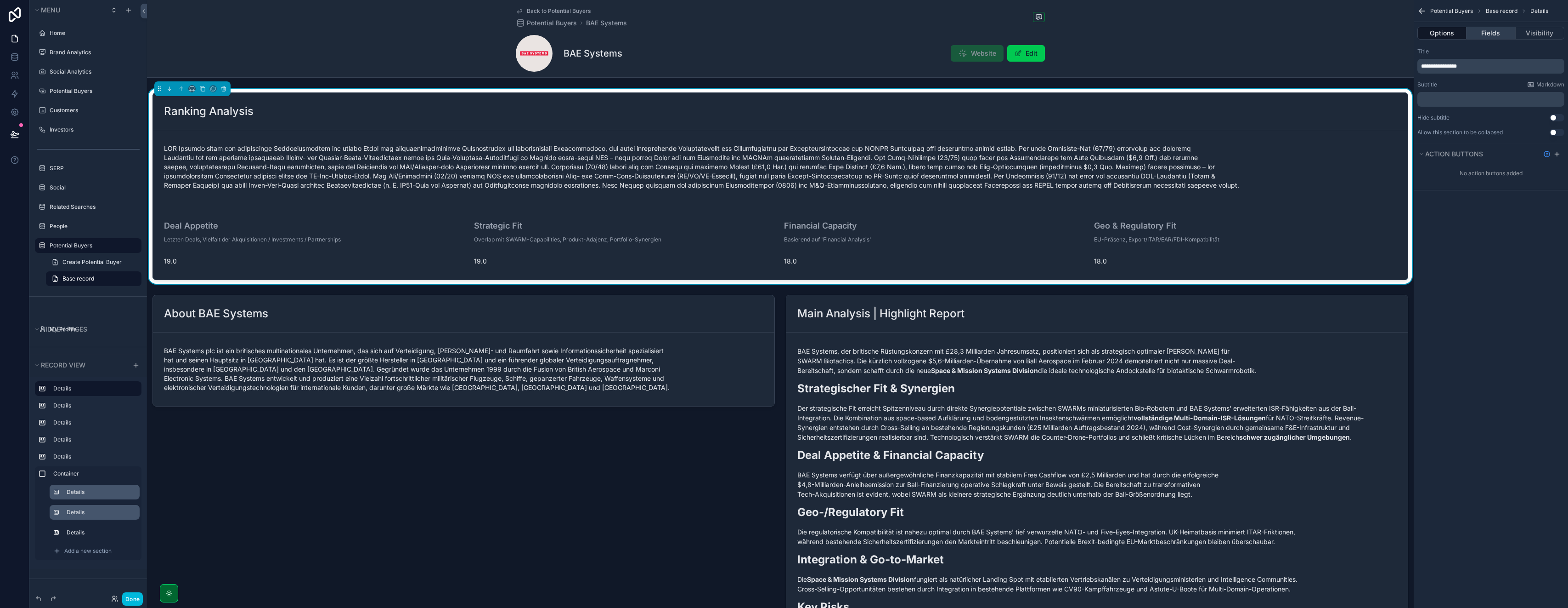
click at [784, 26] on button "Fields" at bounding box center [1490, 32] width 49 height 13
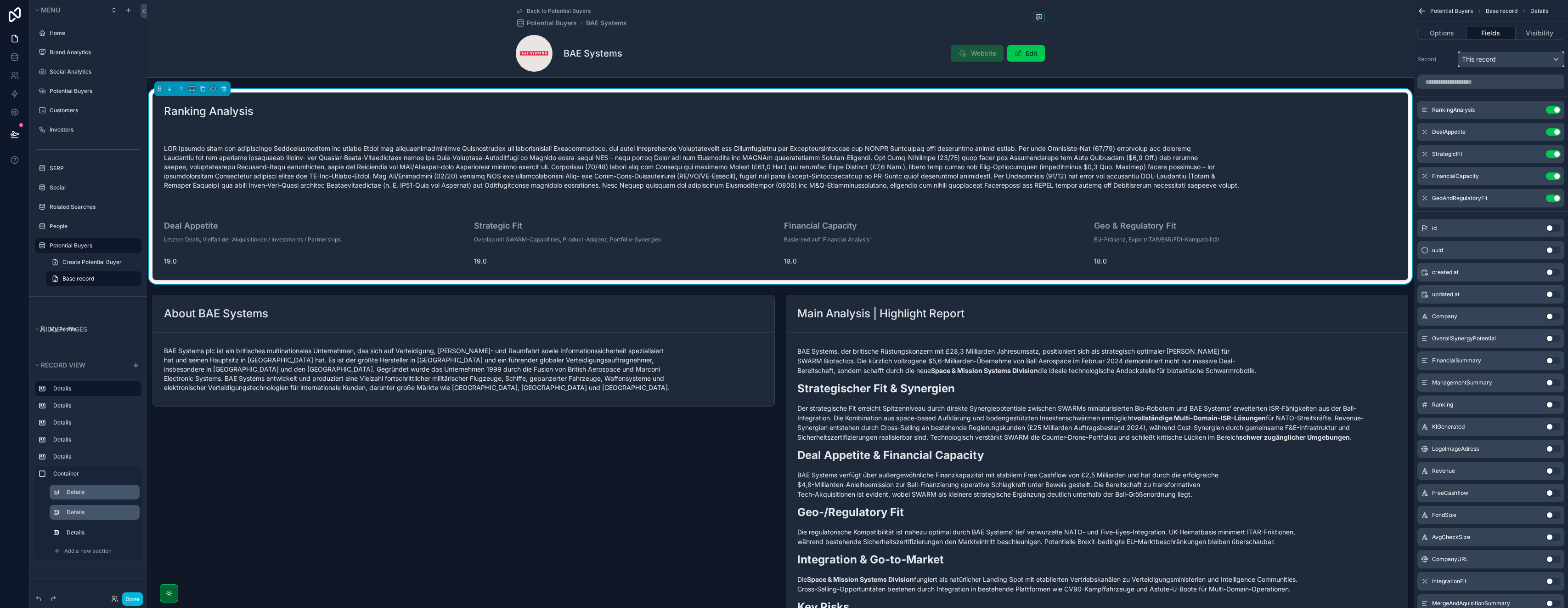
click at [784, 59] on span "This record" at bounding box center [1479, 59] width 34 height 9
click at [784, 55] on div "scrollable content" at bounding box center [784, 304] width 1568 height 608
click at [0, 0] on icon "scrollable content" at bounding box center [0, 0] width 0 height 0
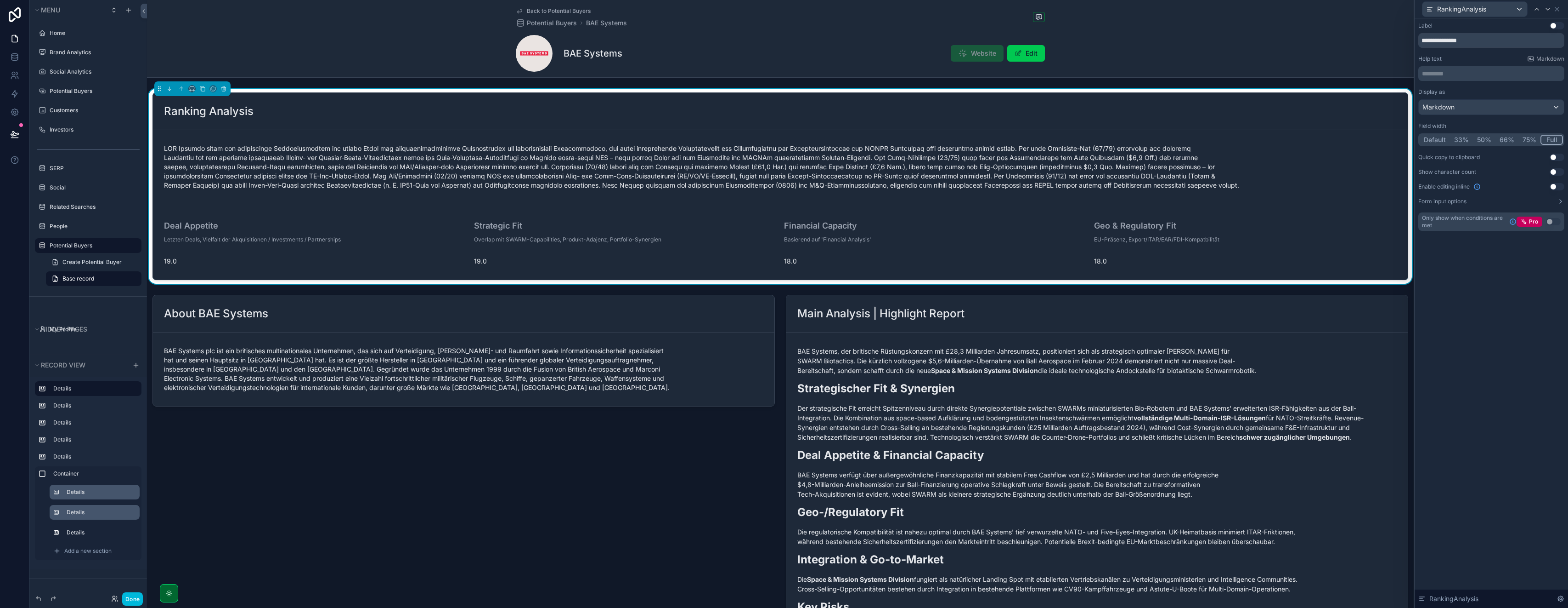
click at [784, 139] on button "75%" at bounding box center [1530, 140] width 22 height 10
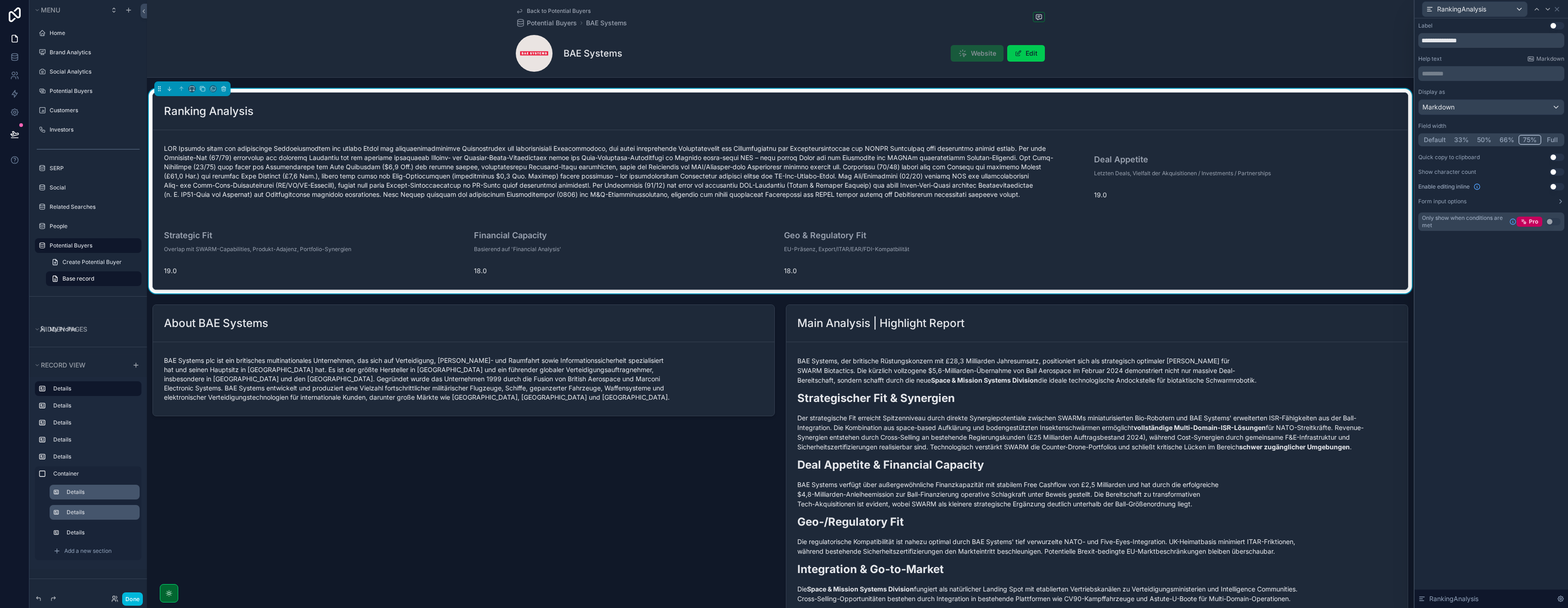
click at [784, 140] on button "66%" at bounding box center [1507, 140] width 23 height 10
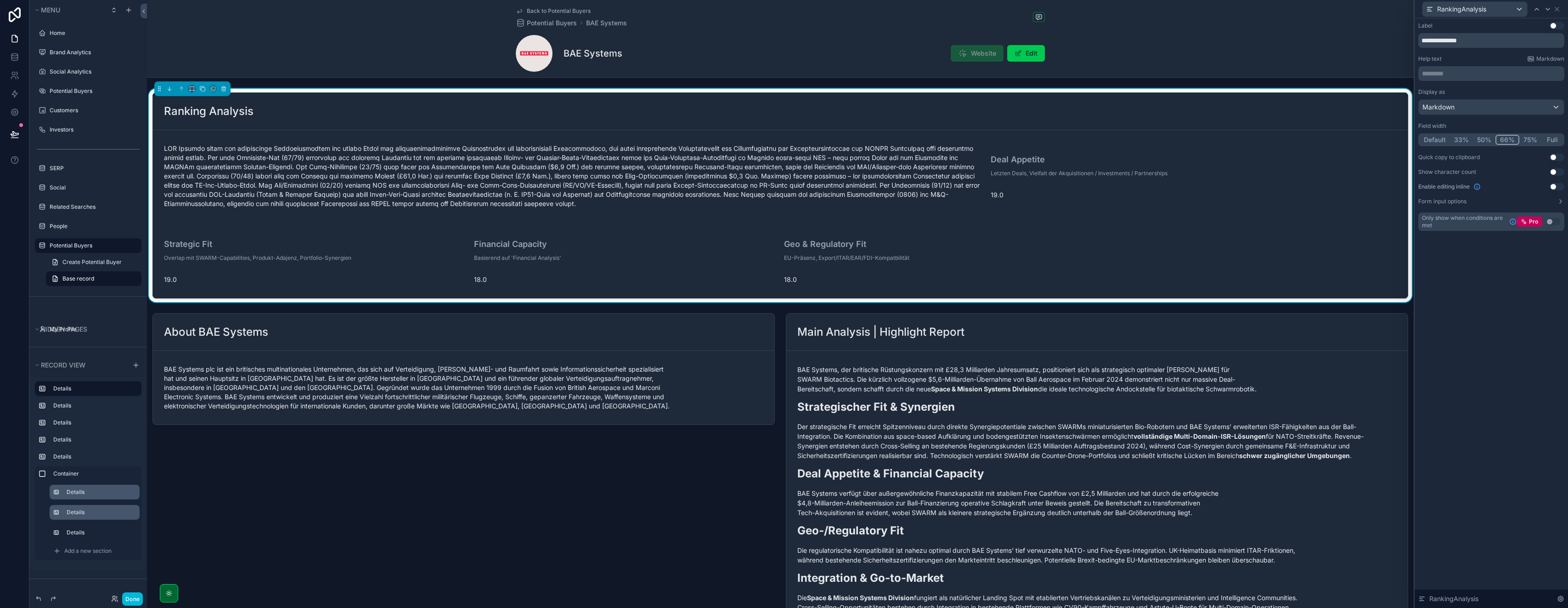
click at [784, 142] on button "50%" at bounding box center [1484, 140] width 22 height 10
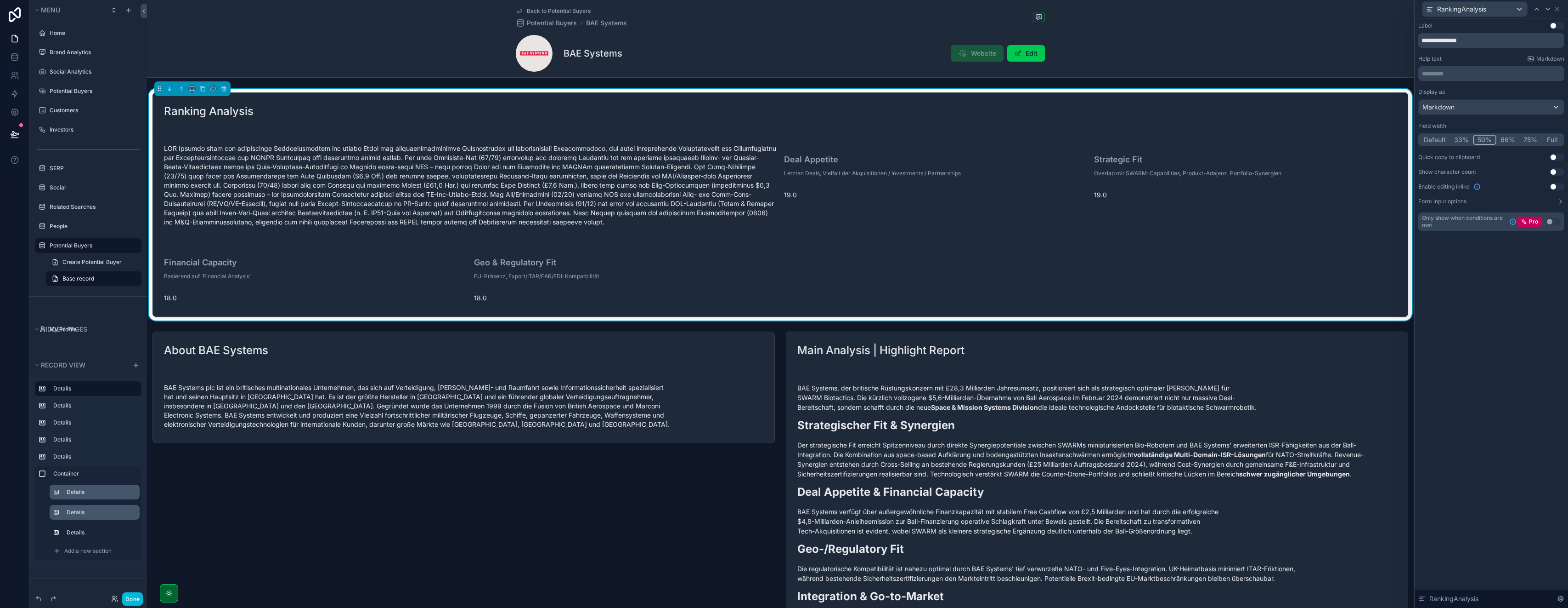
click at [784, 140] on button "33%" at bounding box center [1461, 140] width 23 height 10
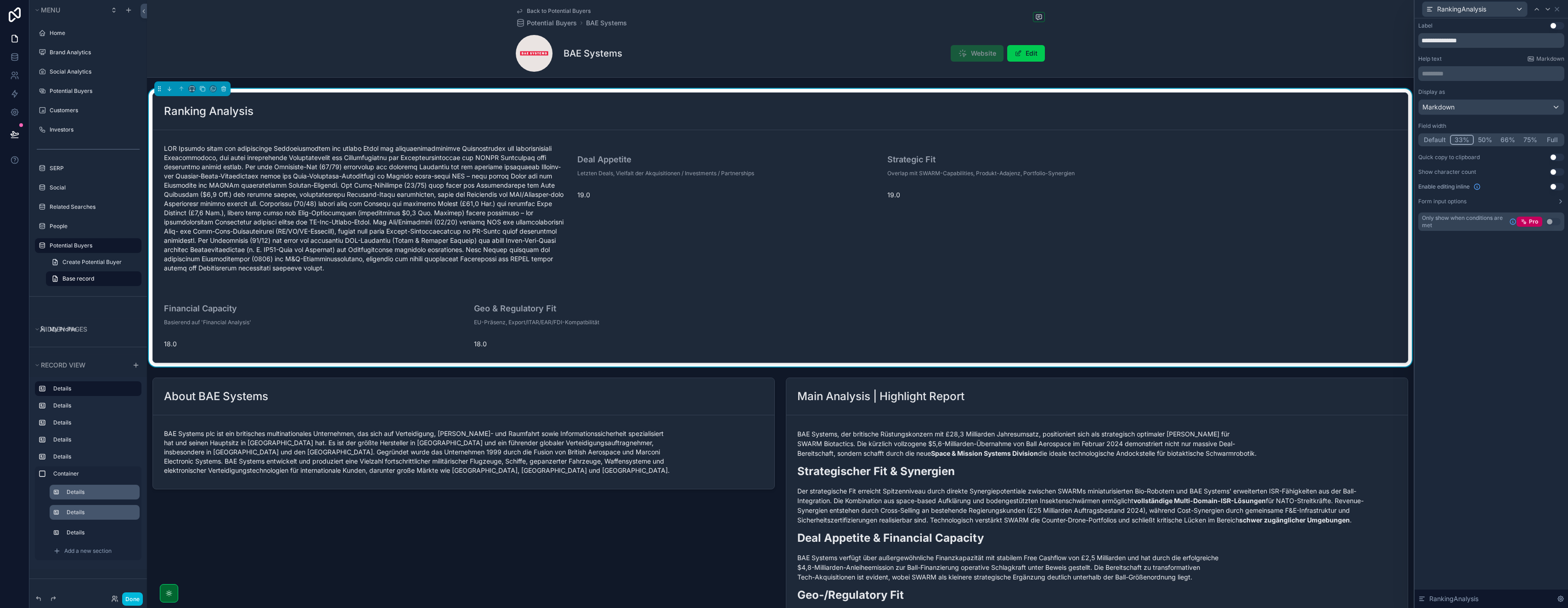
click at [784, 140] on button "Default" at bounding box center [1435, 140] width 31 height 10
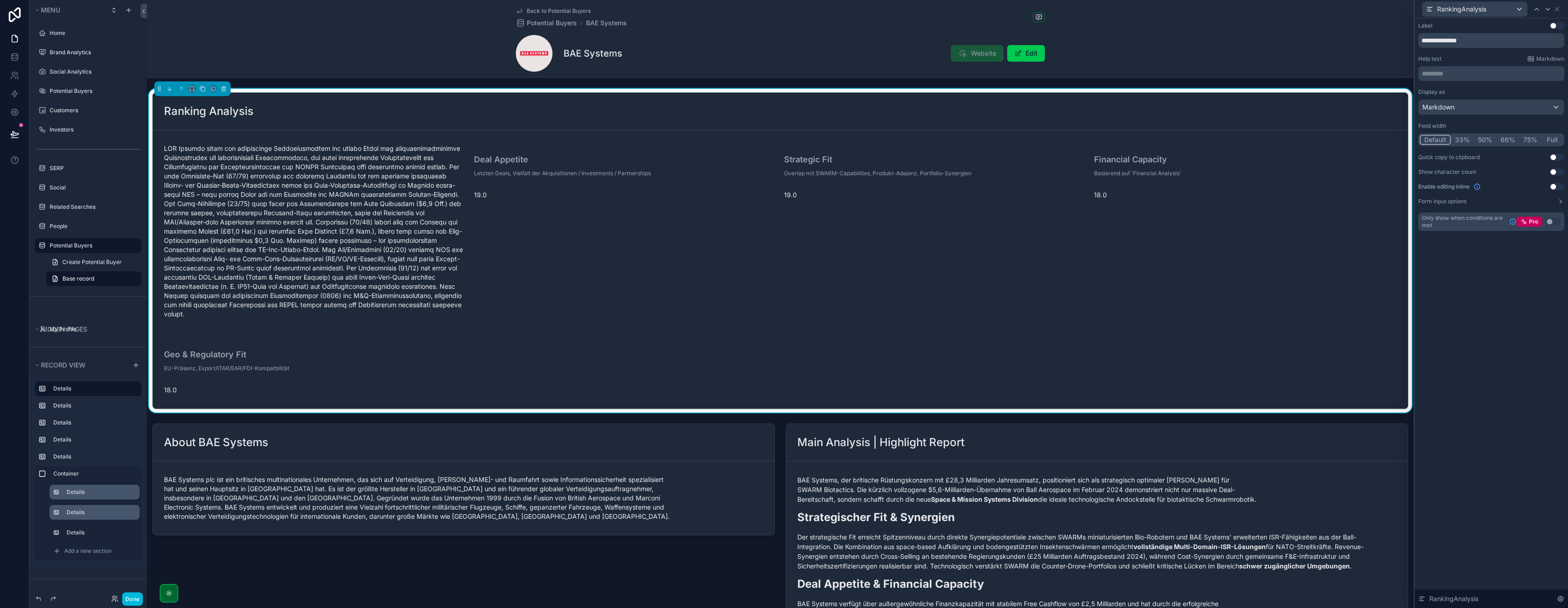
click at [784, 139] on button "Full" at bounding box center [1552, 140] width 21 height 10
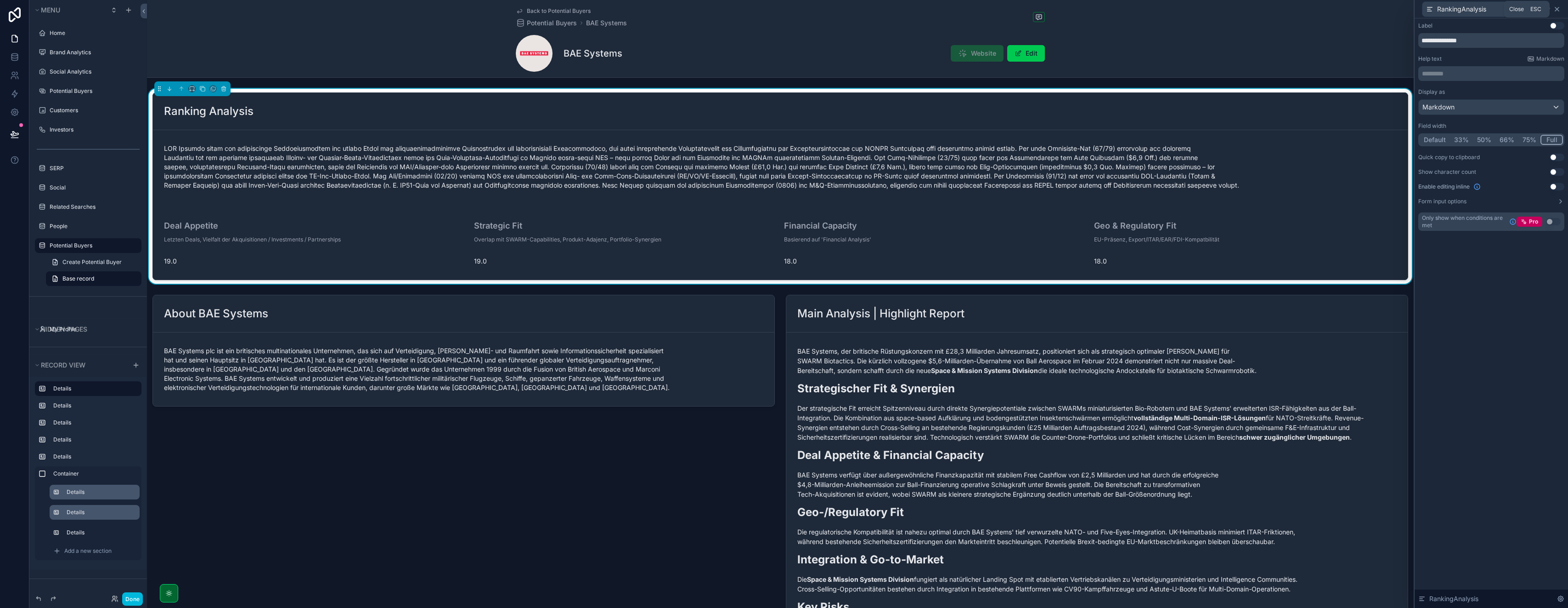
click at [784, 10] on icon at bounding box center [1557, 9] width 8 height 8
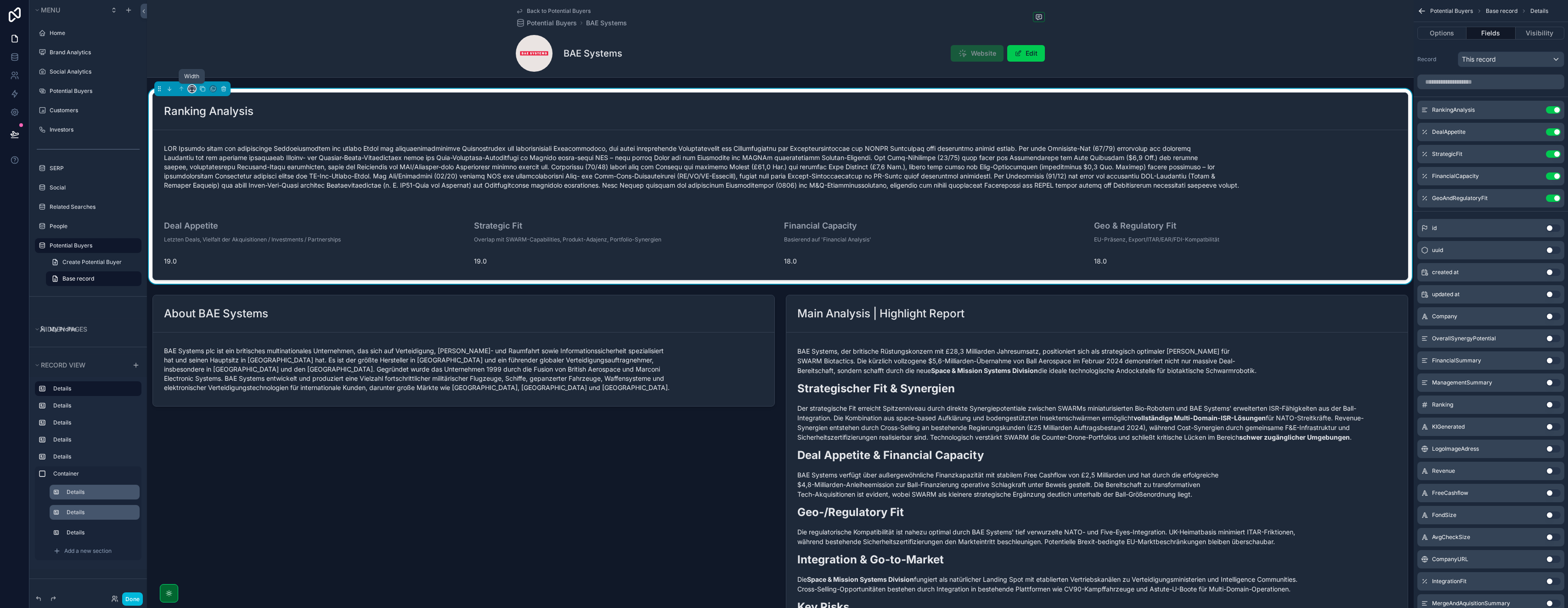
click at [193, 90] on icon "scrollable content" at bounding box center [193, 89] width 7 height 7
click at [199, 108] on span "Default" at bounding box center [206, 106] width 21 height 11
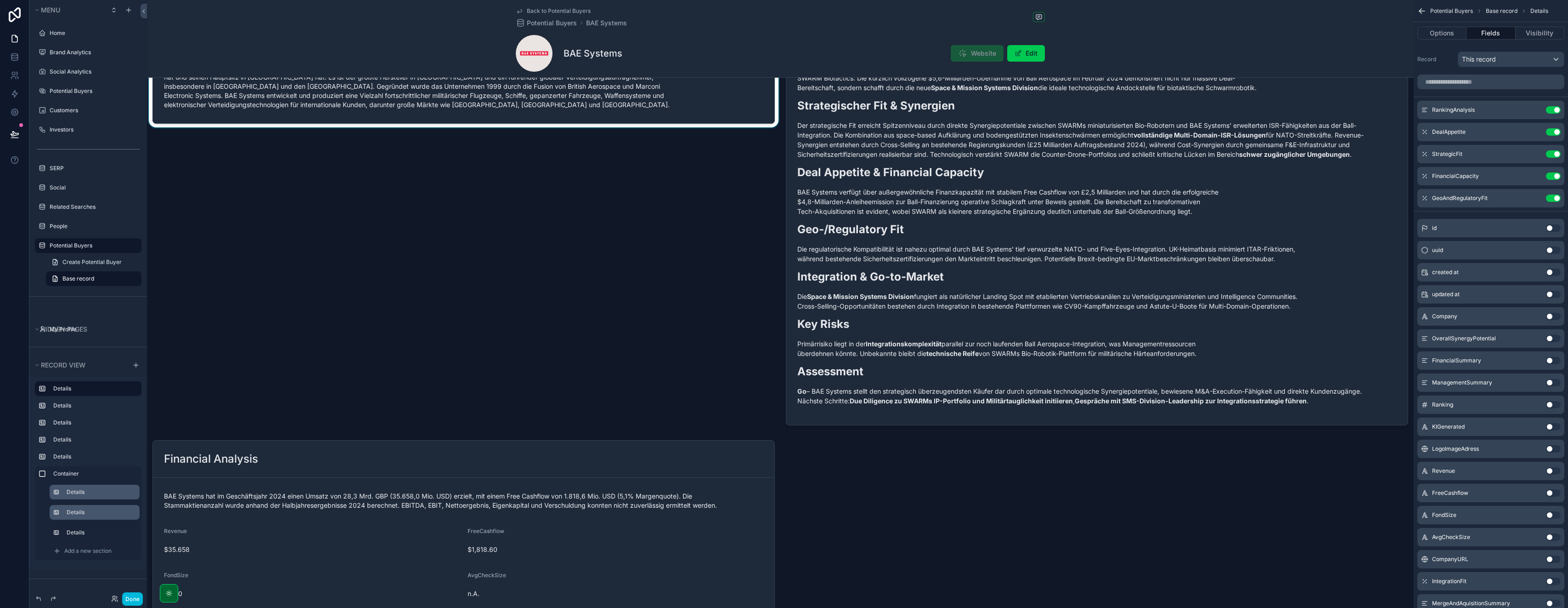
scroll to position [413, 0]
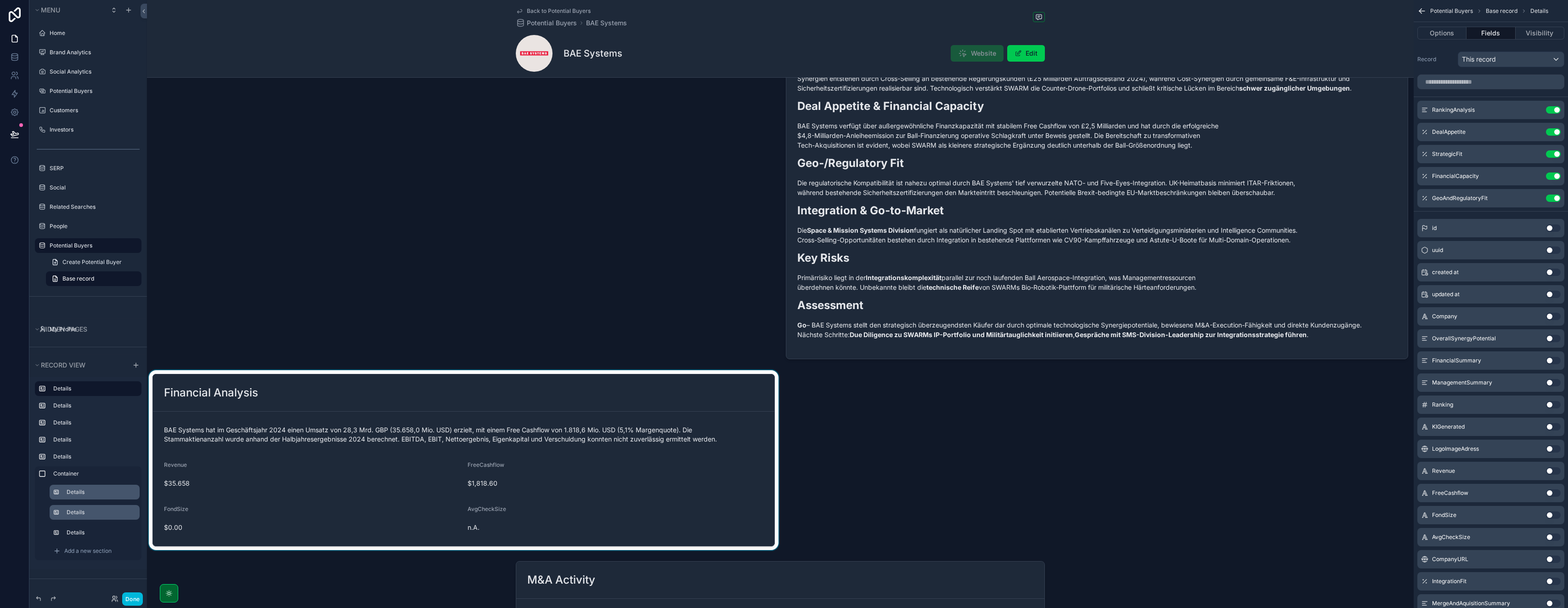
click at [414, 404] on div "scrollable content" at bounding box center [464, 460] width 633 height 180
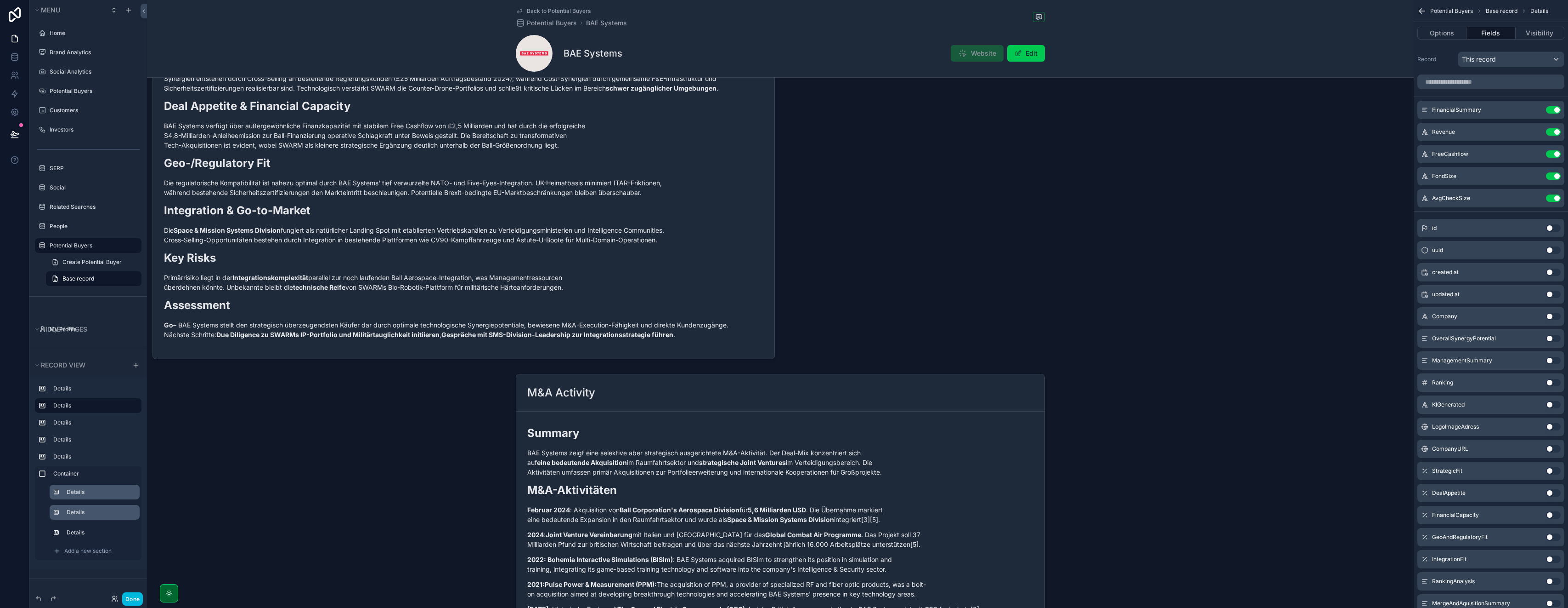
scroll to position [689, 0]
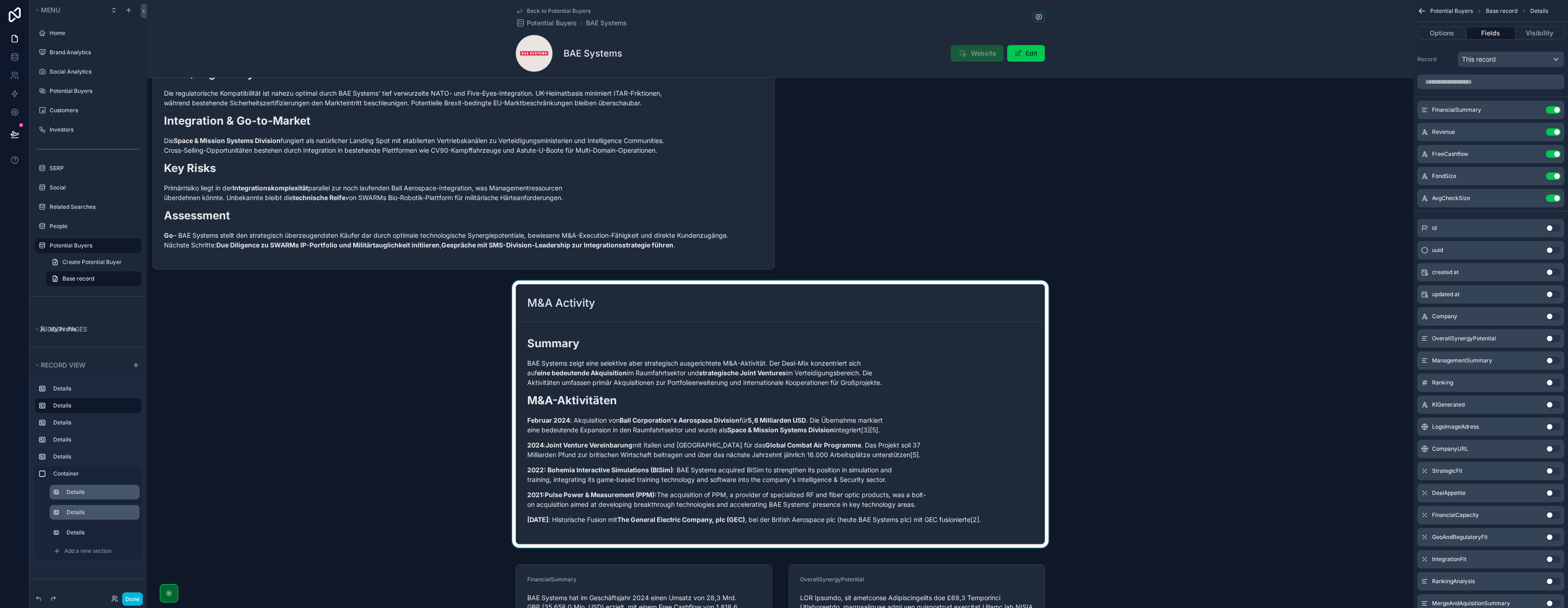
click at [516, 297] on div "scrollable content" at bounding box center [781, 414] width 1267 height 267
click at [192, 283] on icon "scrollable content" at bounding box center [193, 281] width 7 height 7
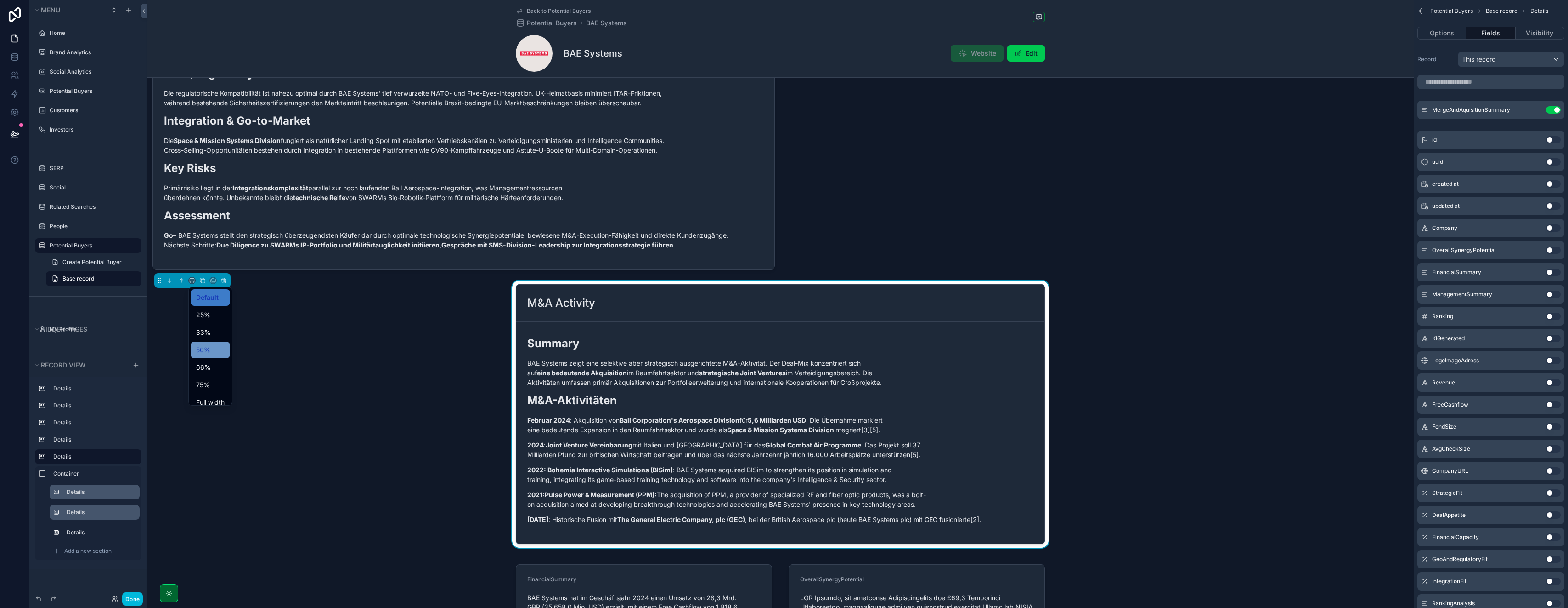
click at [213, 354] on div "50%" at bounding box center [210, 350] width 28 height 11
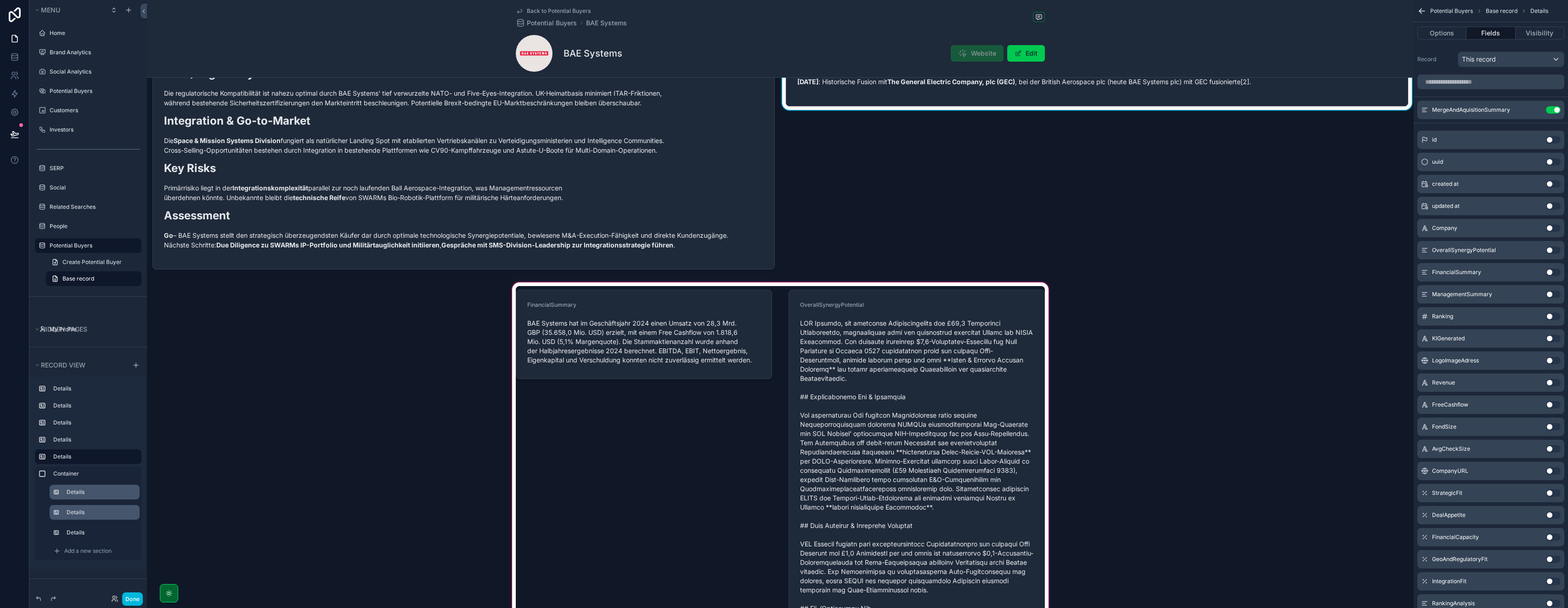
scroll to position [261, 0]
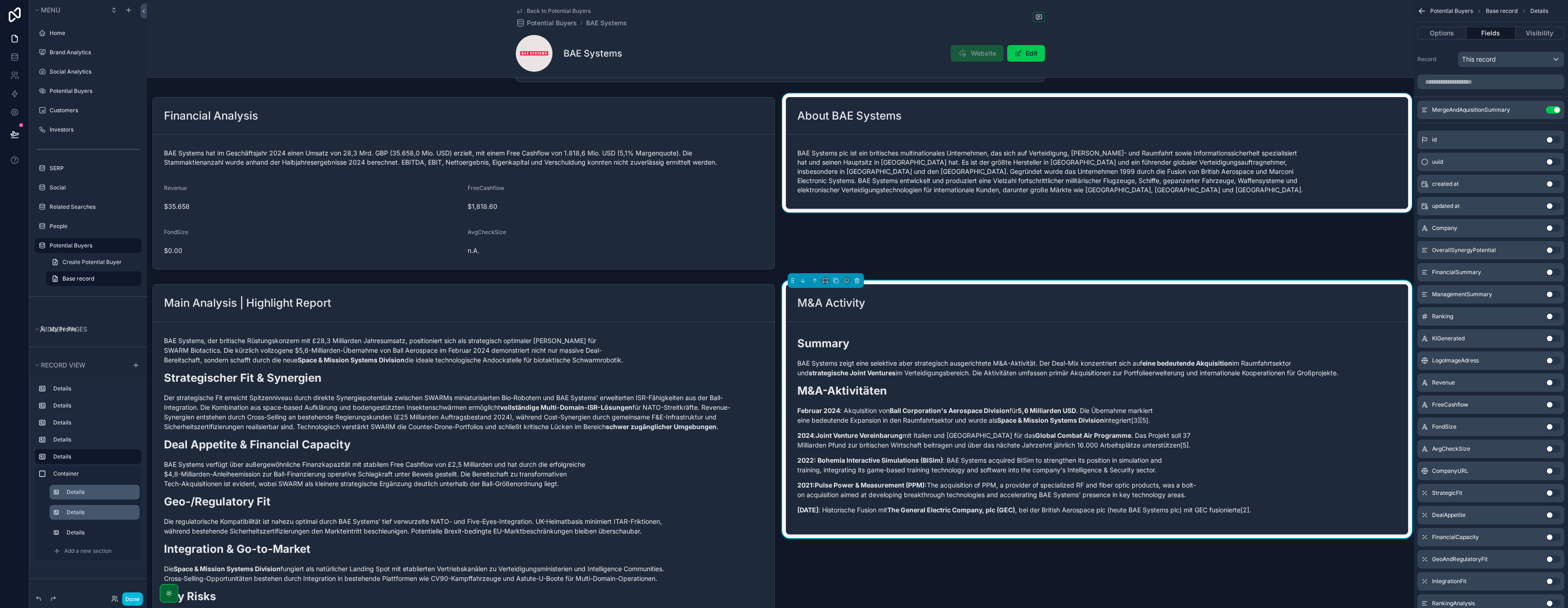
click at [784, 254] on div "scrollable content" at bounding box center [1097, 182] width 633 height 180
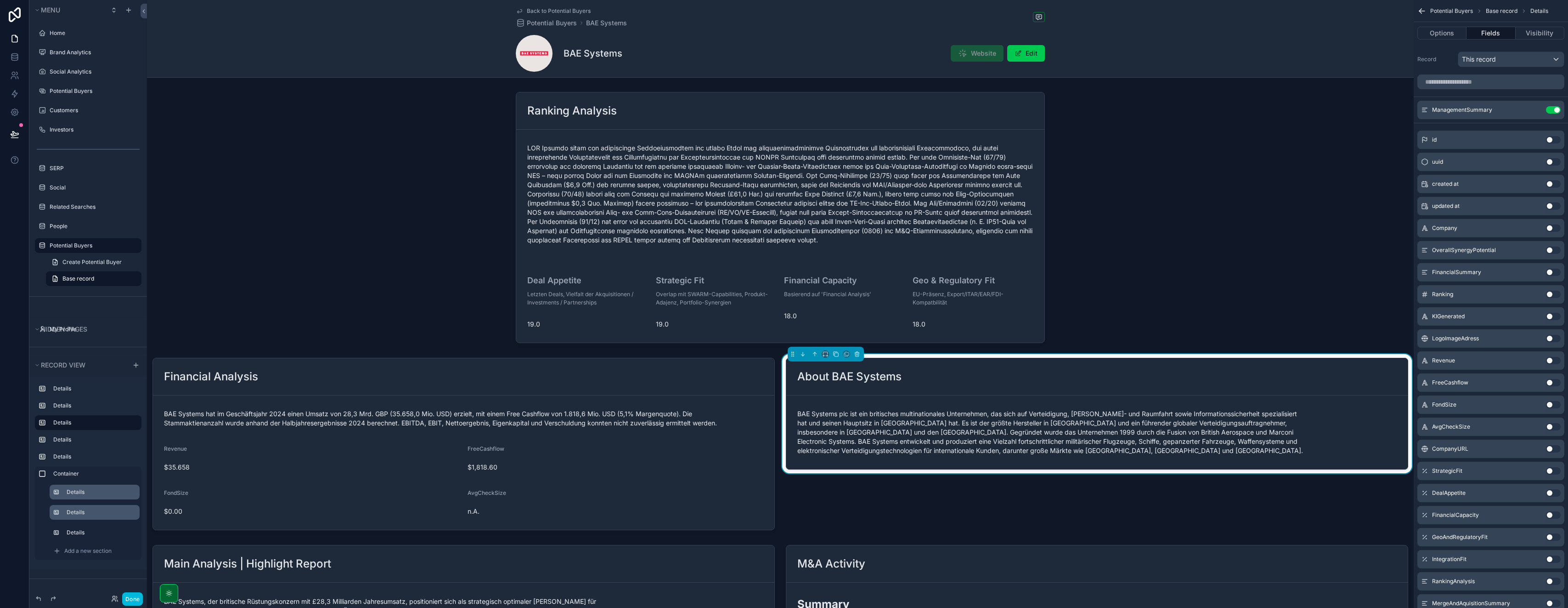
scroll to position [0, 0]
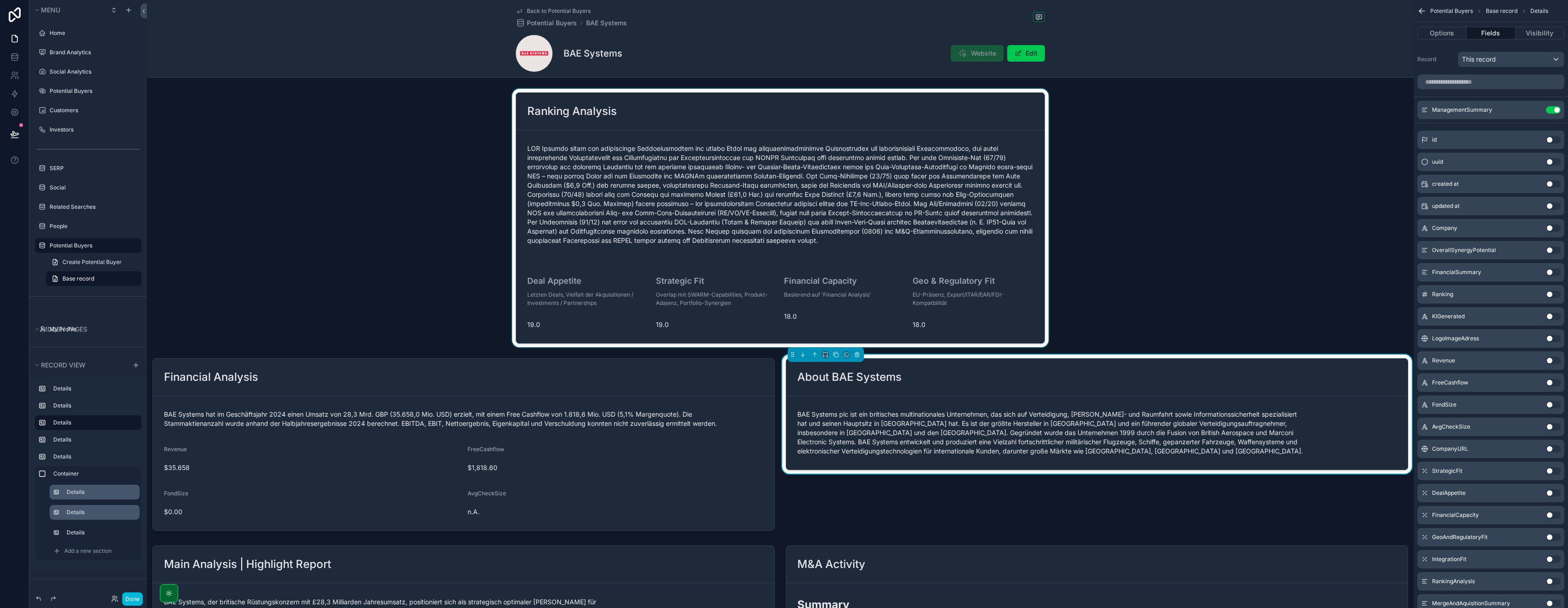
click at [637, 110] on div "scrollable content" at bounding box center [781, 217] width 1267 height 258
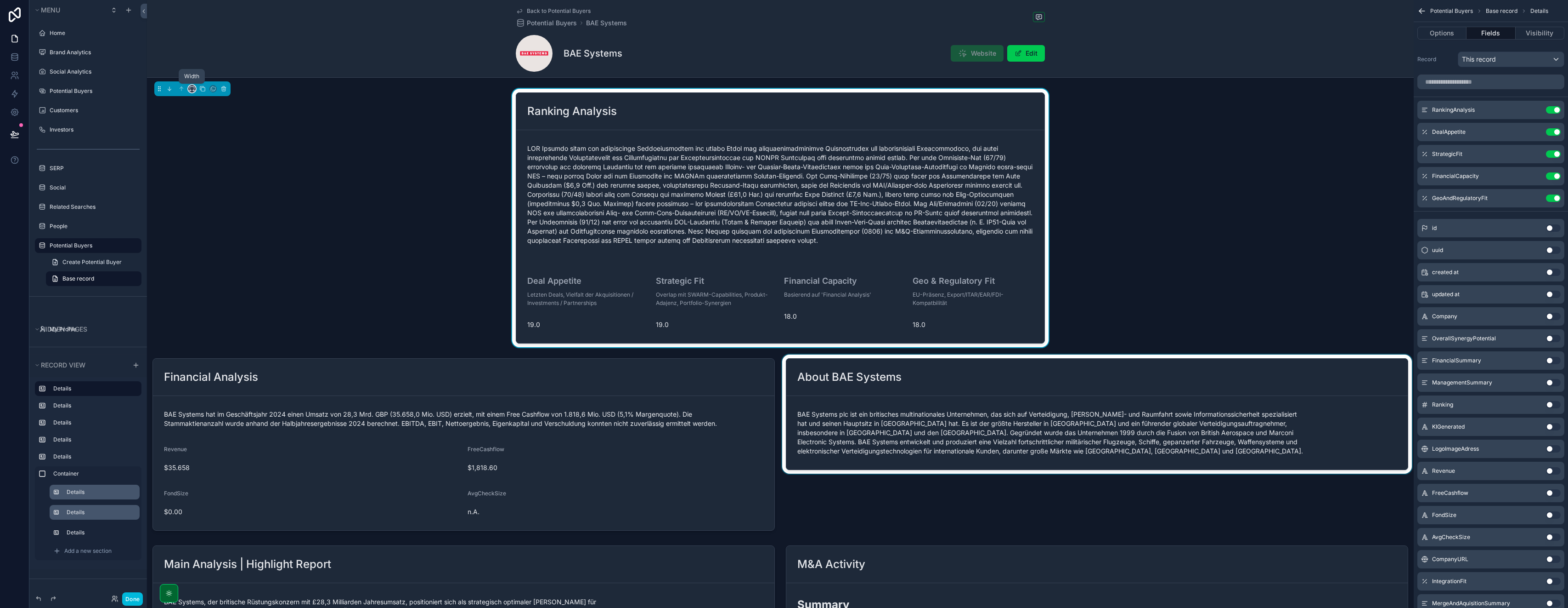
click at [192, 90] on icon "scrollable content" at bounding box center [193, 89] width 7 height 7
click at [213, 209] on span "Full width" at bounding box center [210, 210] width 28 height 11
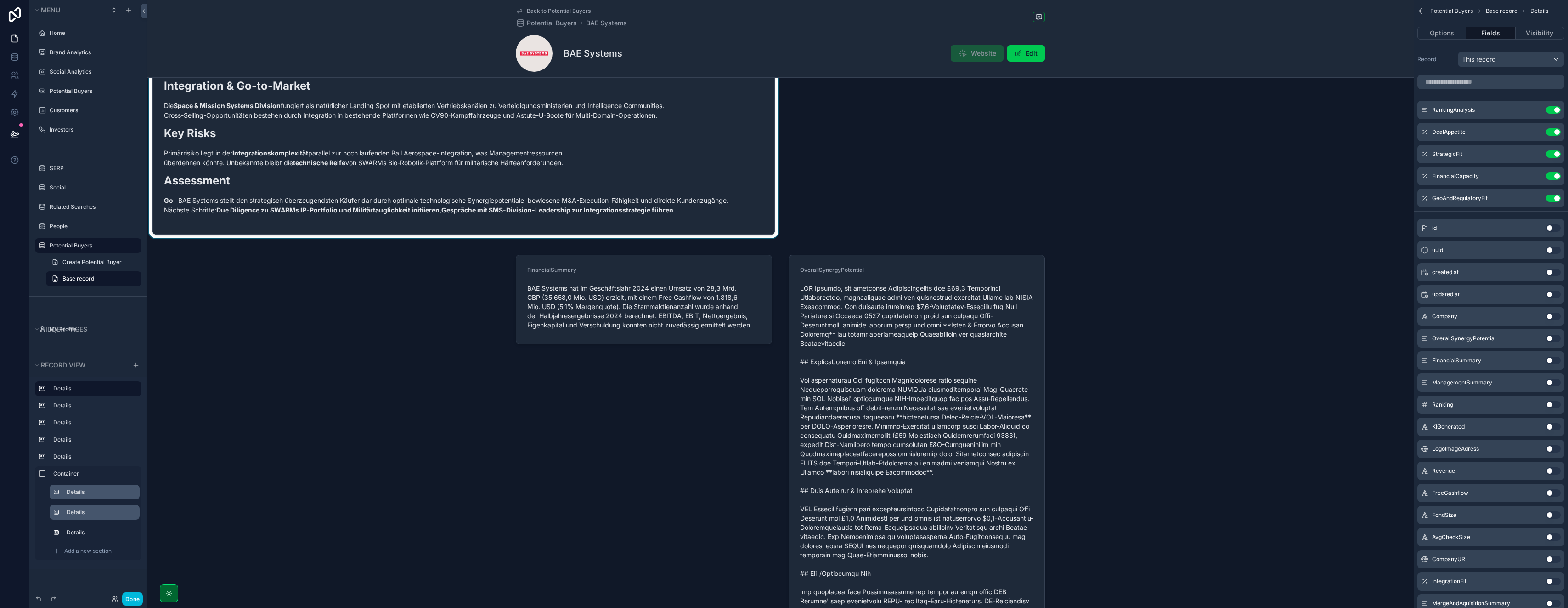
scroll to position [666, 0]
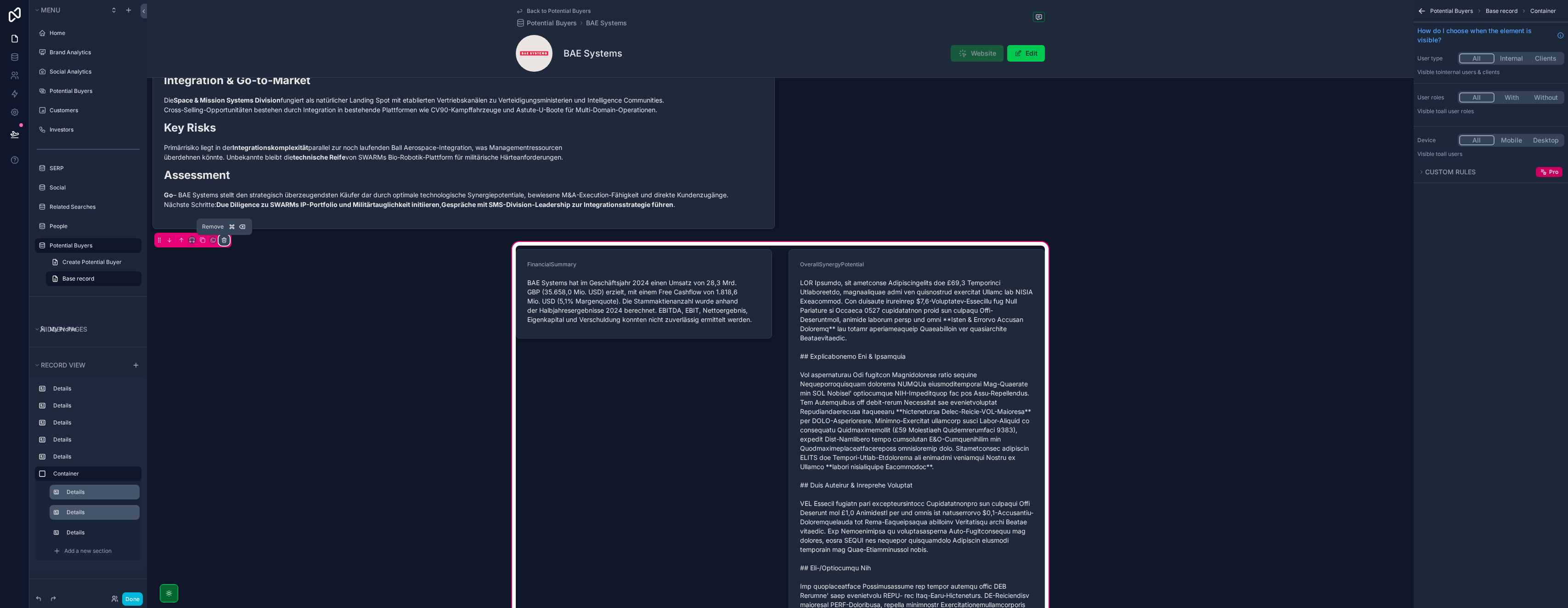
click at [222, 240] on icon "scrollable content" at bounding box center [224, 240] width 7 height 7
click at [246, 260] on span "Remove only container" at bounding box center [261, 258] width 68 height 11
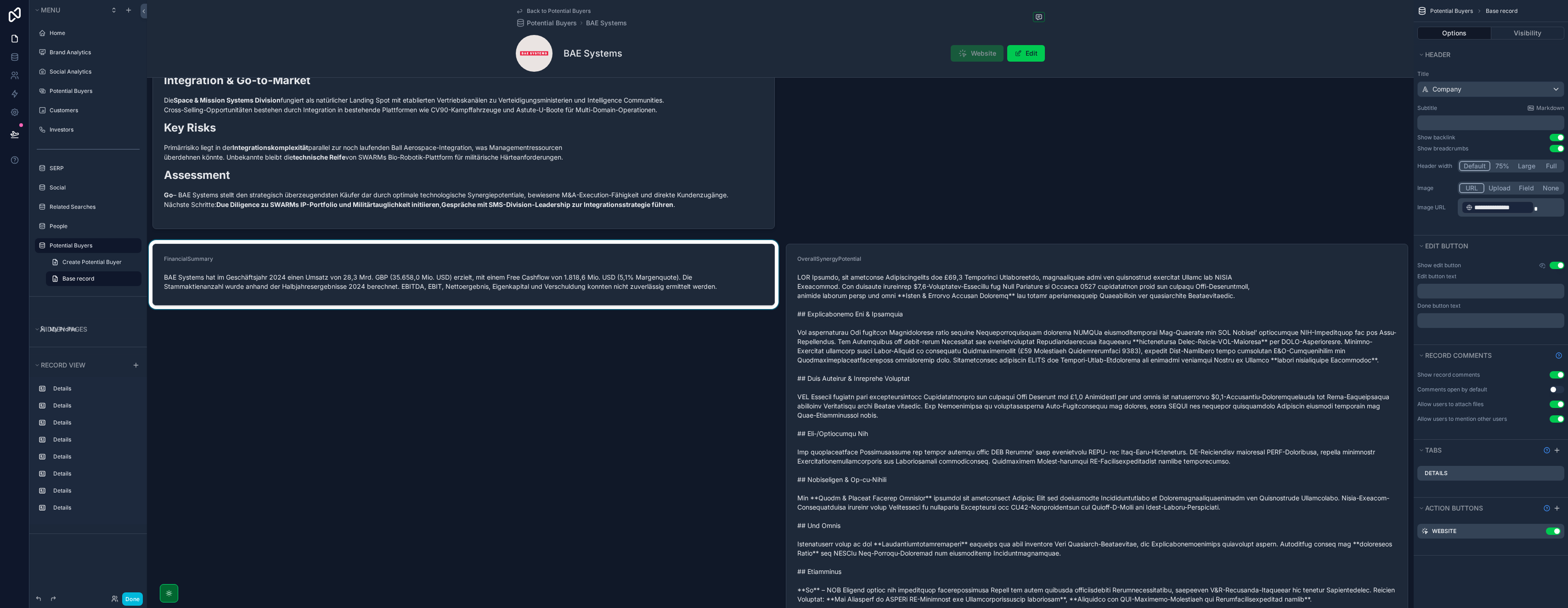
scroll to position [664, 0]
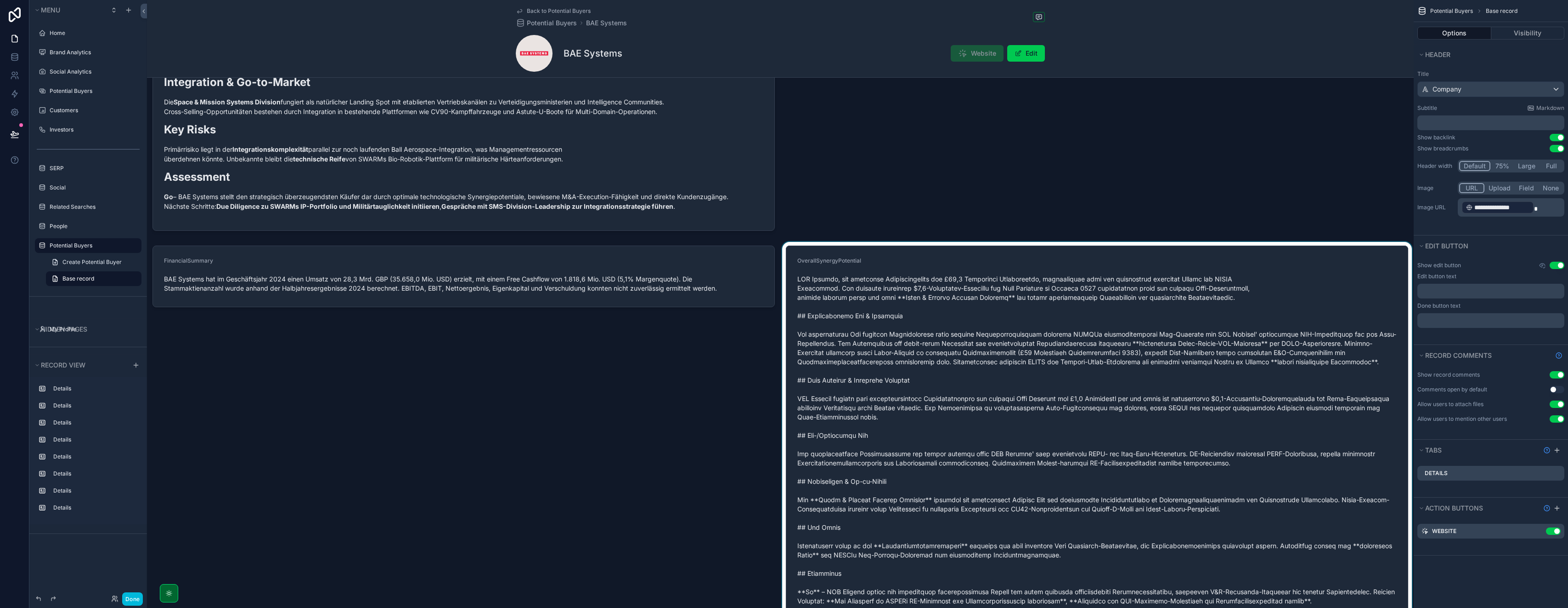
click at [784, 333] on div "scrollable content" at bounding box center [1097, 432] width 633 height 381
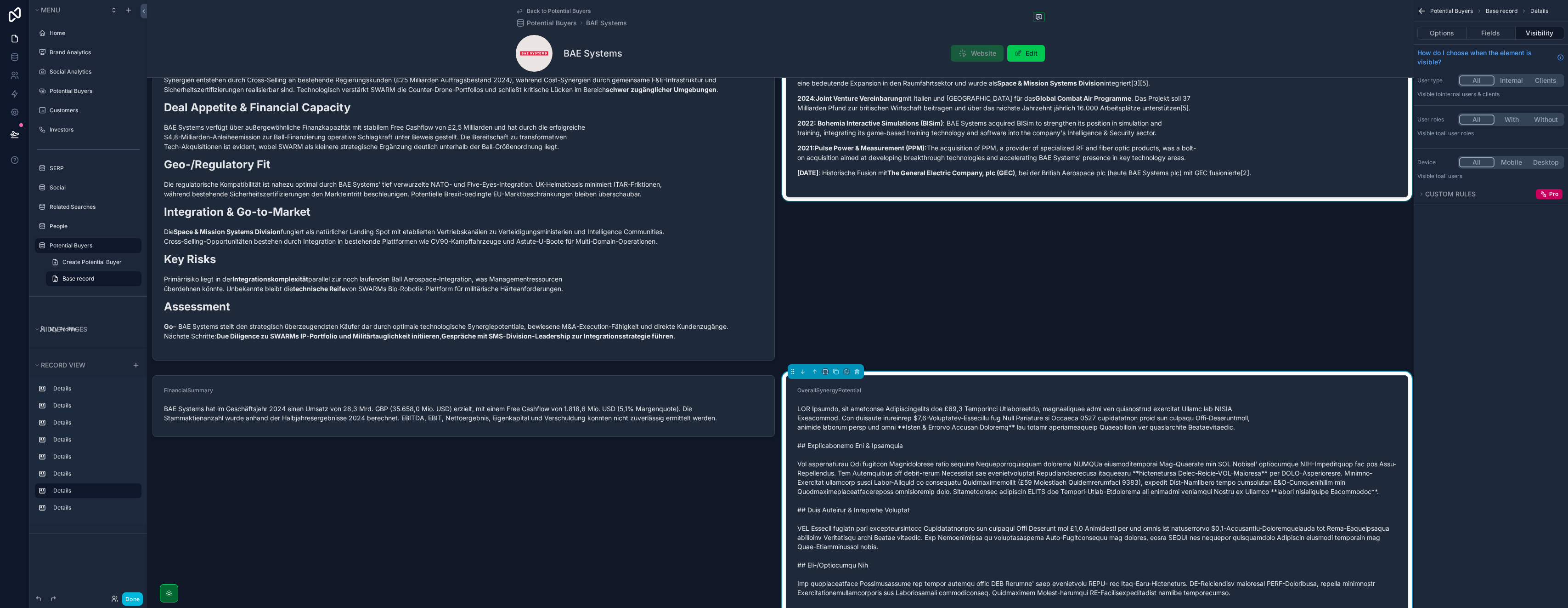
scroll to position [506, 0]
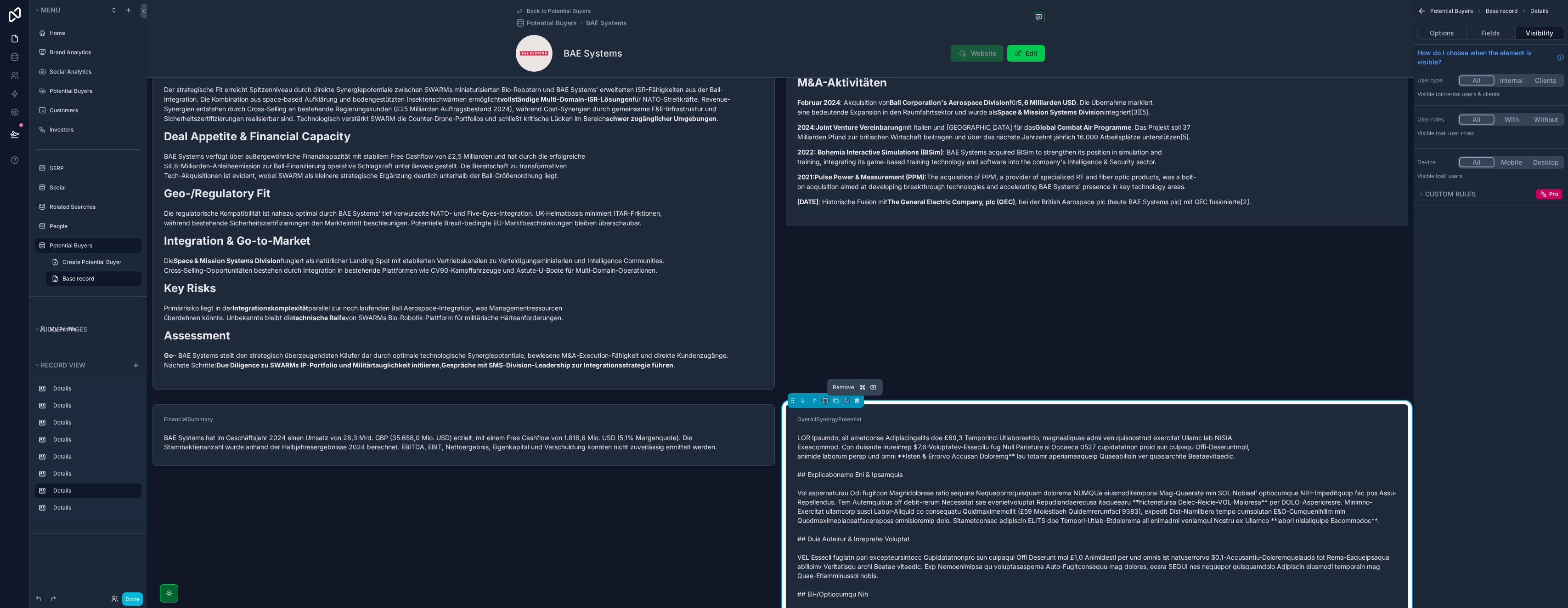
click at [784, 402] on icon "scrollable content" at bounding box center [856, 401] width 0 height 2
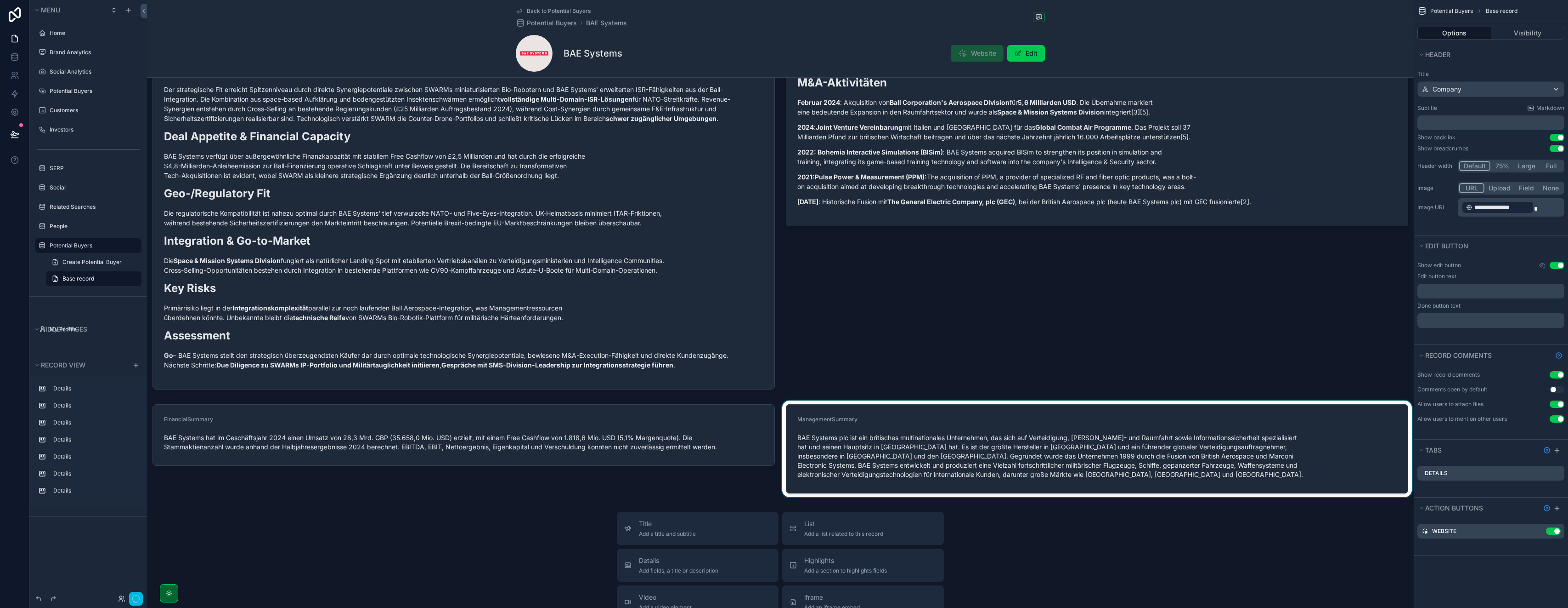
click at [784, 417] on div "scrollable content" at bounding box center [1097, 449] width 633 height 96
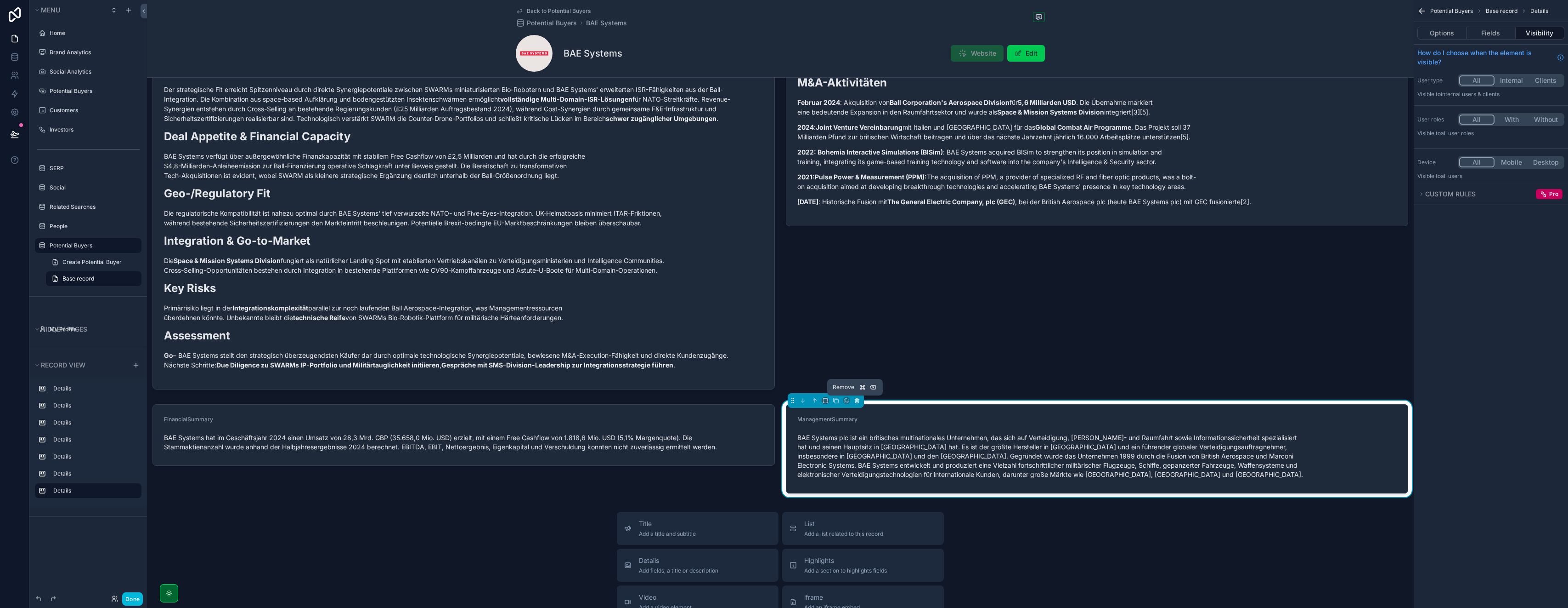
click at [784, 402] on icon "scrollable content" at bounding box center [857, 401] width 7 height 7
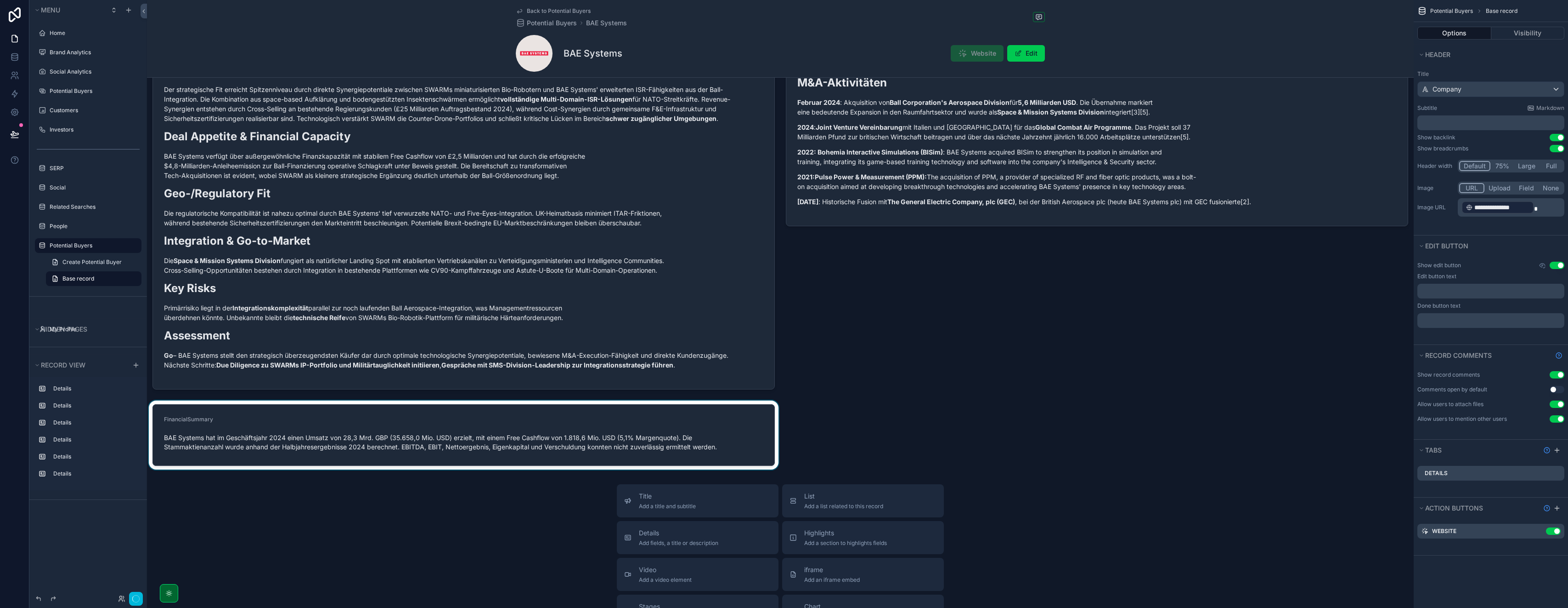
click at [510, 425] on div "scrollable content" at bounding box center [464, 435] width 633 height 69
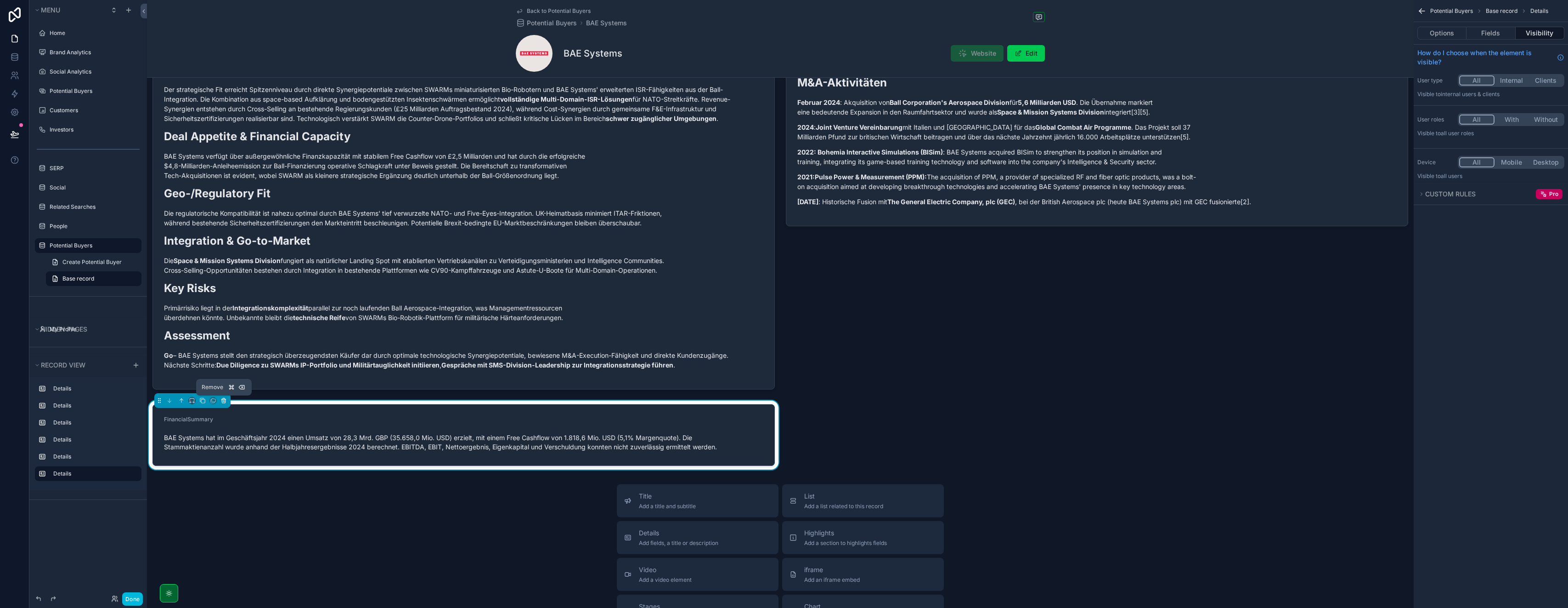
click at [222, 402] on icon "scrollable content" at bounding box center [224, 401] width 7 height 7
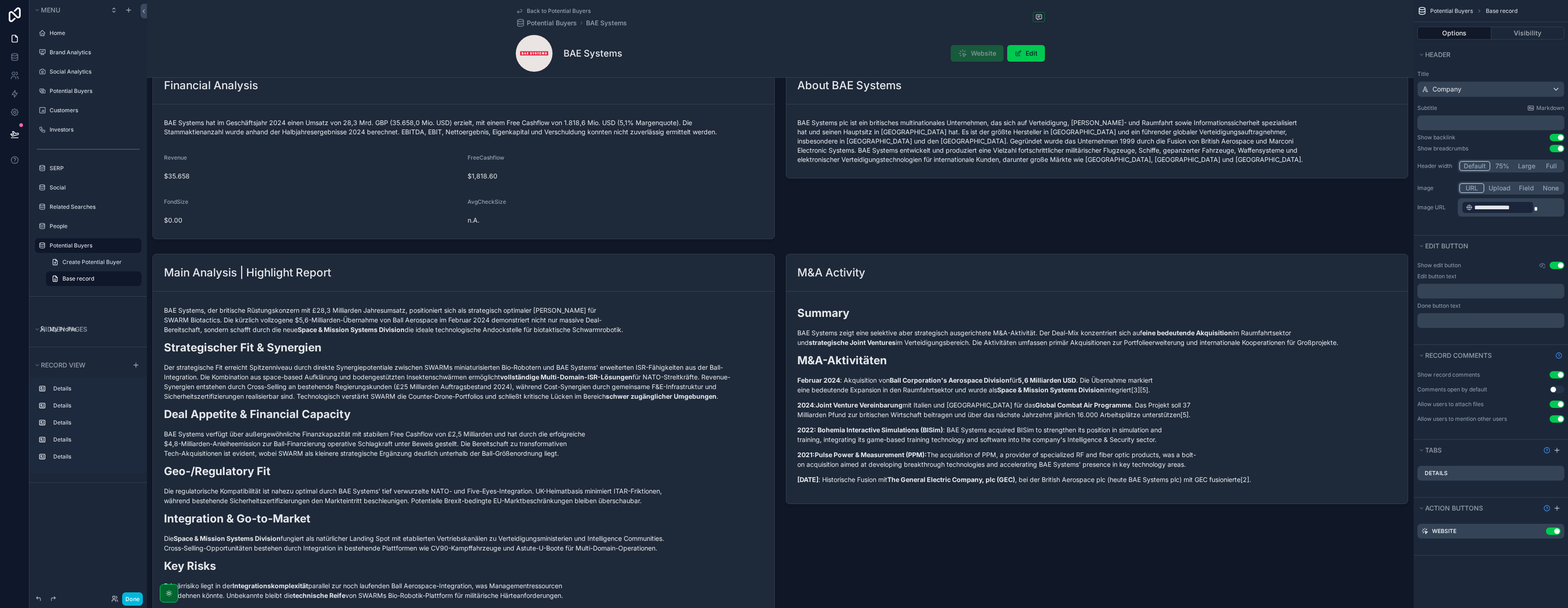
scroll to position [316, 0]
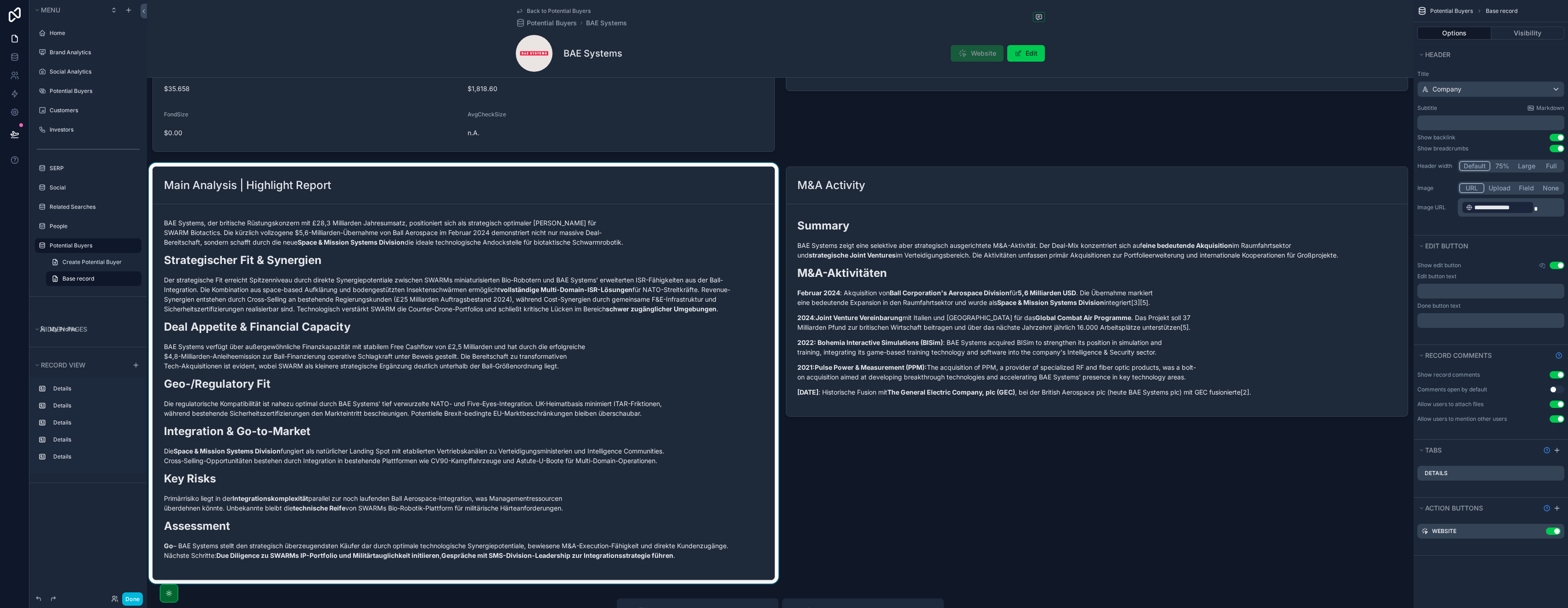
click at [626, 258] on div "scrollable content" at bounding box center [464, 373] width 633 height 420
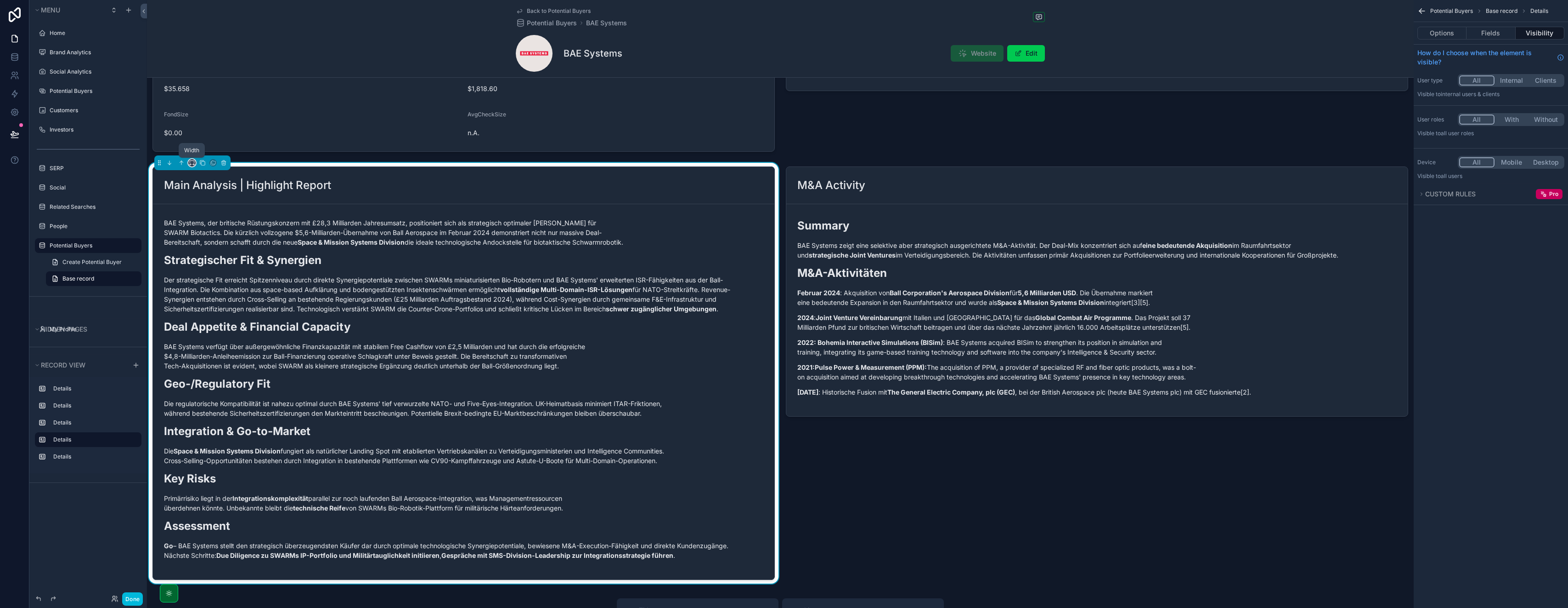
click at [192, 165] on icon "scrollable content" at bounding box center [191, 165] width 2 height 0
click at [207, 259] on div "75%" at bounding box center [210, 266] width 39 height 16
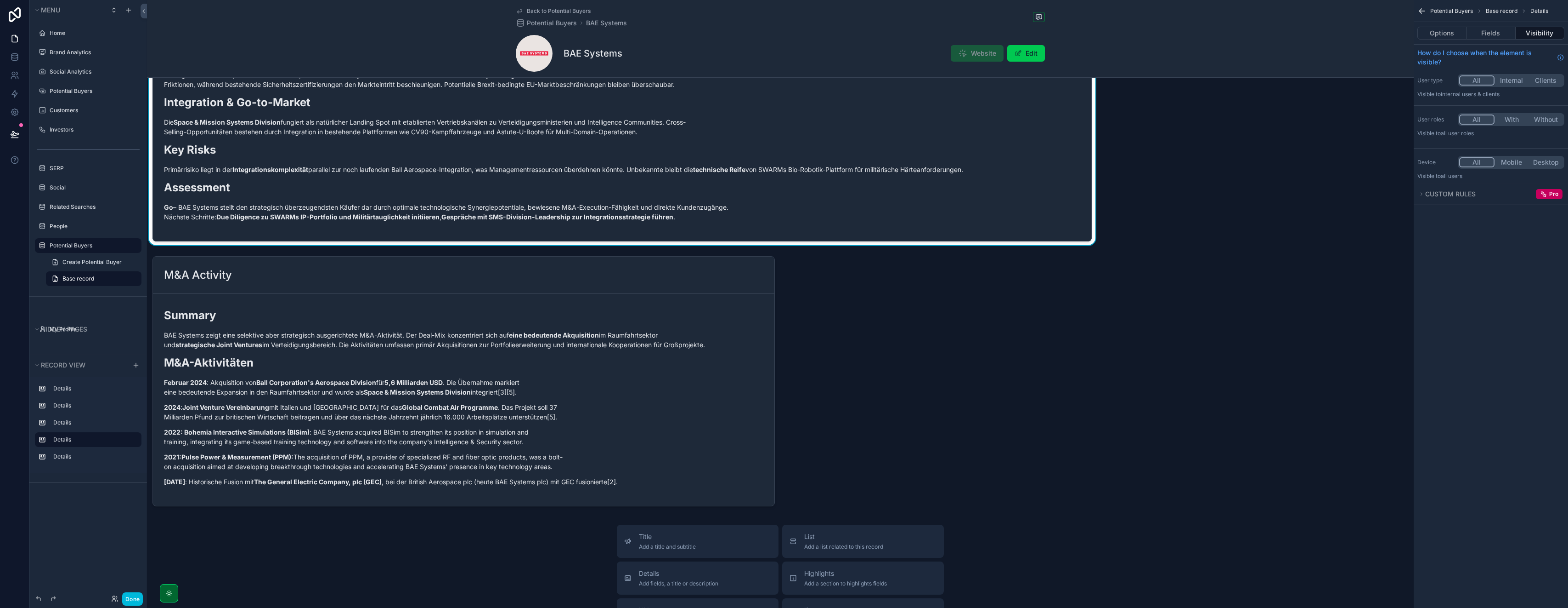
scroll to position [617, 0]
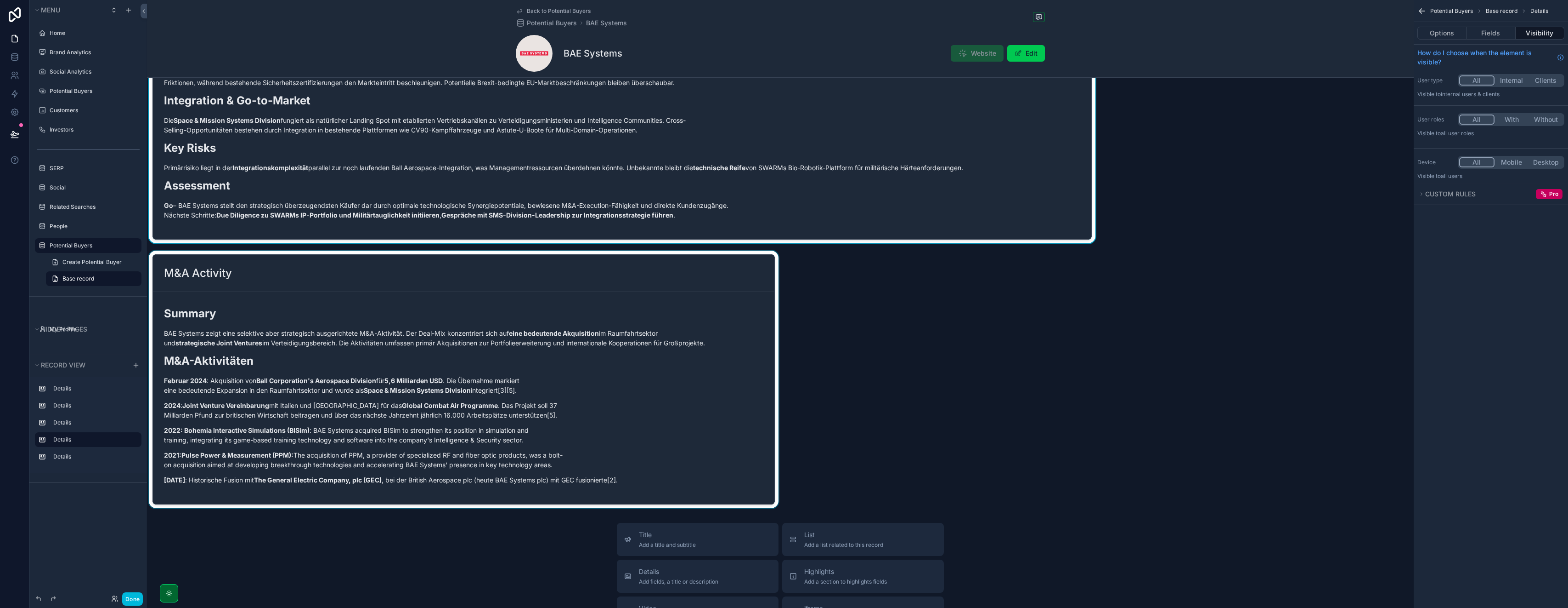
click at [238, 323] on div "scrollable content" at bounding box center [464, 379] width 633 height 258
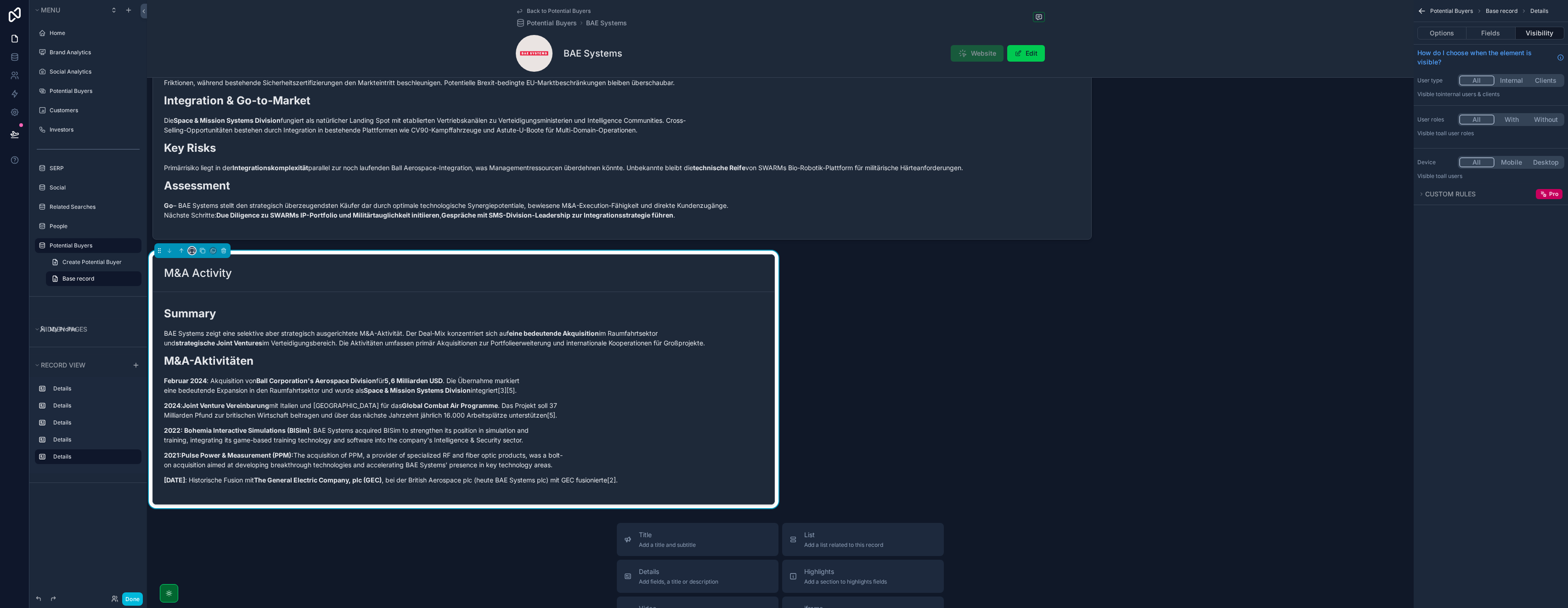
click at [192, 249] on icon "scrollable content" at bounding box center [193, 251] width 7 height 7
click at [204, 290] on span "25%" at bounding box center [203, 285] width 14 height 11
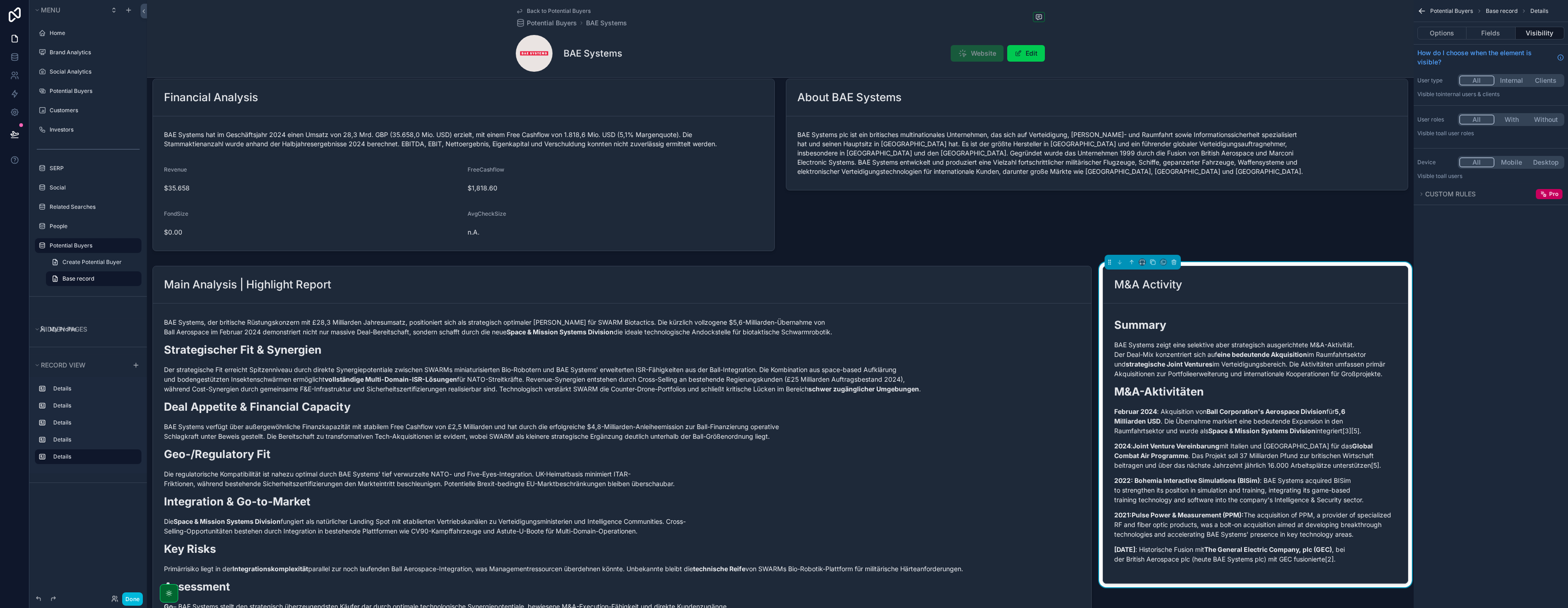
scroll to position [217, 0]
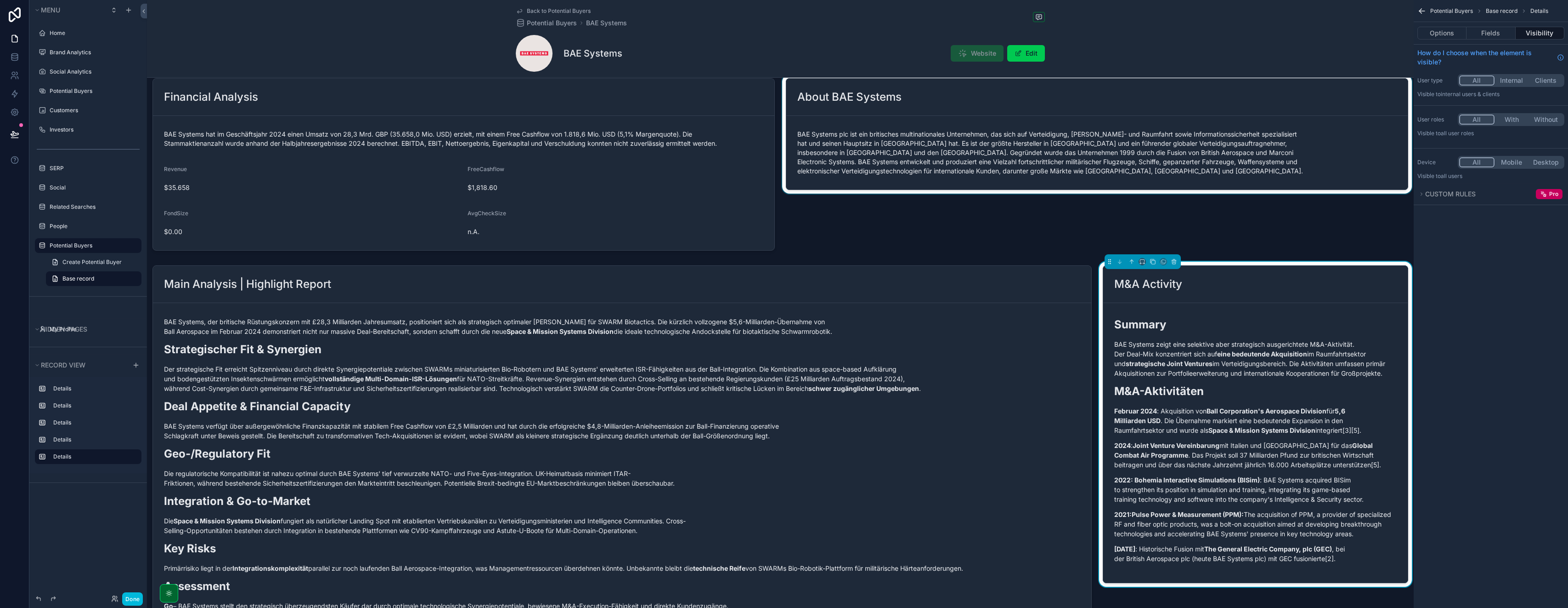
click at [784, 218] on div "scrollable content" at bounding box center [1097, 164] width 633 height 180
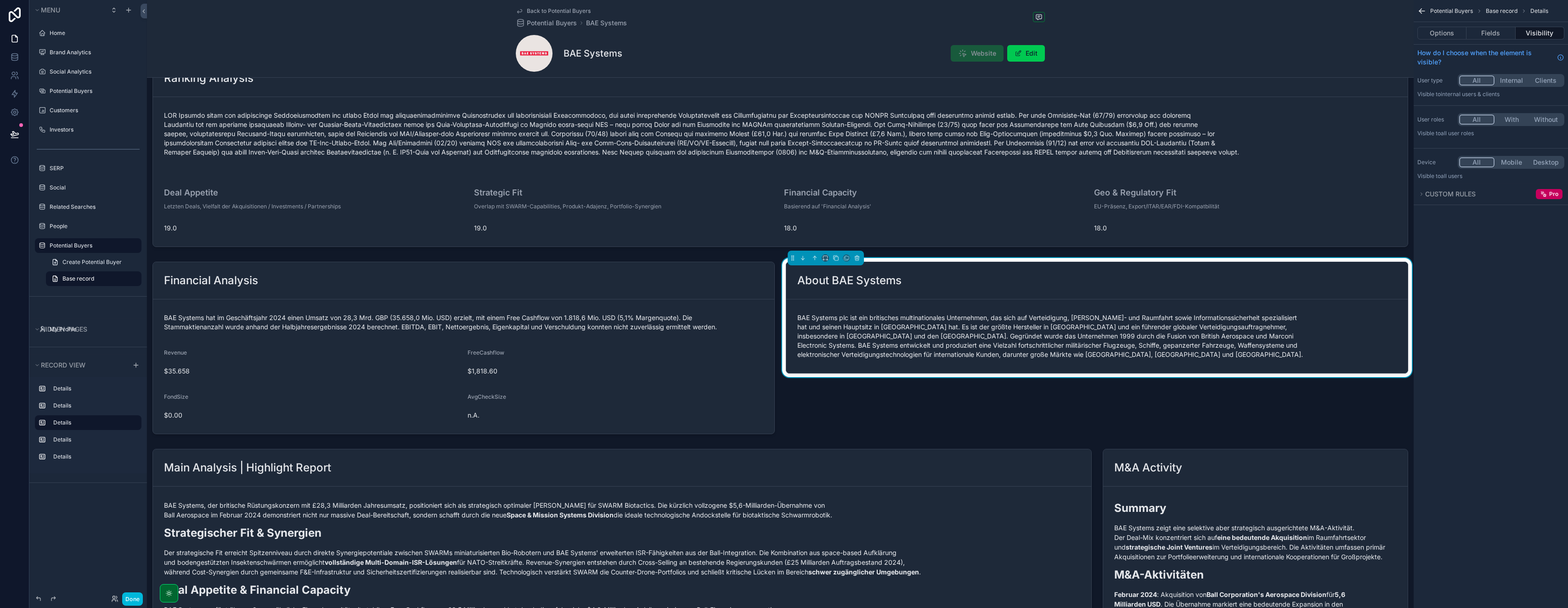
scroll to position [0, 0]
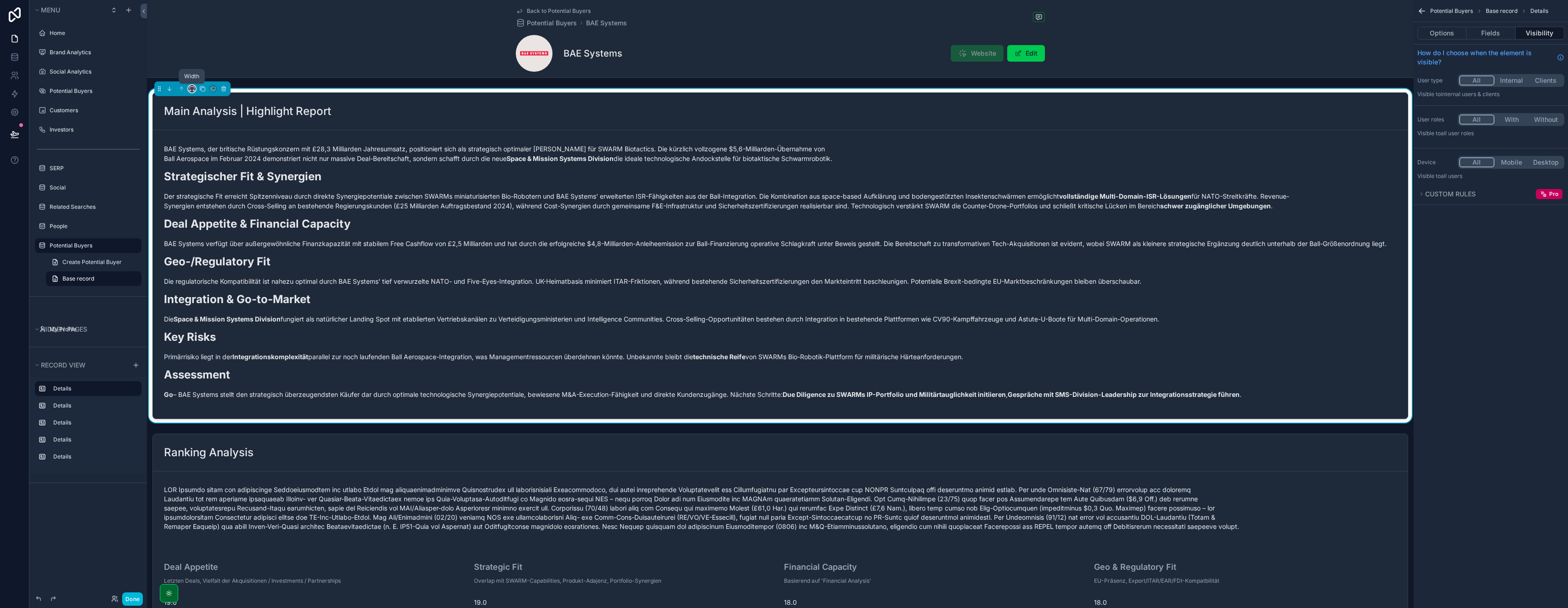
click at [191, 89] on icon "scrollable content" at bounding box center [193, 89] width 7 height 7
click at [199, 107] on span "Default" at bounding box center [206, 106] width 21 height 11
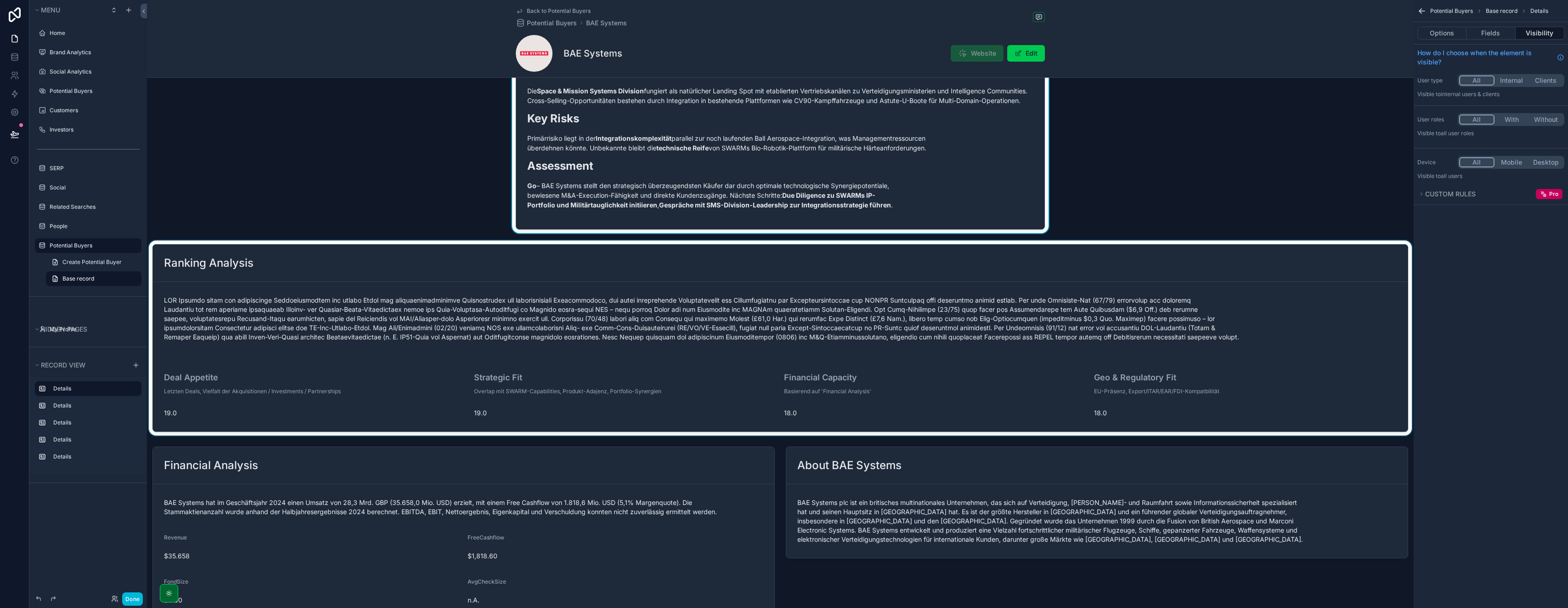
scroll to position [299, 0]
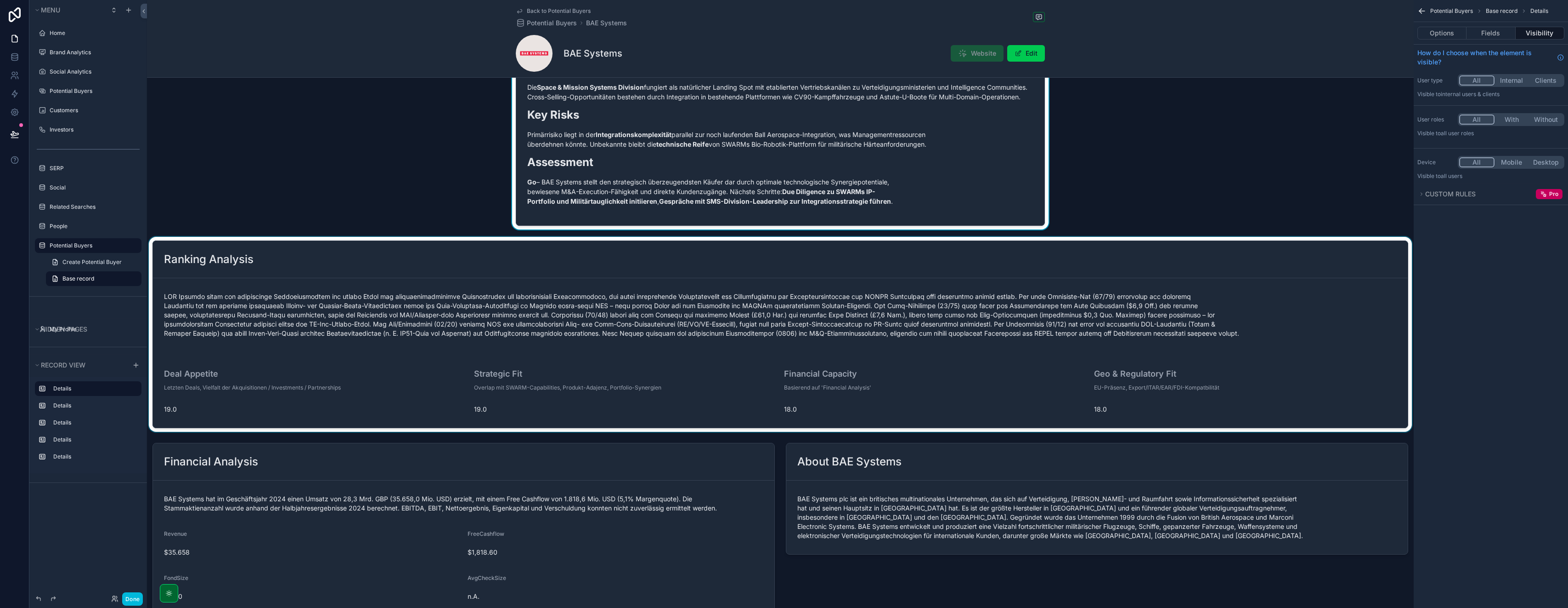
click at [349, 285] on div "scrollable content" at bounding box center [781, 334] width 1267 height 195
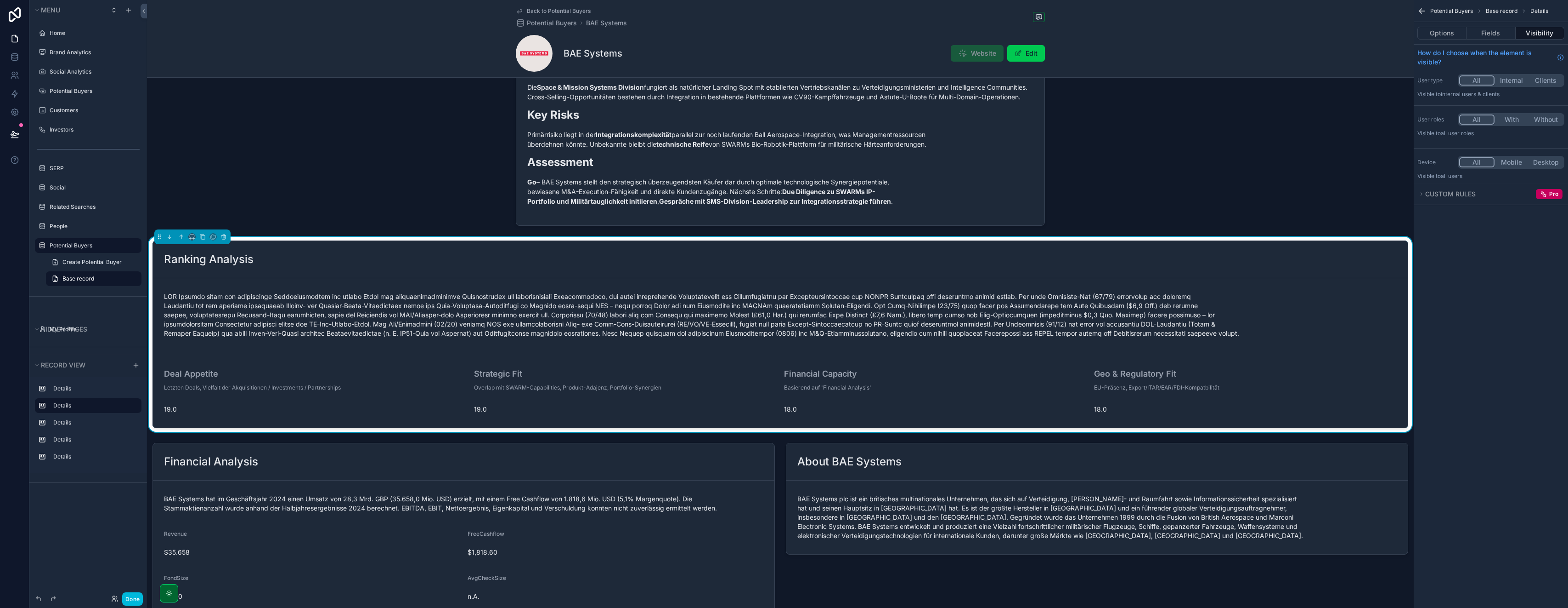
click at [193, 244] on div "scrollable content" at bounding box center [192, 236] width 76 height 14
click at [192, 240] on icon "scrollable content" at bounding box center [193, 237] width 7 height 7
click at [202, 267] on span "Default" at bounding box center [206, 263] width 21 height 11
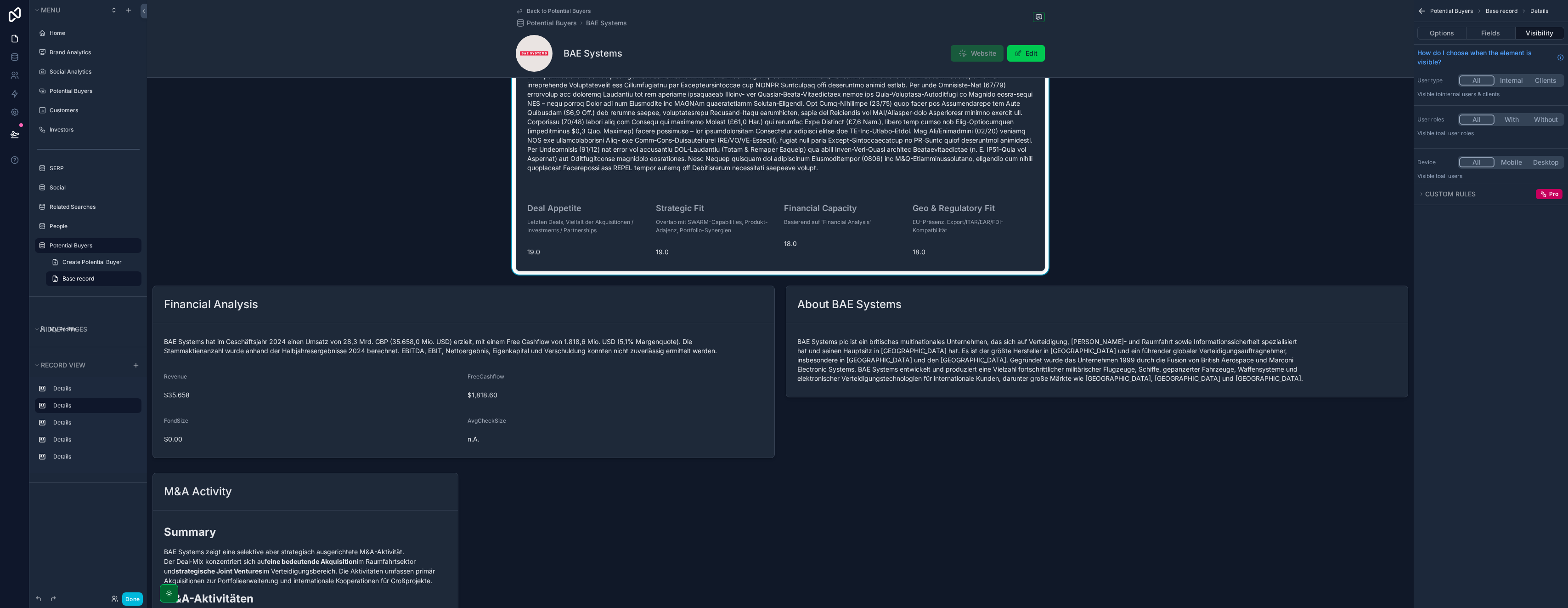
scroll to position [485, 0]
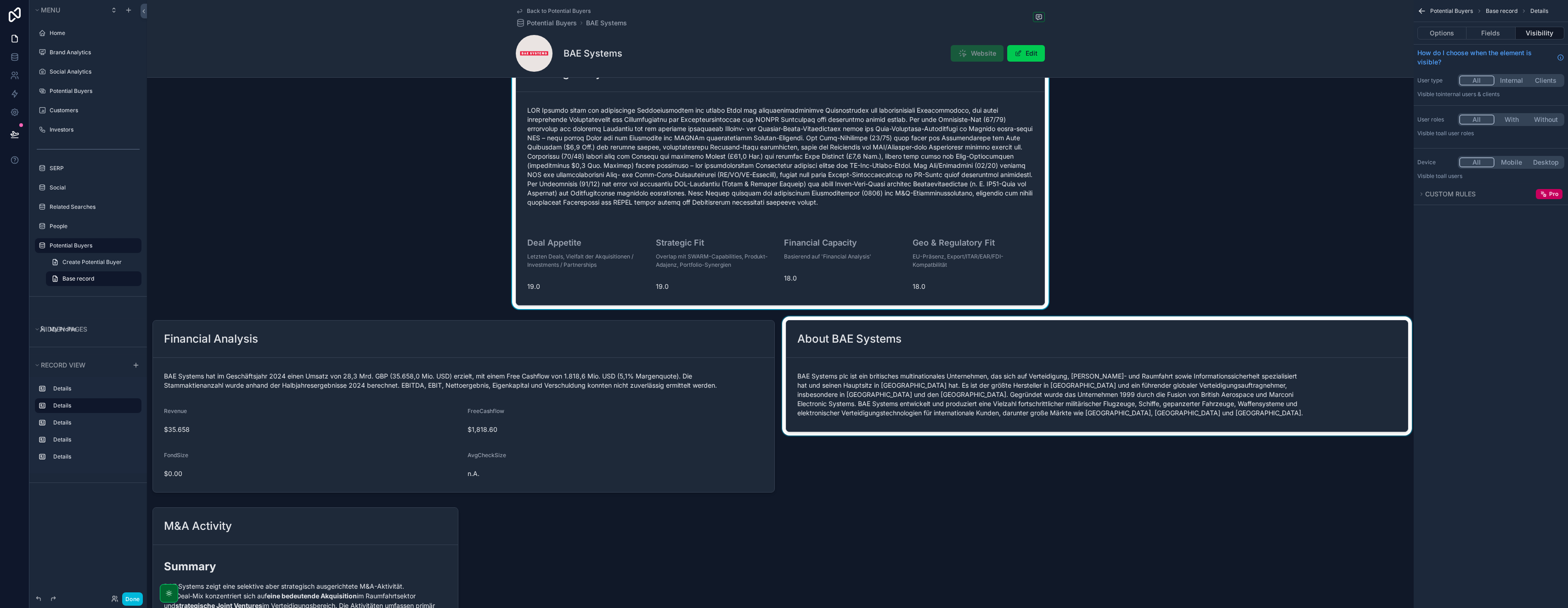
click at [784, 374] on div "scrollable content" at bounding box center [1097, 406] width 633 height 180
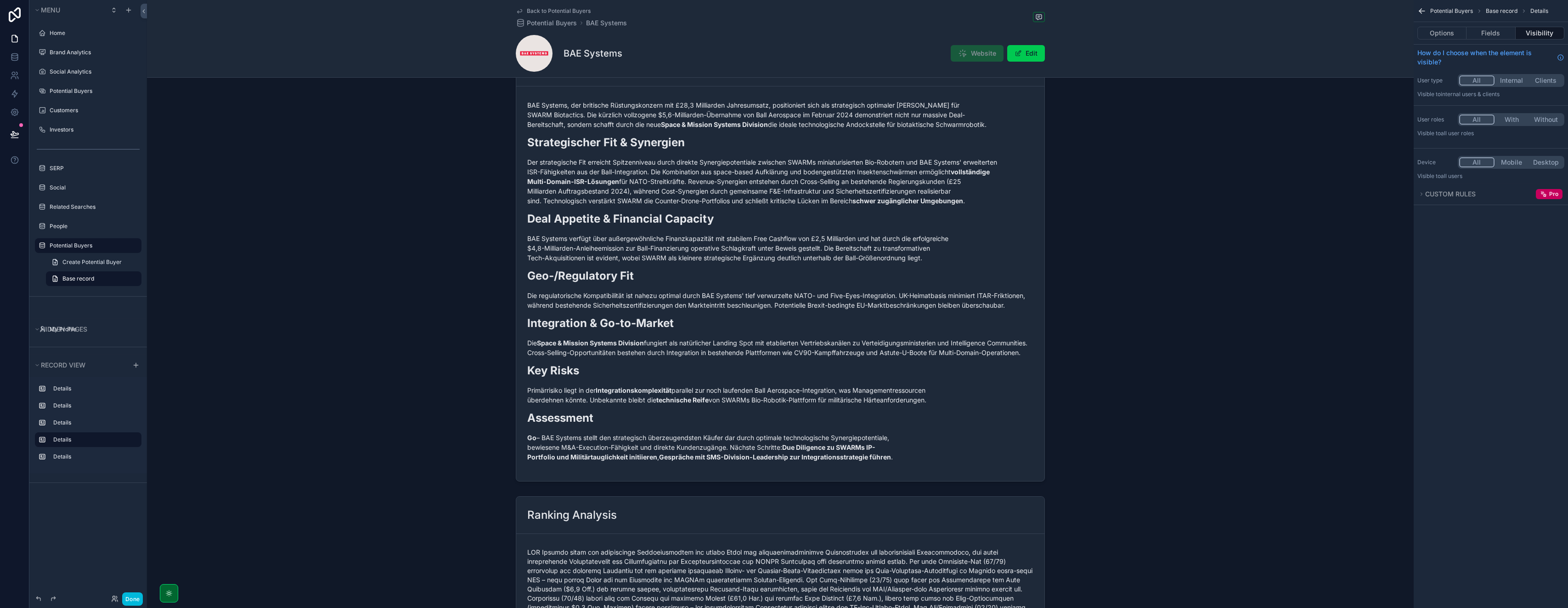
scroll to position [0, 0]
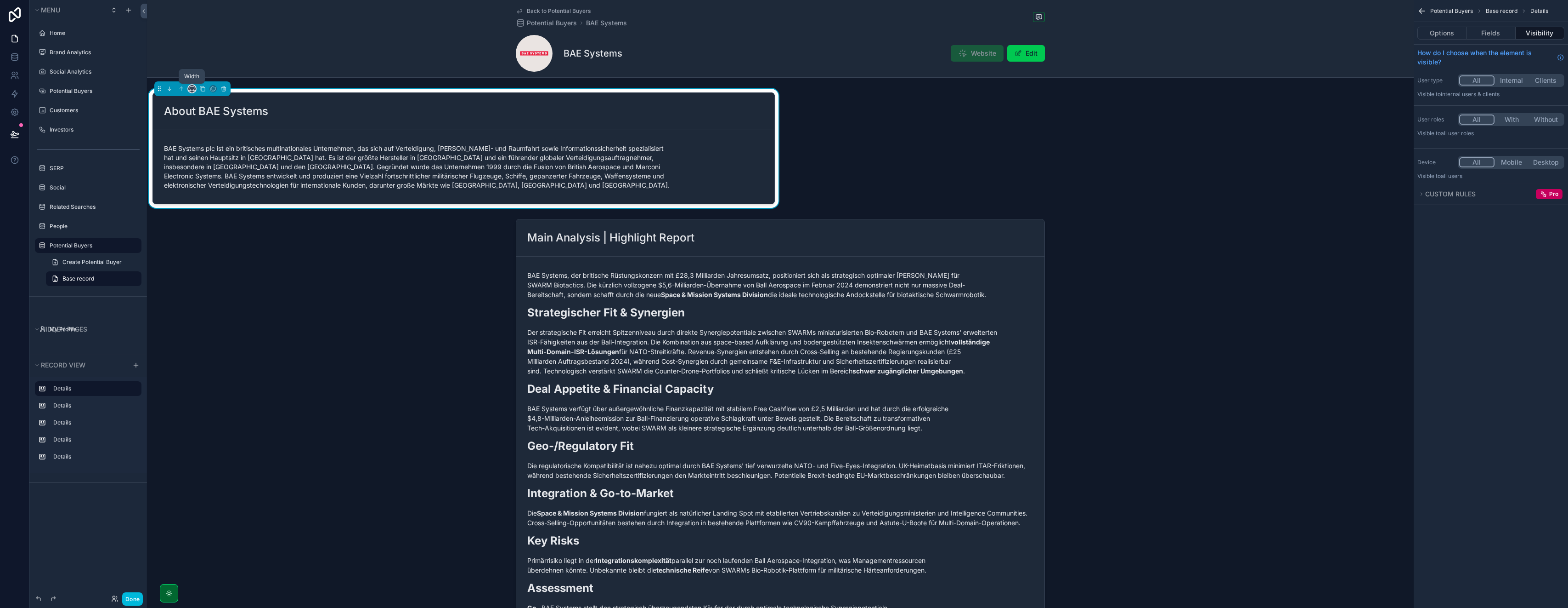
click at [190, 90] on icon "scrollable content" at bounding box center [190, 90] width 1 height 2
click at [206, 105] on span "Default" at bounding box center [206, 106] width 21 height 11
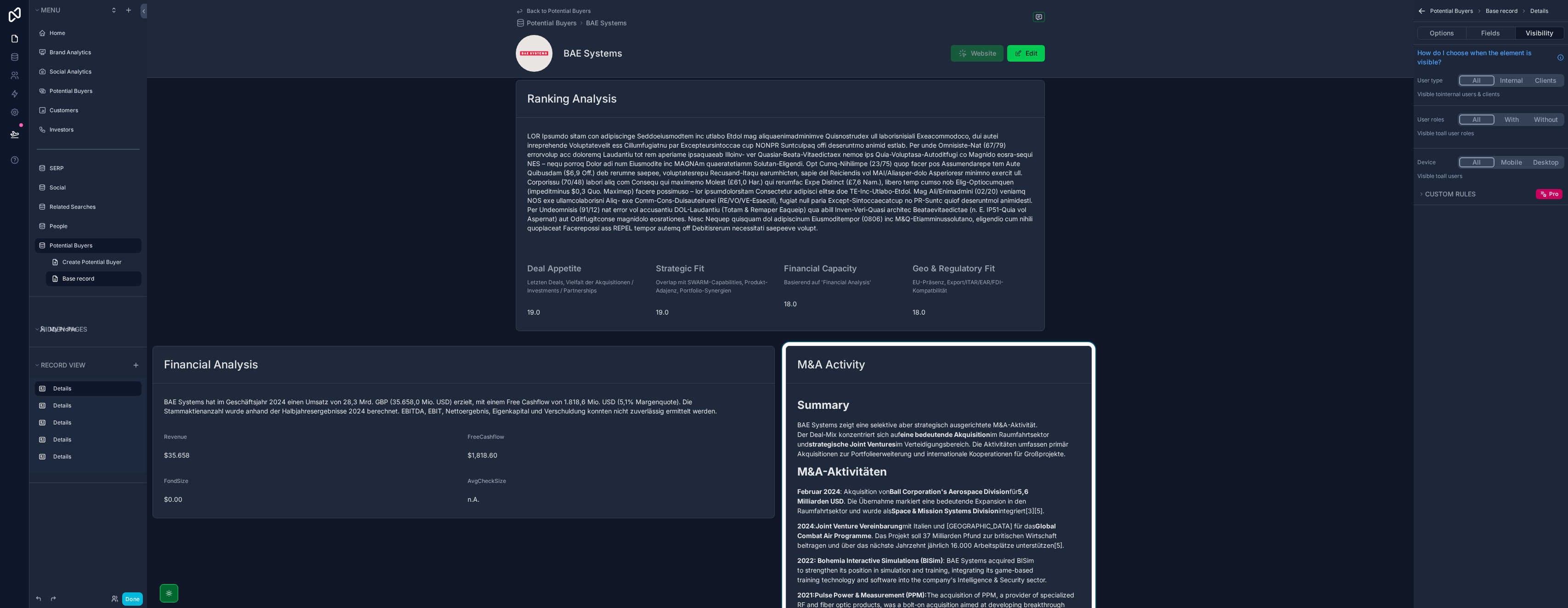
scroll to position [603, 0]
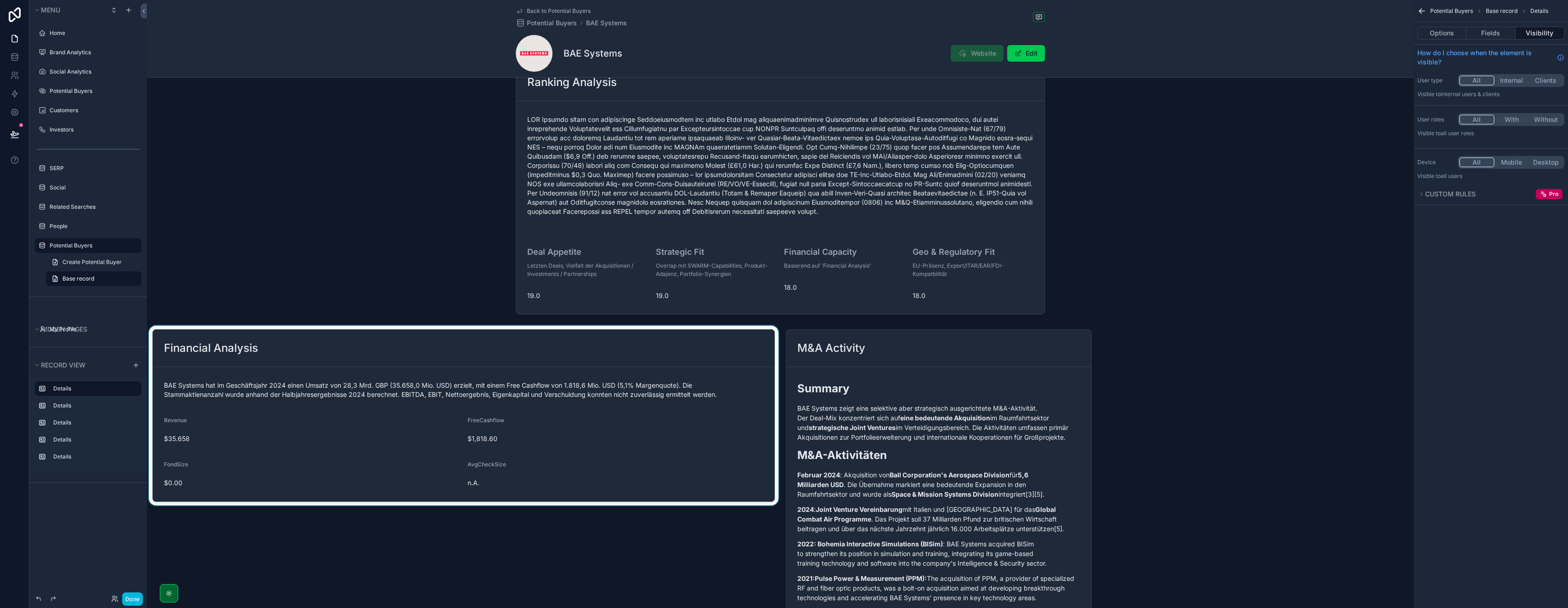
click at [317, 367] on div "scrollable content" at bounding box center [464, 488] width 633 height 325
click at [190, 326] on icon "scrollable content" at bounding box center [192, 324] width 4 height 3
click at [222, 356] on div "Default" at bounding box center [210, 351] width 28 height 11
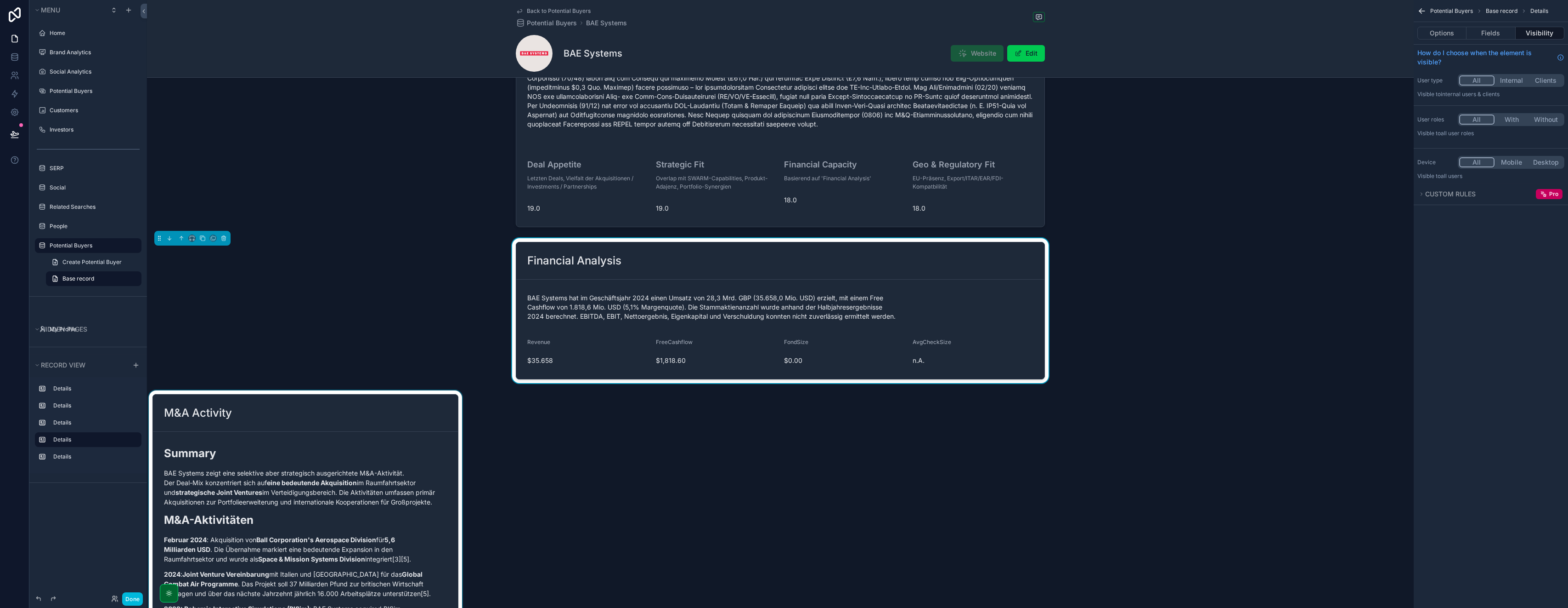
scroll to position [693, 0]
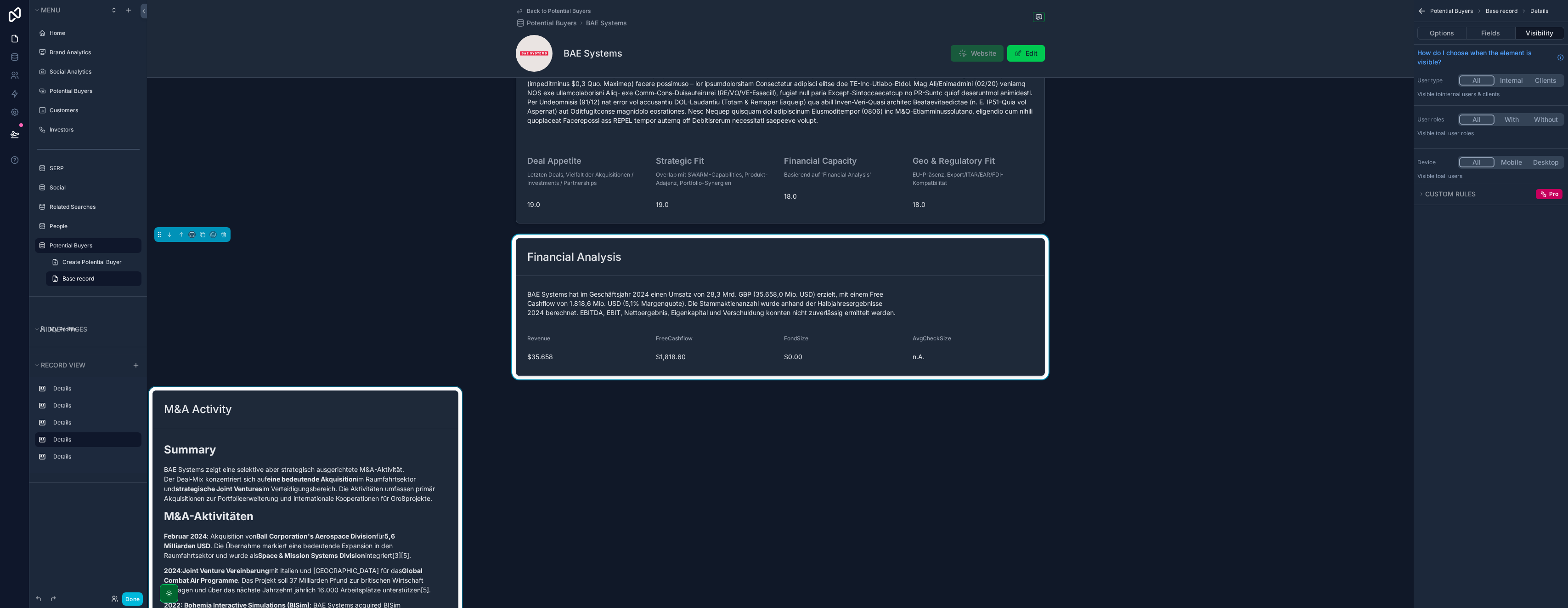
click at [320, 405] on div "scrollable content" at bounding box center [306, 548] width 317 height 325
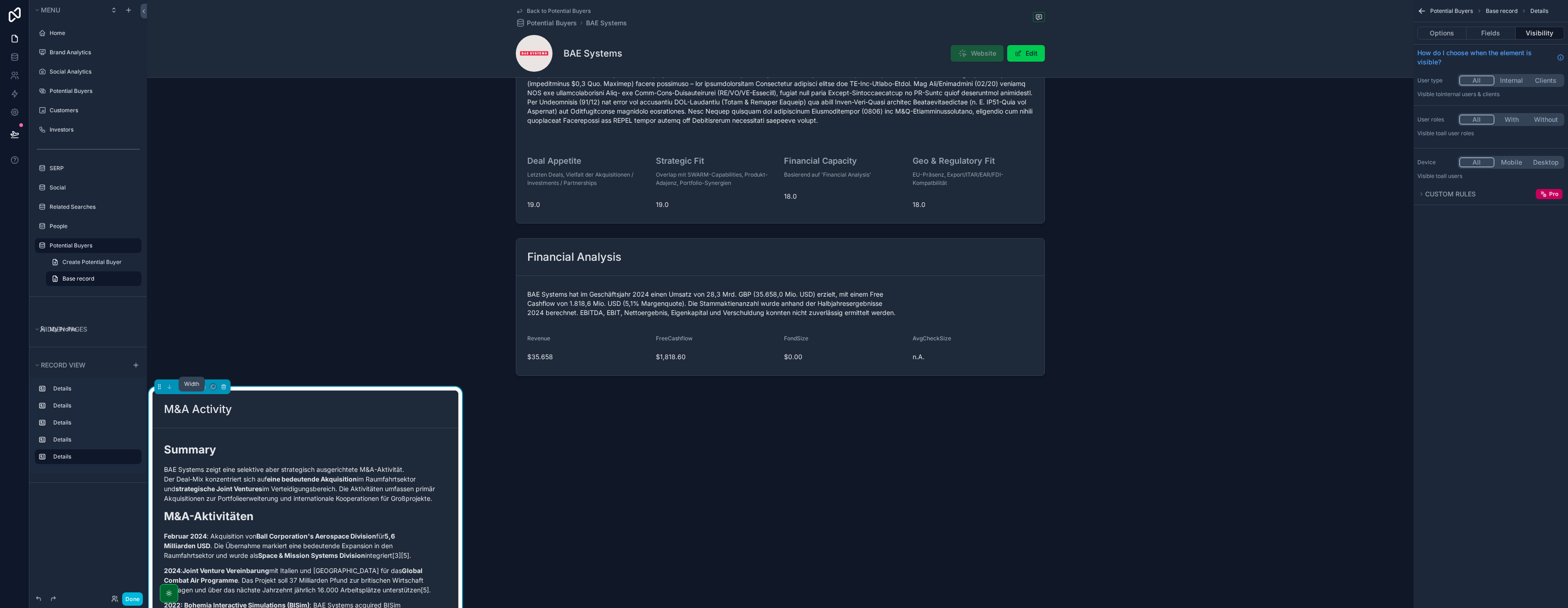
click at [190, 390] on icon "scrollable content" at bounding box center [193, 387] width 7 height 7
click at [205, 418] on span "Default" at bounding box center [206, 413] width 21 height 11
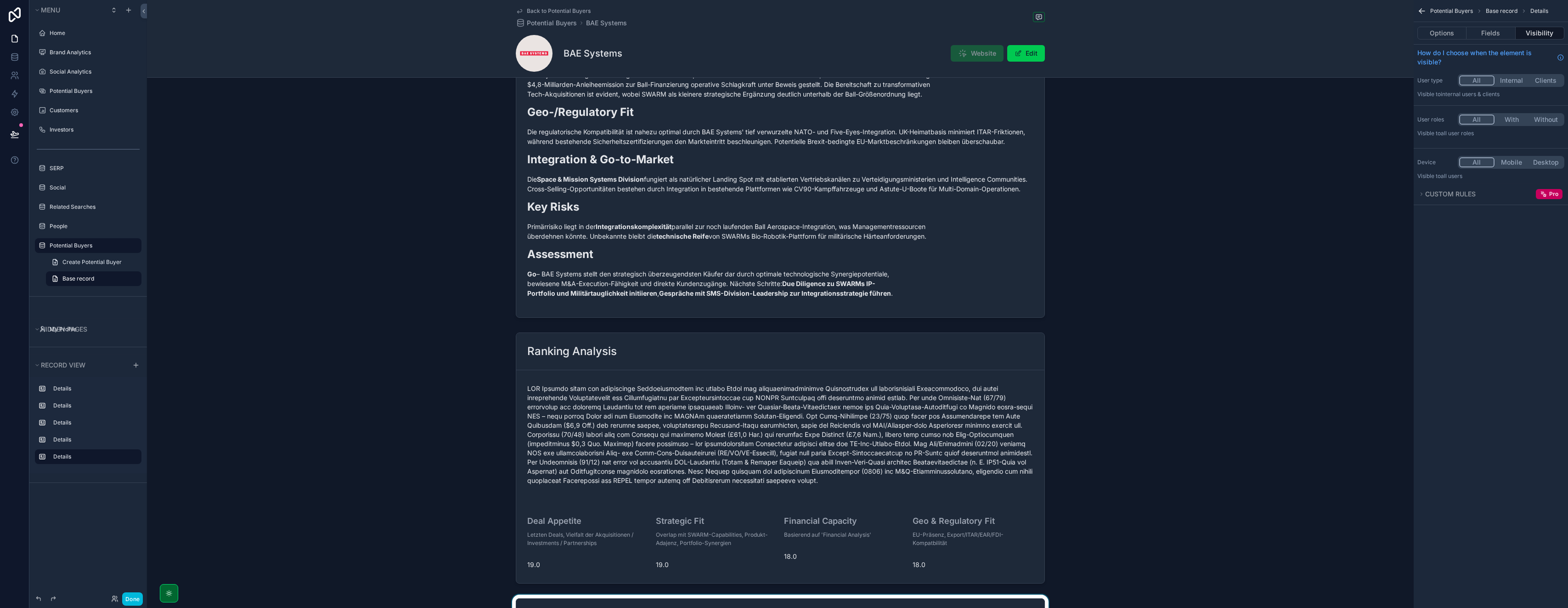
scroll to position [0, 0]
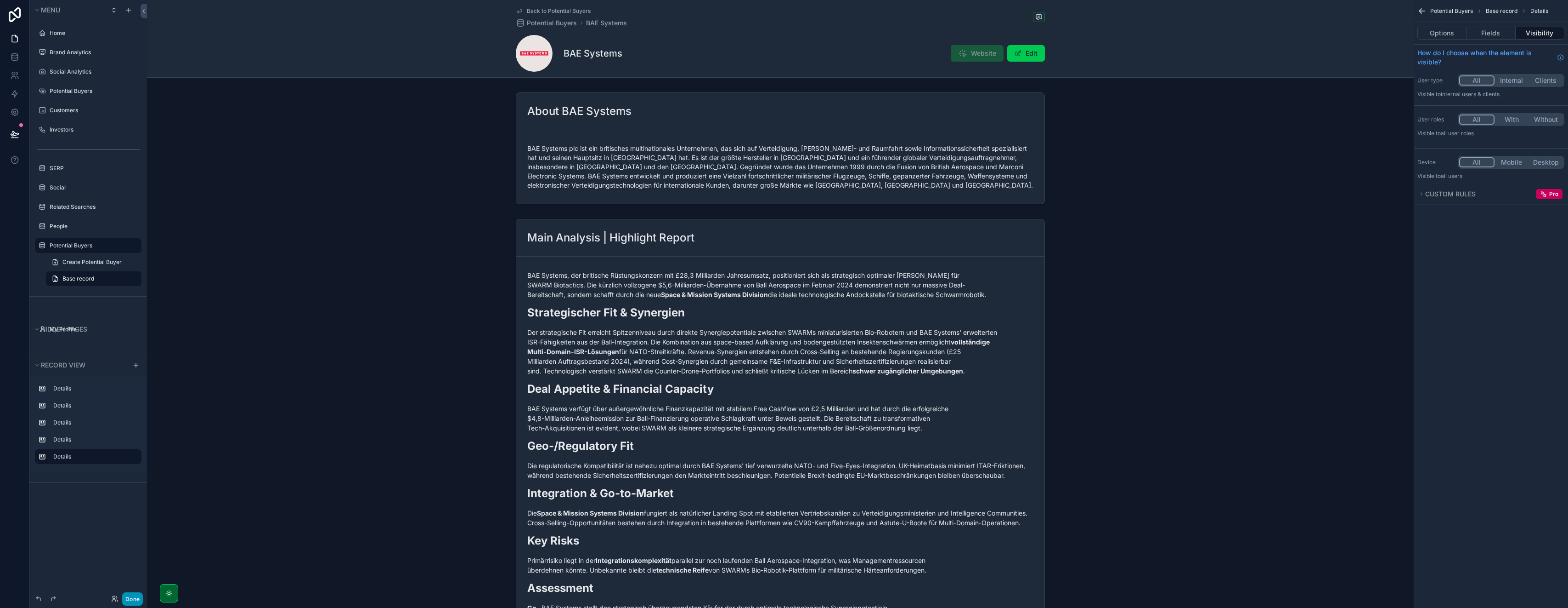
click at [129, 599] on button "Done" at bounding box center [132, 599] width 20 height 14
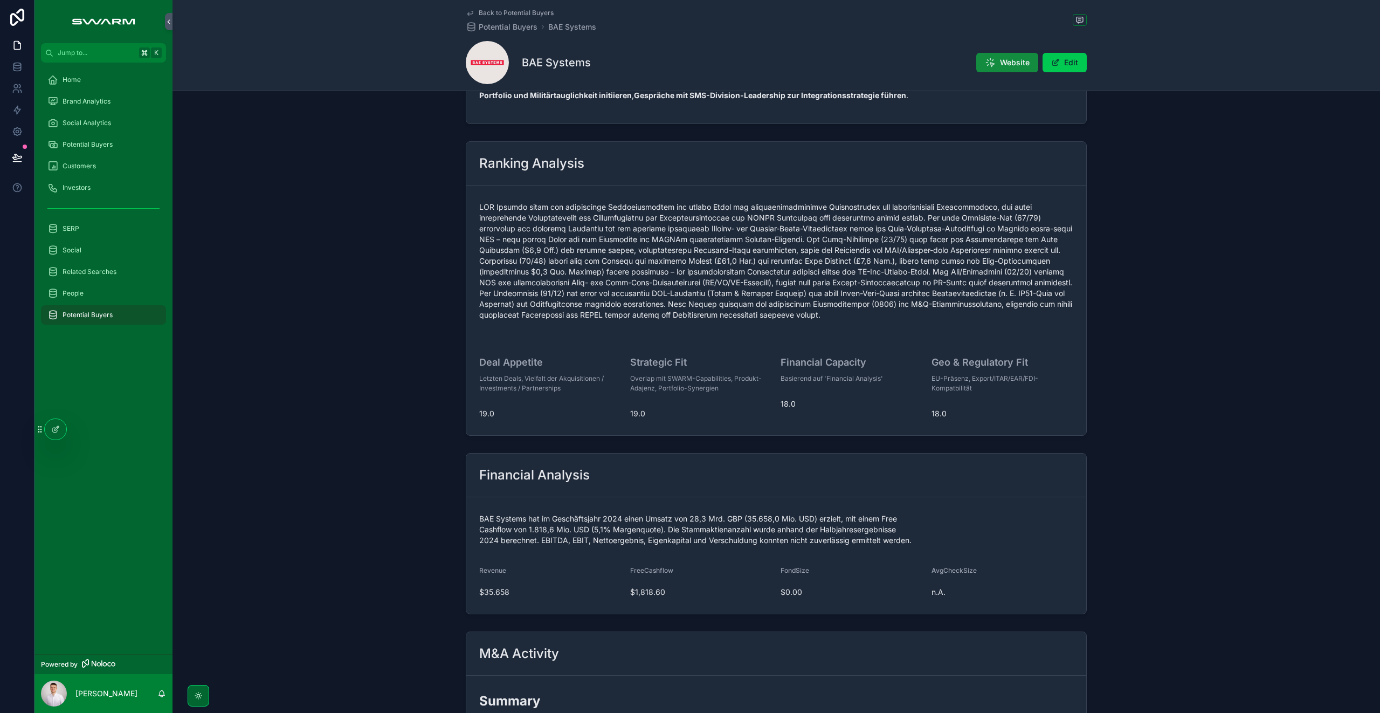
scroll to position [642, 0]
click at [60, 430] on div at bounding box center [56, 429] width 22 height 20
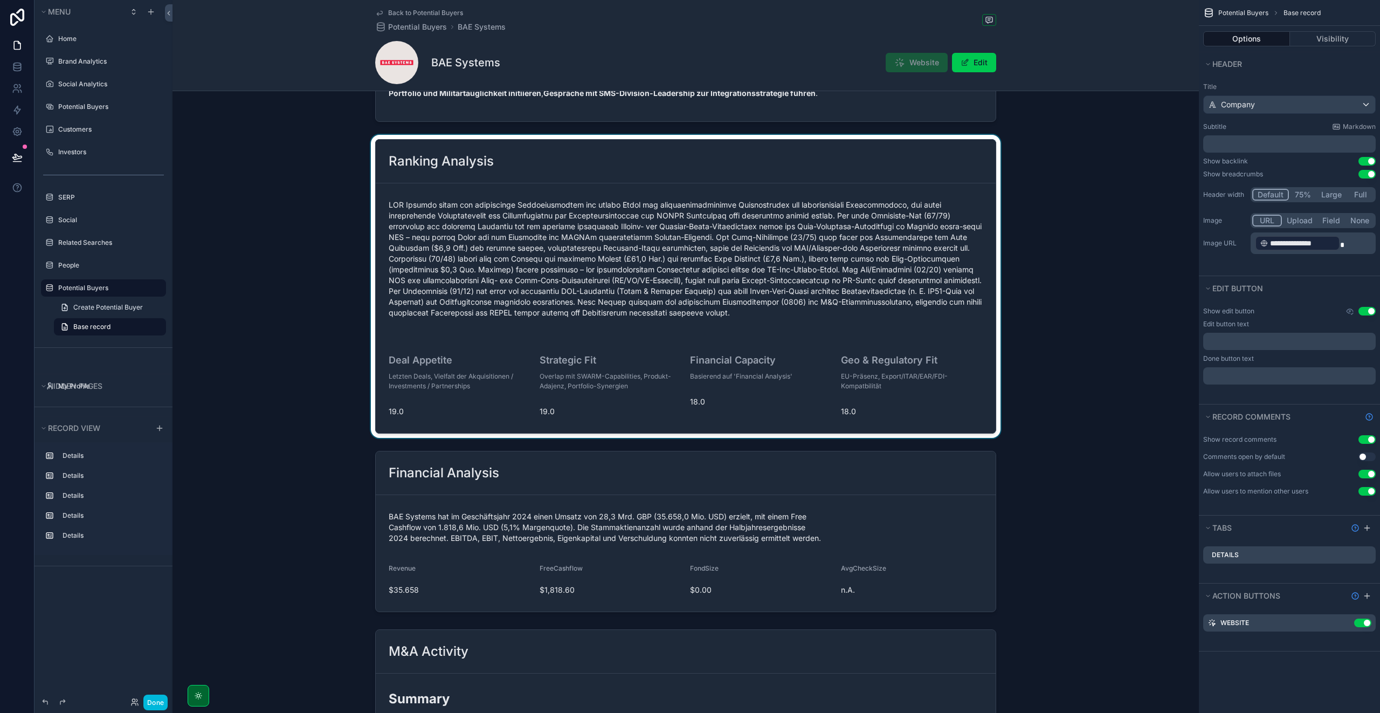
click at [551, 167] on div "scrollable content" at bounding box center [686, 286] width 1026 height 303
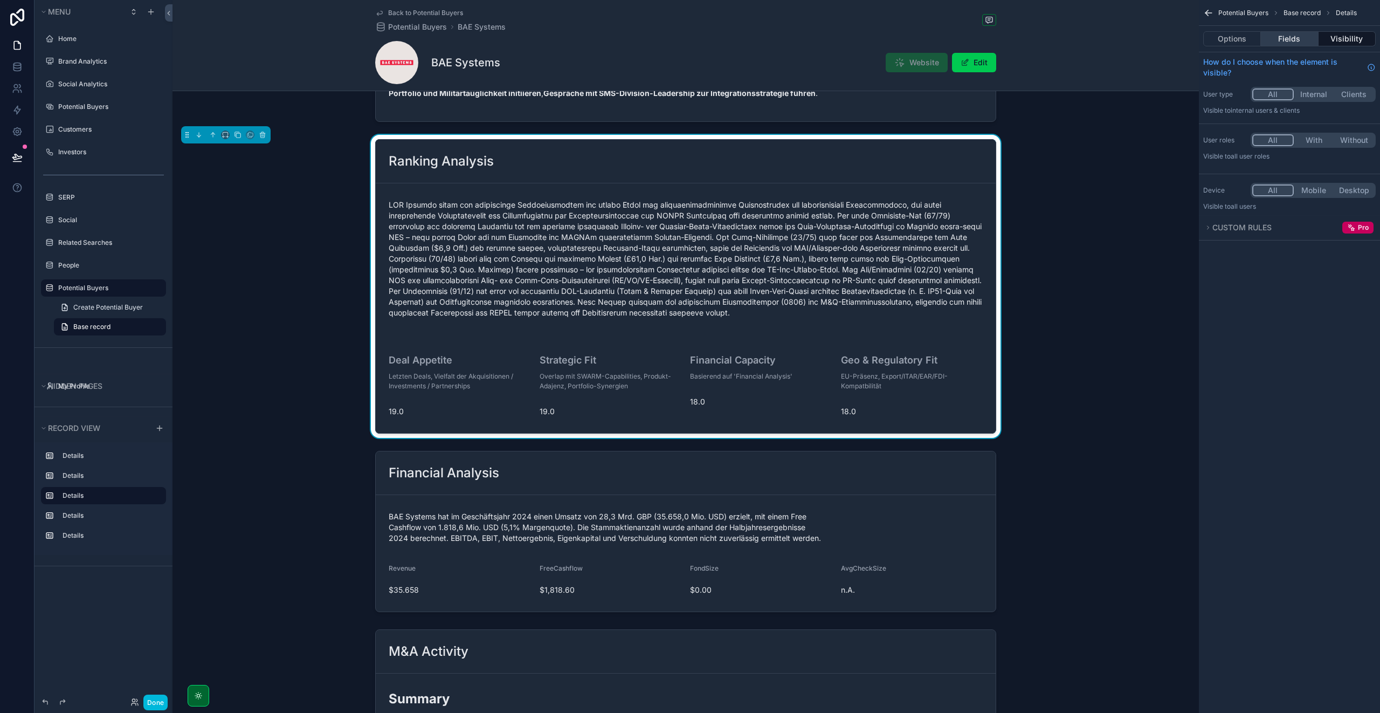
click at [920, 32] on button "Fields" at bounding box center [1289, 38] width 57 height 15
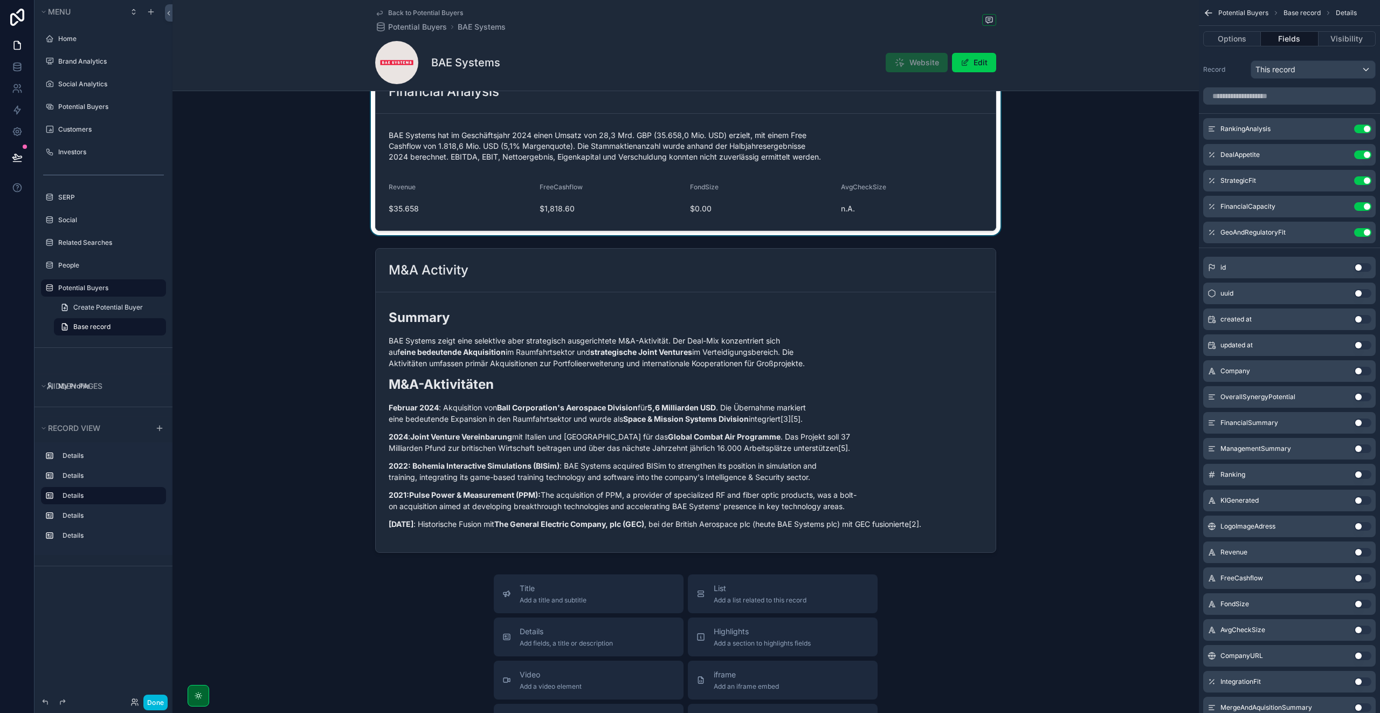
scroll to position [1074, 0]
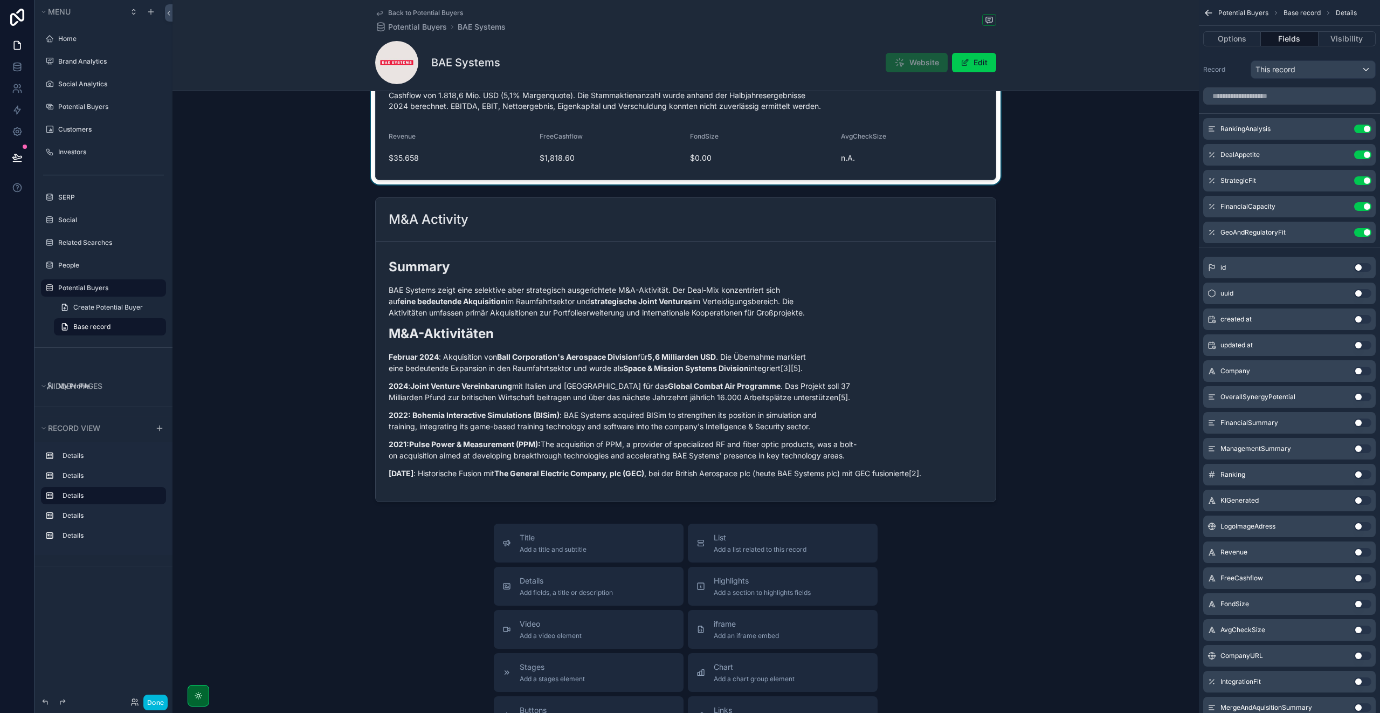
click at [905, 358] on div "scrollable content" at bounding box center [686, 349] width 1026 height 313
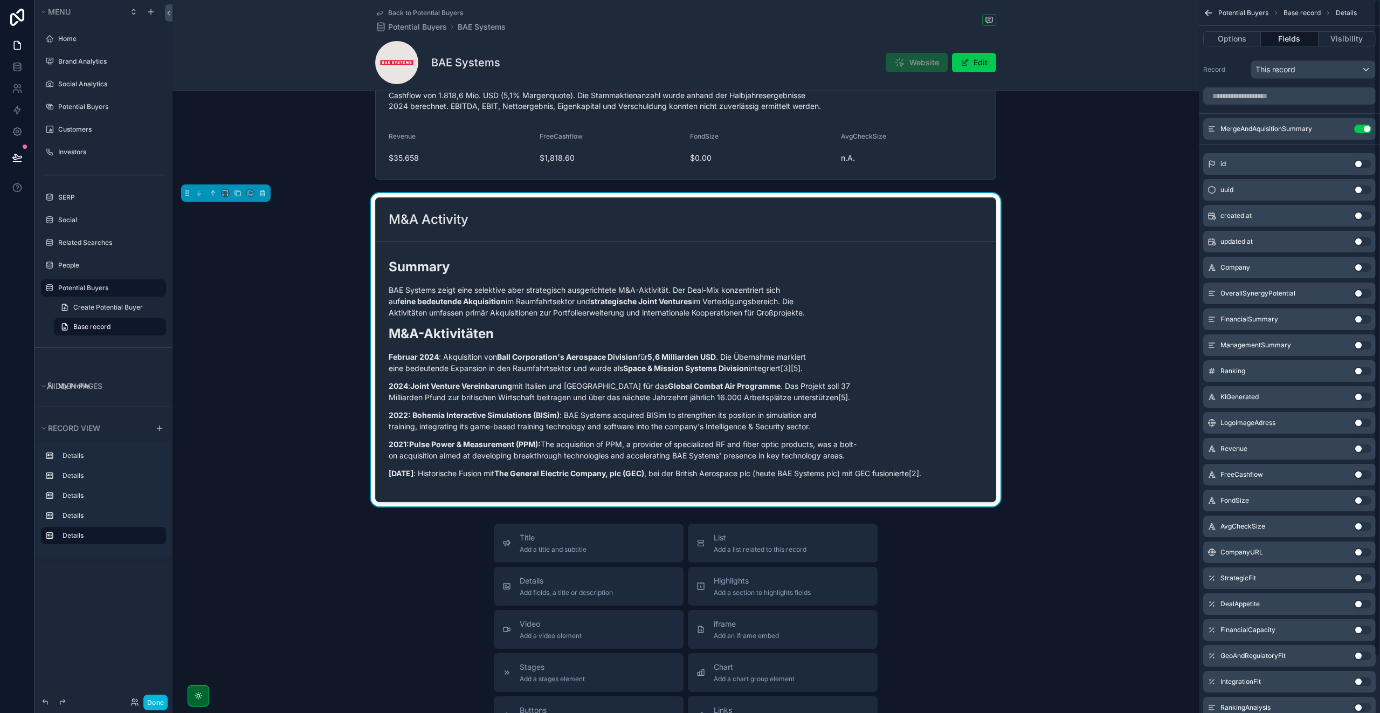
click at [0, 0] on icon "scrollable content" at bounding box center [0, 0] width 0 height 0
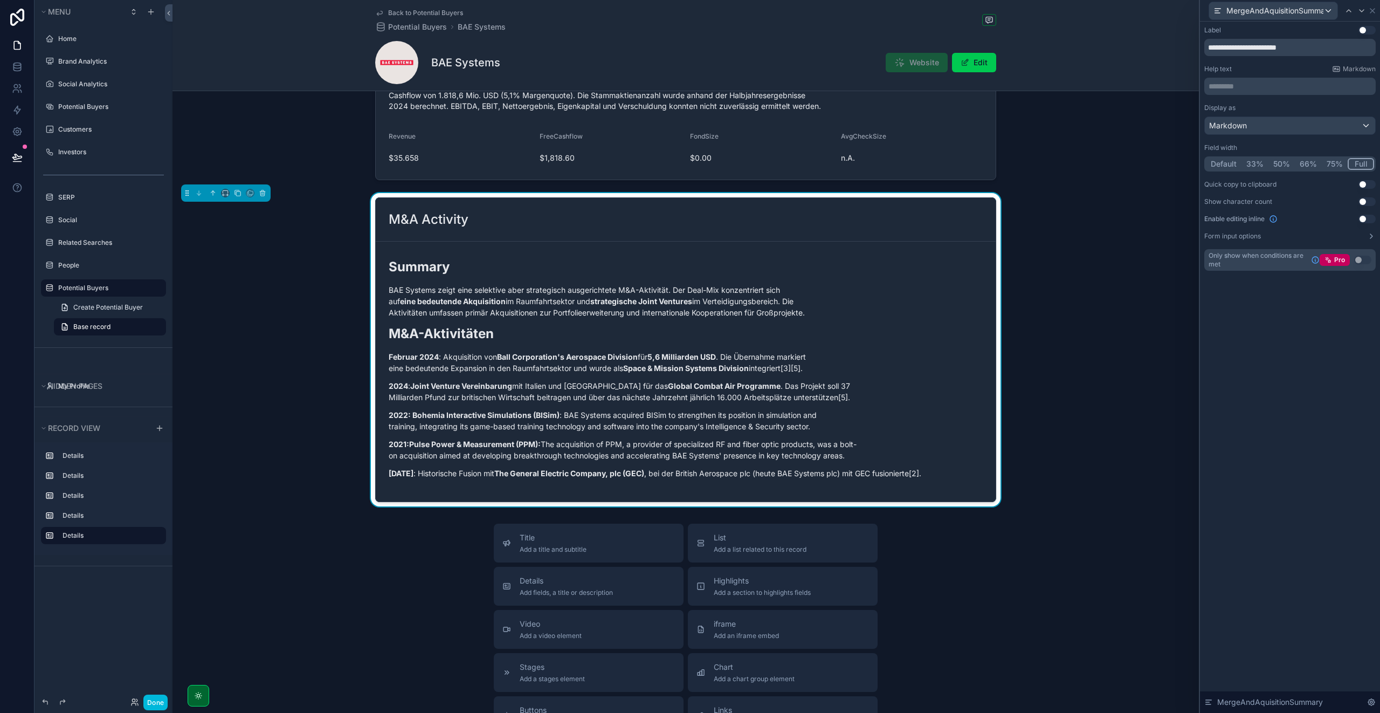
click at [920, 164] on button "Full" at bounding box center [1361, 164] width 26 height 12
click at [920, 350] on div "**********" at bounding box center [1290, 367] width 180 height 691
click at [342, 497] on div "M&A Activity Summary BAE Systems zeigt eine selektive aber strategisch ausgeric…" at bounding box center [686, 349] width 1026 height 313
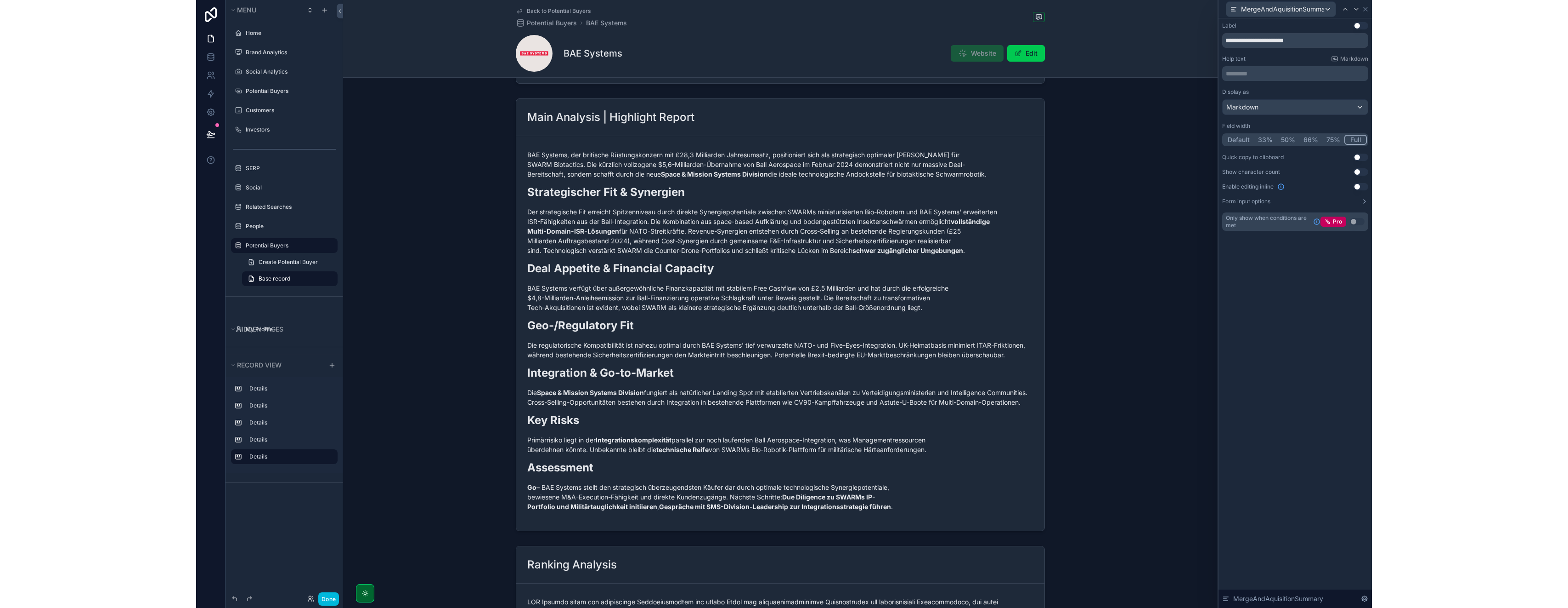
scroll to position [0, 0]
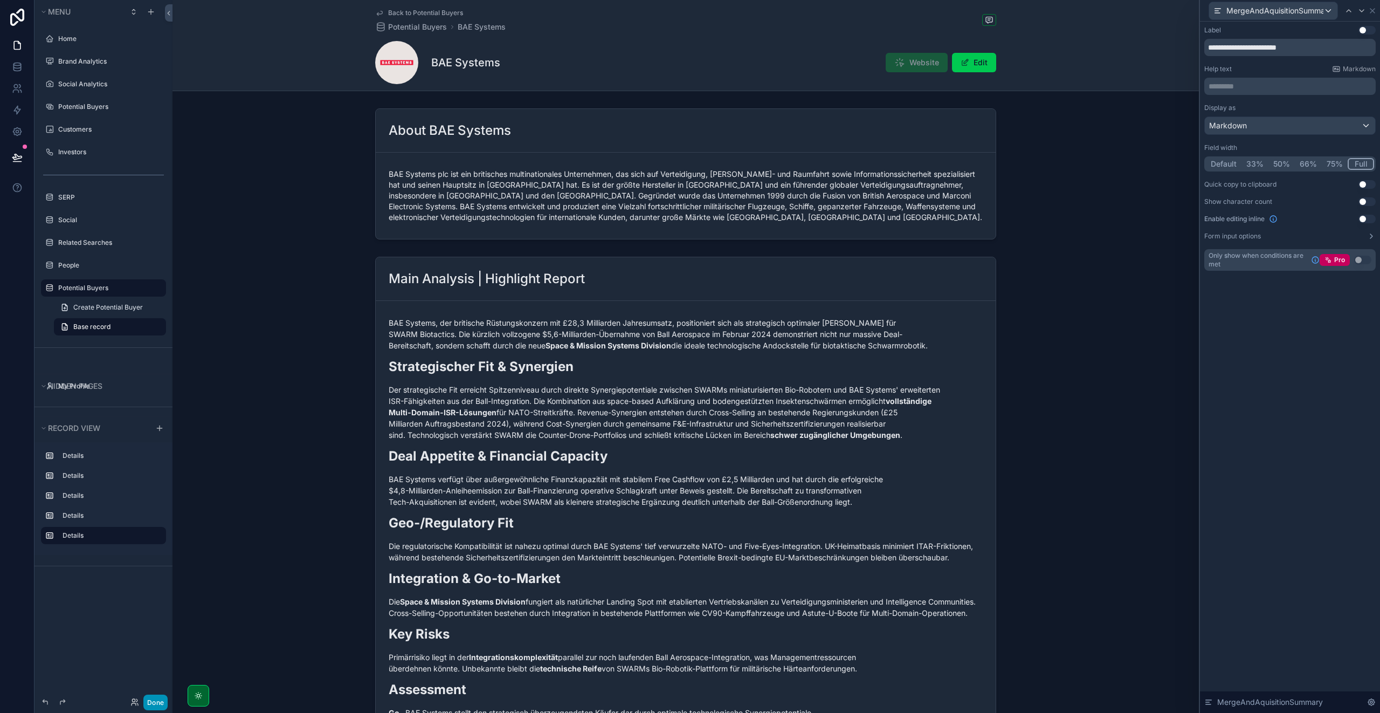
click at [151, 699] on button "Done" at bounding box center [155, 702] width 24 height 16
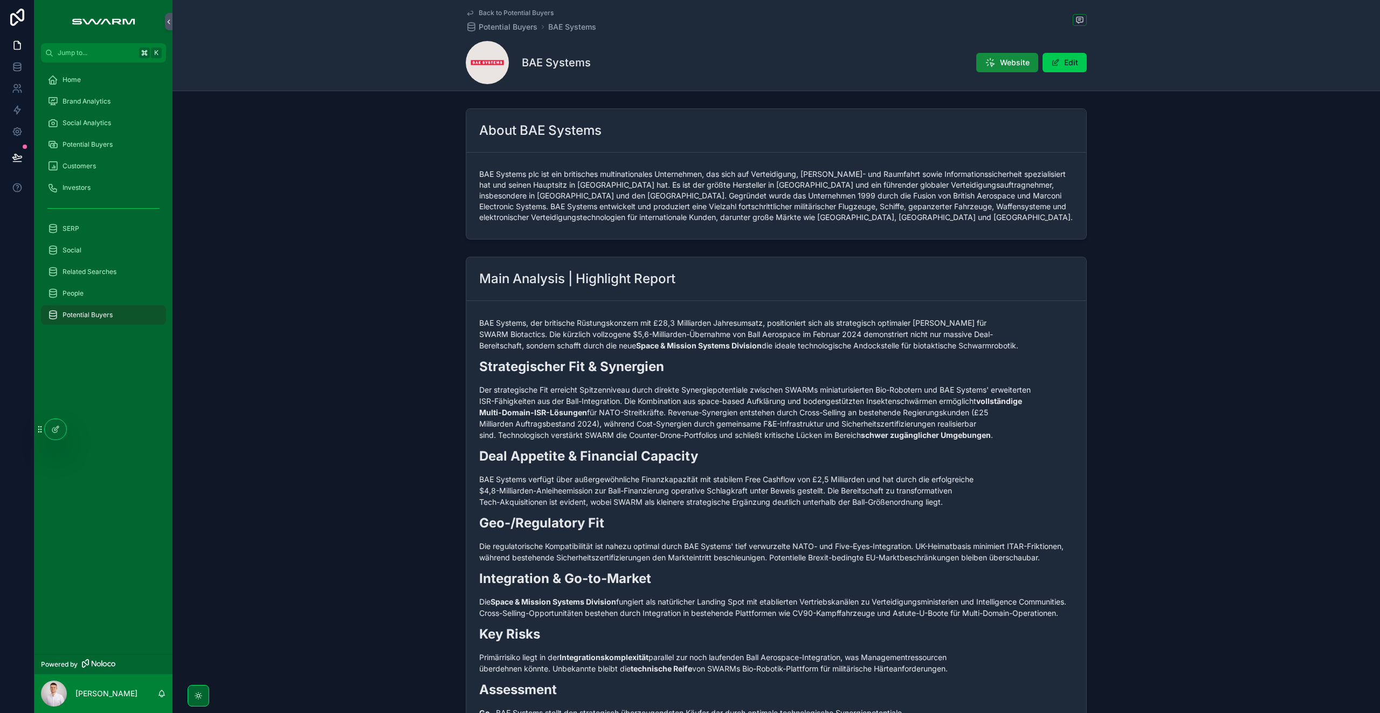
click at [82, 141] on span "Potential Buyers" at bounding box center [88, 144] width 50 height 9
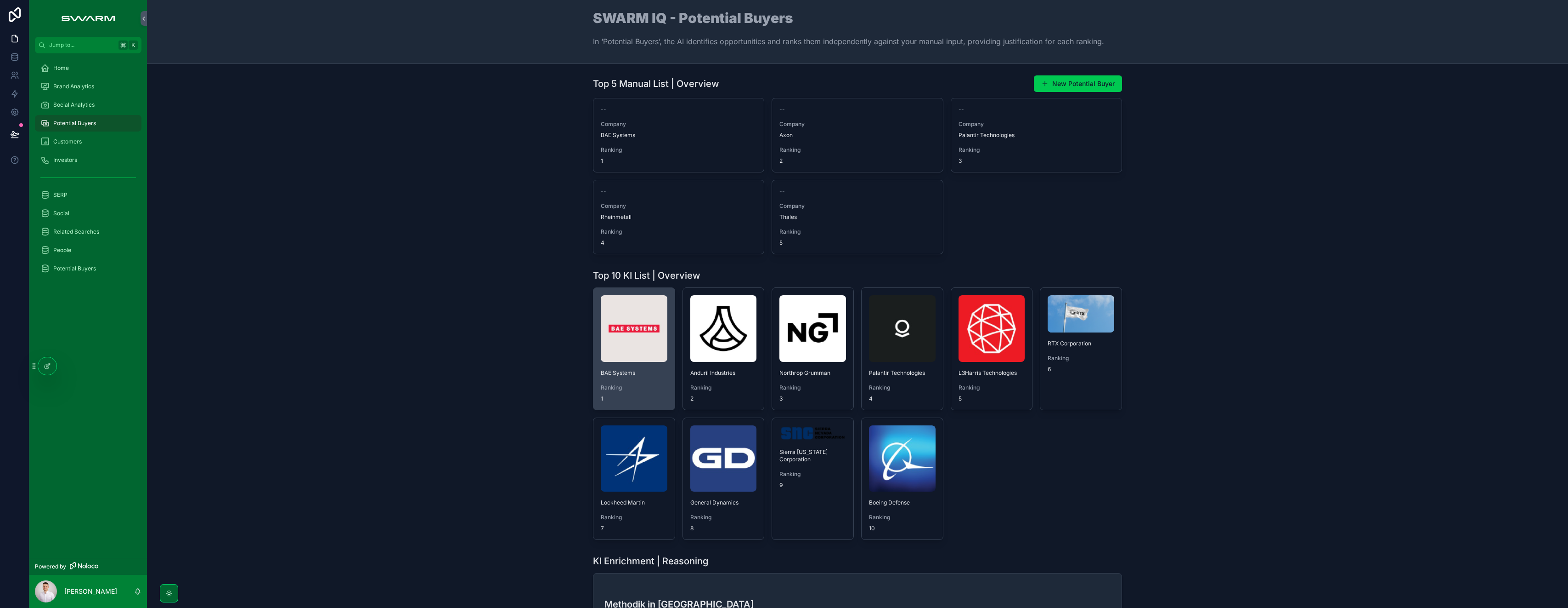
click at [633, 343] on img "scrollable content" at bounding box center [634, 328] width 66 height 67
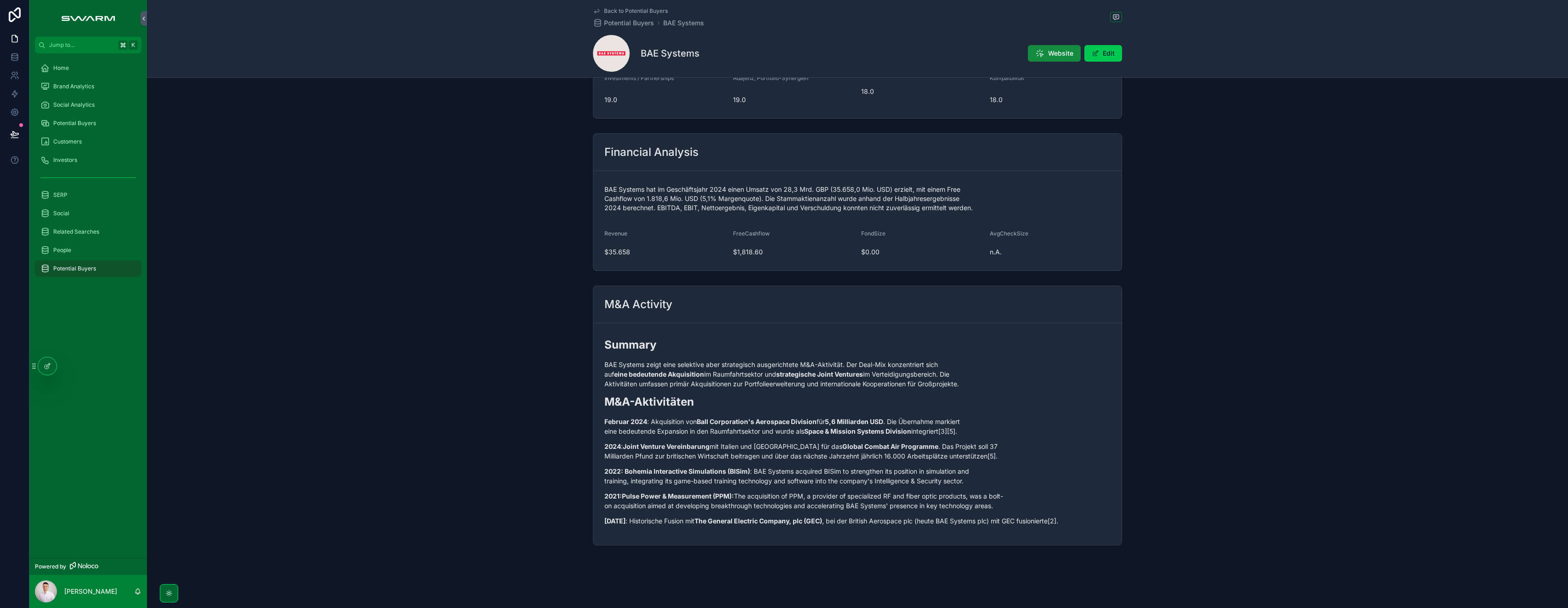
scroll to position [808, 0]
click at [44, 368] on icon at bounding box center [47, 366] width 8 height 8
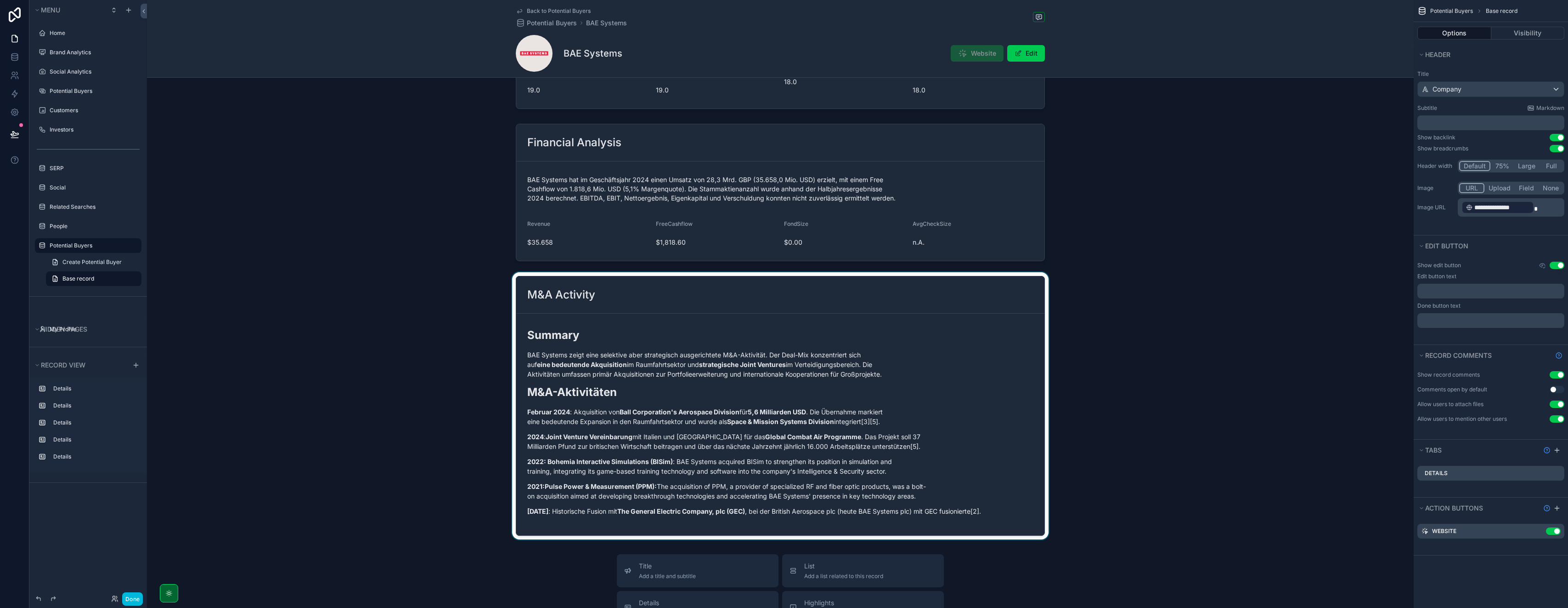
click at [598, 310] on div "scrollable content" at bounding box center [781, 405] width 1267 height 267
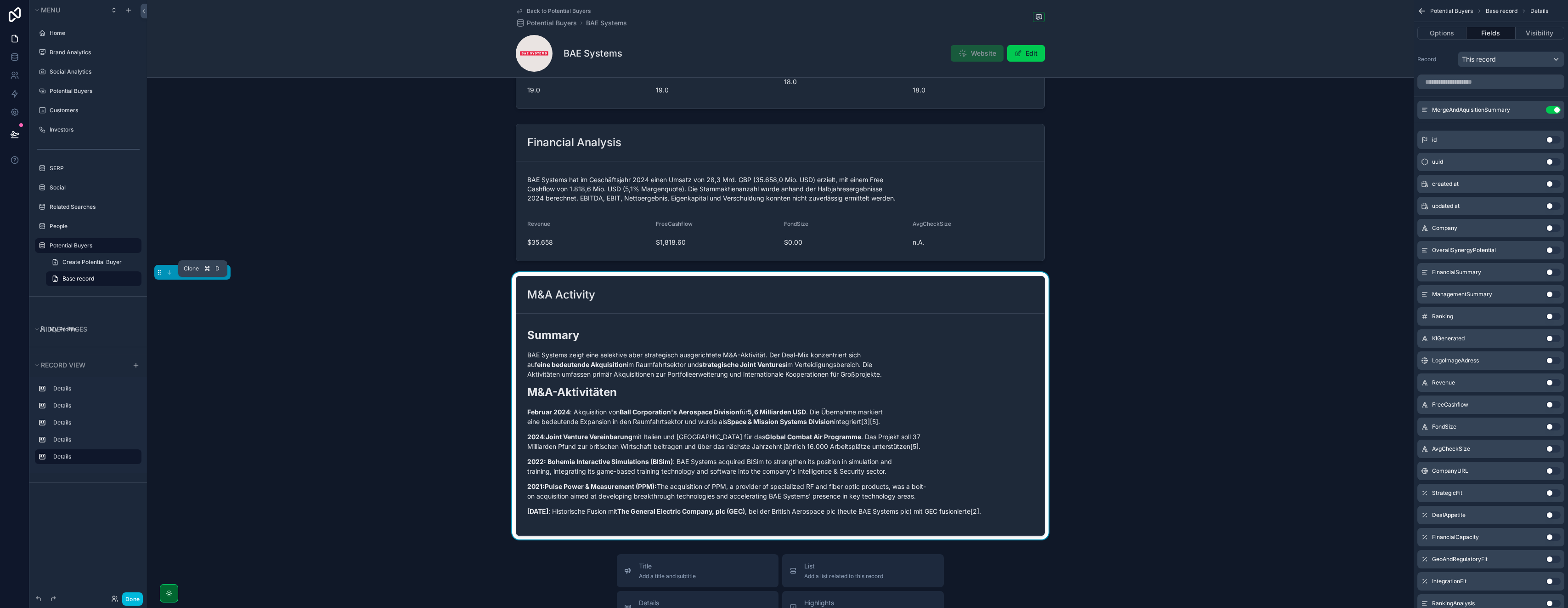
click at [202, 275] on icon "scrollable content" at bounding box center [203, 272] width 7 height 7
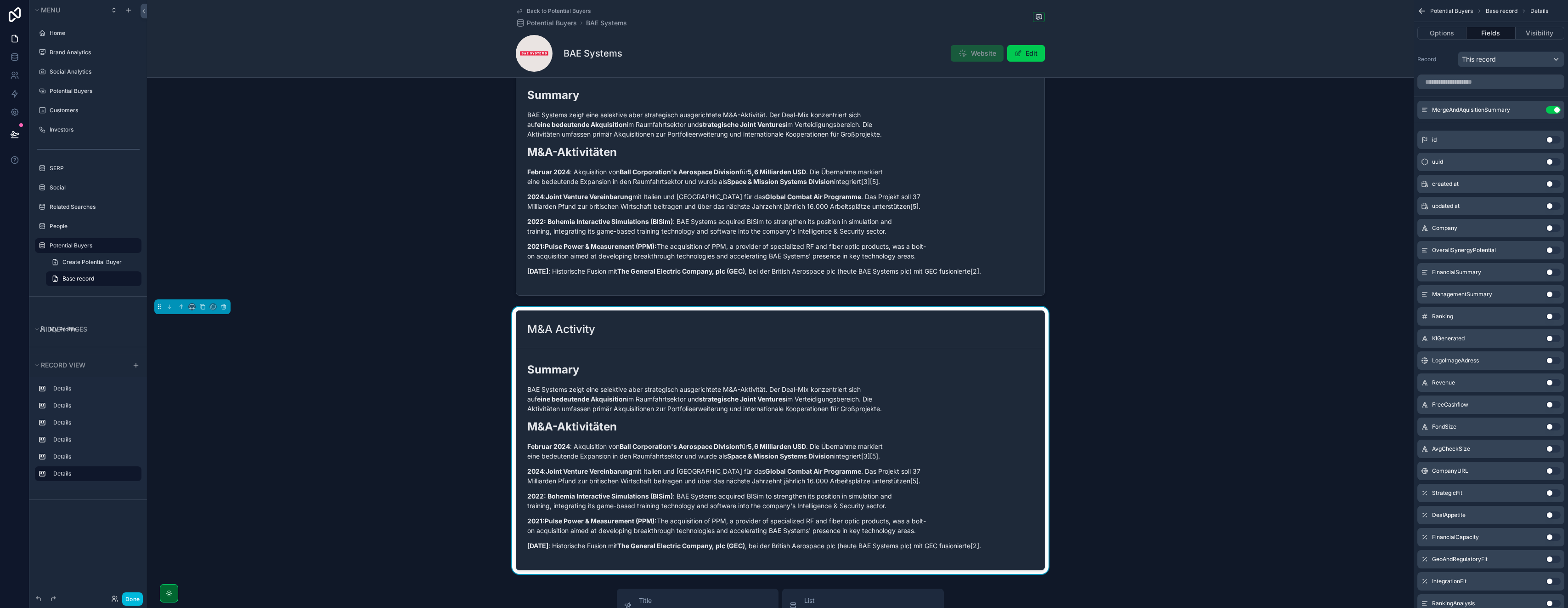
scroll to position [1049, 0]
click at [627, 336] on div "M&A Activity" at bounding box center [781, 328] width 506 height 14
click at [784, 36] on button "Options" at bounding box center [1443, 32] width 49 height 13
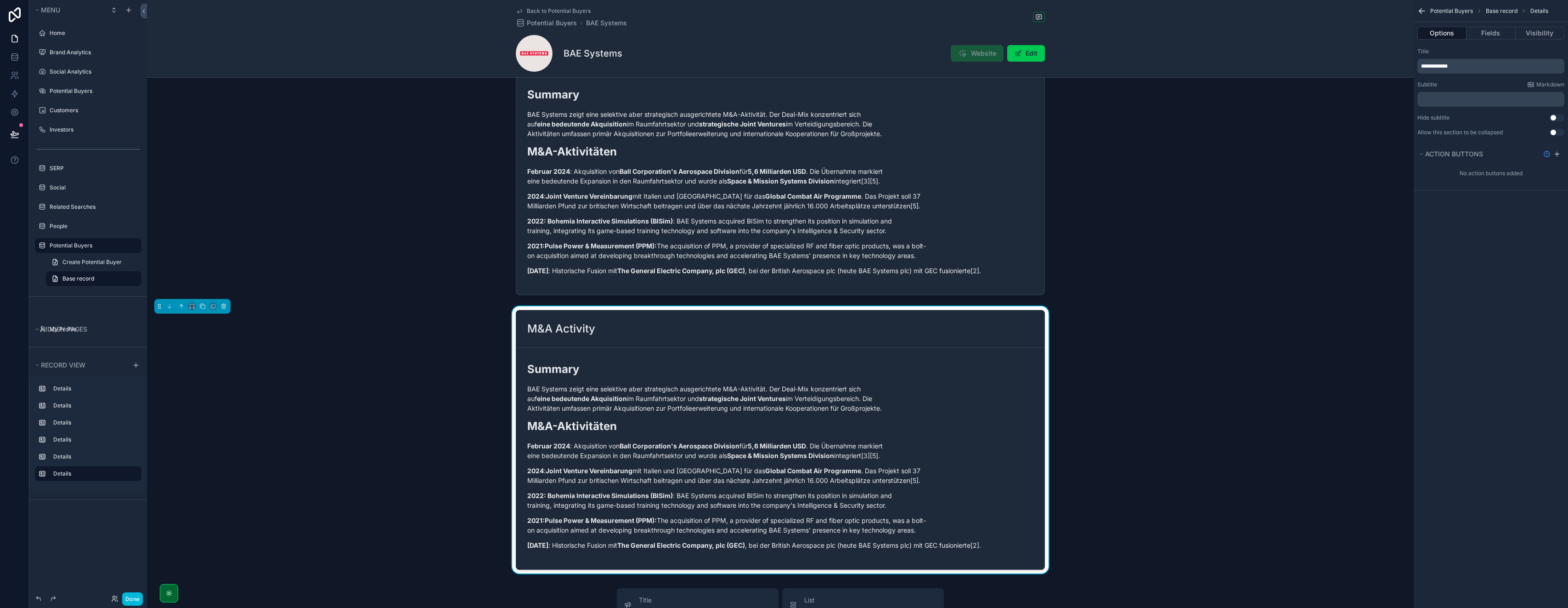
click at [784, 63] on span "**********" at bounding box center [1434, 66] width 26 height 5
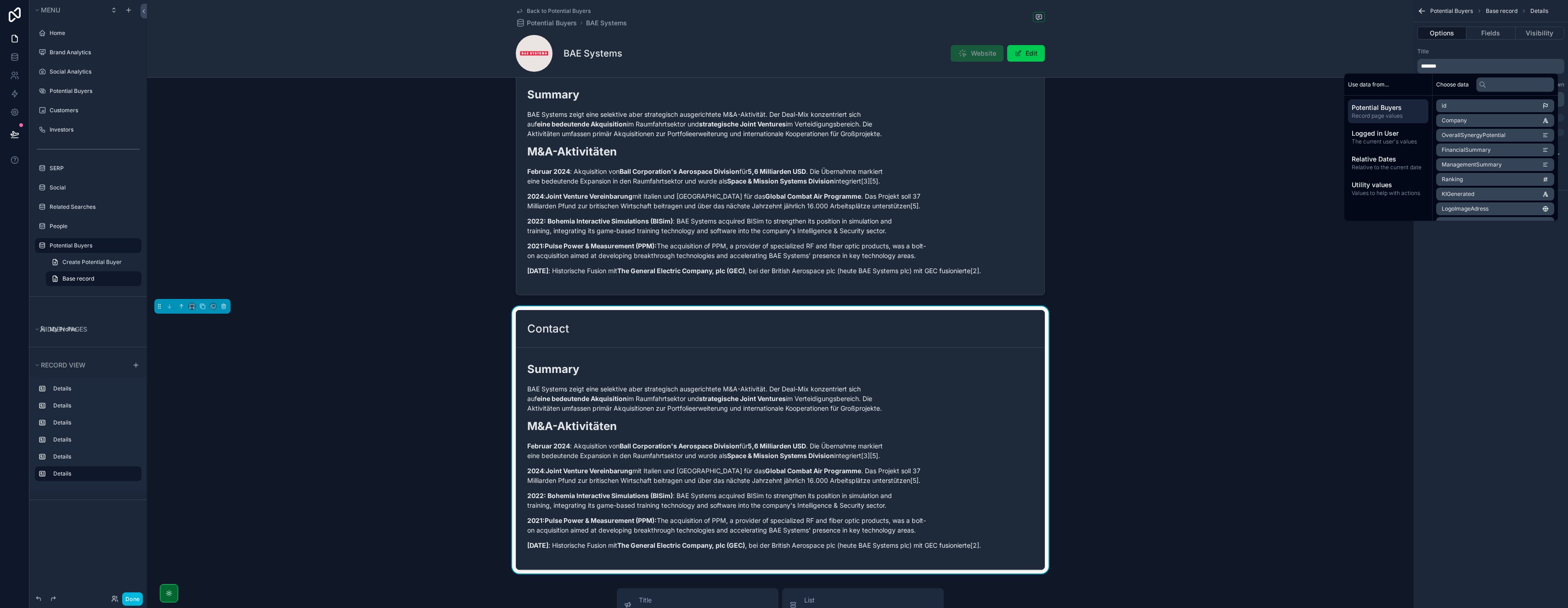
click at [784, 49] on div "Title" at bounding box center [1491, 51] width 147 height 8
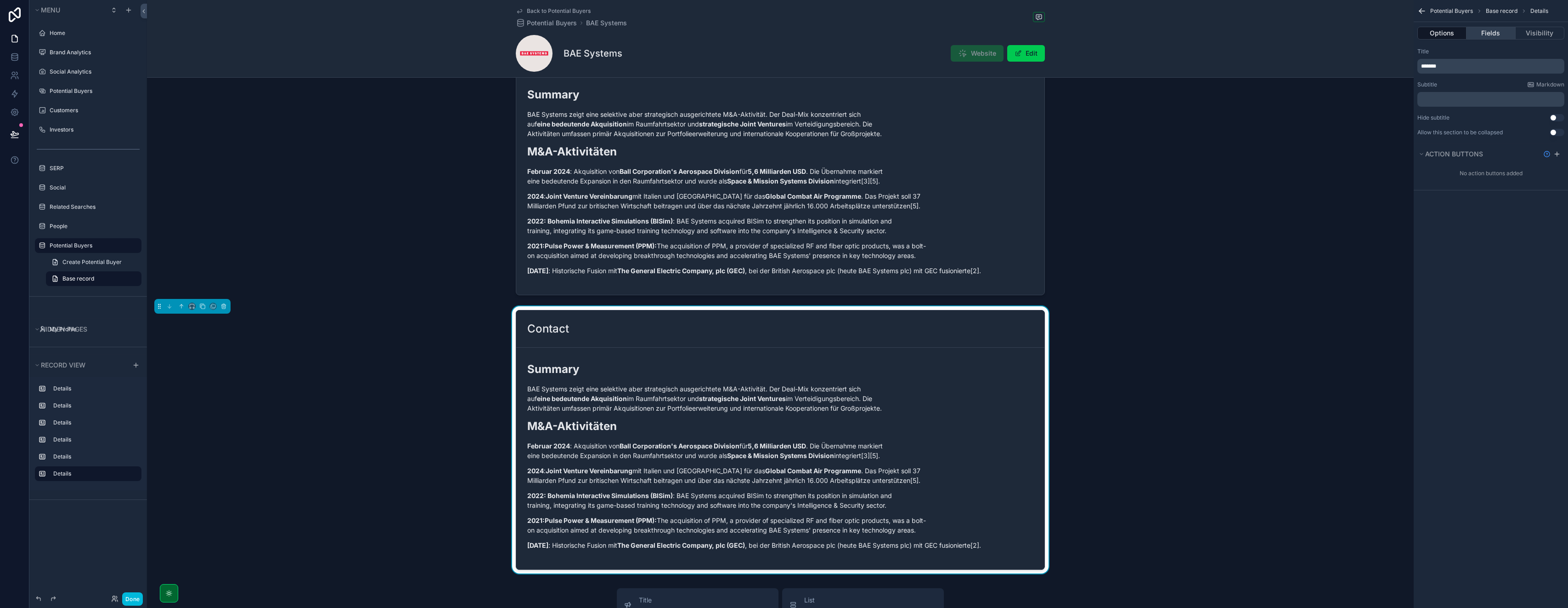
click at [784, 38] on button "Fields" at bounding box center [1490, 32] width 49 height 13
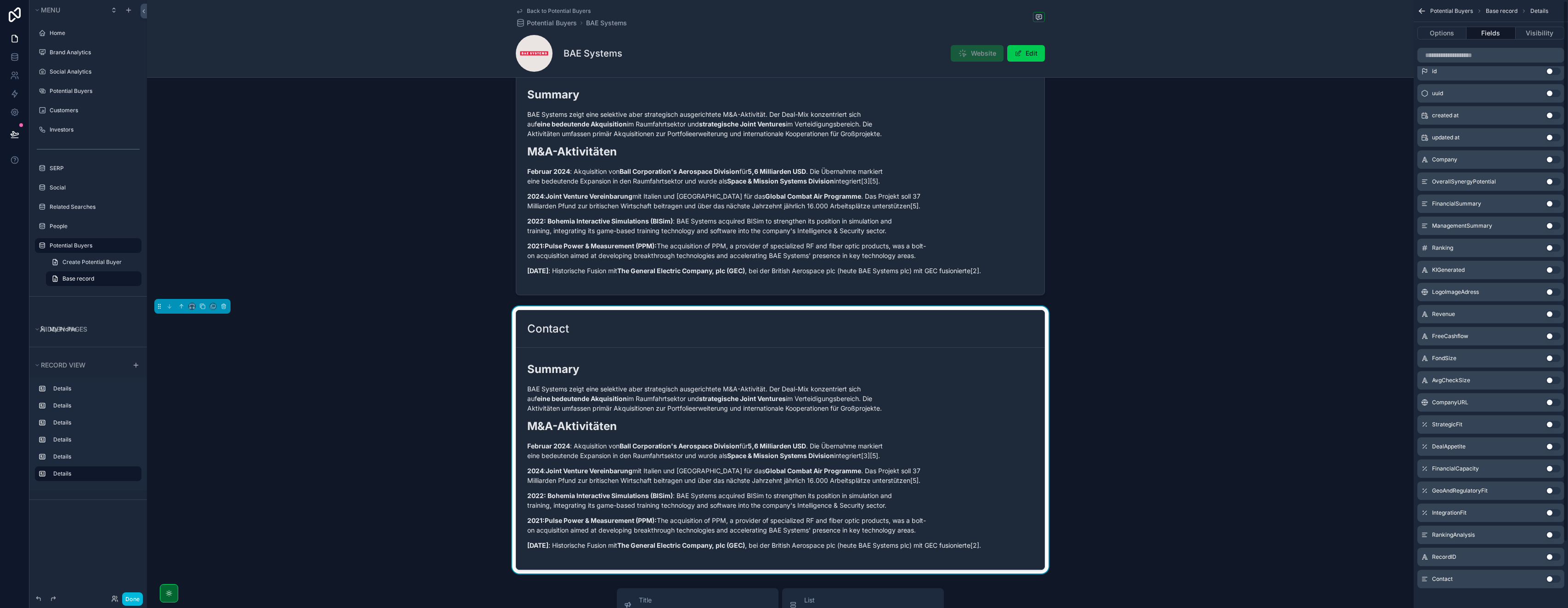
scroll to position [74, 0]
click at [784, 573] on button "Use setting" at bounding box center [1554, 572] width 14 height 8
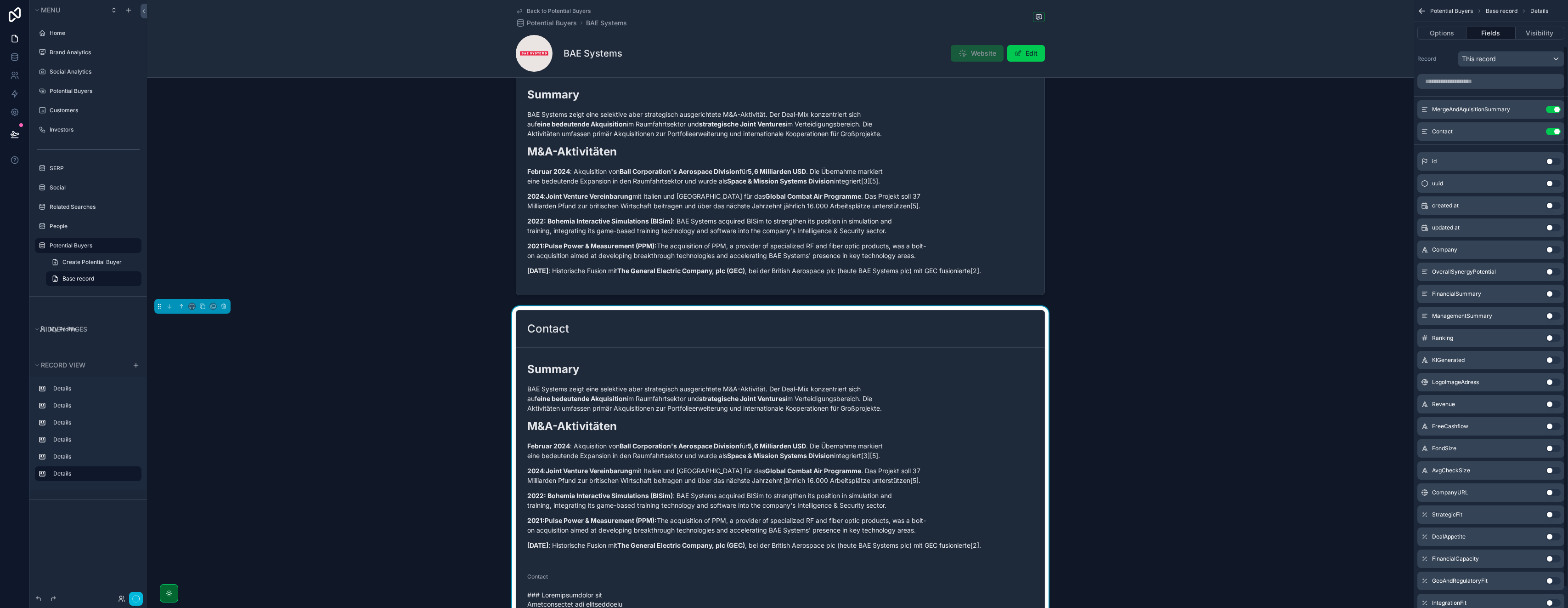
scroll to position [0, 0]
click at [784, 108] on button "Use setting" at bounding box center [1554, 110] width 14 height 8
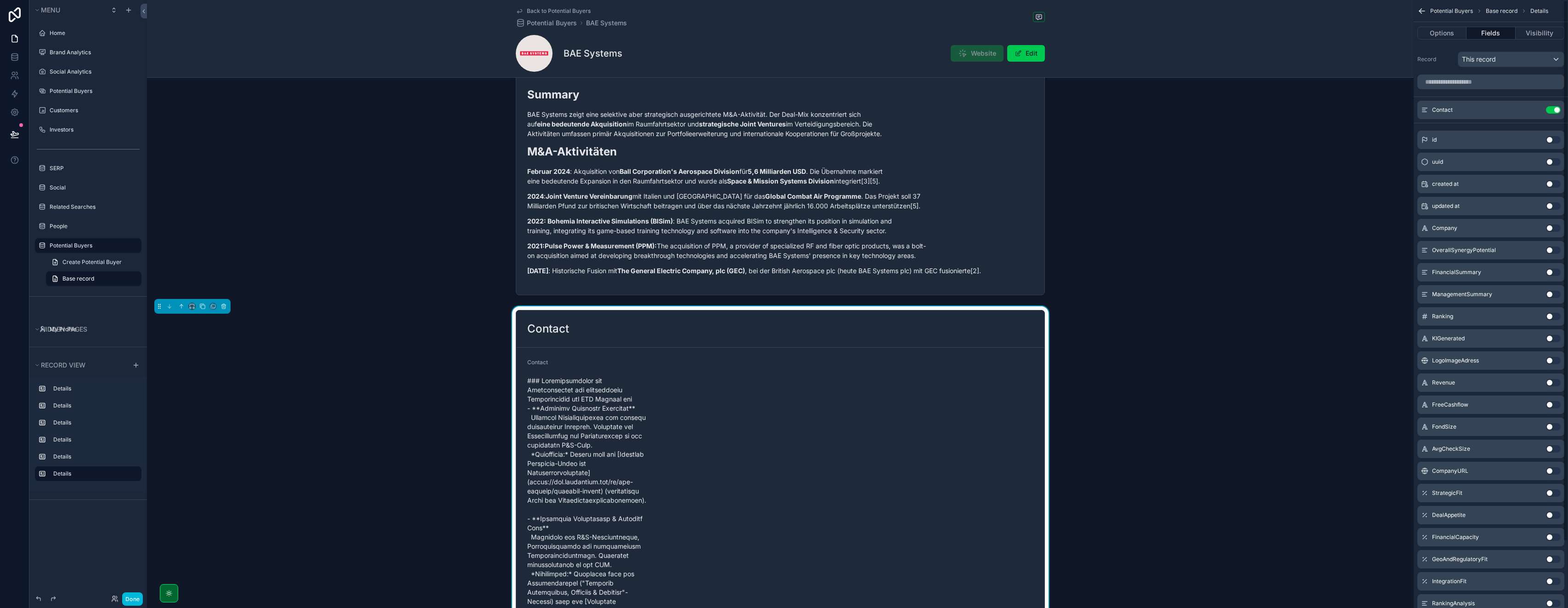
click at [0, 0] on icon "scrollable content" at bounding box center [0, 0] width 0 height 0
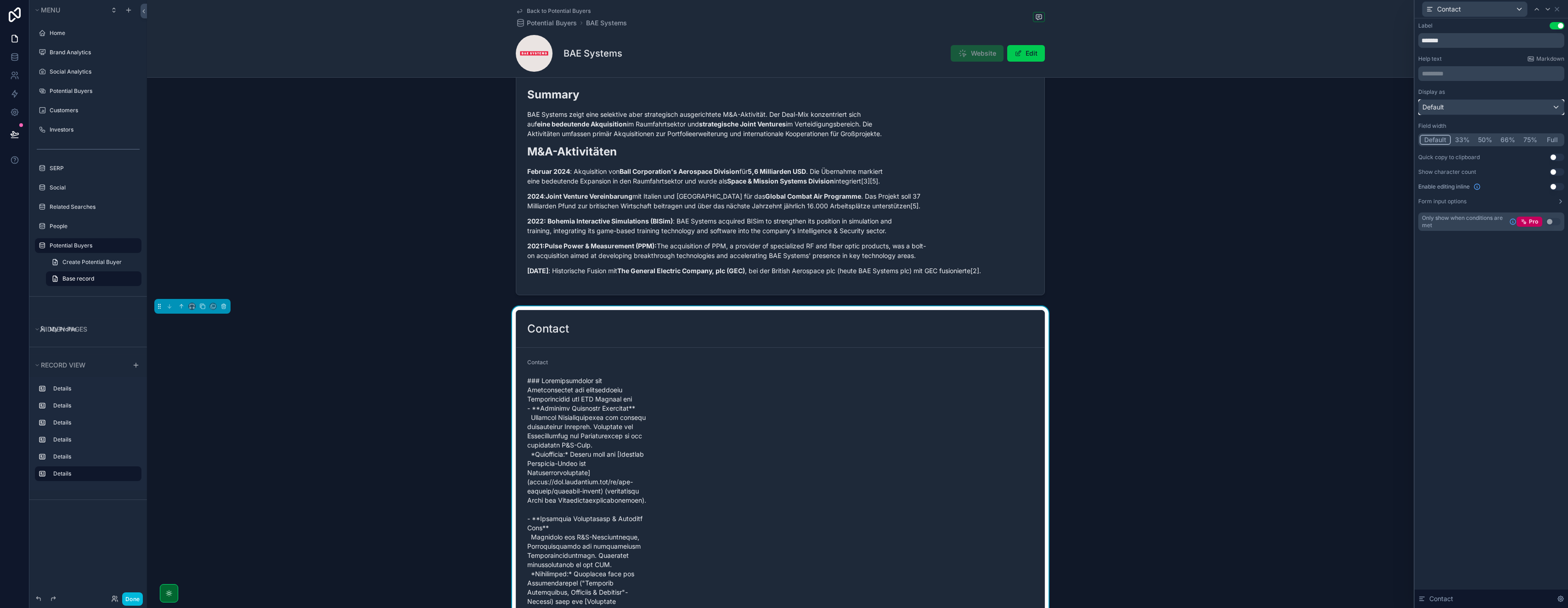
click at [784, 105] on div "Default" at bounding box center [1491, 107] width 145 height 14
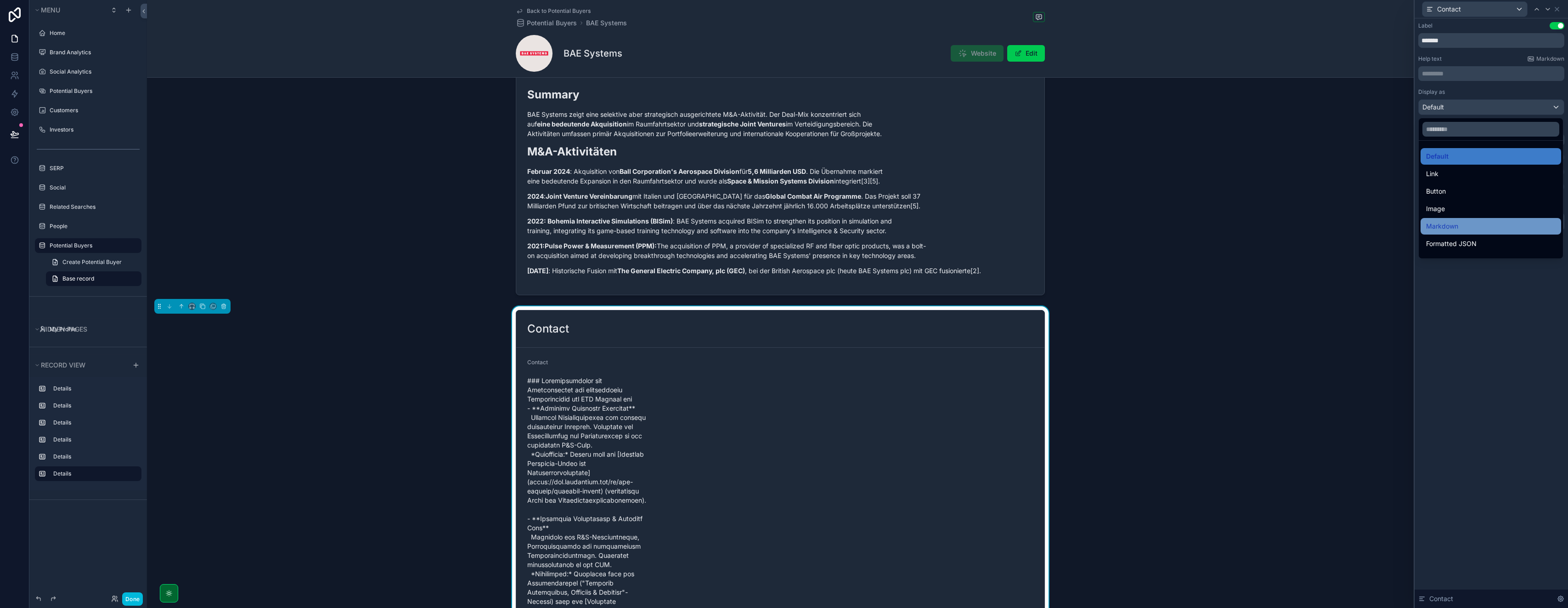
click at [784, 228] on div "Markdown" at bounding box center [1491, 226] width 130 height 11
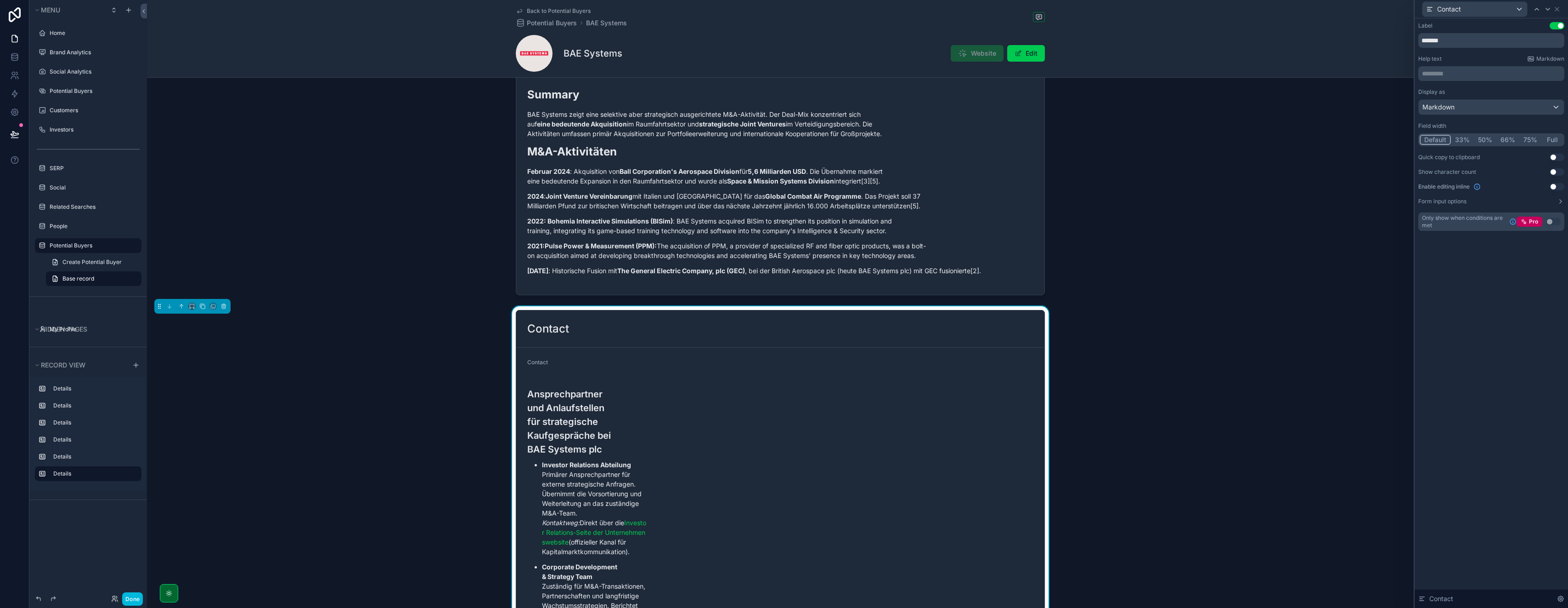
click at [784, 137] on button "Full" at bounding box center [1552, 140] width 21 height 10
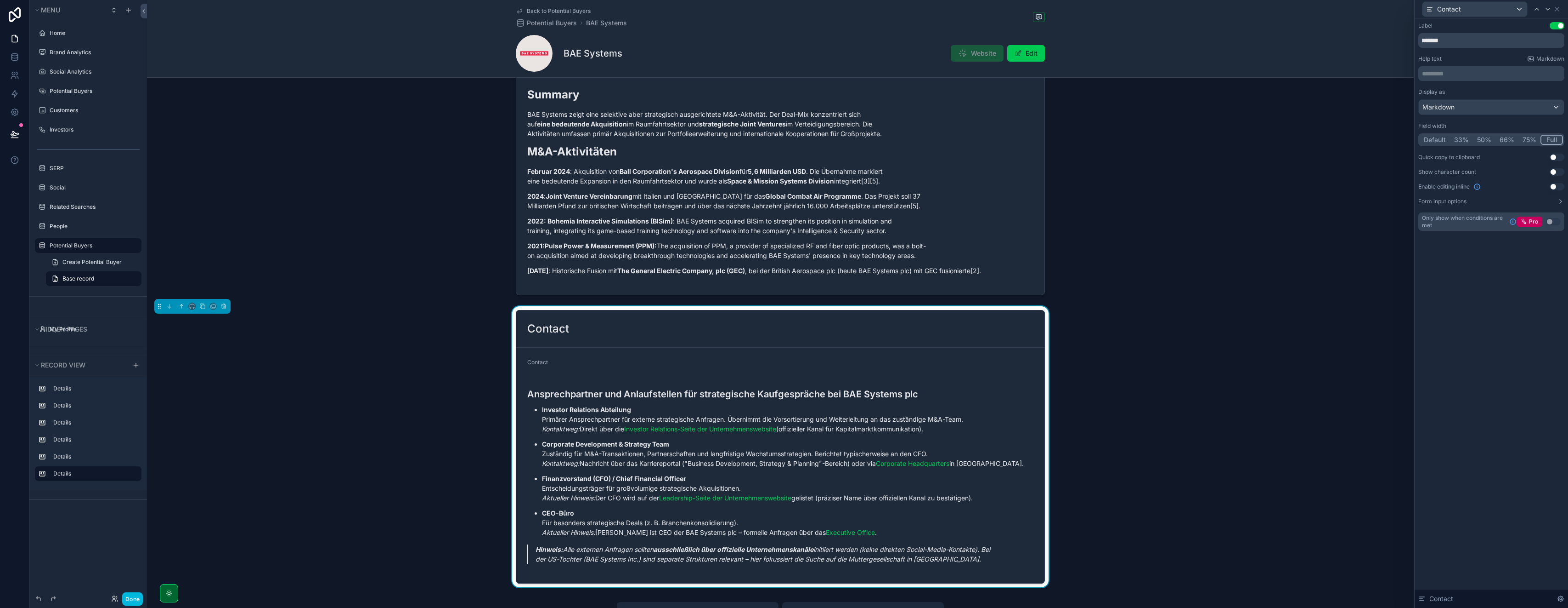
click at [784, 26] on button "Use setting" at bounding box center [1557, 26] width 14 height 8
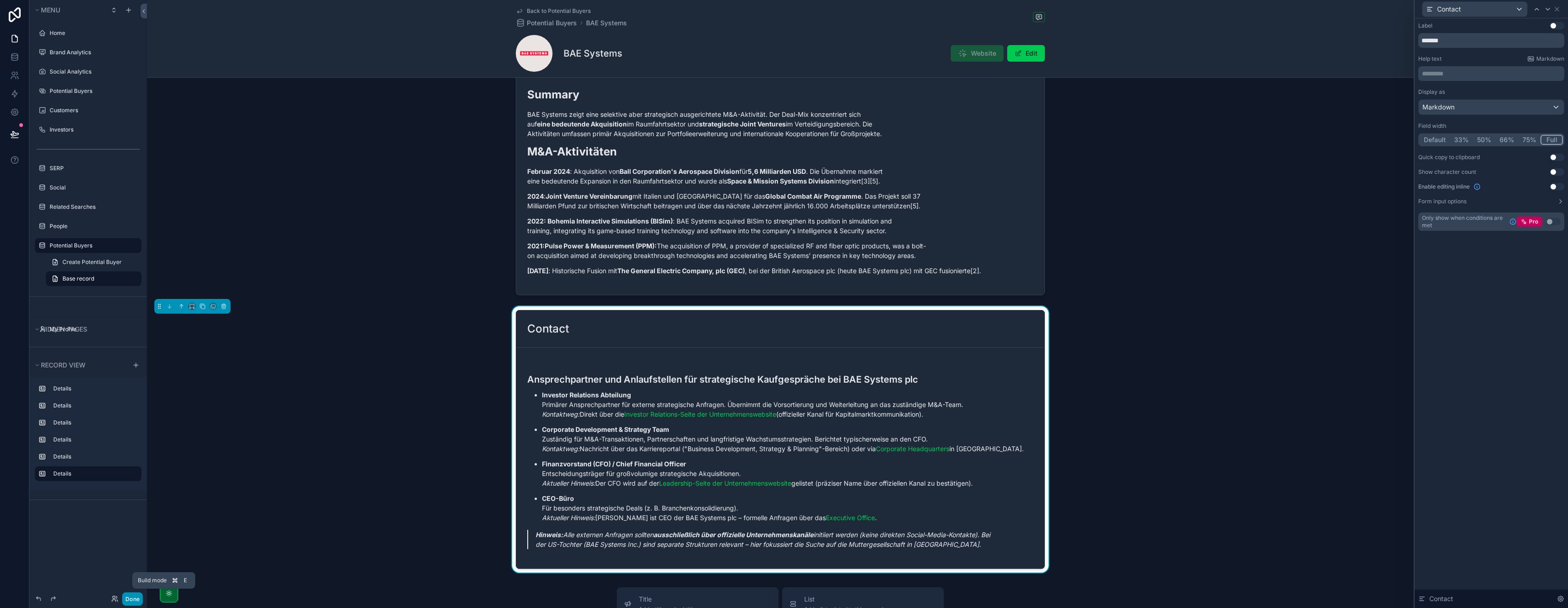
click at [135, 596] on button "Done" at bounding box center [132, 599] width 20 height 14
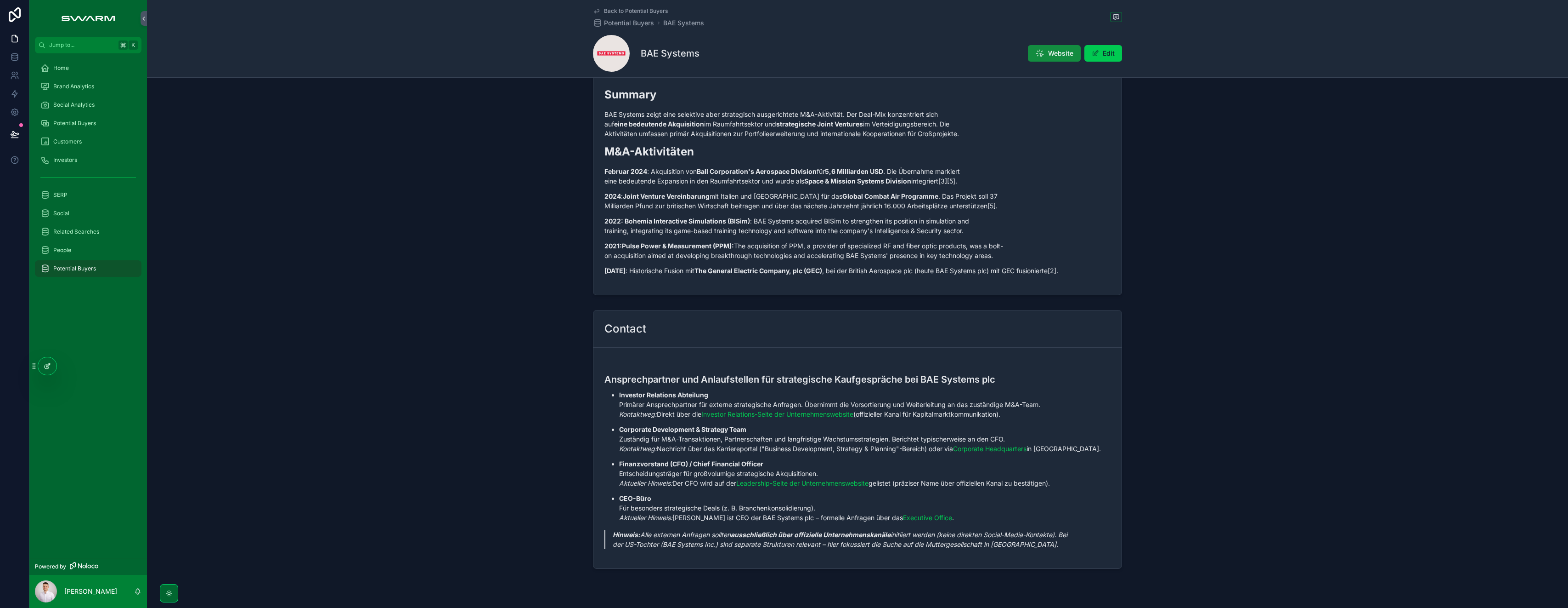
click at [45, 364] on icon at bounding box center [47, 366] width 8 height 8
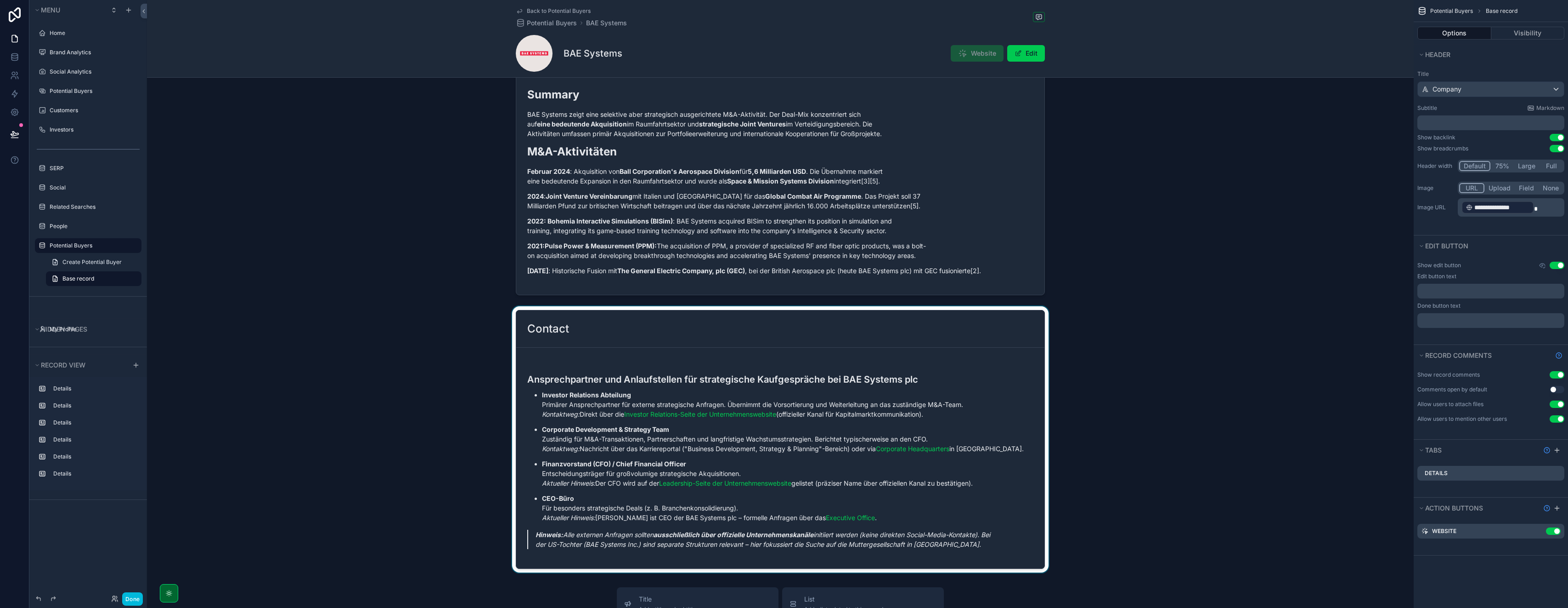
click at [609, 371] on div "scrollable content" at bounding box center [781, 439] width 1267 height 266
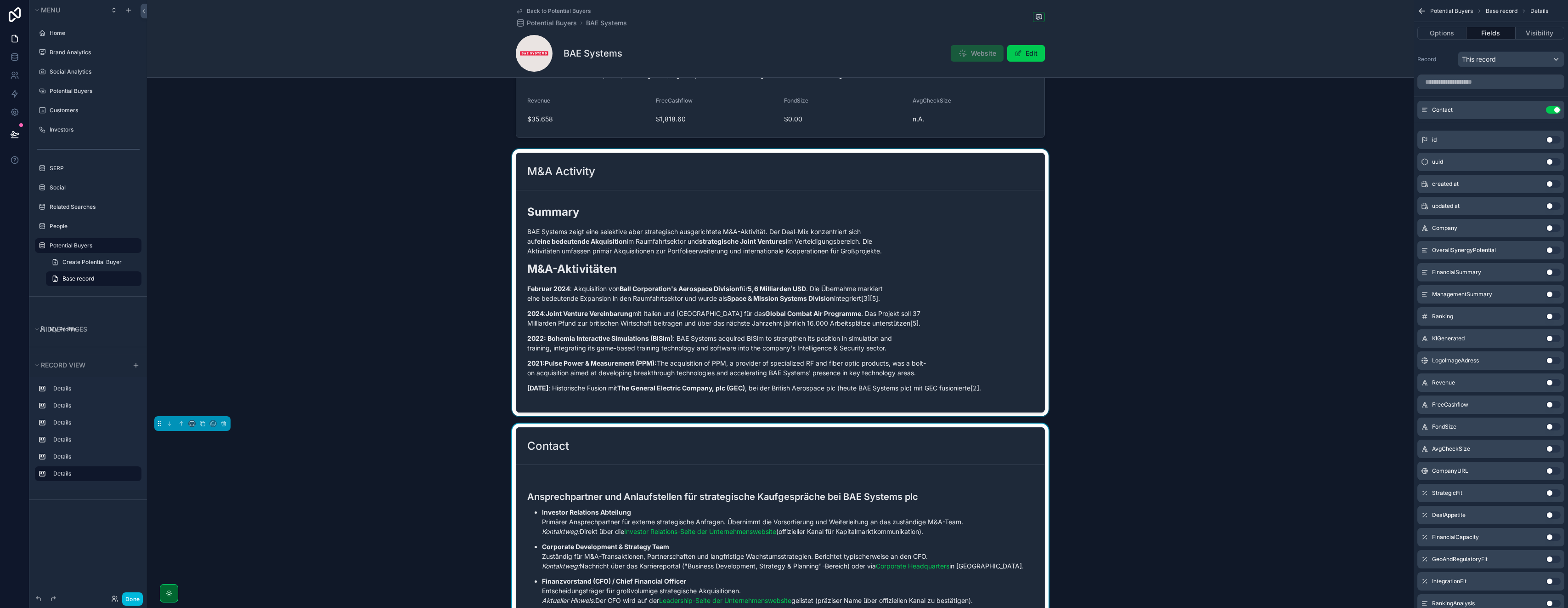
scroll to position [932, 0]
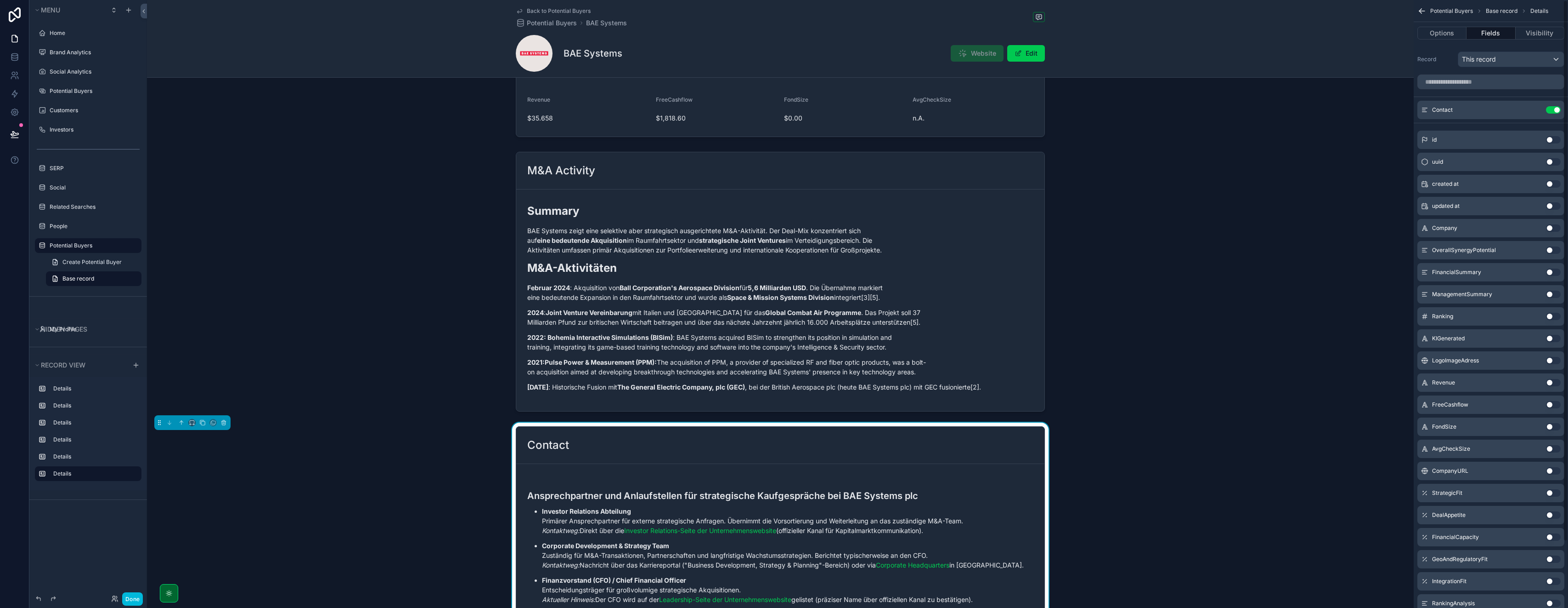
click at [0, 0] on icon "scrollable content" at bounding box center [0, 0] width 0 height 0
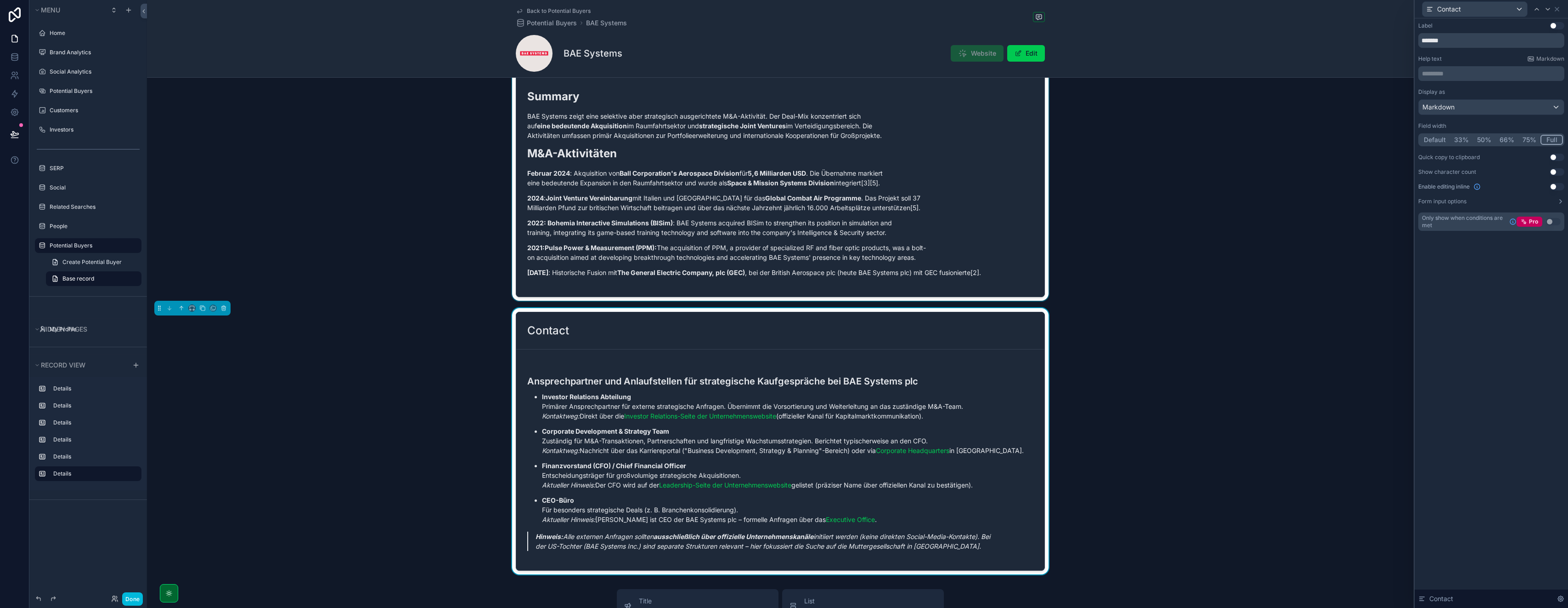
scroll to position [1064, 0]
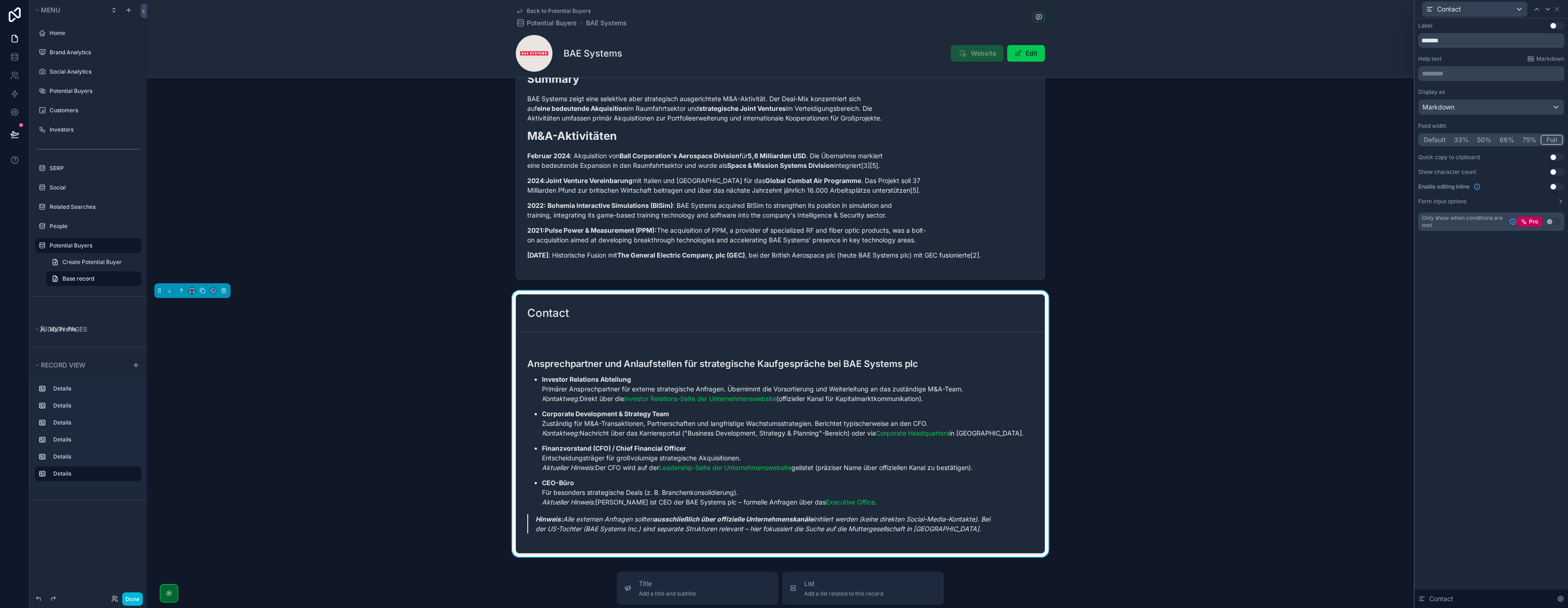
click at [568, 360] on span "Ansprechpartner und Anlaufstellen für strategische Kaufgespräche bei BAE System…" at bounding box center [781, 442] width 506 height 193
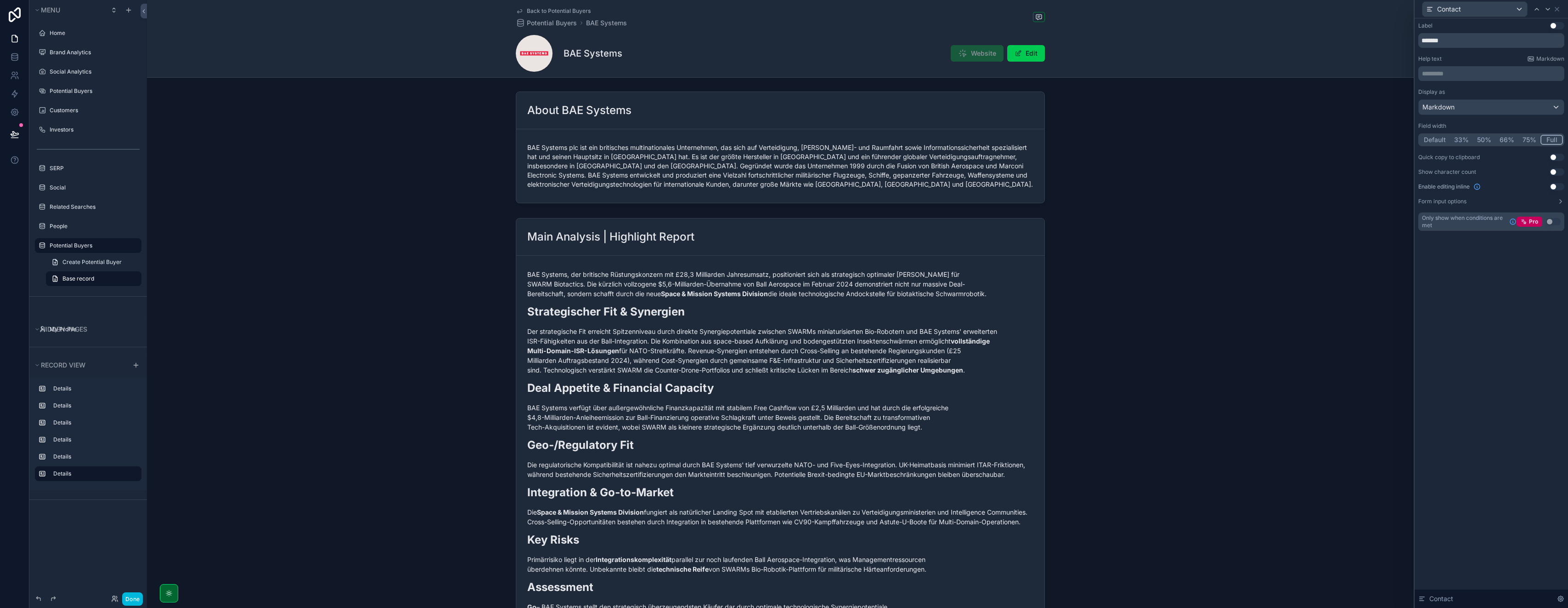
scroll to position [0, 0]
click at [129, 599] on button "Done" at bounding box center [132, 599] width 20 height 14
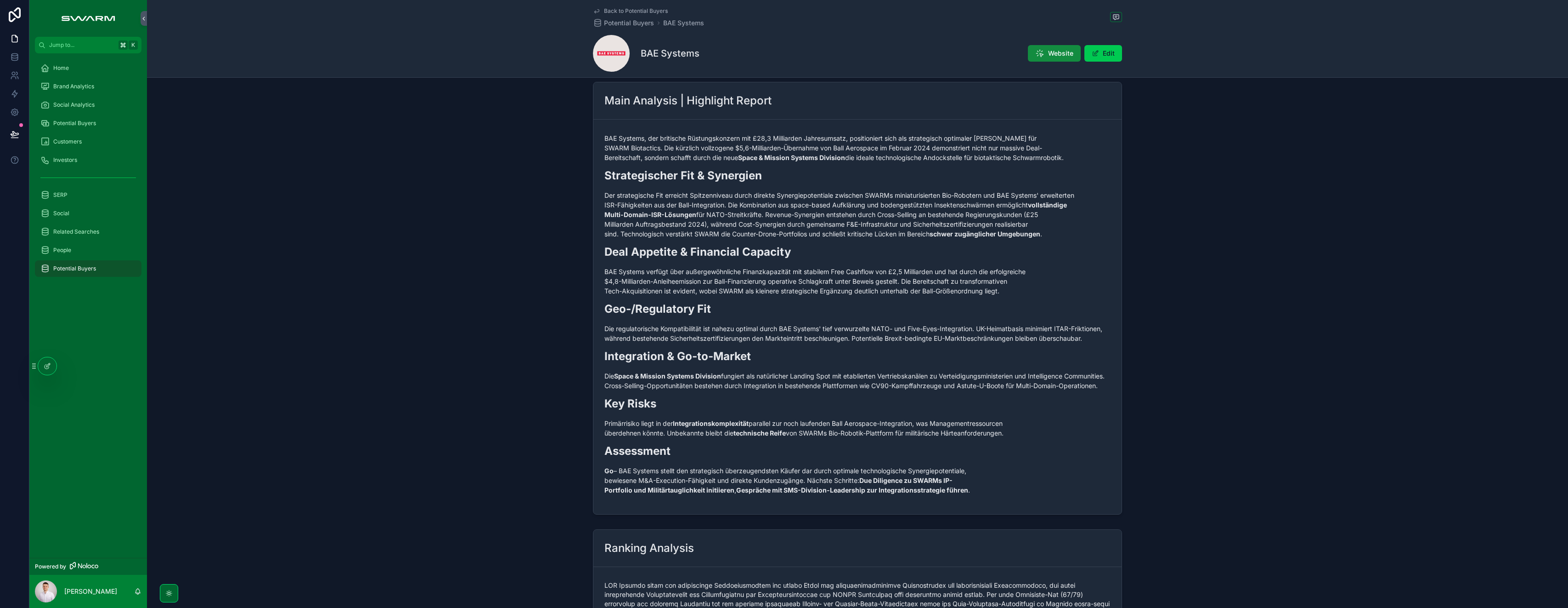
scroll to position [162, 0]
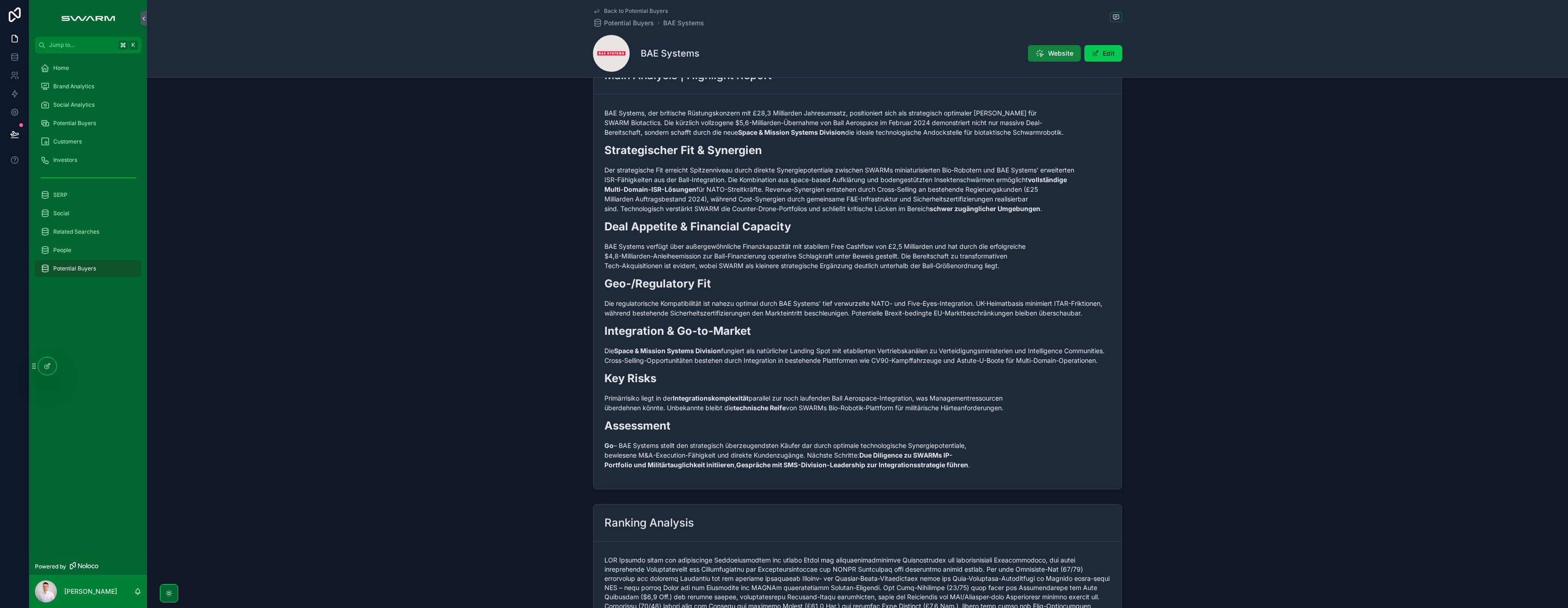
click at [784, 50] on span "Website" at bounding box center [1061, 53] width 26 height 9
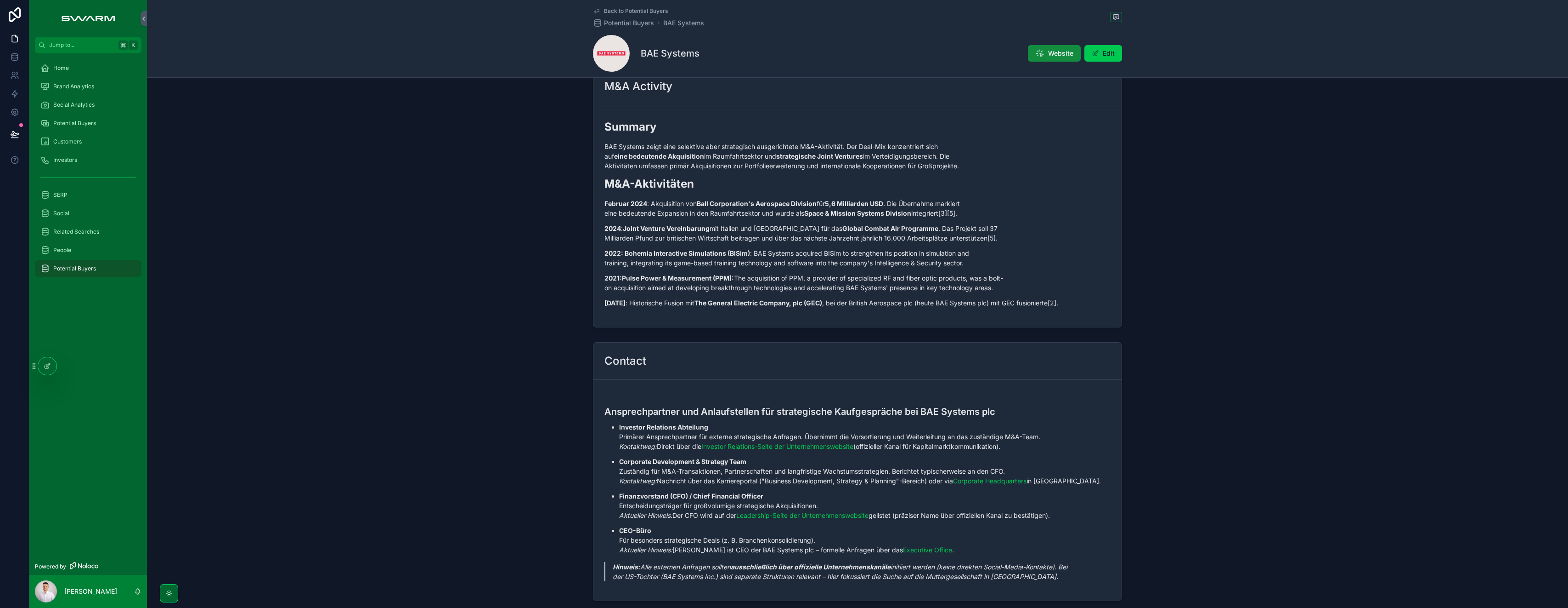
scroll to position [1037, 0]
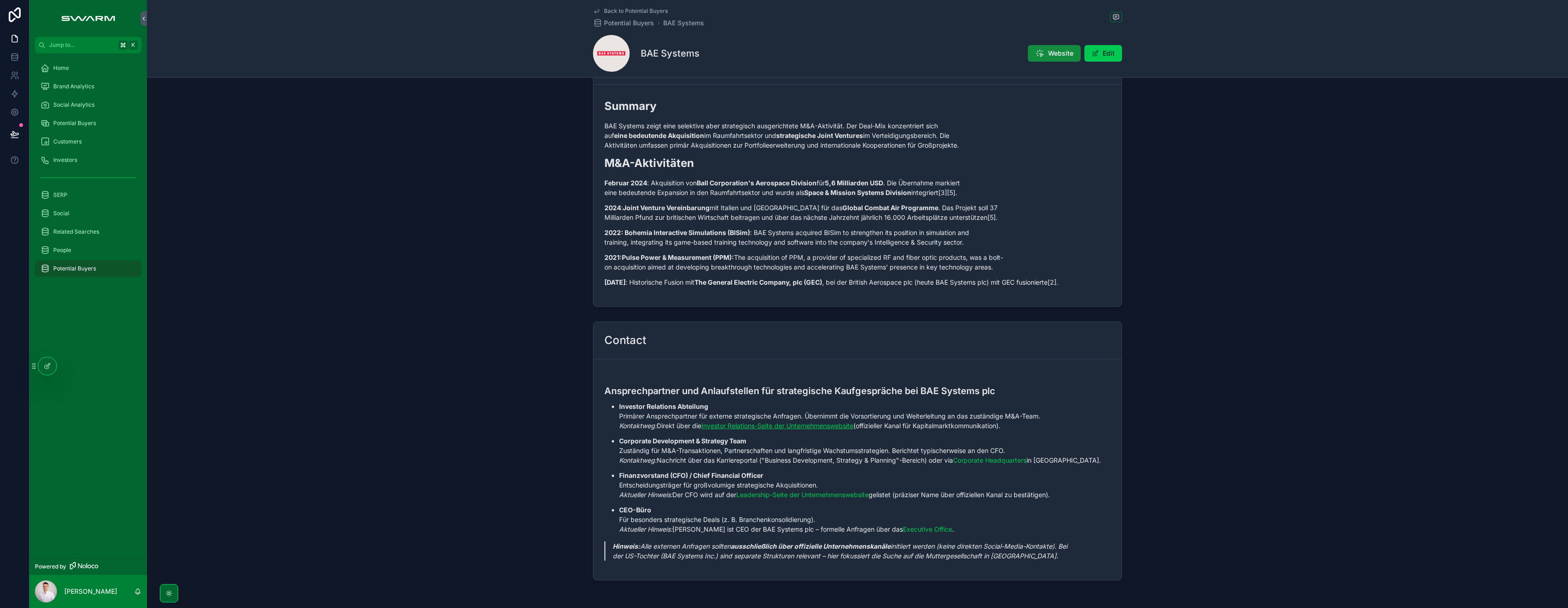
click at [781, 429] on link "Investor Relations-Seite der Unternehmenswebsite" at bounding box center [777, 425] width 152 height 8
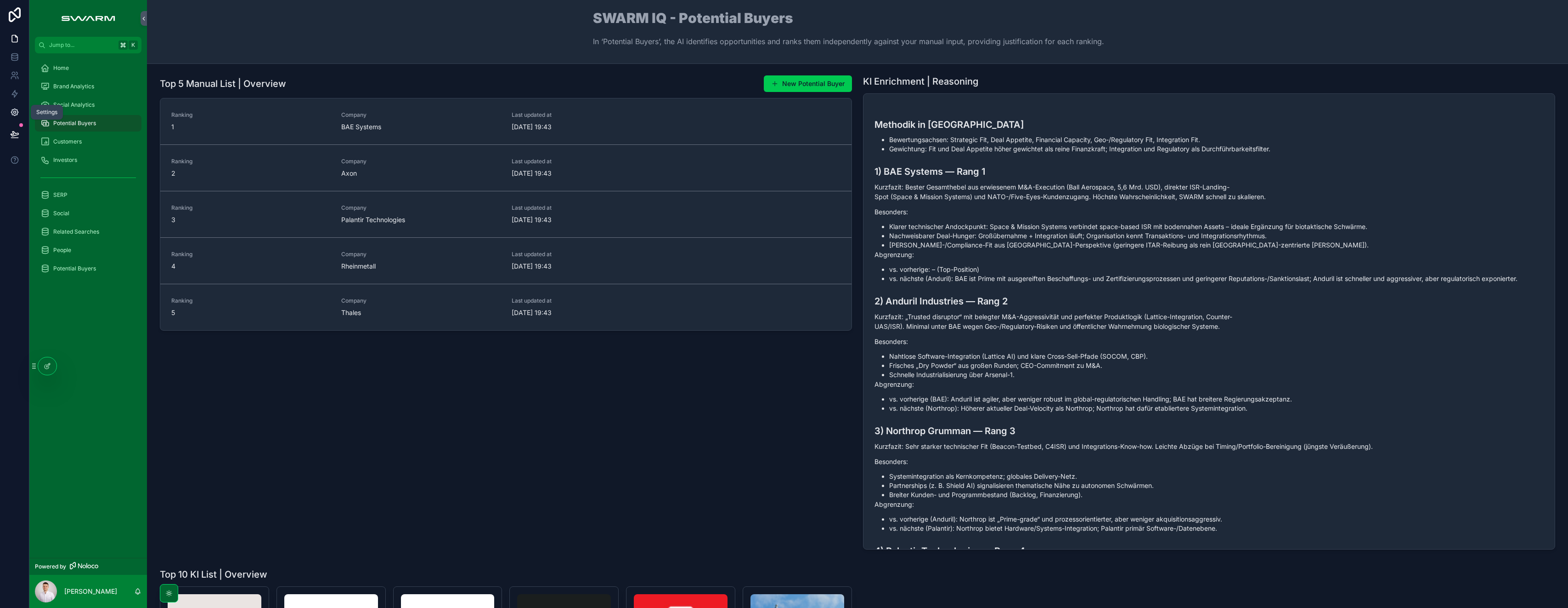
click at [16, 113] on icon at bounding box center [14, 112] width 9 height 9
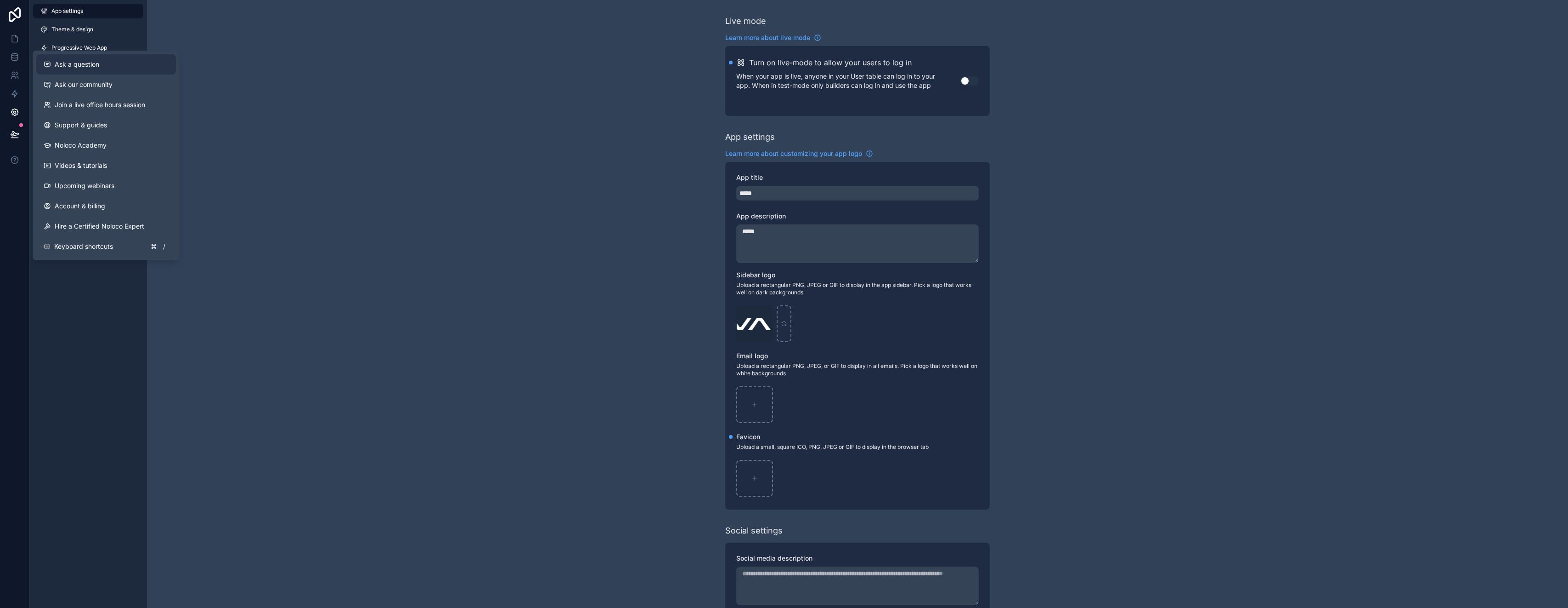
click at [105, 64] on div "Ask a question" at bounding box center [106, 64] width 125 height 9
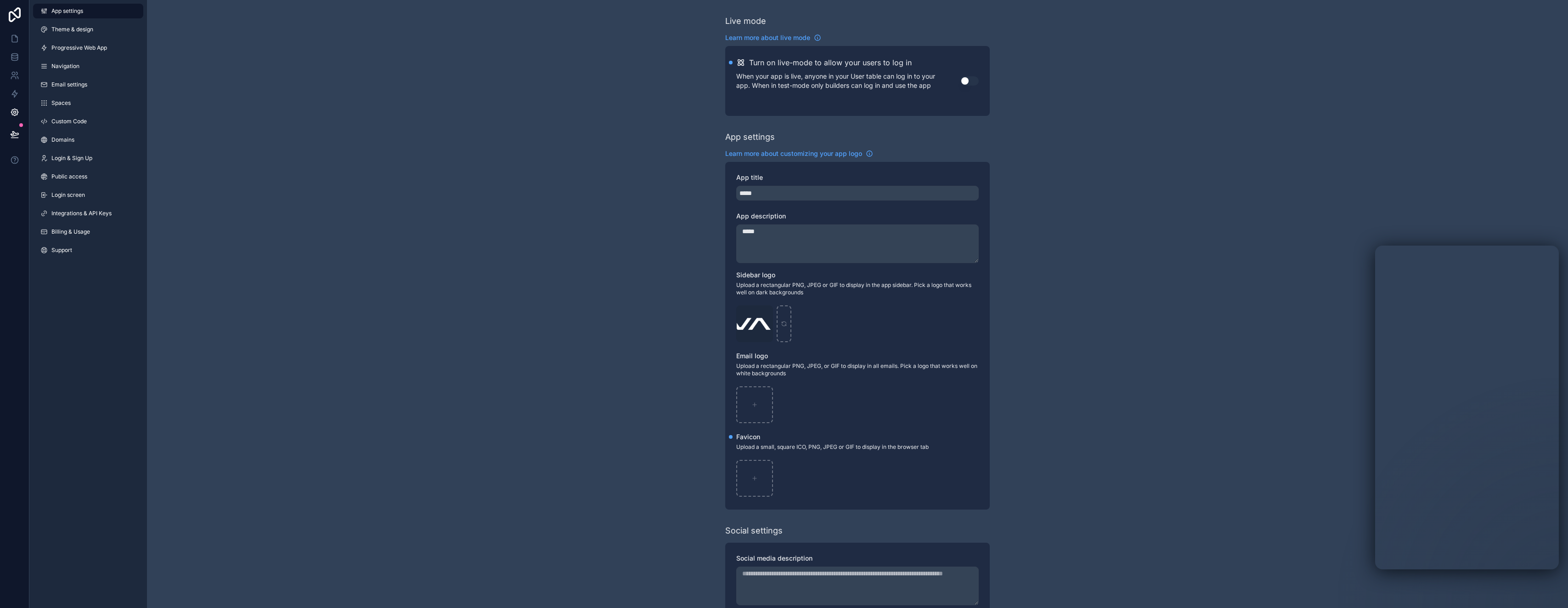
click at [363, 177] on div "Live mode Learn more about live mode Turn on live-mode to allow your users to l…" at bounding box center [858, 356] width 1421 height 711
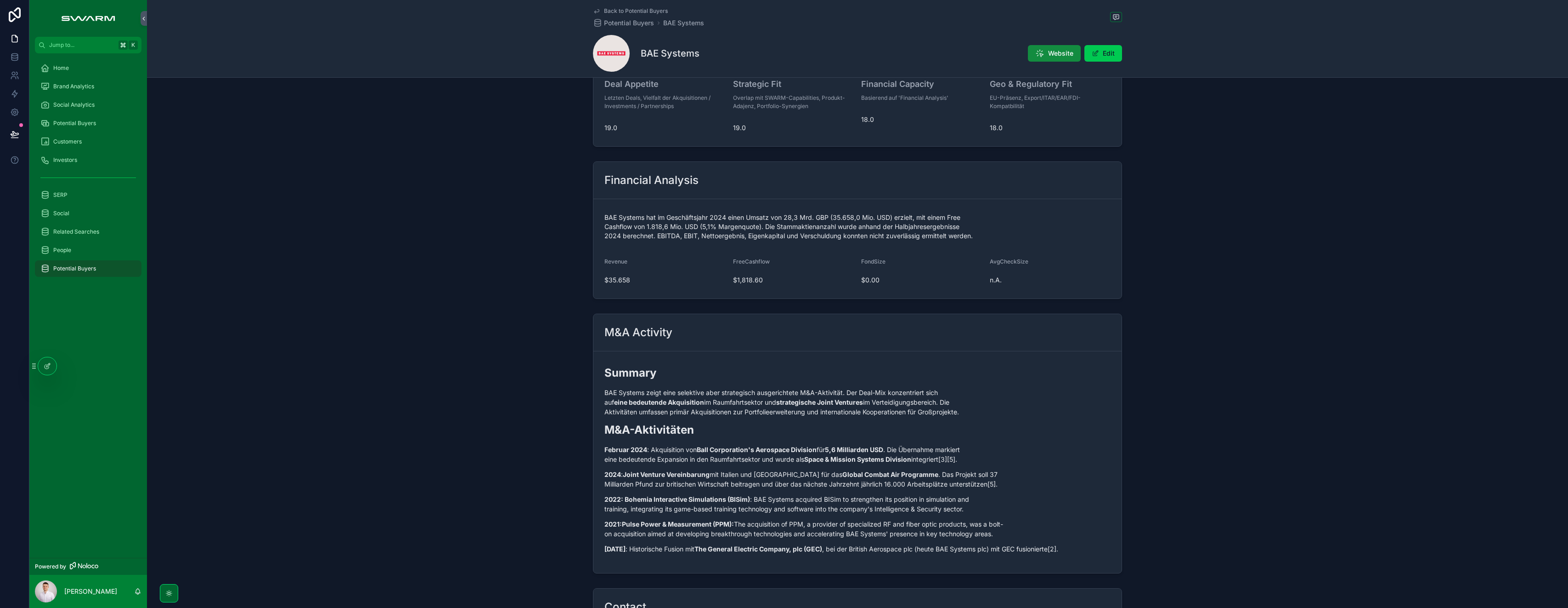
scroll to position [1081, 0]
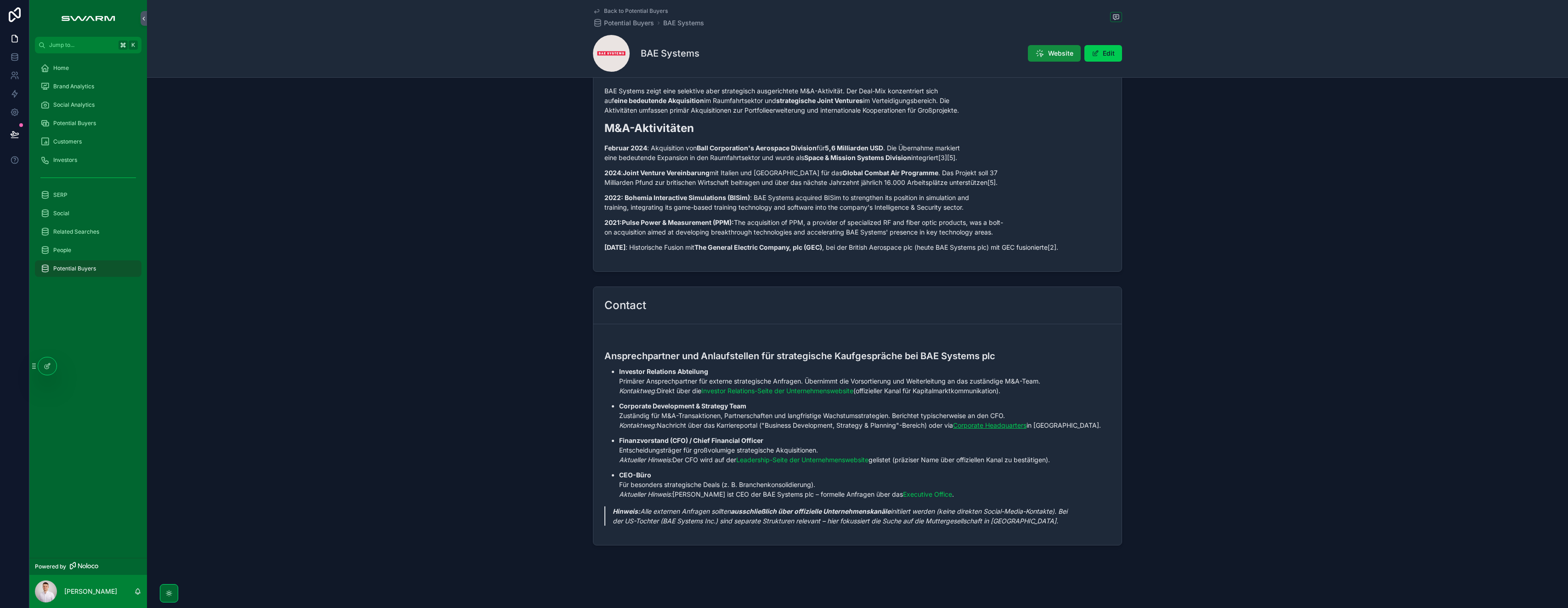
click at [991, 426] on link "Corporate Headquarters" at bounding box center [990, 425] width 73 height 8
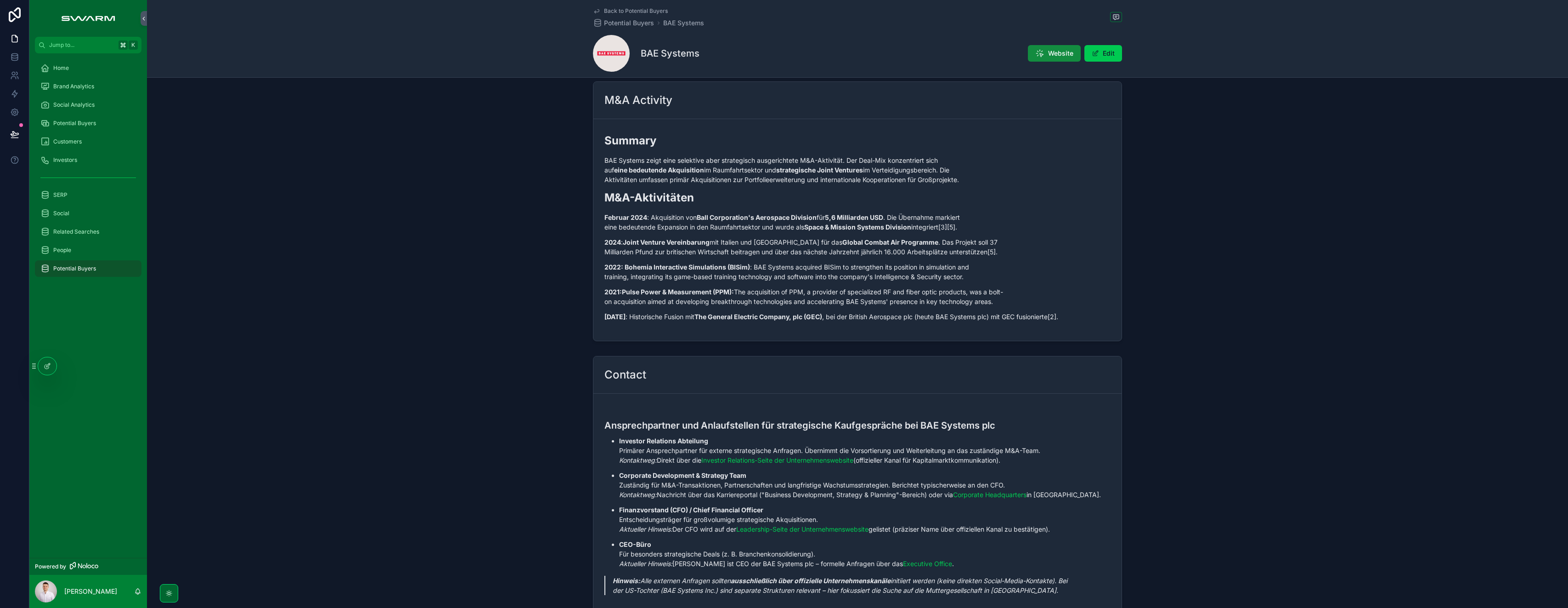
scroll to position [1081, 0]
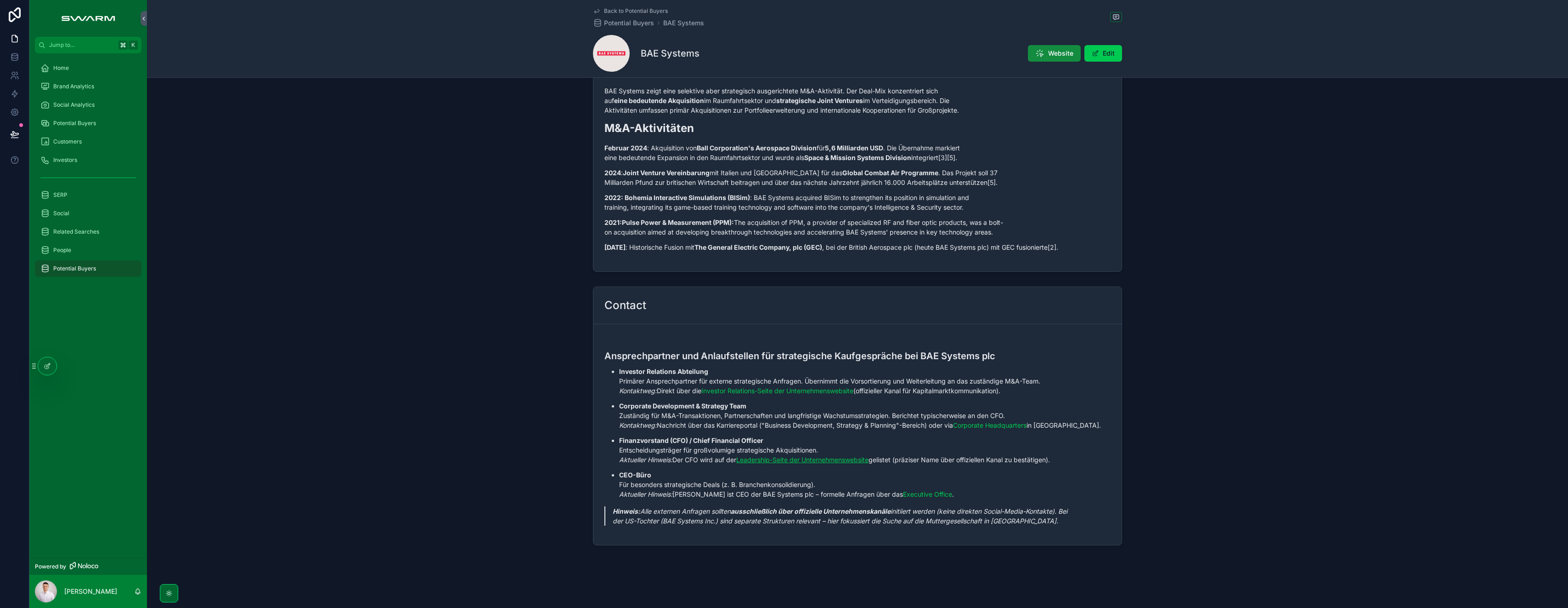
click at [813, 460] on link "Leadership-Seite der Unternehmenswebsite" at bounding box center [802, 459] width 132 height 8
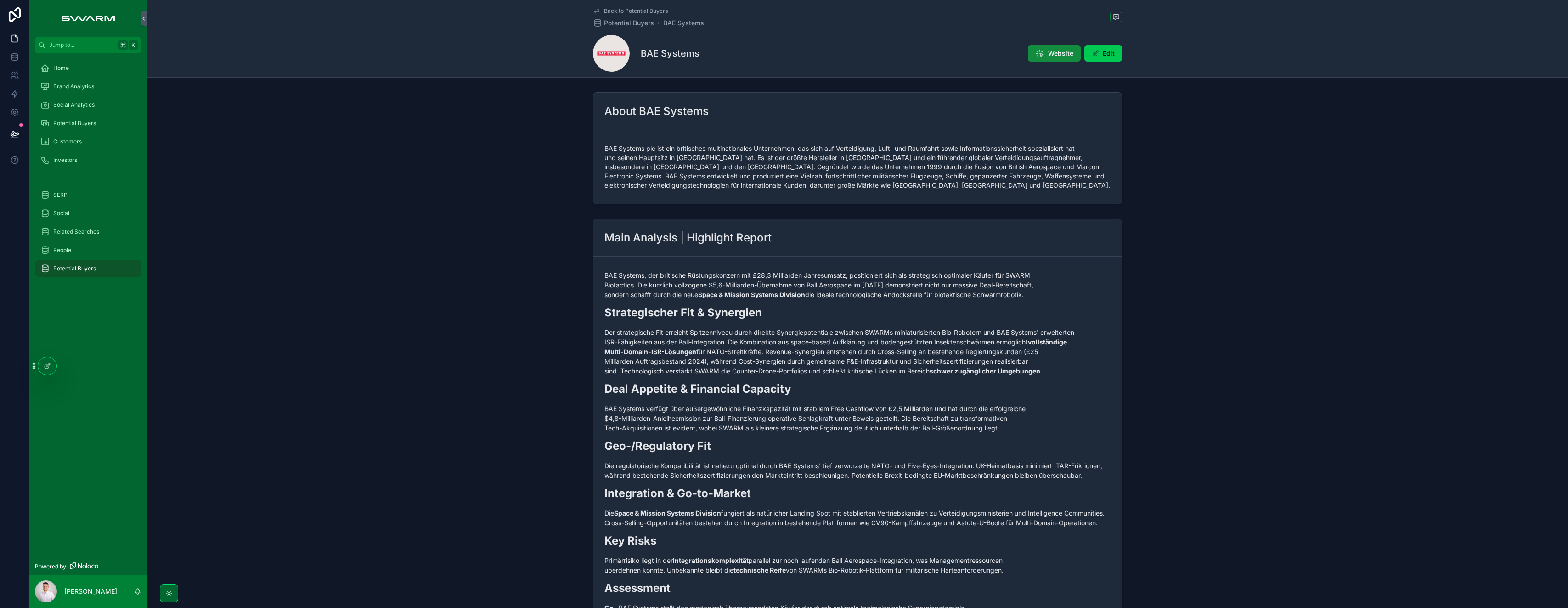
click at [105, 89] on div "Brand Analytics" at bounding box center [88, 86] width 95 height 14
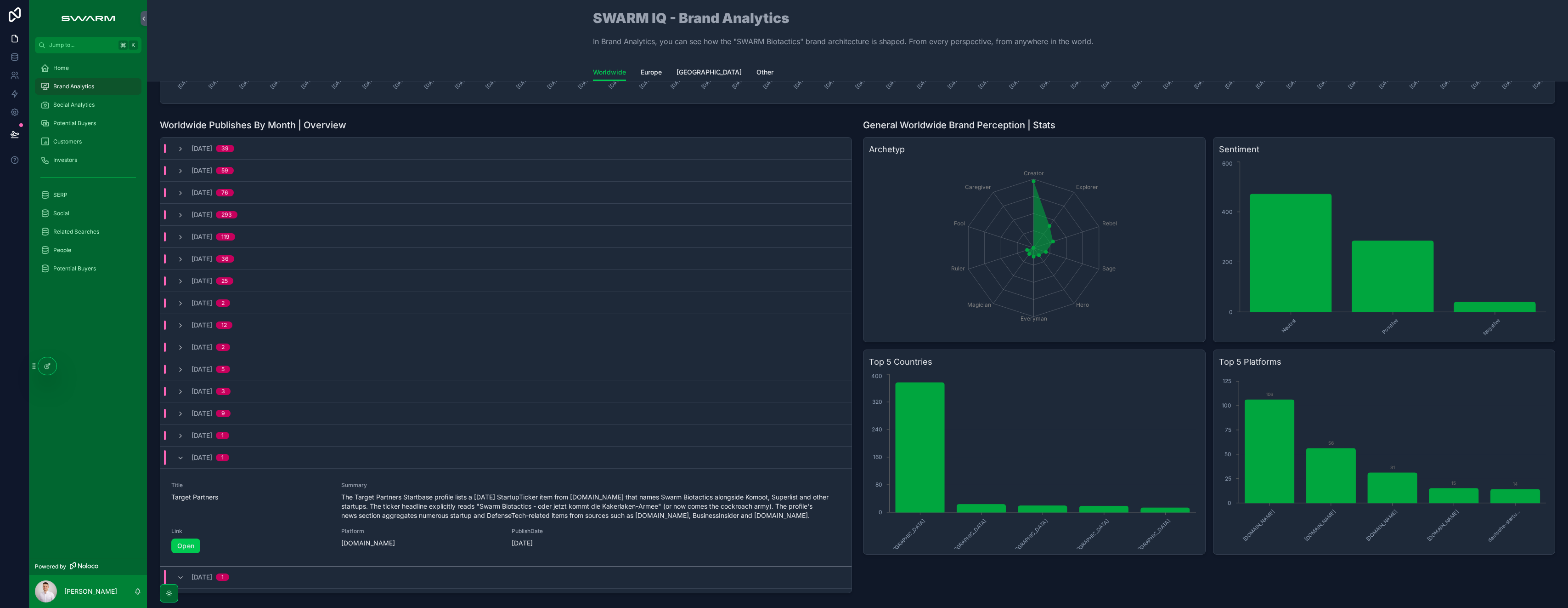
scroll to position [262, 0]
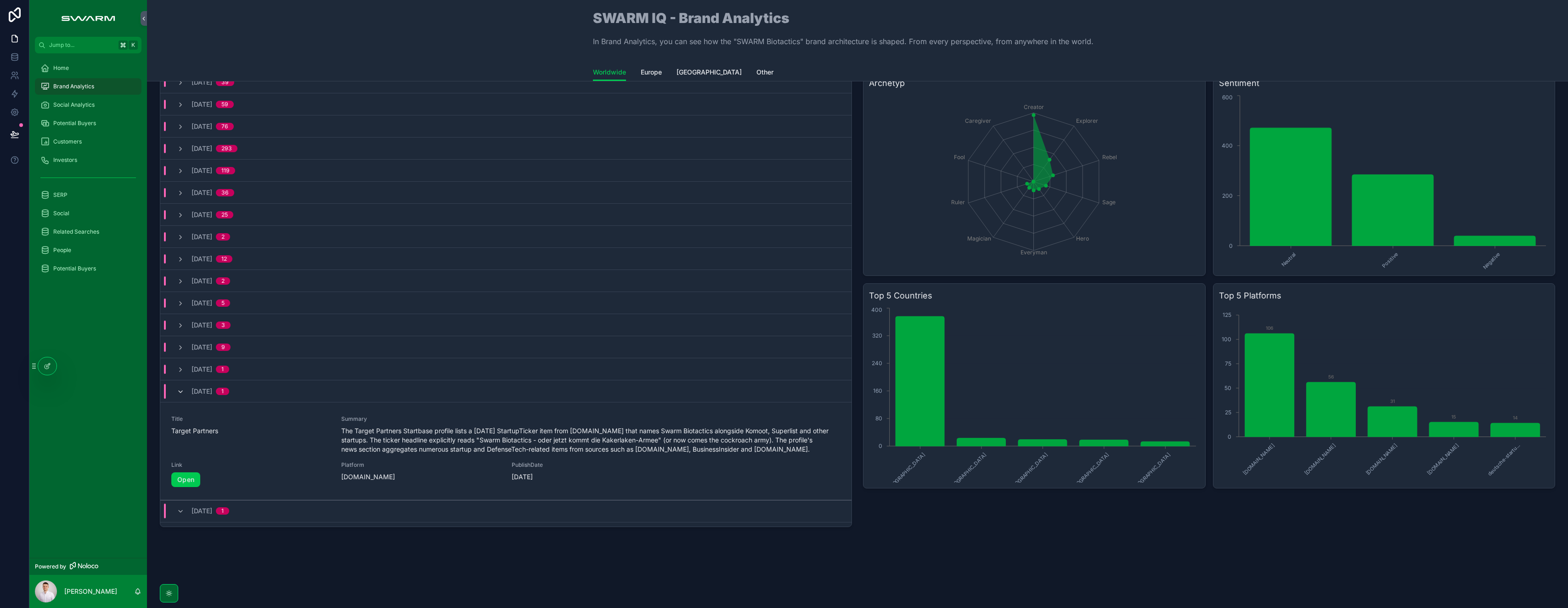
click at [182, 392] on icon "scrollable content" at bounding box center [181, 391] width 8 height 8
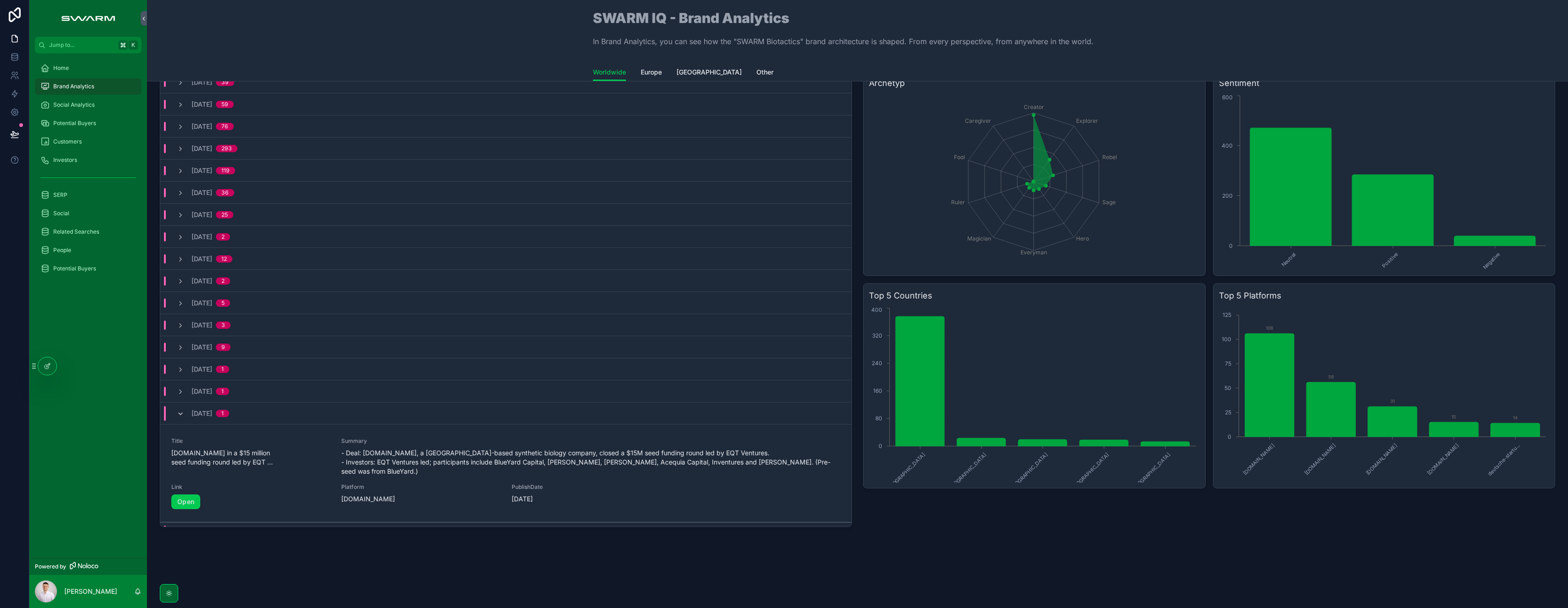
click at [179, 414] on icon "scrollable content" at bounding box center [181, 414] width 8 height 8
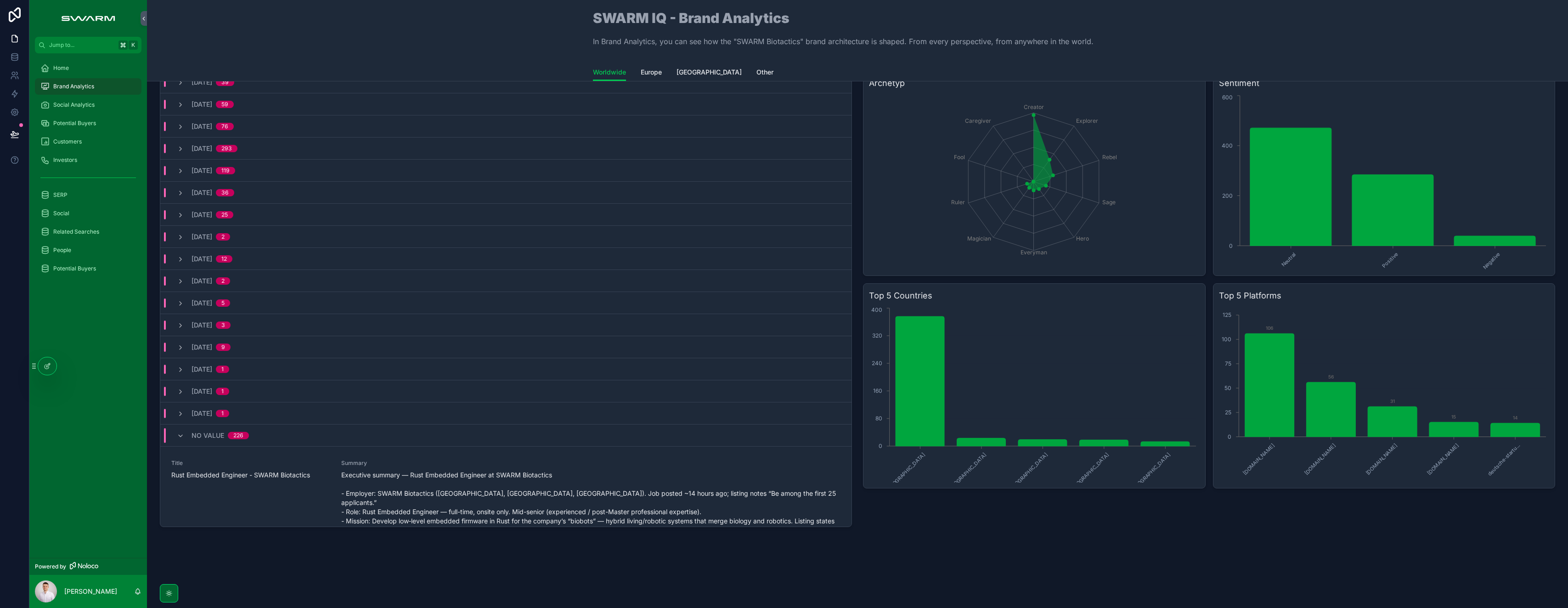
click at [179, 423] on div "[DATE] 1" at bounding box center [505, 414] width 691 height 22
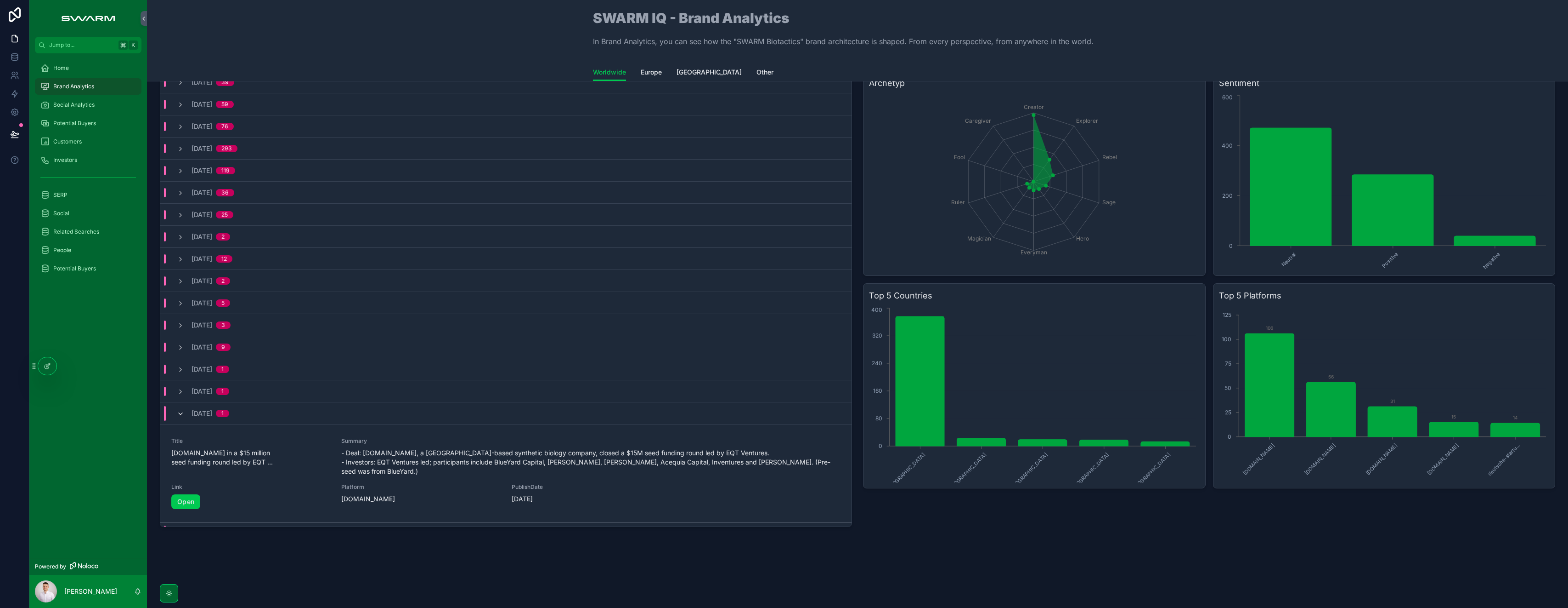
click at [182, 417] on icon "scrollable content" at bounding box center [181, 414] width 8 height 8
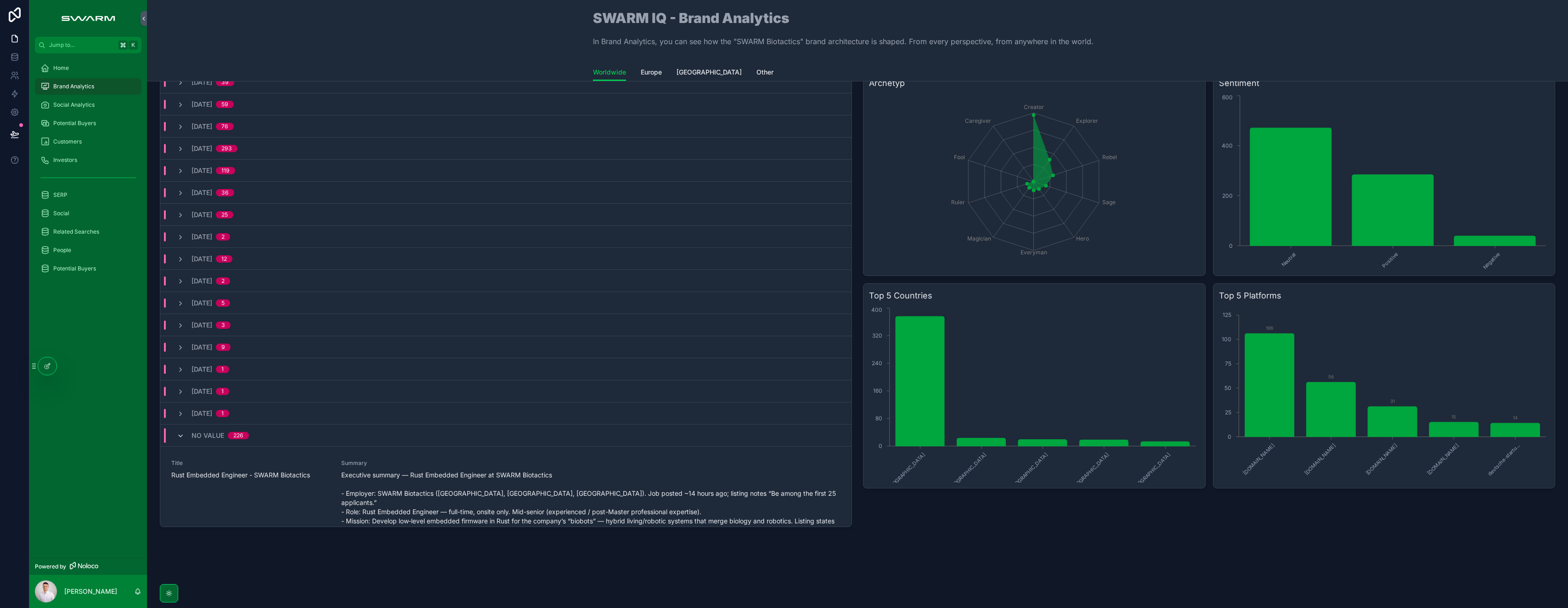
click at [181, 434] on icon "scrollable content" at bounding box center [181, 436] width 8 height 8
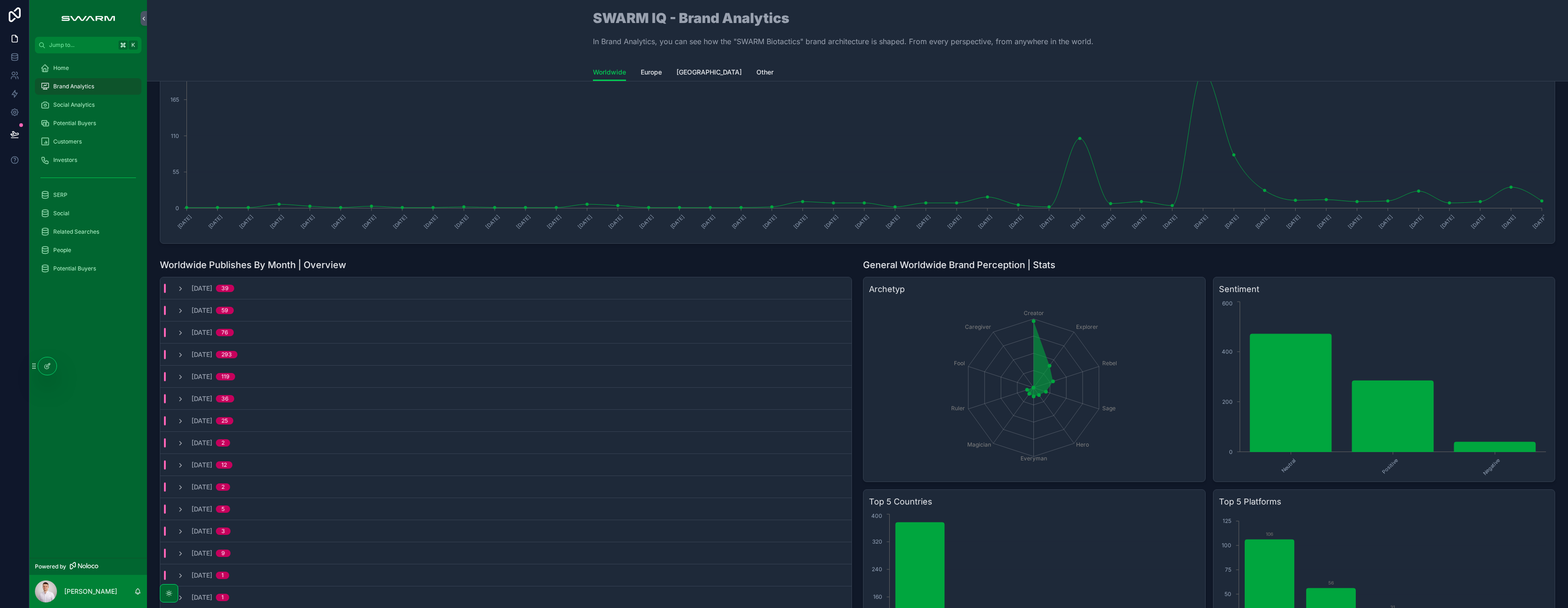
scroll to position [0, 0]
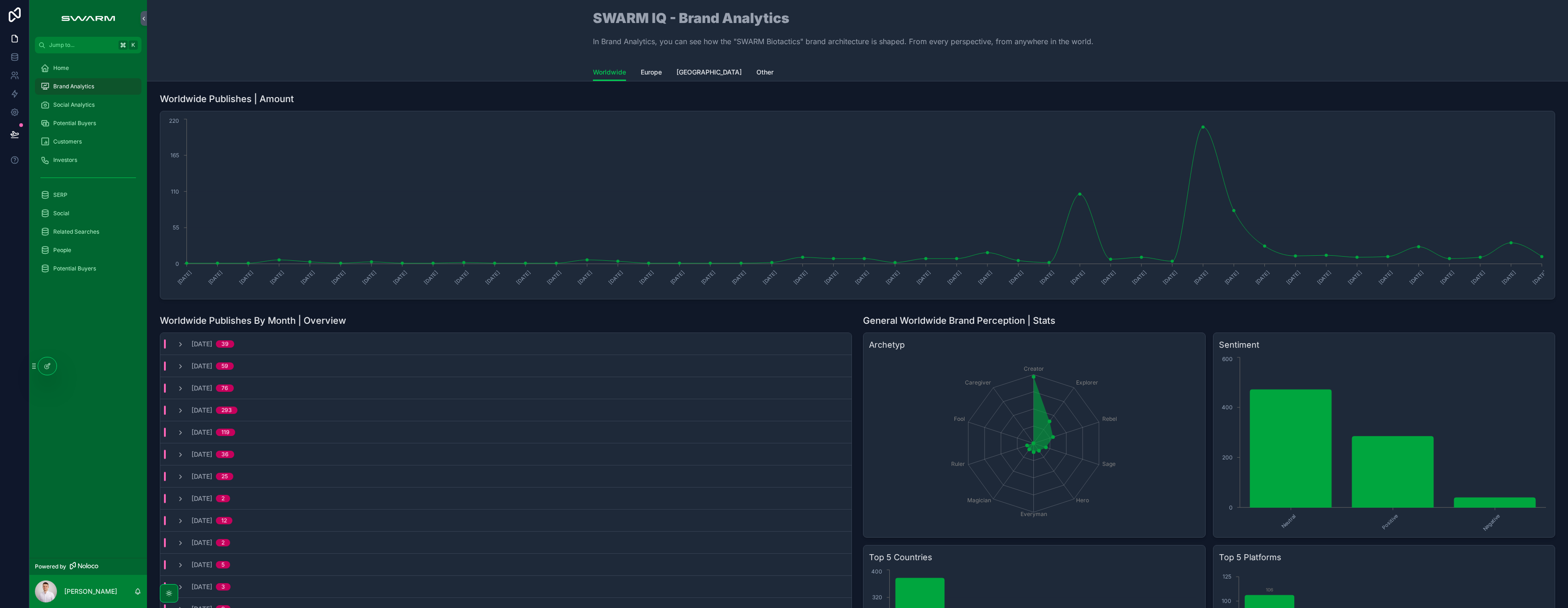
click at [95, 107] on div "Social Analytics" at bounding box center [88, 104] width 95 height 14
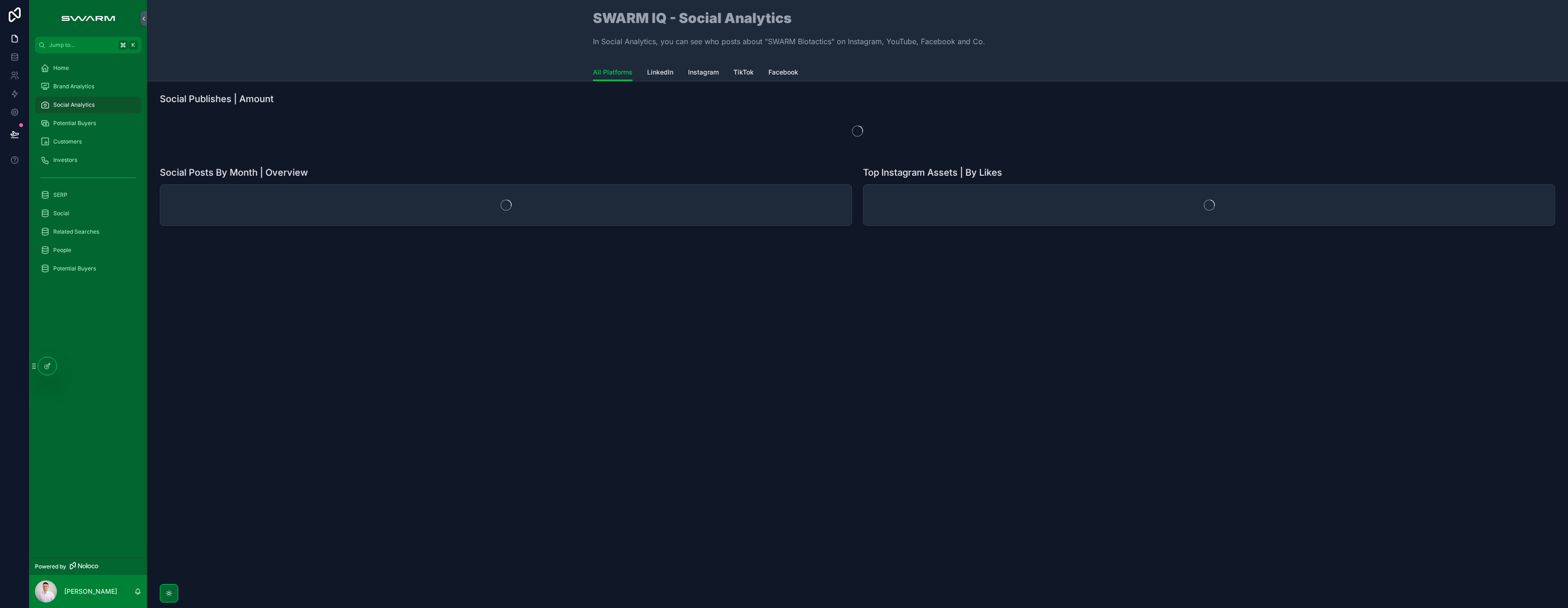
click at [93, 117] on div "Potential Buyers" at bounding box center [88, 123] width 95 height 14
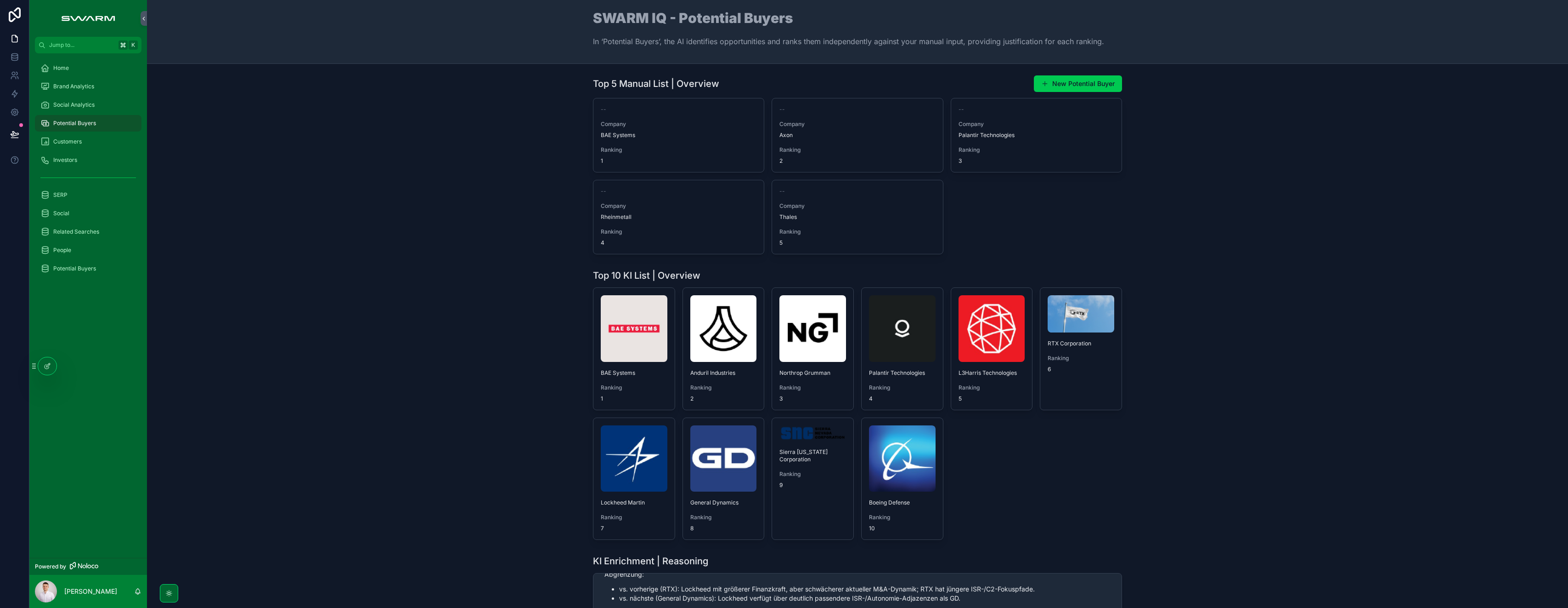
scroll to position [551, 0]
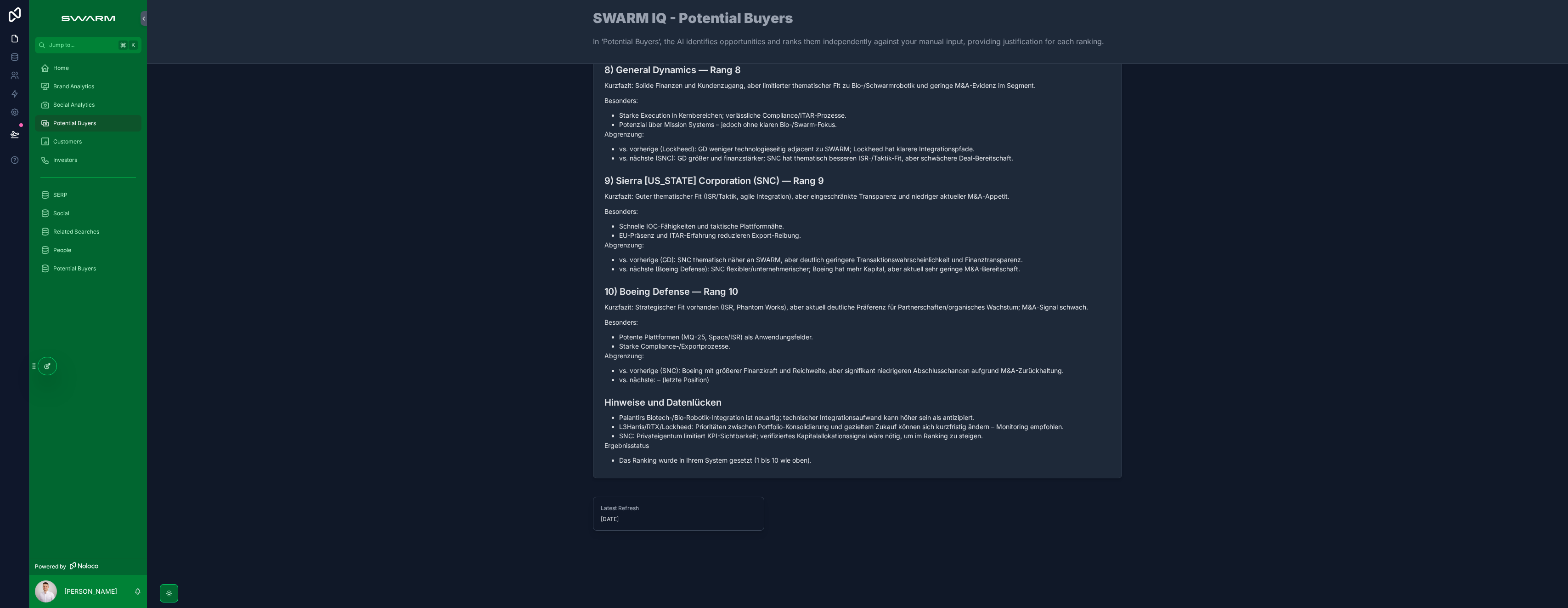
click at [46, 368] on icon at bounding box center [46, 366] width 4 height 4
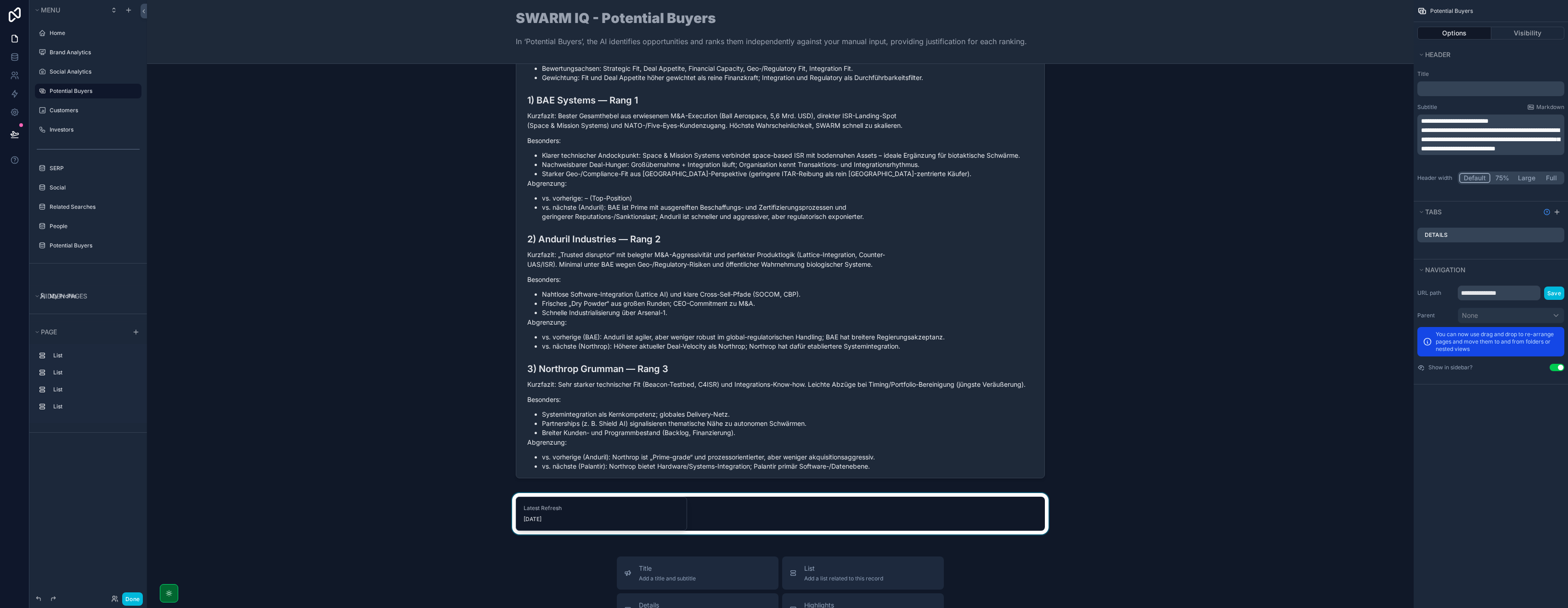
click at [530, 508] on div "scrollable content" at bounding box center [781, 513] width 1253 height 42
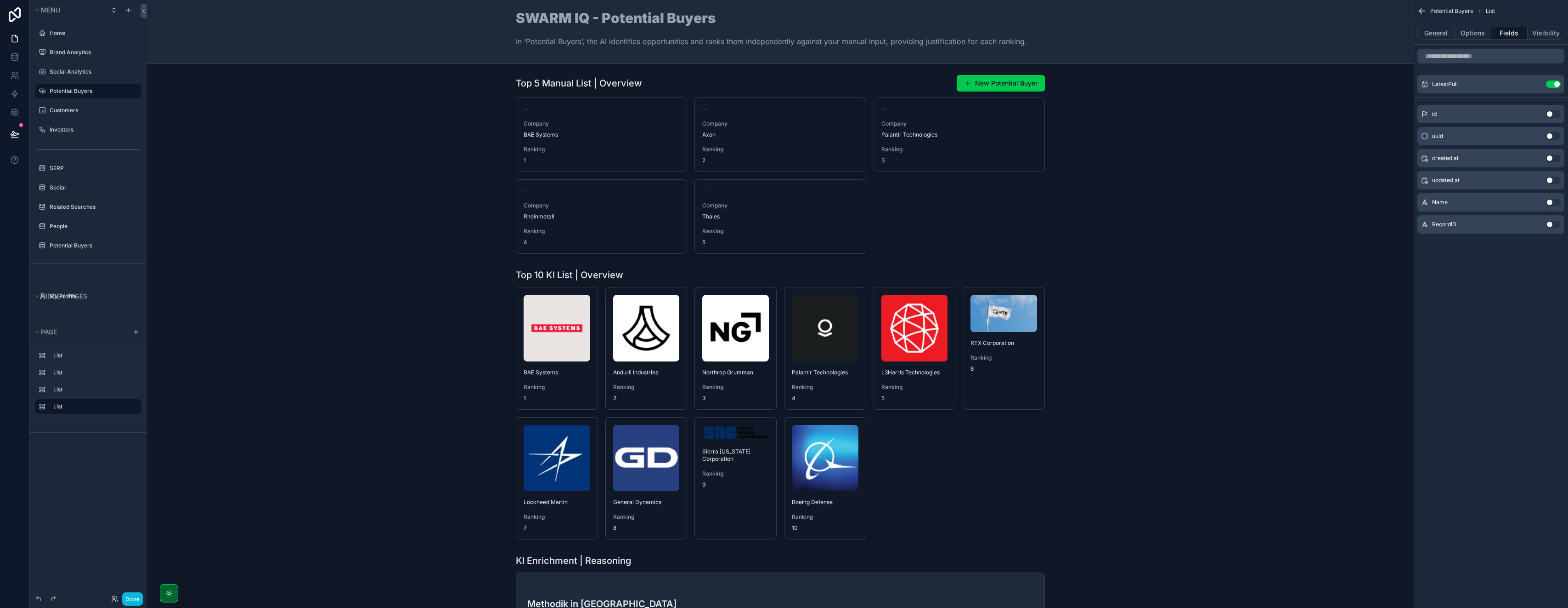
scroll to position [0, 0]
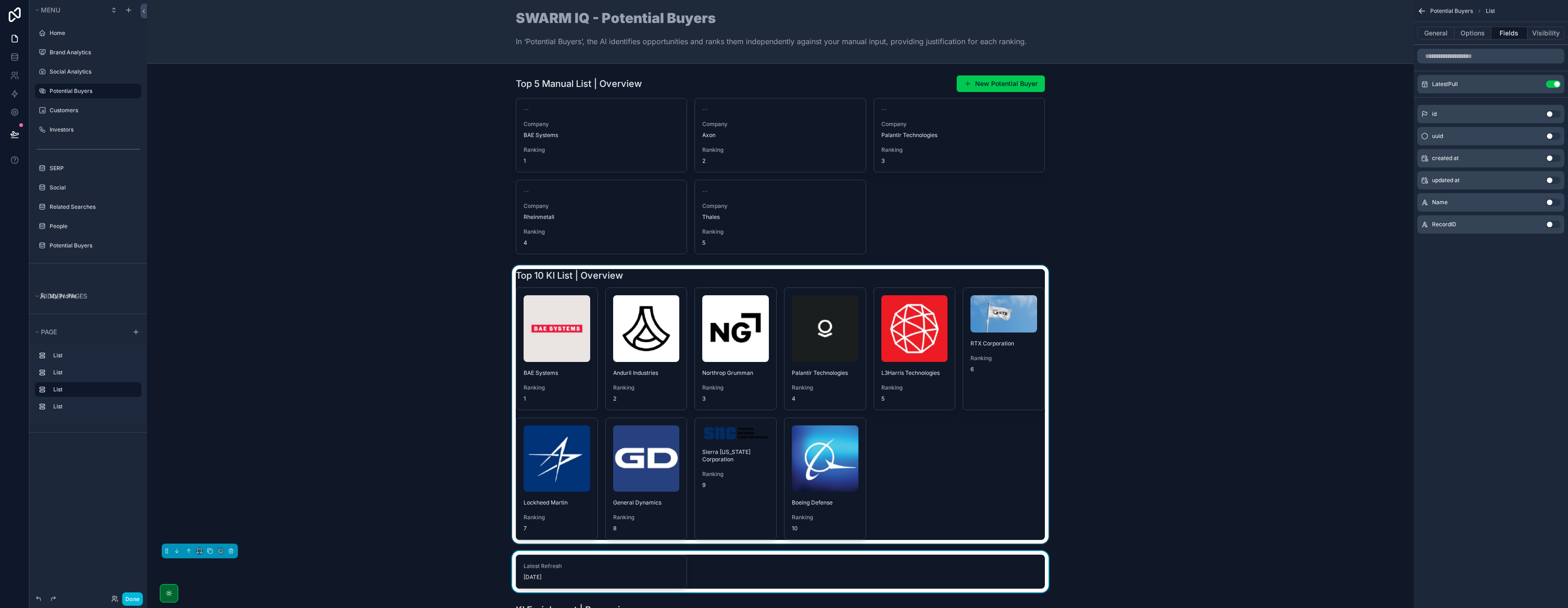
click at [422, 531] on div "scrollable content" at bounding box center [781, 404] width 1253 height 278
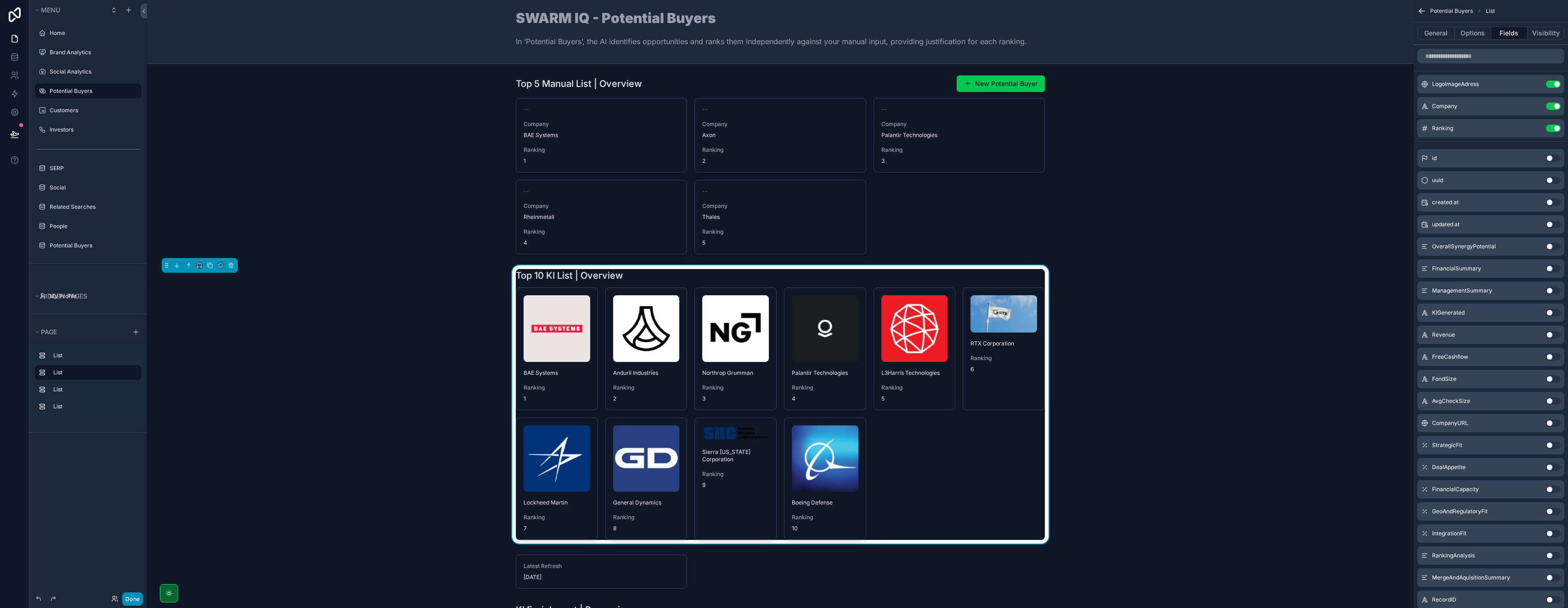
click at [138, 596] on button "Done" at bounding box center [132, 599] width 20 height 14
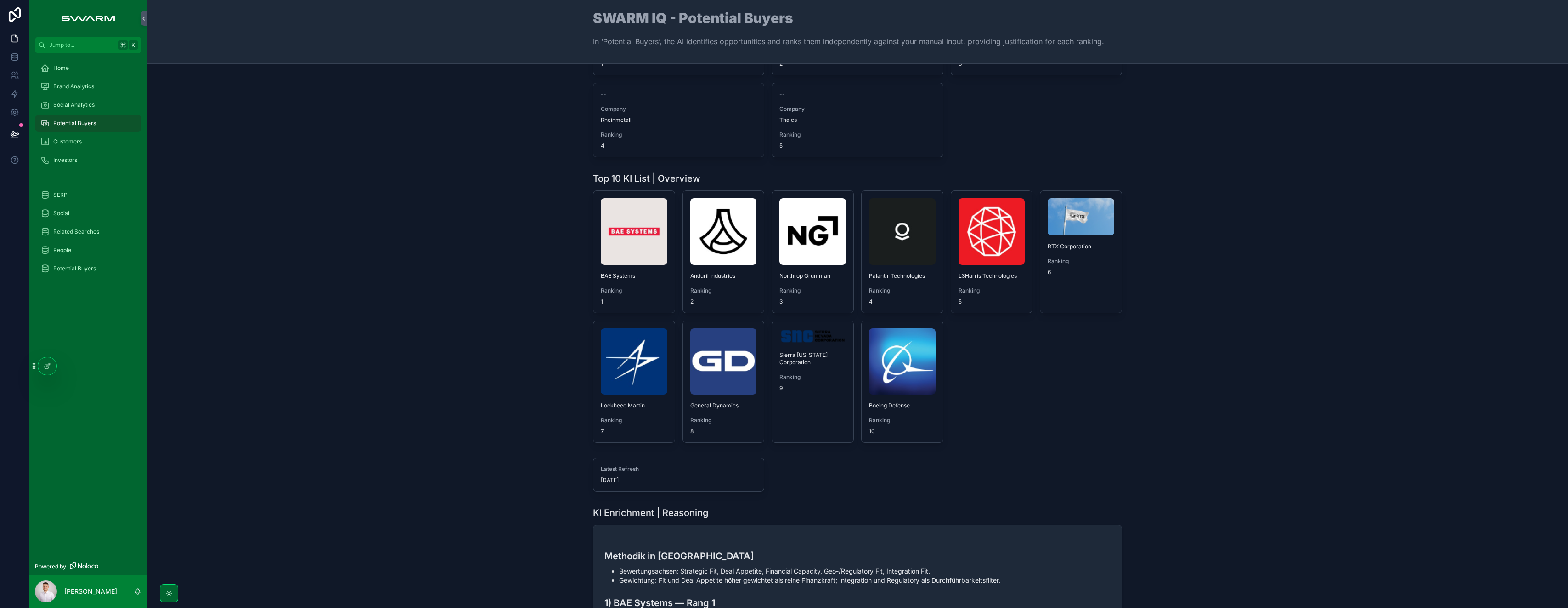
scroll to position [93, 0]
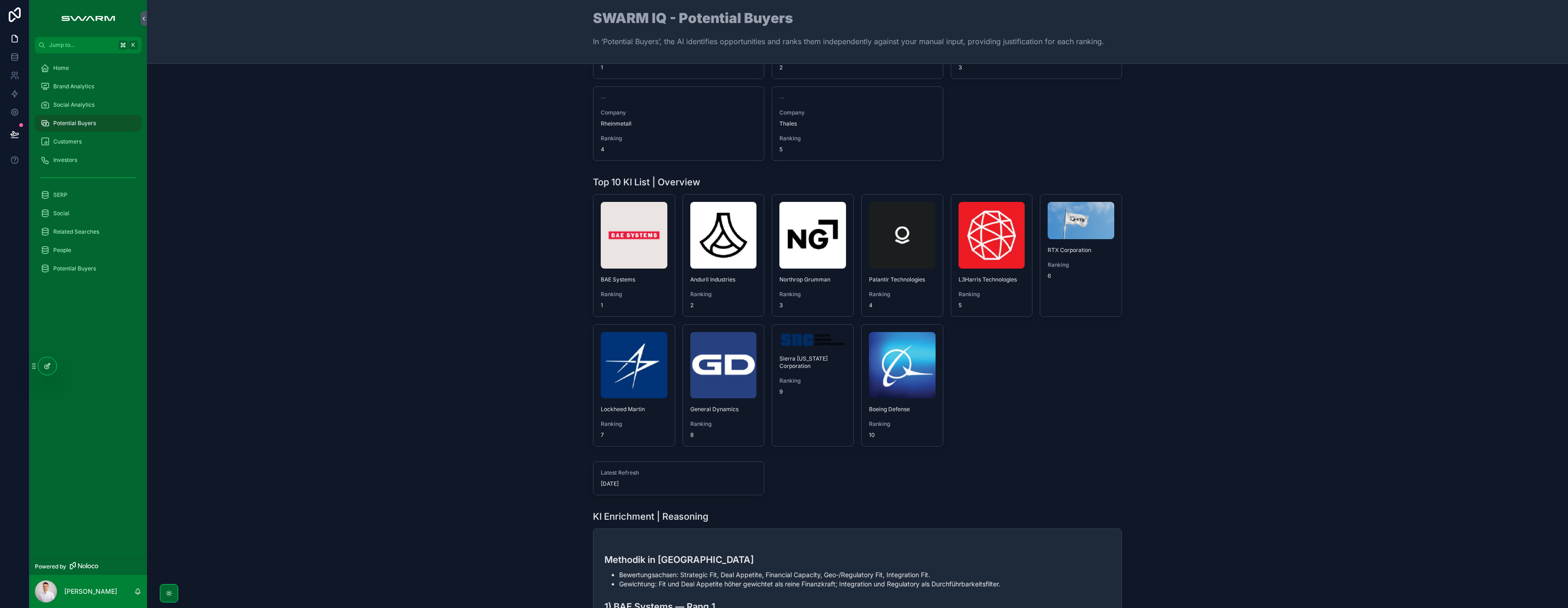
click at [46, 368] on icon at bounding box center [46, 366] width 4 height 4
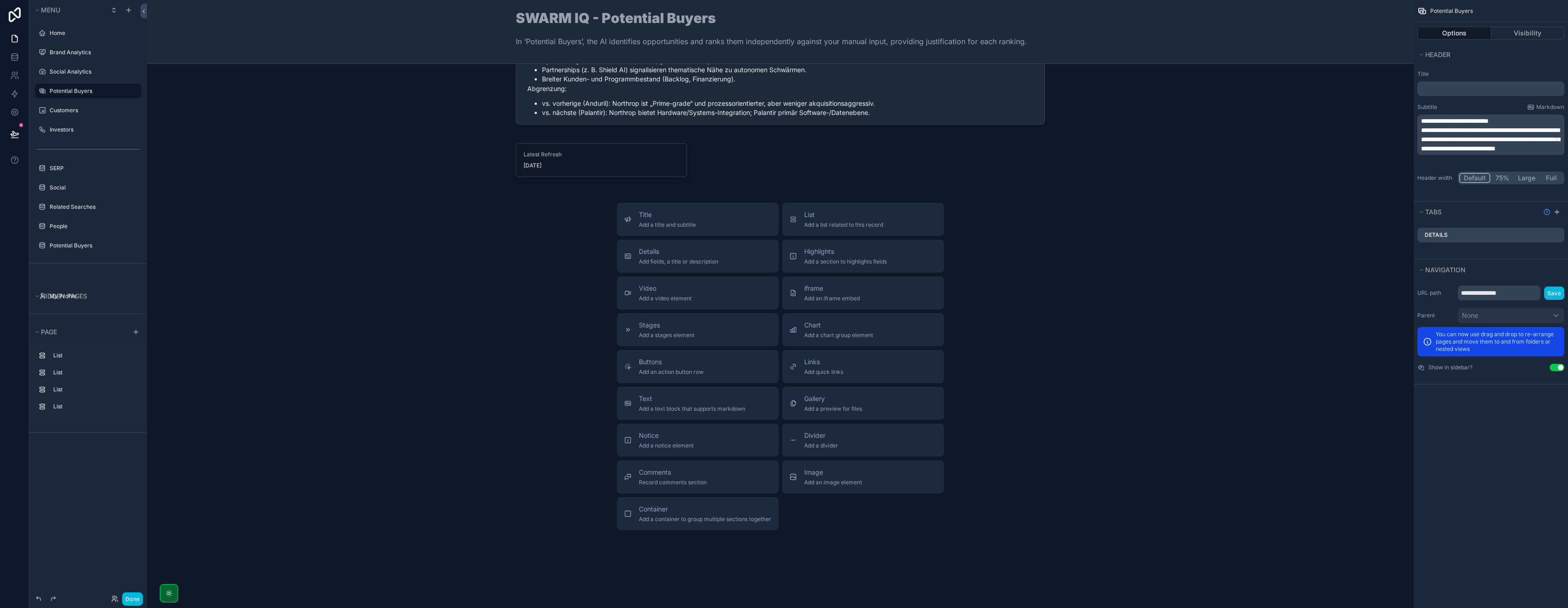
scroll to position [915, 0]
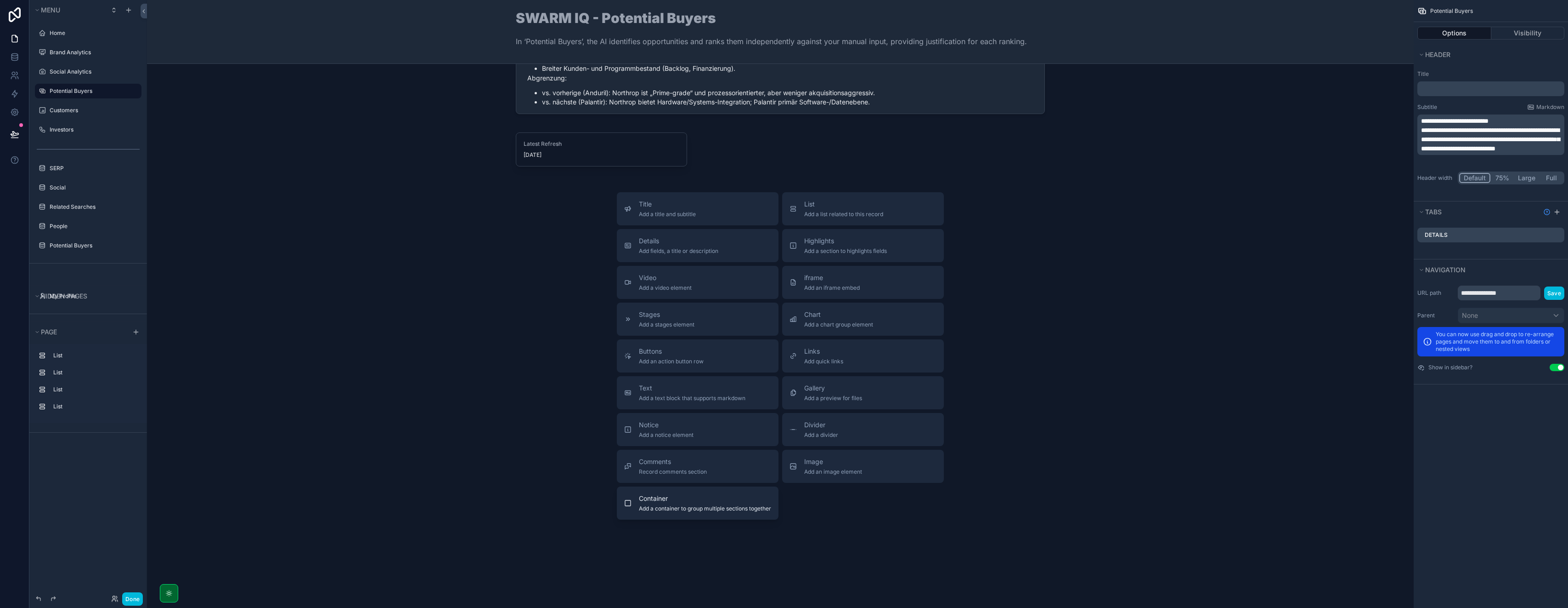
click at [710, 498] on span "Container" at bounding box center [705, 498] width 132 height 9
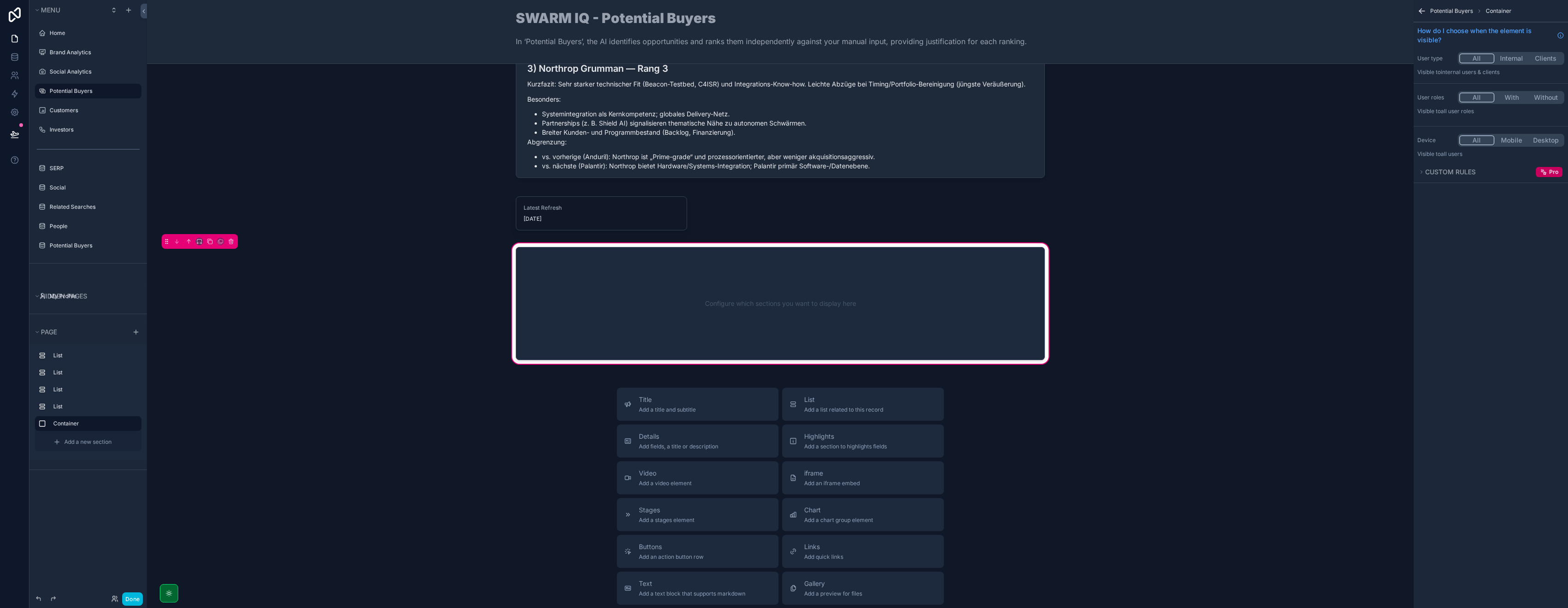
scroll to position [850, 0]
click at [95, 444] on span "Add a new section" at bounding box center [88, 442] width 48 height 8
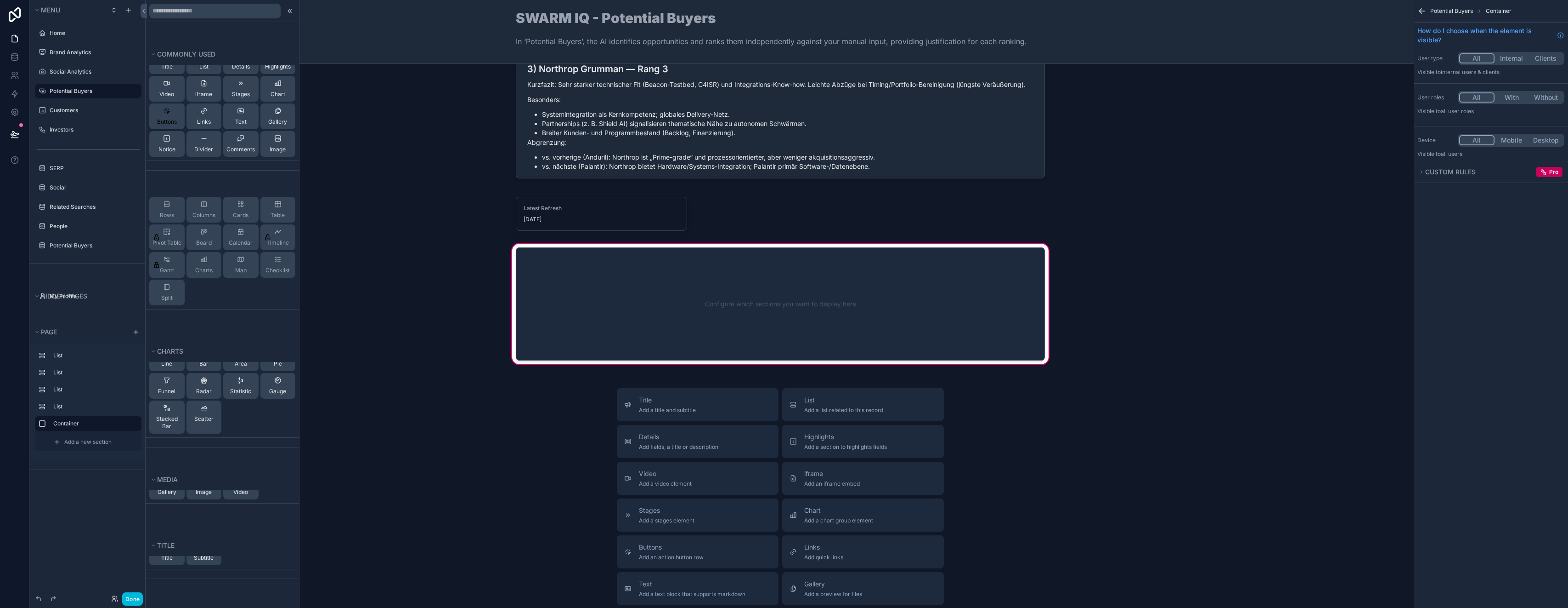
click at [168, 119] on span "Buttons" at bounding box center [166, 122] width 20 height 8
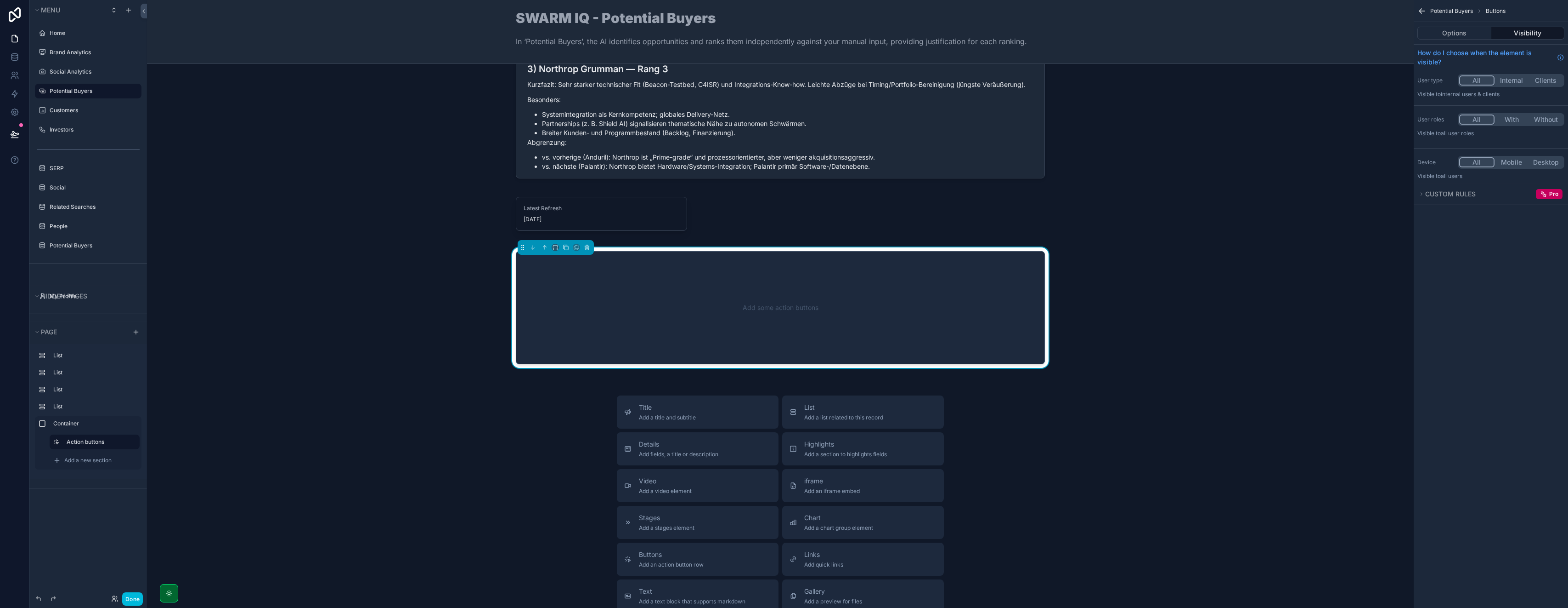
scroll to position [854, 0]
click at [91, 445] on div "Action buttons" at bounding box center [101, 442] width 69 height 11
click at [85, 462] on span "Add a new section" at bounding box center [88, 460] width 48 height 8
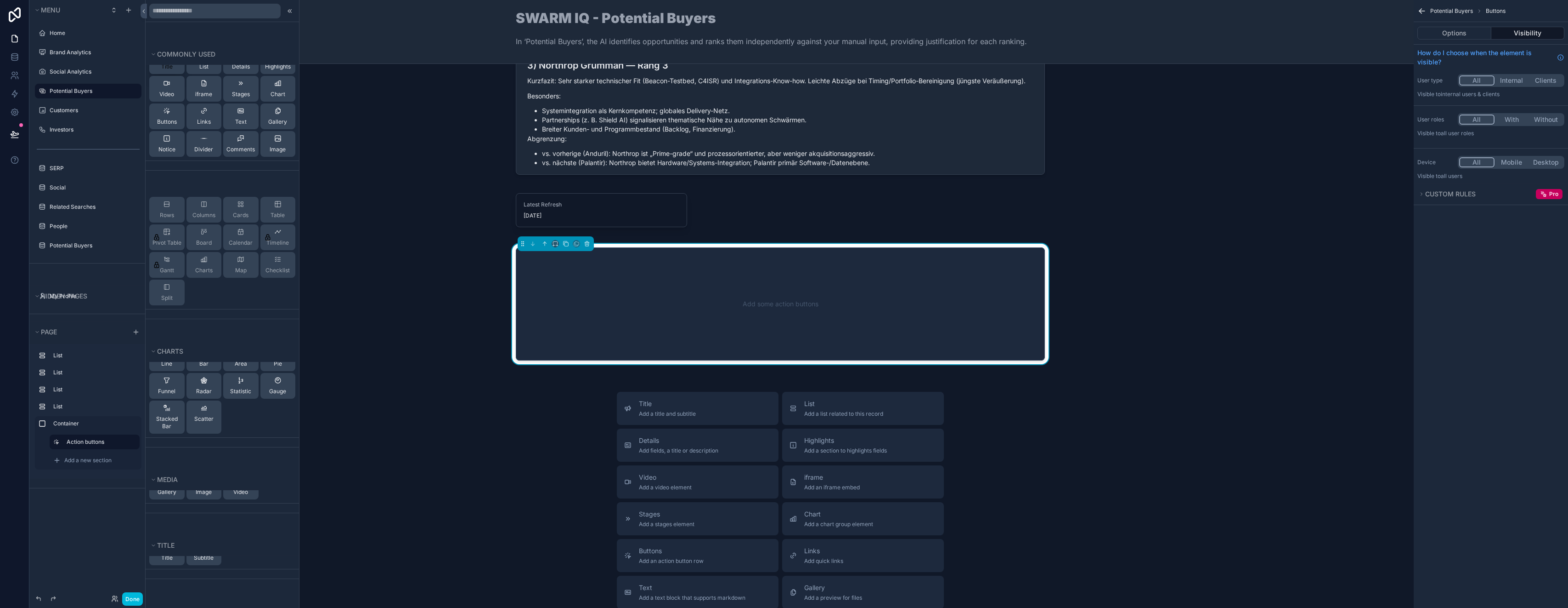
click at [174, 70] on button "Title" at bounding box center [167, 61] width 36 height 26
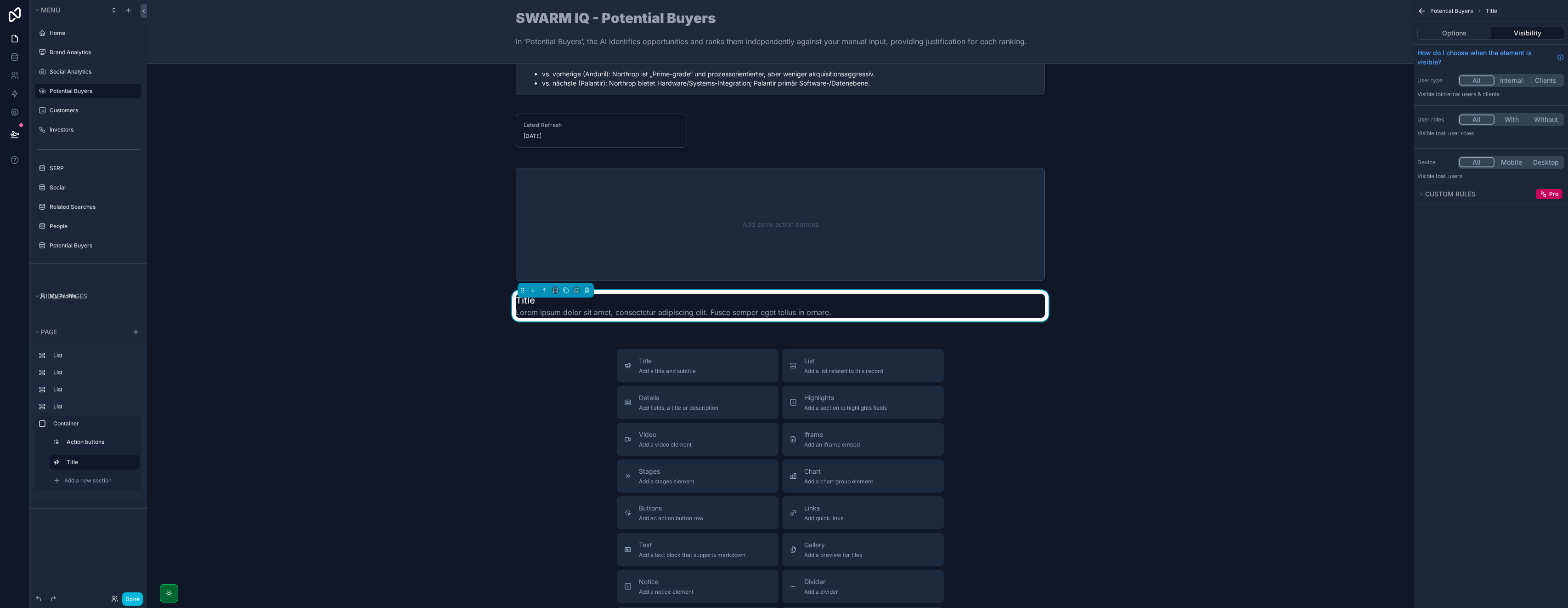
scroll to position [935, 0]
click at [89, 442] on label "Action buttons" at bounding box center [99, 442] width 66 height 8
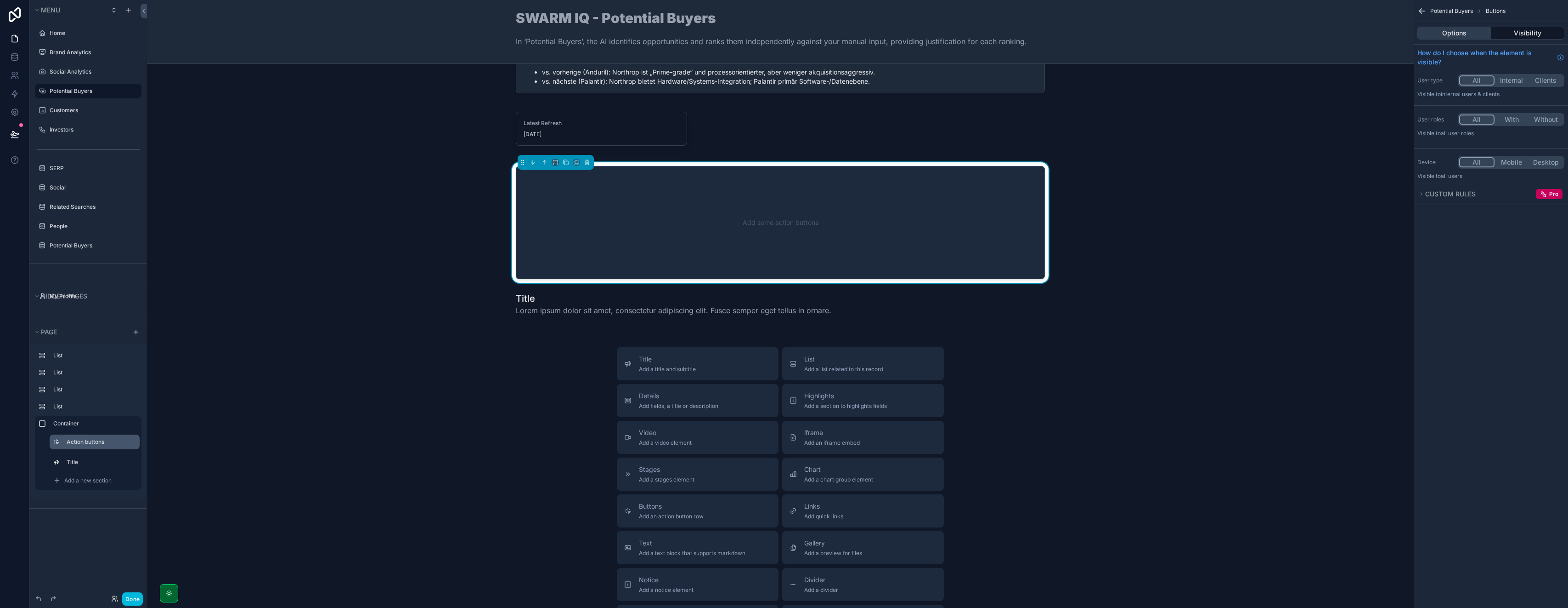
click at [1469, 28] on button "Options" at bounding box center [1455, 32] width 74 height 13
click at [1556, 87] on icon "scrollable content" at bounding box center [1557, 85] width 8 height 8
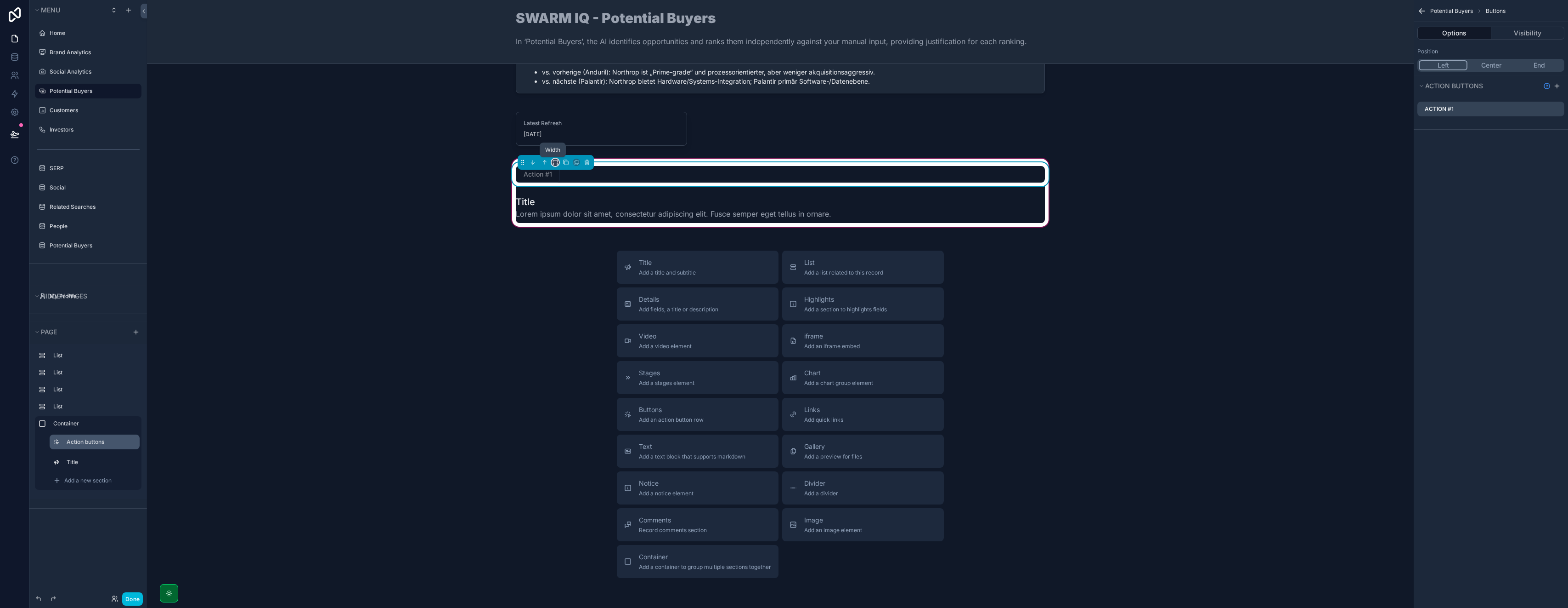
click at [552, 161] on icon "scrollable content" at bounding box center [556, 163] width 7 height 7
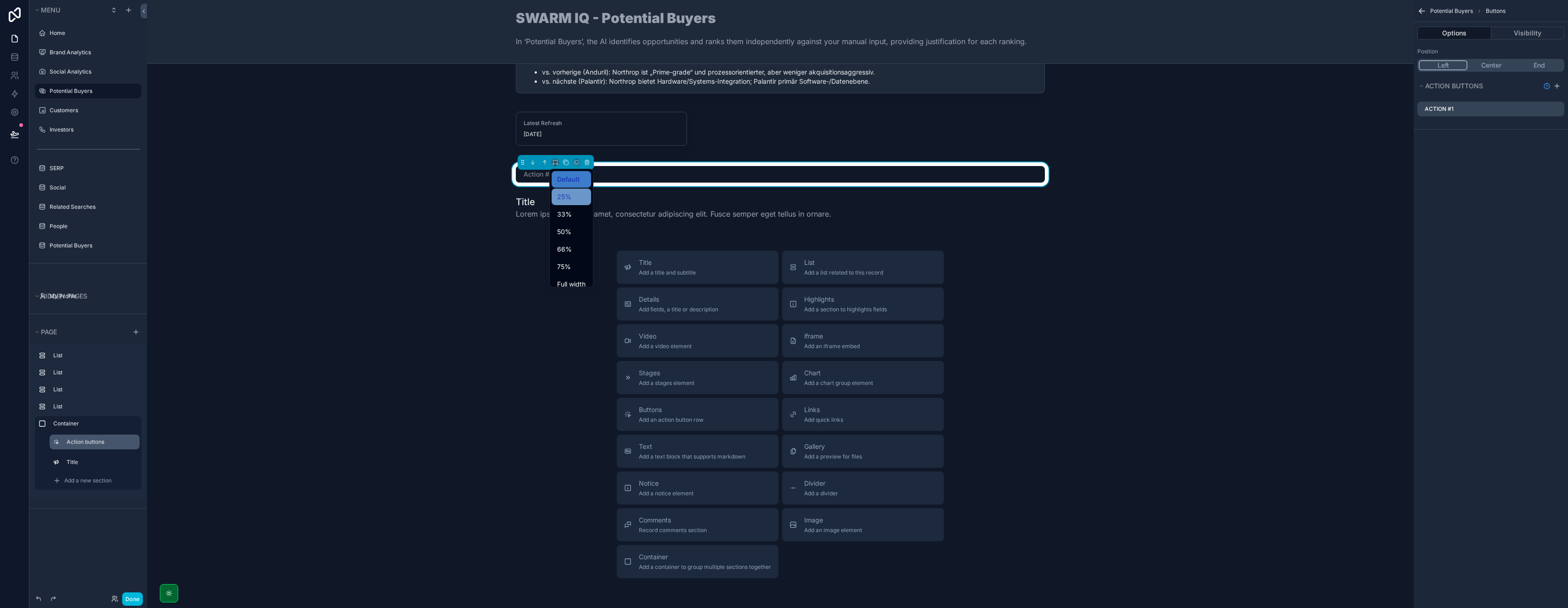
click at [563, 197] on span "25%" at bounding box center [564, 196] width 14 height 11
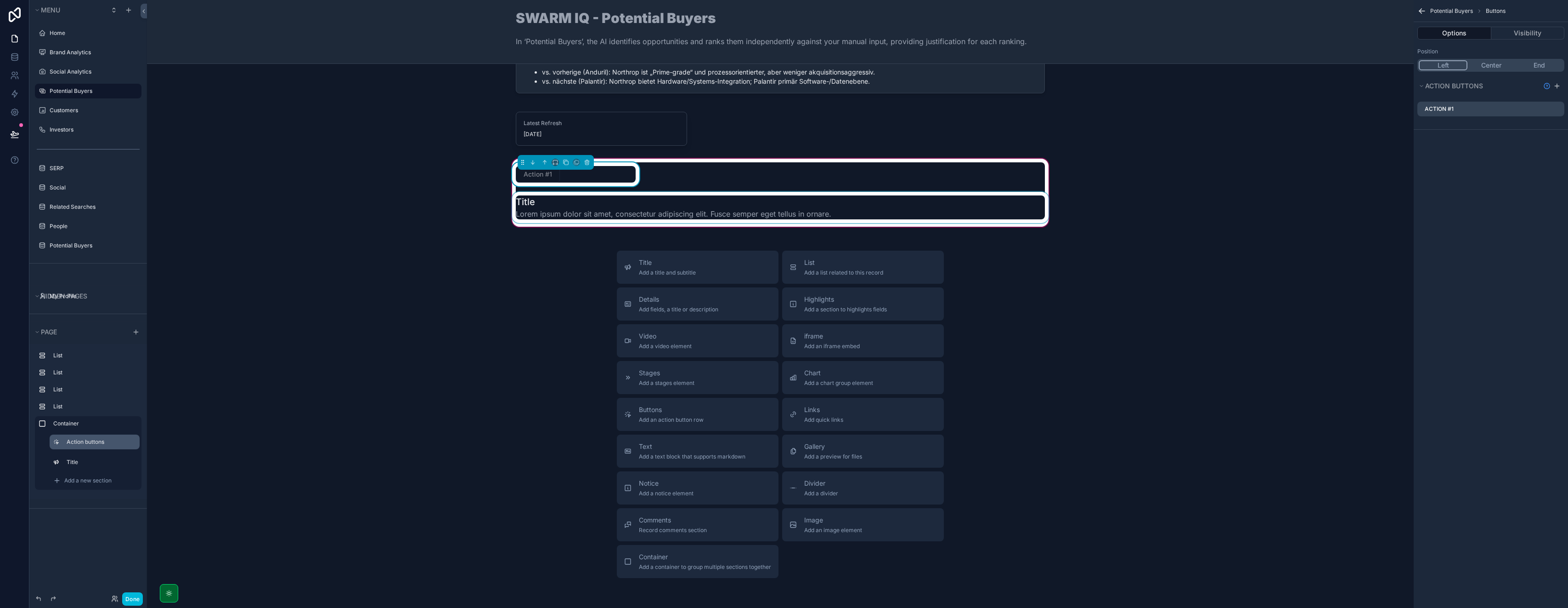
click at [553, 206] on div "scrollable content" at bounding box center [781, 207] width 540 height 32
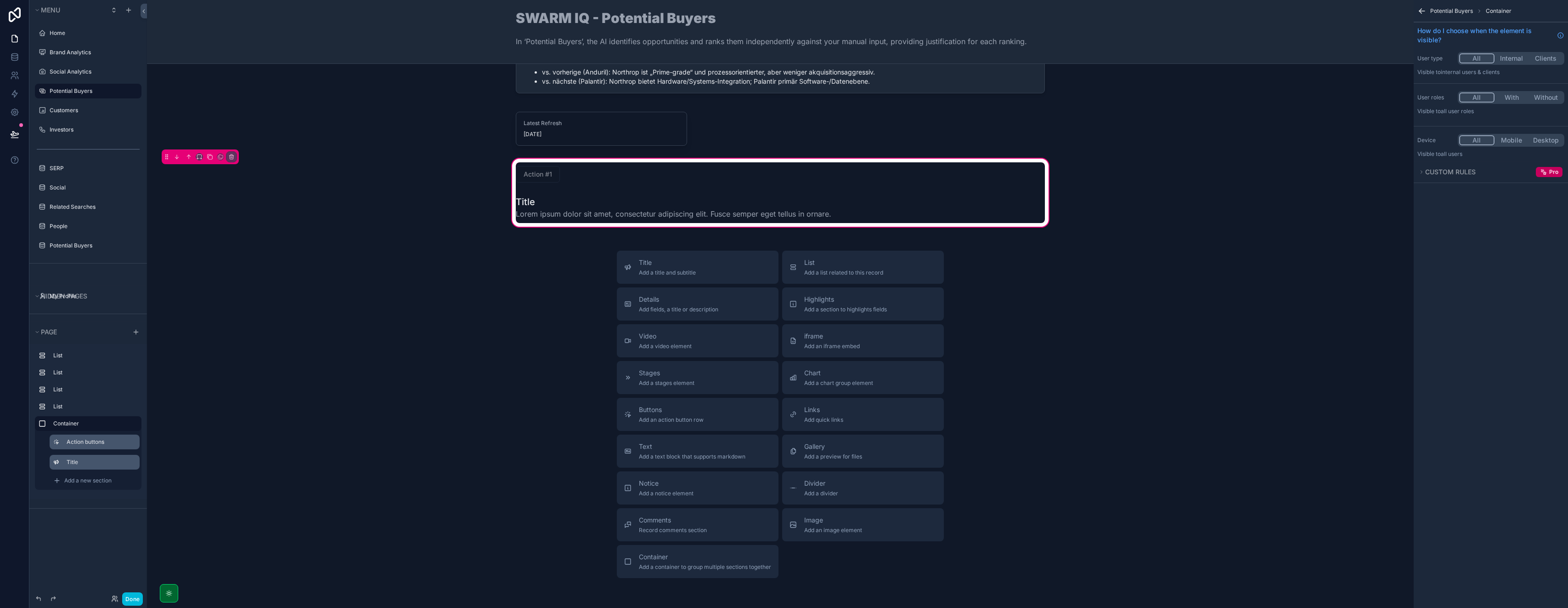
click at [123, 464] on label "Title" at bounding box center [99, 461] width 66 height 8
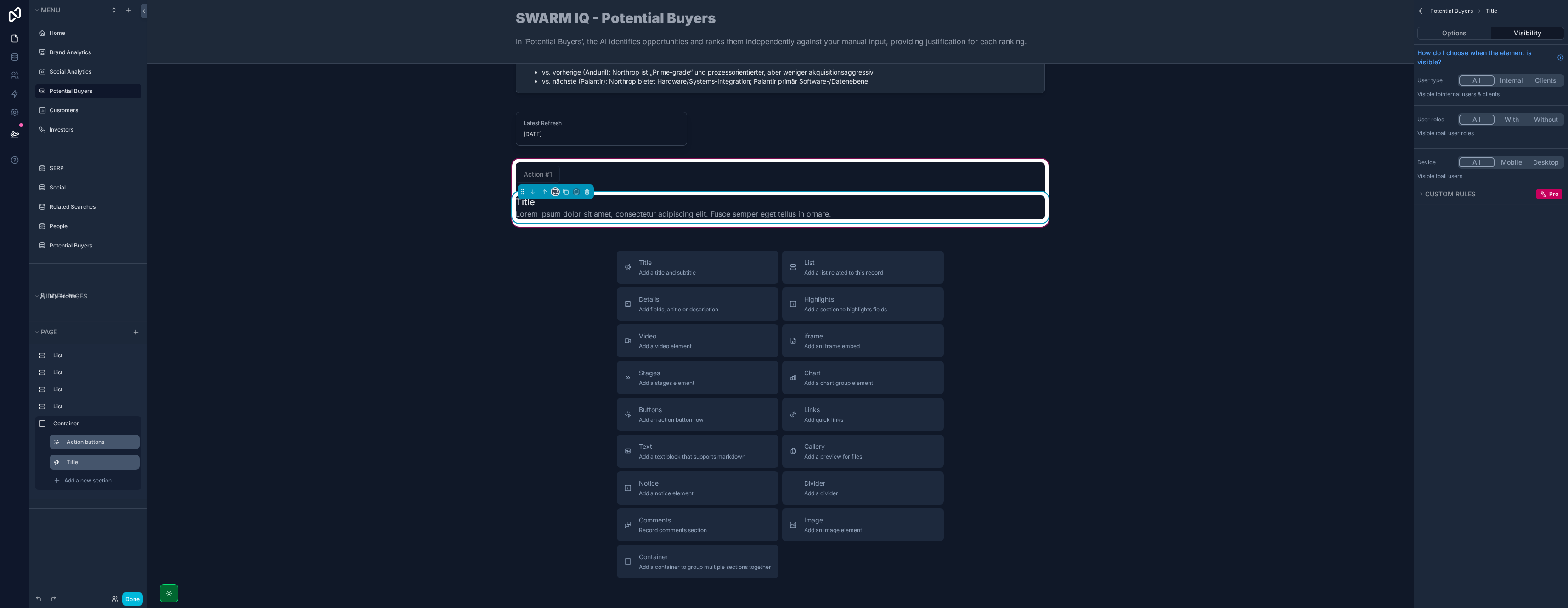
click at [554, 188] on button "scrollable content" at bounding box center [555, 191] width 8 height 8
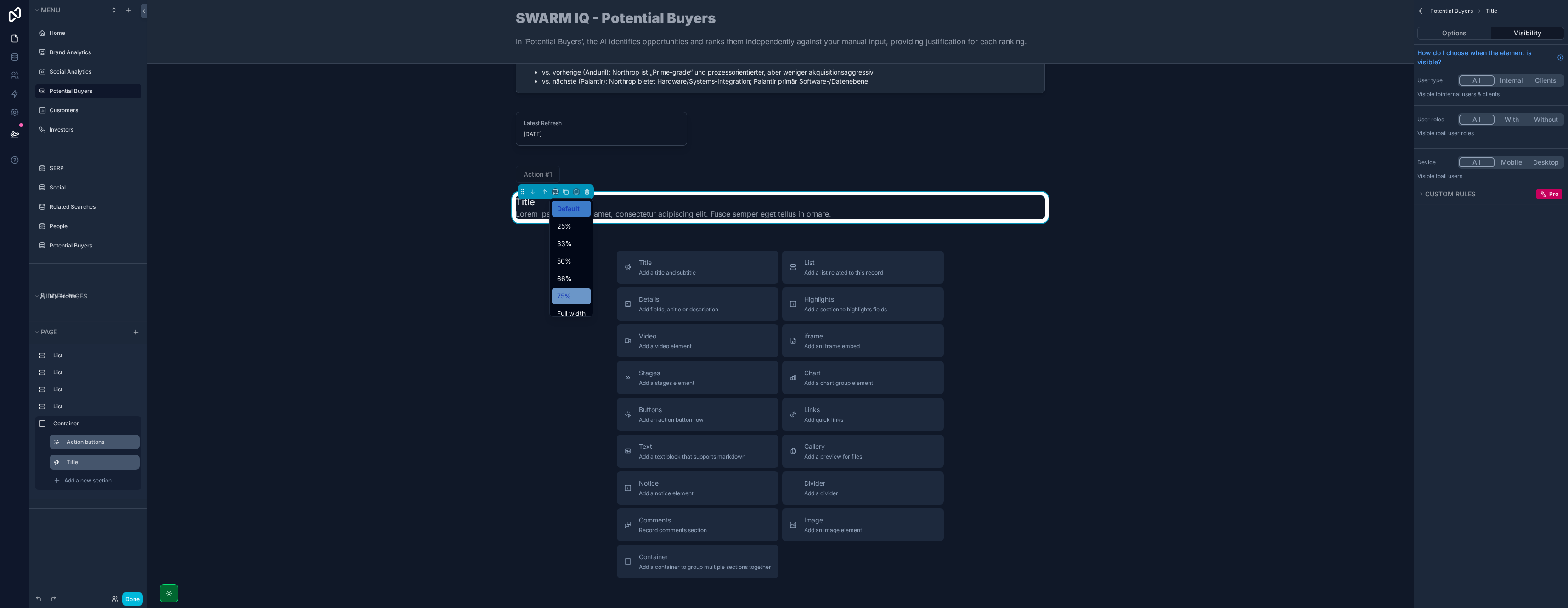
click at [574, 291] on div "75%" at bounding box center [571, 296] width 28 height 11
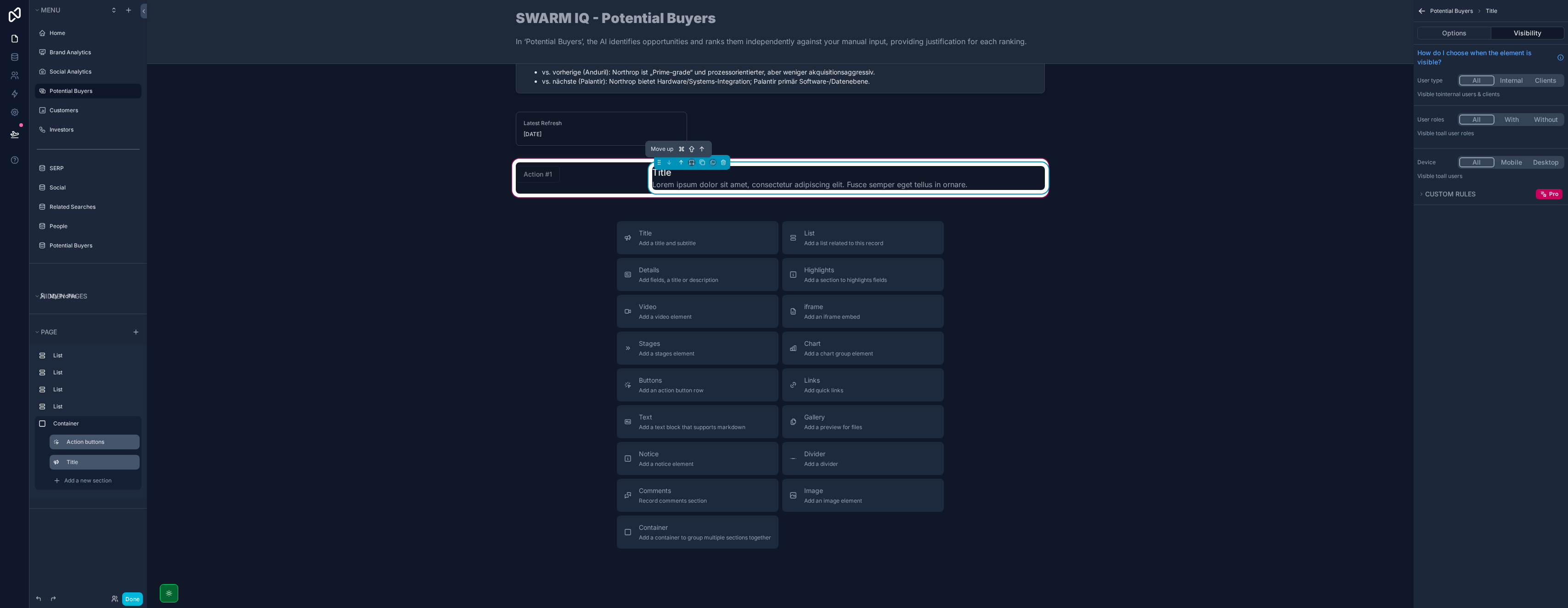
click at [678, 162] on icon "scrollable content" at bounding box center [682, 163] width 7 height 7
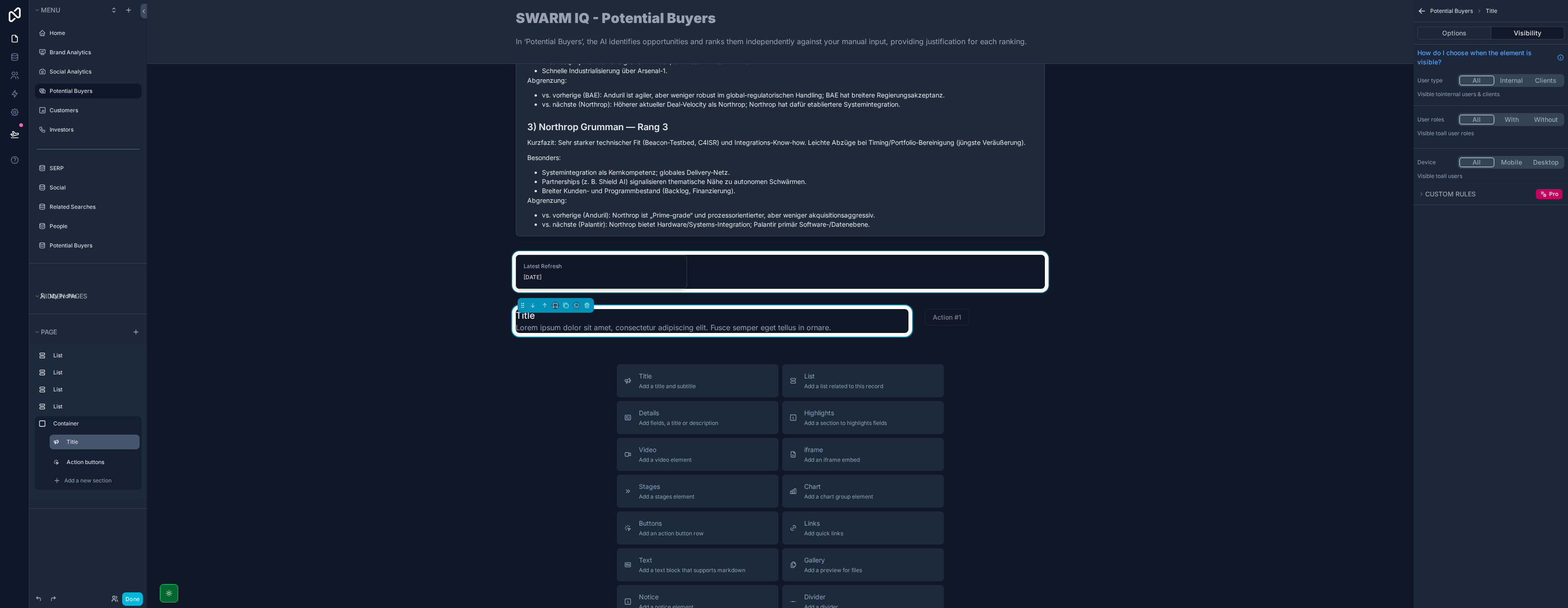
scroll to position [776, 0]
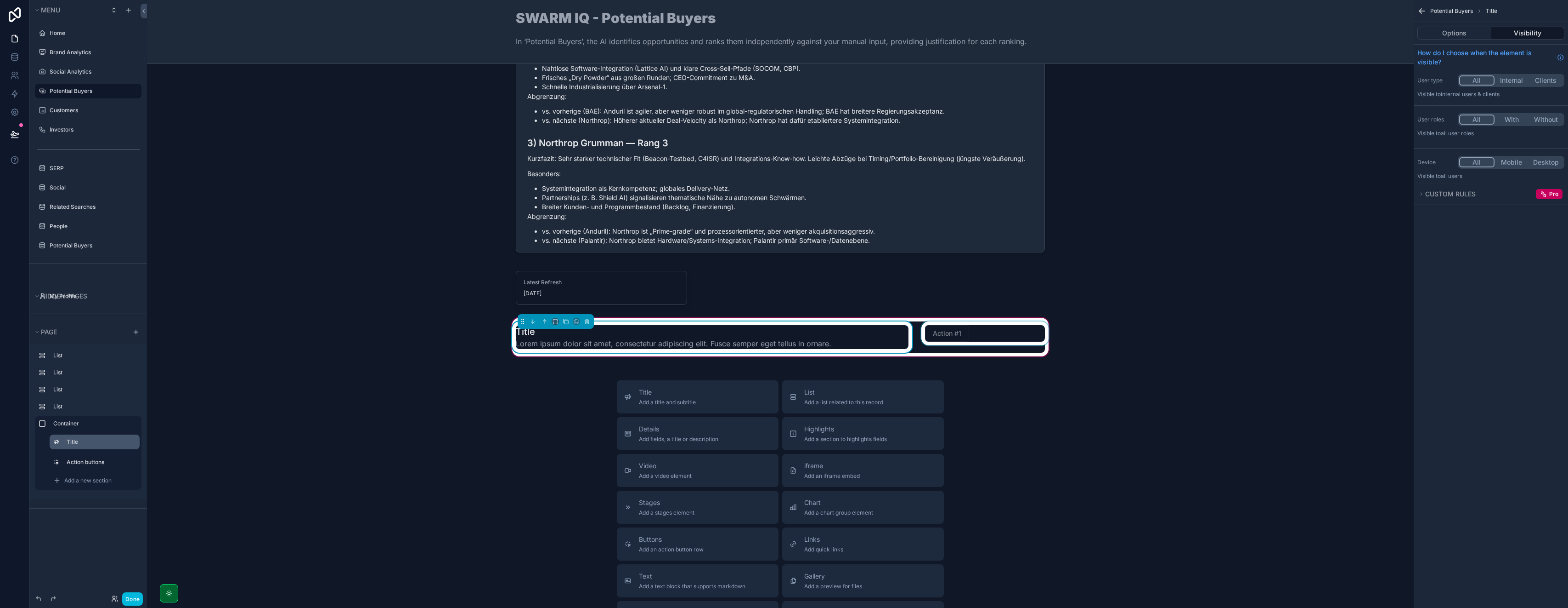
click at [993, 342] on div "scrollable content" at bounding box center [985, 337] width 131 height 32
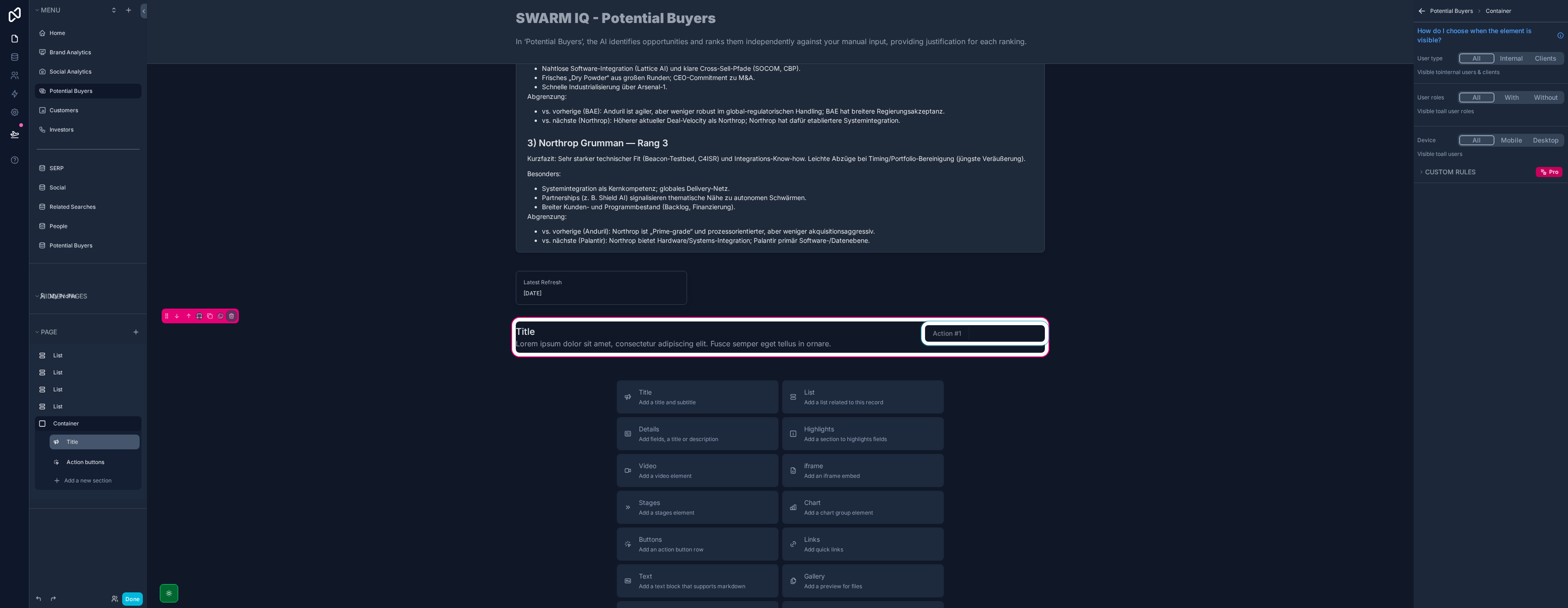
click at [994, 334] on div "scrollable content" at bounding box center [985, 337] width 131 height 32
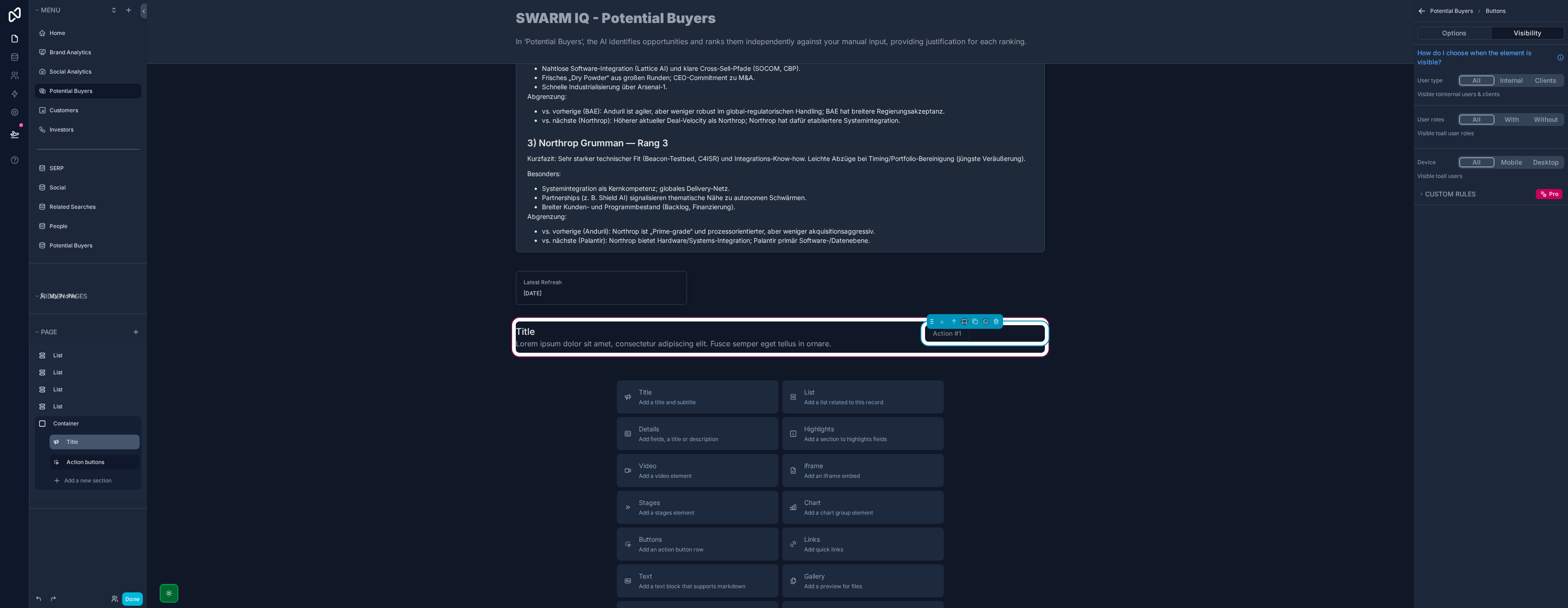
click at [991, 333] on div "Action #1" at bounding box center [985, 333] width 120 height 16
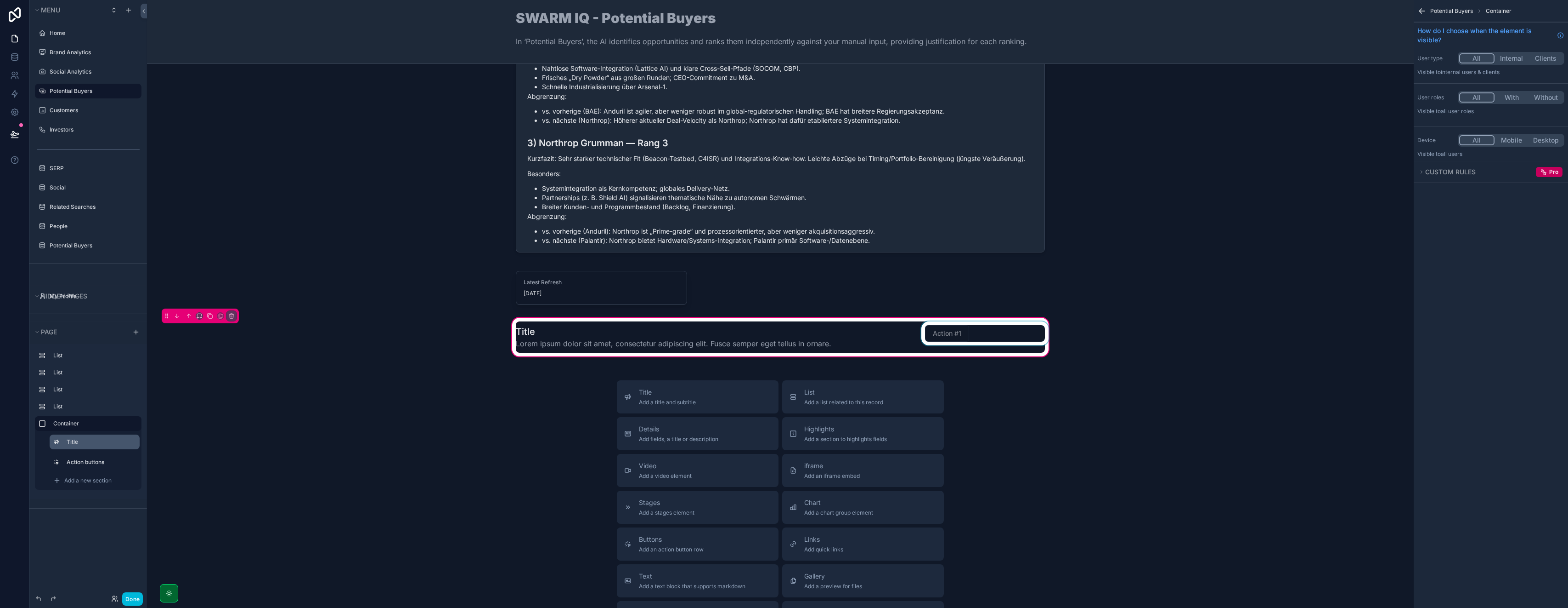
click at [984, 337] on div "scrollable content" at bounding box center [985, 337] width 131 height 32
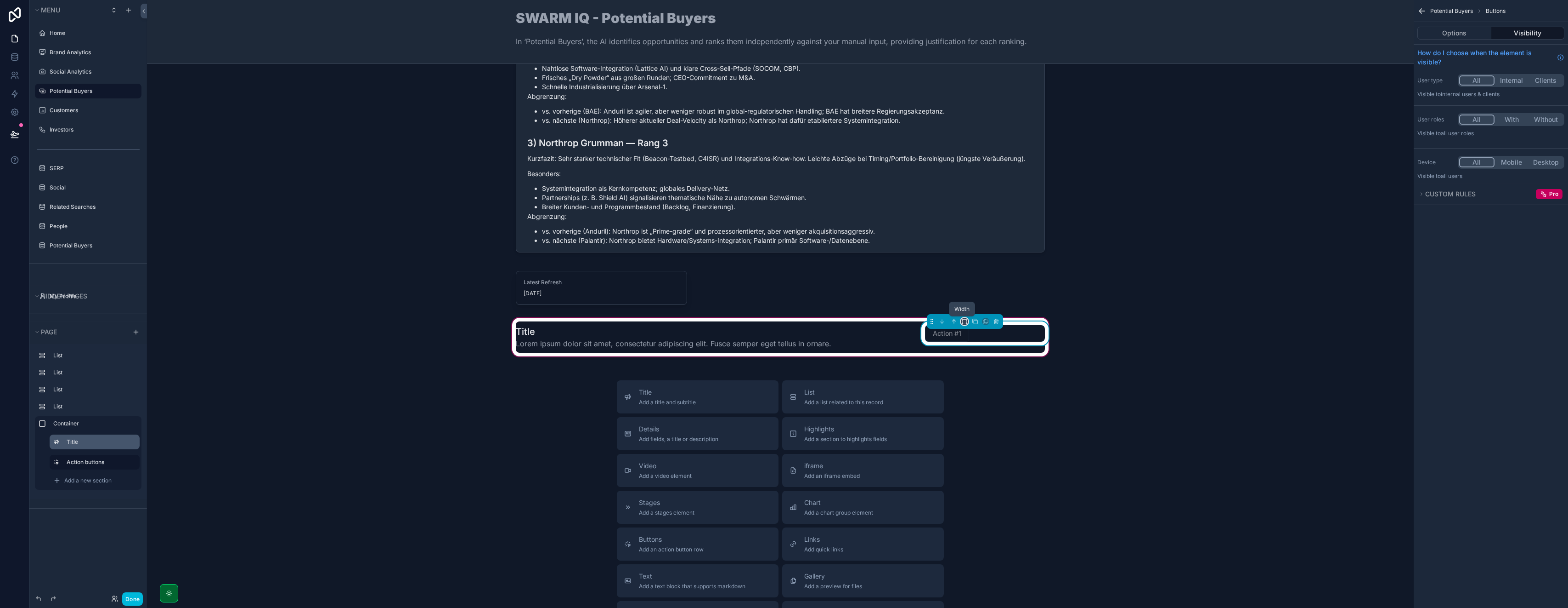
click at [962, 322] on icon "scrollable content" at bounding box center [962, 323] width 1 height 2
click at [960, 321] on div "scrollable content" at bounding box center [784, 304] width 1568 height 608
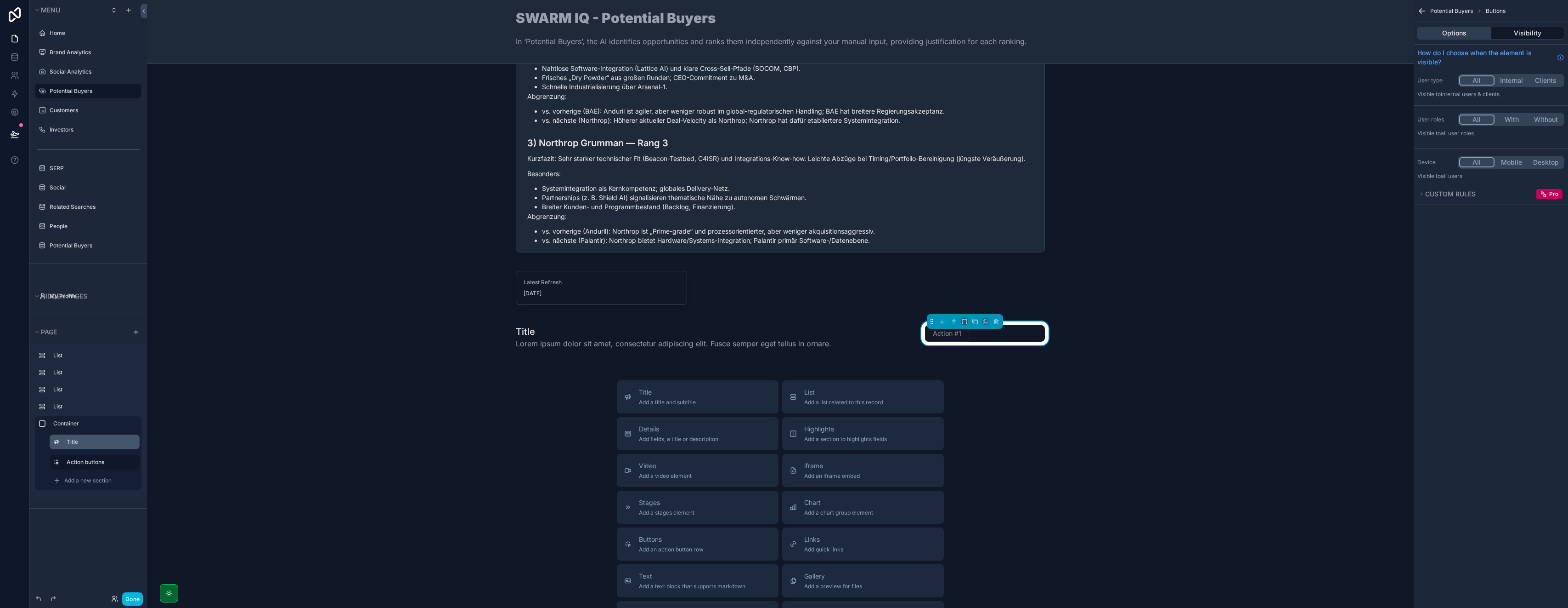
click at [1444, 38] on button "Options" at bounding box center [1455, 32] width 74 height 13
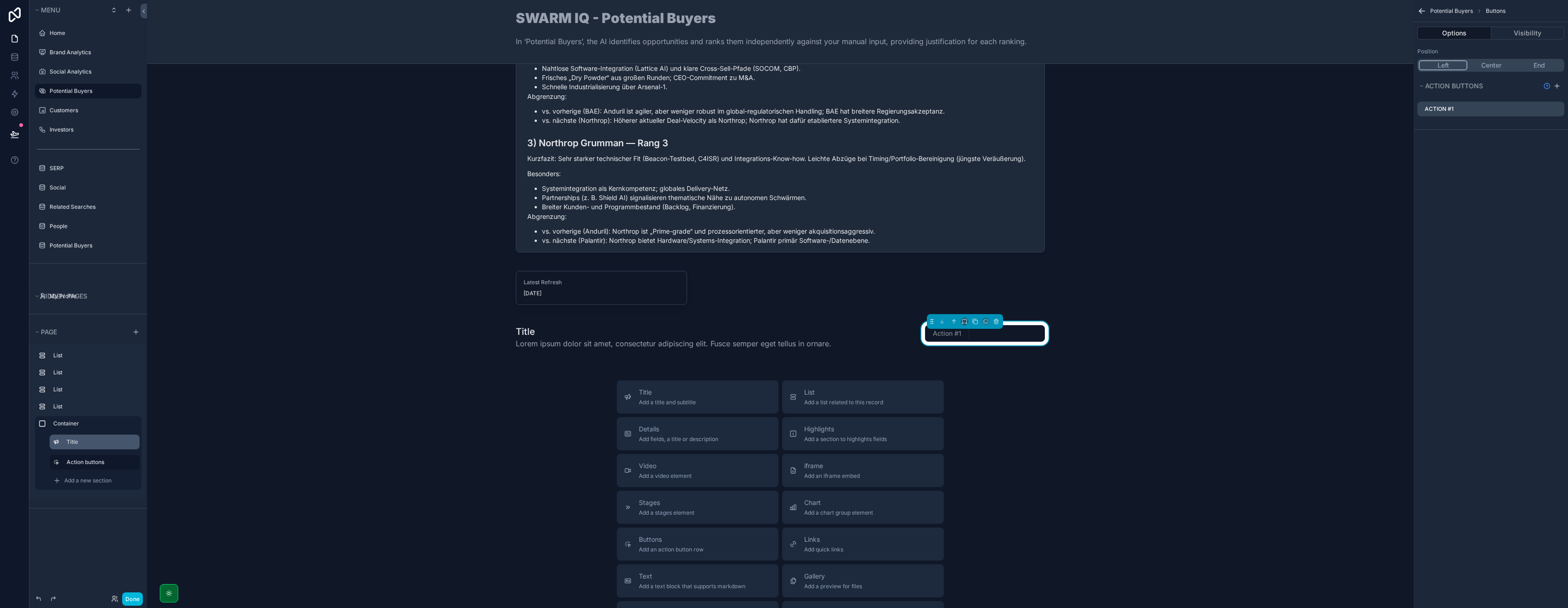
click at [1494, 67] on button "Center" at bounding box center [1491, 66] width 48 height 10
click at [1534, 63] on button "End" at bounding box center [1539, 66] width 48 height 10
click at [1444, 67] on button "Left" at bounding box center [1443, 66] width 48 height 10
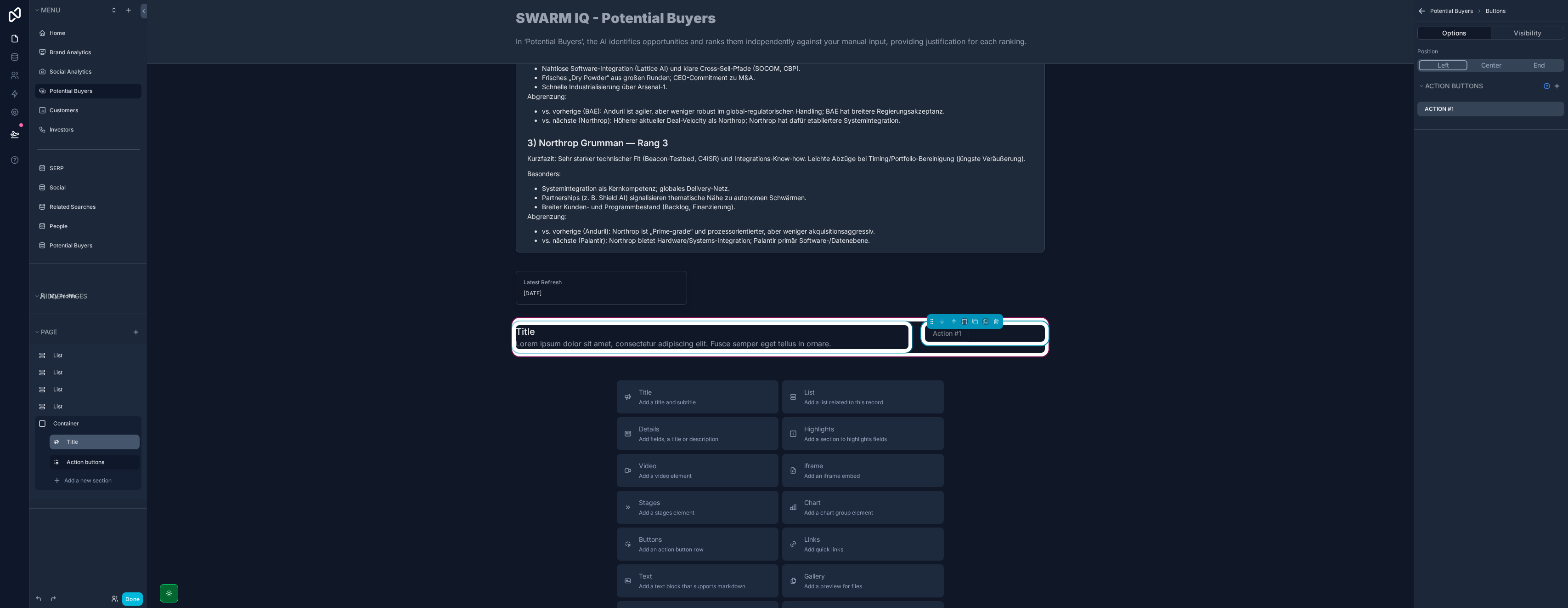
click at [512, 331] on div "scrollable content" at bounding box center [712, 337] width 404 height 32
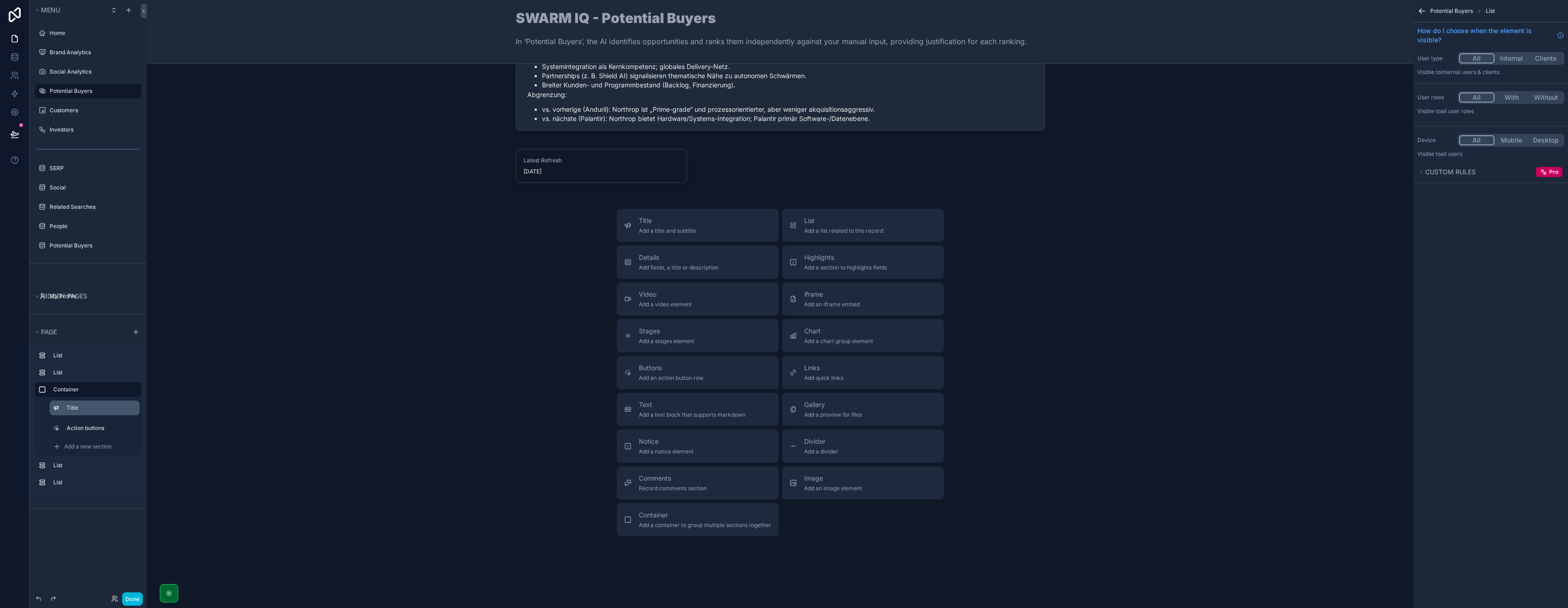
scroll to position [947, 0]
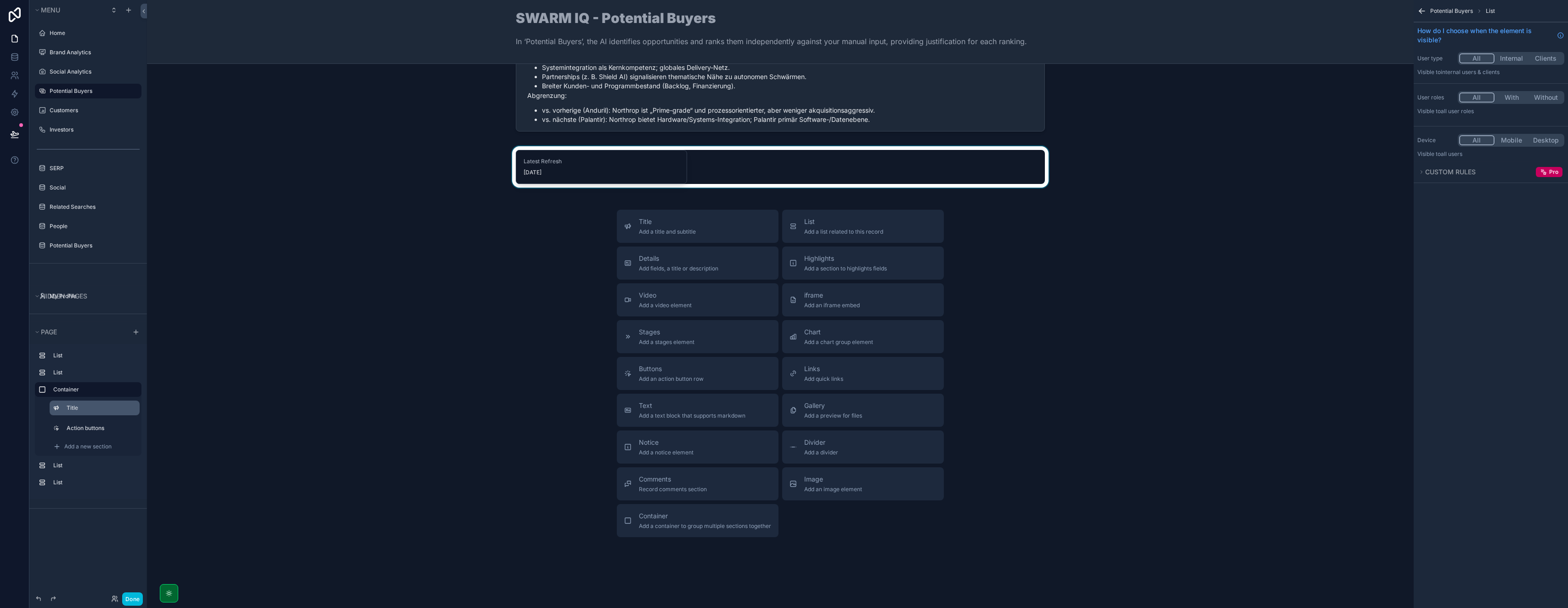
click at [561, 172] on div "scrollable content" at bounding box center [781, 166] width 1253 height 42
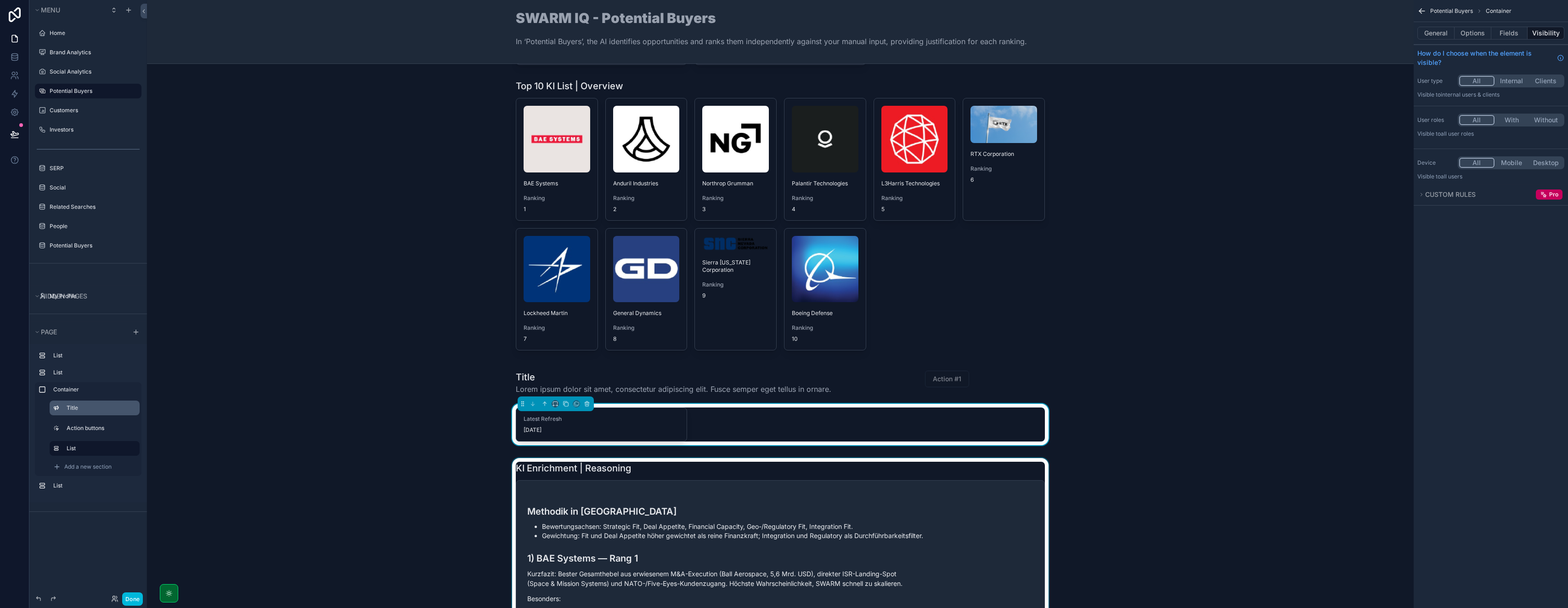
scroll to position [190, 0]
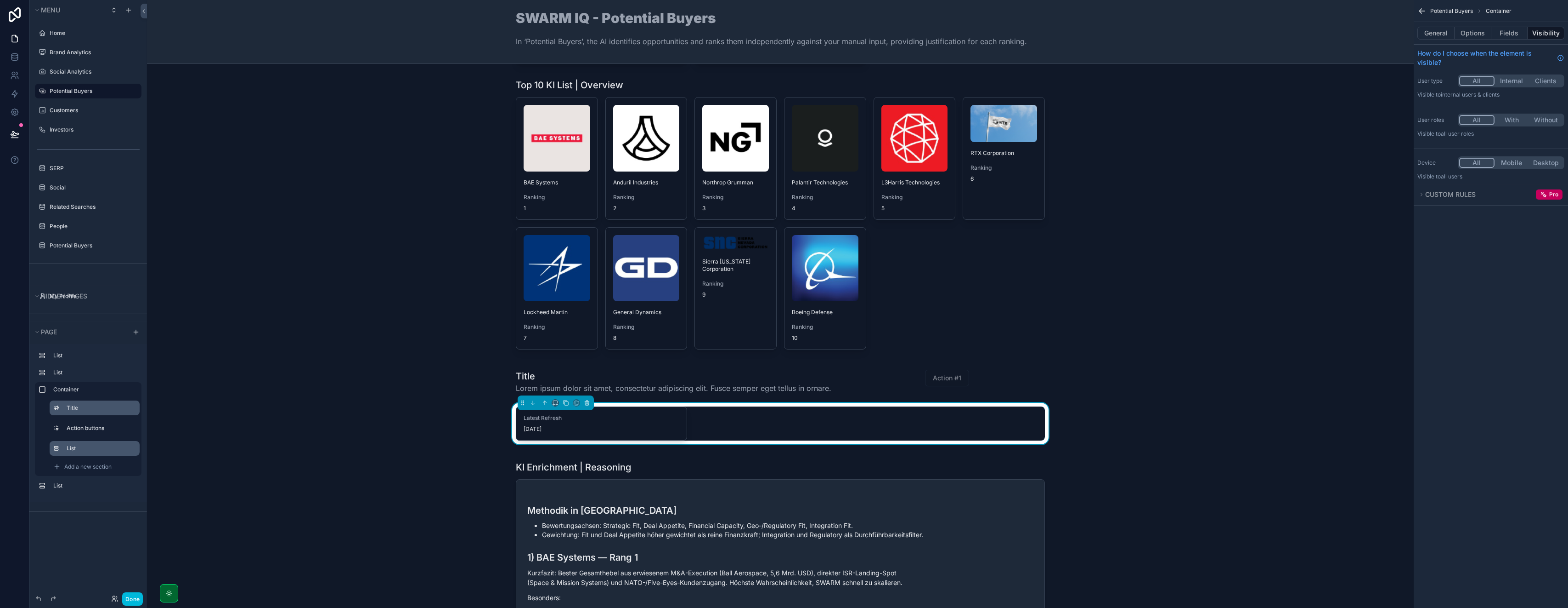
click at [89, 446] on label "List" at bounding box center [99, 448] width 66 height 8
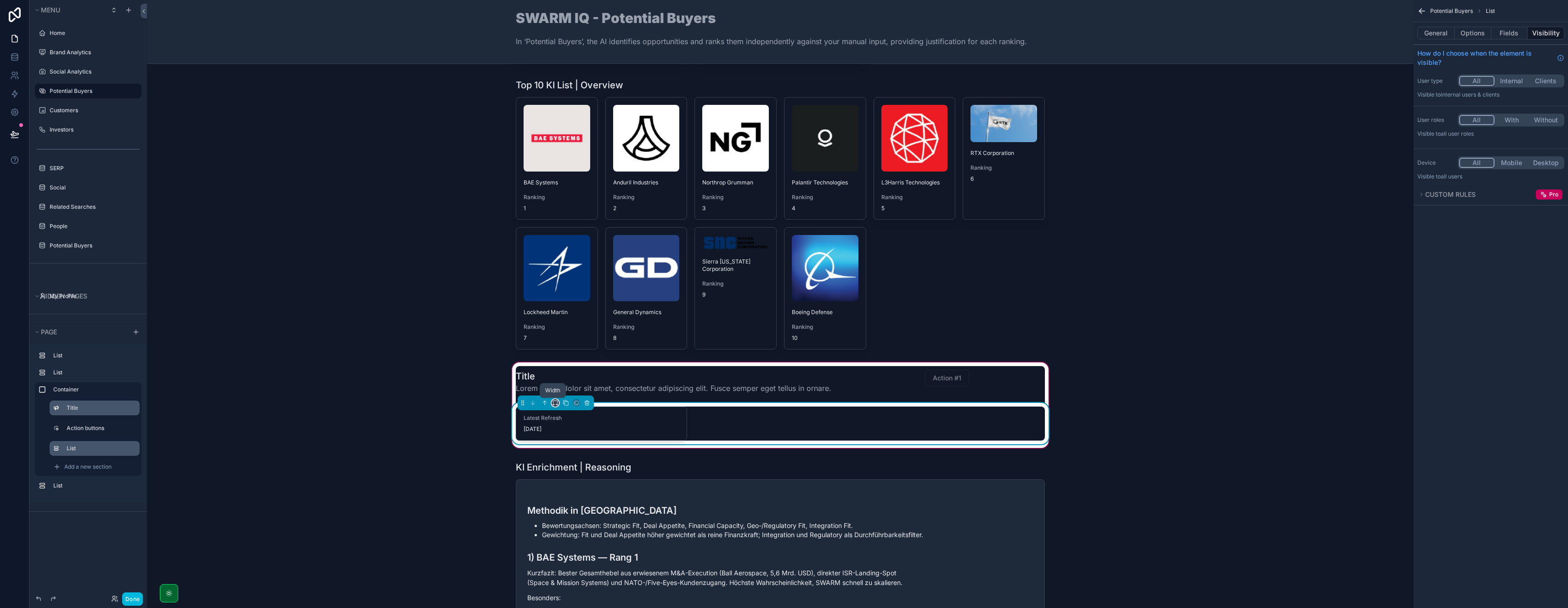
click at [552, 402] on icon "scrollable content" at bounding box center [556, 402] width 7 height 7
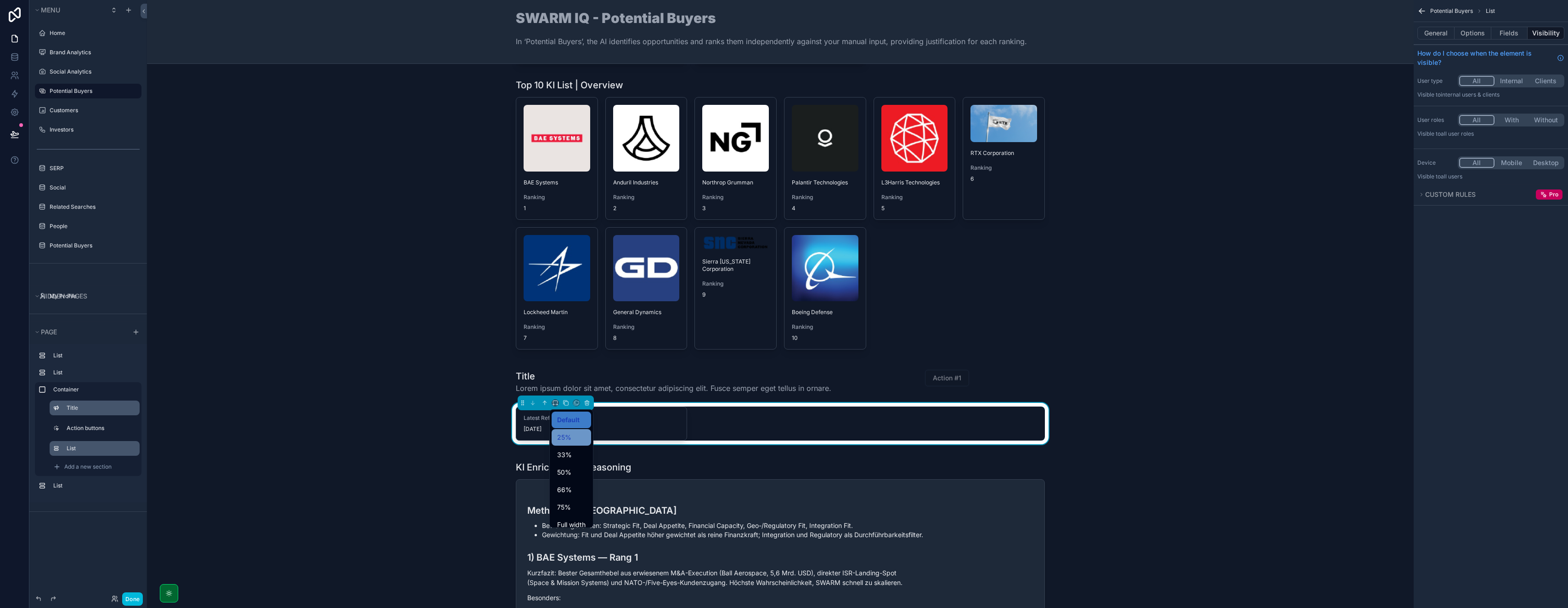
click at [562, 442] on span "25%" at bounding box center [564, 437] width 14 height 11
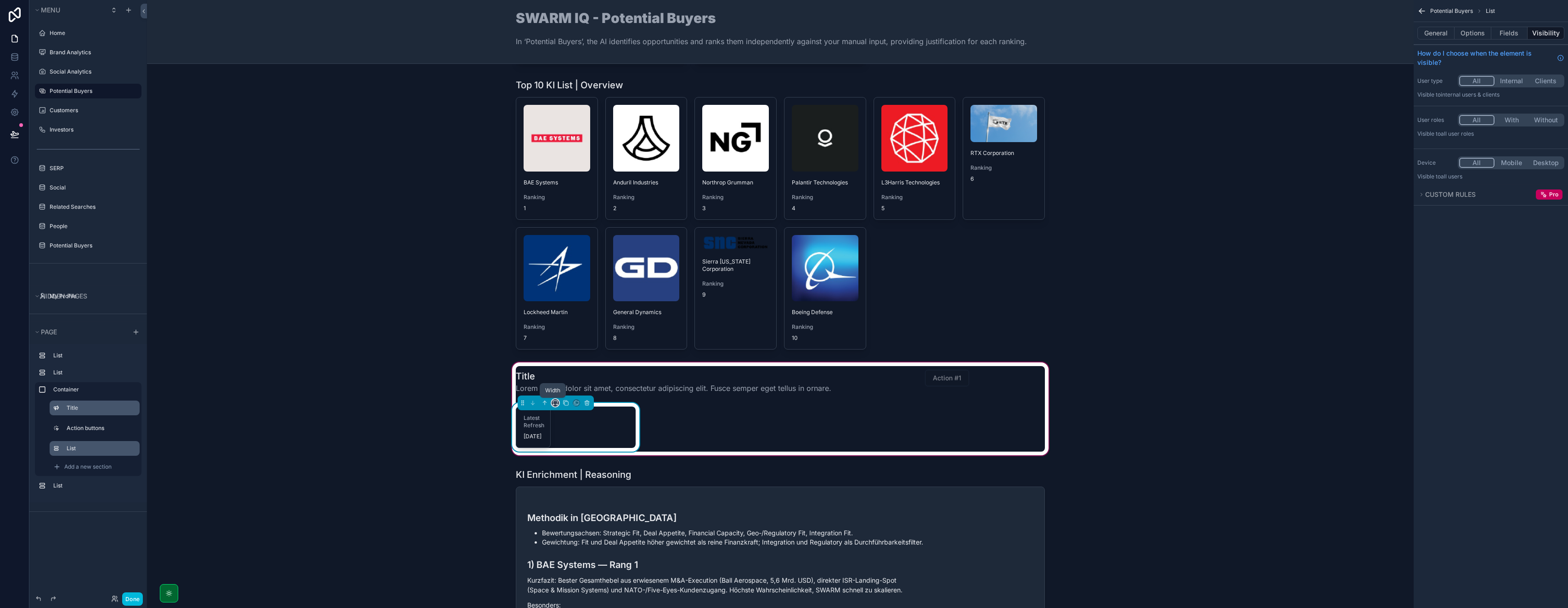
click at [553, 403] on icon "scrollable content" at bounding box center [556, 402] width 7 height 7
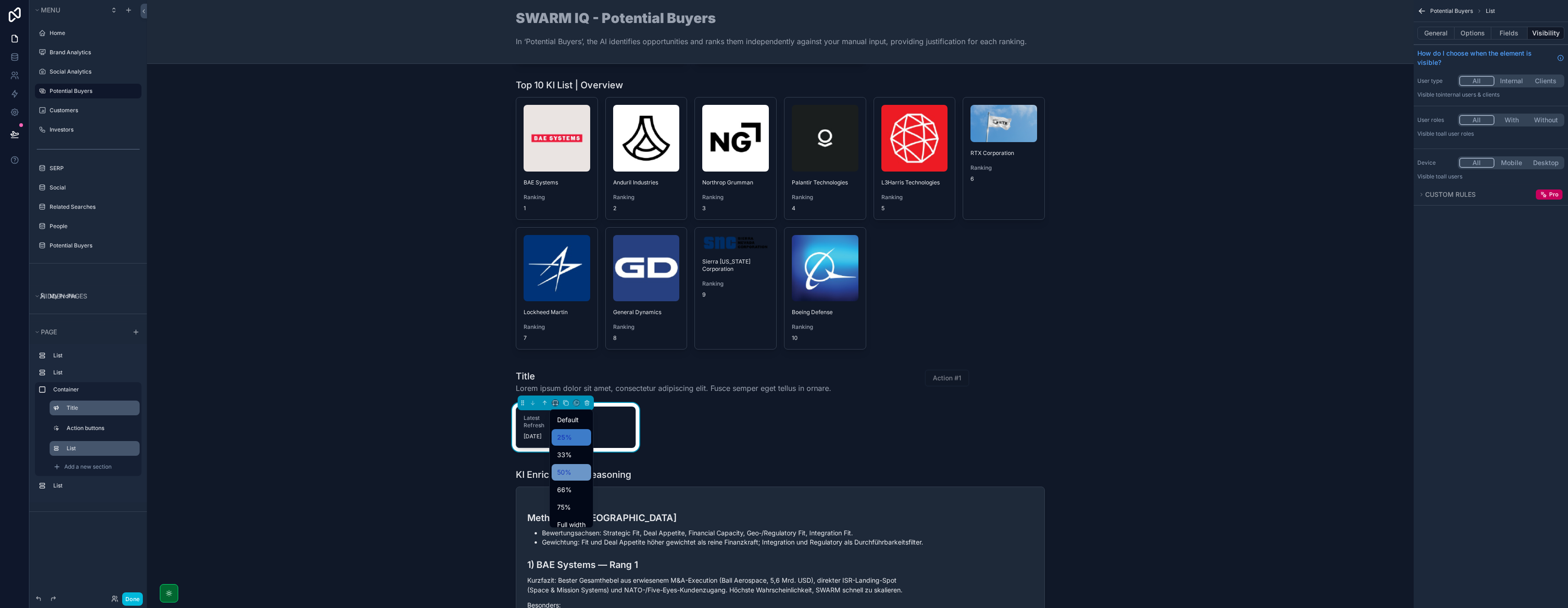
click at [571, 473] on span "50%" at bounding box center [564, 472] width 14 height 11
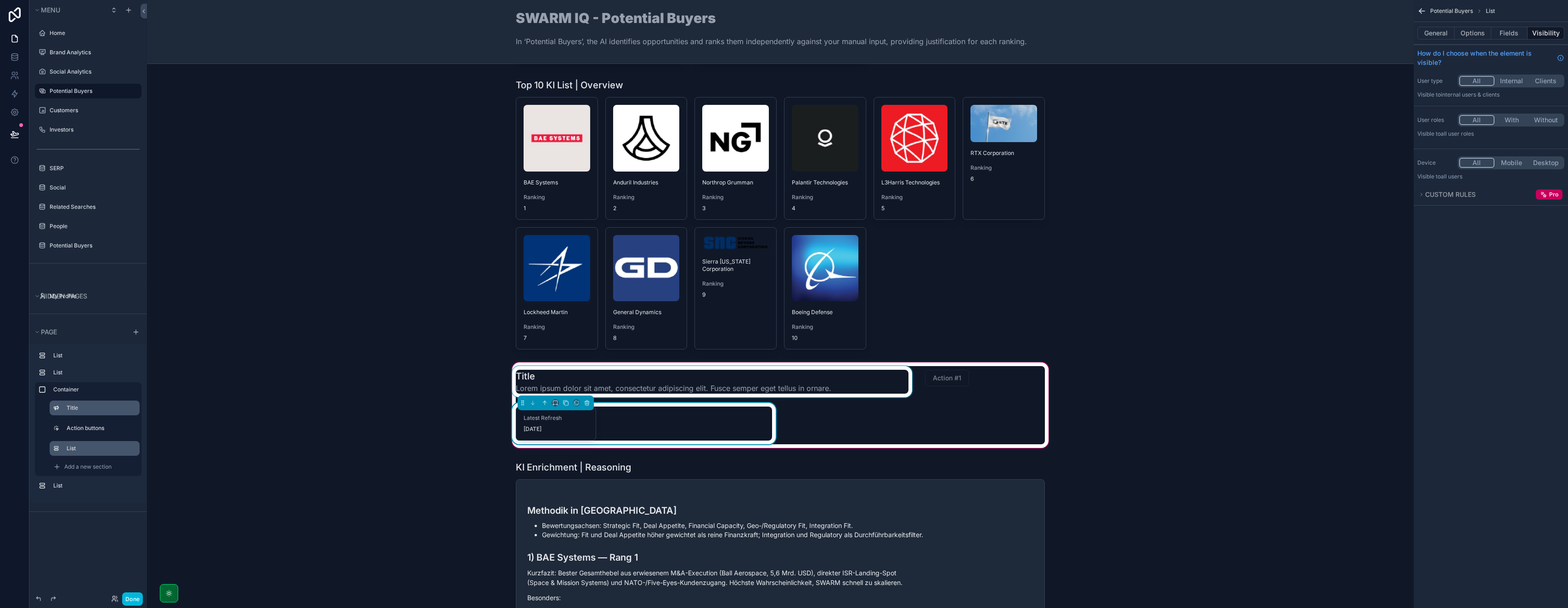
click at [559, 380] on div "scrollable content" at bounding box center [712, 381] width 404 height 32
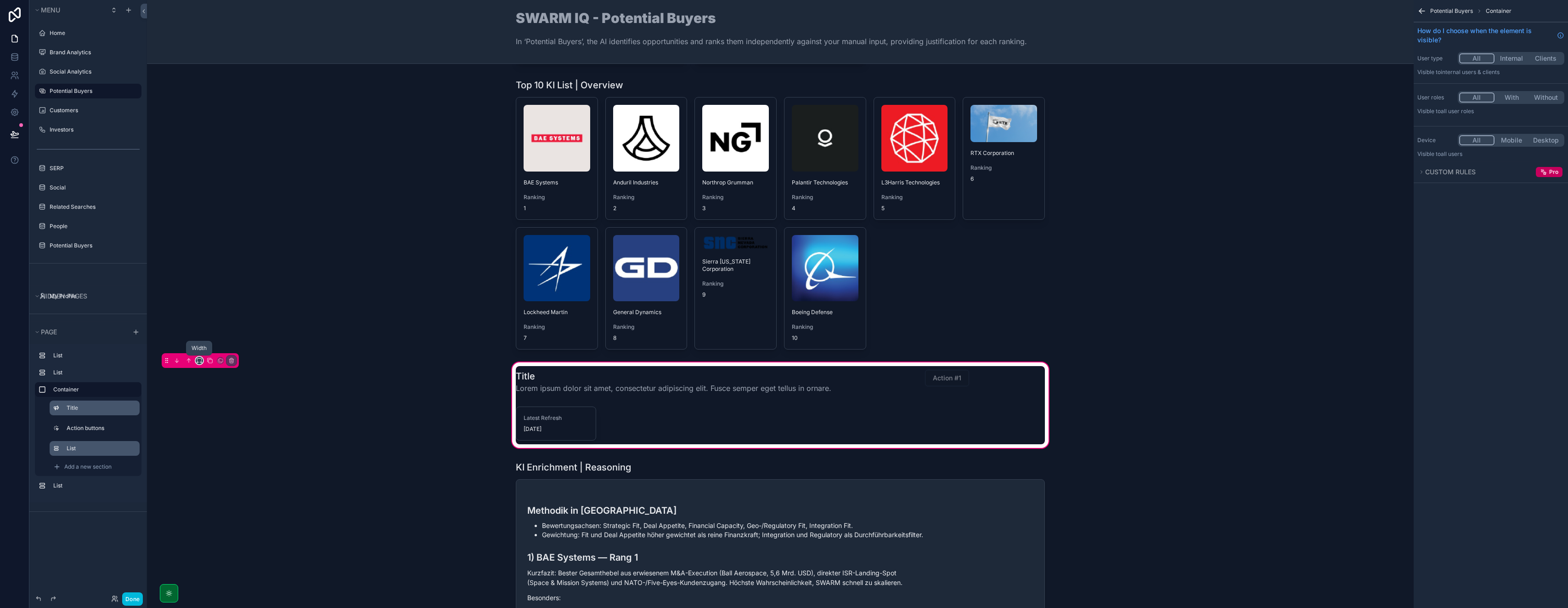
click at [199, 360] on icon "scrollable content" at bounding box center [199, 361] width 7 height 7
click at [216, 401] on div "25%" at bounding box center [217, 394] width 39 height 16
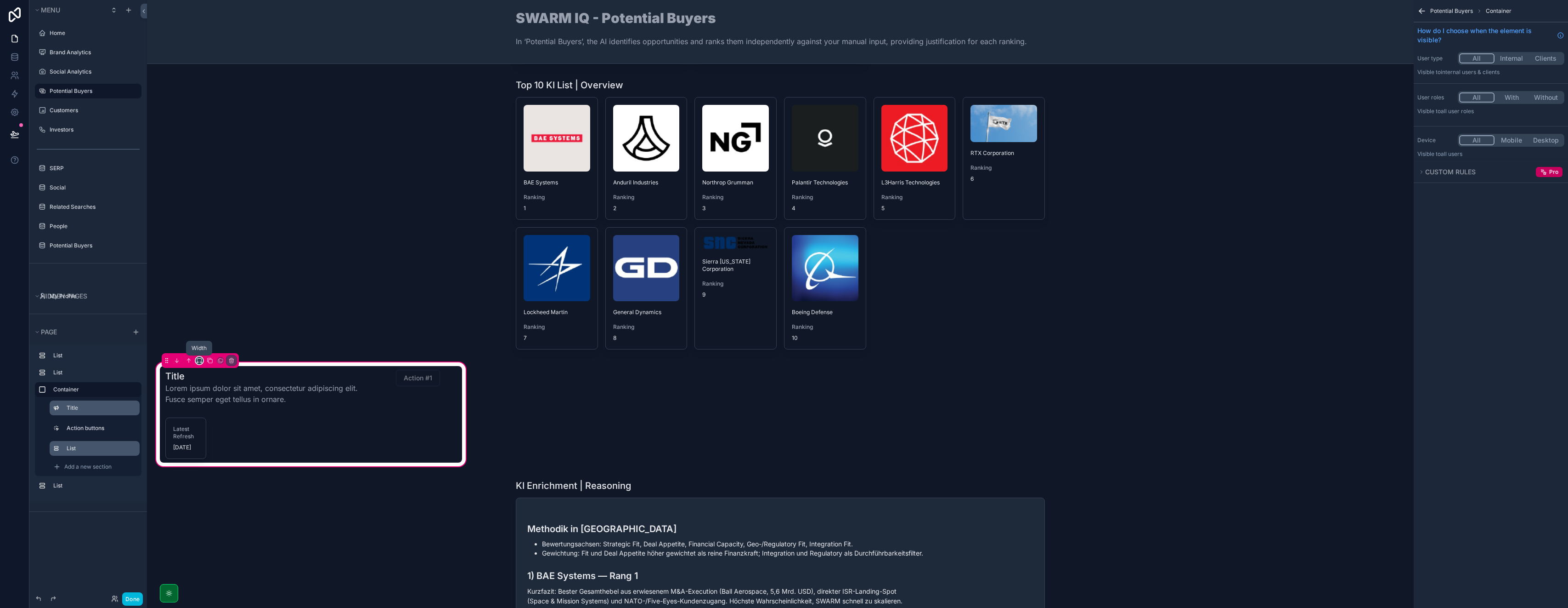
click at [199, 362] on icon "scrollable content" at bounding box center [199, 361] width 7 height 7
click at [210, 378] on span "Default" at bounding box center [214, 377] width 21 height 11
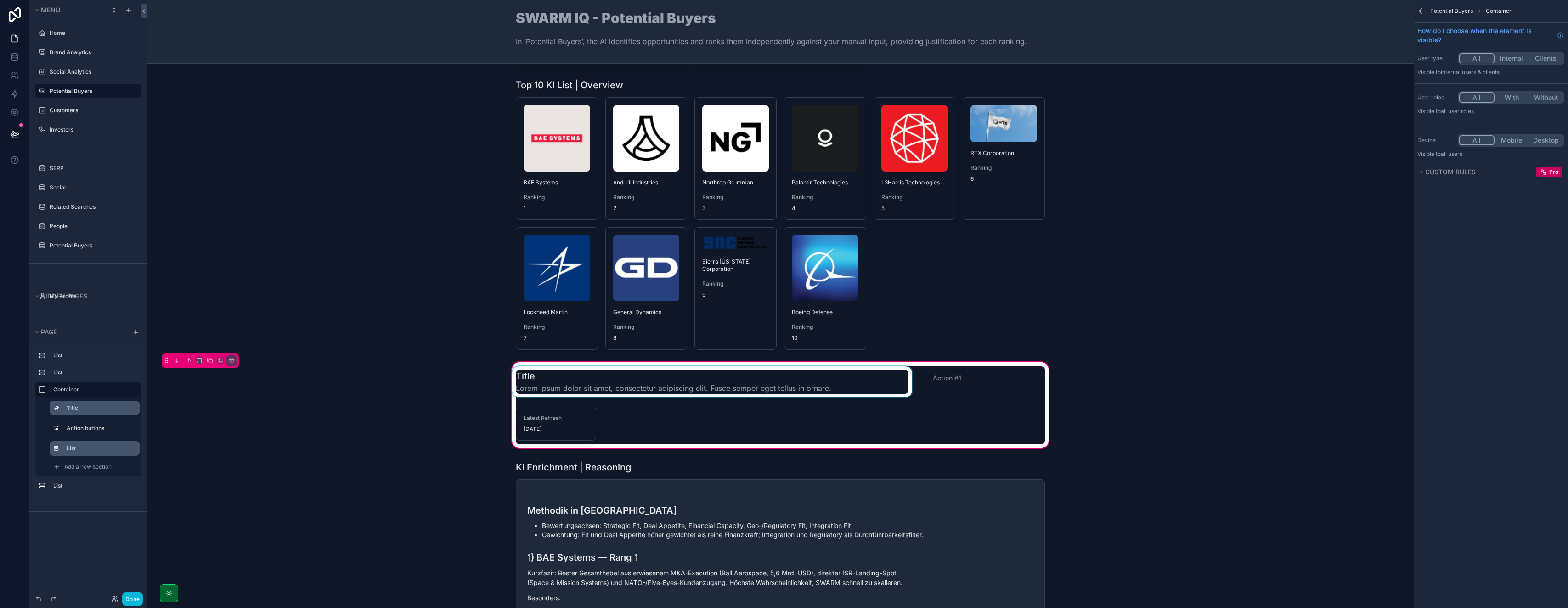
click at [632, 391] on div "scrollable content" at bounding box center [712, 381] width 404 height 32
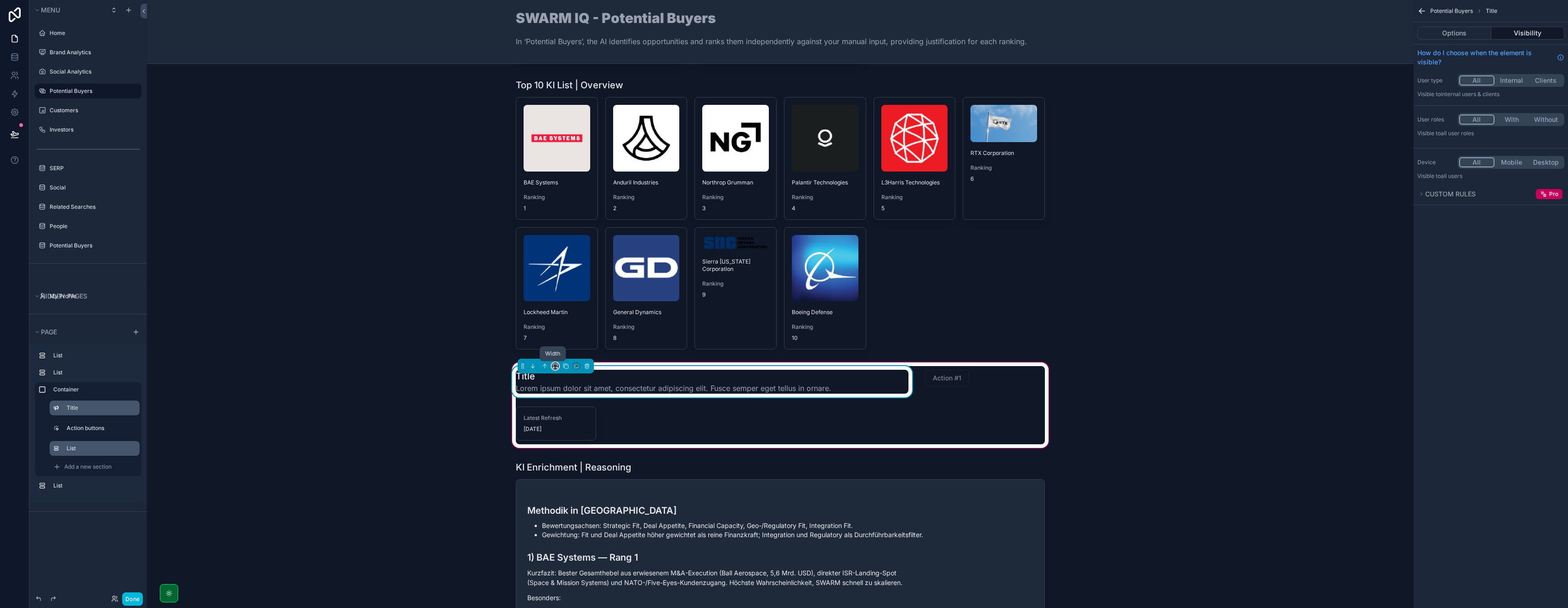
click at [553, 368] on icon "scrollable content" at bounding box center [553, 368] width 1 height 2
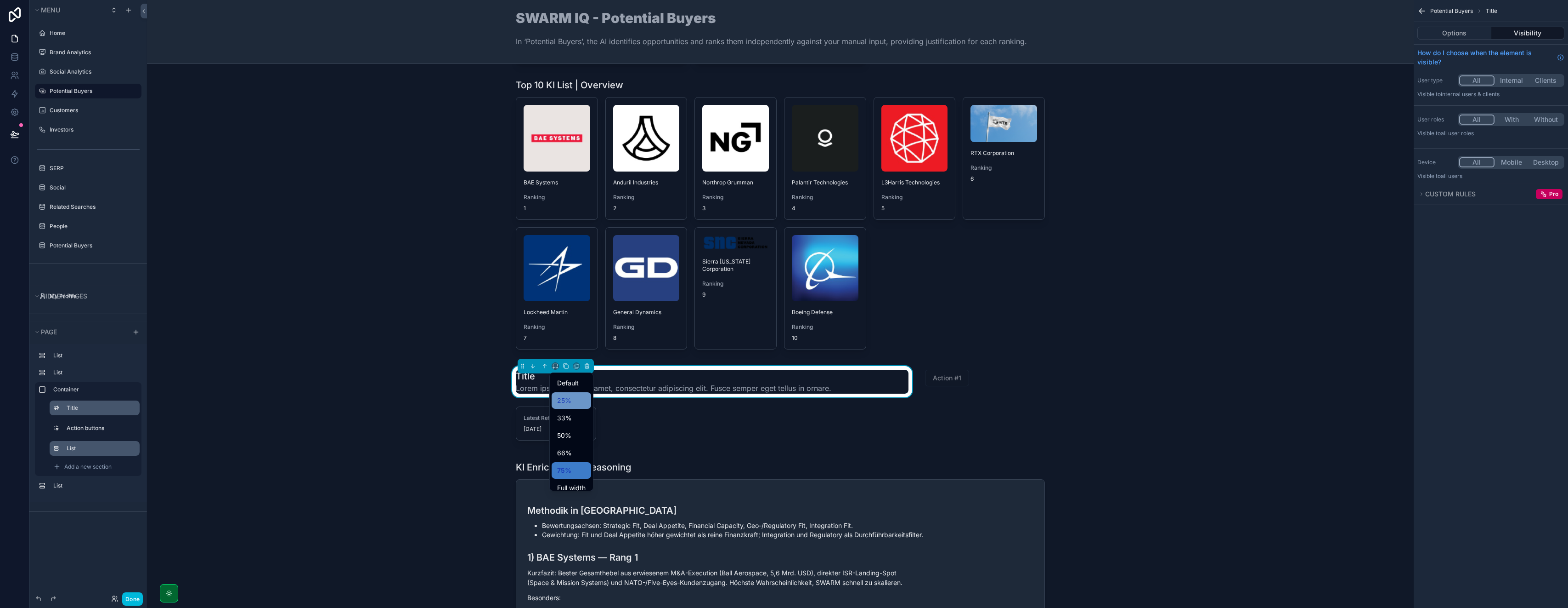
click at [564, 402] on span "25%" at bounding box center [564, 400] width 14 height 11
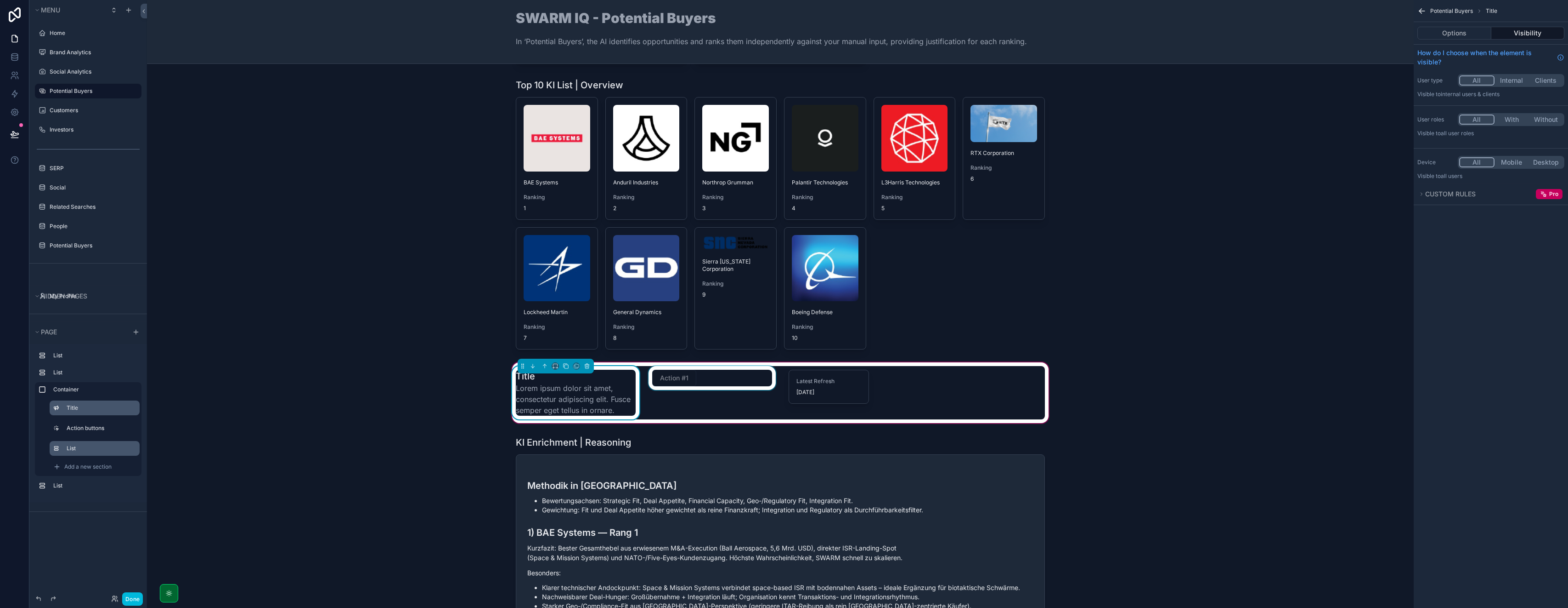
click at [710, 385] on div "scrollable content" at bounding box center [712, 392] width 131 height 54
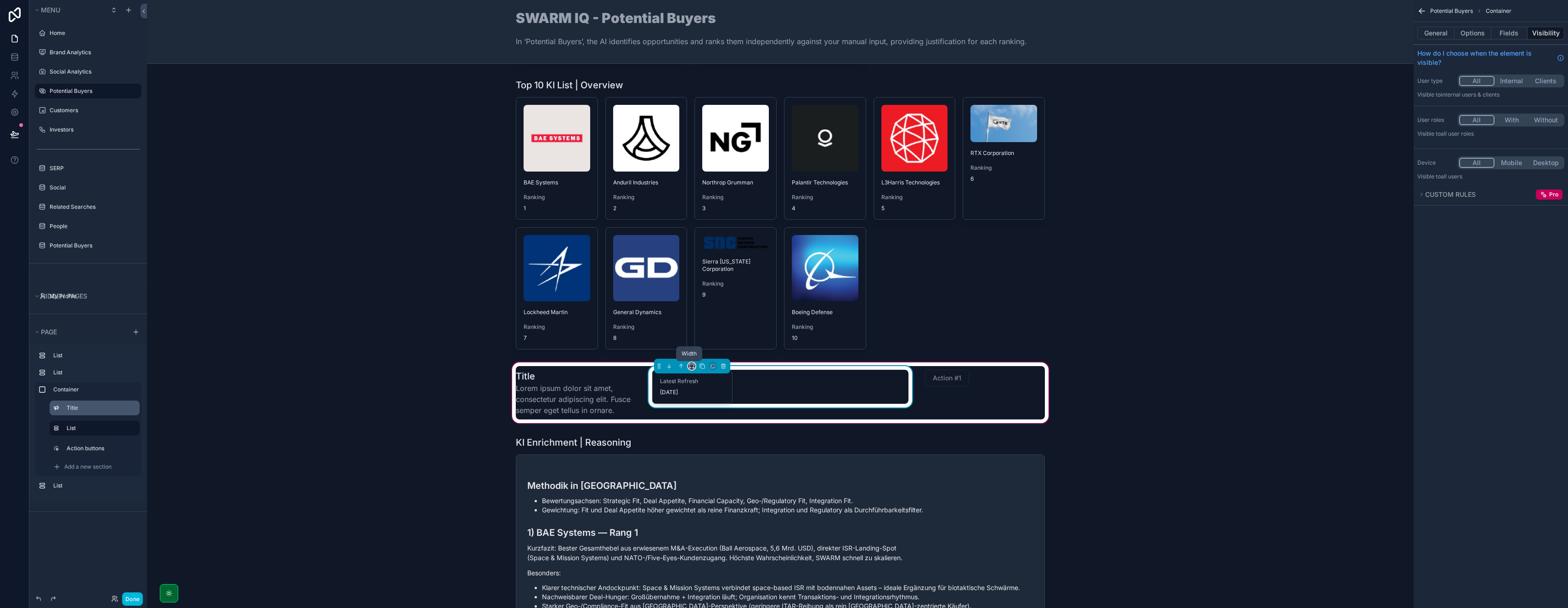
click at [689, 366] on icon "scrollable content" at bounding box center [692, 366] width 7 height 7
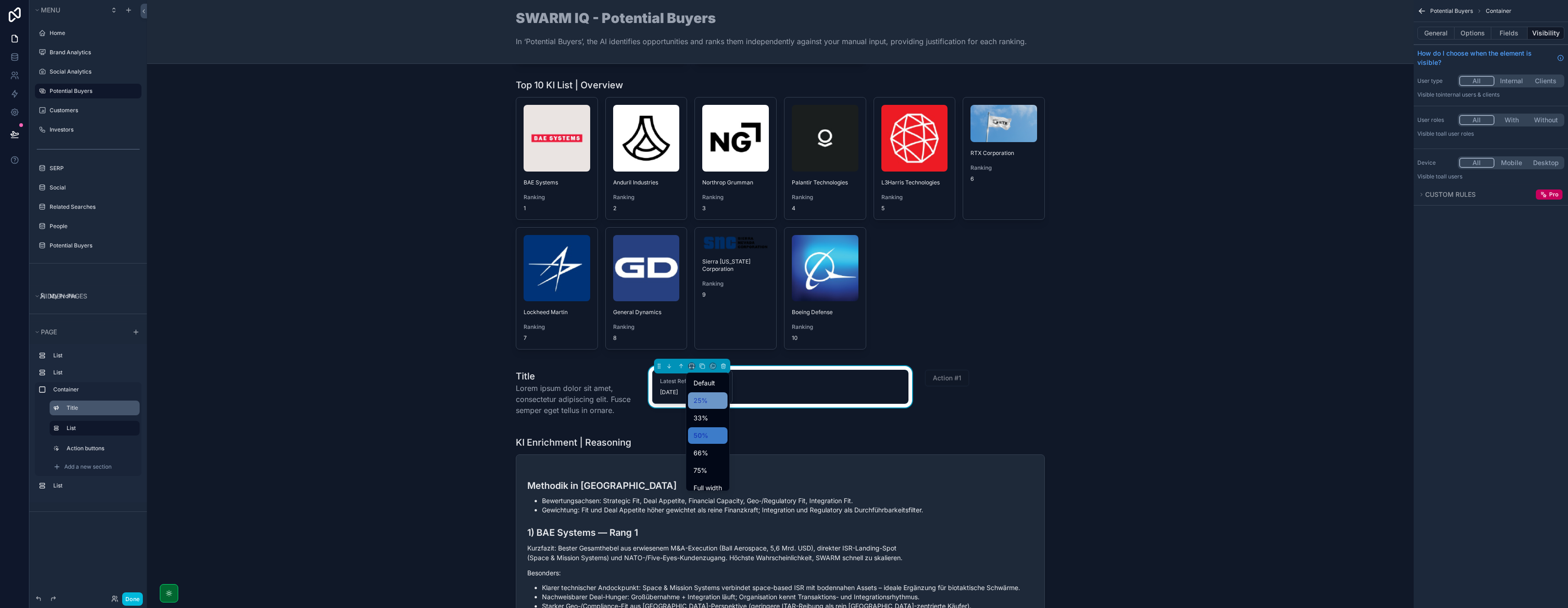
click at [698, 402] on span "25%" at bounding box center [700, 400] width 14 height 11
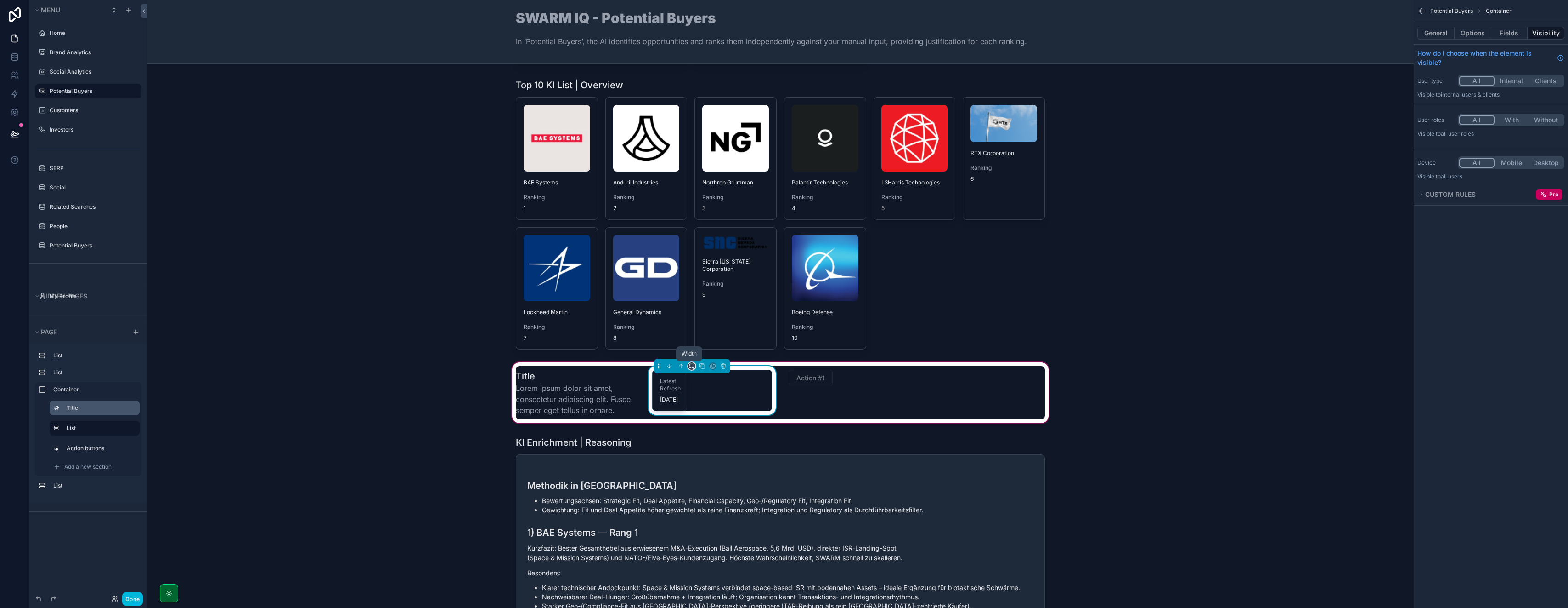
click at [689, 366] on icon "scrollable content" at bounding box center [692, 366] width 7 height 7
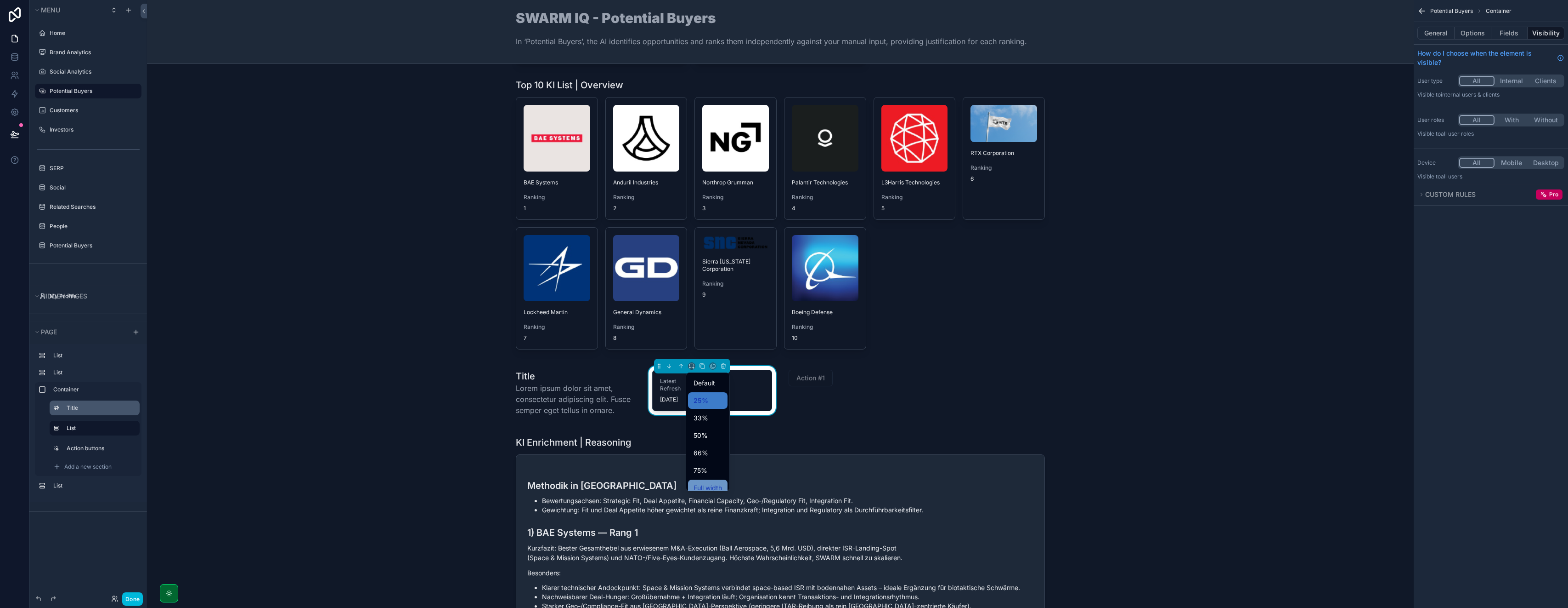
click at [708, 481] on div "Full width" at bounding box center [708, 487] width 39 height 16
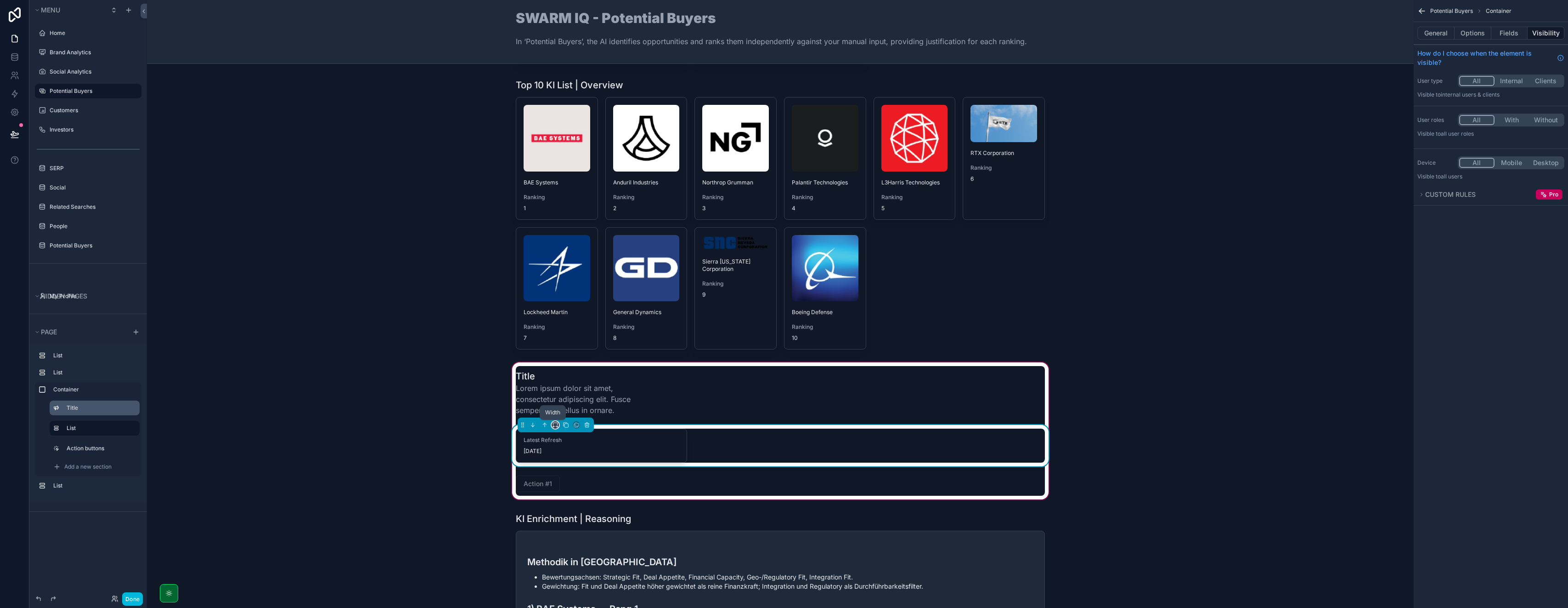
click at [552, 424] on icon "scrollable content" at bounding box center [556, 425] width 7 height 7
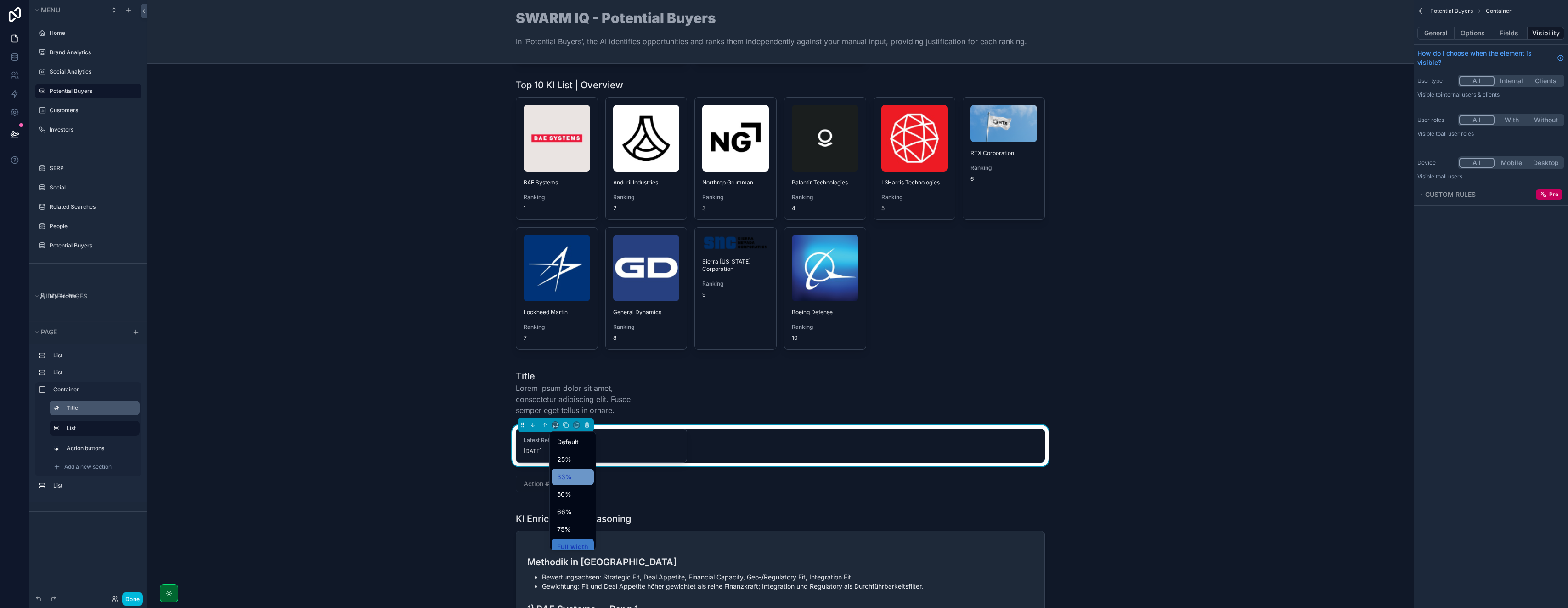
click at [566, 475] on span "33%" at bounding box center [564, 477] width 14 height 11
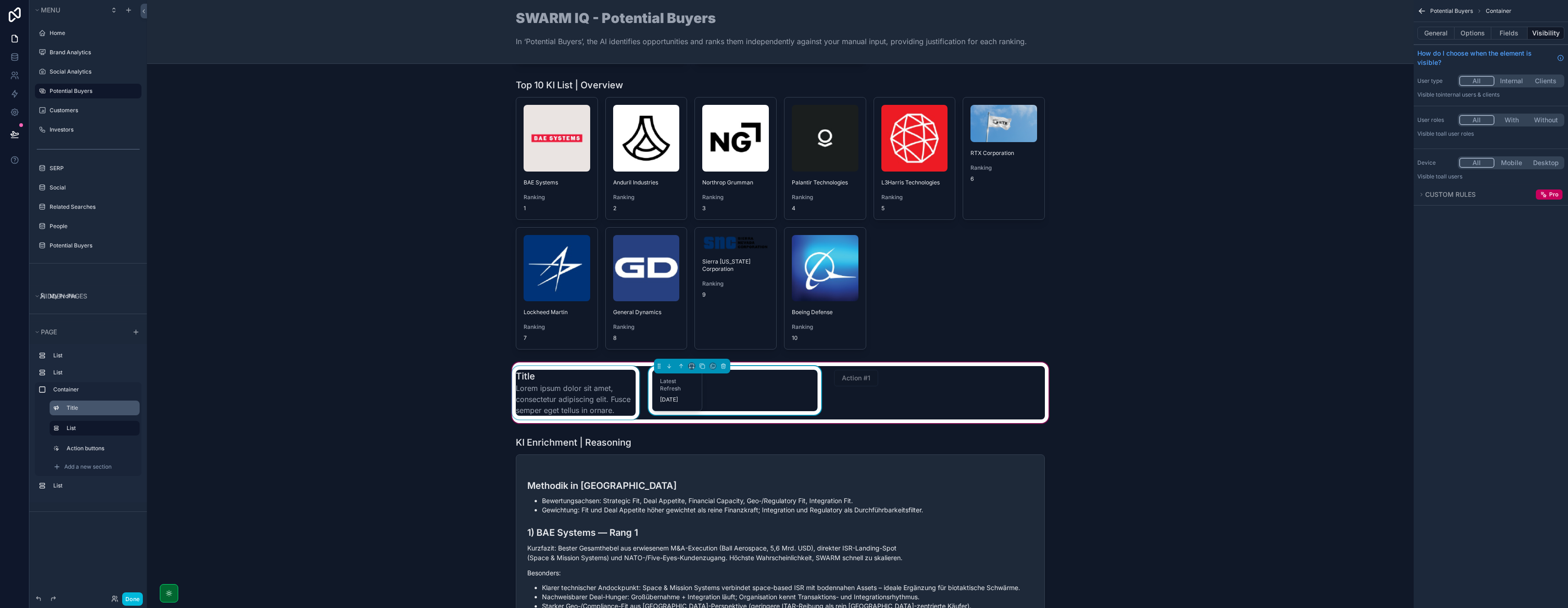
click at [578, 400] on div "scrollable content" at bounding box center [576, 392] width 131 height 54
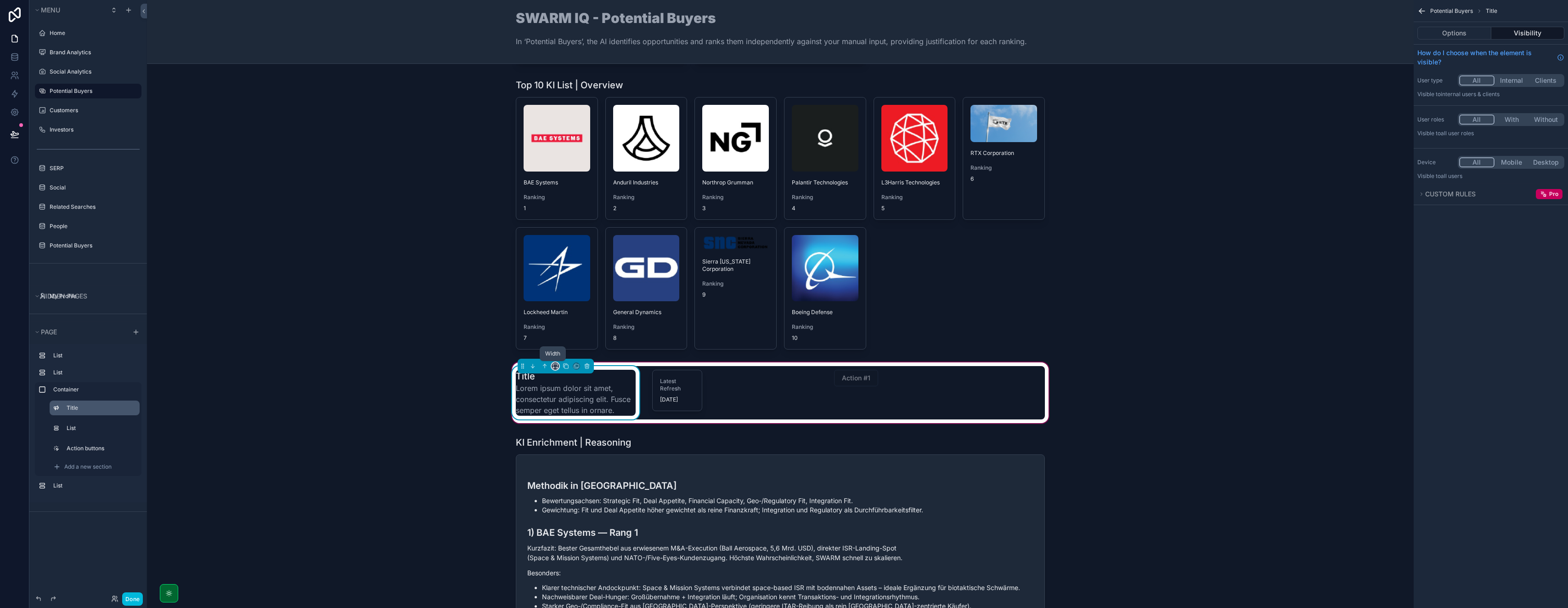
click at [554, 364] on icon "scrollable content" at bounding box center [556, 366] width 7 height 7
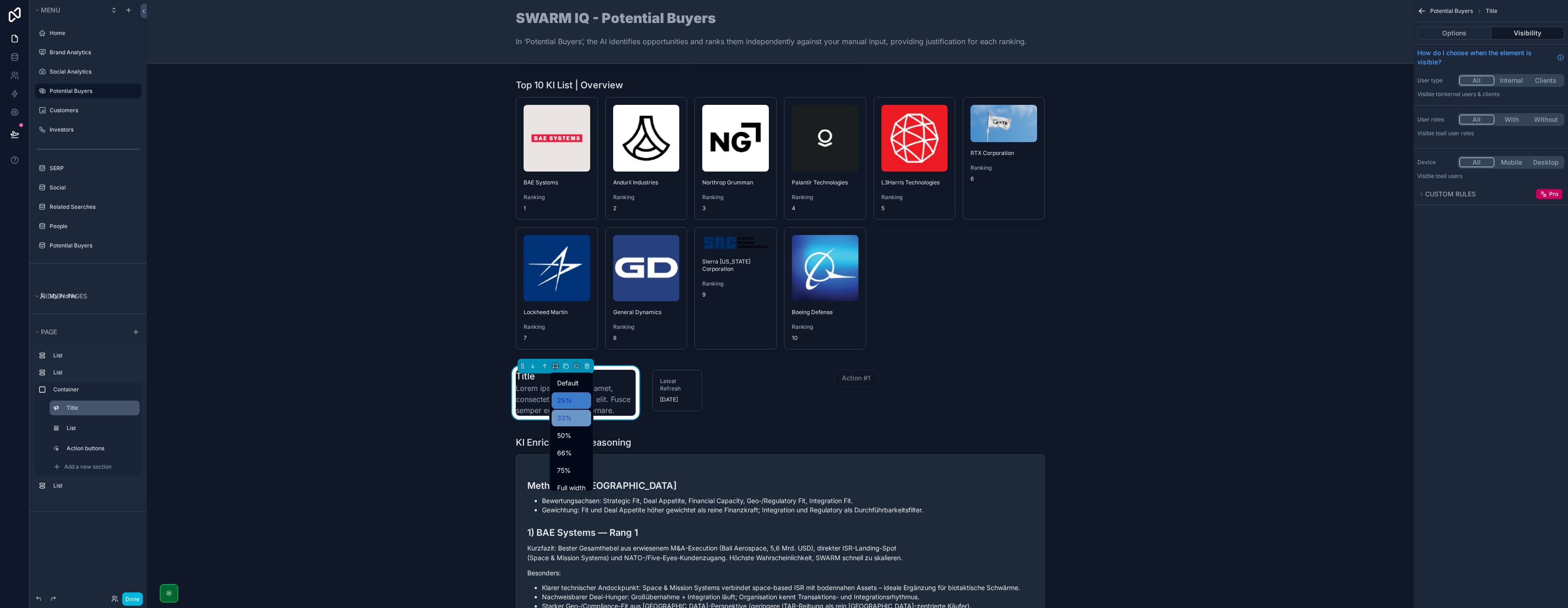
click at [569, 415] on span "33%" at bounding box center [564, 418] width 14 height 11
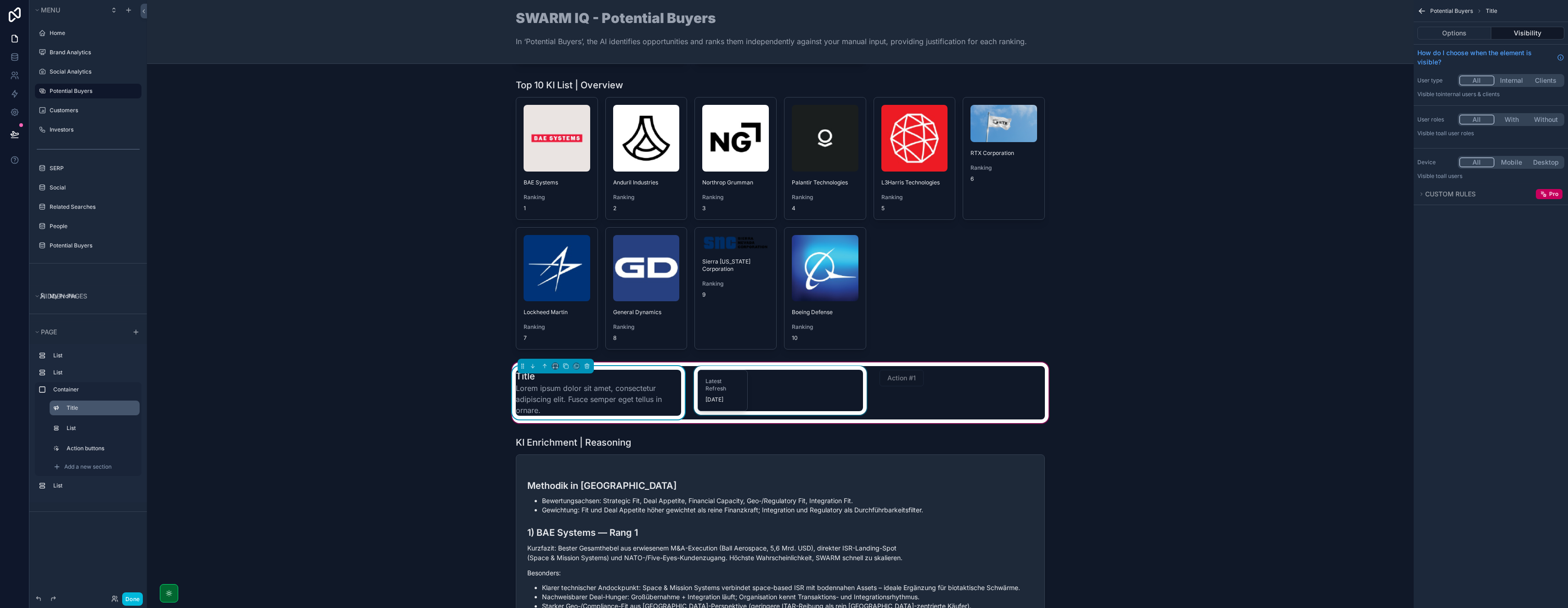
click at [723, 386] on div "scrollable content" at bounding box center [780, 392] width 176 height 54
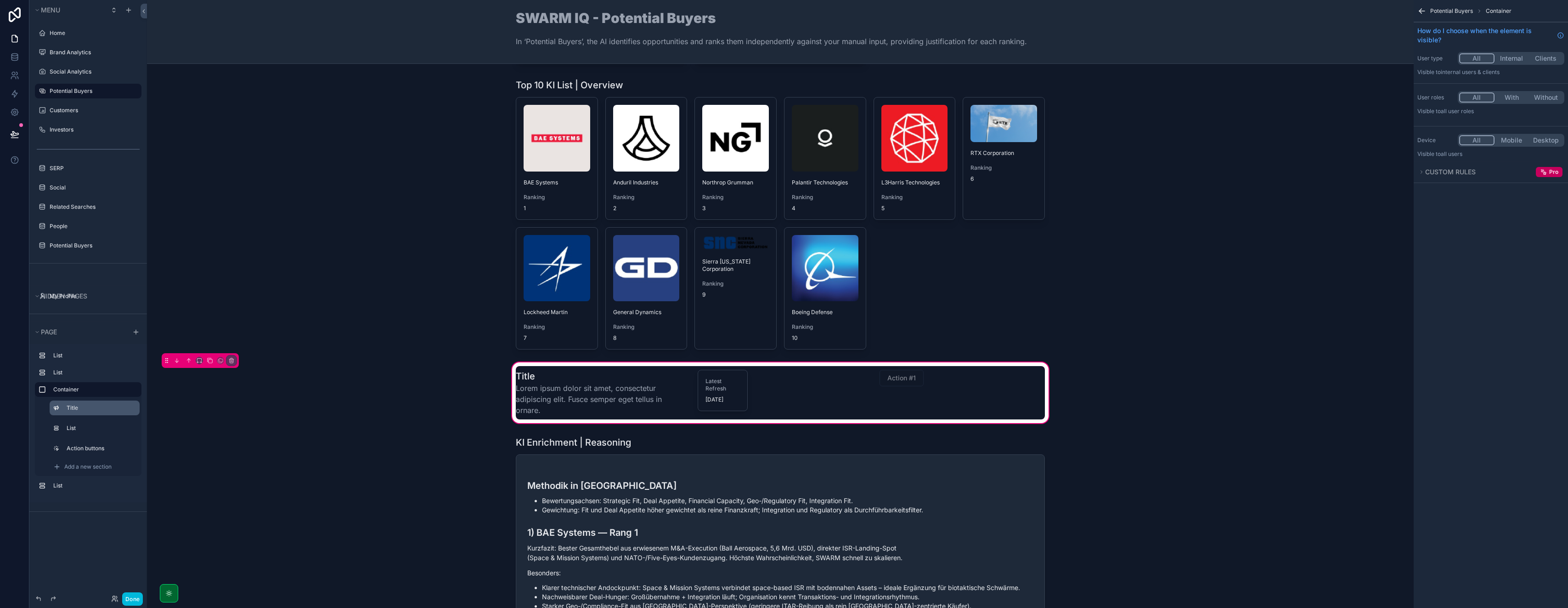
click at [89, 429] on label "List" at bounding box center [99, 428] width 66 height 8
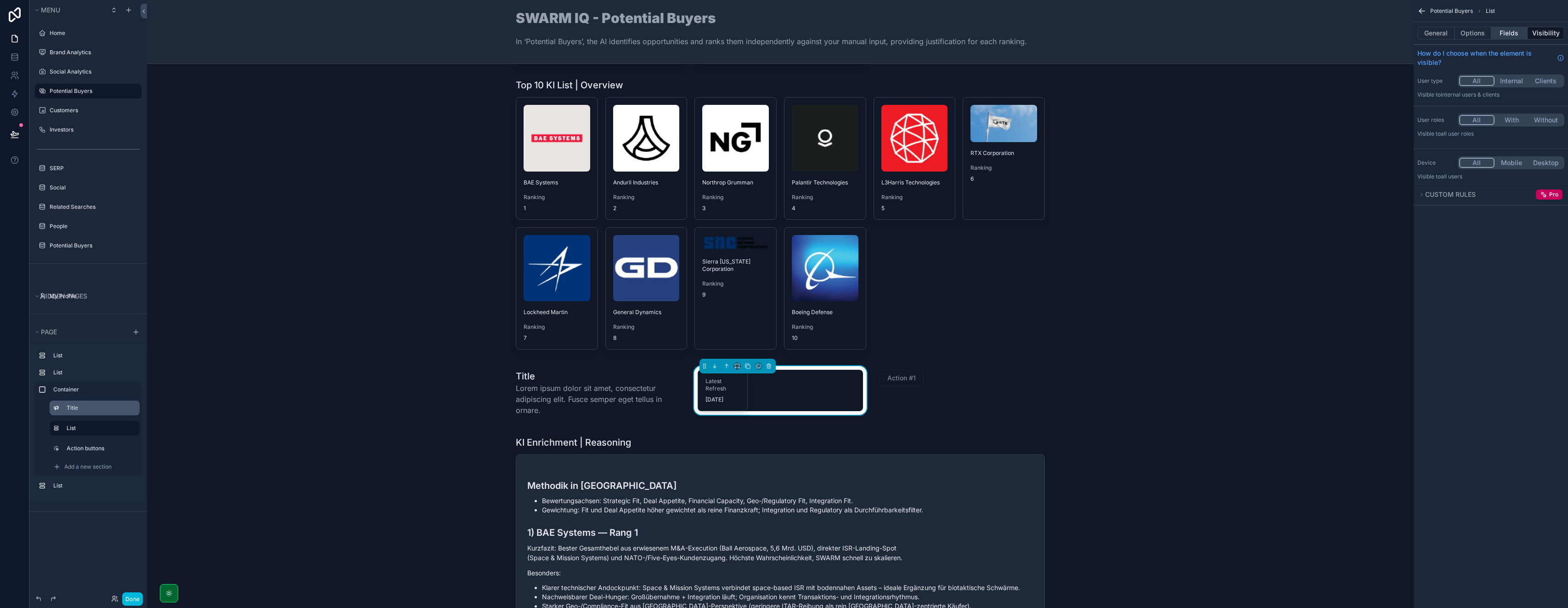
click at [1509, 32] on button "Fields" at bounding box center [1509, 32] width 37 height 13
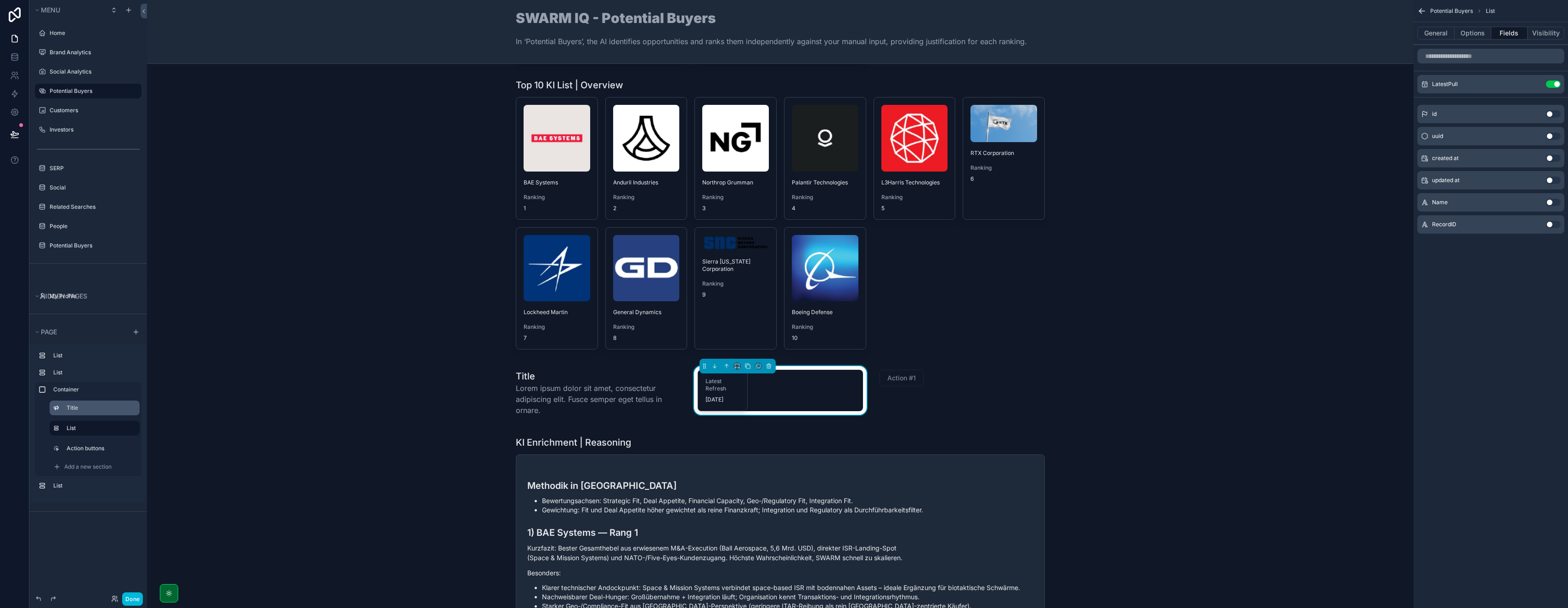
click at [0, 0] on icon "scrollable content" at bounding box center [0, 0] width 0 height 0
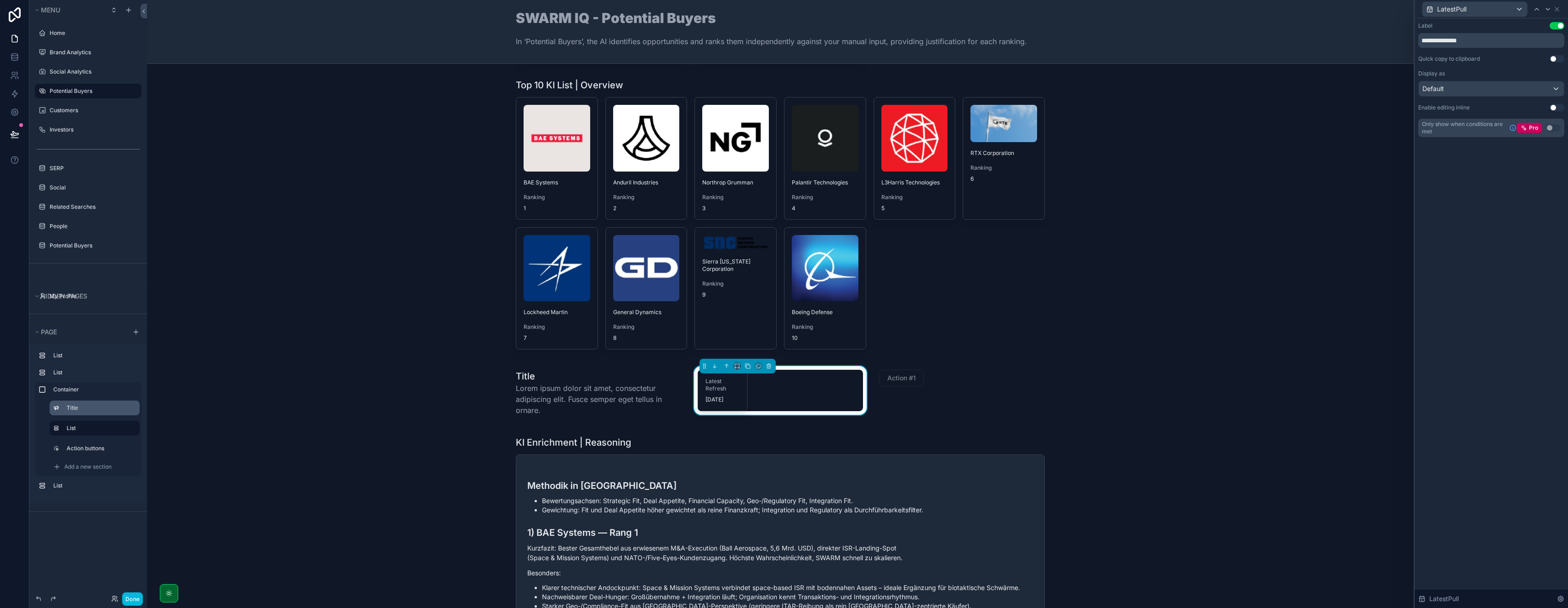
click at [1556, 26] on button "Use setting" at bounding box center [1557, 26] width 14 height 8
click at [1493, 92] on div "Default" at bounding box center [1491, 88] width 145 height 14
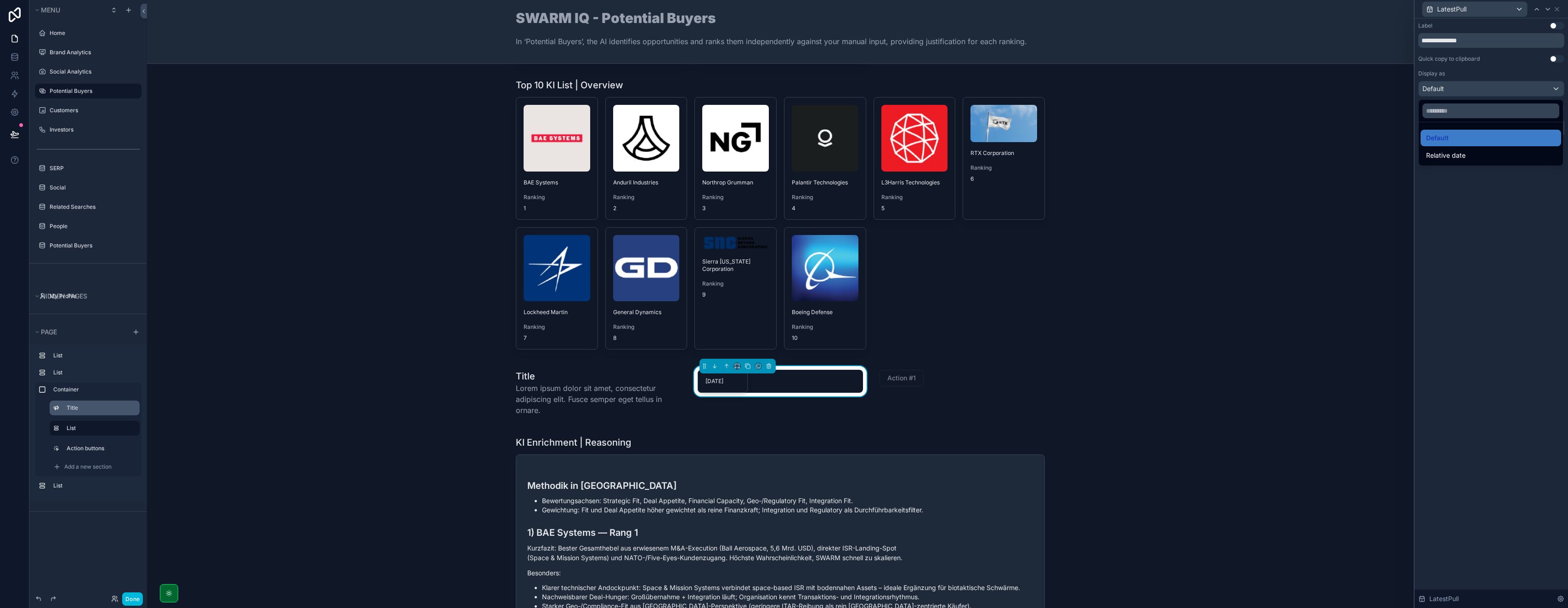
click at [1490, 72] on div at bounding box center [1491, 304] width 153 height 608
click at [1557, 10] on icon at bounding box center [1557, 9] width 8 height 8
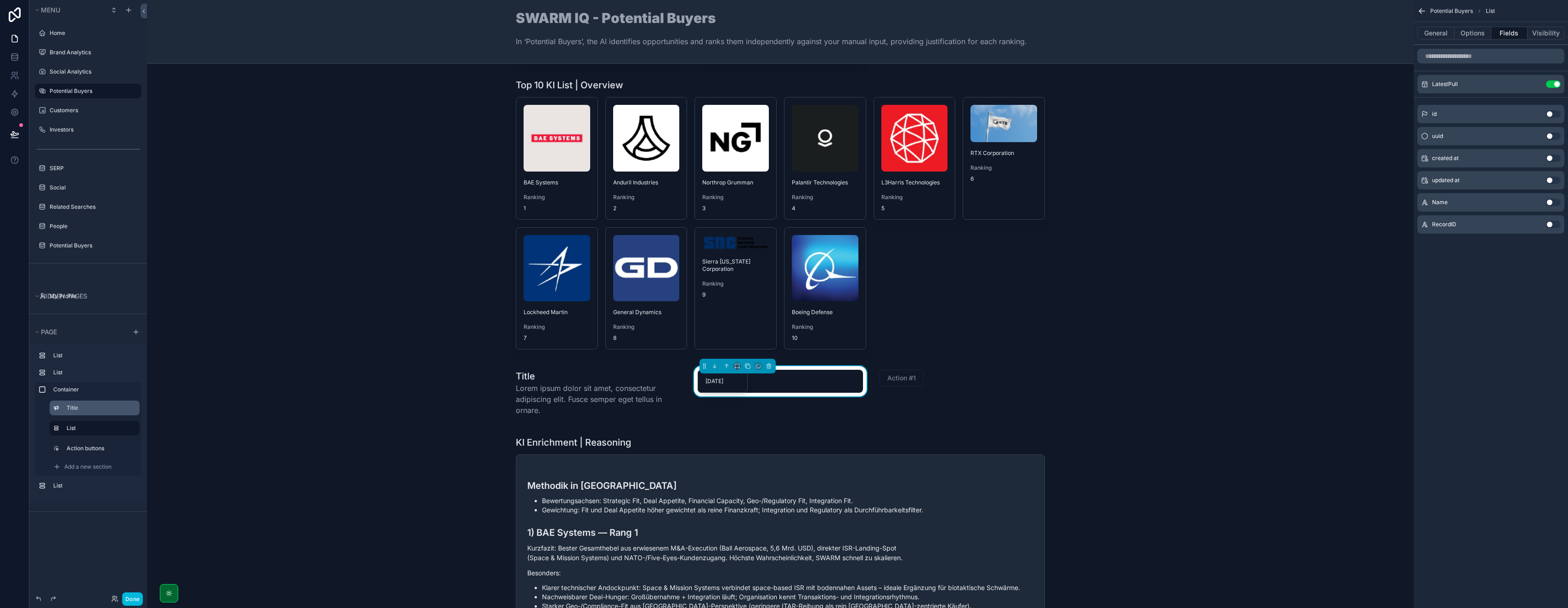
click at [0, 0] on icon "scrollable content" at bounding box center [0, 0] width 0 height 0
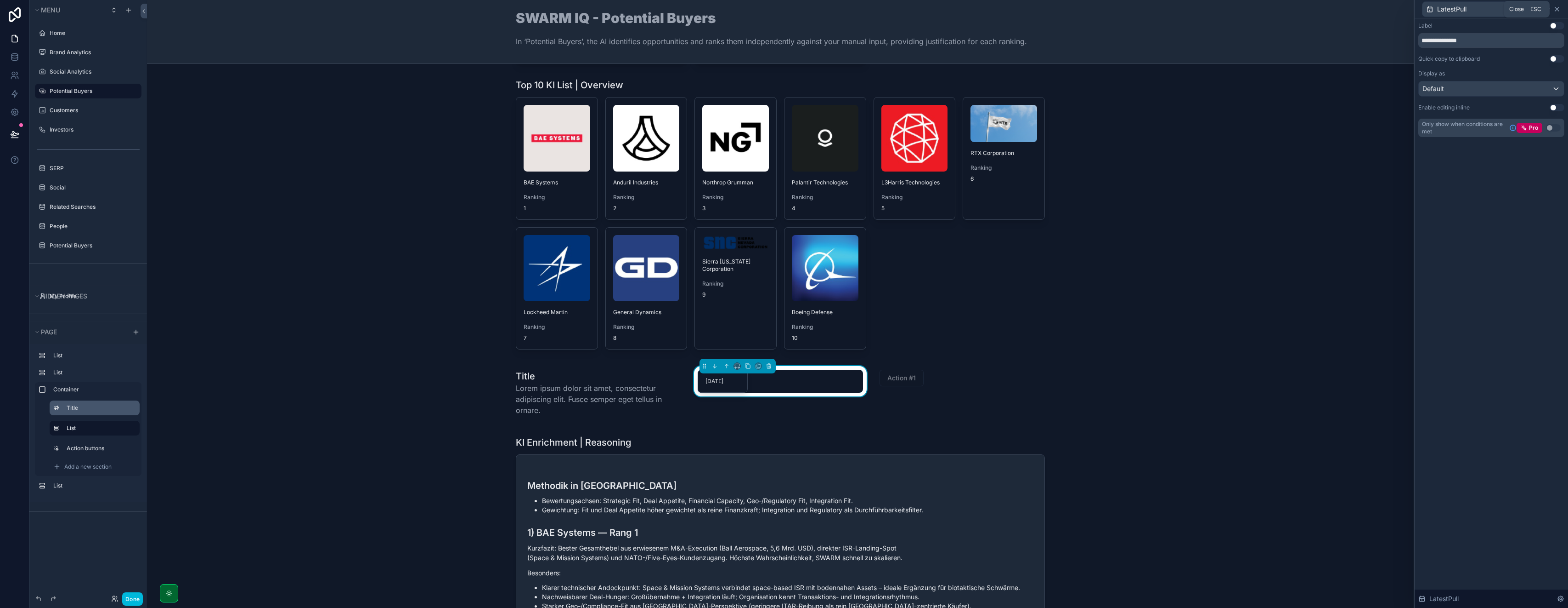
click at [1559, 10] on icon at bounding box center [1557, 9] width 8 height 8
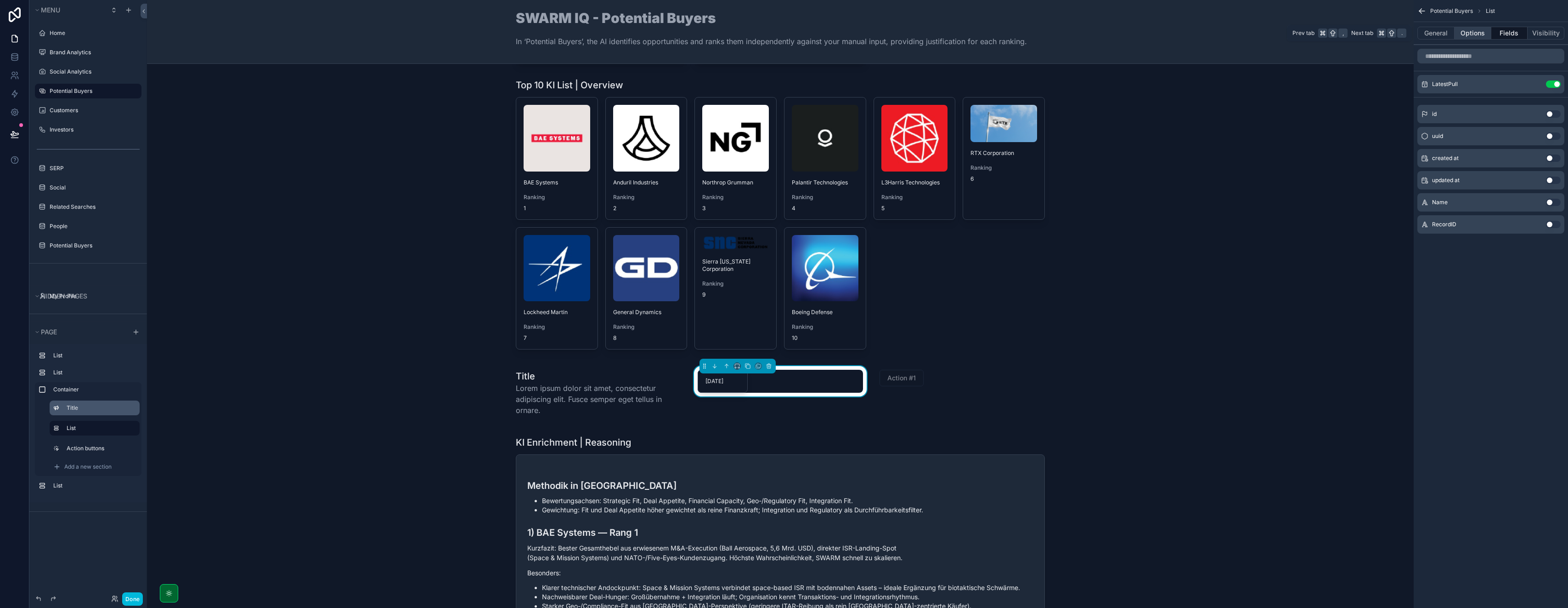
click at [1473, 34] on button "Options" at bounding box center [1473, 32] width 37 height 13
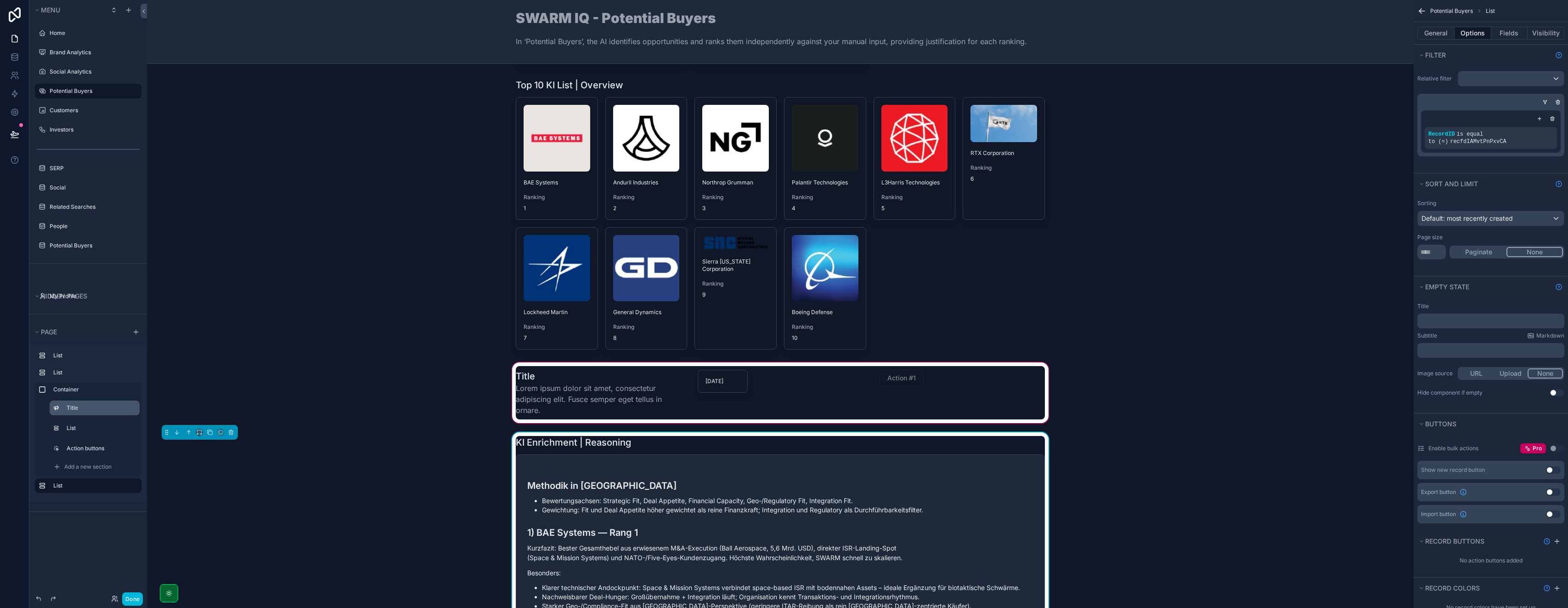
click at [573, 385] on div "scrollable content" at bounding box center [781, 392] width 1253 height 64
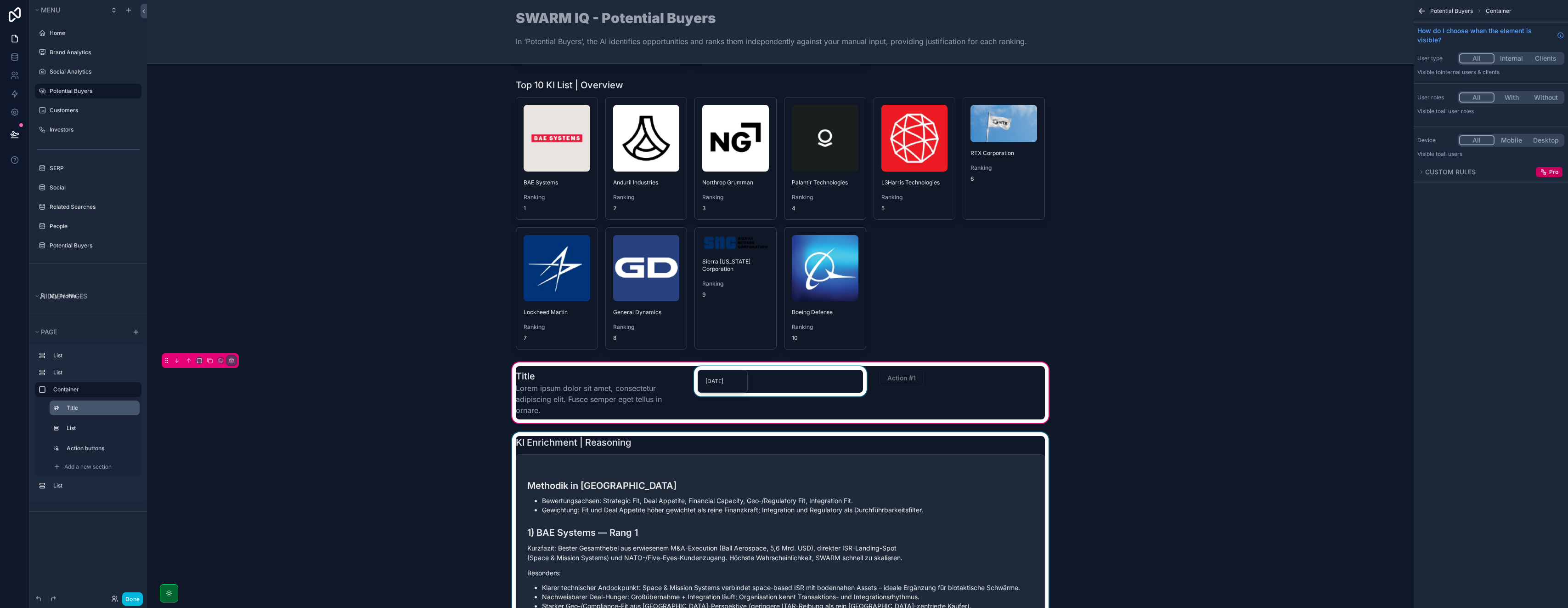
click at [770, 383] on div "scrollable content" at bounding box center [780, 392] width 176 height 54
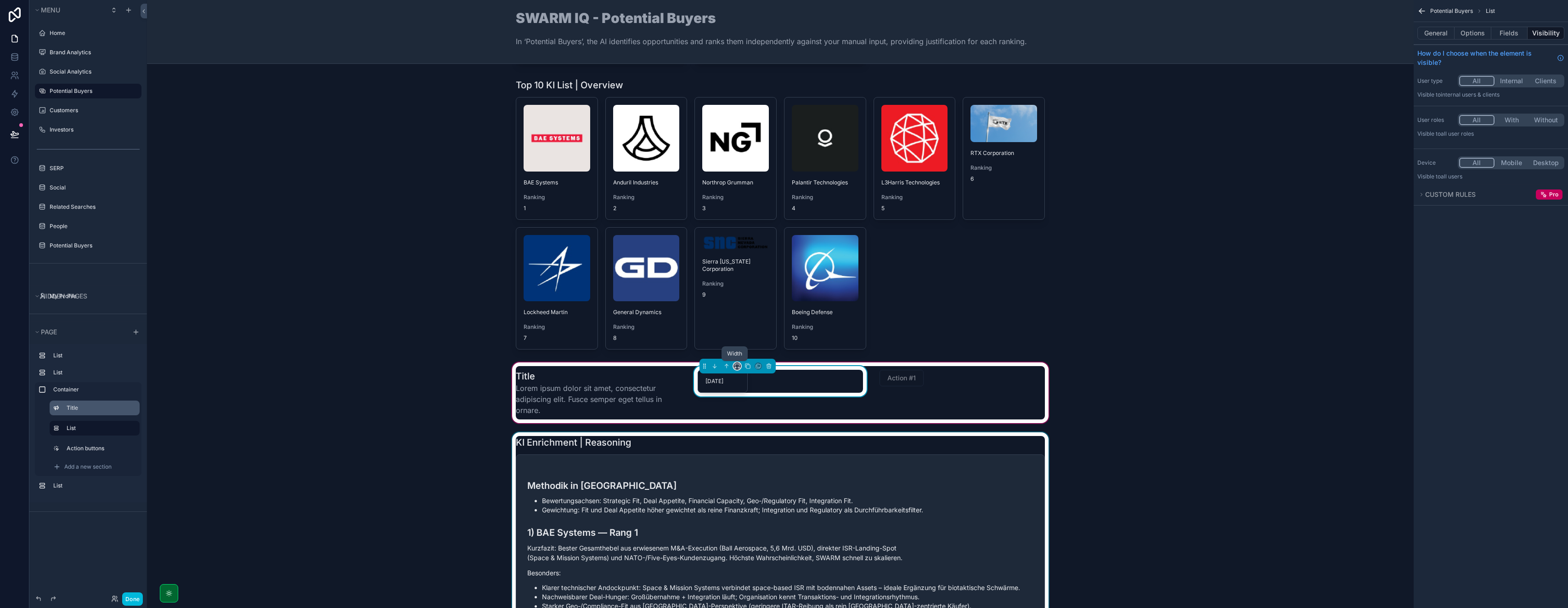
click at [735, 367] on icon "scrollable content" at bounding box center [737, 366] width 7 height 7
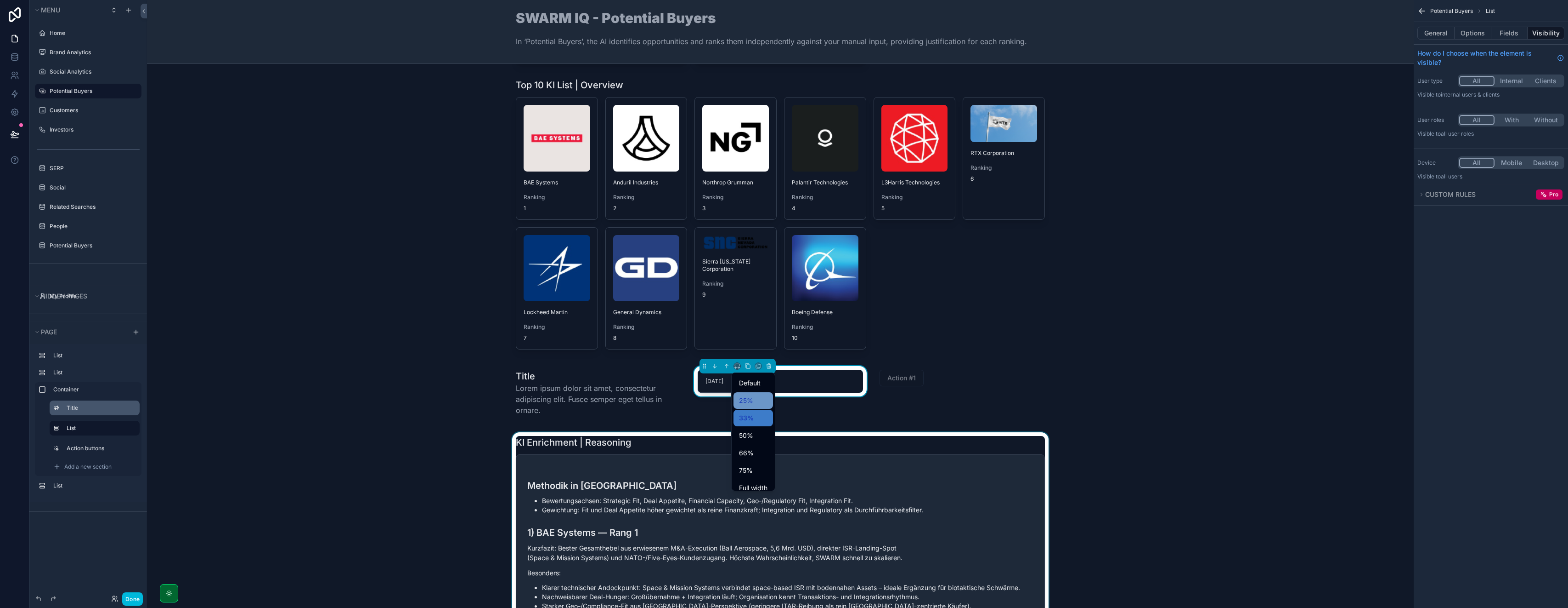
click at [743, 397] on span "25%" at bounding box center [746, 400] width 14 height 11
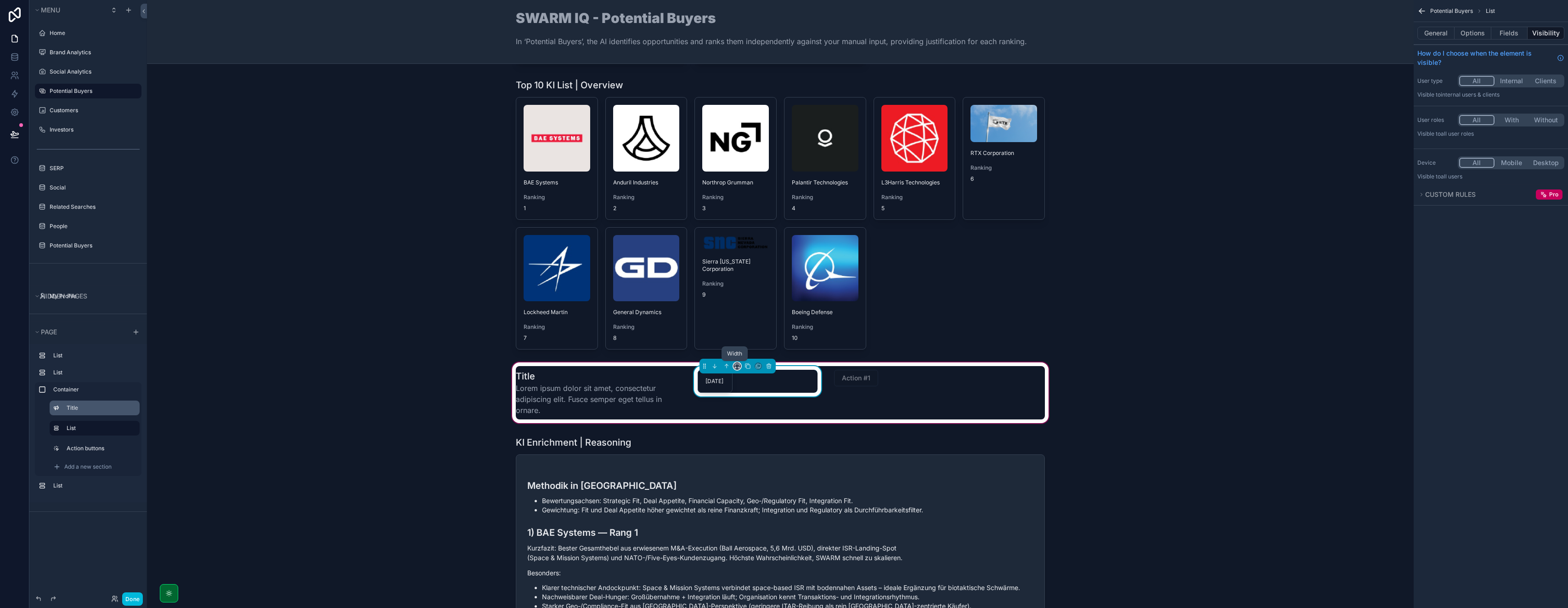
click at [734, 363] on icon "scrollable content" at bounding box center [737, 366] width 7 height 7
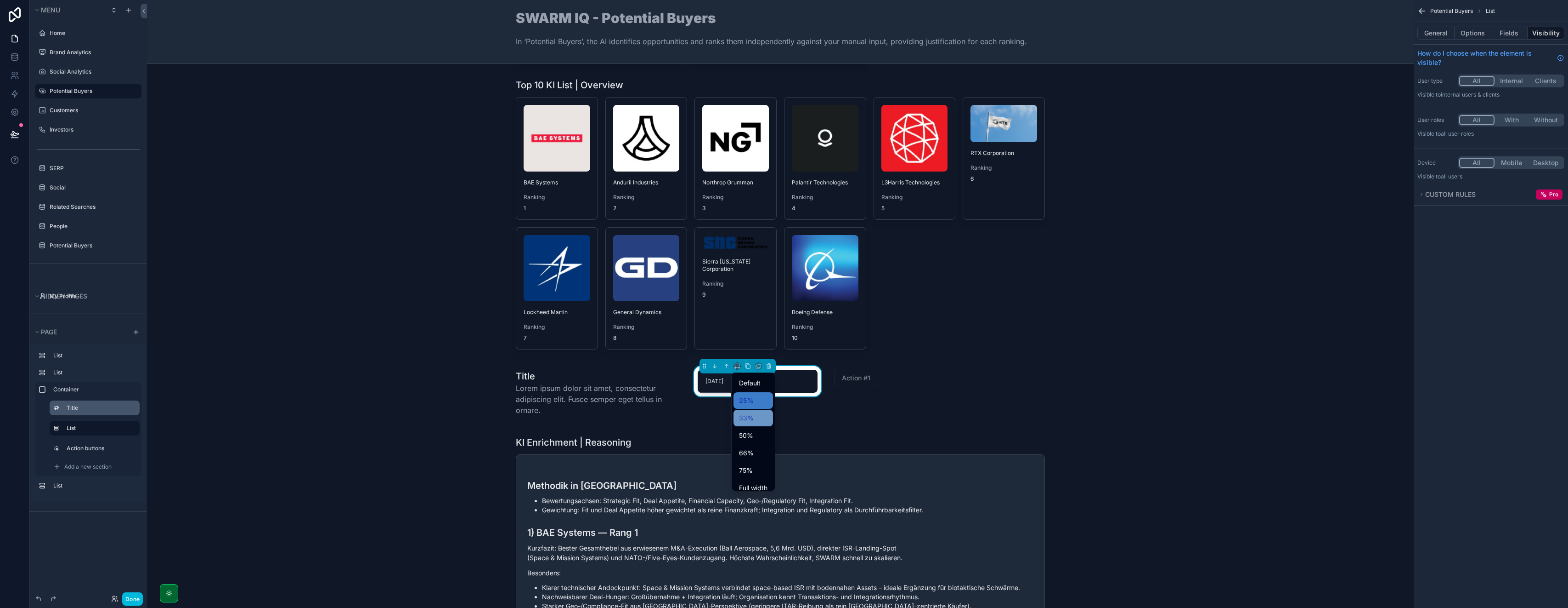
click at [746, 414] on span "33%" at bounding box center [746, 418] width 14 height 11
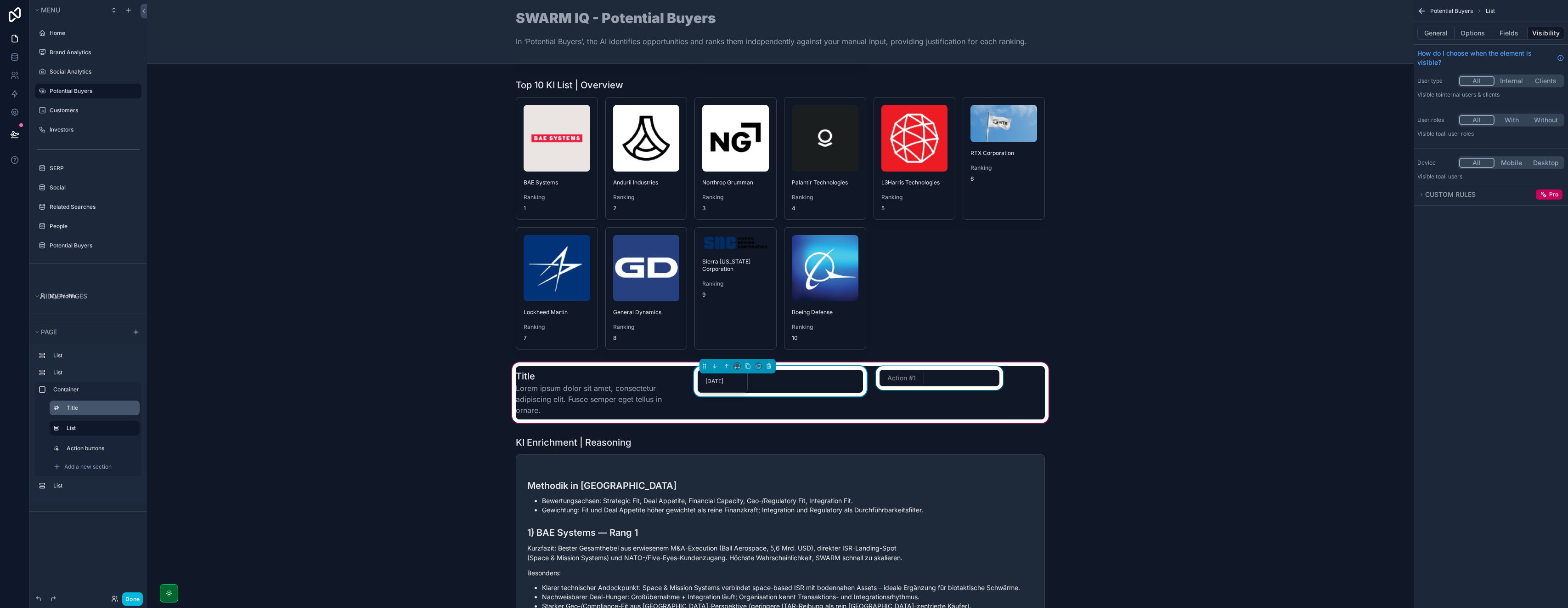
click at [924, 379] on div "scrollable content" at bounding box center [940, 392] width 131 height 54
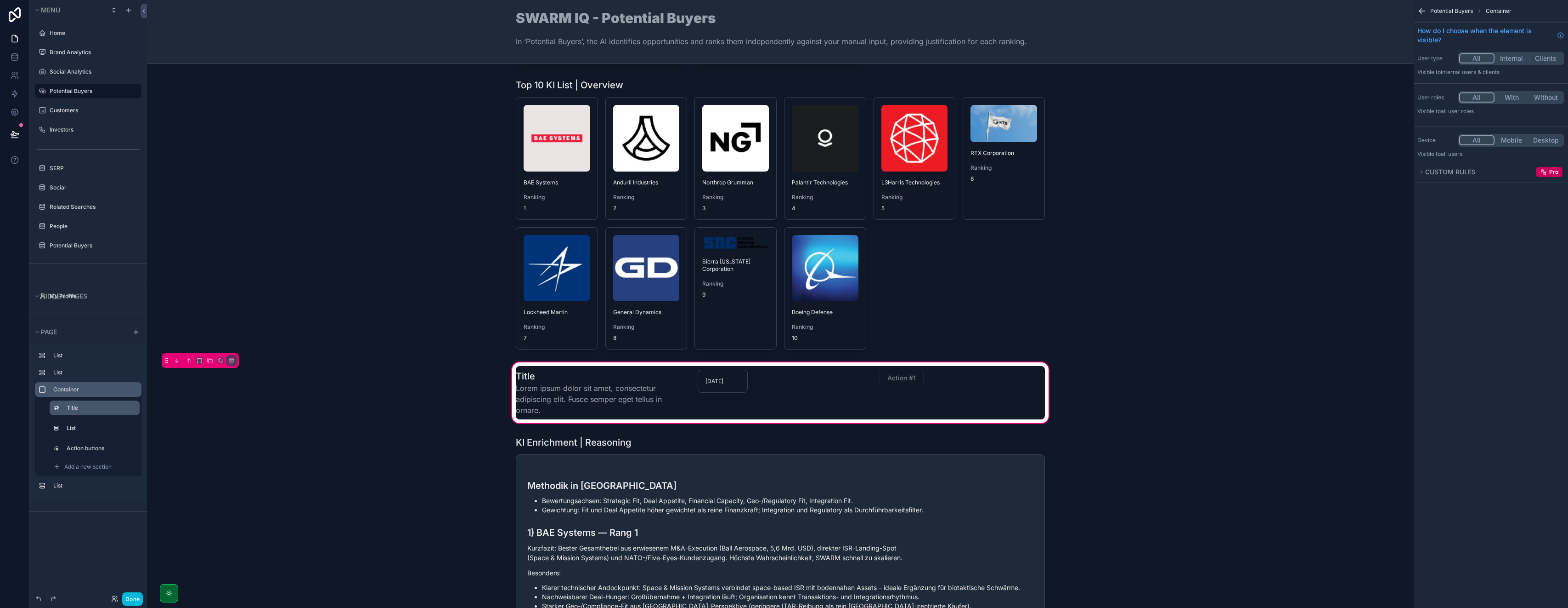
click at [89, 391] on label "Container" at bounding box center [94, 389] width 81 height 8
click at [201, 362] on icon "scrollable content" at bounding box center [199, 361] width 7 height 7
click at [201, 362] on div "scrollable content" at bounding box center [784, 304] width 1568 height 608
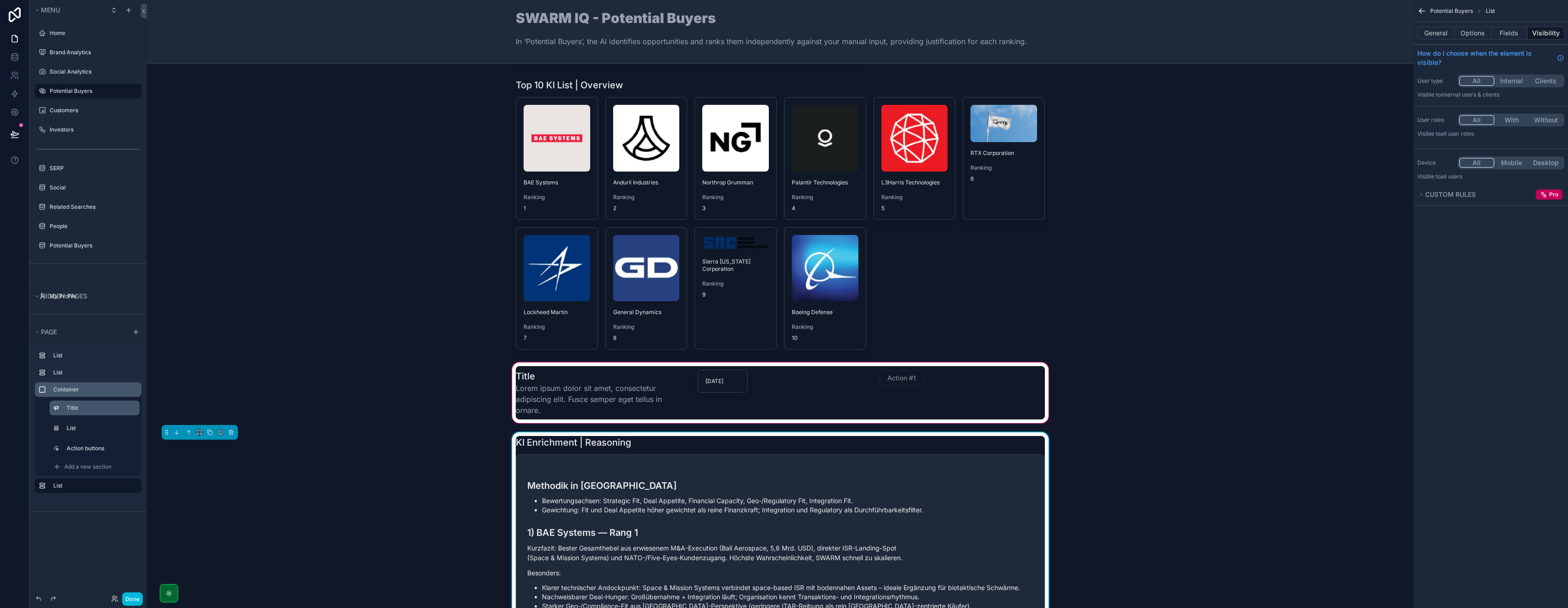
click at [826, 397] on div "scrollable content" at bounding box center [781, 392] width 1253 height 64
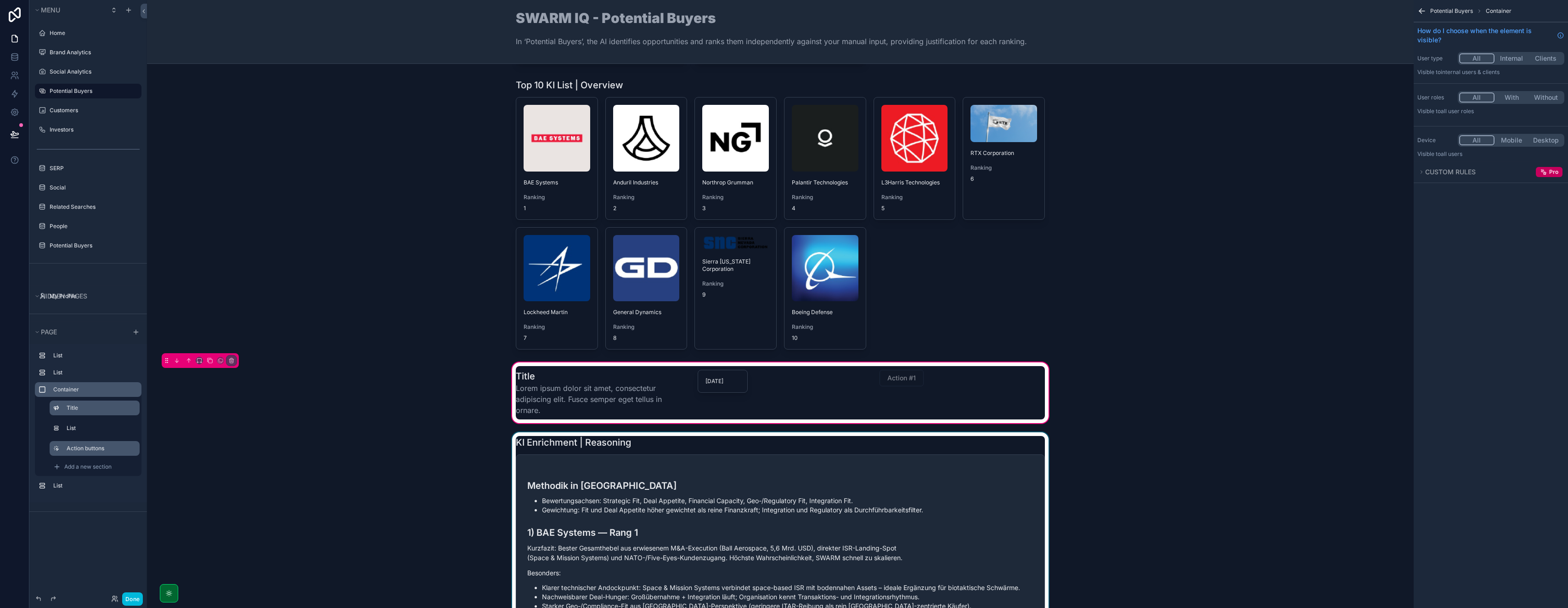
click at [79, 444] on label "Action buttons" at bounding box center [99, 448] width 66 height 8
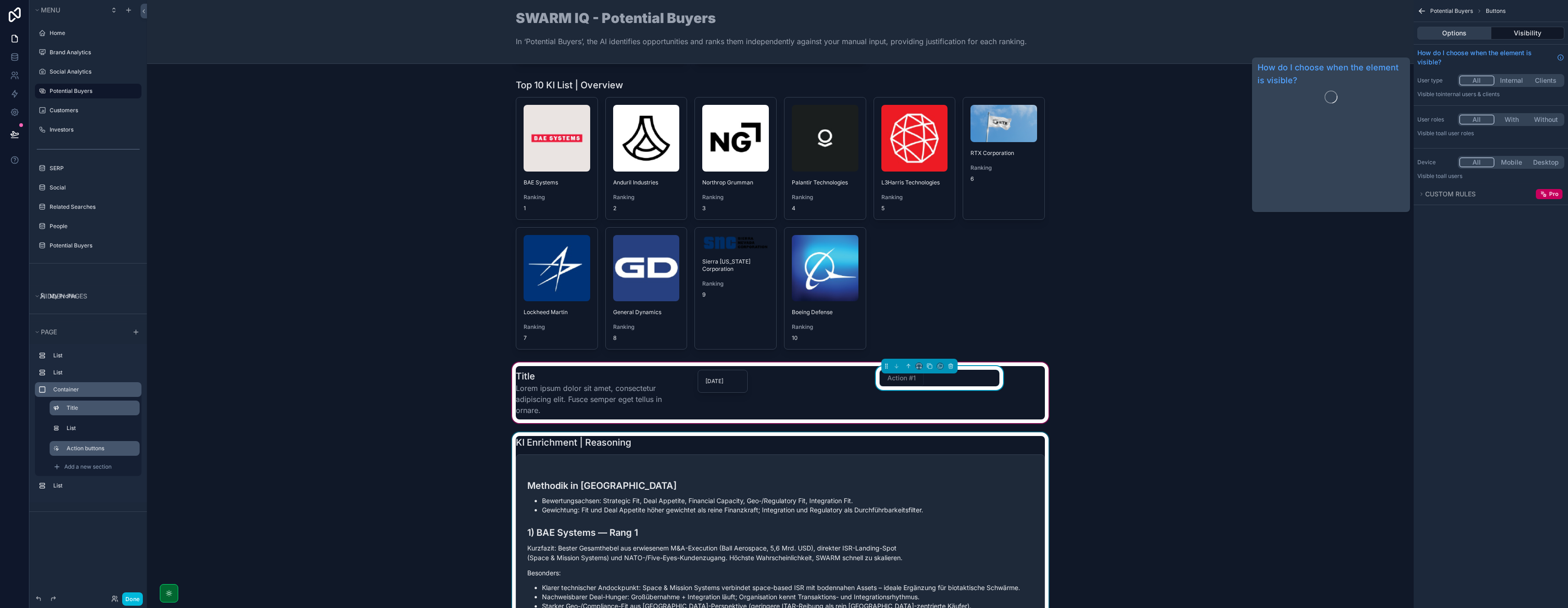
click at [1456, 28] on button "Options" at bounding box center [1455, 32] width 74 height 13
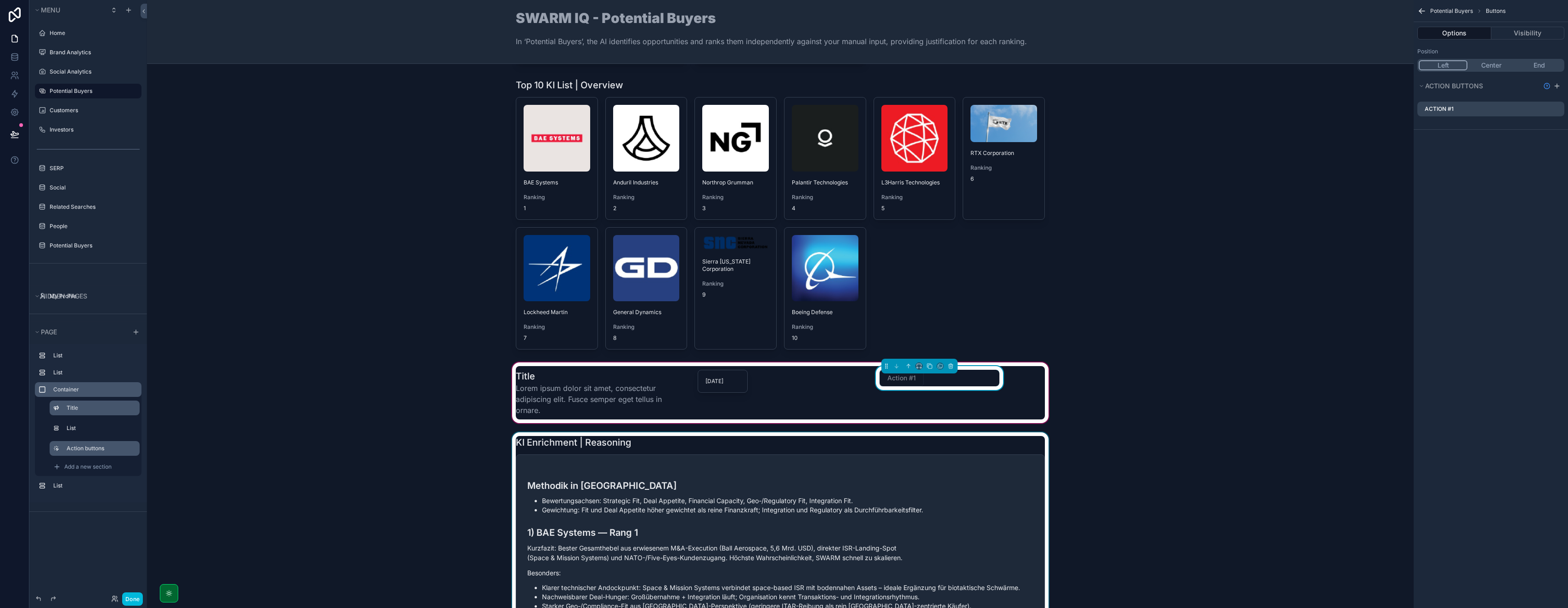
click at [1544, 67] on button "End" at bounding box center [1539, 66] width 48 height 10
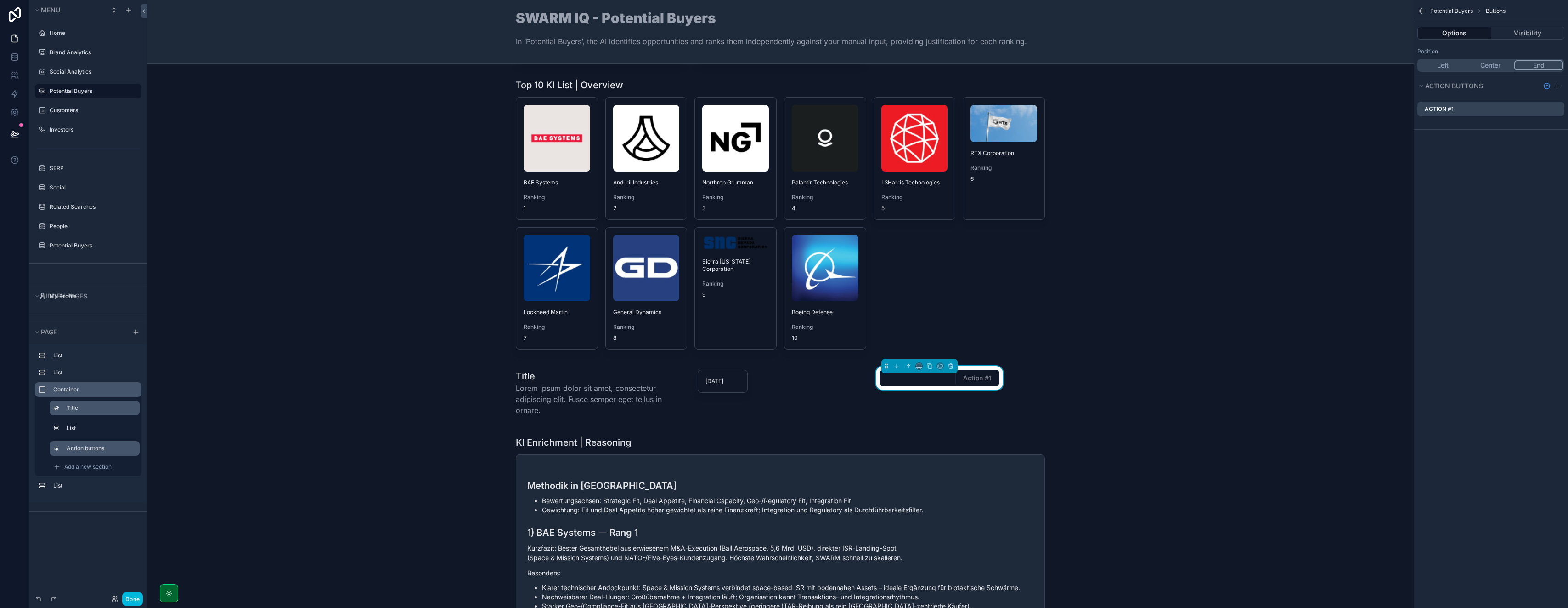
click at [1183, 380] on div "Title Lorem ipsum dolor sit amet, consectetur adipiscing elit. Fusce semper ege…" at bounding box center [781, 392] width 1253 height 64
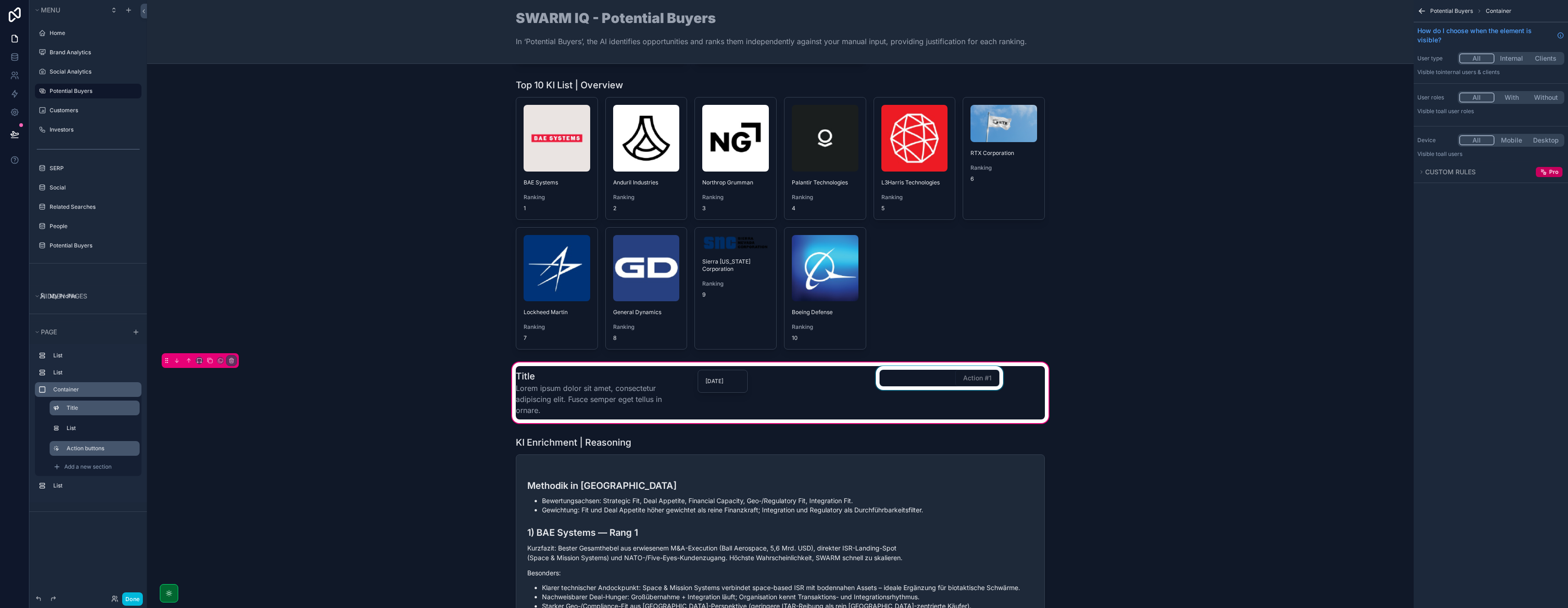
click at [930, 382] on div "scrollable content" at bounding box center [940, 392] width 131 height 54
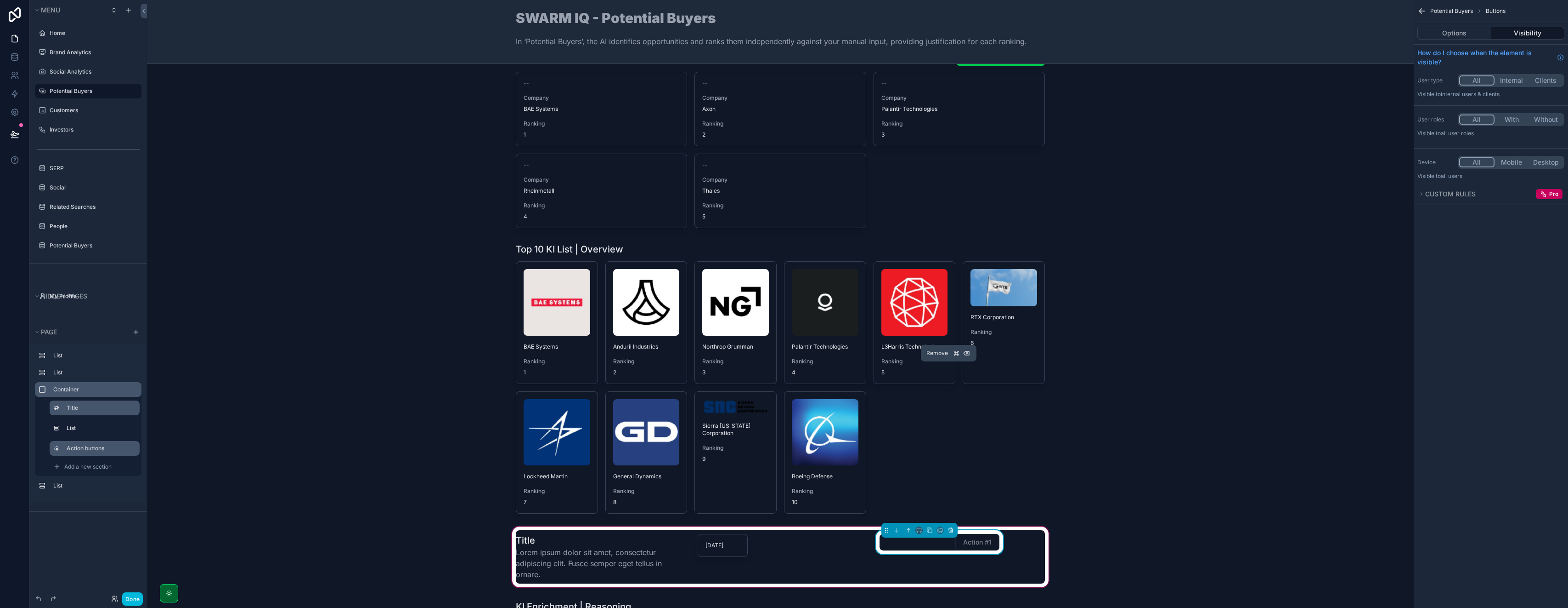
scroll to position [0, 0]
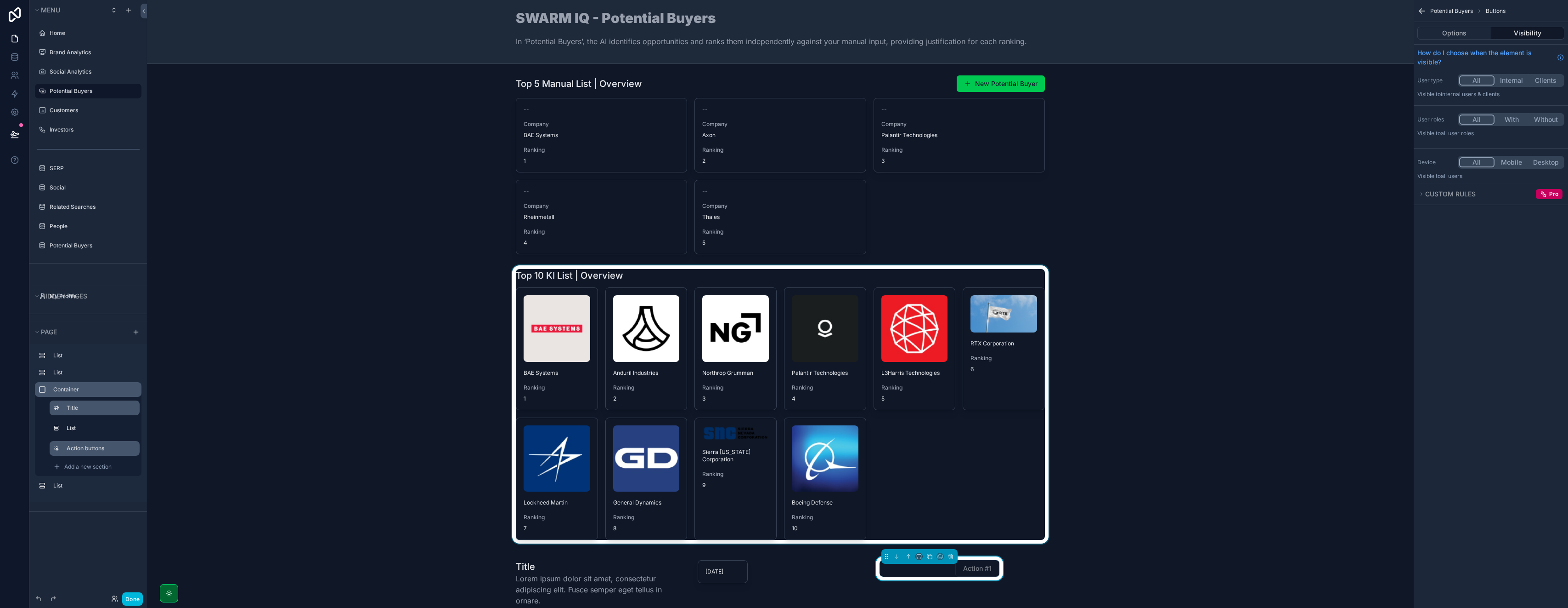
click at [433, 392] on div "scrollable content" at bounding box center [781, 404] width 1253 height 278
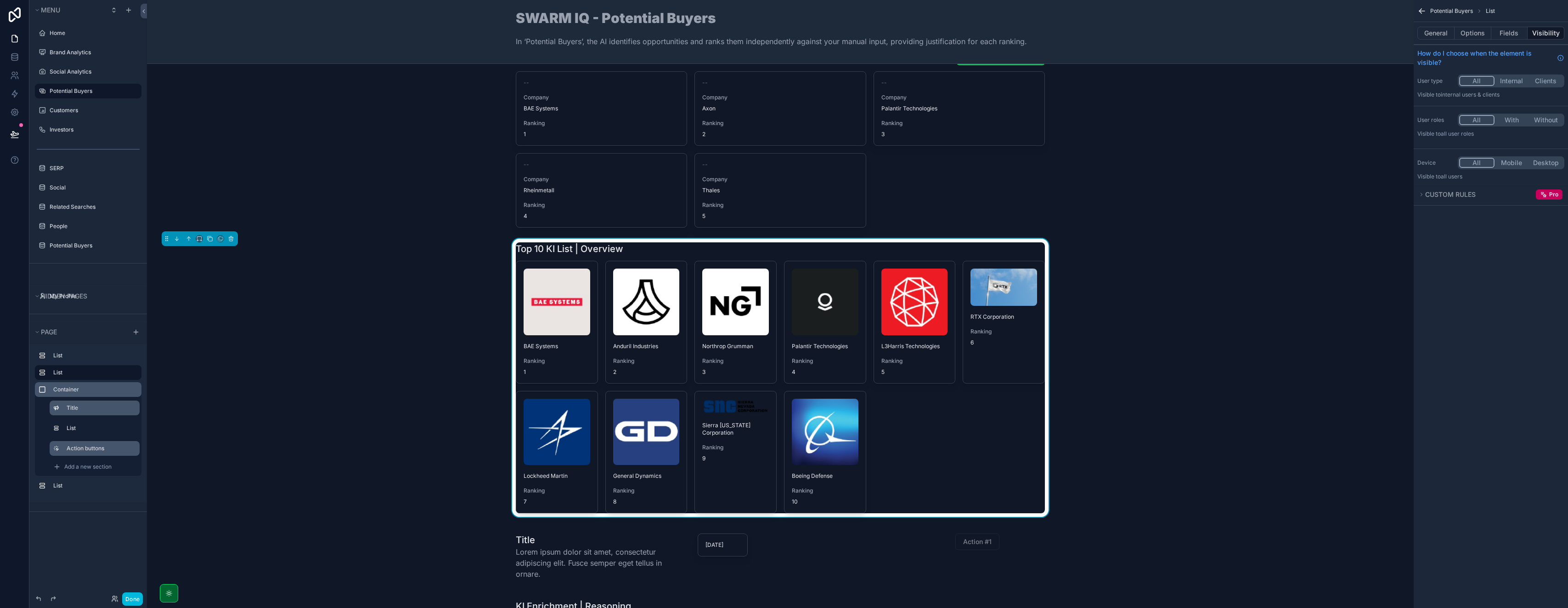
scroll to position [33, 0]
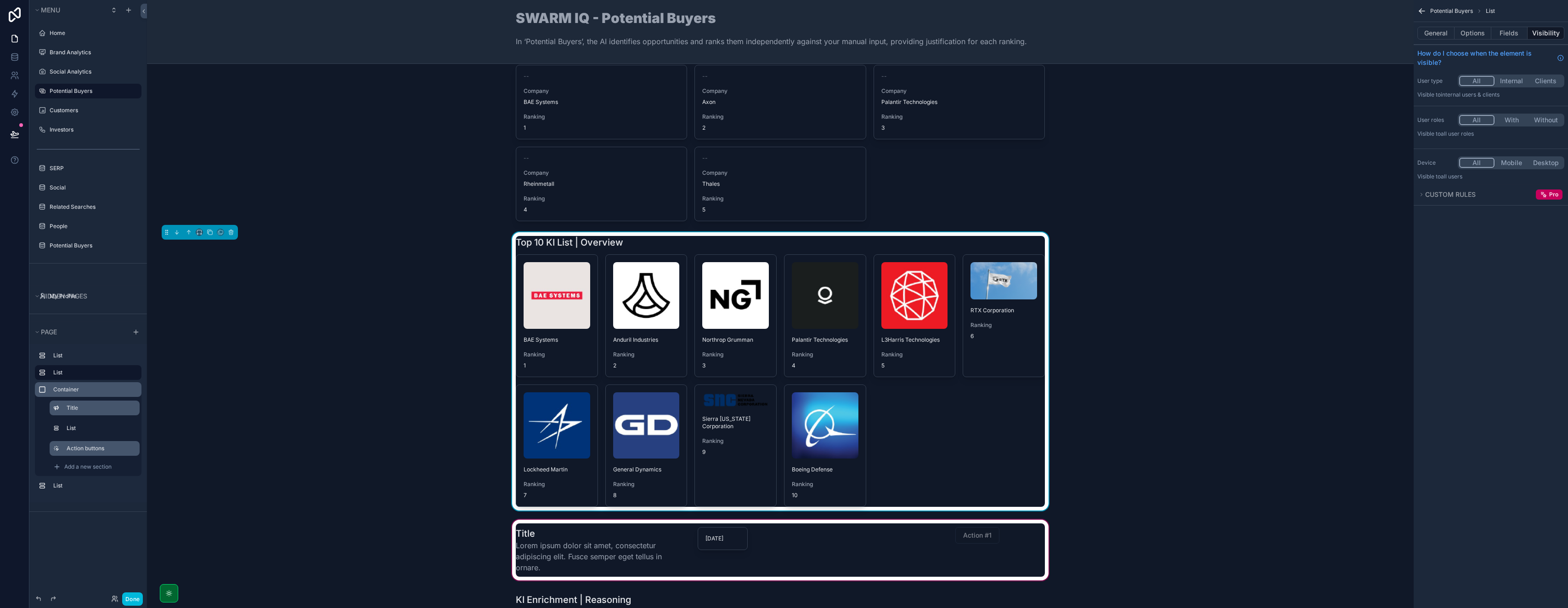
click at [833, 554] on div "scrollable content" at bounding box center [781, 549] width 1253 height 64
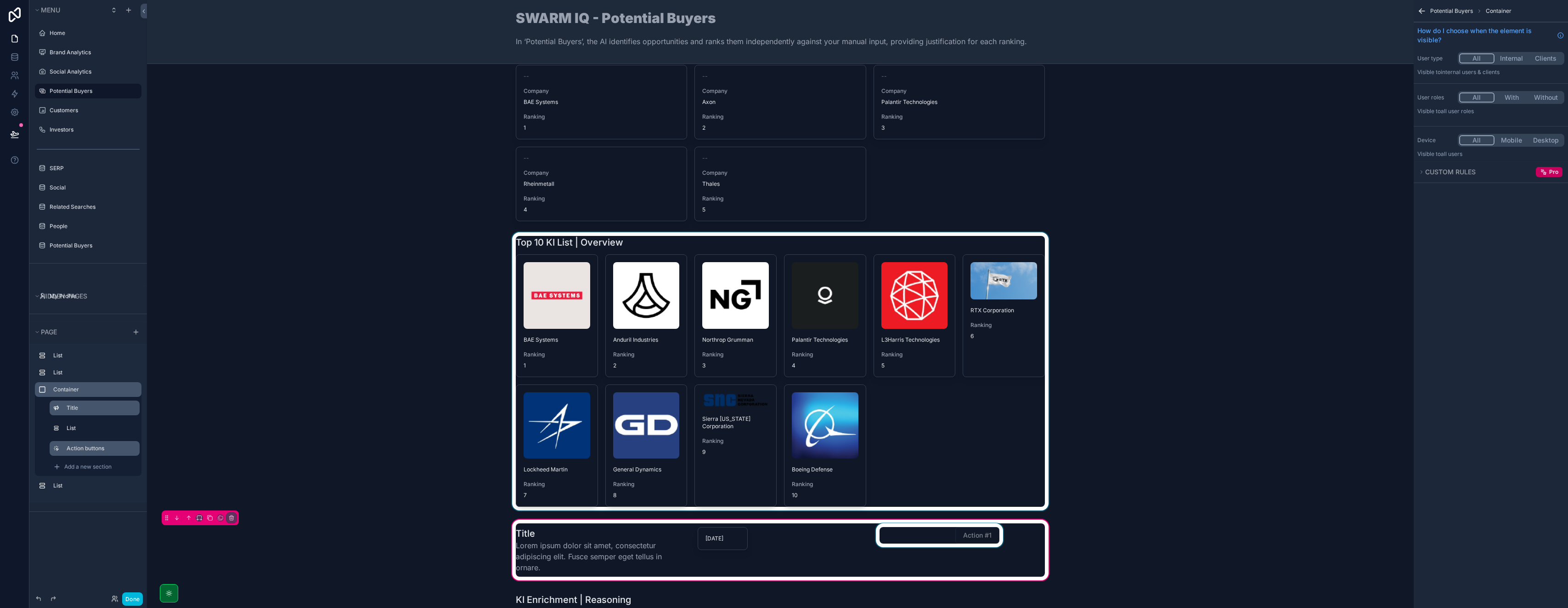
click at [919, 535] on div "scrollable content" at bounding box center [940, 549] width 131 height 54
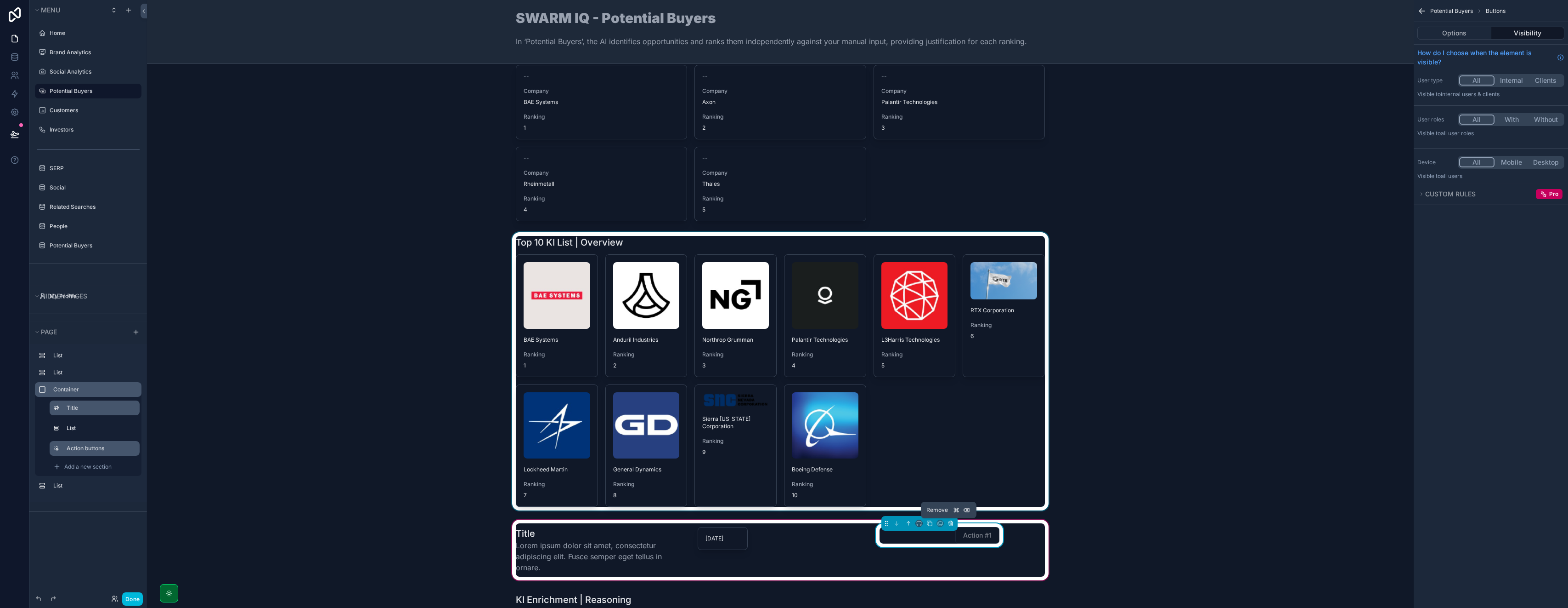
click at [949, 525] on icon "scrollable content" at bounding box center [951, 524] width 3 height 3
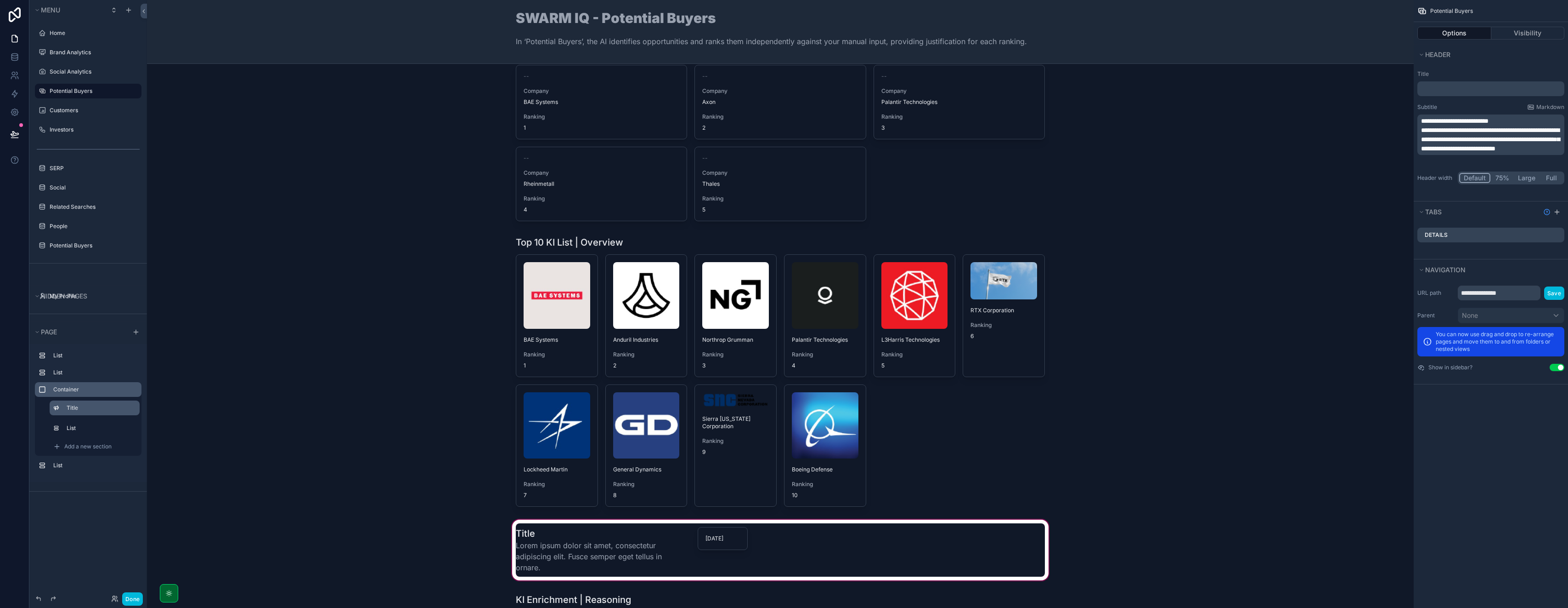
click at [798, 543] on div "scrollable content" at bounding box center [781, 549] width 1253 height 64
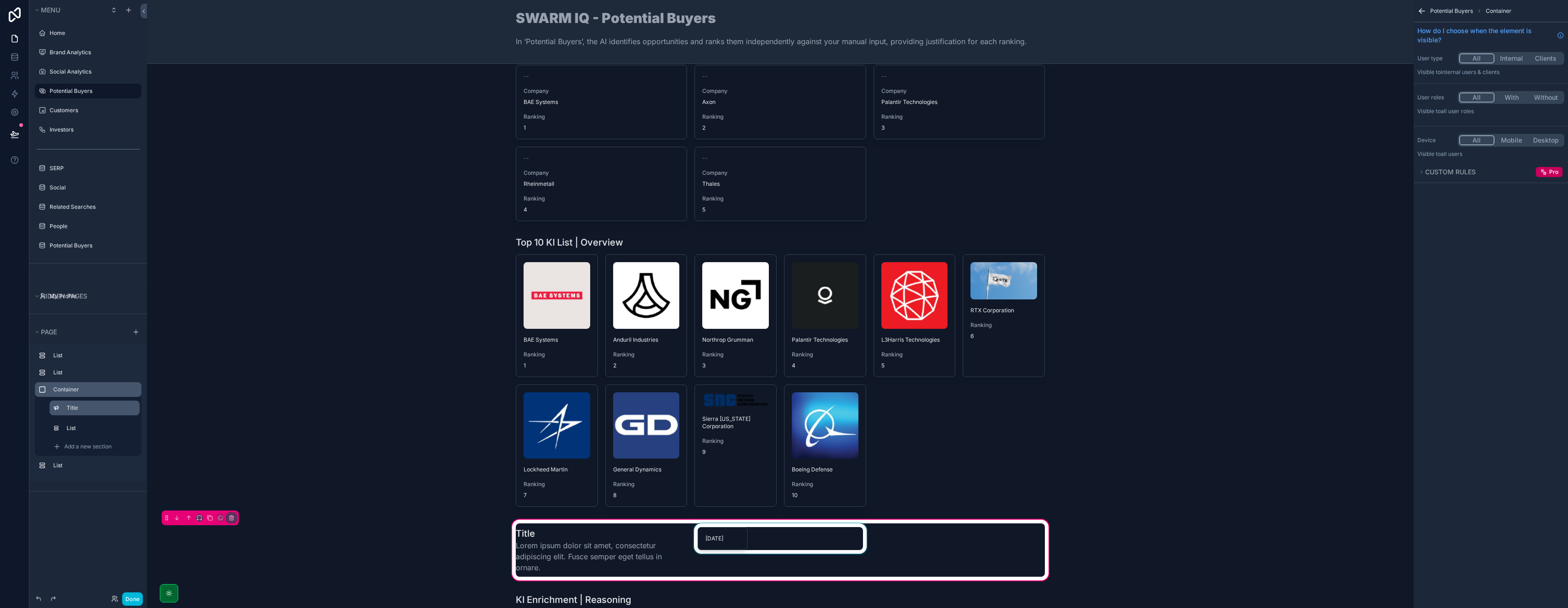
click at [827, 551] on div "scrollable content" at bounding box center [780, 549] width 176 height 54
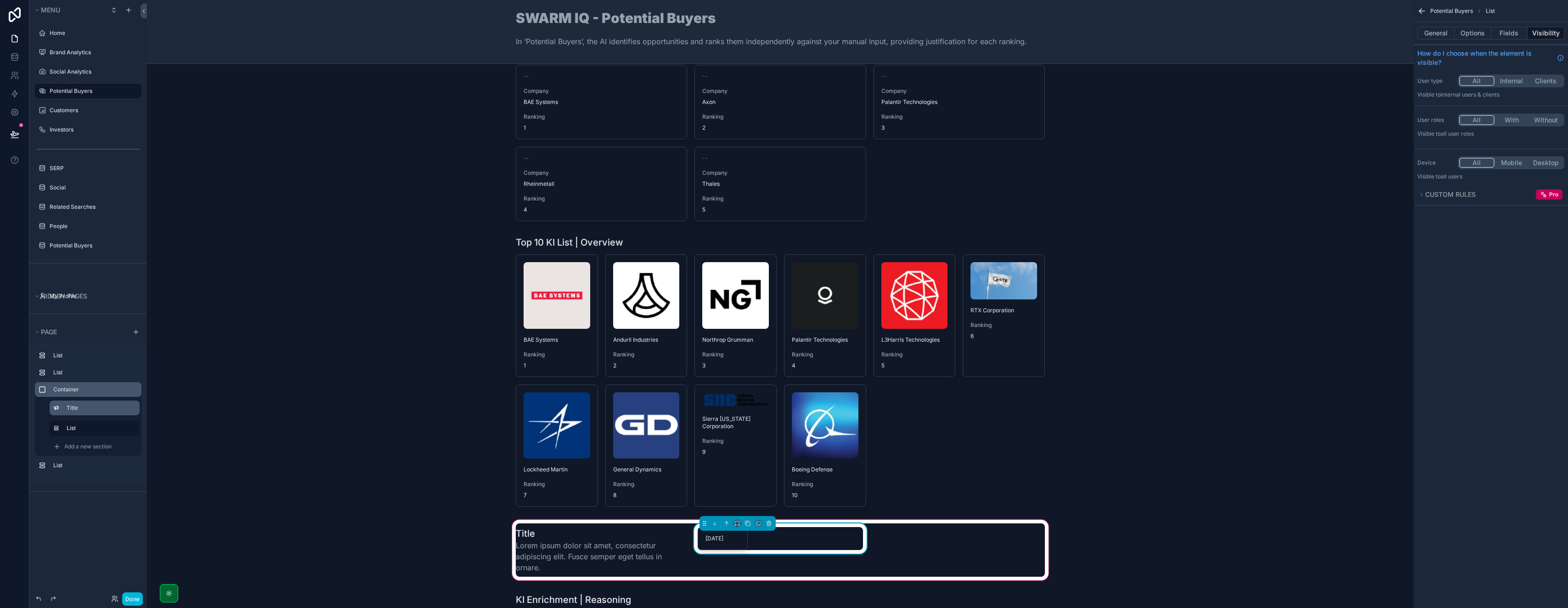
click at [821, 577] on div "Title Lorem ipsum dolor sit amet, consectetur adipiscing elit. Fusce semper ege…" at bounding box center [781, 549] width 1253 height 64
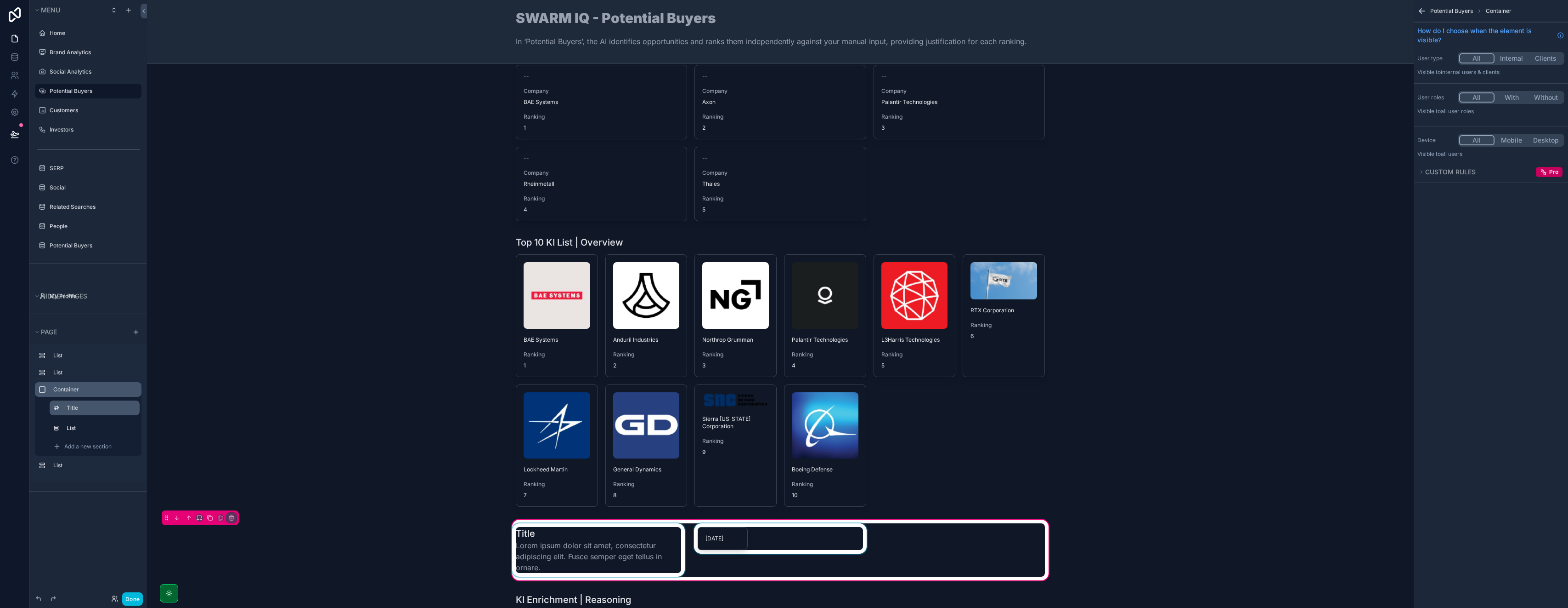
click at [591, 546] on div "scrollable content" at bounding box center [598, 549] width 176 height 54
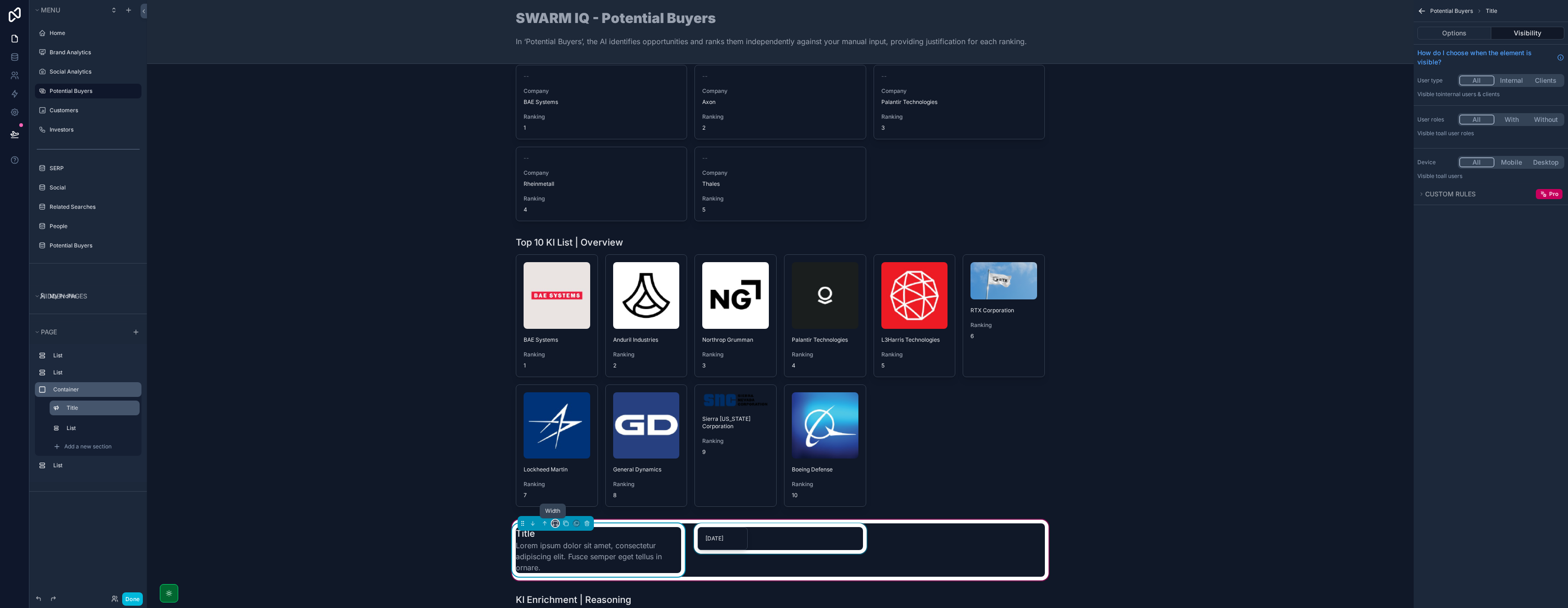
click at [555, 523] on icon "scrollable content" at bounding box center [555, 522] width 4 height 3
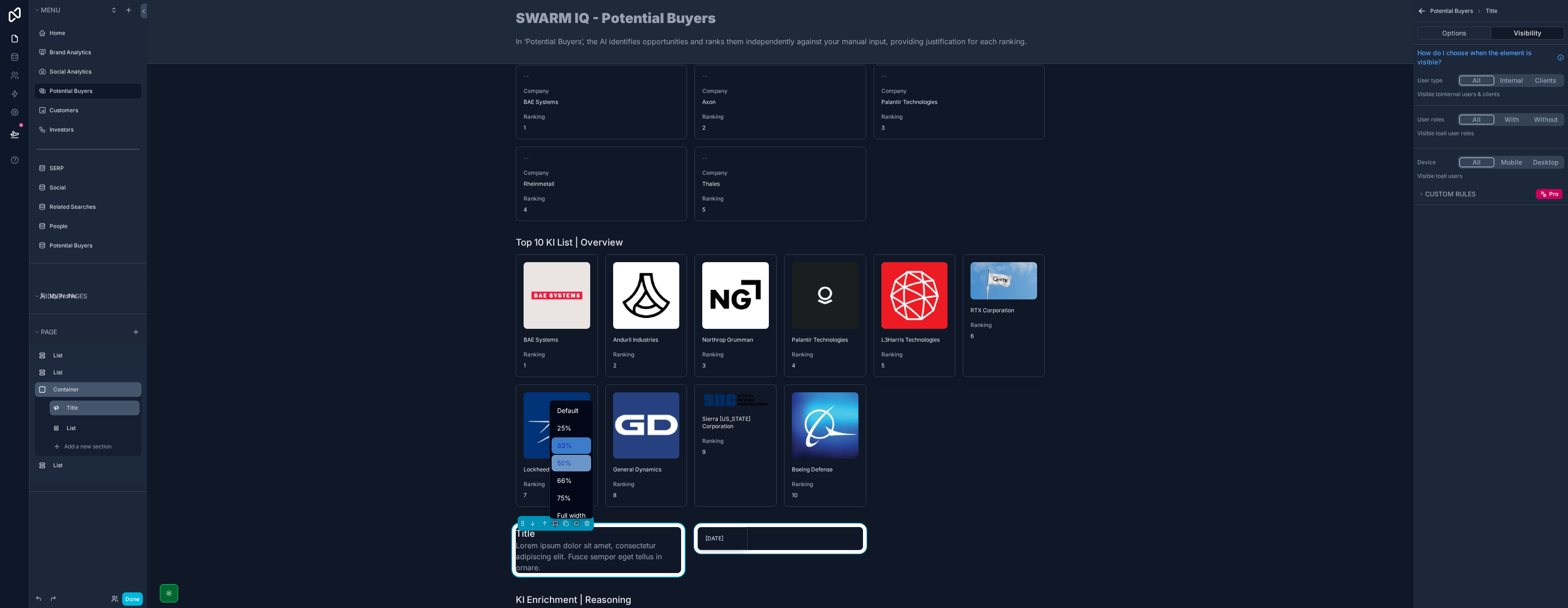
click at [569, 465] on span "50%" at bounding box center [564, 462] width 14 height 11
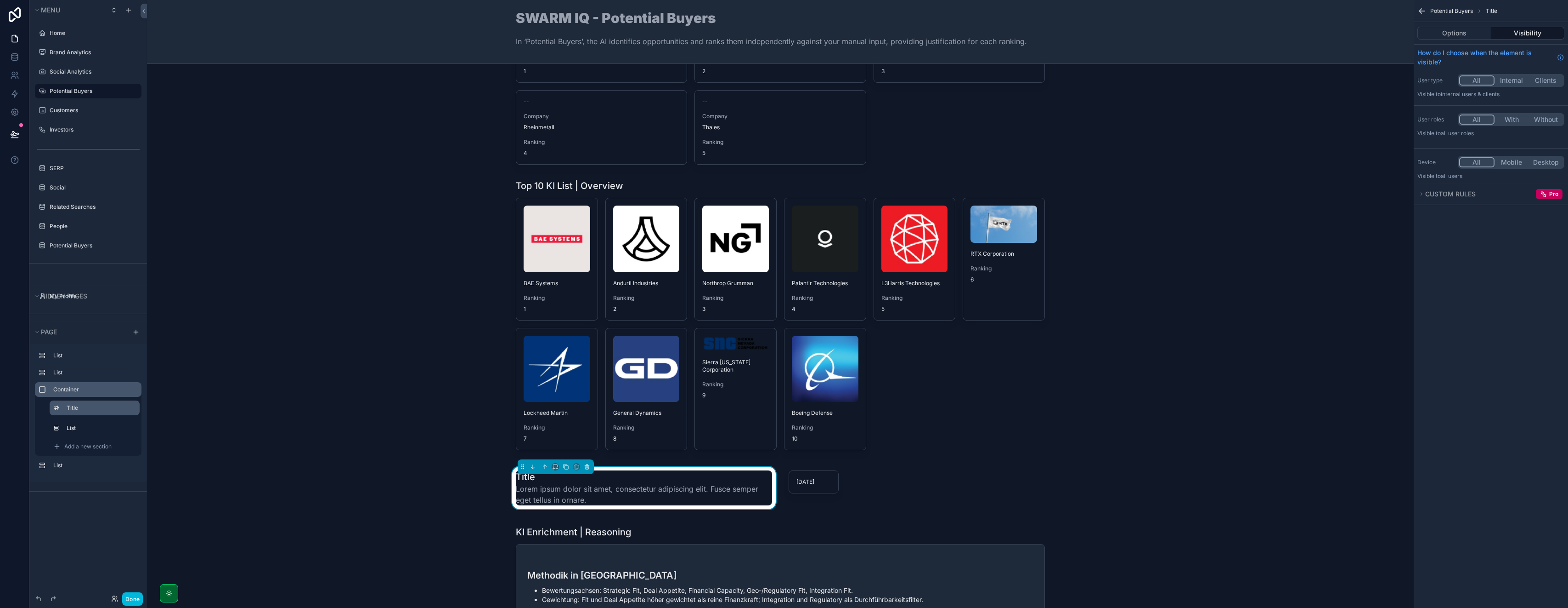
click at [1152, 490] on div "Title Lorem ipsum dolor sit amet, consectetur adipiscing elit. Fusce semper ege…" at bounding box center [781, 488] width 1253 height 54
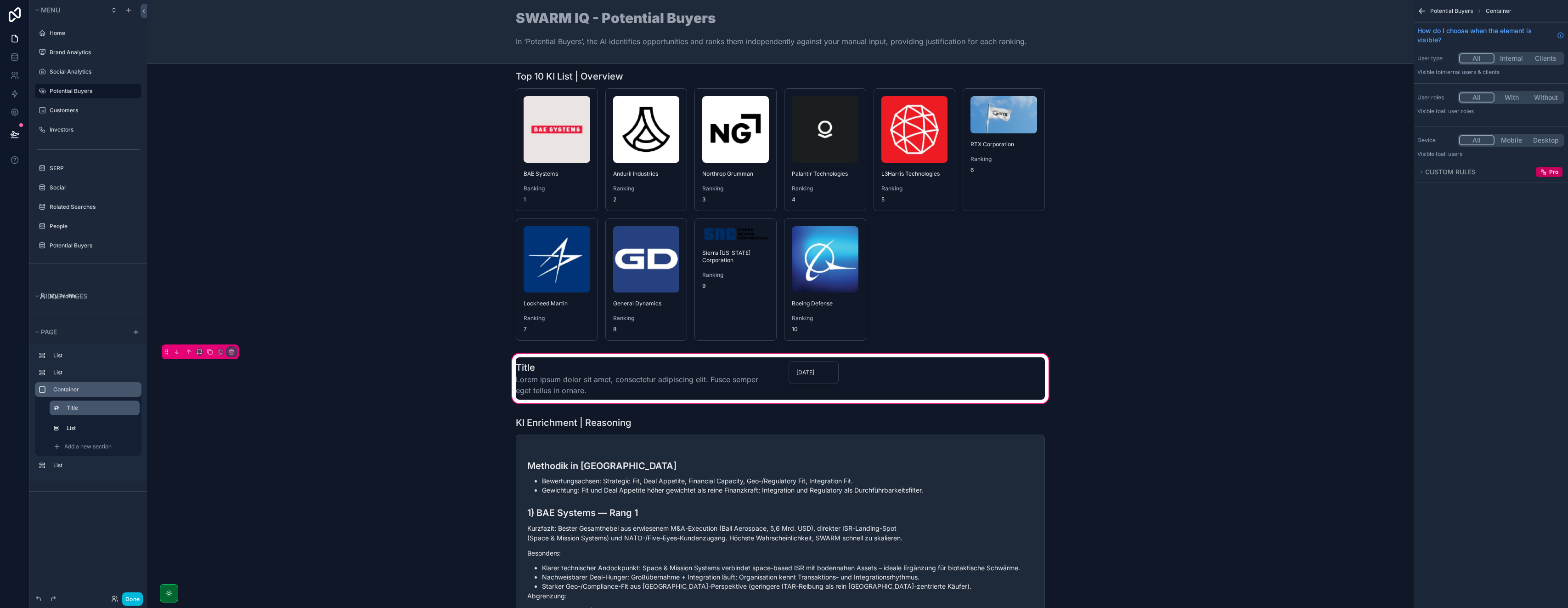
scroll to position [249, 0]
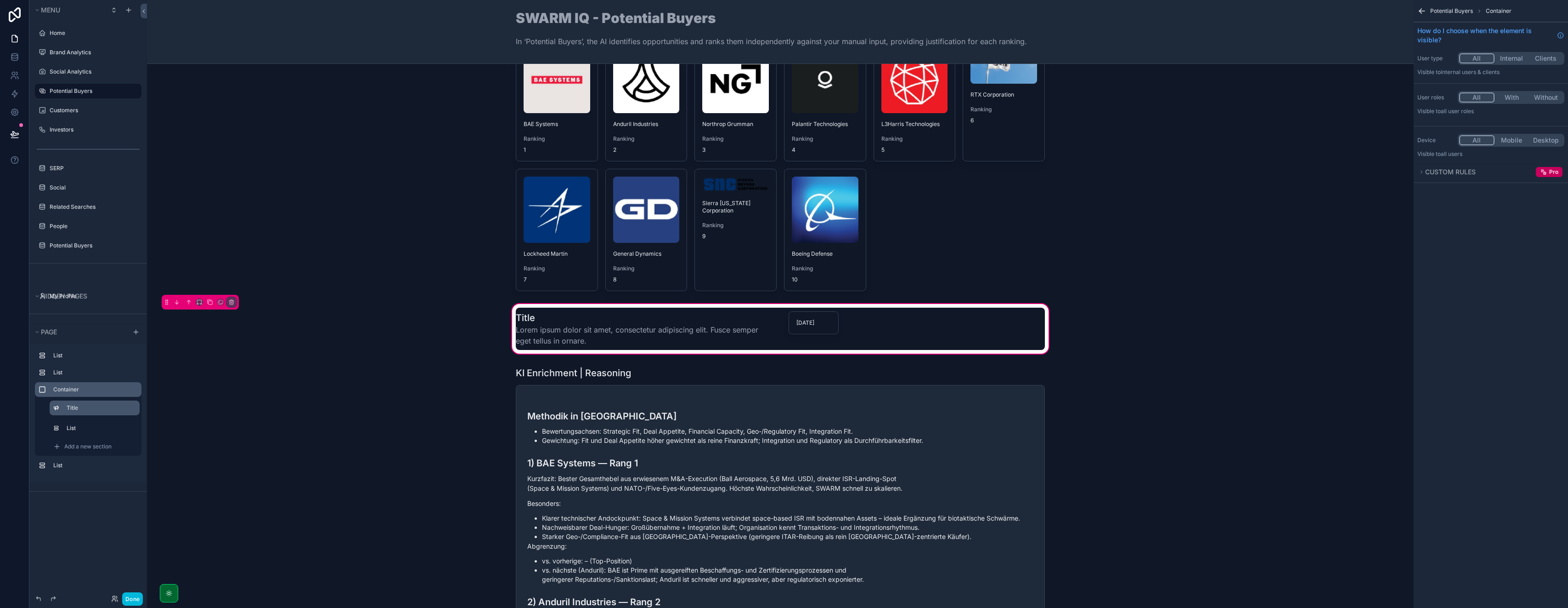
drag, startPoint x: 129, startPoint y: 600, endPoint x: 130, endPoint y: 594, distance: 6.1
click at [129, 600] on button "Done" at bounding box center [132, 599] width 20 height 14
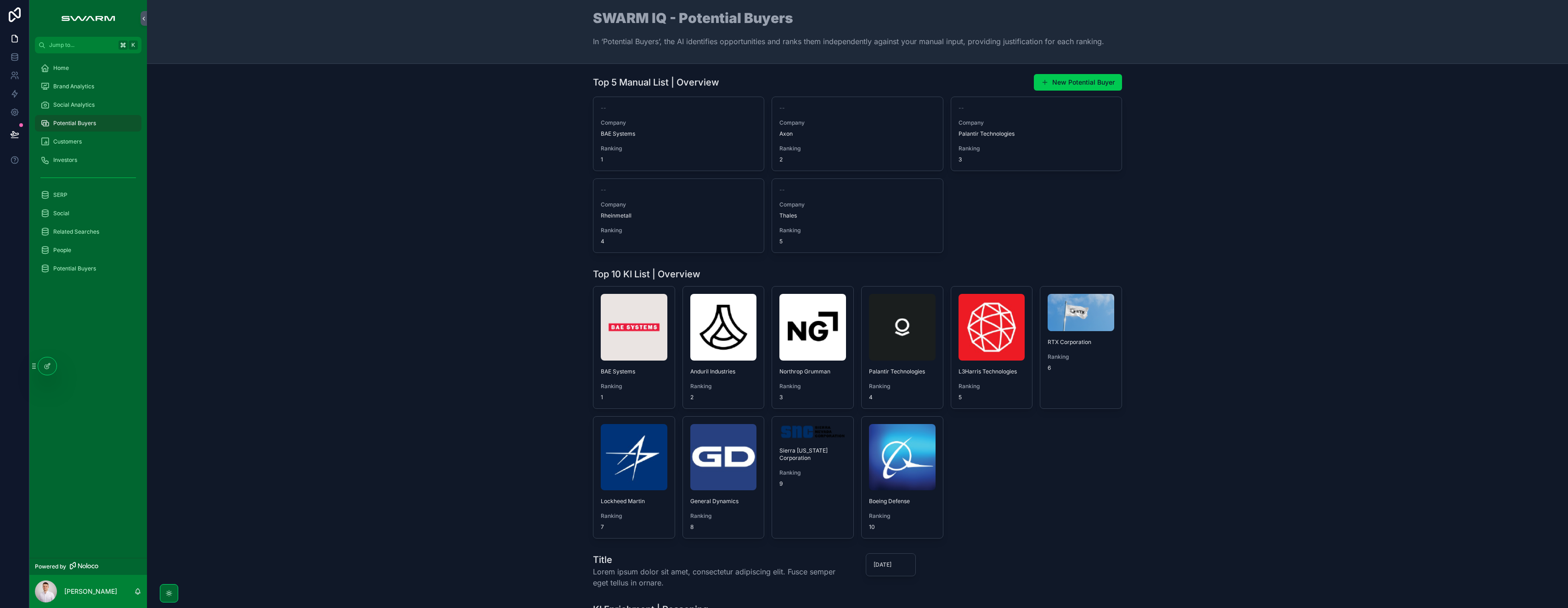
scroll to position [0, 0]
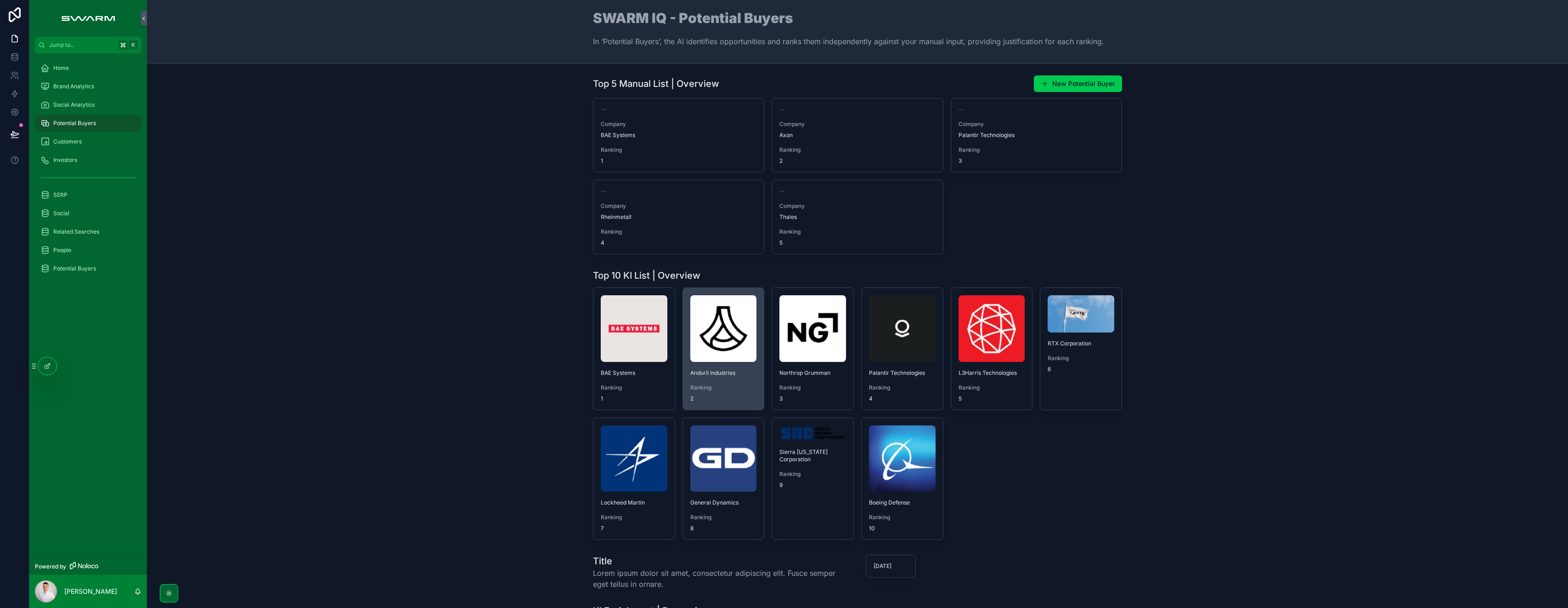
click at [703, 332] on img "scrollable content" at bounding box center [723, 328] width 66 height 67
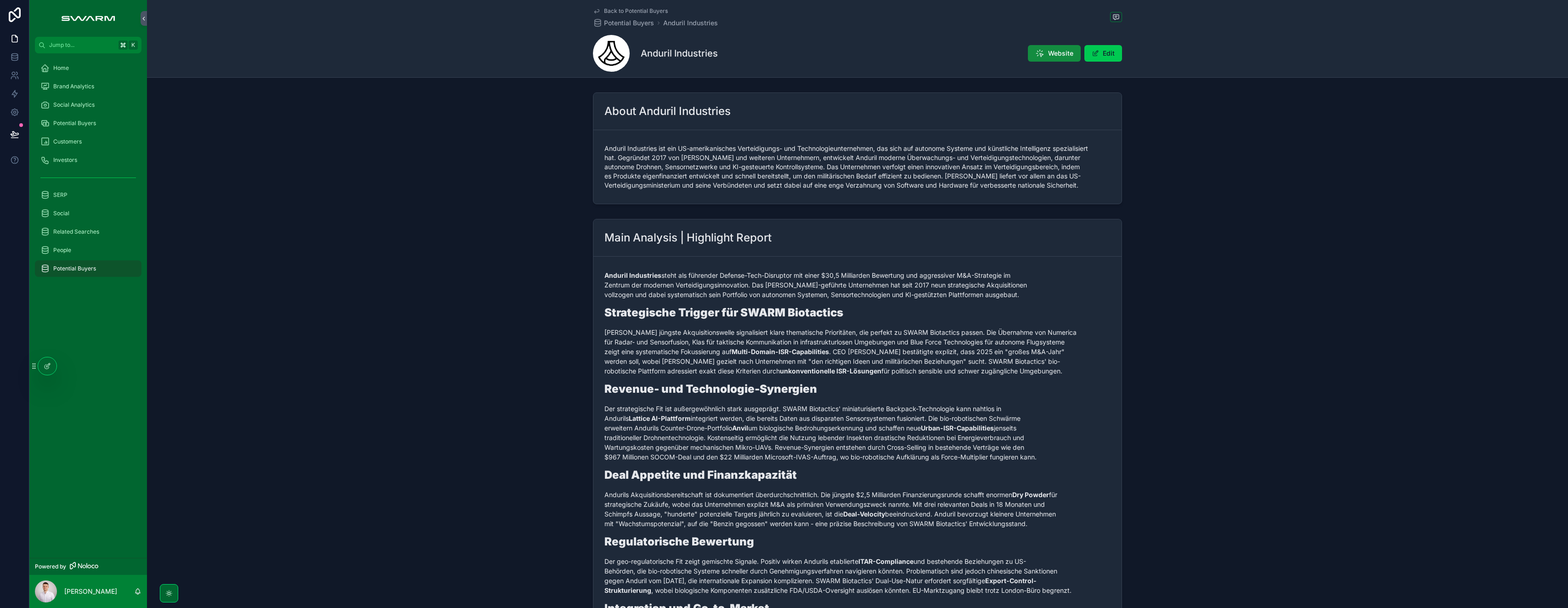
click at [96, 116] on div "Potential Buyers" at bounding box center [88, 123] width 95 height 14
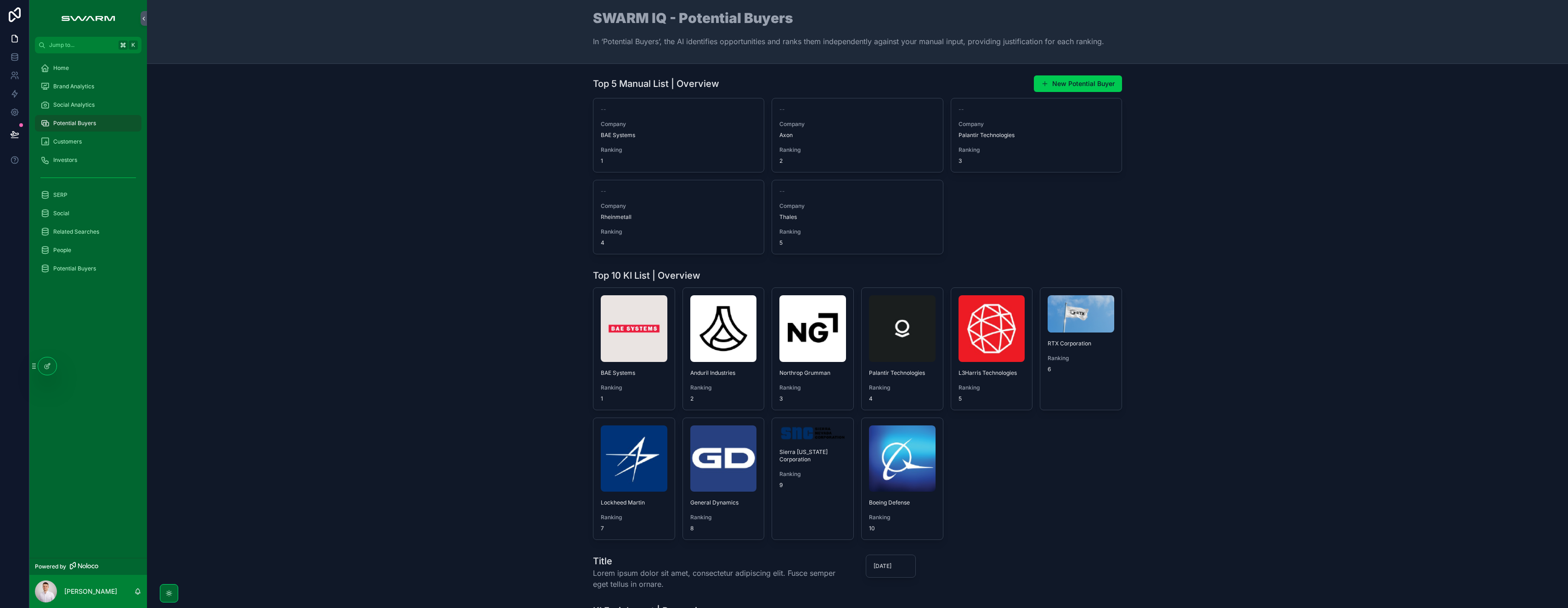
click at [95, 104] on div "Social Analytics" at bounding box center [88, 104] width 95 height 14
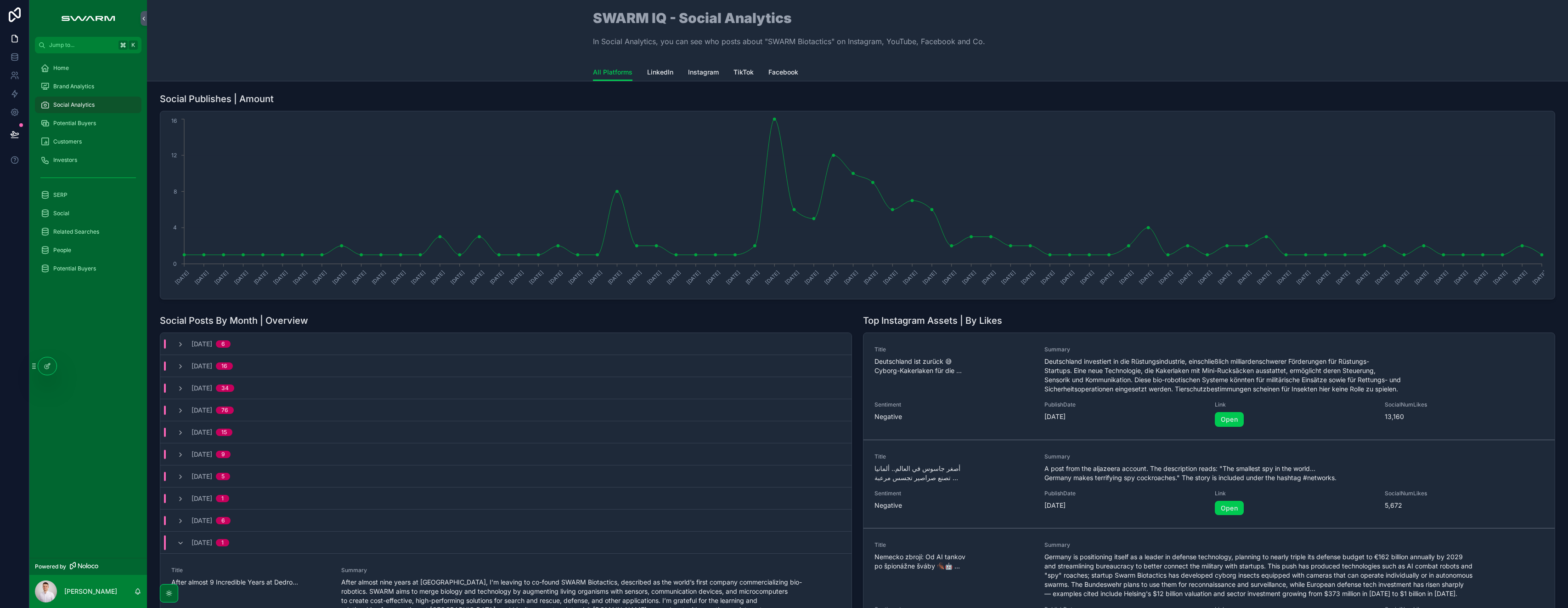
click at [91, 67] on div "Home" at bounding box center [88, 67] width 95 height 14
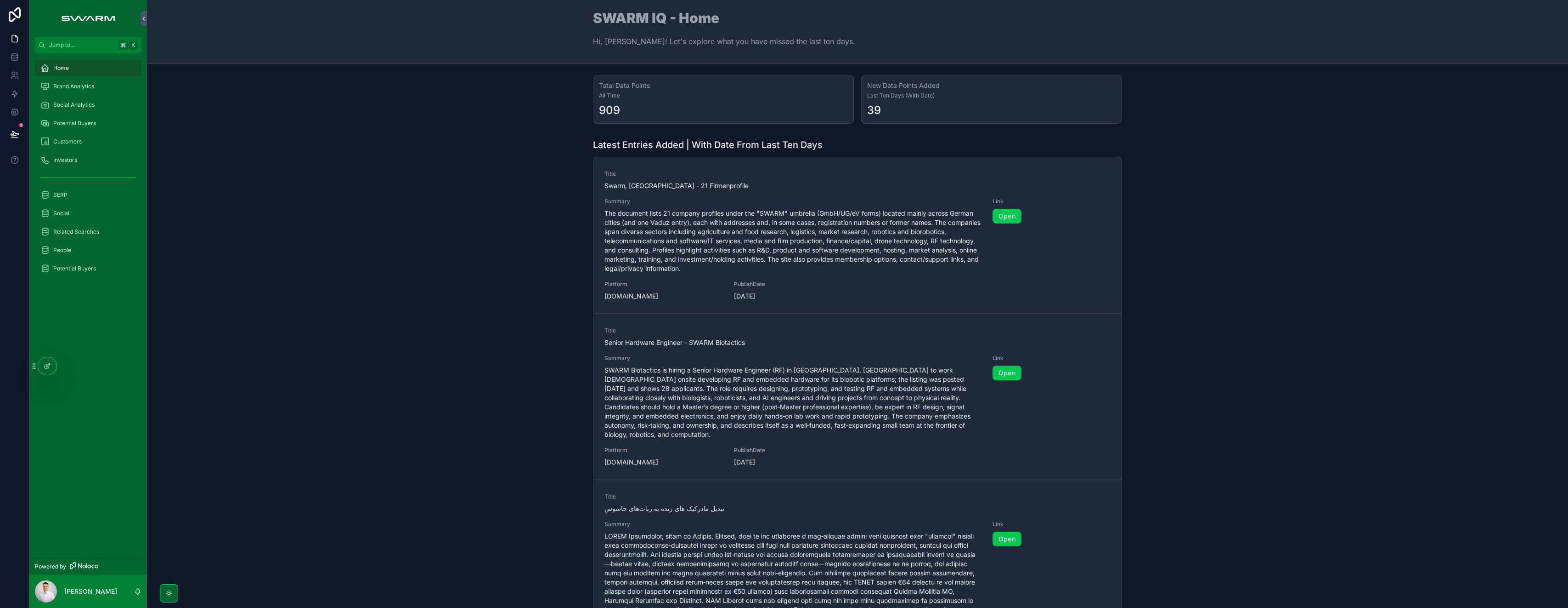
click at [95, 127] on div "Potential Buyers" at bounding box center [88, 123] width 95 height 14
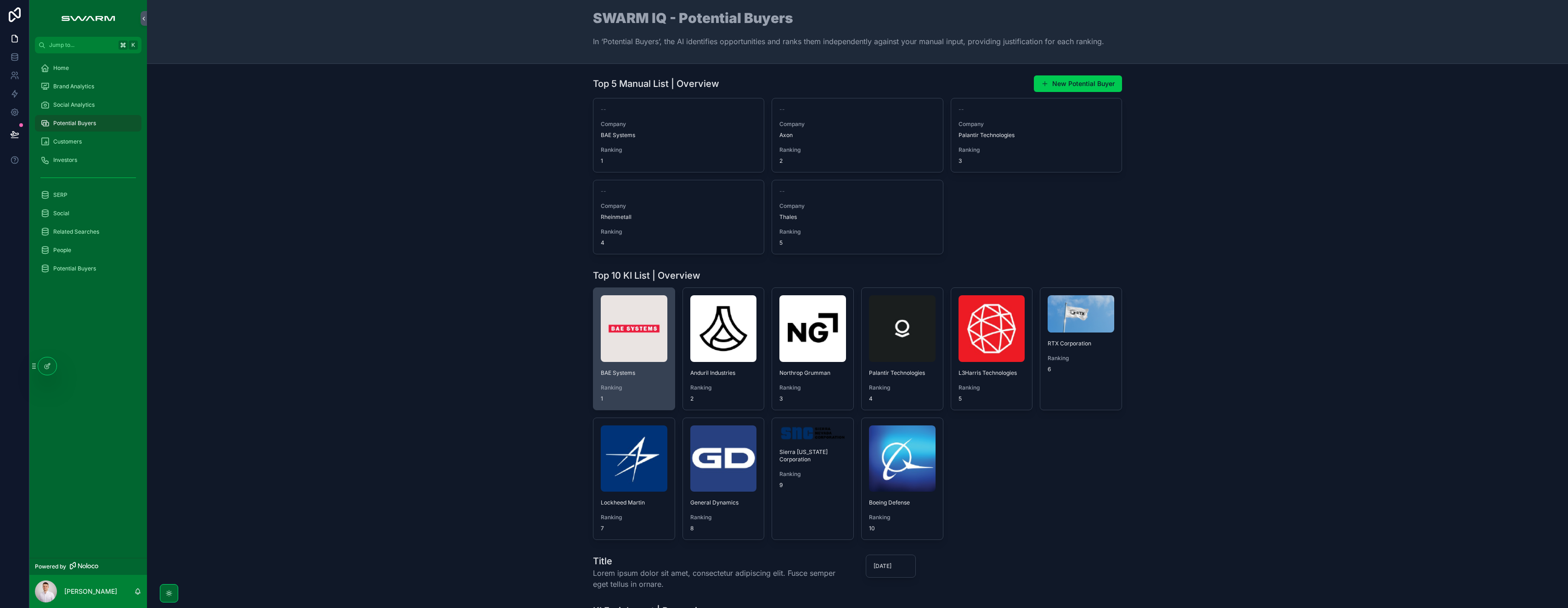
click at [629, 357] on img "scrollable content" at bounding box center [634, 328] width 66 height 67
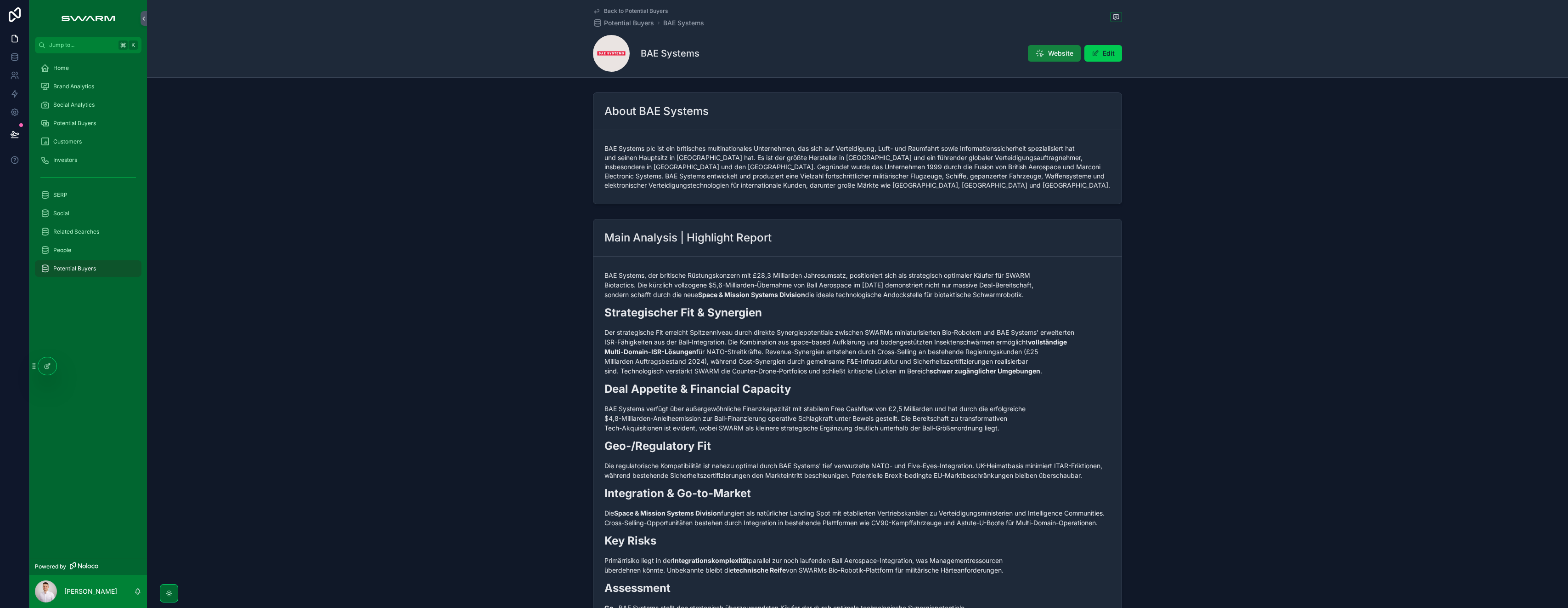
click at [1073, 54] on button "Website" at bounding box center [1054, 53] width 53 height 16
